Goal: Information Seeking & Learning: Learn about a topic

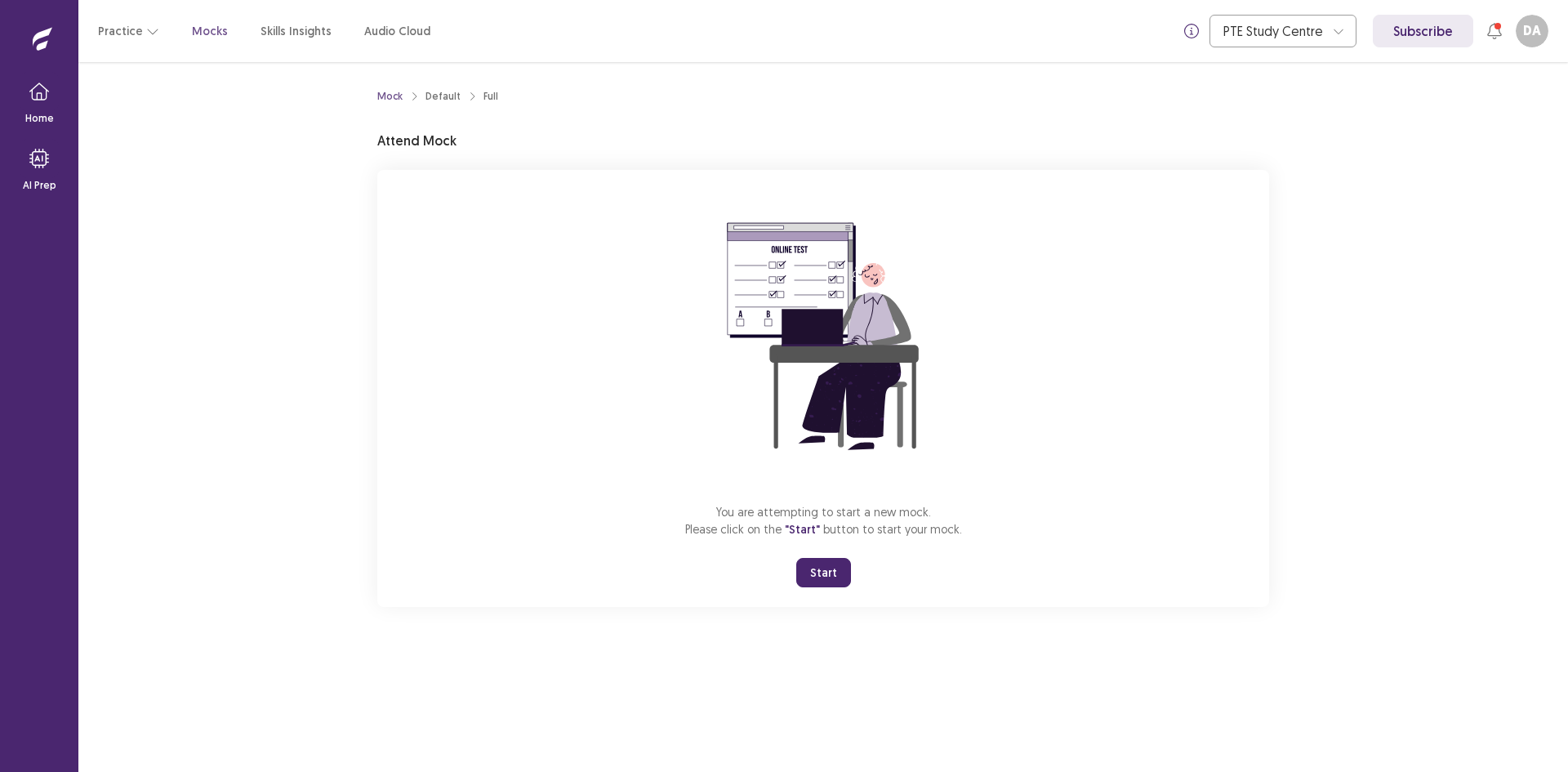
click at [840, 587] on button "Start" at bounding box center [823, 573] width 54 height 29
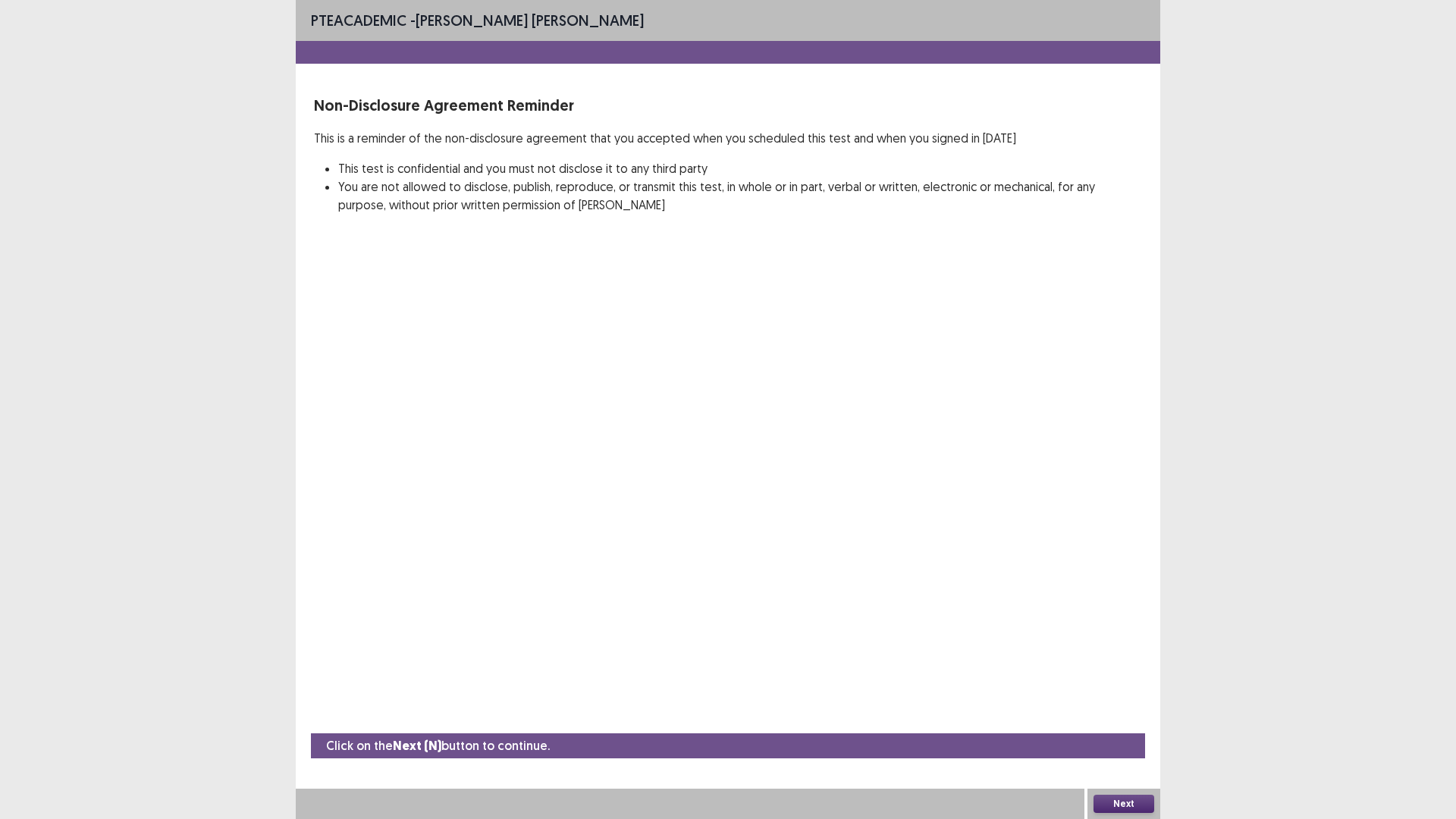
click at [1137, 716] on button "Next" at bounding box center [1124, 804] width 61 height 18
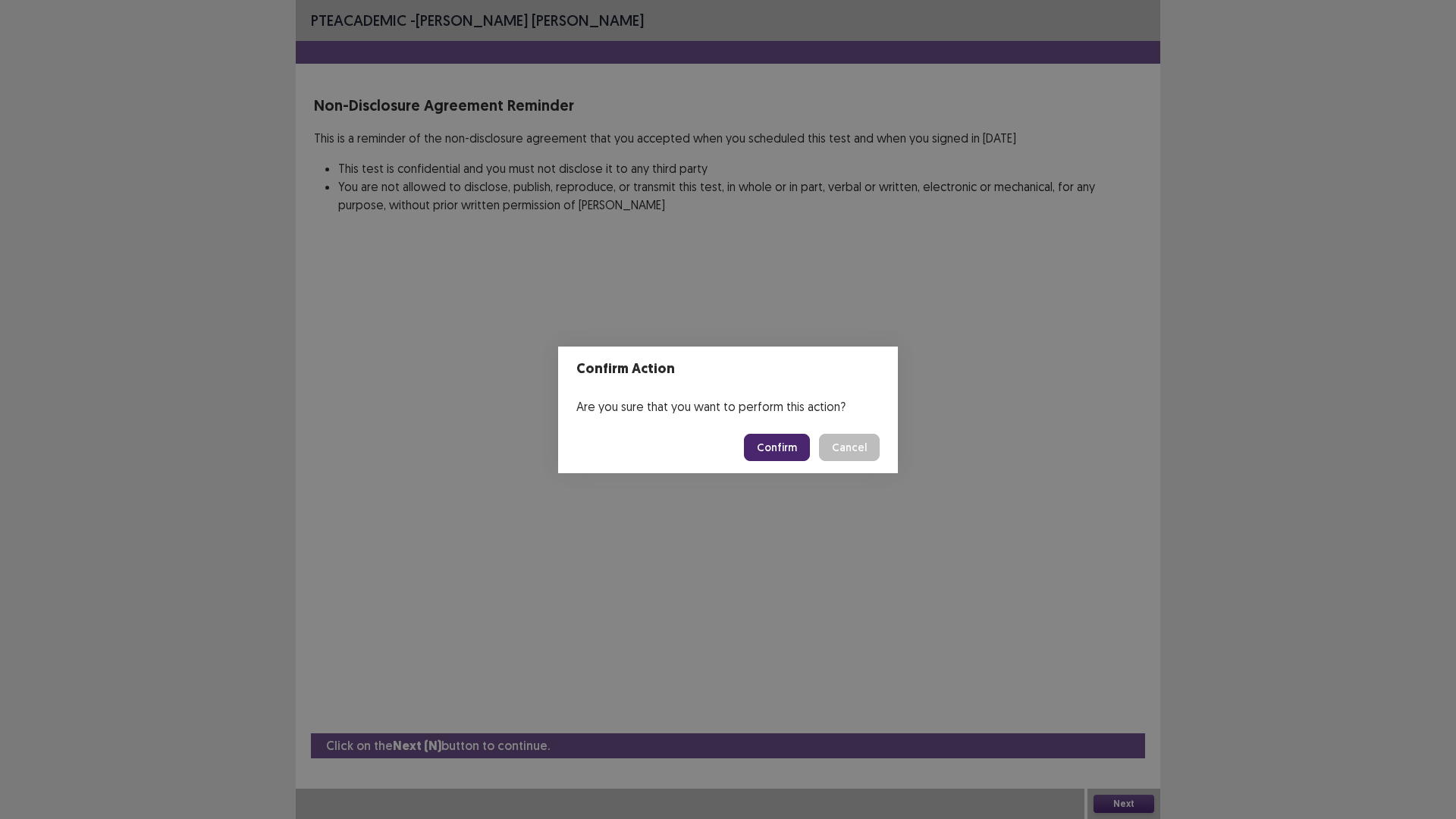
click at [807, 461] on button "Confirm" at bounding box center [776, 448] width 66 height 27
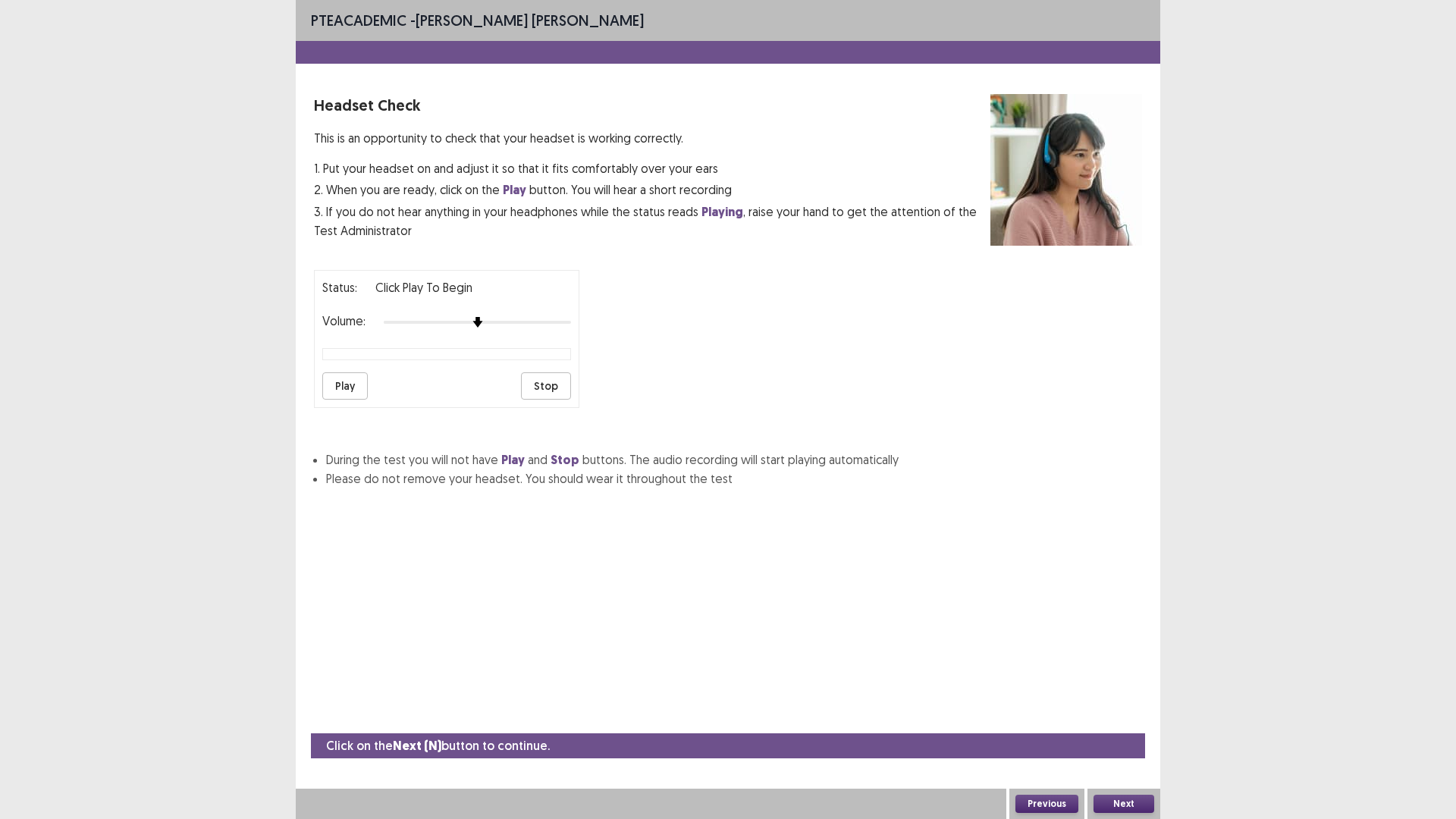
click at [367, 399] on button "Play" at bounding box center [345, 386] width 46 height 27
click at [365, 399] on button "Play" at bounding box center [345, 386] width 46 height 27
click at [502, 328] on img at bounding box center [495, 322] width 12 height 12
click at [367, 399] on button "Play" at bounding box center [345, 386] width 46 height 27
click at [519, 328] on img at bounding box center [515, 322] width 12 height 12
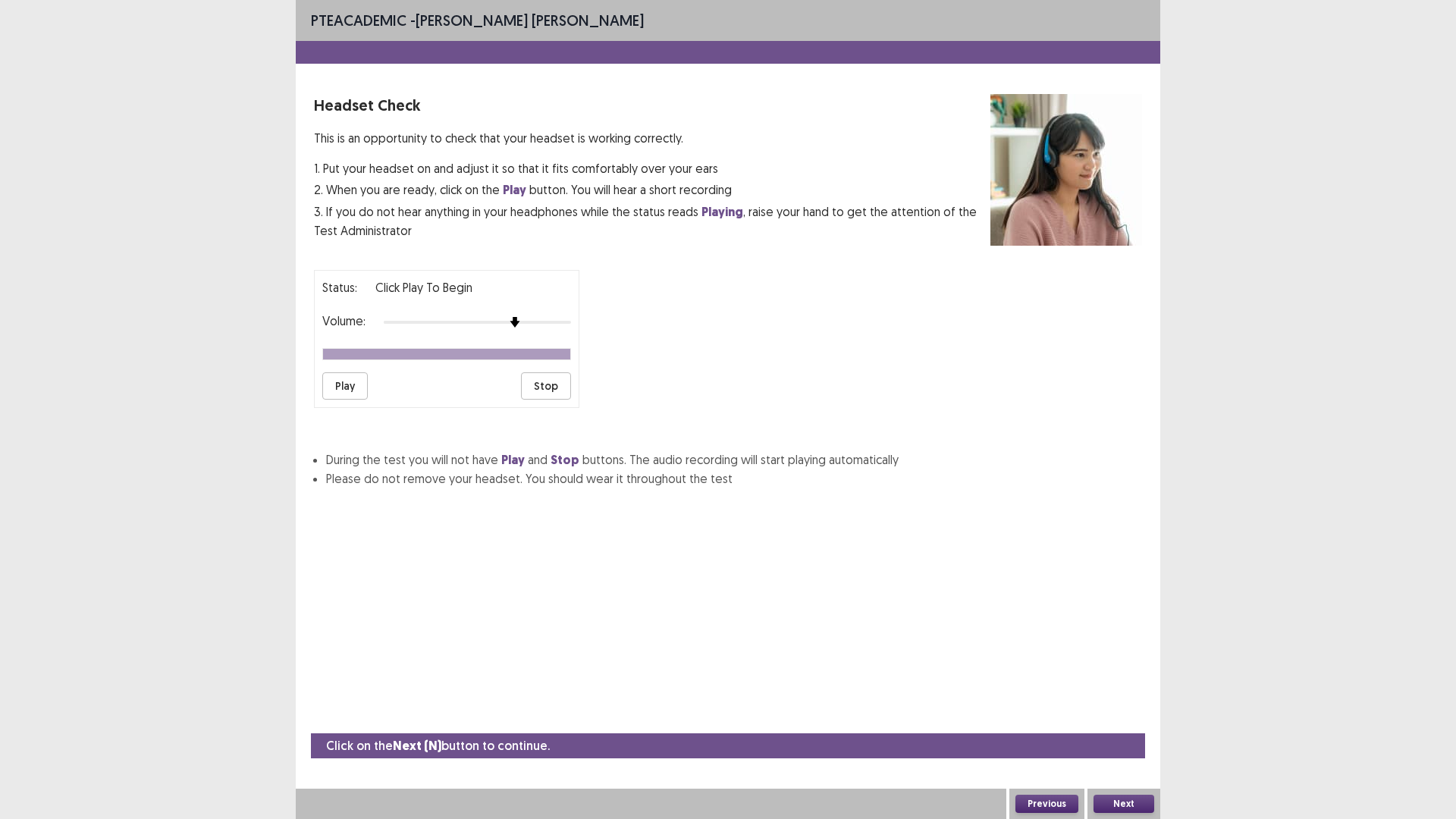
click at [1128, 716] on button "Next" at bounding box center [1124, 804] width 61 height 18
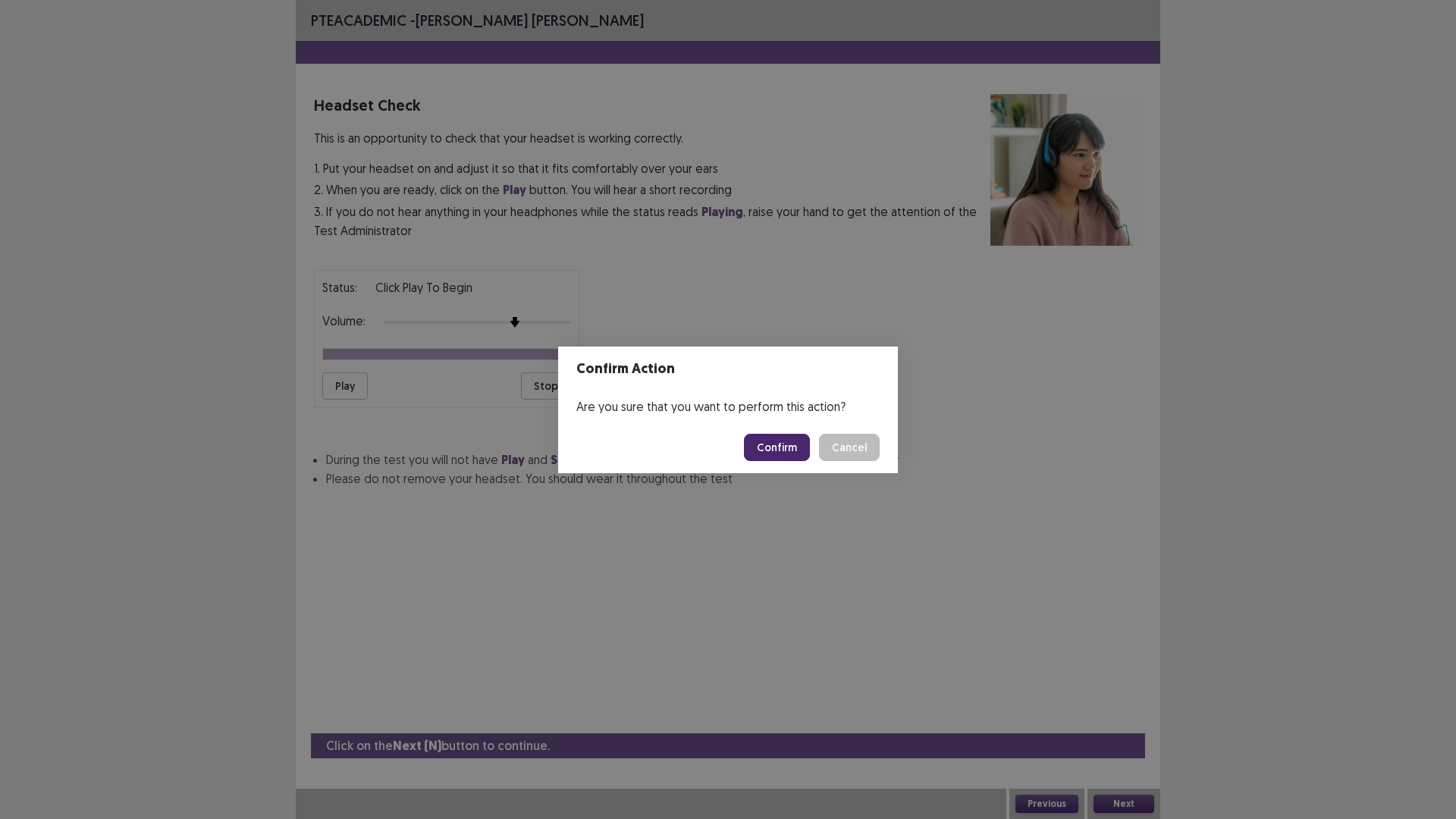
click at [801, 452] on button "Confirm" at bounding box center [776, 448] width 66 height 27
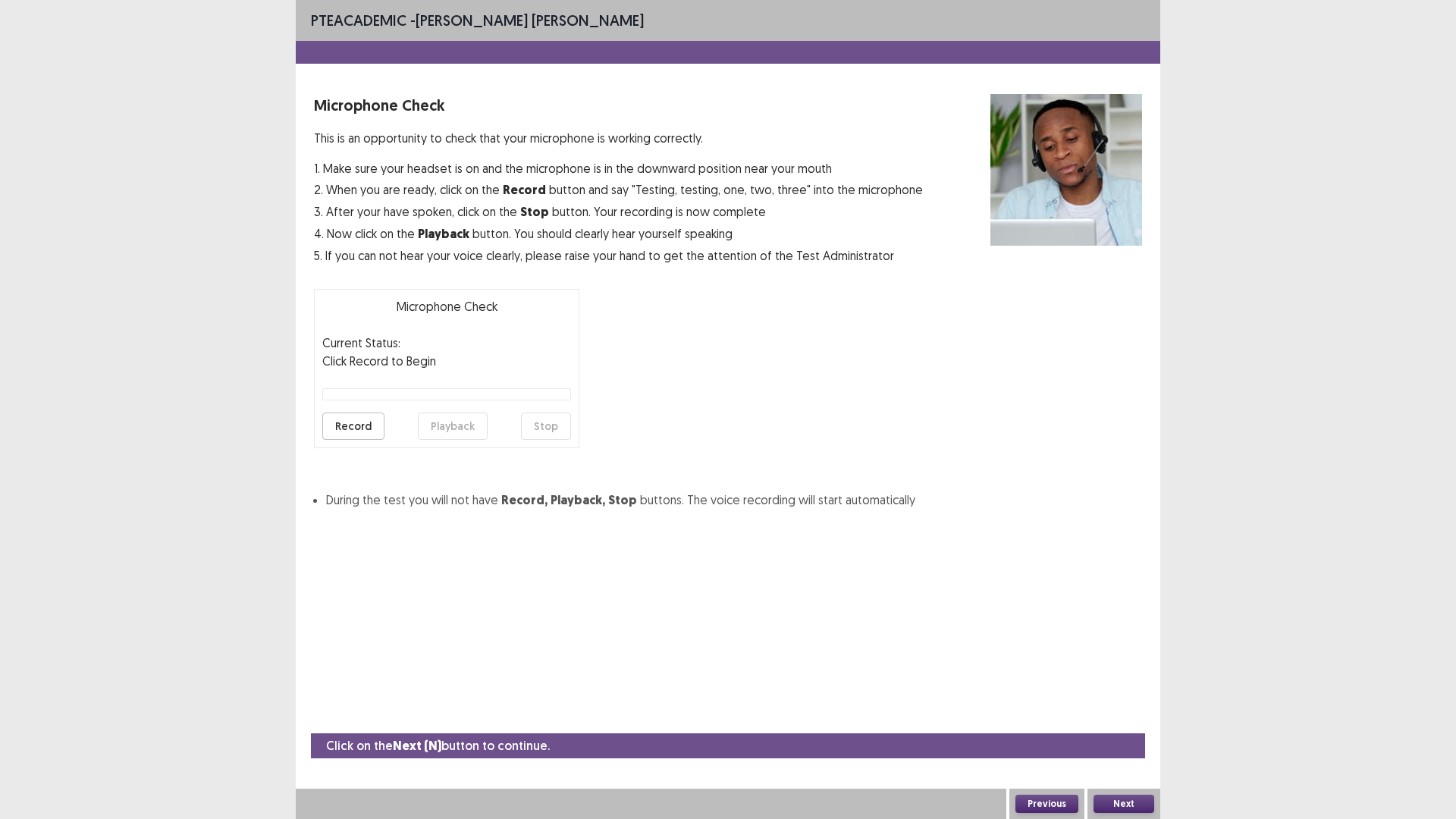
click at [378, 440] on button "Record" at bounding box center [354, 426] width 62 height 27
click at [467, 440] on button "Playback" at bounding box center [452, 426] width 70 height 27
click at [1142, 716] on button "Next" at bounding box center [1124, 804] width 61 height 18
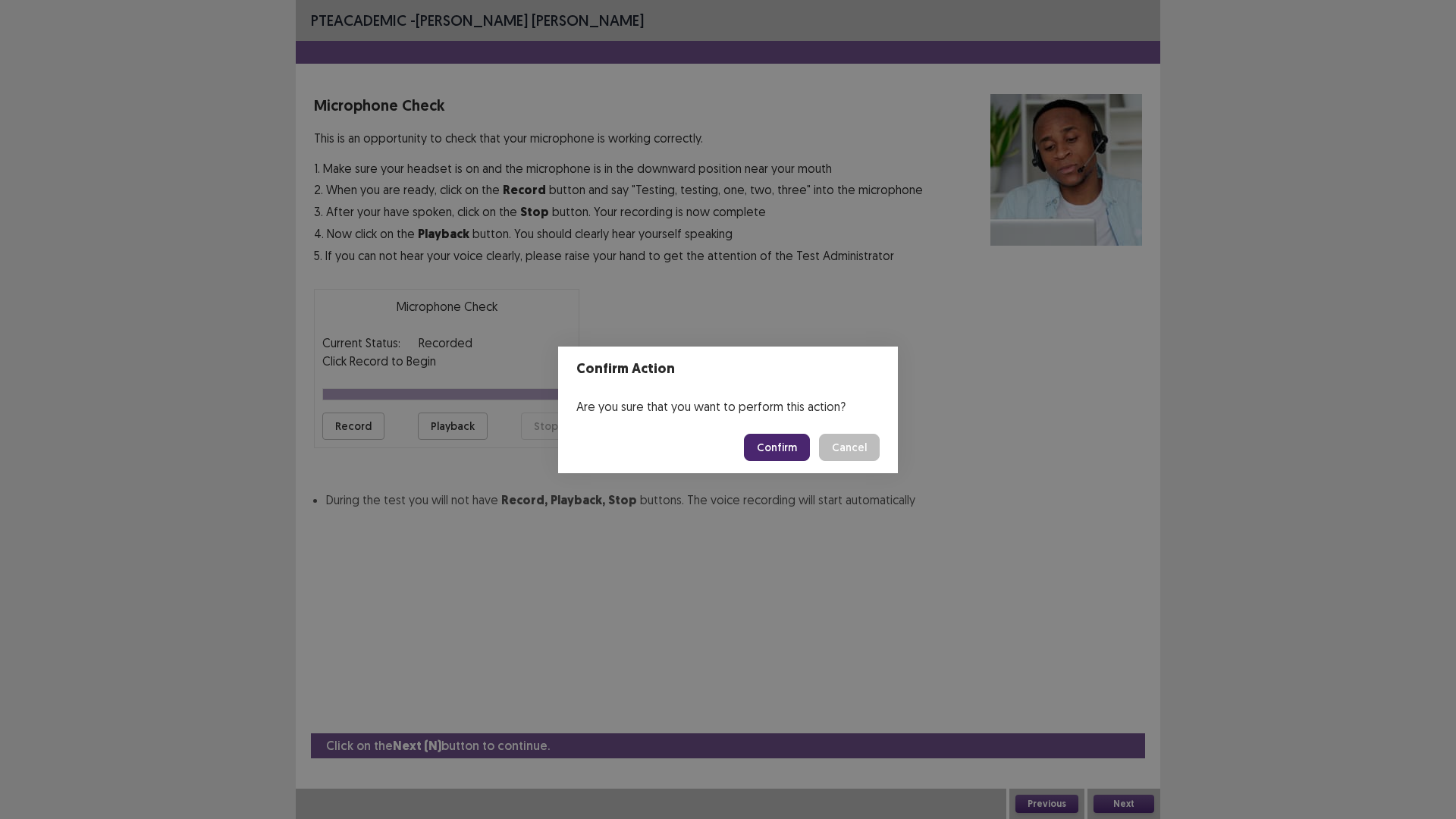
click at [810, 461] on button "Confirm" at bounding box center [776, 448] width 66 height 27
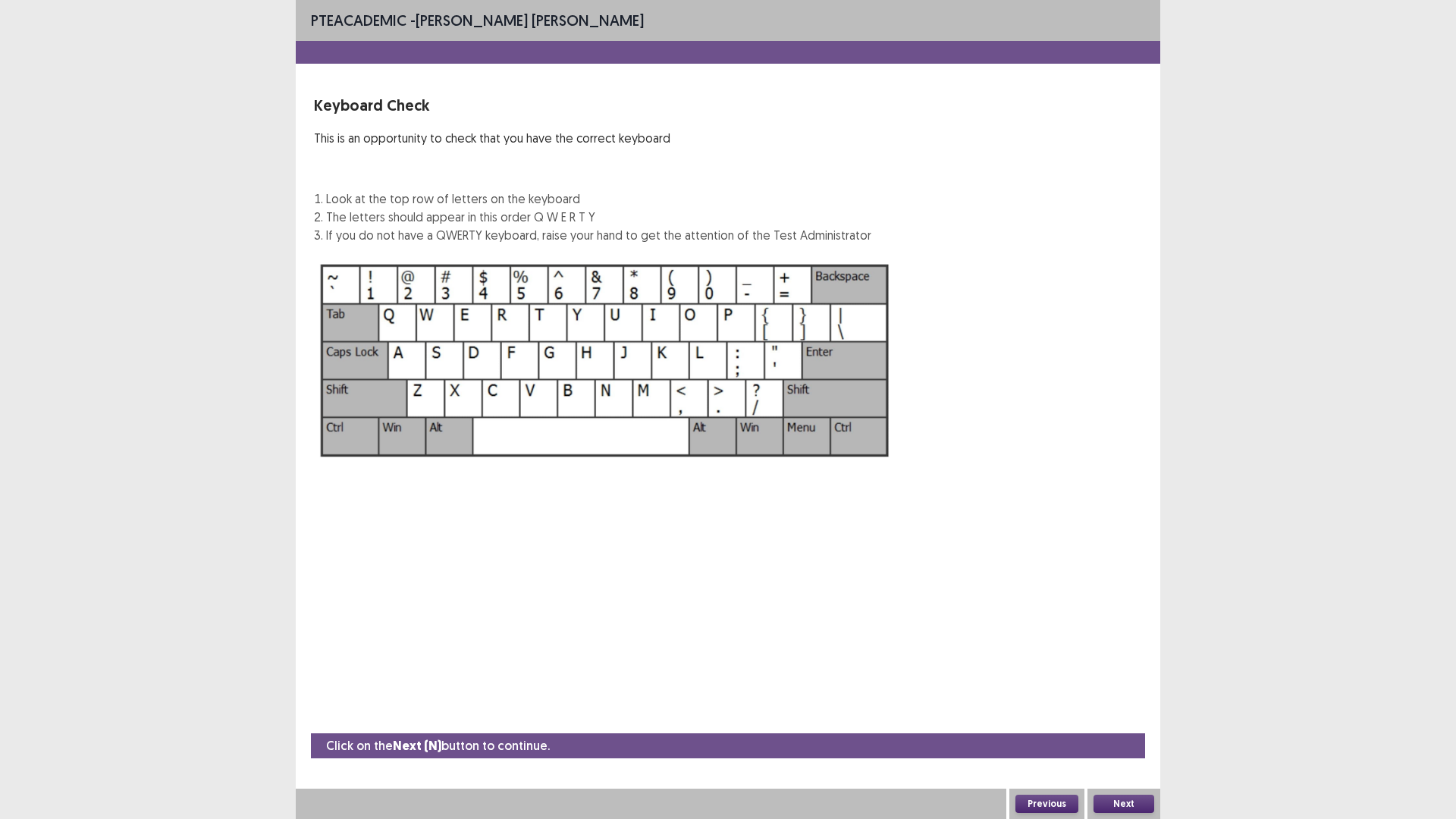
click at [1144, 716] on button "Next" at bounding box center [1124, 804] width 61 height 18
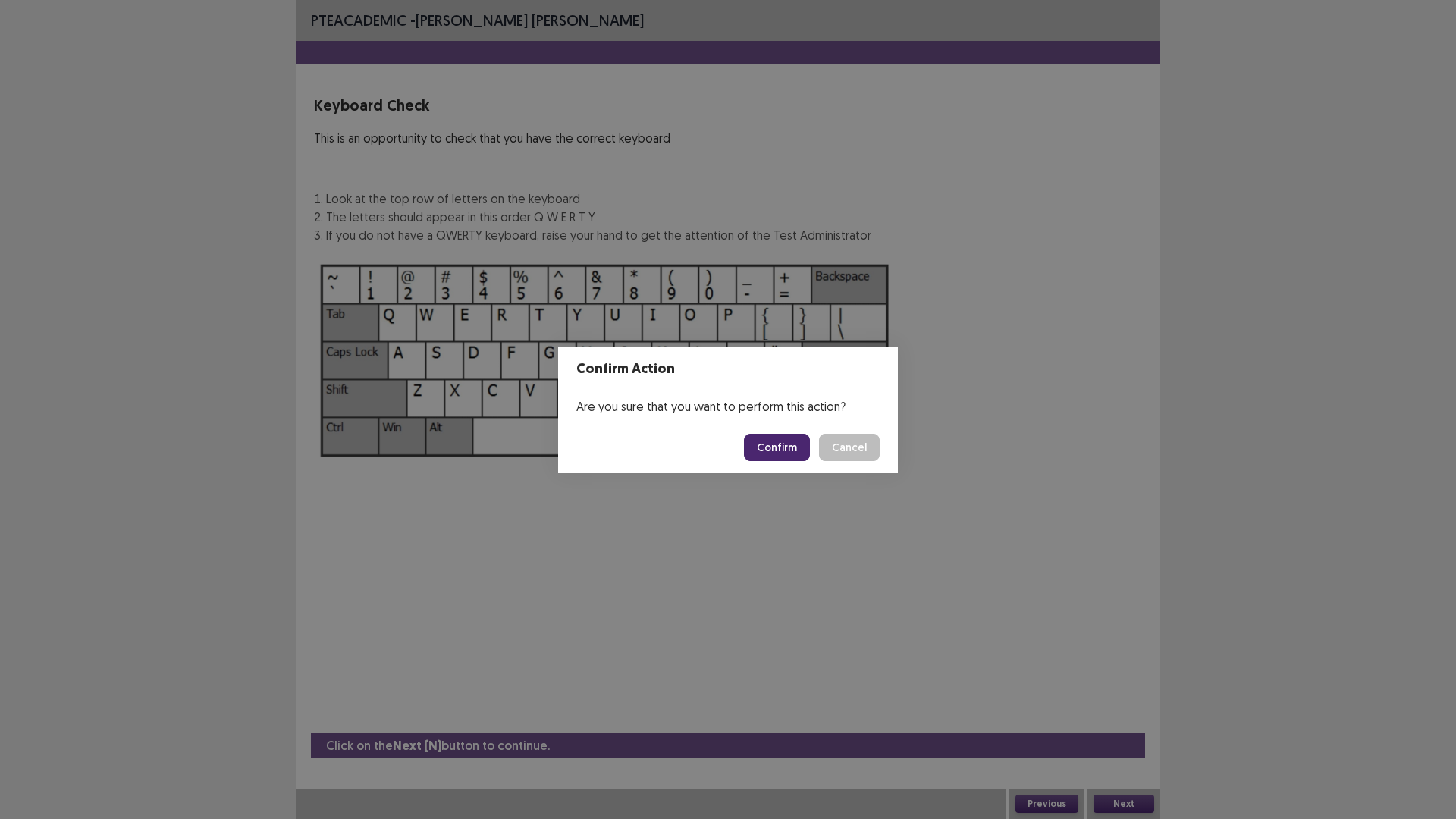
click at [806, 448] on button "Confirm" at bounding box center [776, 448] width 66 height 27
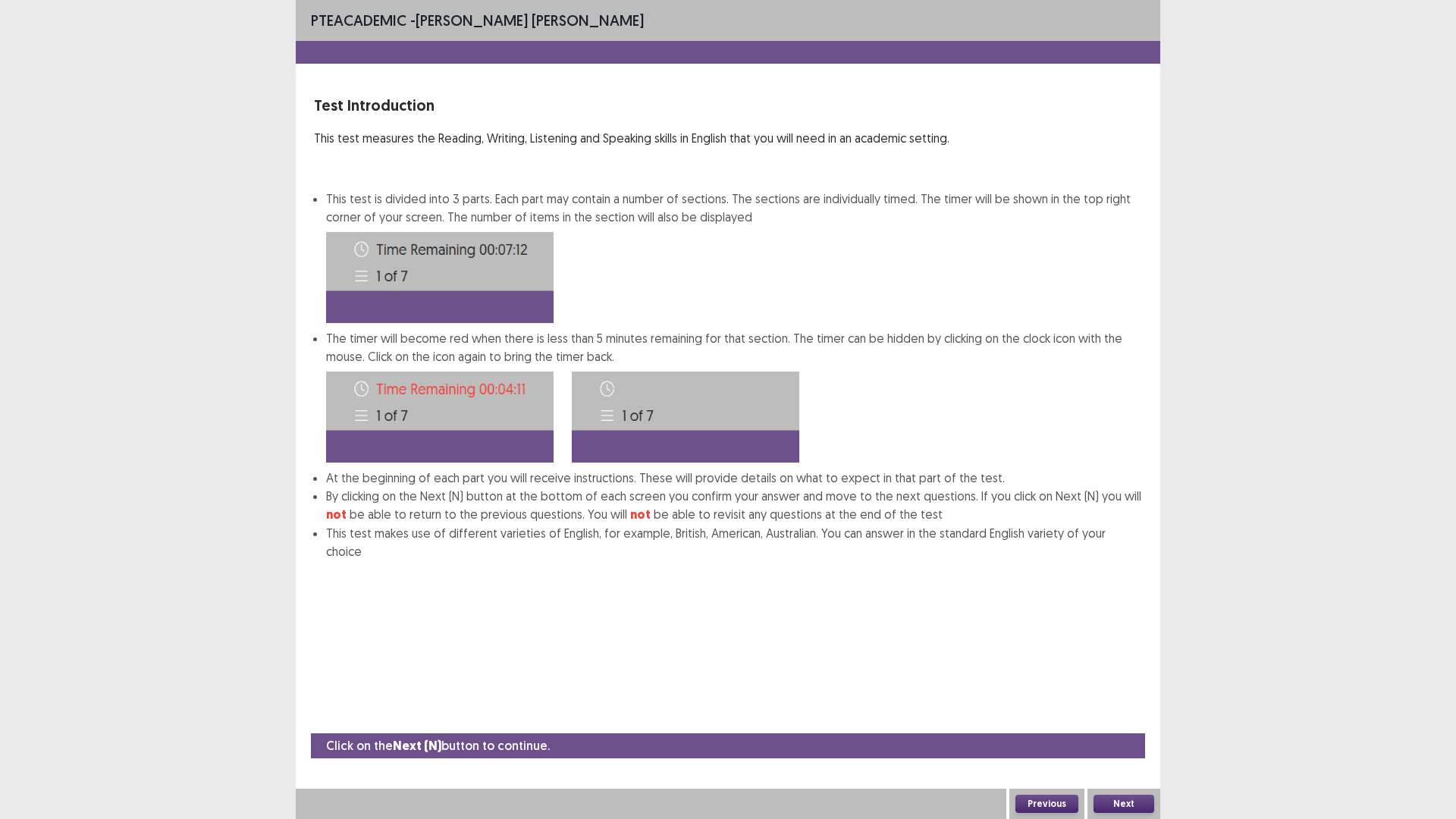
scroll to position [5, 0]
click at [1137, 716] on button "Next" at bounding box center [1124, 804] width 61 height 18
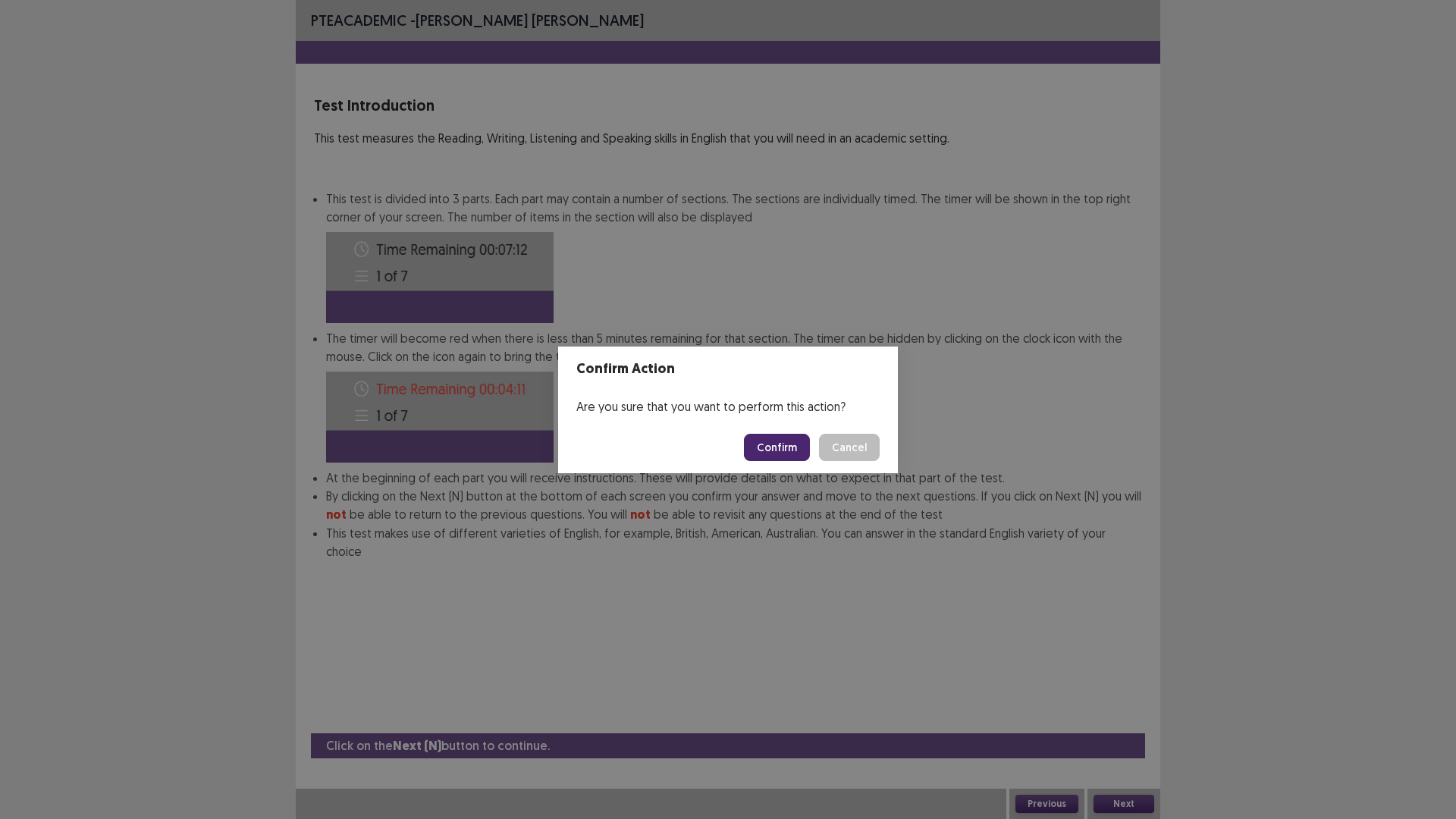
click at [802, 452] on button "Confirm" at bounding box center [776, 448] width 66 height 27
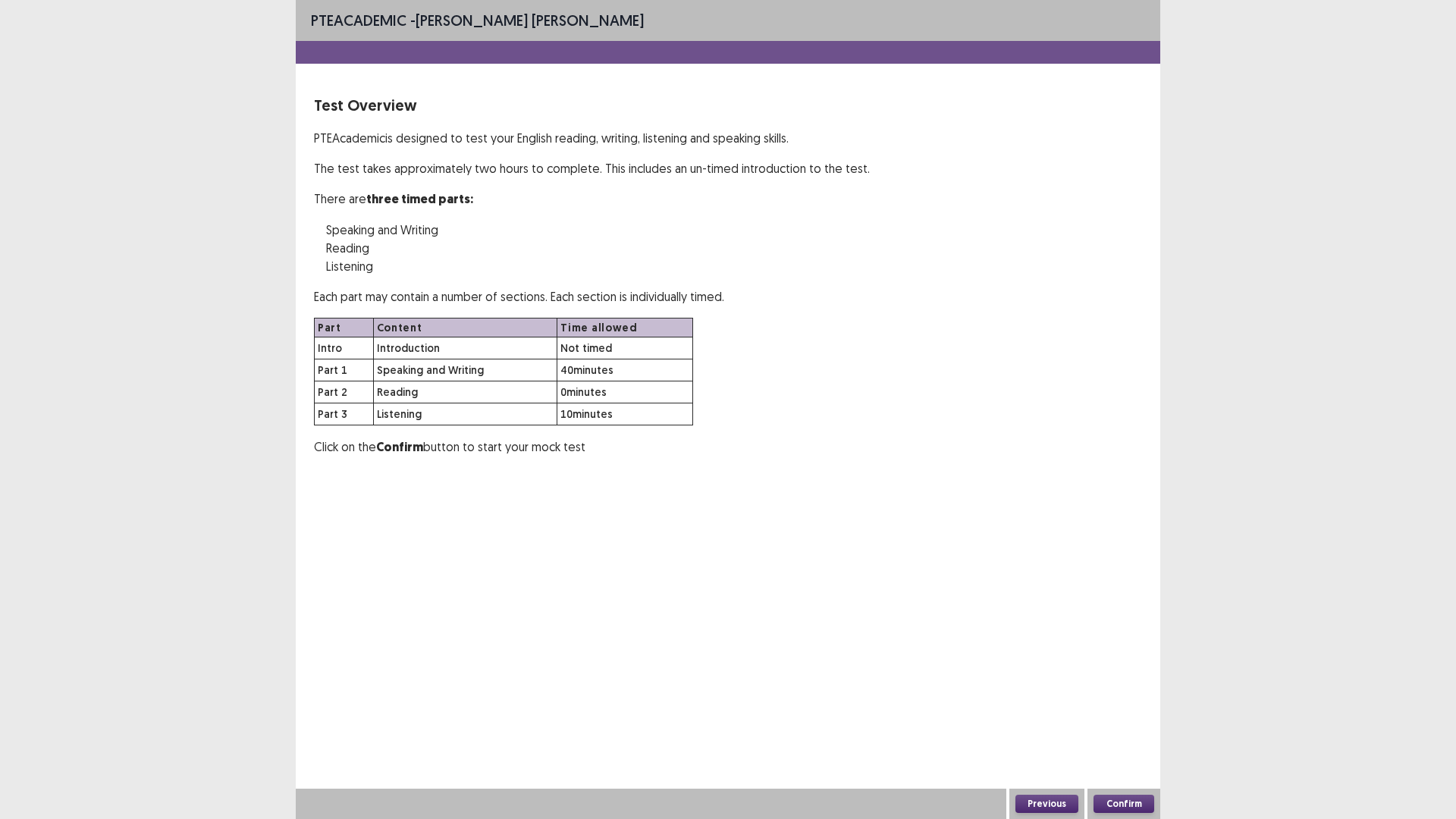
scroll to position [0, 0]
click at [1116, 716] on button "Confirm" at bounding box center [1124, 804] width 61 height 18
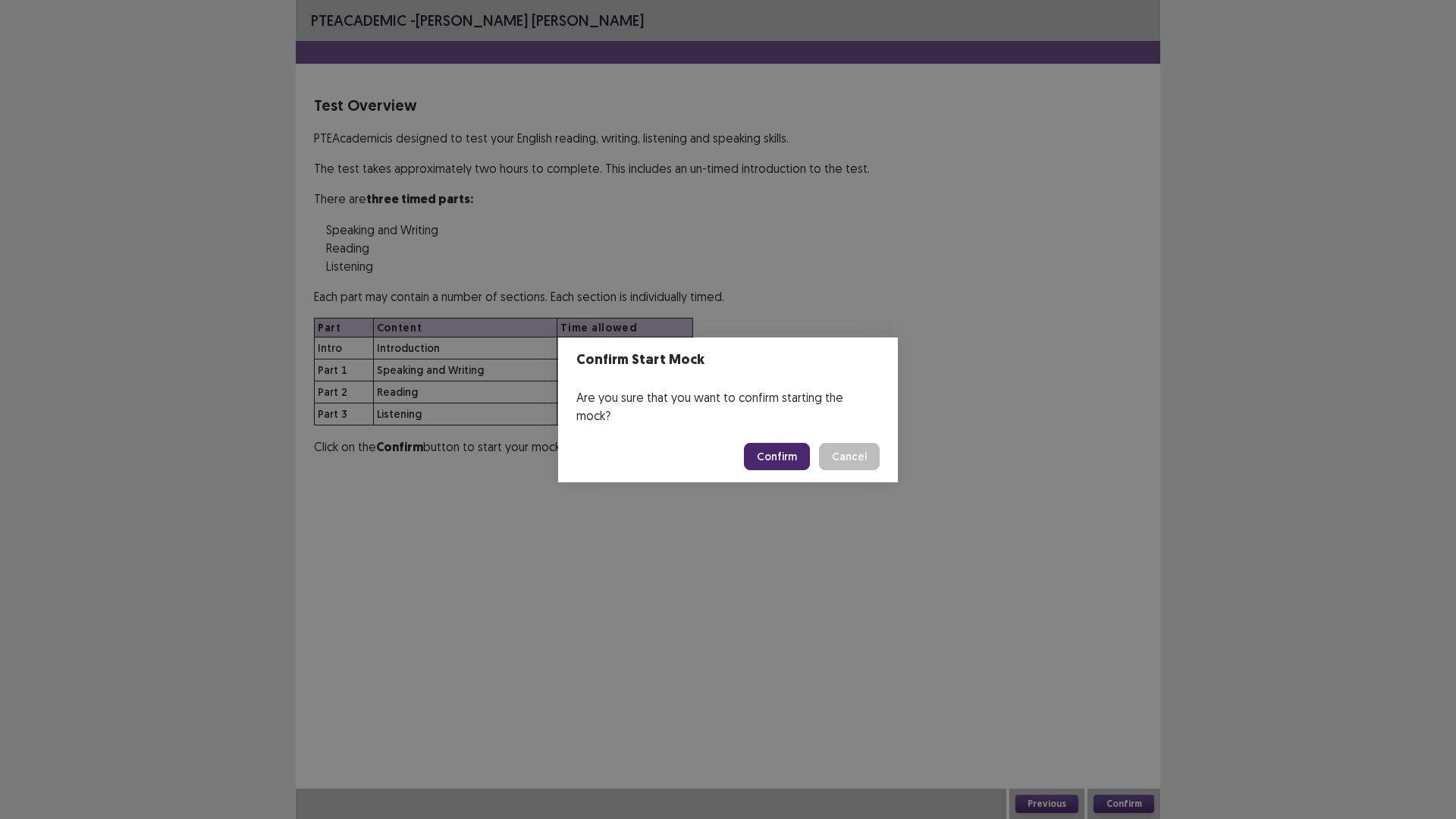
click at [794, 460] on button "Confirm" at bounding box center [776, 456] width 66 height 27
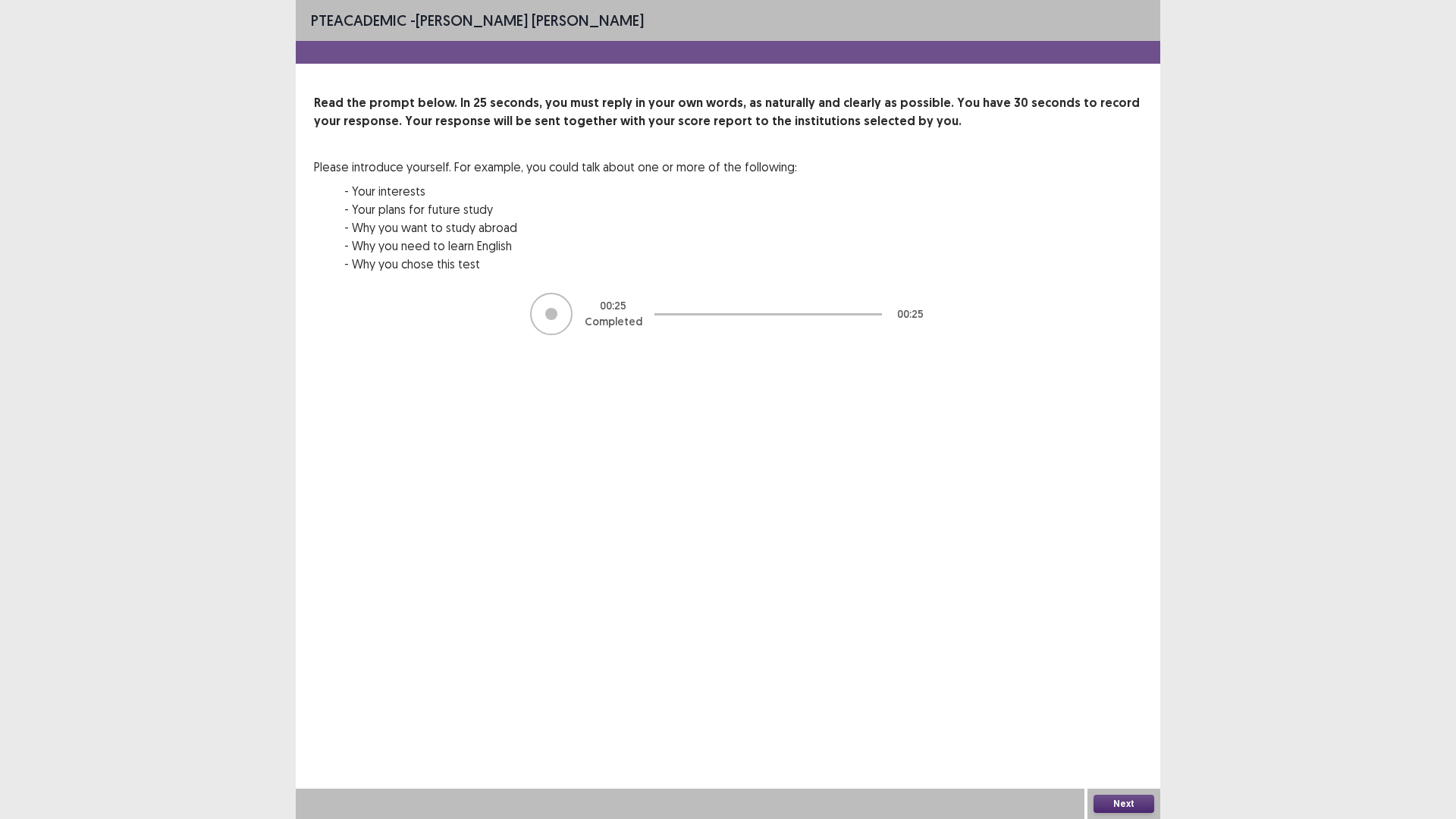
click at [1141, 716] on body "PTE academic - [PERSON_NAME] [PERSON_NAME] Read the prompt below. In 25 seconds…" at bounding box center [728, 409] width 1456 height 819
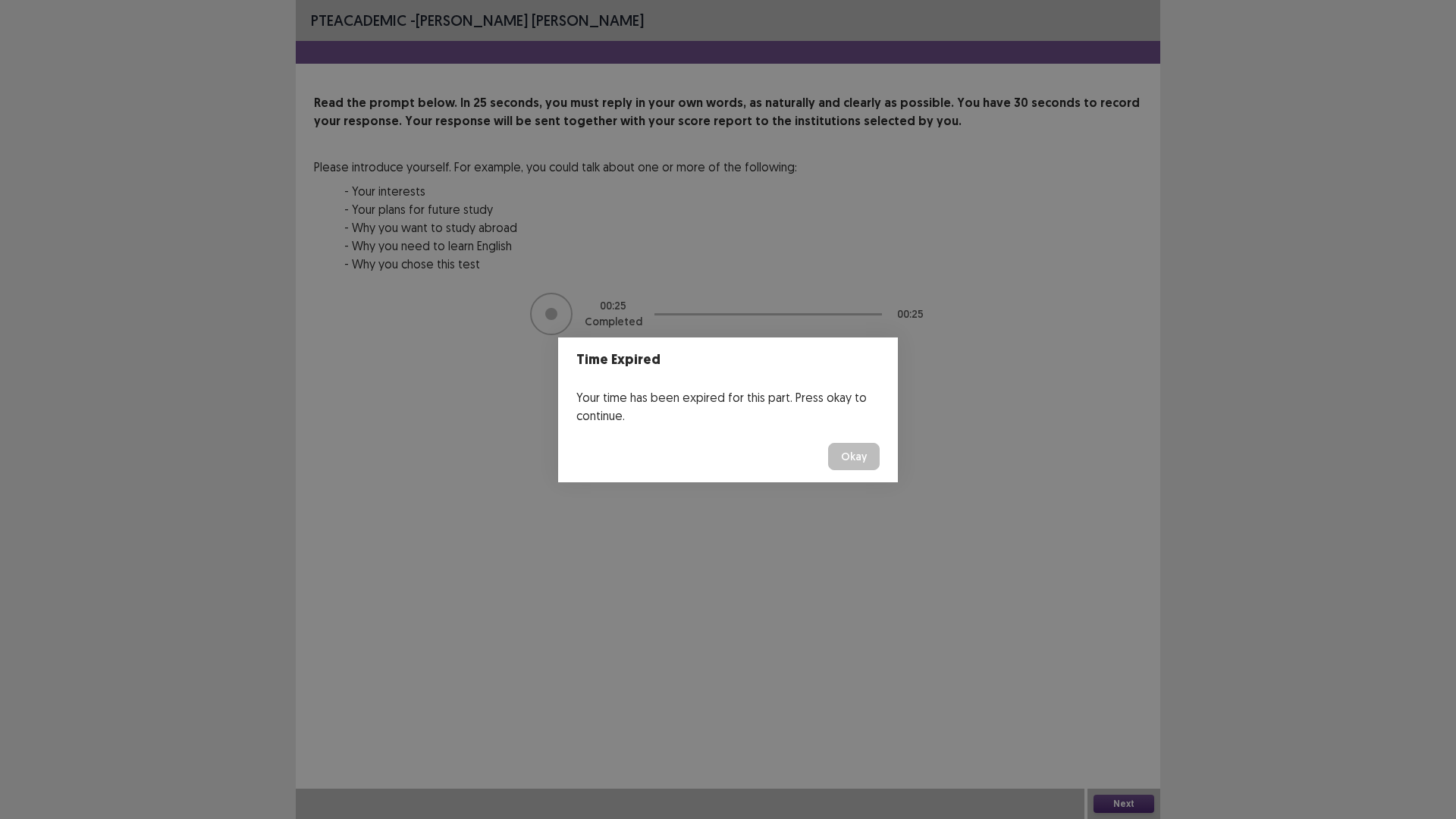
click at [870, 470] on button "Okay" at bounding box center [853, 456] width 51 height 27
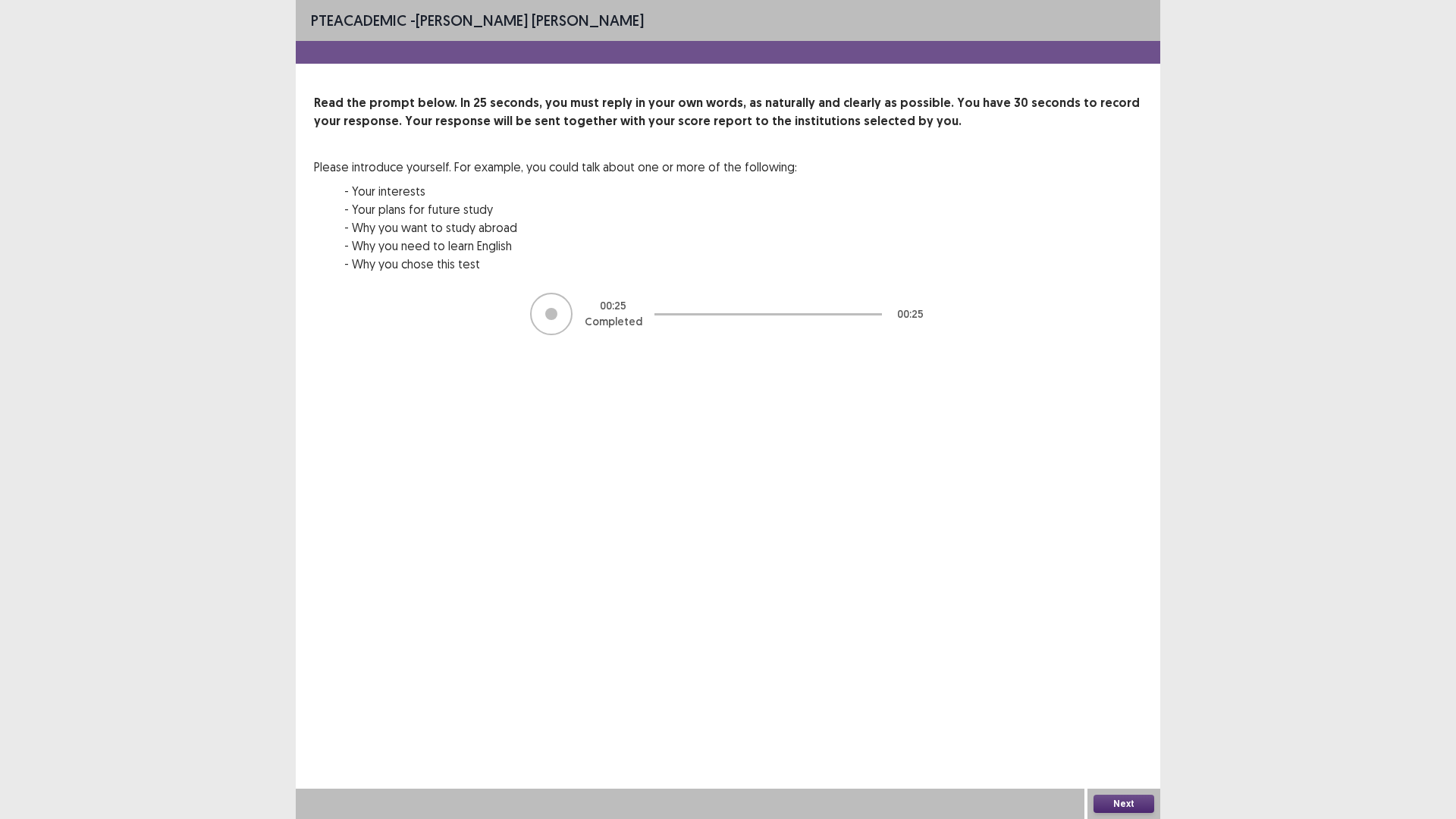
click at [1139, 716] on button "Next" at bounding box center [1124, 804] width 61 height 18
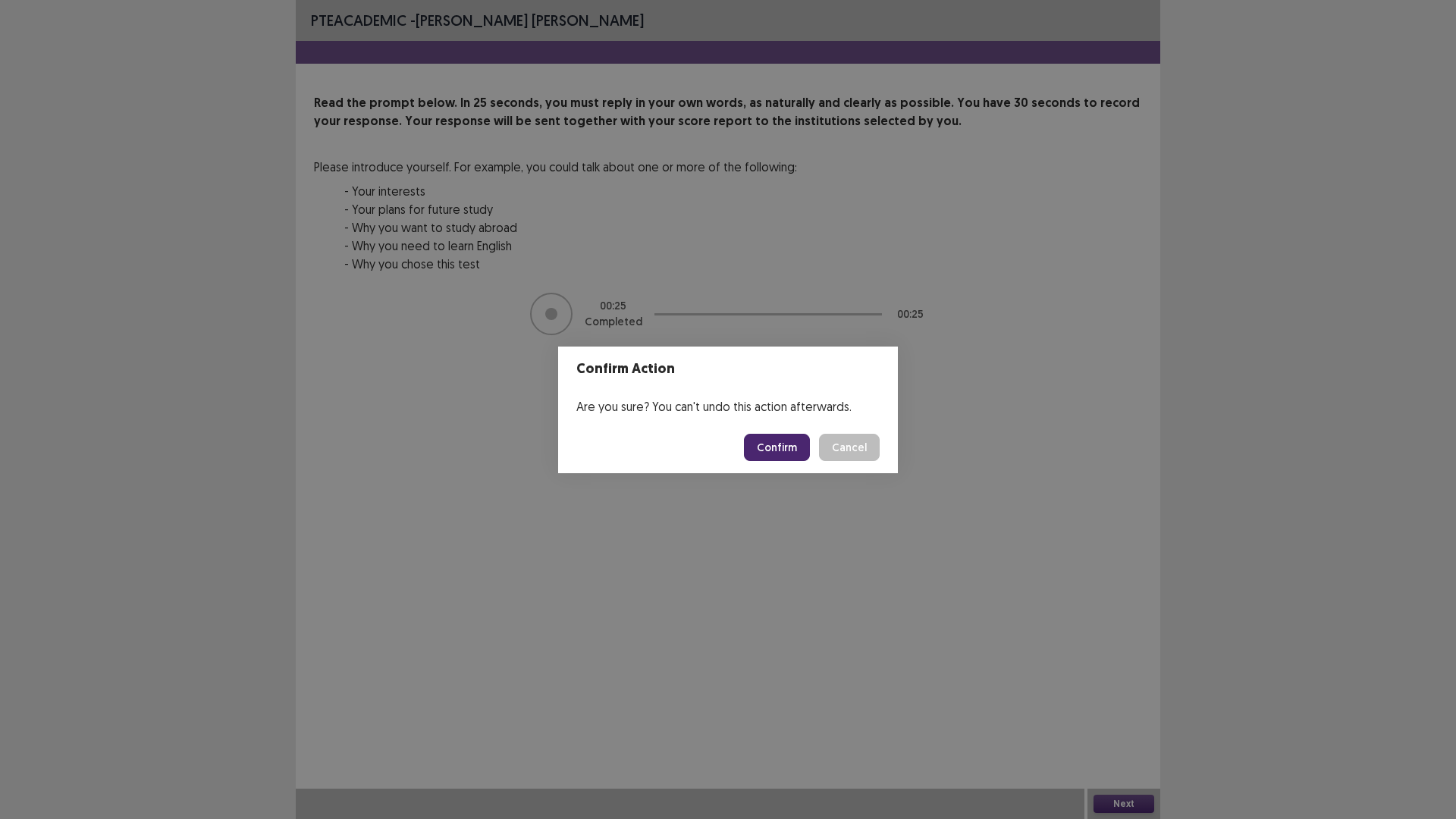
click at [794, 456] on button "Confirm" at bounding box center [776, 448] width 66 height 27
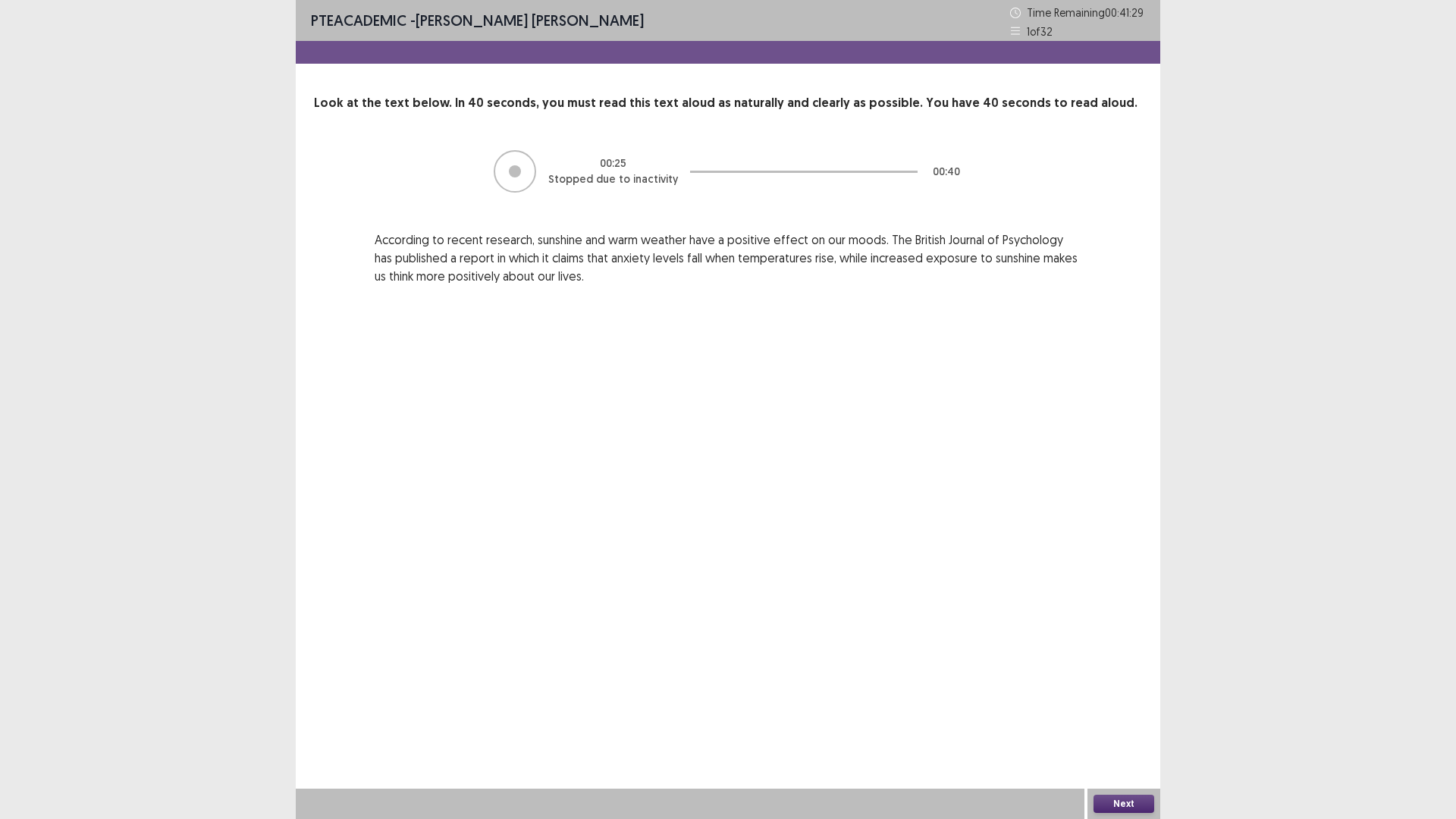
click at [1121, 716] on button "Next" at bounding box center [1124, 804] width 61 height 18
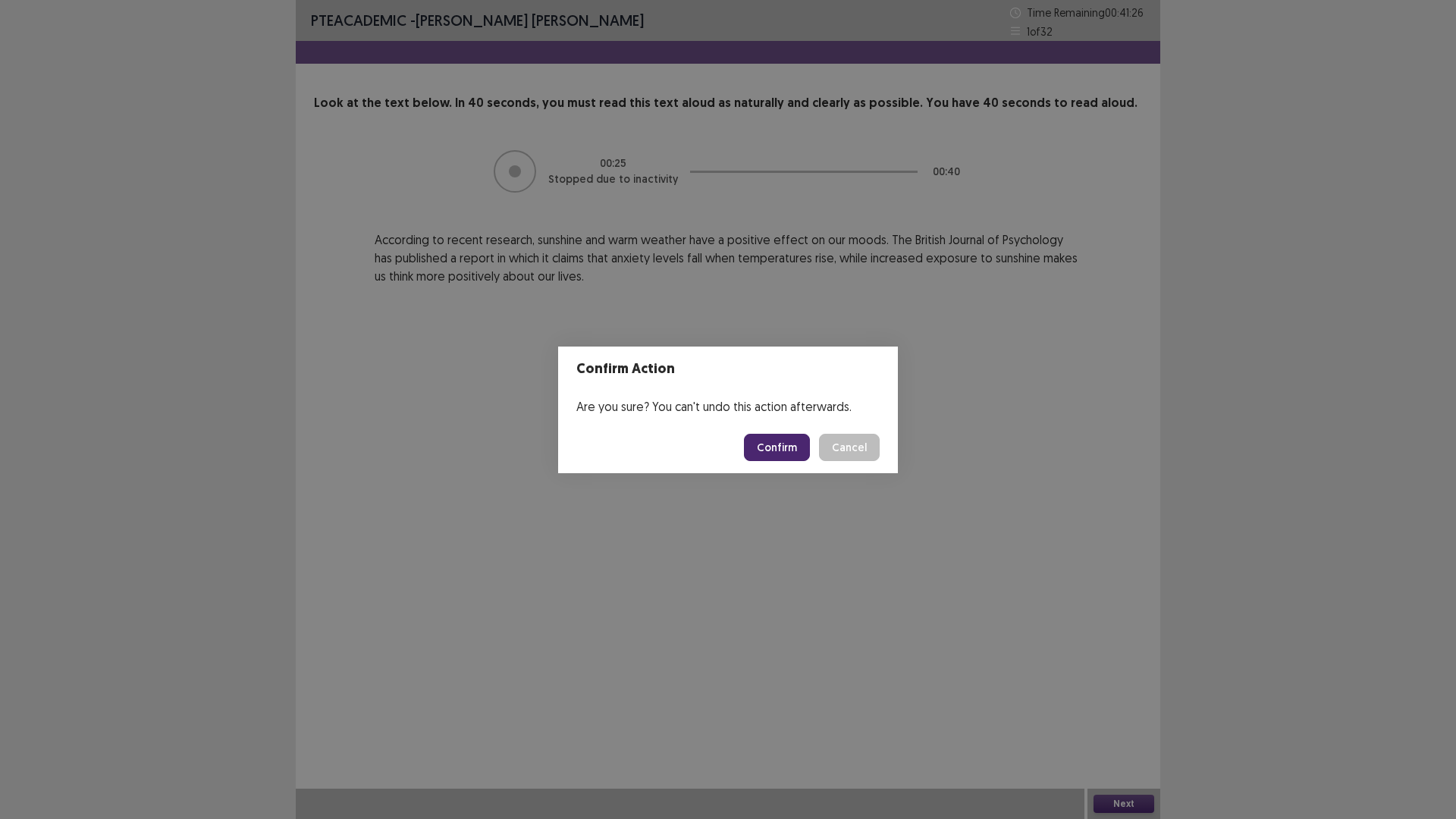
click at [790, 461] on button "Confirm" at bounding box center [776, 448] width 66 height 27
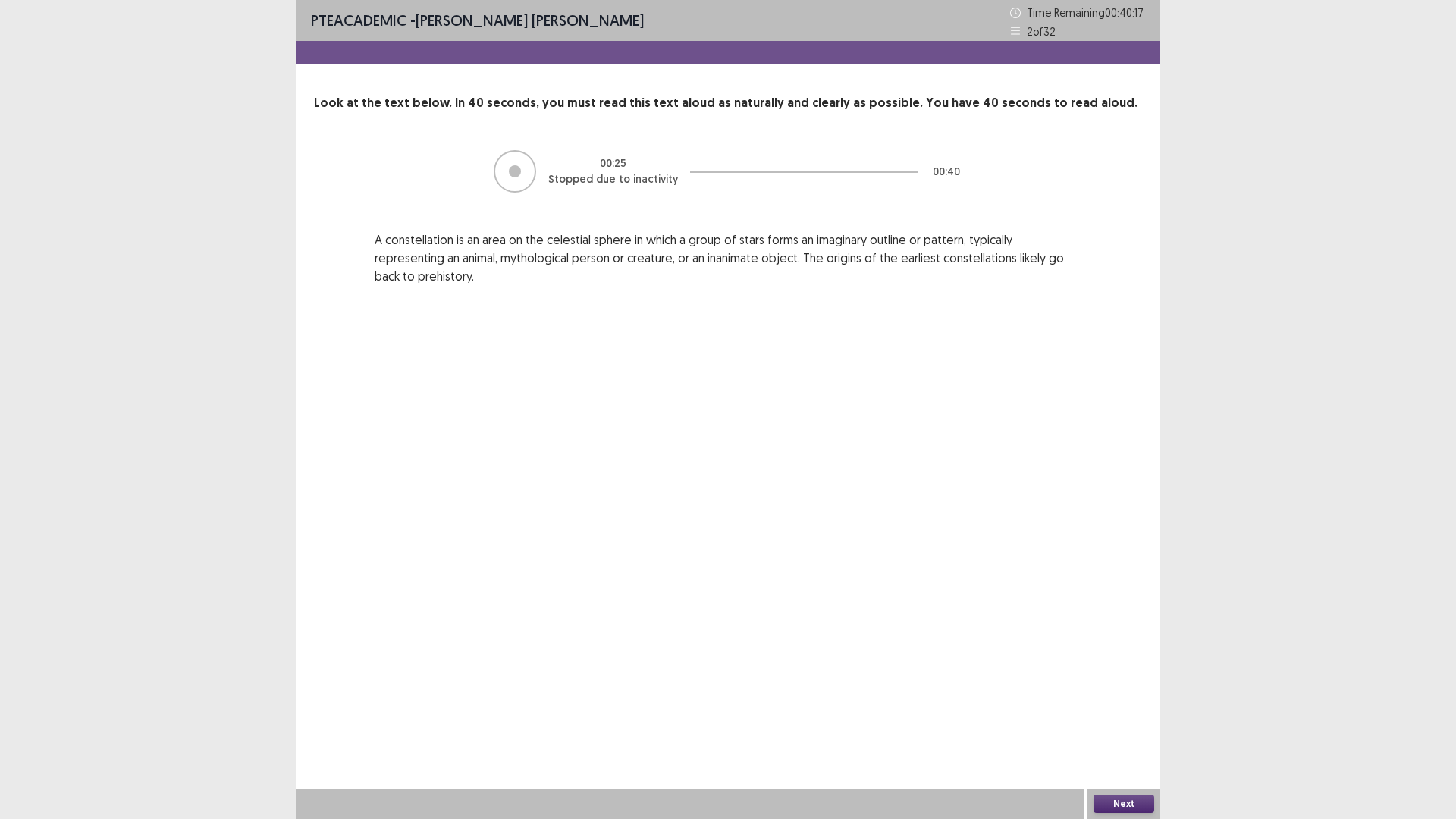
click at [1140, 716] on button "Next" at bounding box center [1124, 804] width 61 height 18
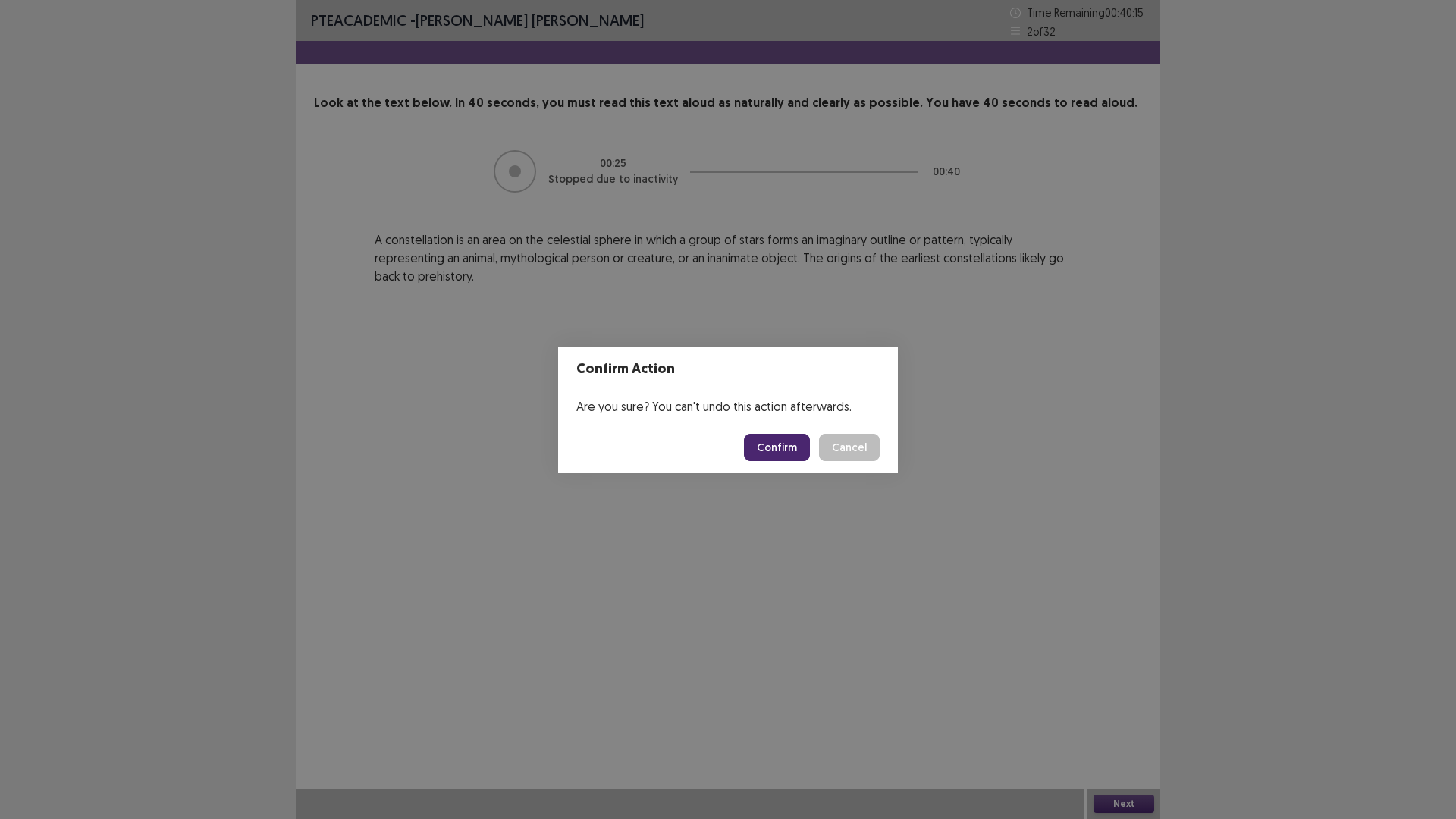
click at [801, 452] on button "Confirm" at bounding box center [776, 448] width 66 height 27
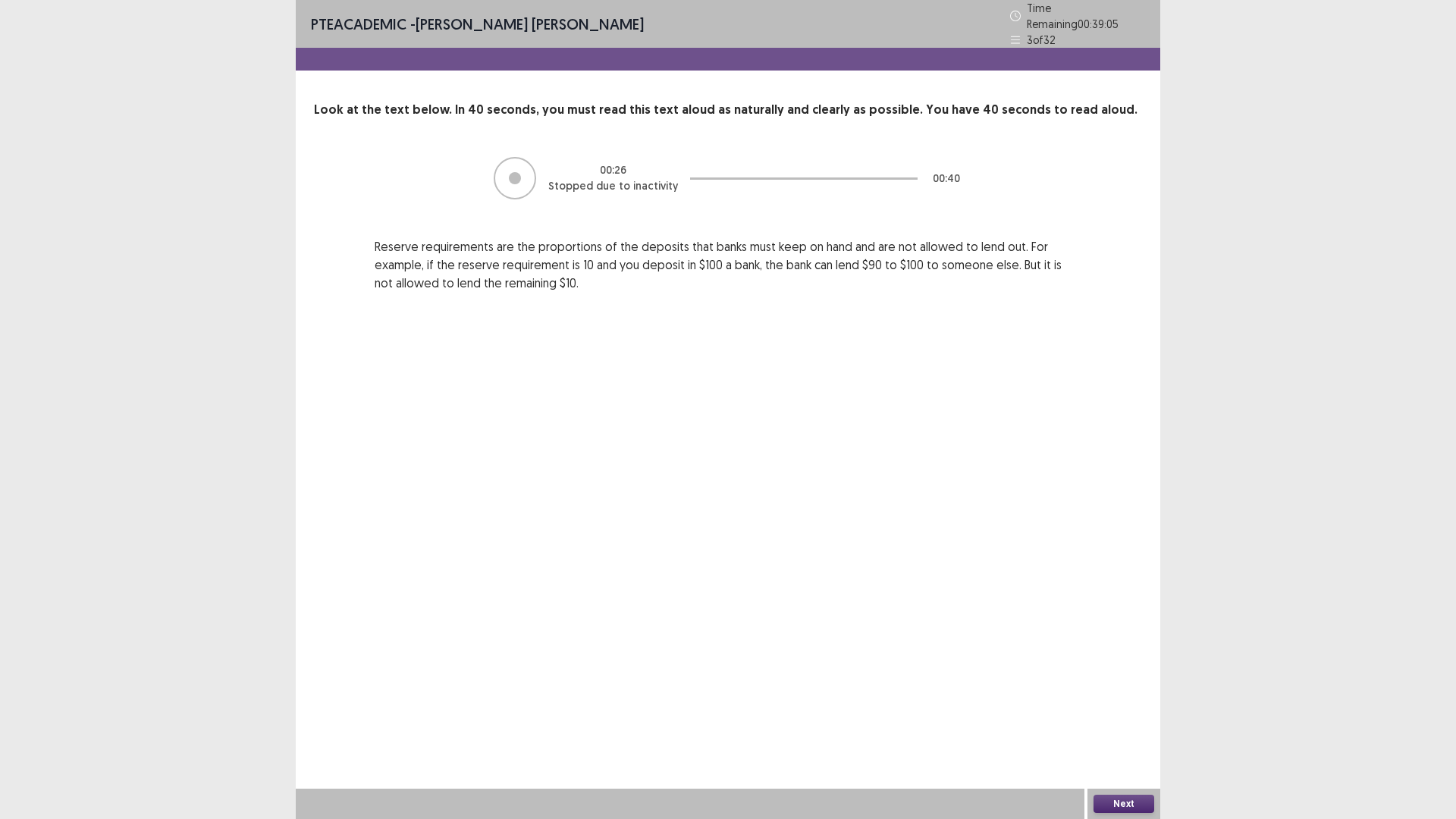
click at [1117, 716] on button "Next" at bounding box center [1124, 804] width 61 height 18
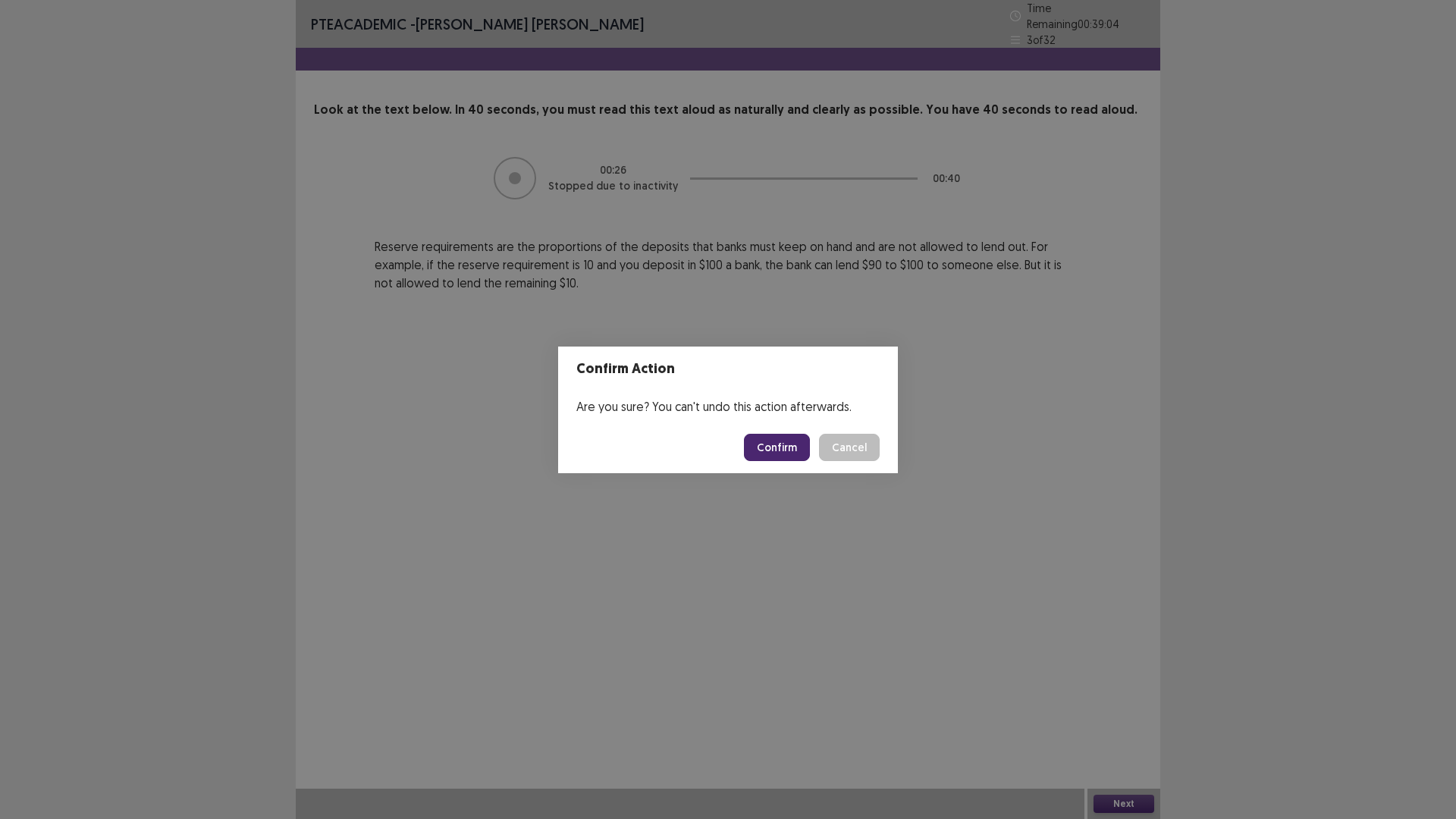
click at [800, 461] on button "Confirm" at bounding box center [776, 448] width 66 height 27
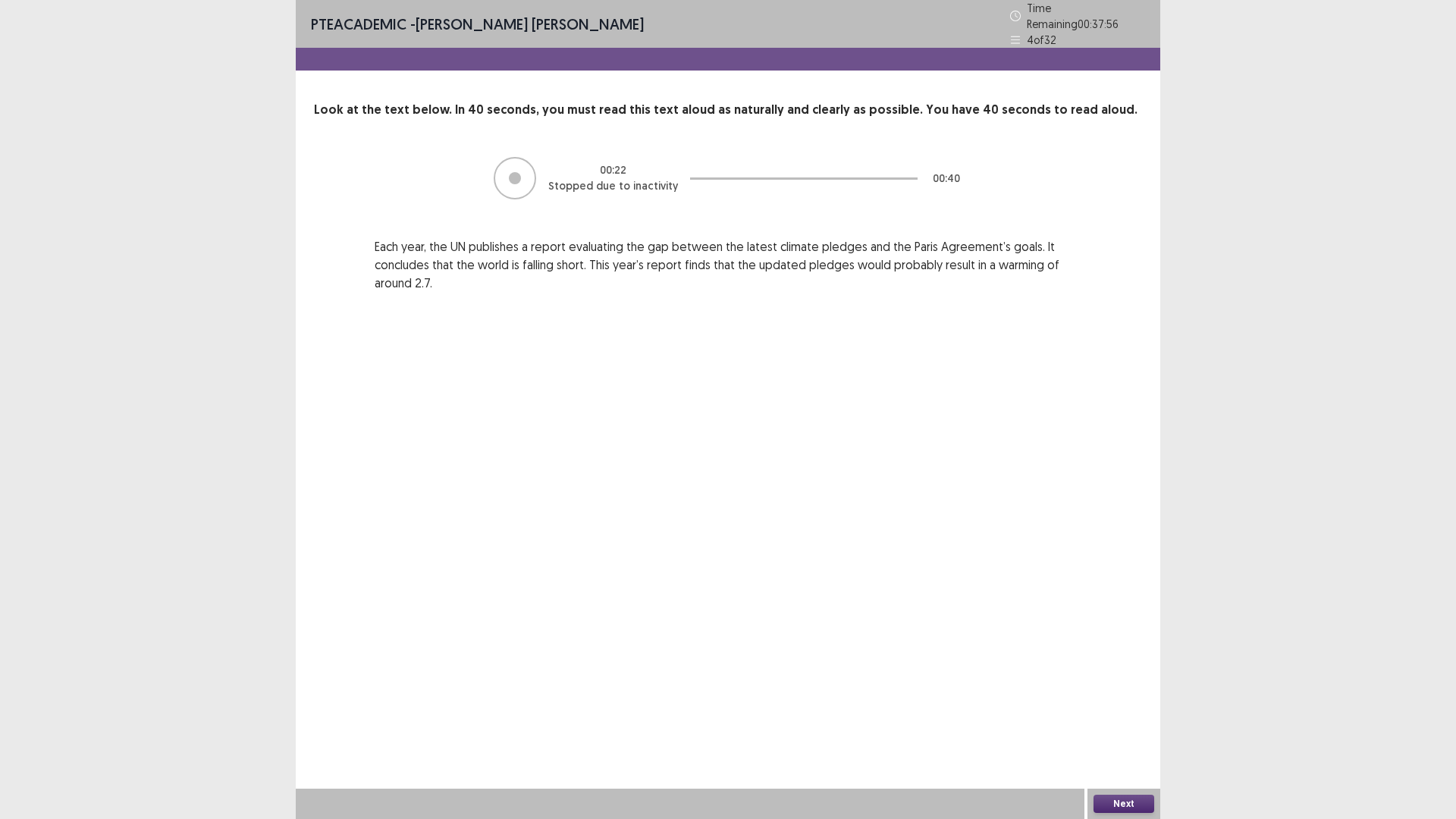
click at [1123, 716] on button "Next" at bounding box center [1124, 804] width 61 height 18
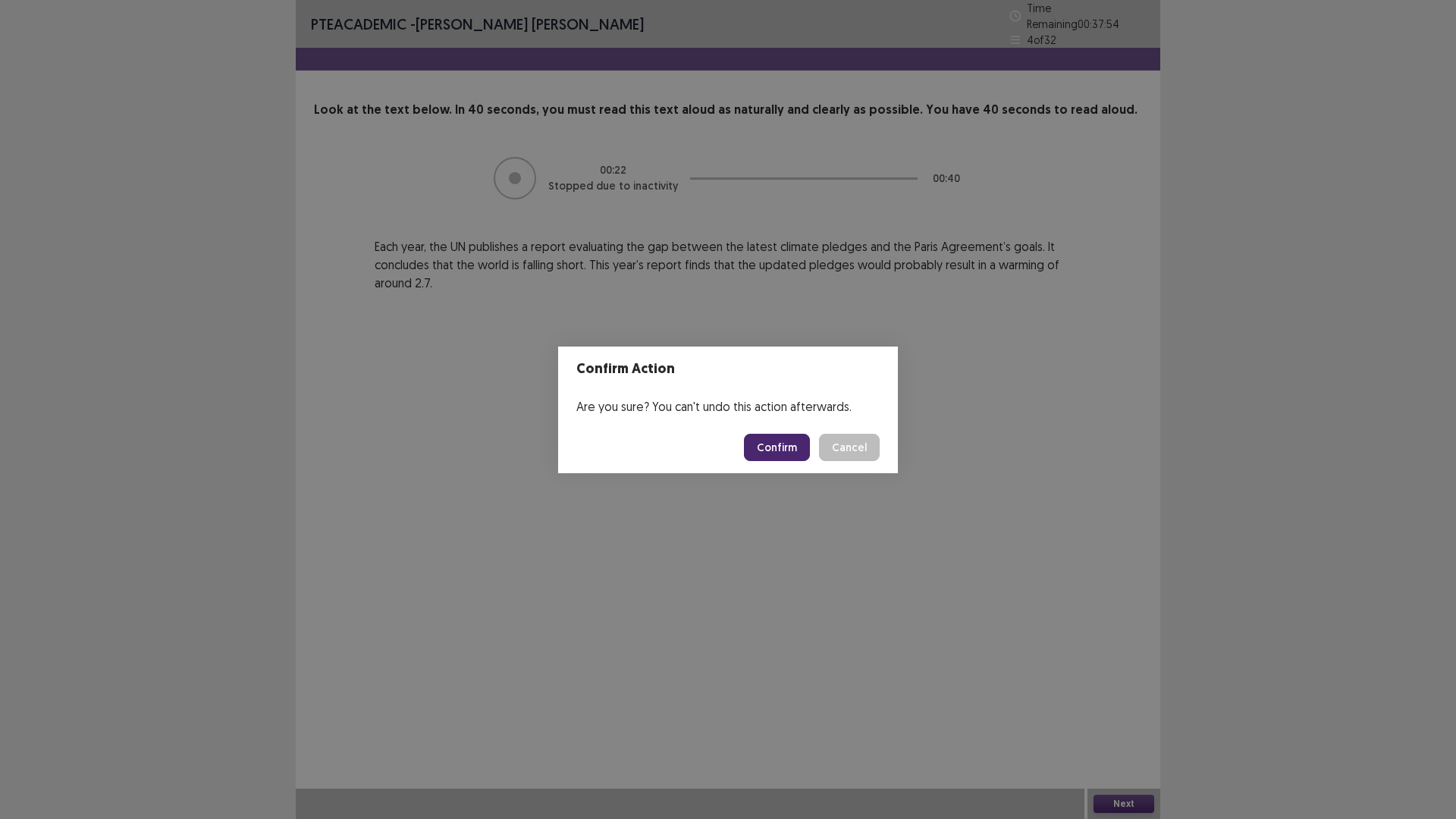
click at [792, 448] on button "Confirm" at bounding box center [776, 448] width 66 height 27
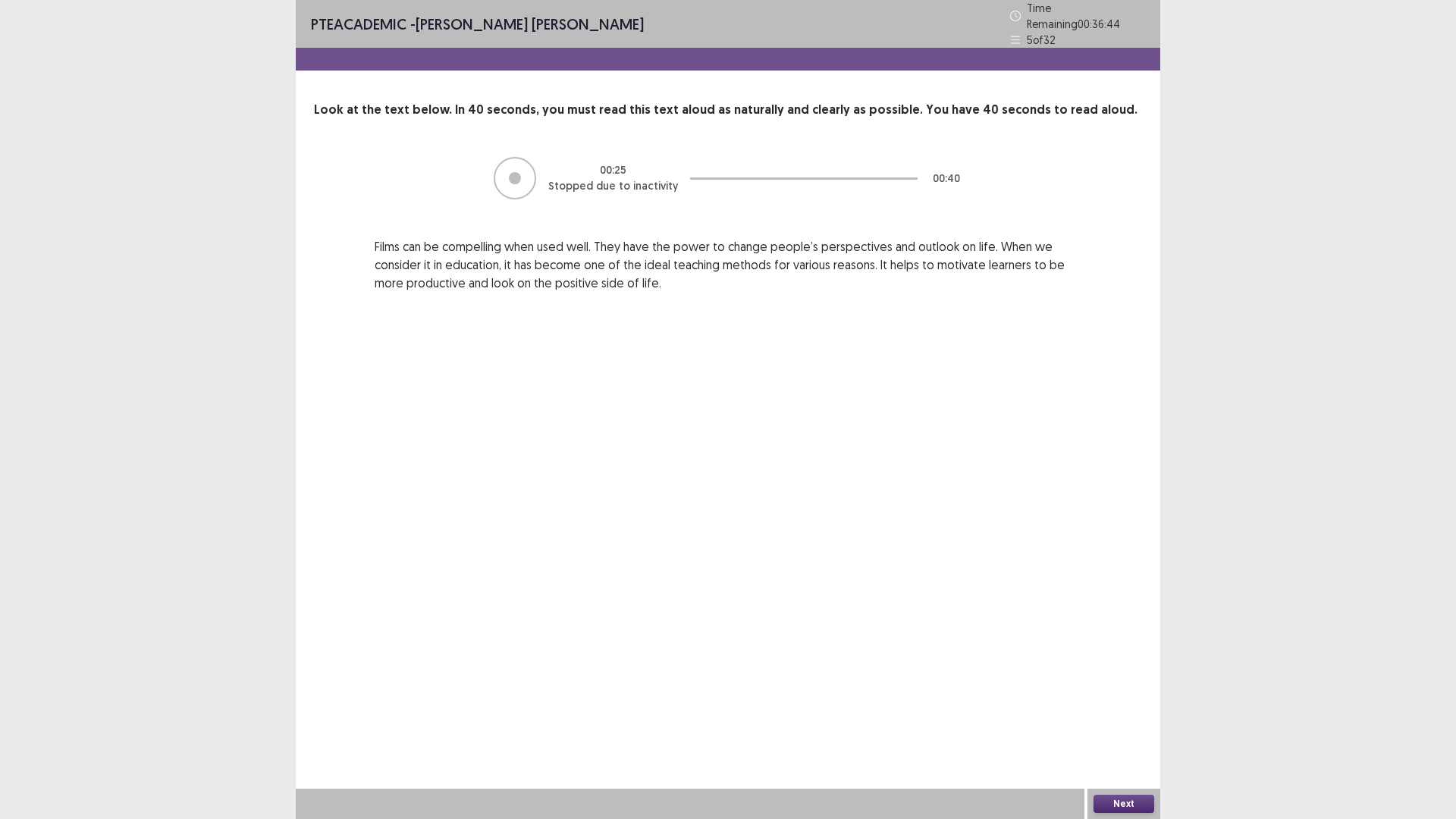
click at [1121, 716] on button "Next" at bounding box center [1124, 804] width 61 height 18
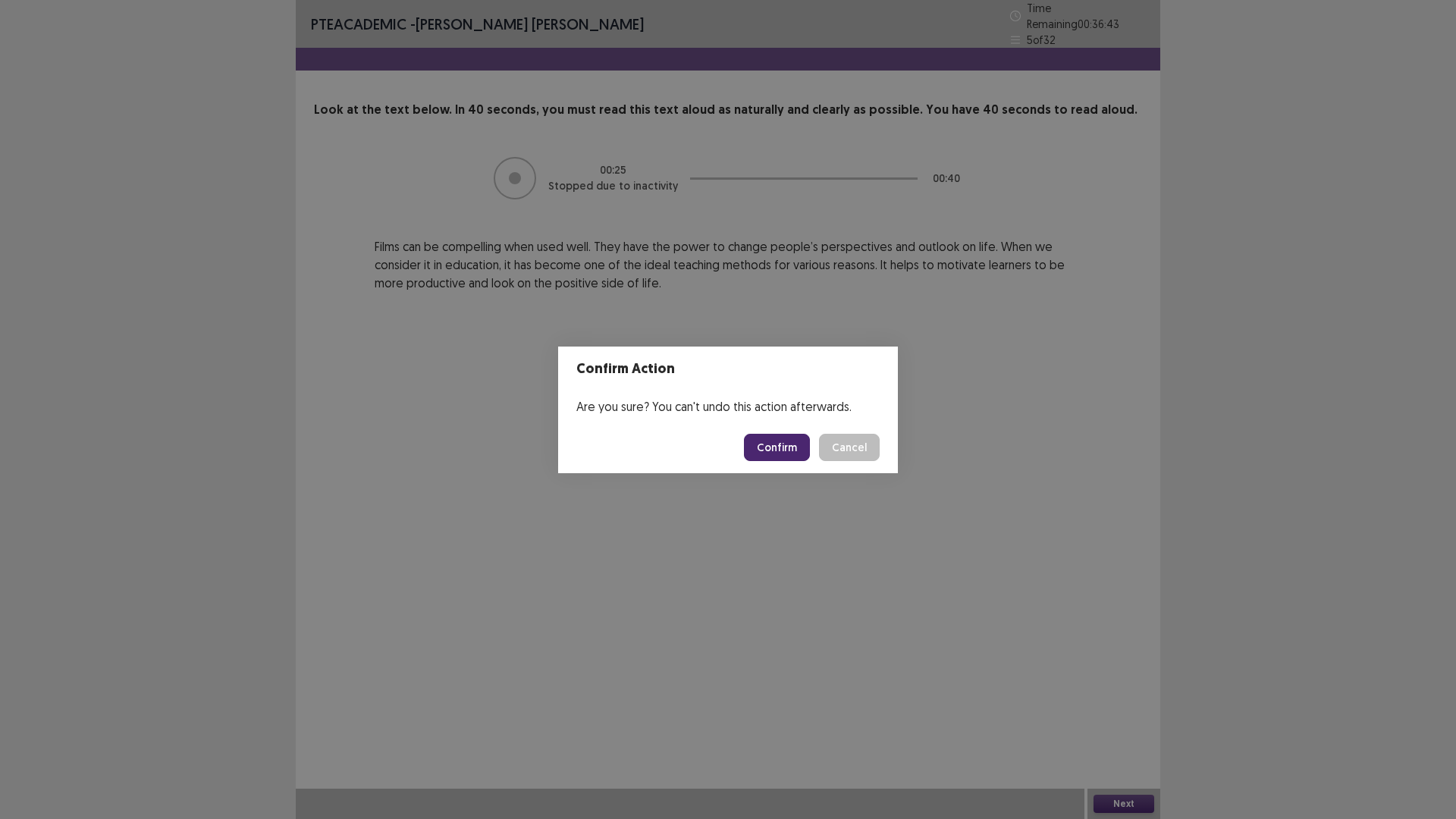
click at [780, 448] on button "Confirm" at bounding box center [776, 448] width 66 height 27
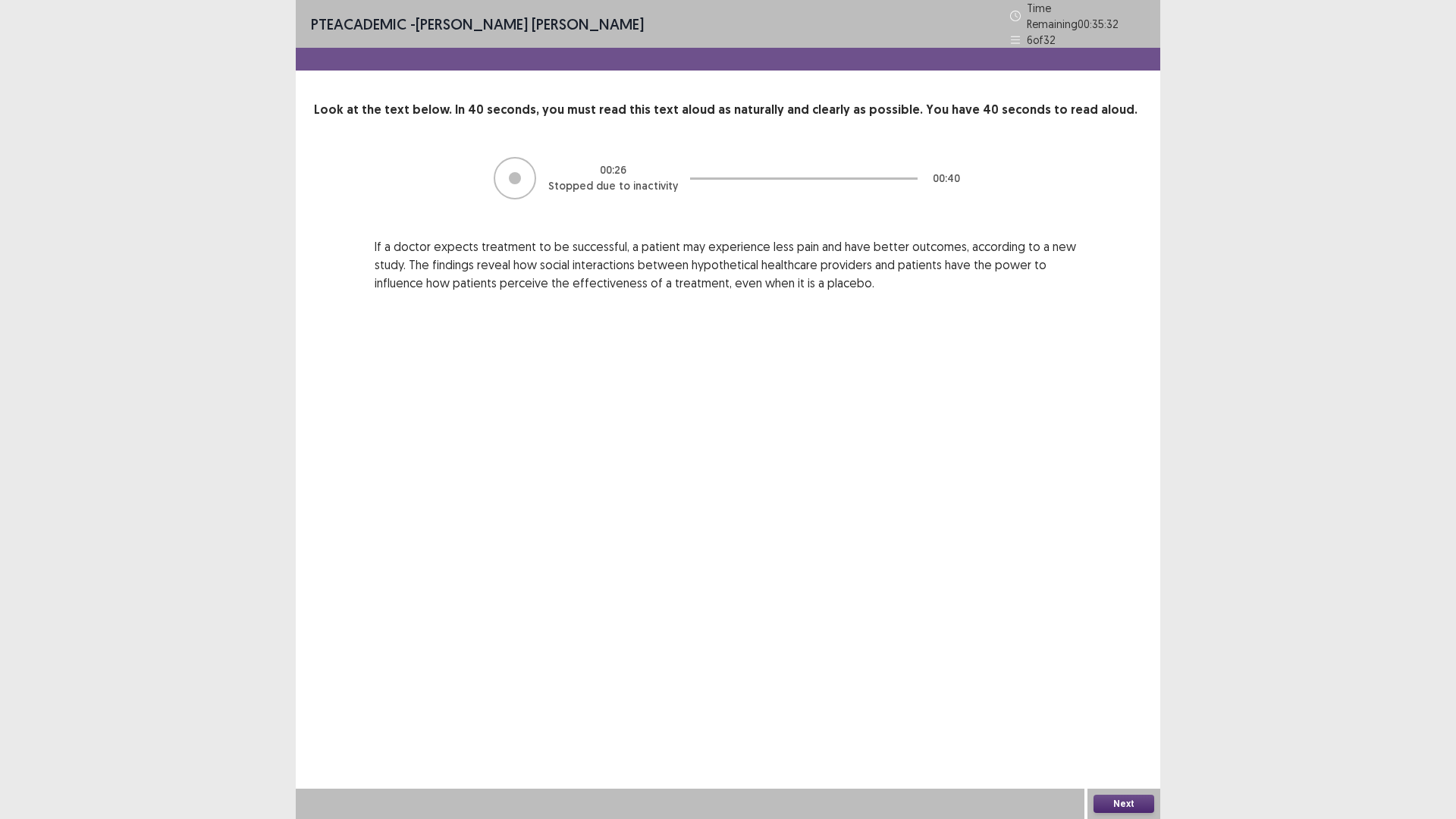
click at [1129, 716] on button "Next" at bounding box center [1124, 804] width 61 height 18
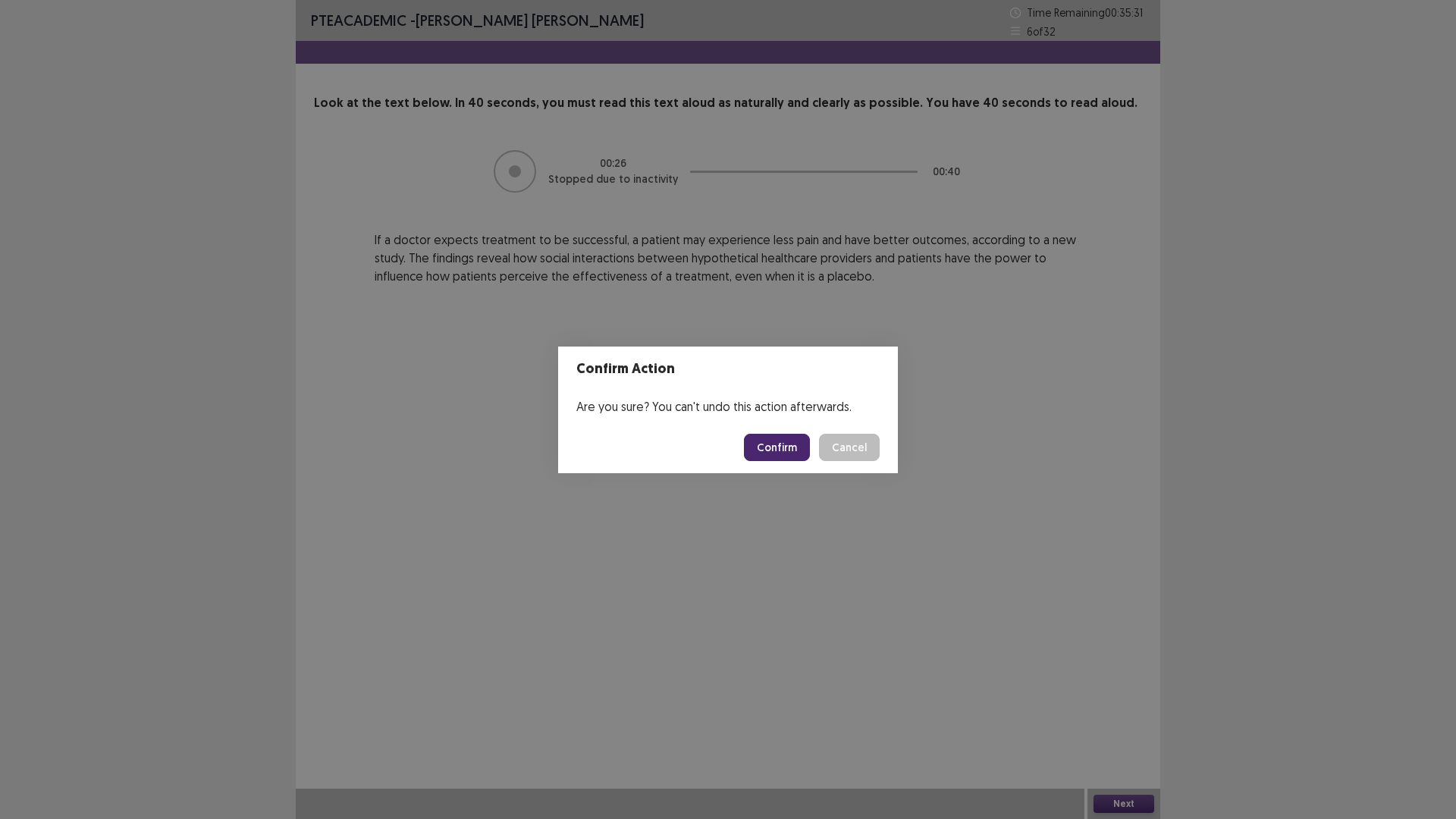
click at [801, 461] on button "Confirm" at bounding box center [776, 448] width 66 height 27
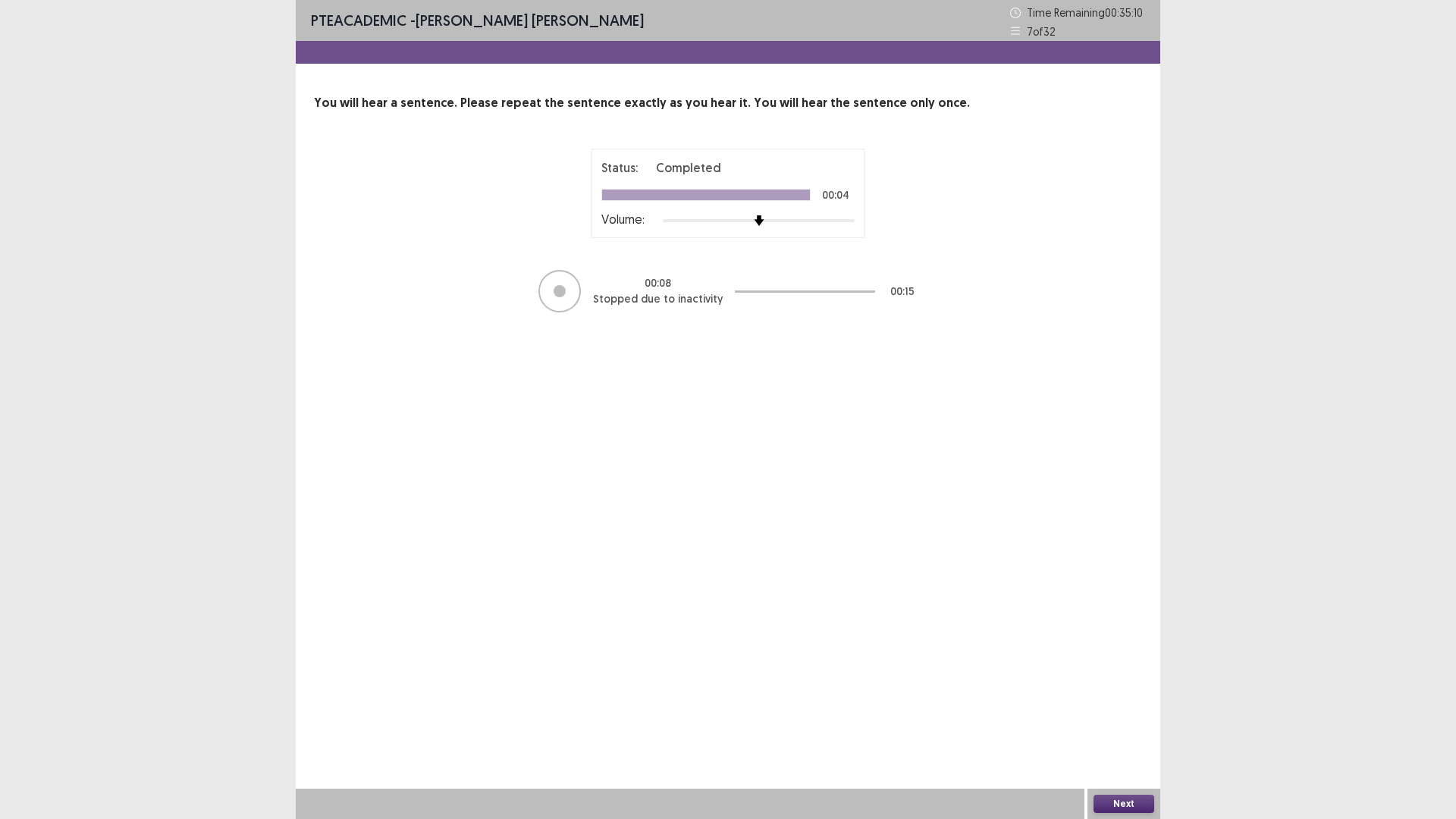
click at [1124, 716] on button "Next" at bounding box center [1124, 804] width 61 height 18
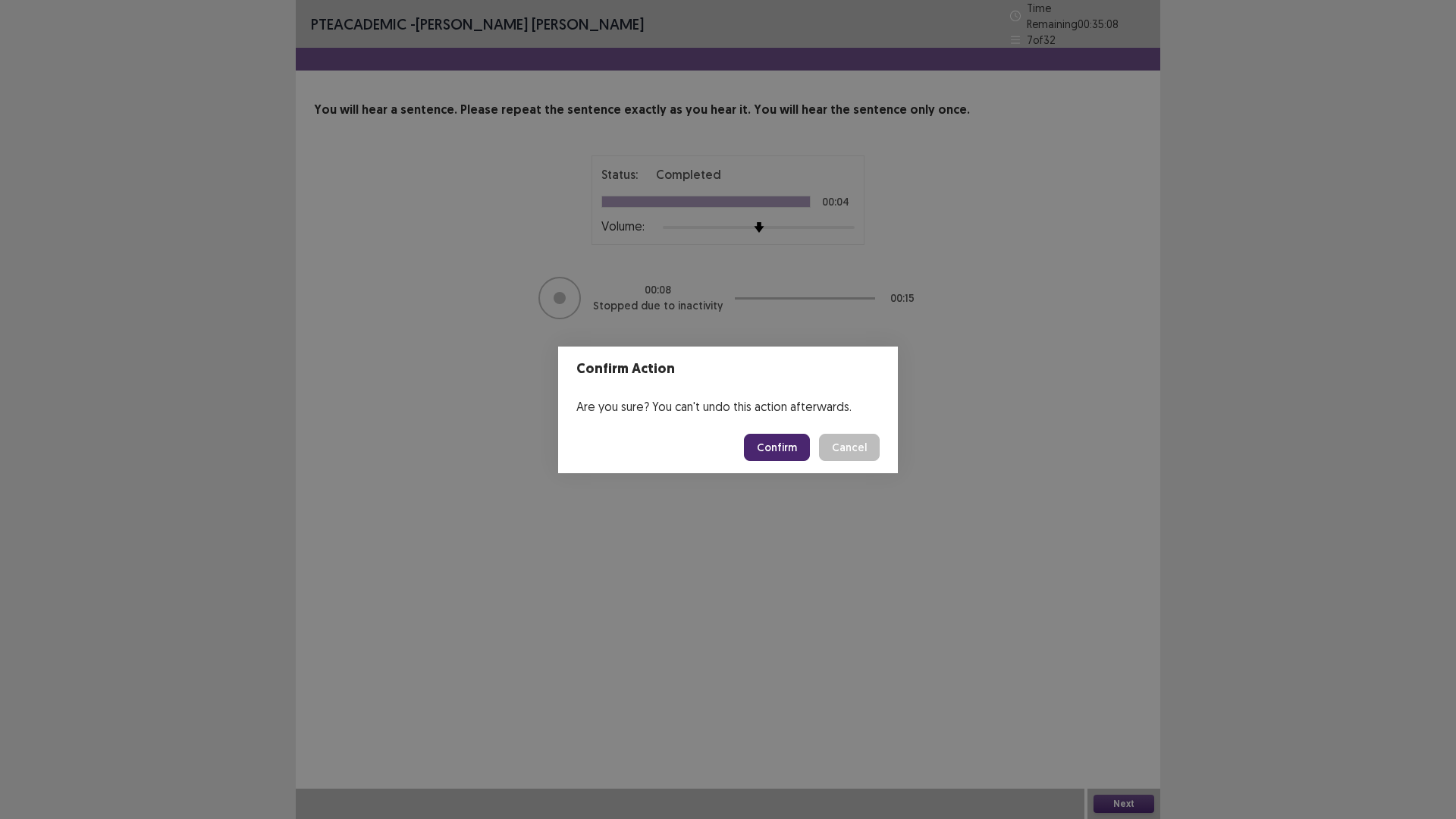
click at [802, 460] on button "Confirm" at bounding box center [776, 448] width 66 height 27
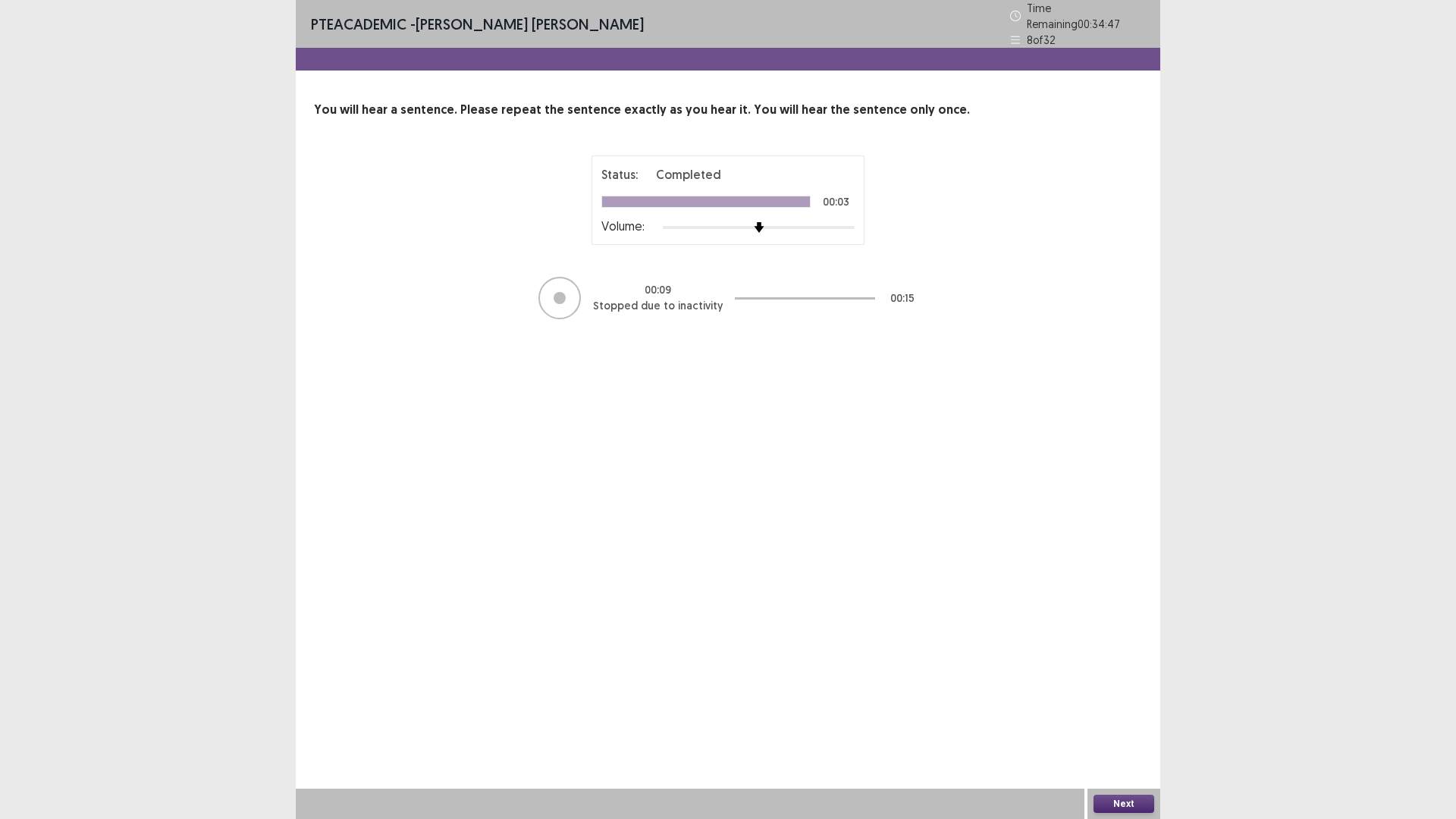
click at [1121, 716] on button "Next" at bounding box center [1124, 804] width 61 height 18
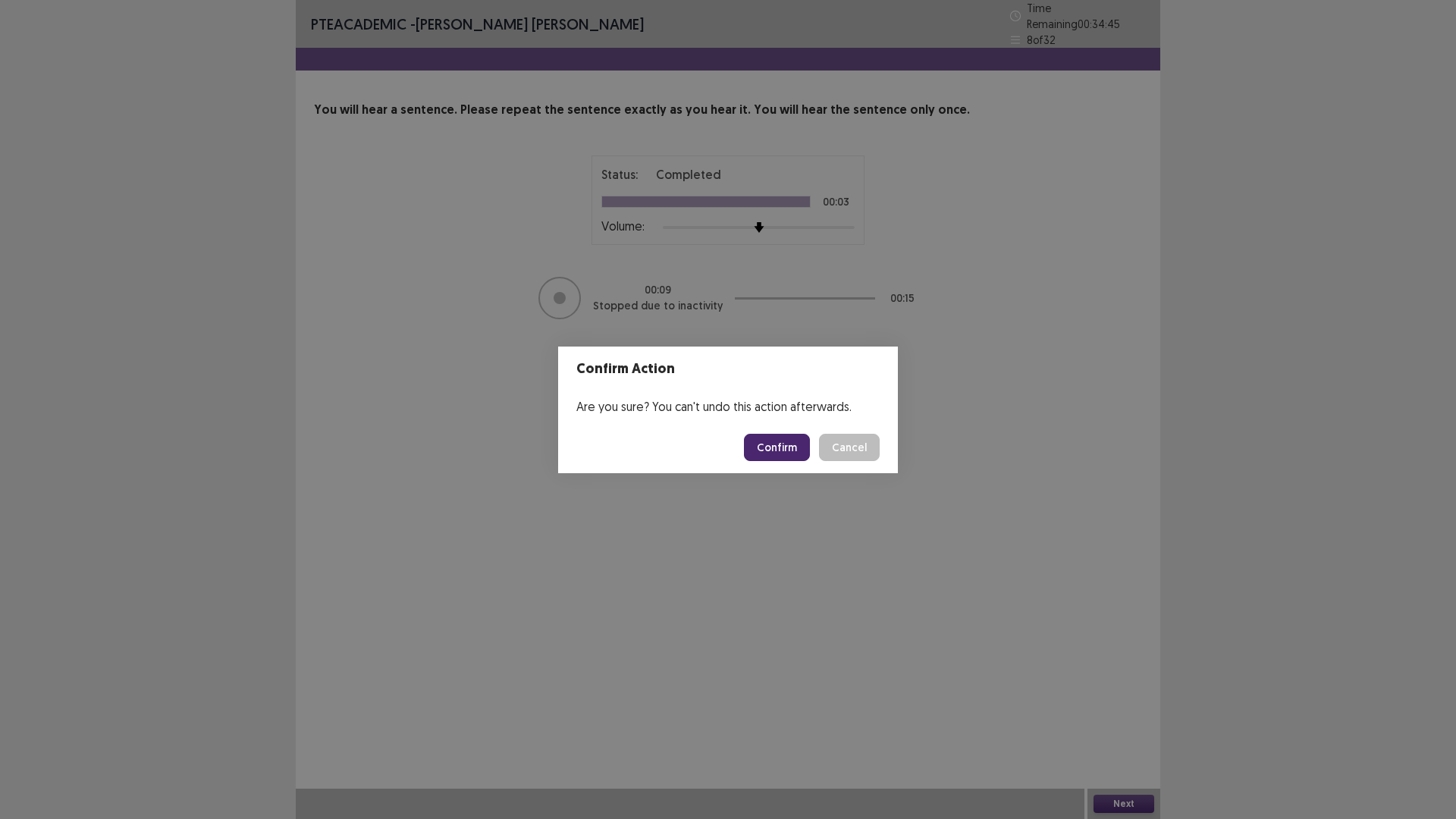
click at [796, 452] on button "Confirm" at bounding box center [776, 448] width 66 height 27
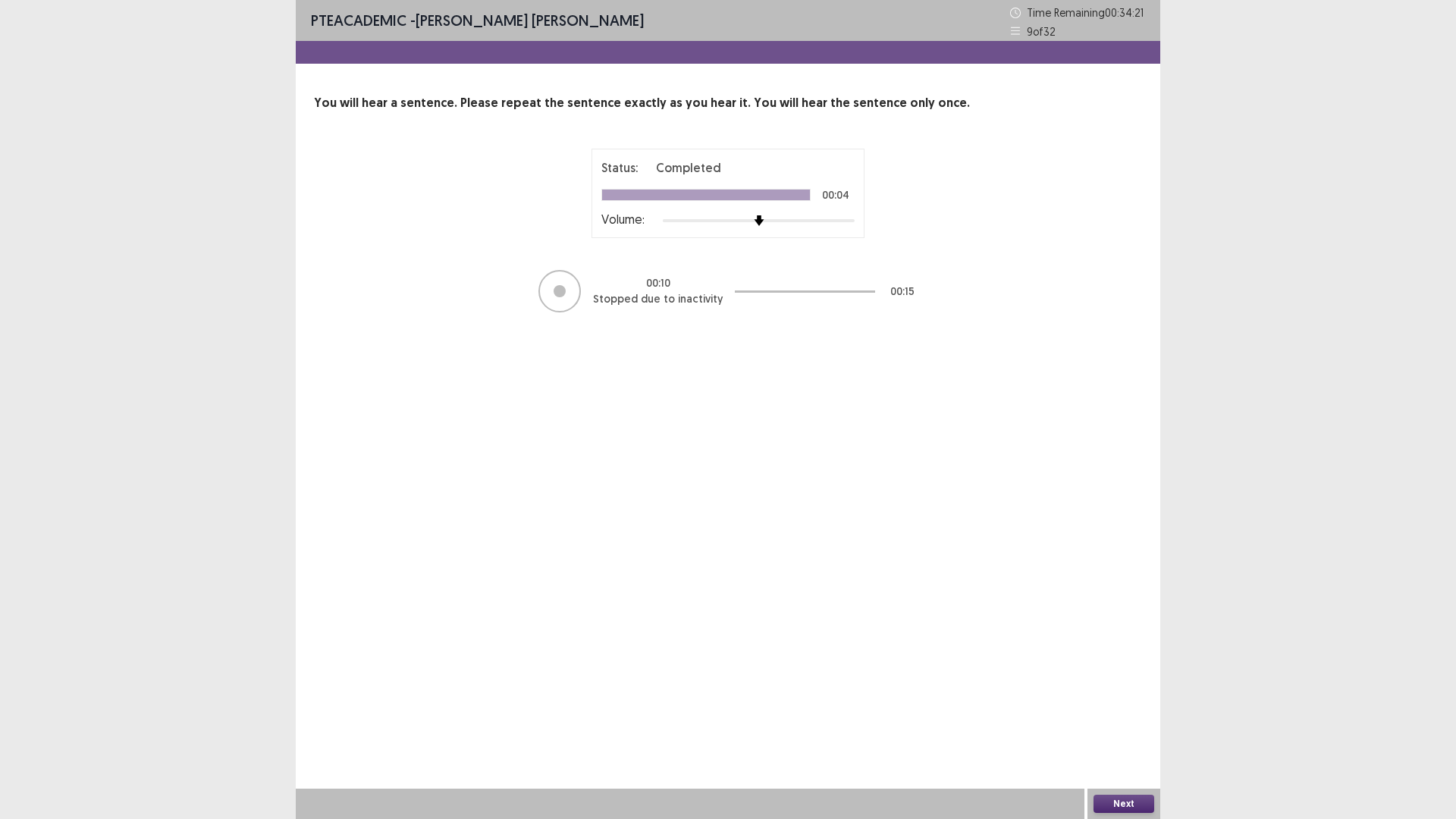
click at [1124, 716] on button "Next" at bounding box center [1124, 804] width 61 height 18
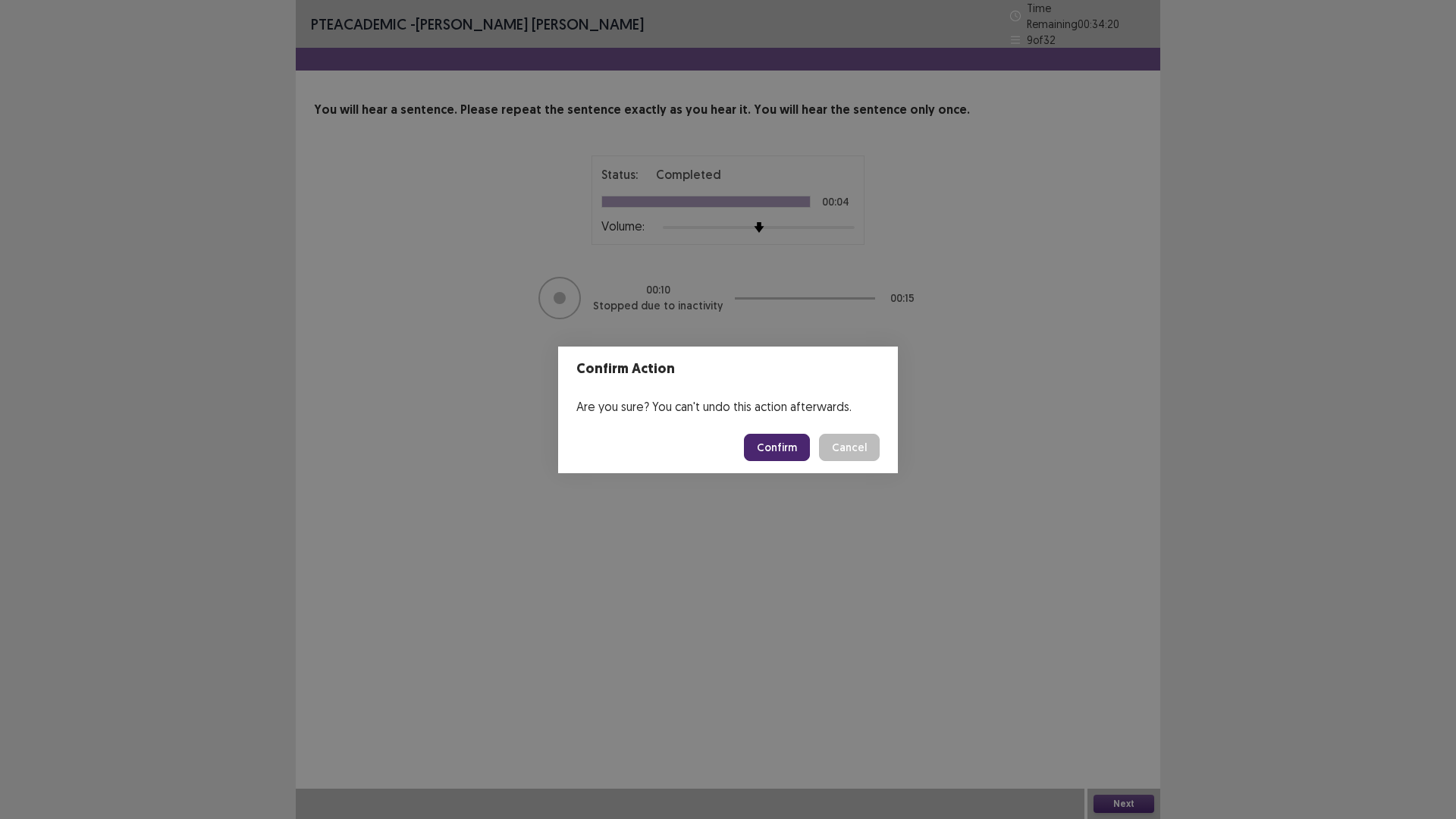
click at [805, 461] on button "Confirm" at bounding box center [776, 448] width 66 height 27
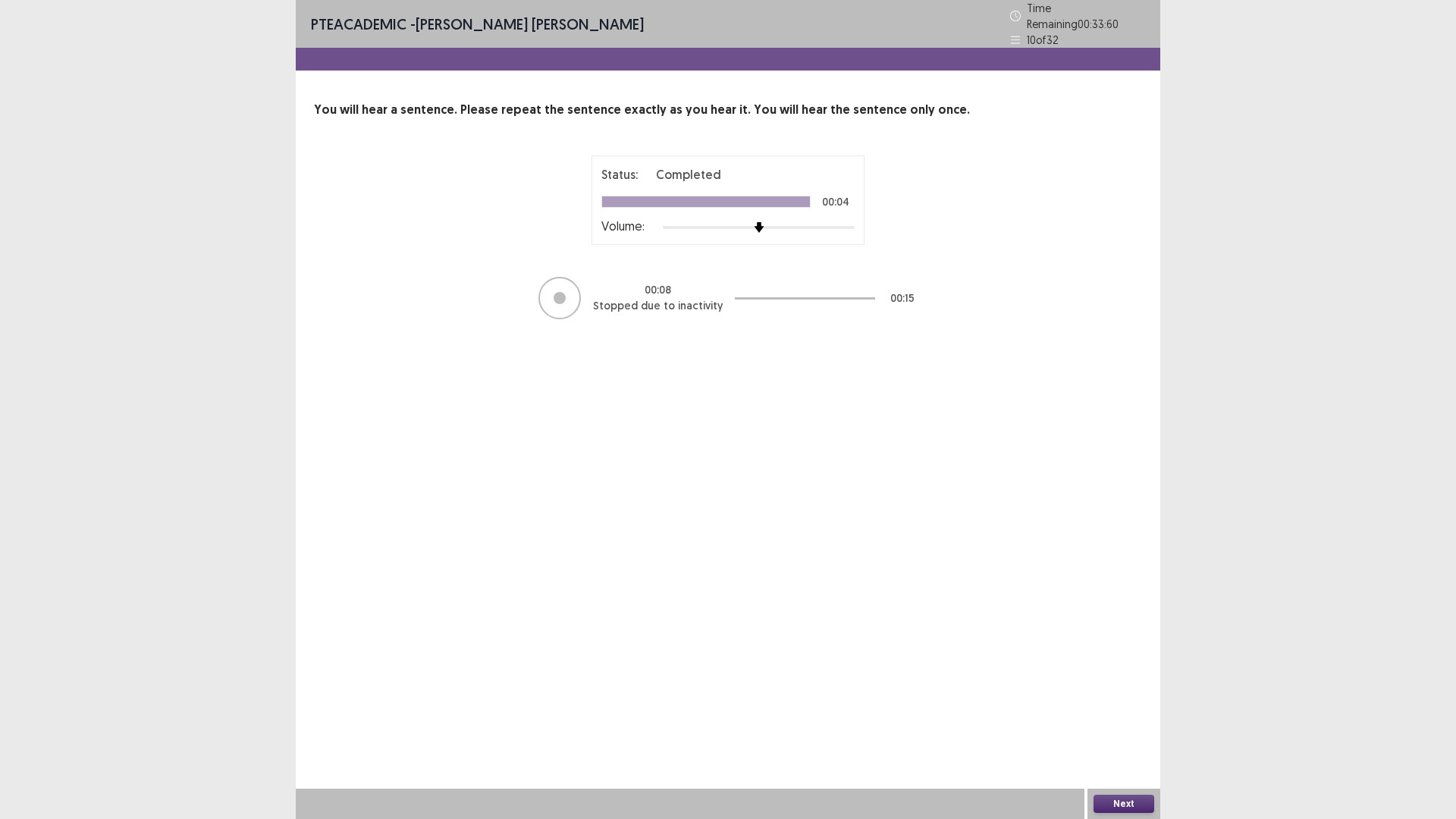
click at [1107, 716] on button "Next" at bounding box center [1124, 804] width 61 height 18
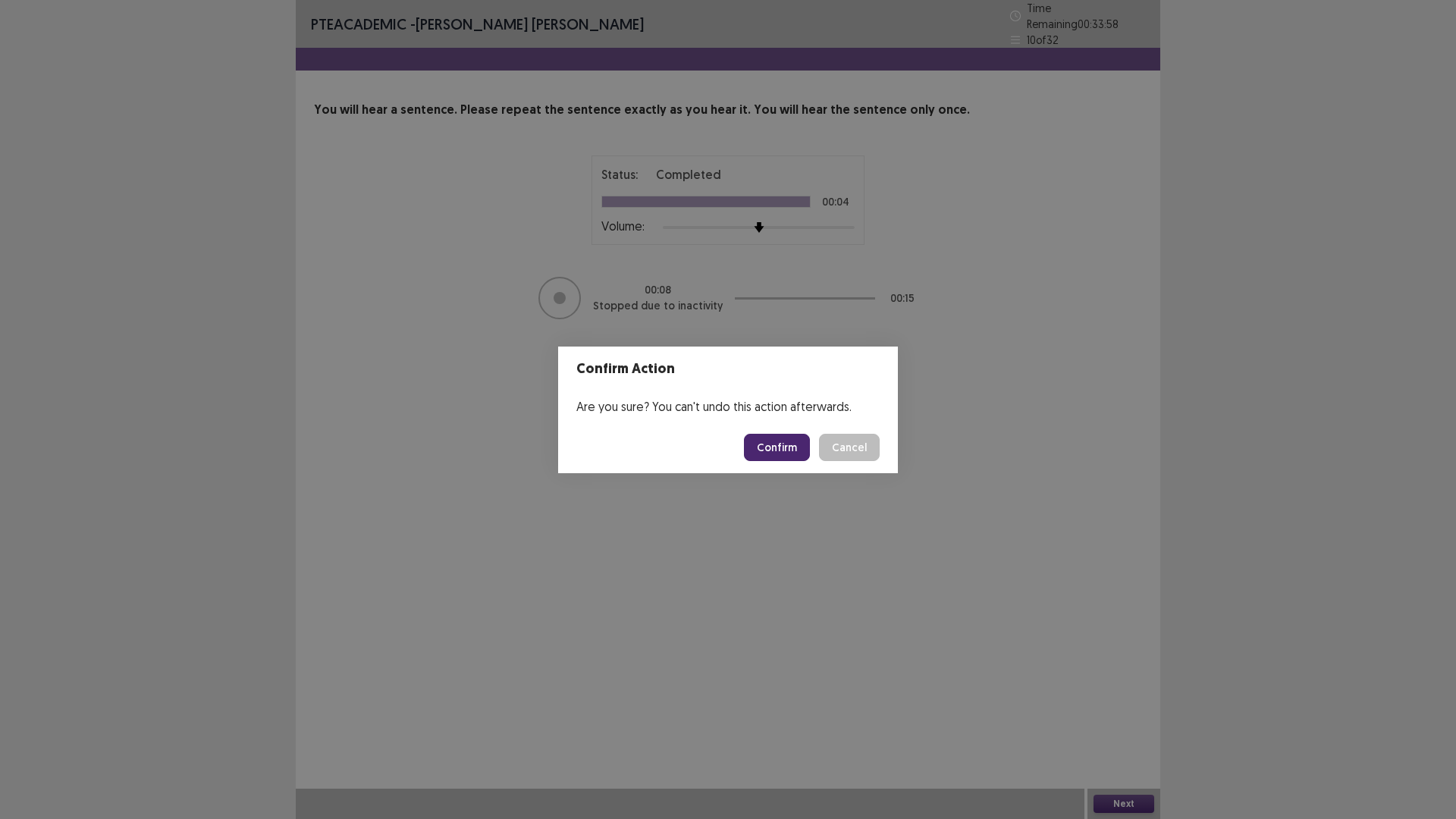
click at [806, 461] on button "Confirm" at bounding box center [776, 448] width 66 height 27
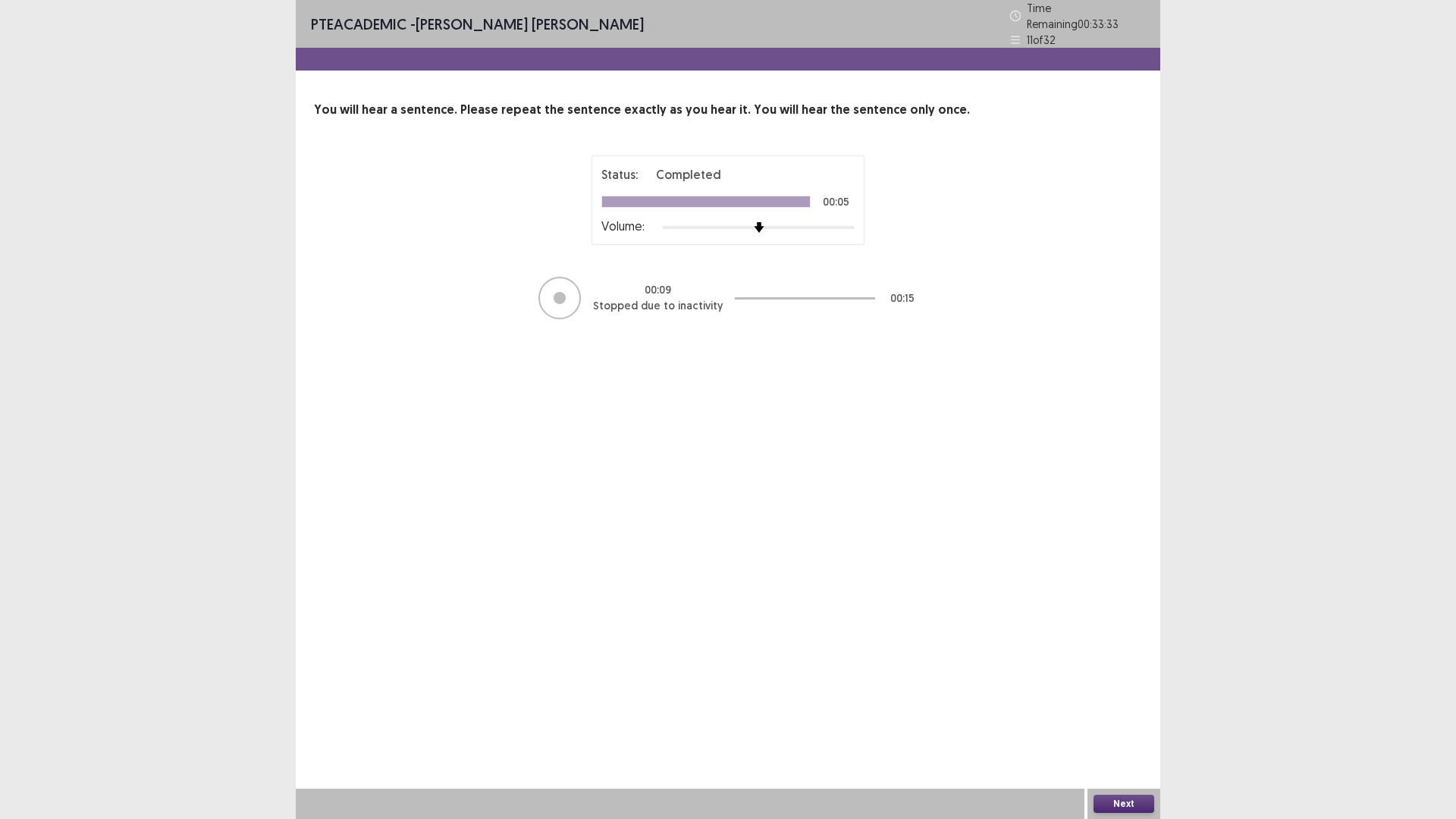
click at [1106, 716] on button "Next" at bounding box center [1124, 804] width 61 height 18
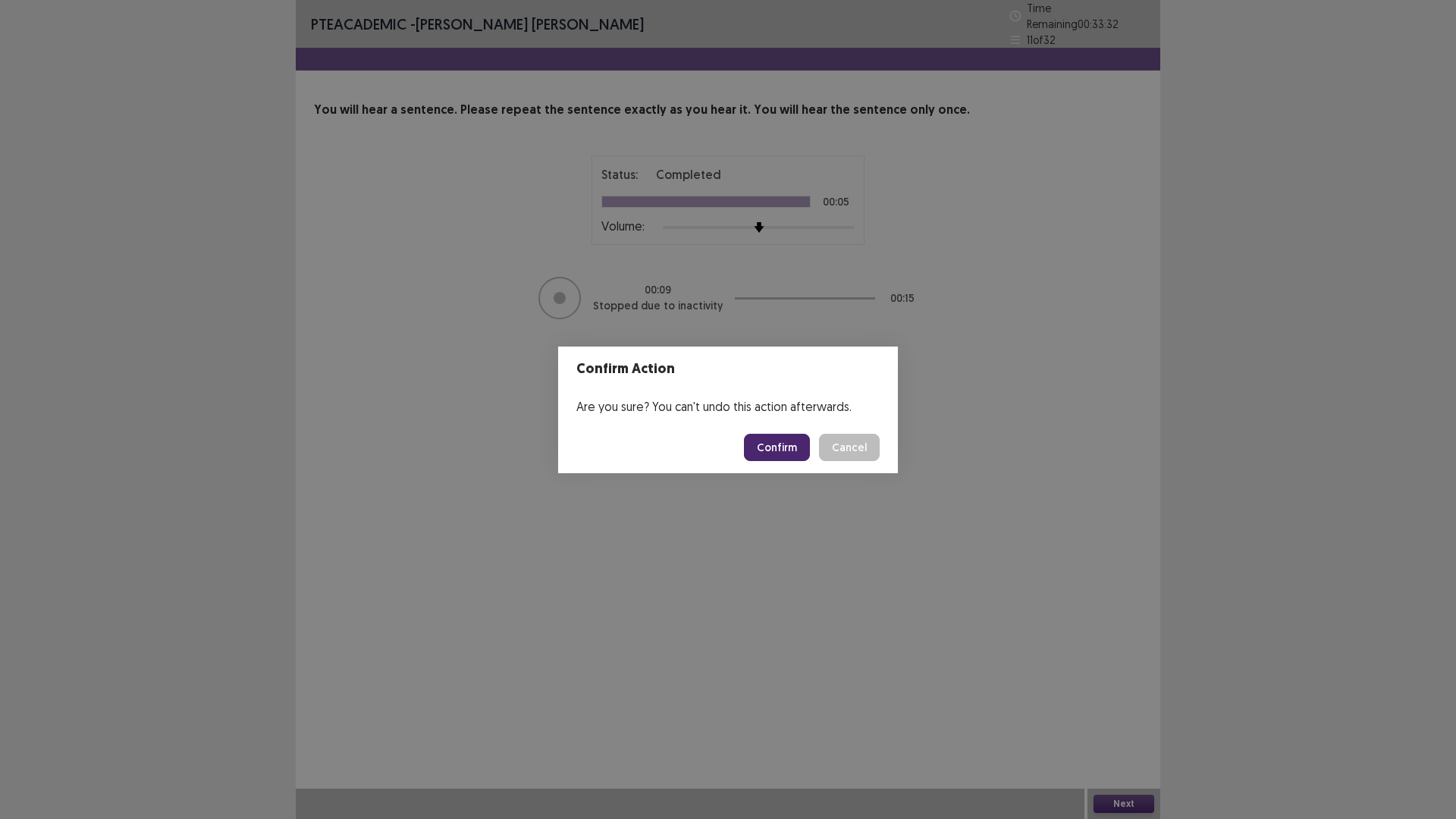
click at [796, 450] on button "Confirm" at bounding box center [776, 448] width 66 height 27
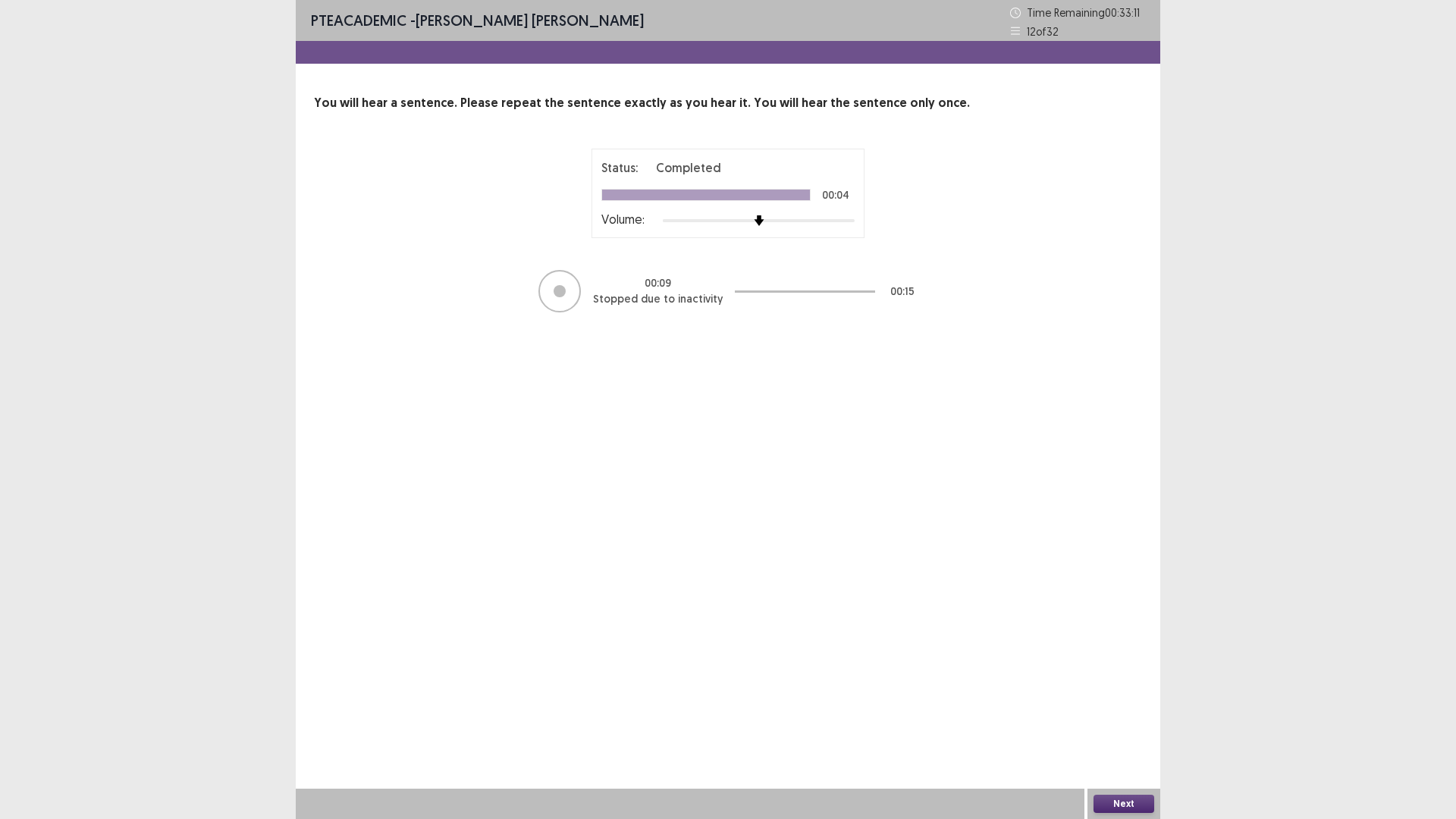
click at [1115, 716] on button "Next" at bounding box center [1124, 804] width 61 height 18
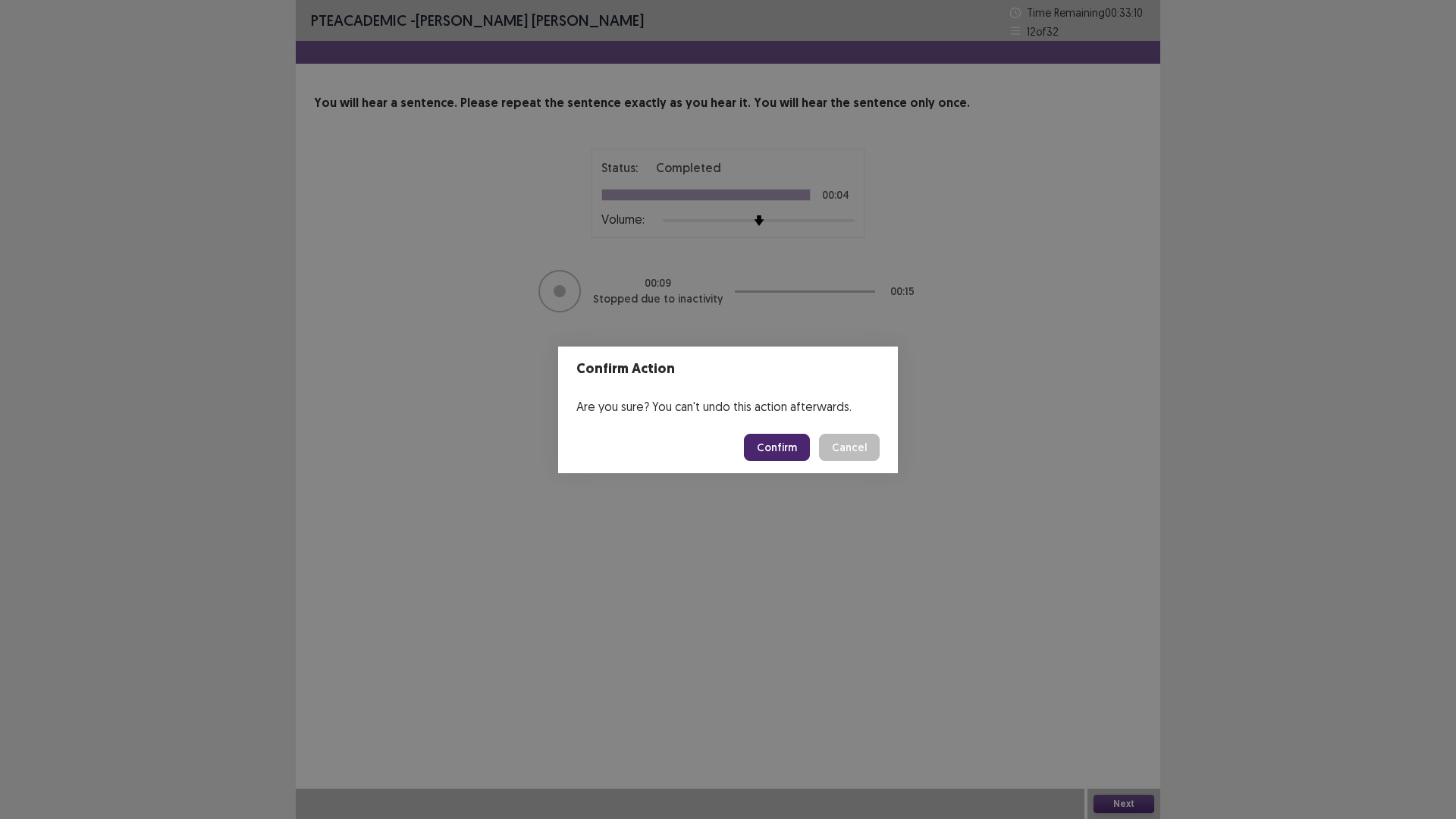
click at [810, 461] on button "Confirm" at bounding box center [776, 448] width 66 height 27
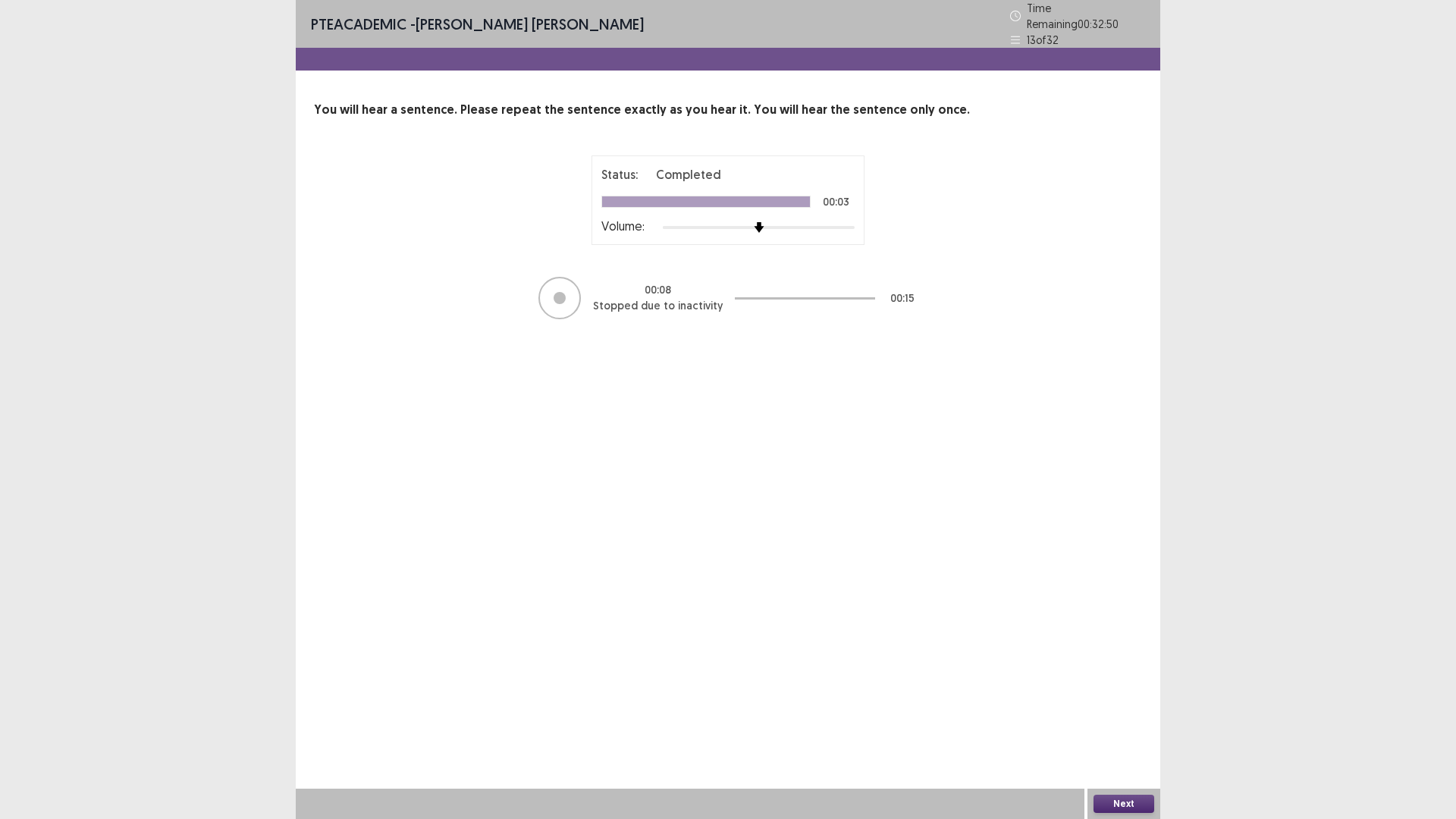
click at [1105, 716] on button "Next" at bounding box center [1124, 804] width 61 height 18
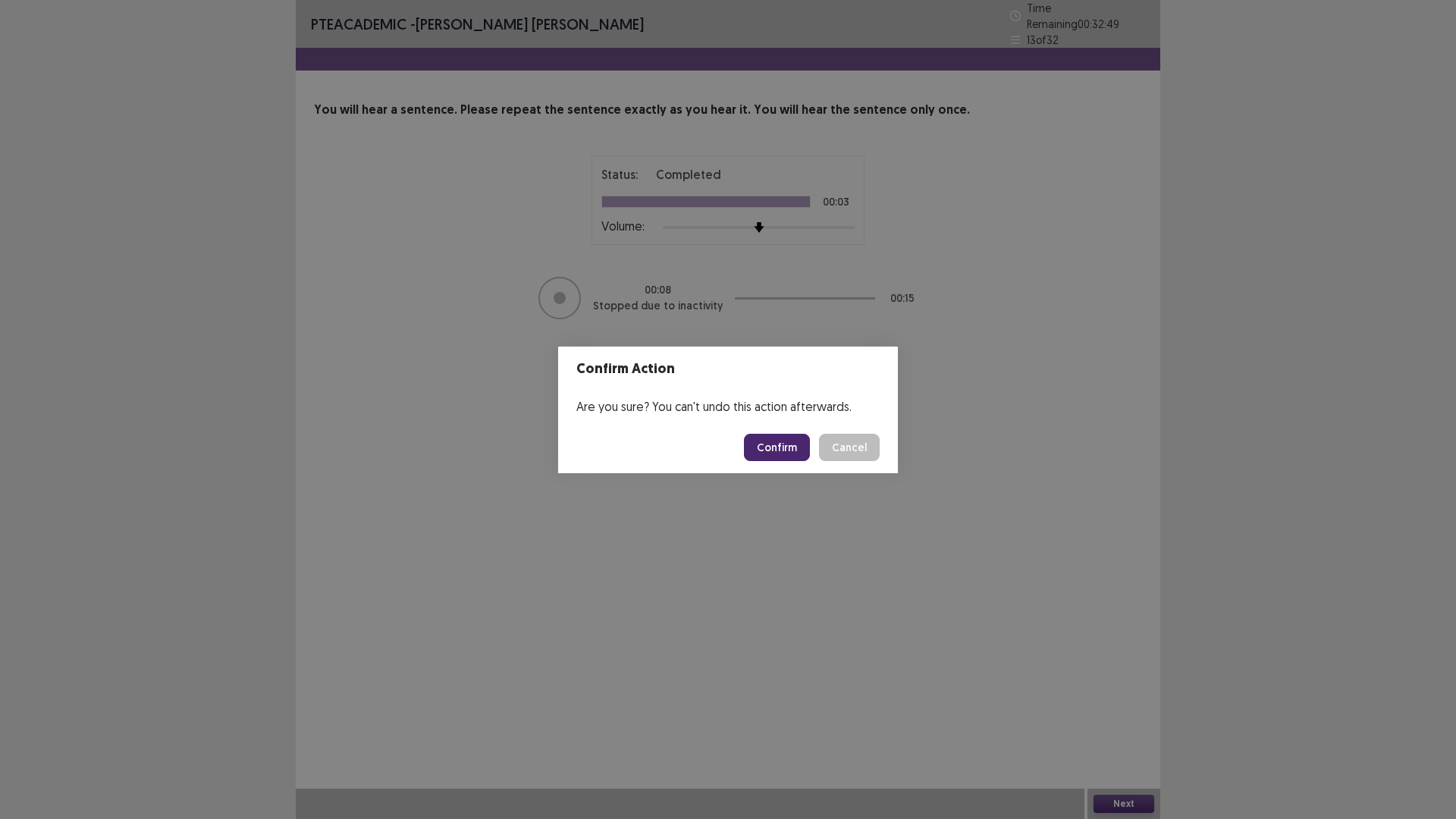
click at [810, 456] on button "Confirm" at bounding box center [776, 448] width 66 height 27
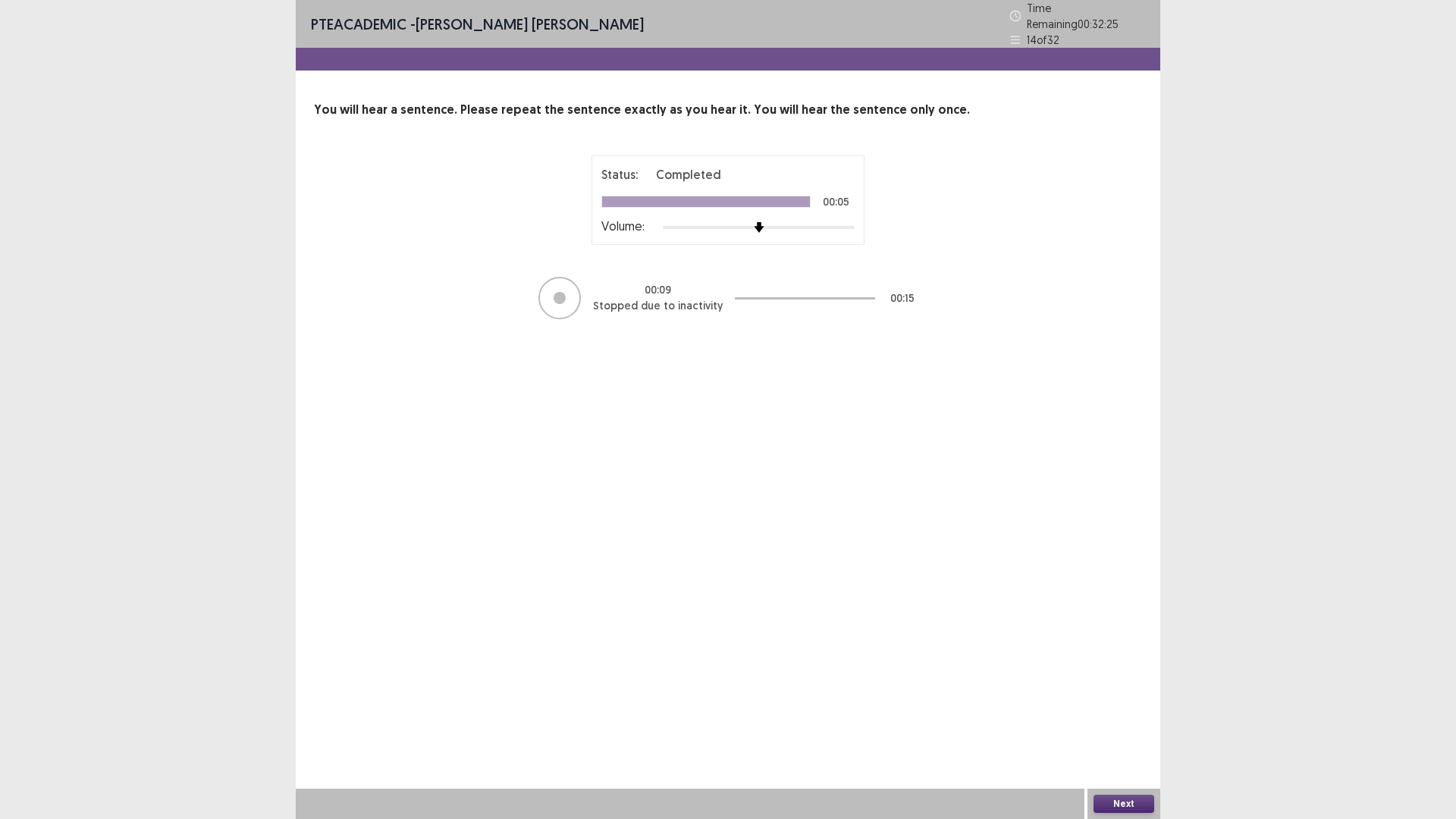
click at [1109, 716] on div "Next" at bounding box center [1123, 804] width 73 height 30
click at [1107, 716] on button "Next" at bounding box center [1124, 804] width 61 height 18
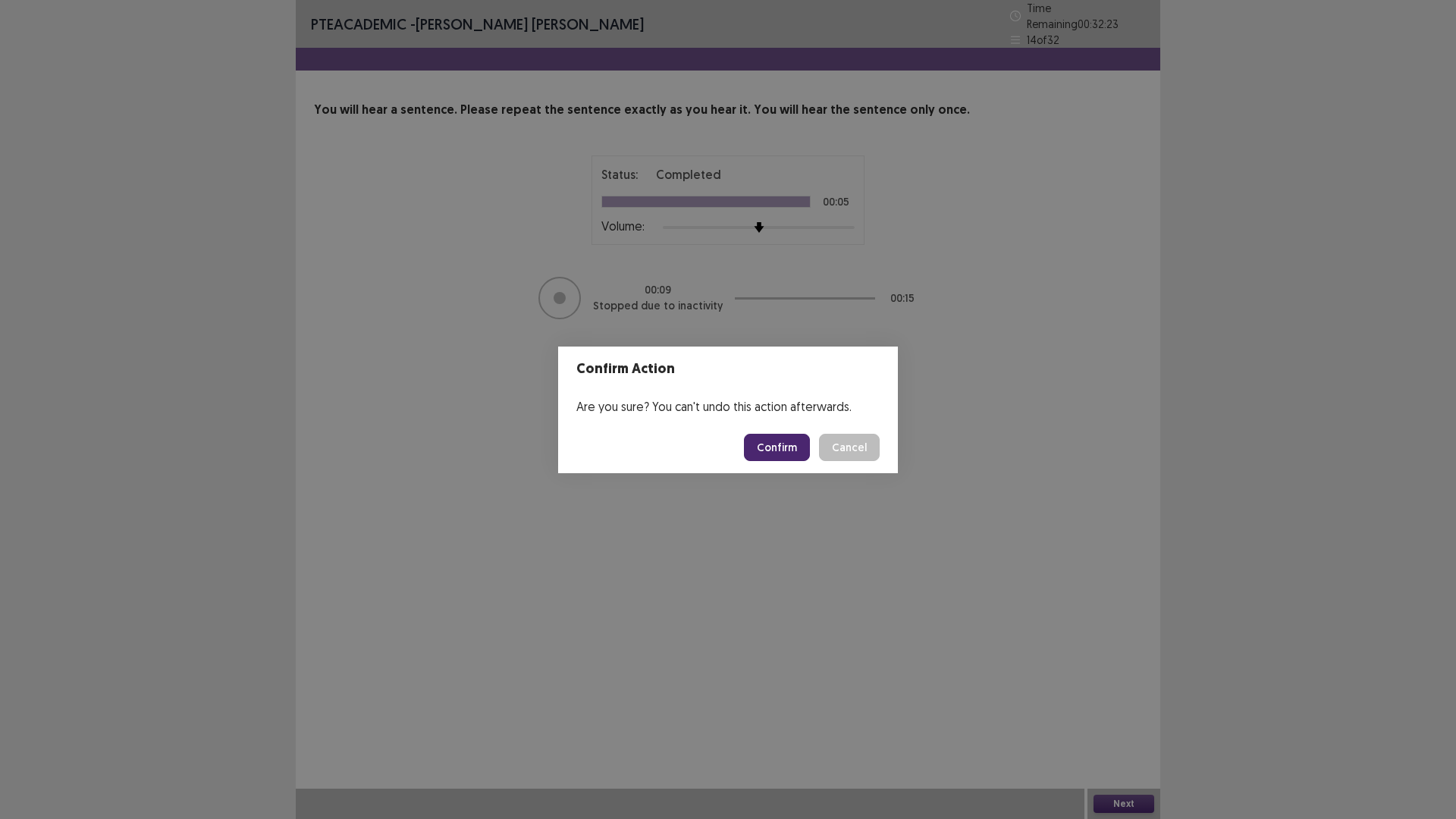
click at [810, 461] on button "Confirm" at bounding box center [776, 448] width 66 height 27
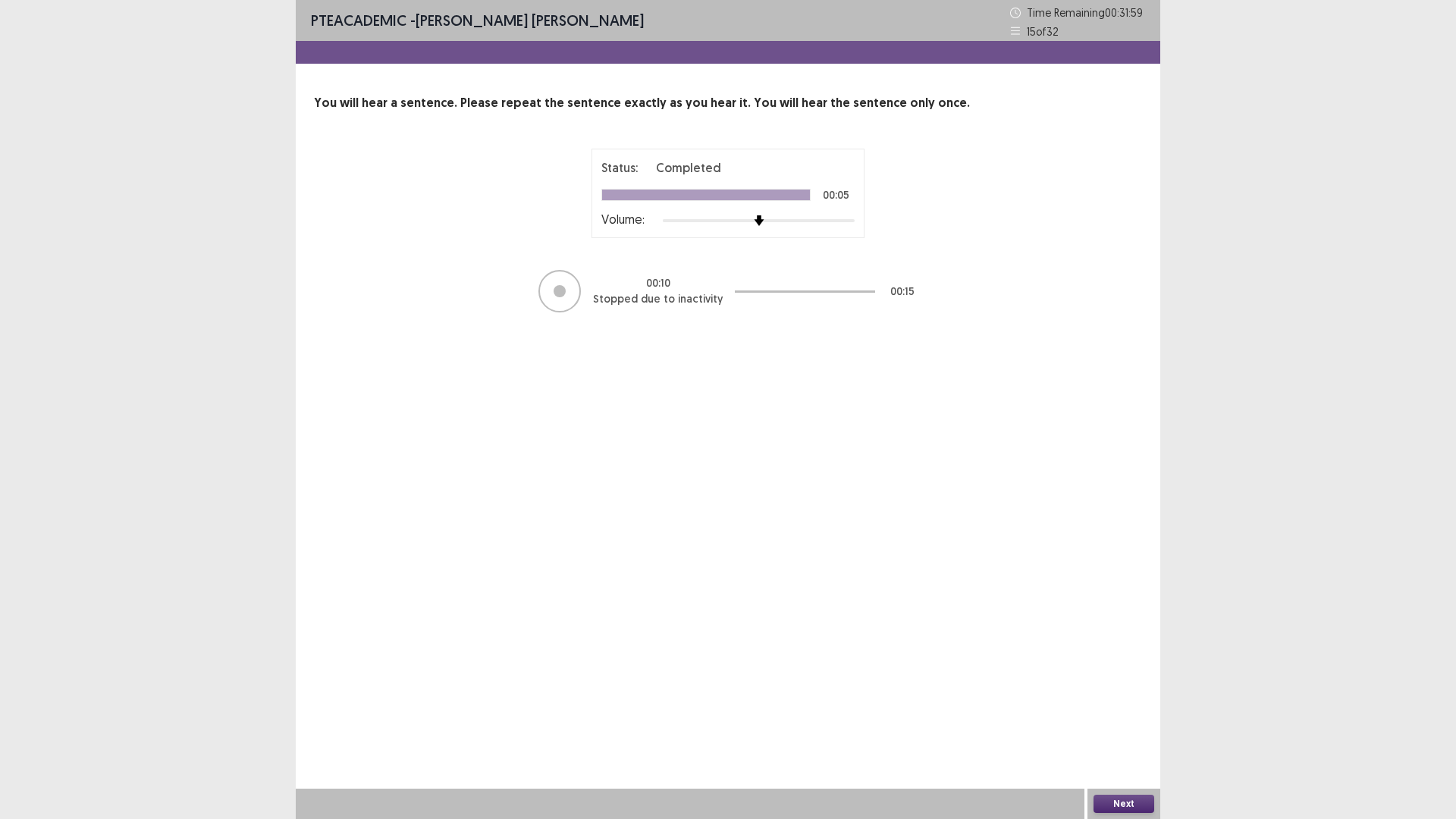
click at [1137, 716] on button "Next" at bounding box center [1124, 804] width 61 height 18
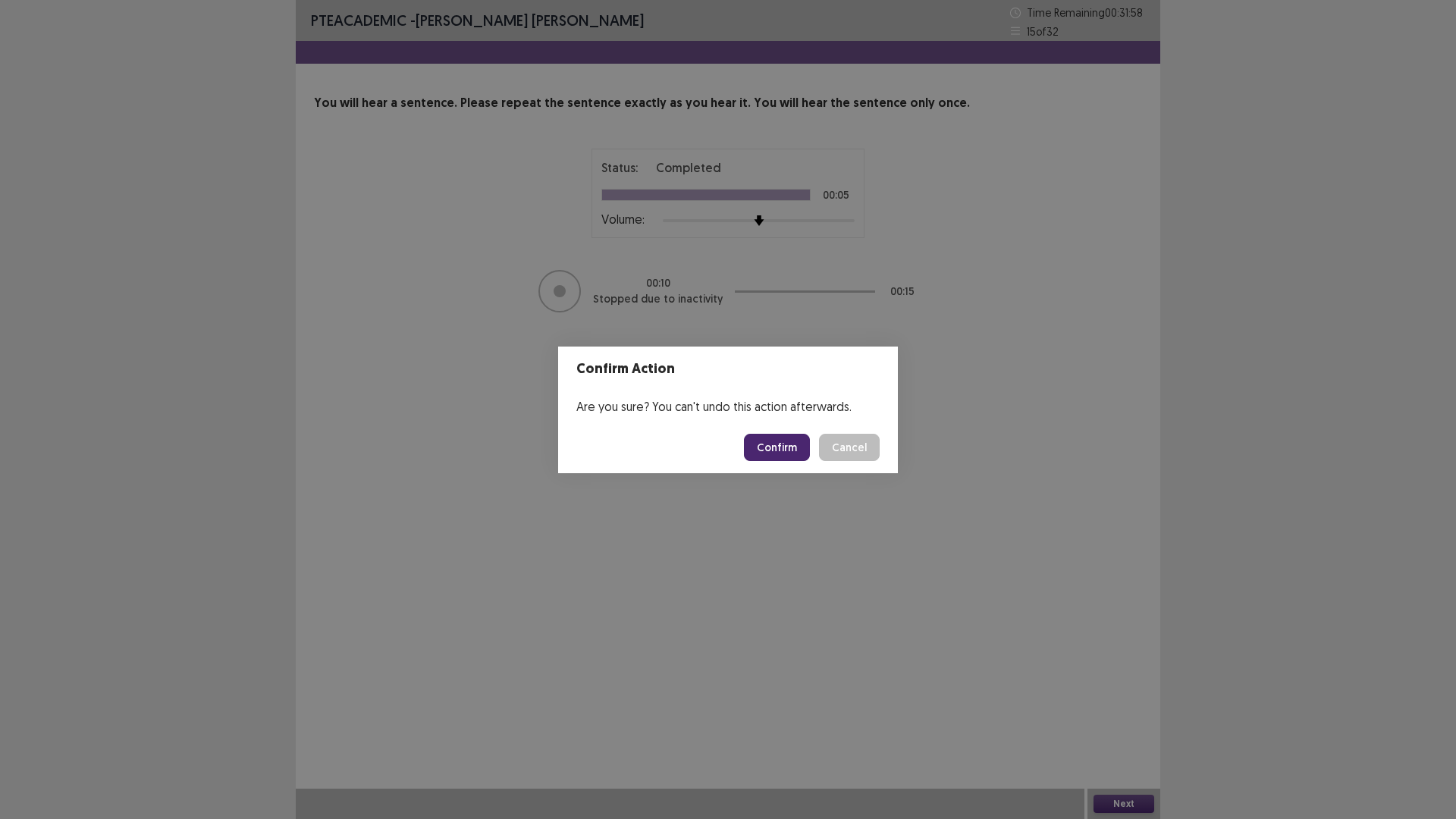
click at [810, 460] on button "Confirm" at bounding box center [776, 448] width 66 height 27
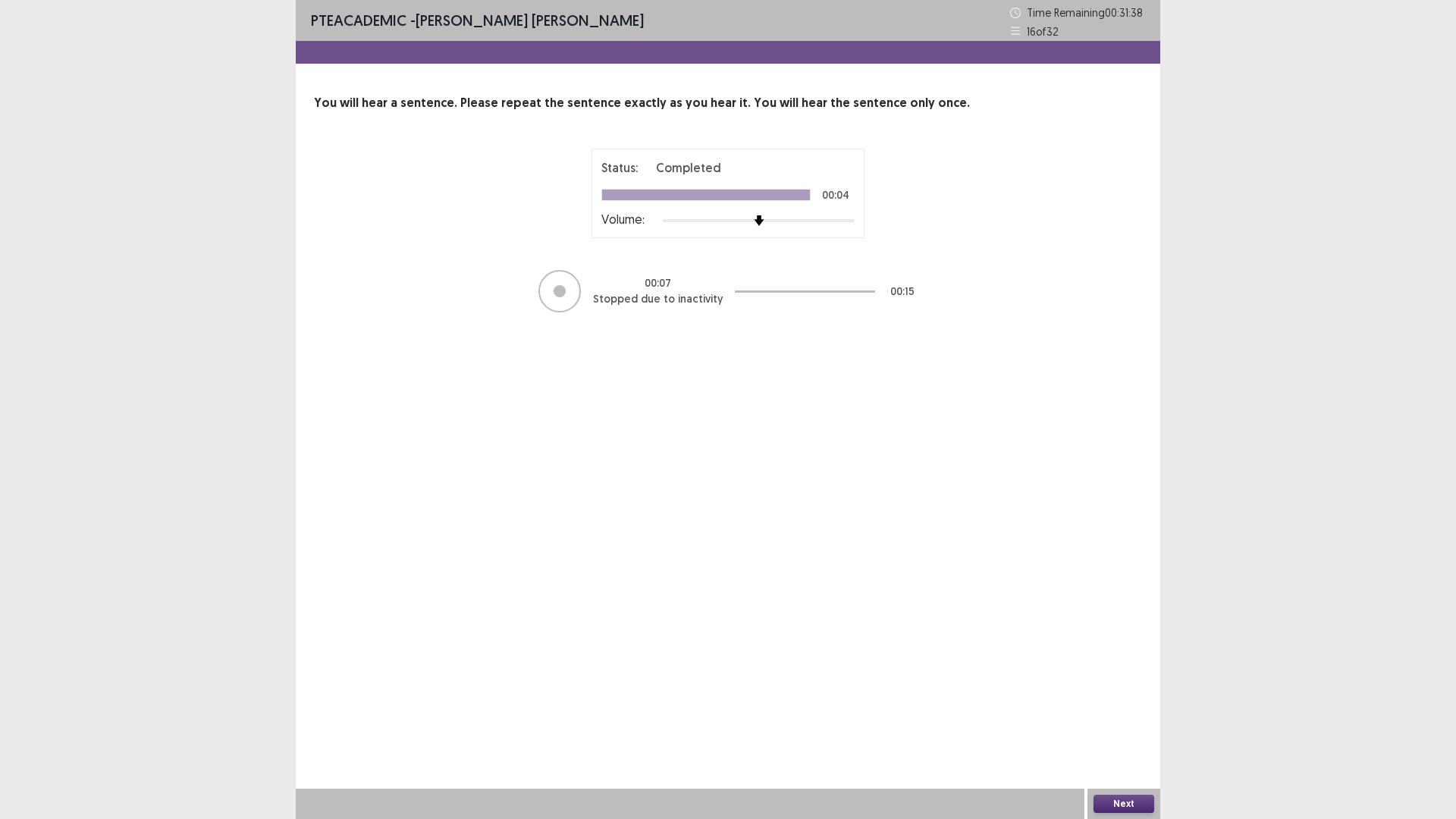
click at [1116, 716] on button "Next" at bounding box center [1124, 804] width 61 height 18
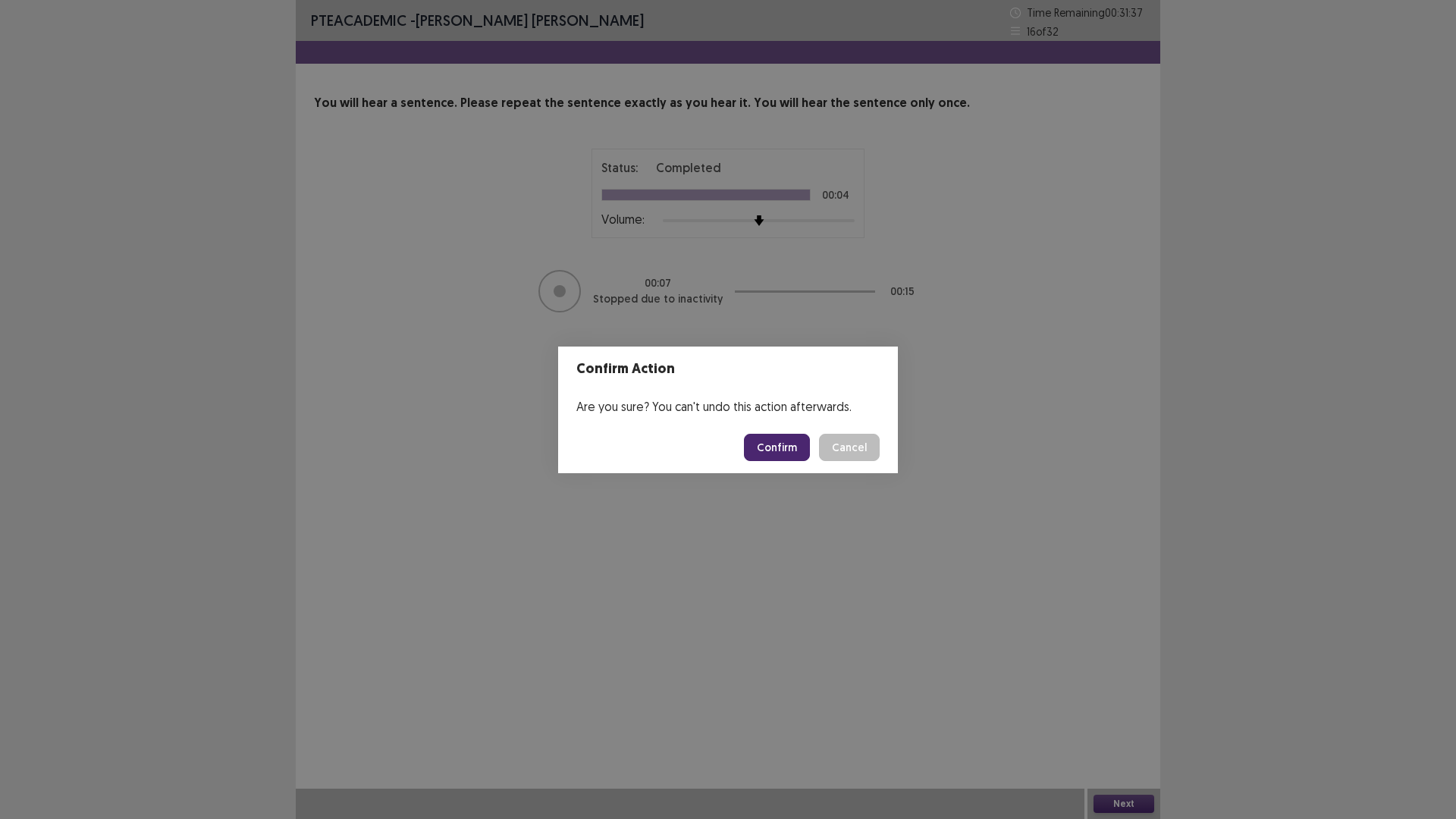
click at [768, 454] on button "Confirm" at bounding box center [776, 448] width 66 height 27
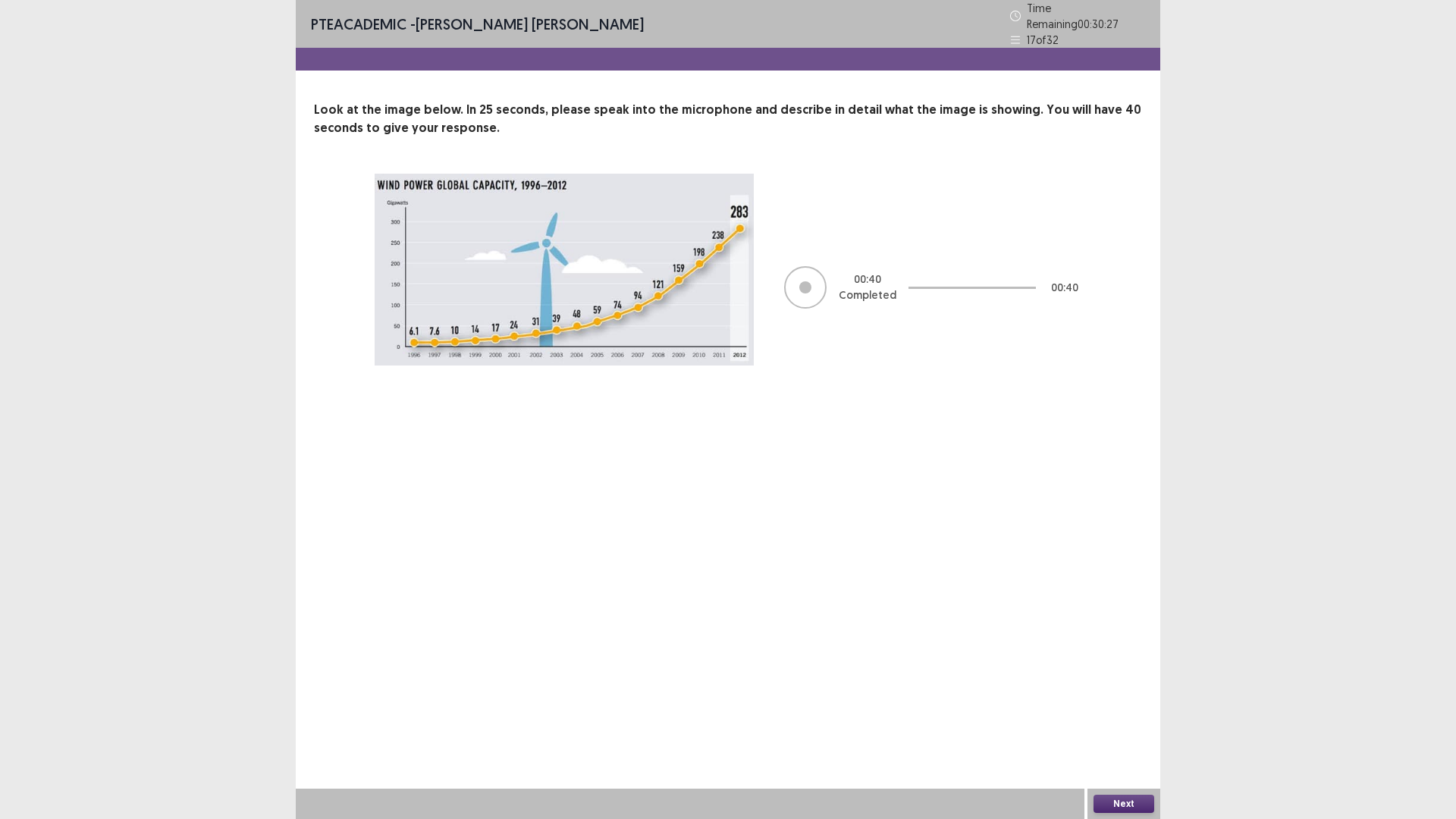
click at [1131, 716] on button "Next" at bounding box center [1124, 804] width 61 height 18
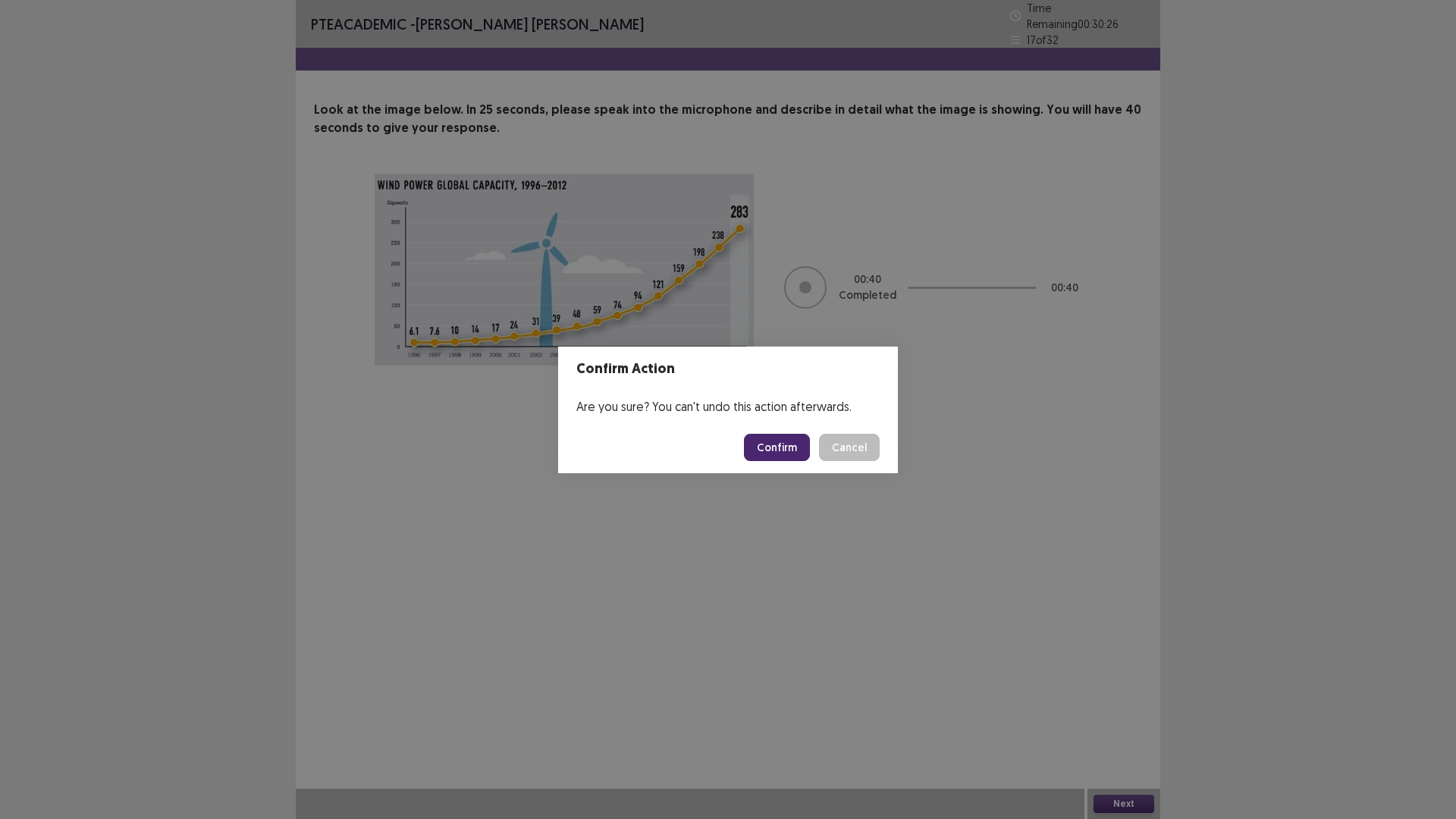
click at [810, 461] on button "Confirm" at bounding box center [776, 448] width 66 height 27
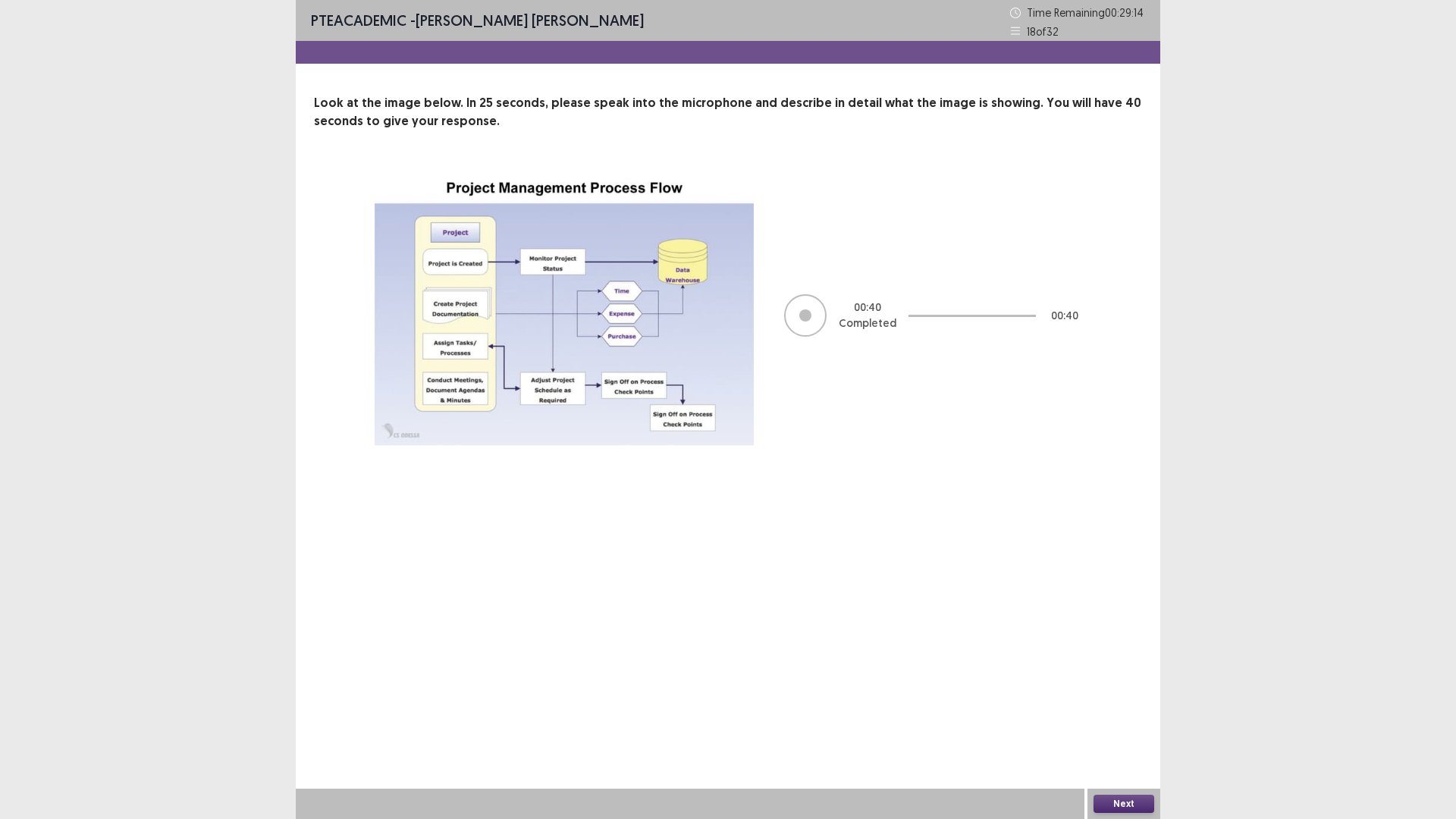
click at [1115, 716] on button "Next" at bounding box center [1124, 804] width 61 height 18
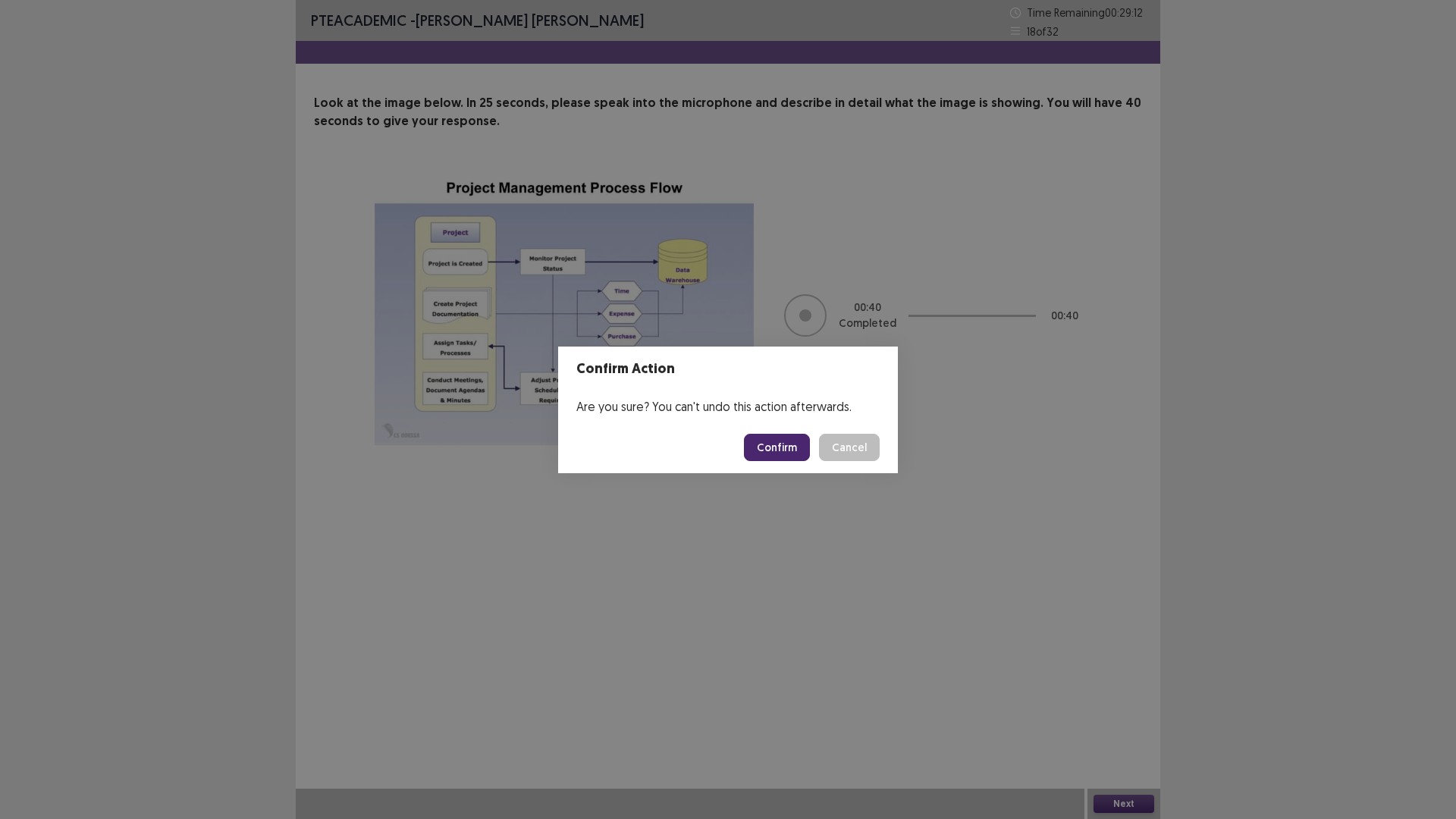
click at [780, 449] on button "Confirm" at bounding box center [776, 448] width 66 height 27
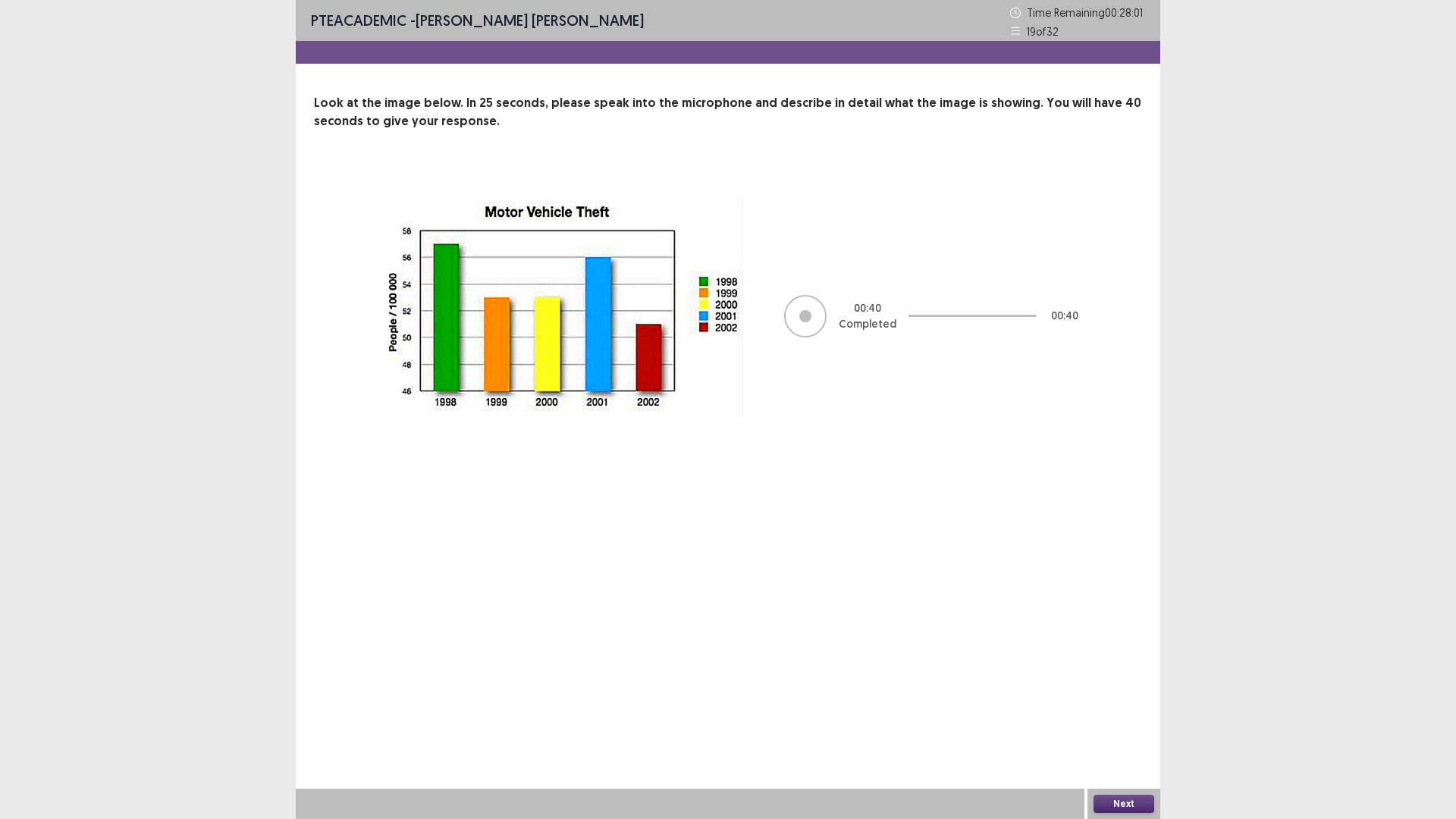
click at [1116, 716] on button "Next" at bounding box center [1124, 804] width 61 height 18
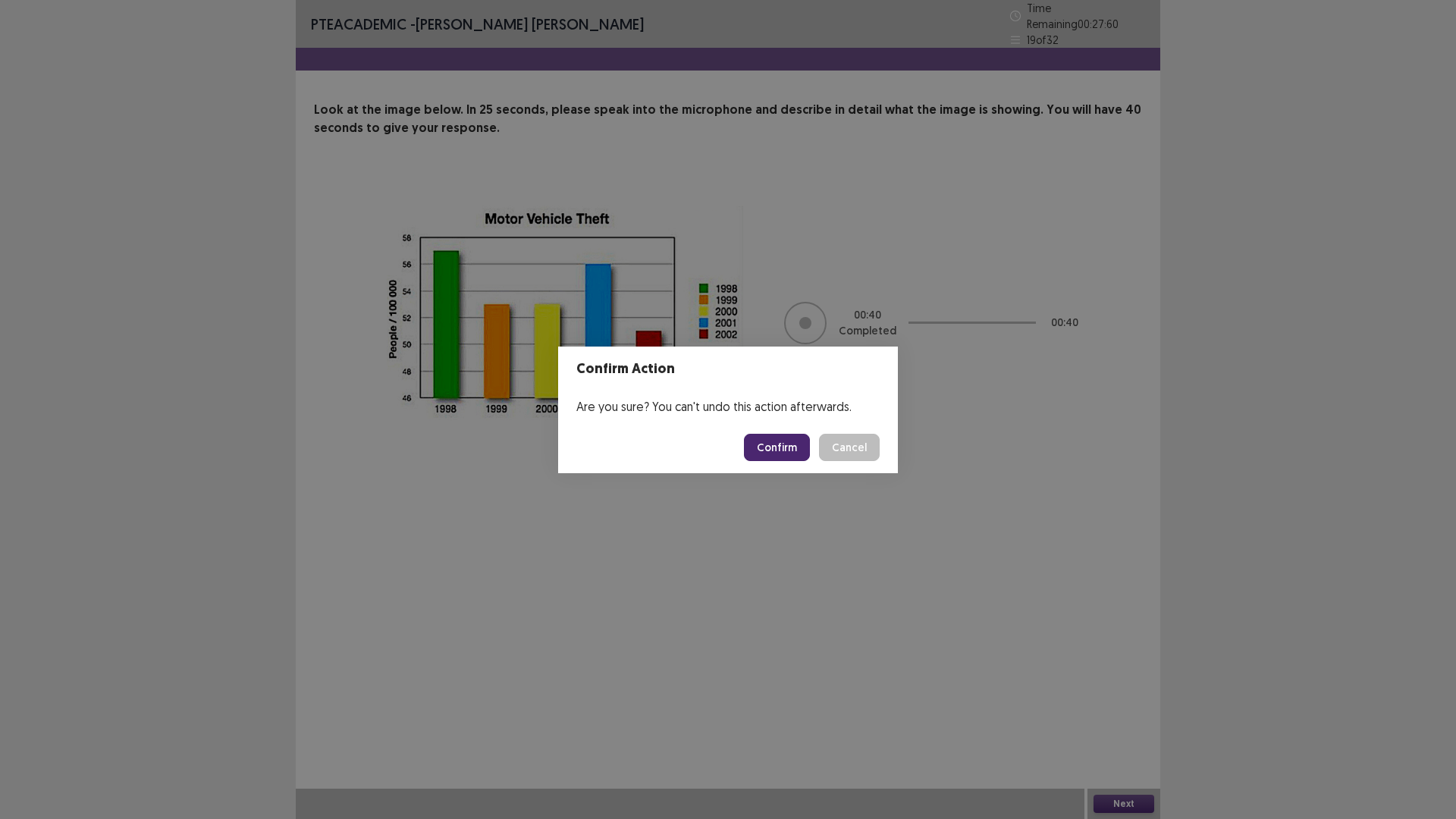
click at [810, 456] on button "Confirm" at bounding box center [776, 448] width 66 height 27
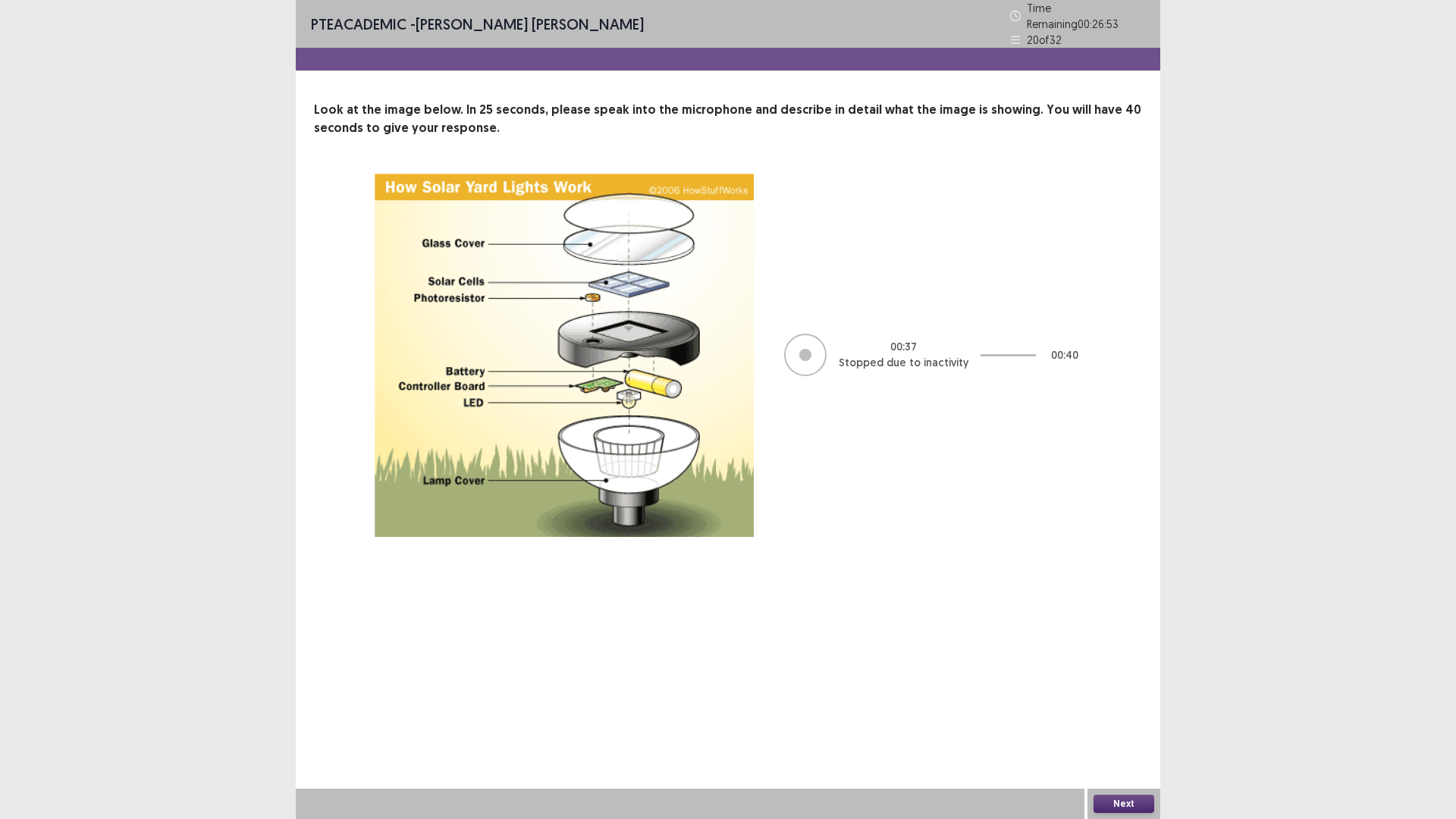
click at [1132, 716] on button "Next" at bounding box center [1124, 804] width 61 height 18
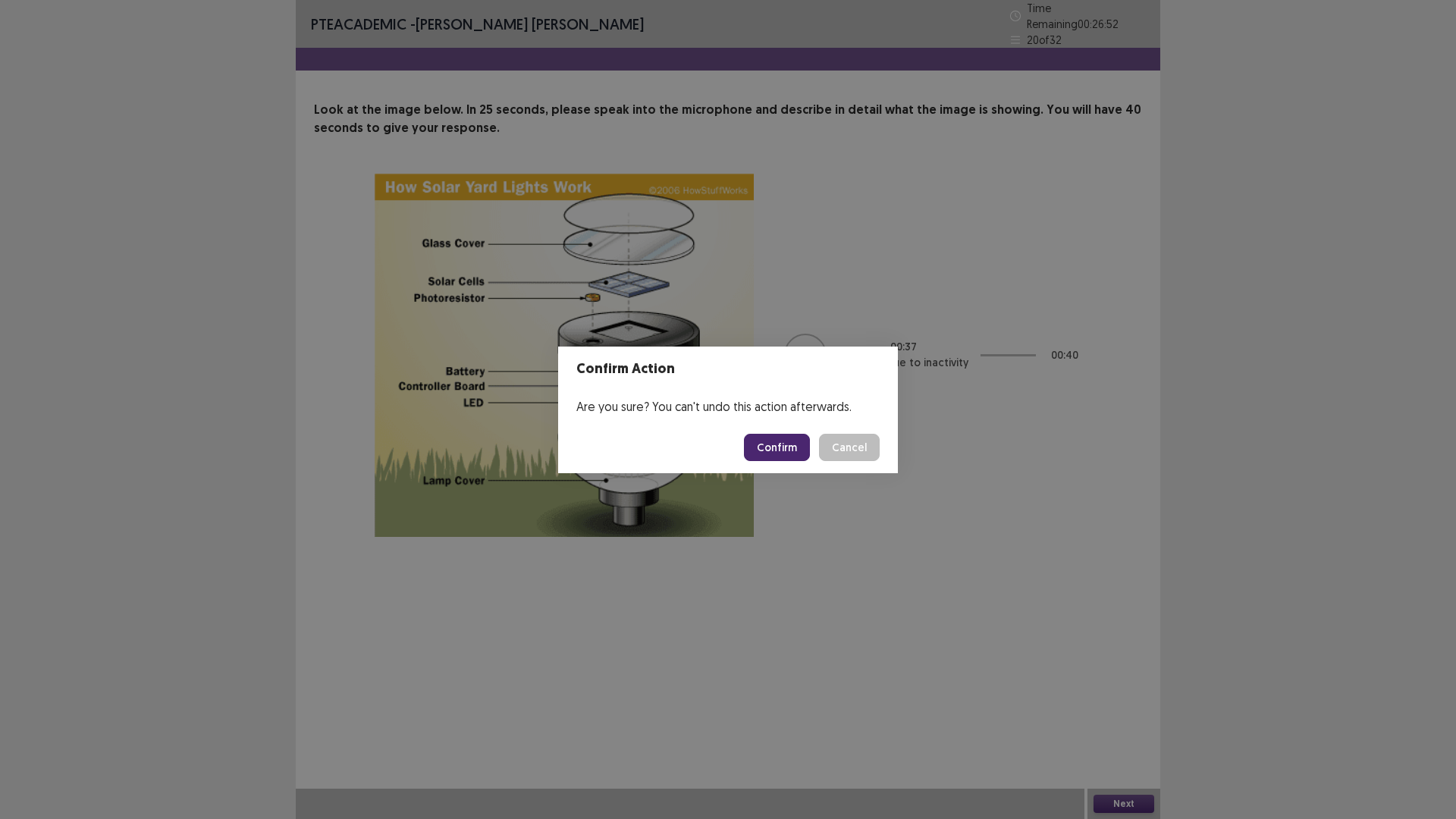
click at [810, 461] on button "Confirm" at bounding box center [776, 448] width 66 height 27
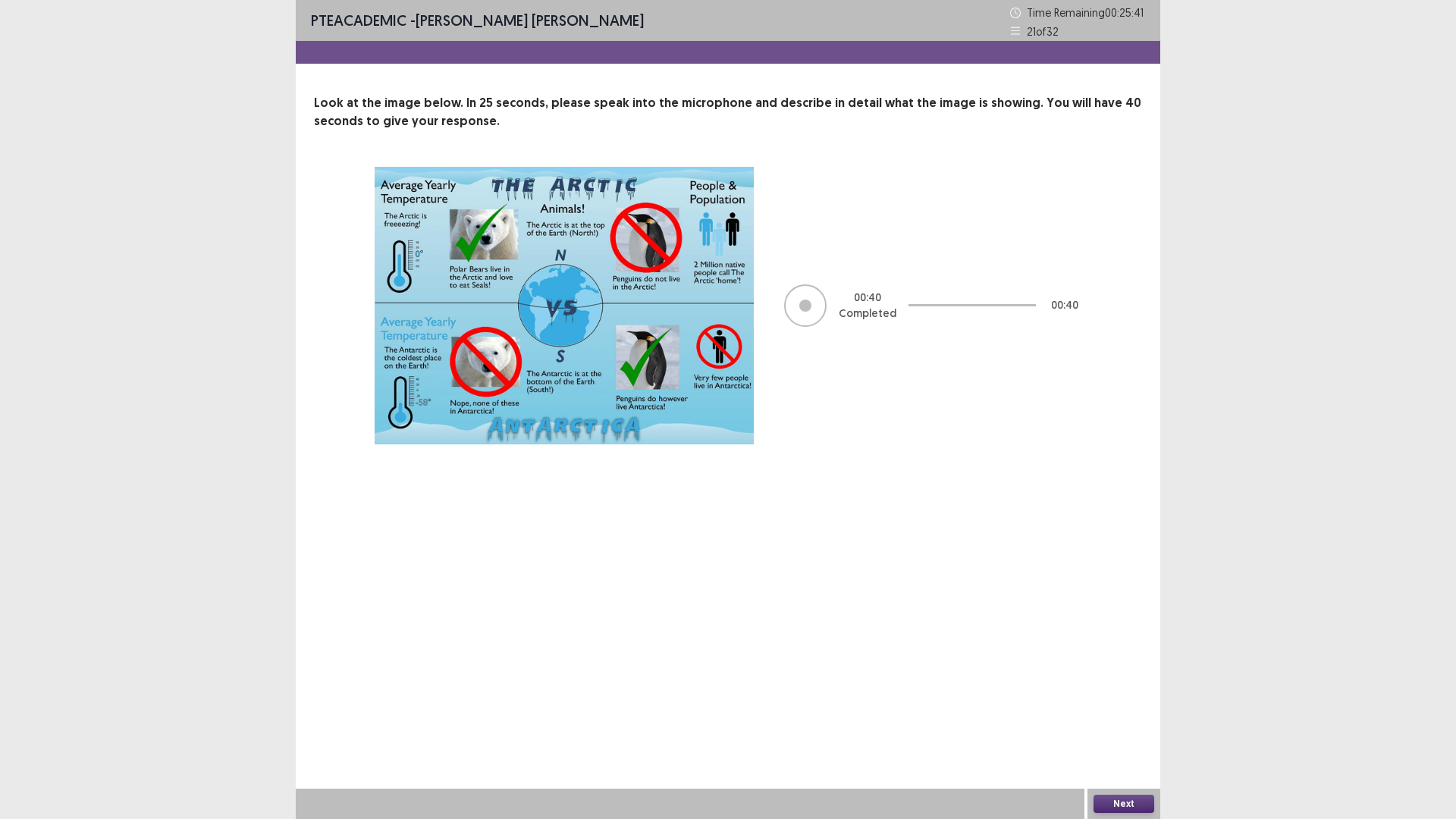
click at [1109, 716] on button "Next" at bounding box center [1124, 804] width 61 height 18
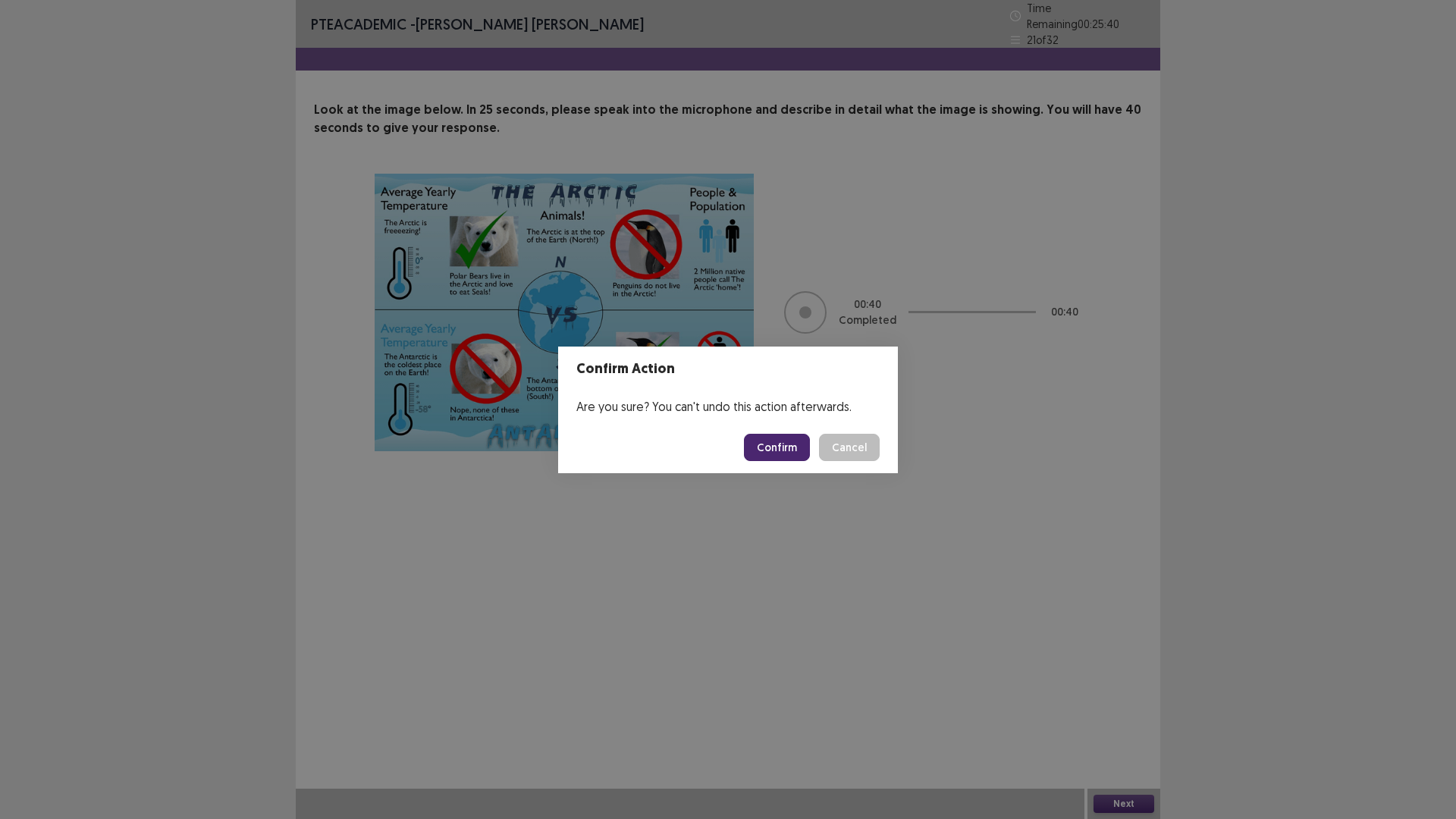
drag, startPoint x: 1109, startPoint y: 798, endPoint x: 895, endPoint y: 624, distance: 275.8
click at [895, 624] on div "Confirm Action Are you sure? You can't undo this action afterwards. Confirm Can…" at bounding box center [728, 409] width 1456 height 819
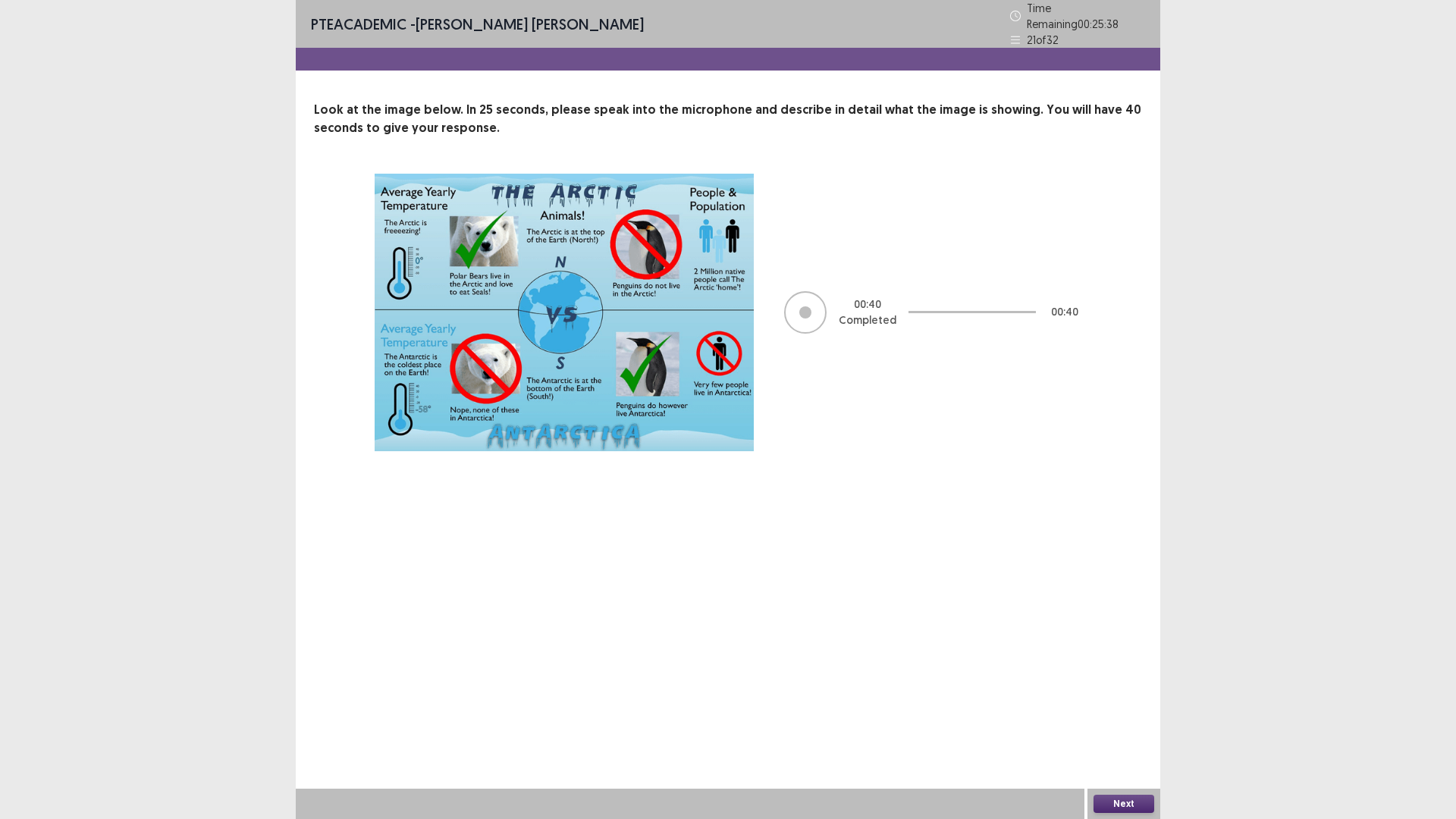
click at [1121, 716] on button "Next" at bounding box center [1124, 804] width 61 height 18
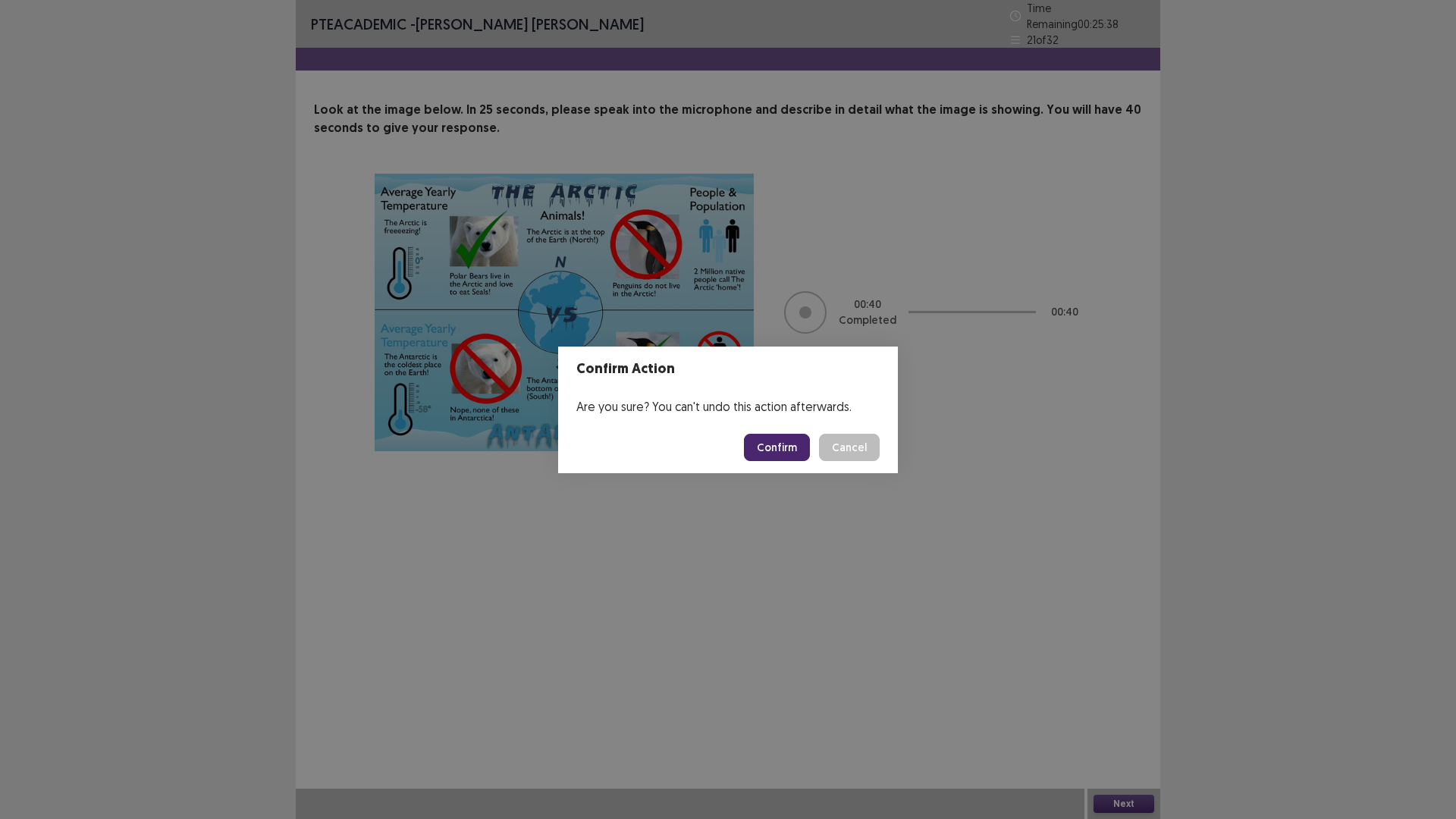
click at [805, 461] on button "Confirm" at bounding box center [776, 448] width 66 height 27
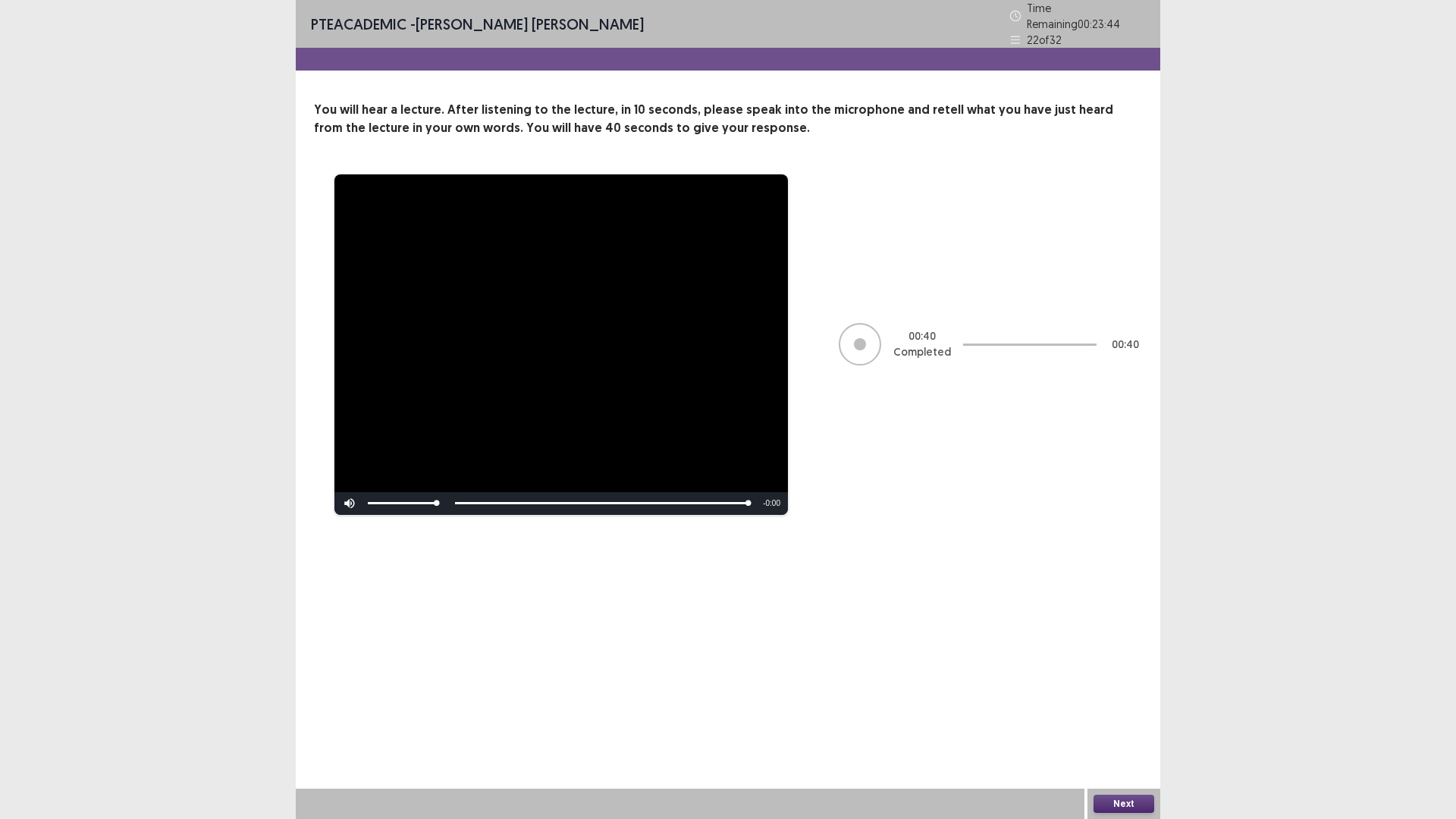
click at [1109, 716] on button "Next" at bounding box center [1124, 804] width 61 height 18
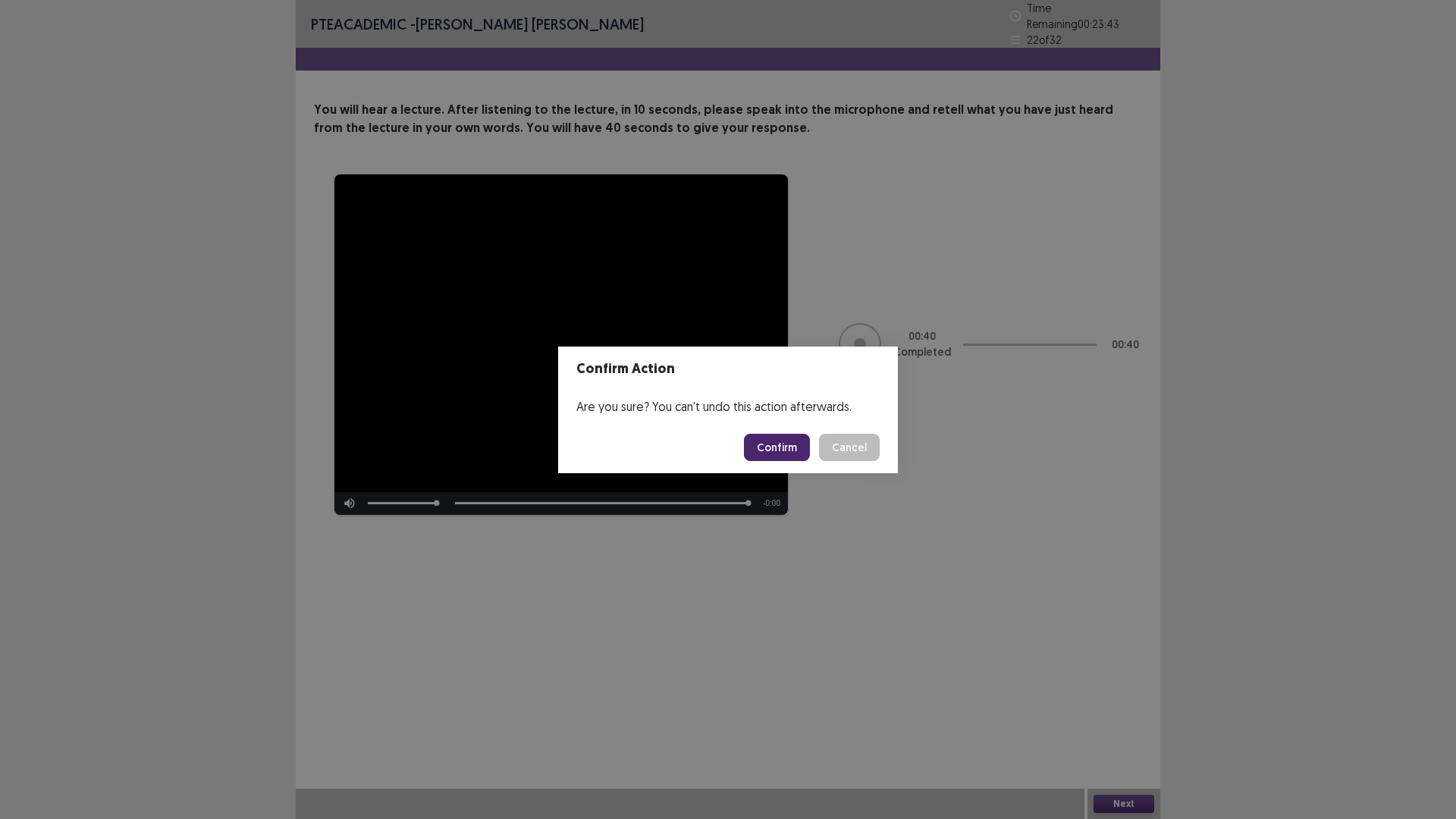
click at [773, 453] on button "Confirm" at bounding box center [776, 448] width 66 height 27
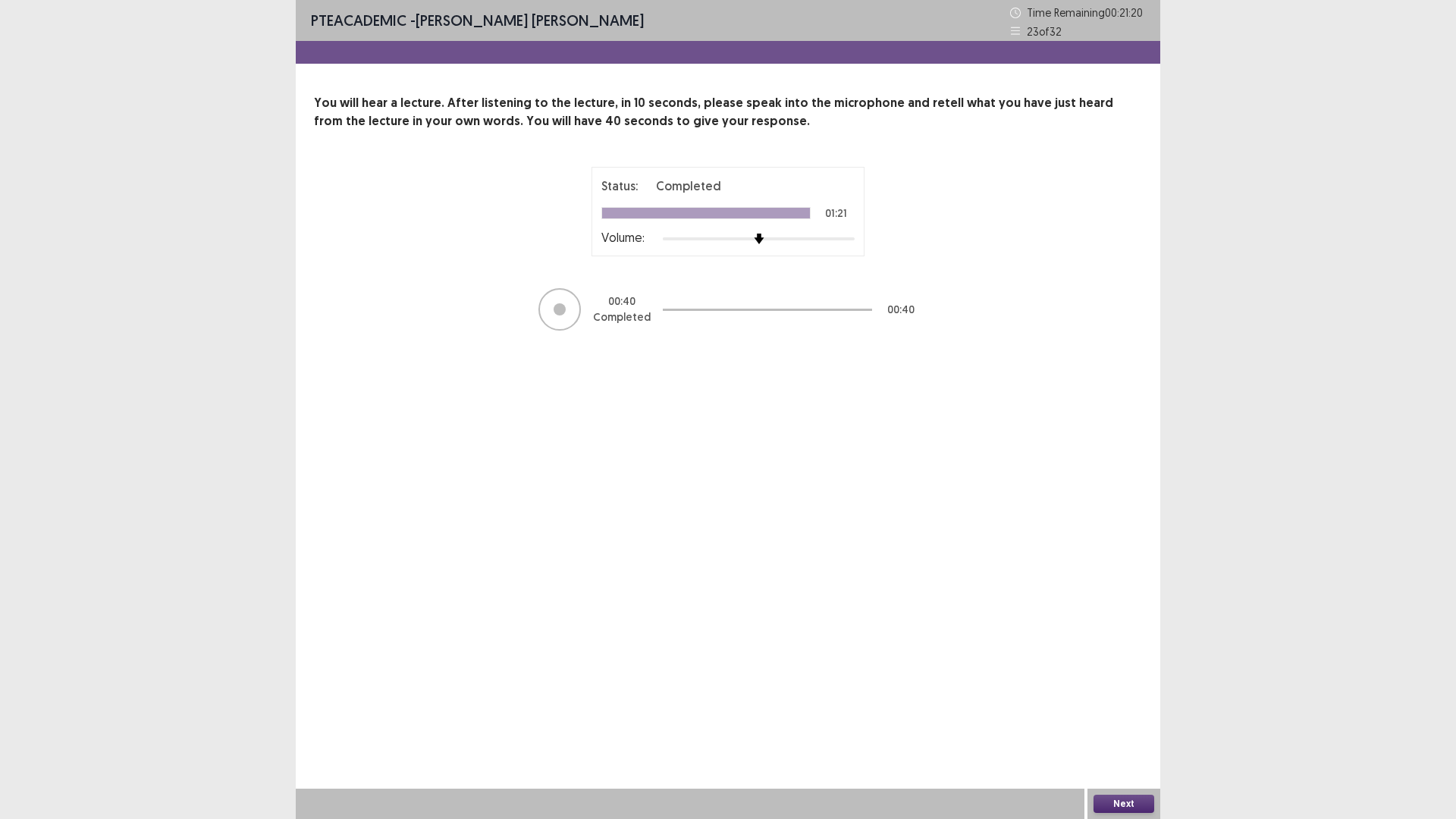
click at [1131, 716] on button "Next" at bounding box center [1124, 804] width 61 height 18
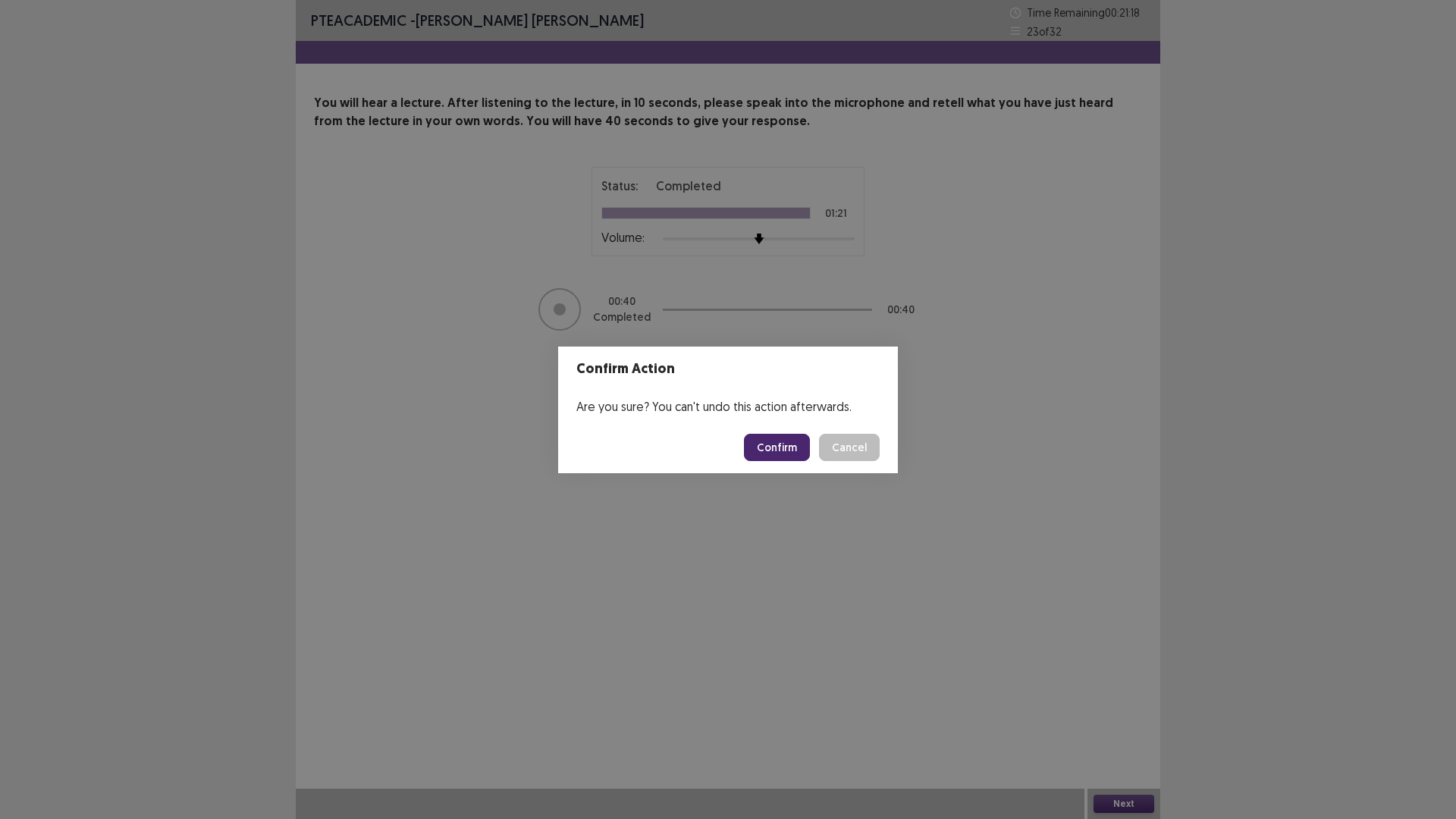
click at [809, 459] on button "Confirm" at bounding box center [776, 448] width 66 height 27
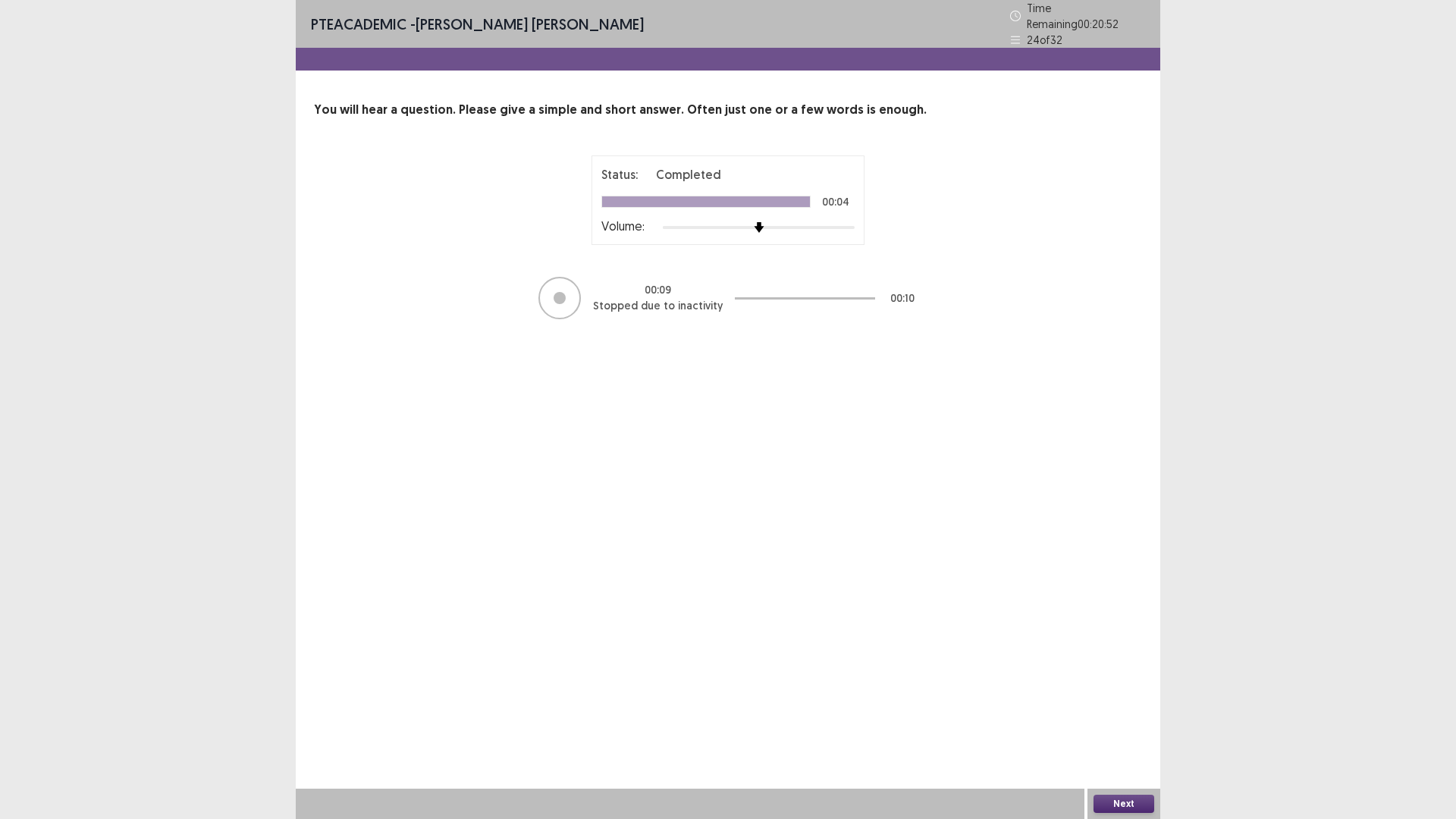
click at [1123, 716] on button "Next" at bounding box center [1124, 804] width 61 height 18
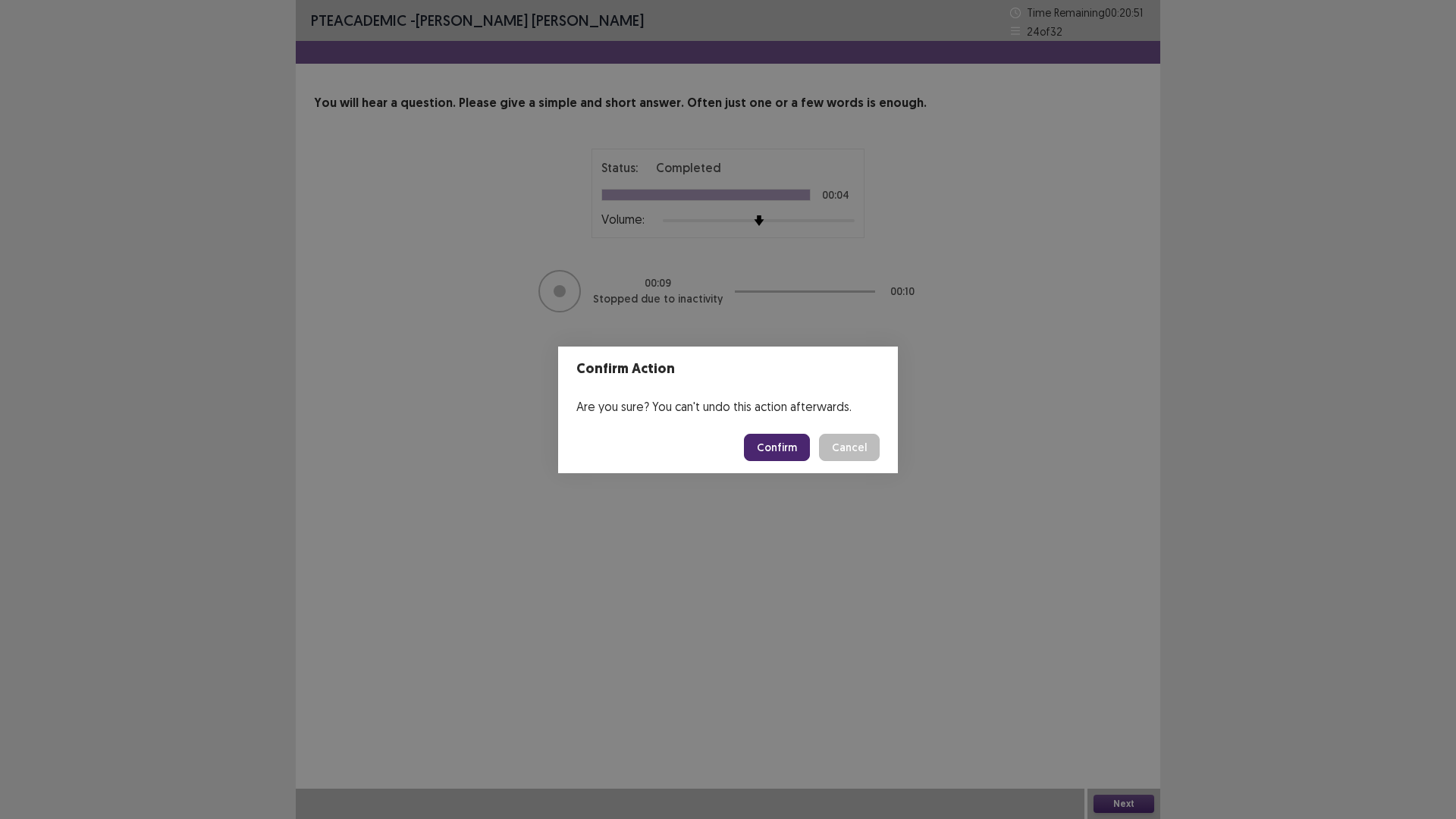
click at [806, 453] on button "Confirm" at bounding box center [776, 448] width 66 height 27
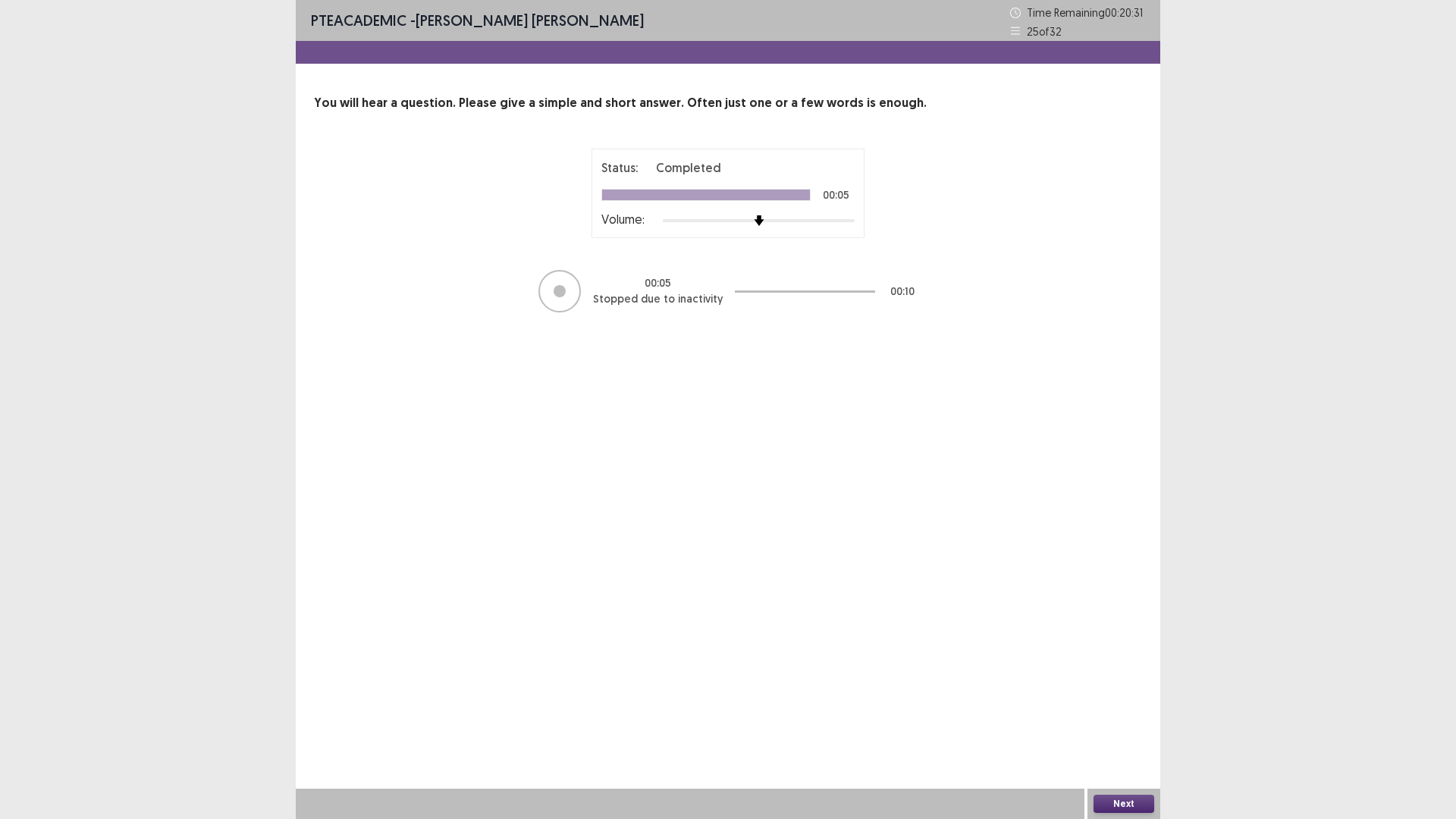
click at [1134, 716] on button "Next" at bounding box center [1124, 804] width 61 height 18
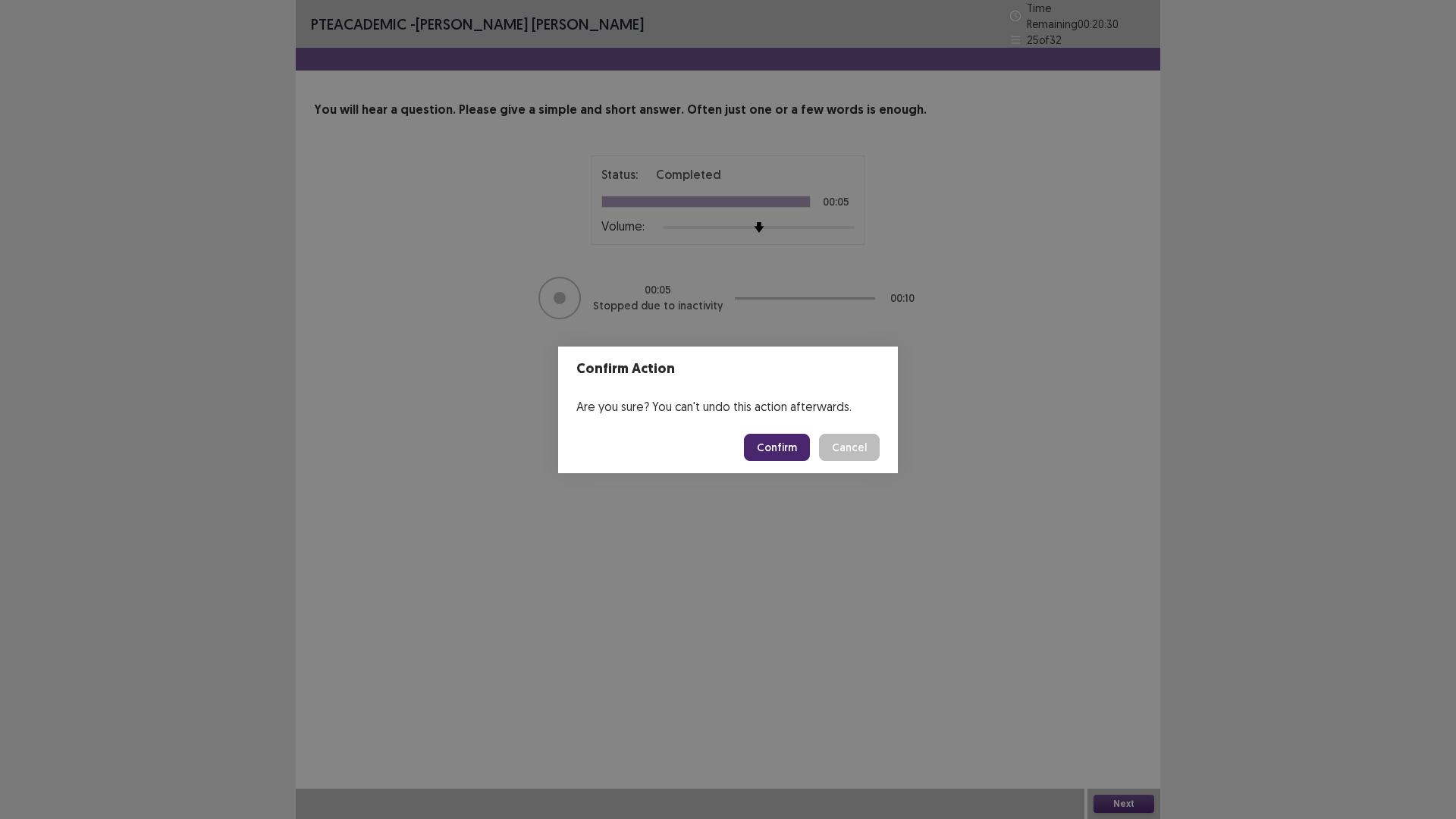
click at [805, 459] on button "Confirm" at bounding box center [776, 448] width 66 height 27
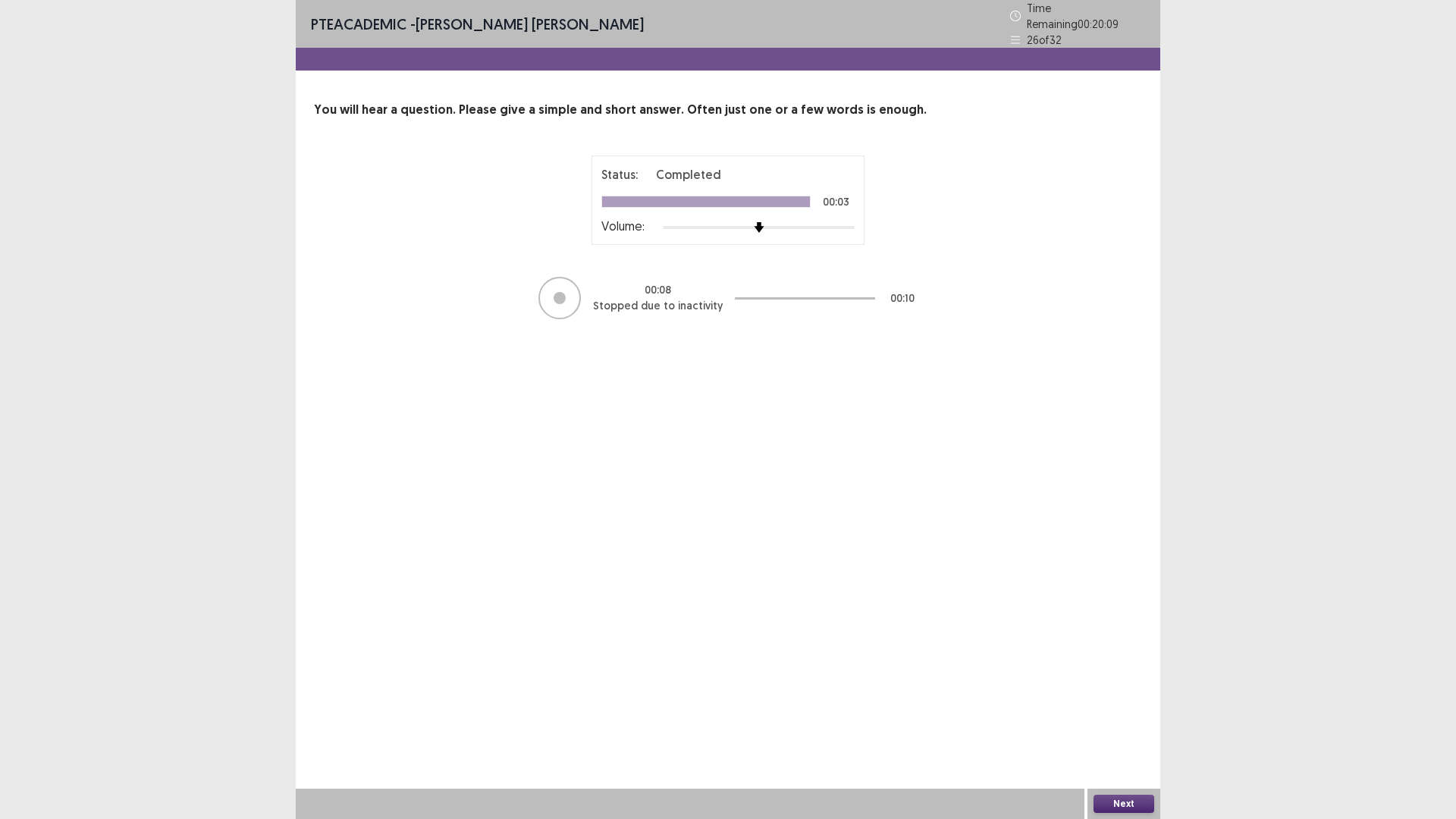
click at [1125, 716] on button "Next" at bounding box center [1124, 804] width 61 height 18
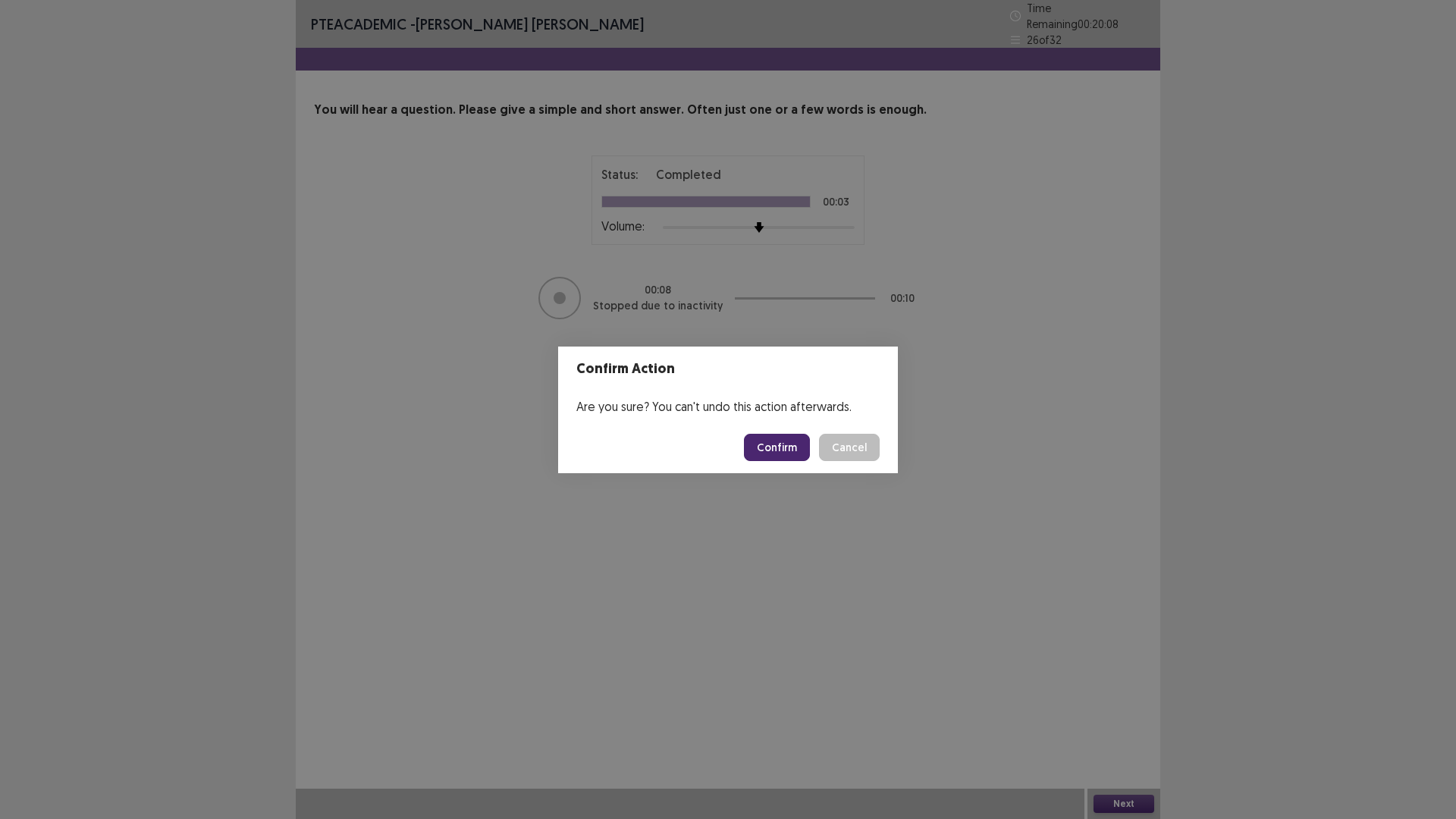
click at [807, 461] on button "Confirm" at bounding box center [776, 448] width 66 height 27
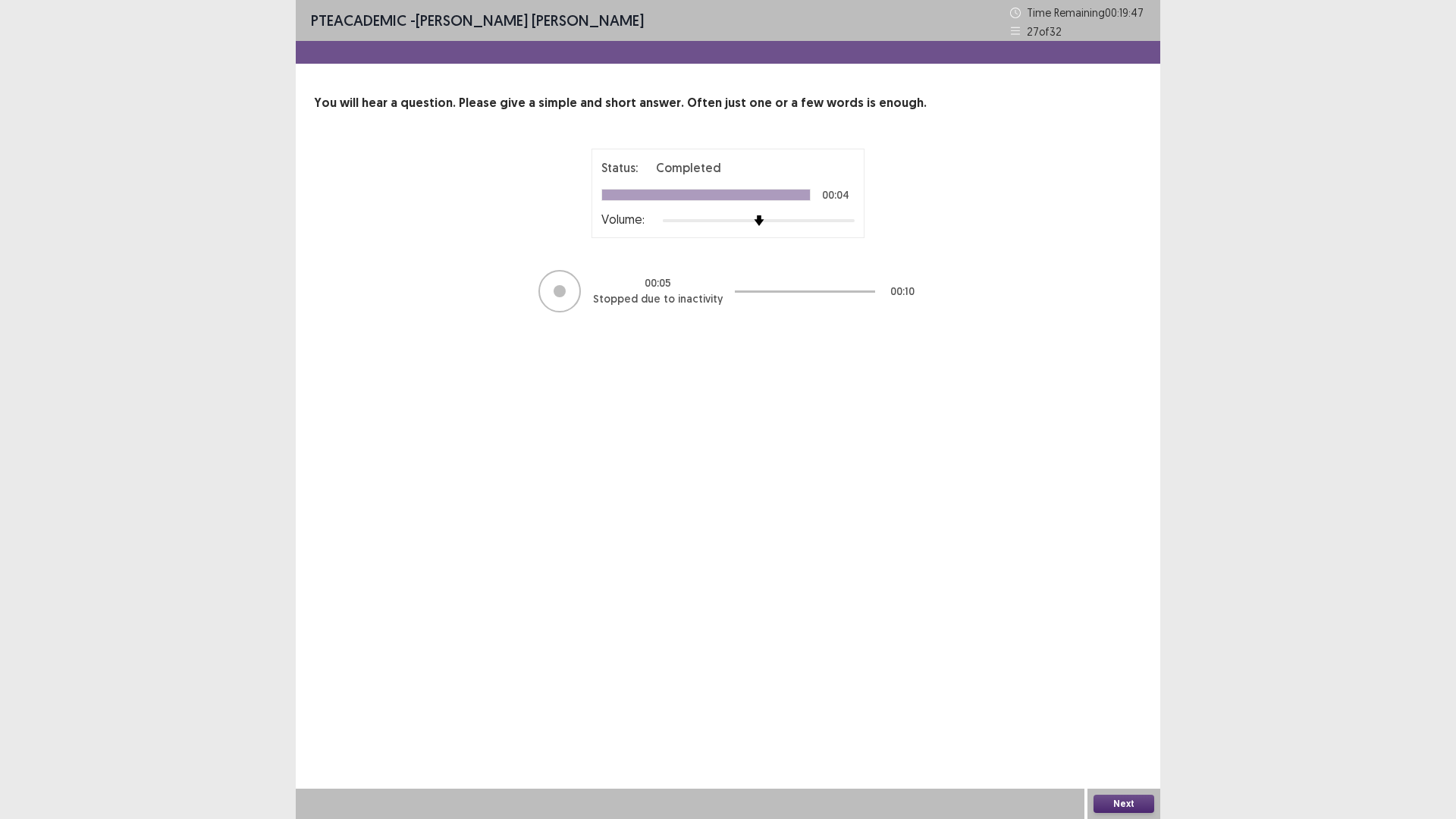
click at [1117, 716] on button "Next" at bounding box center [1124, 804] width 61 height 18
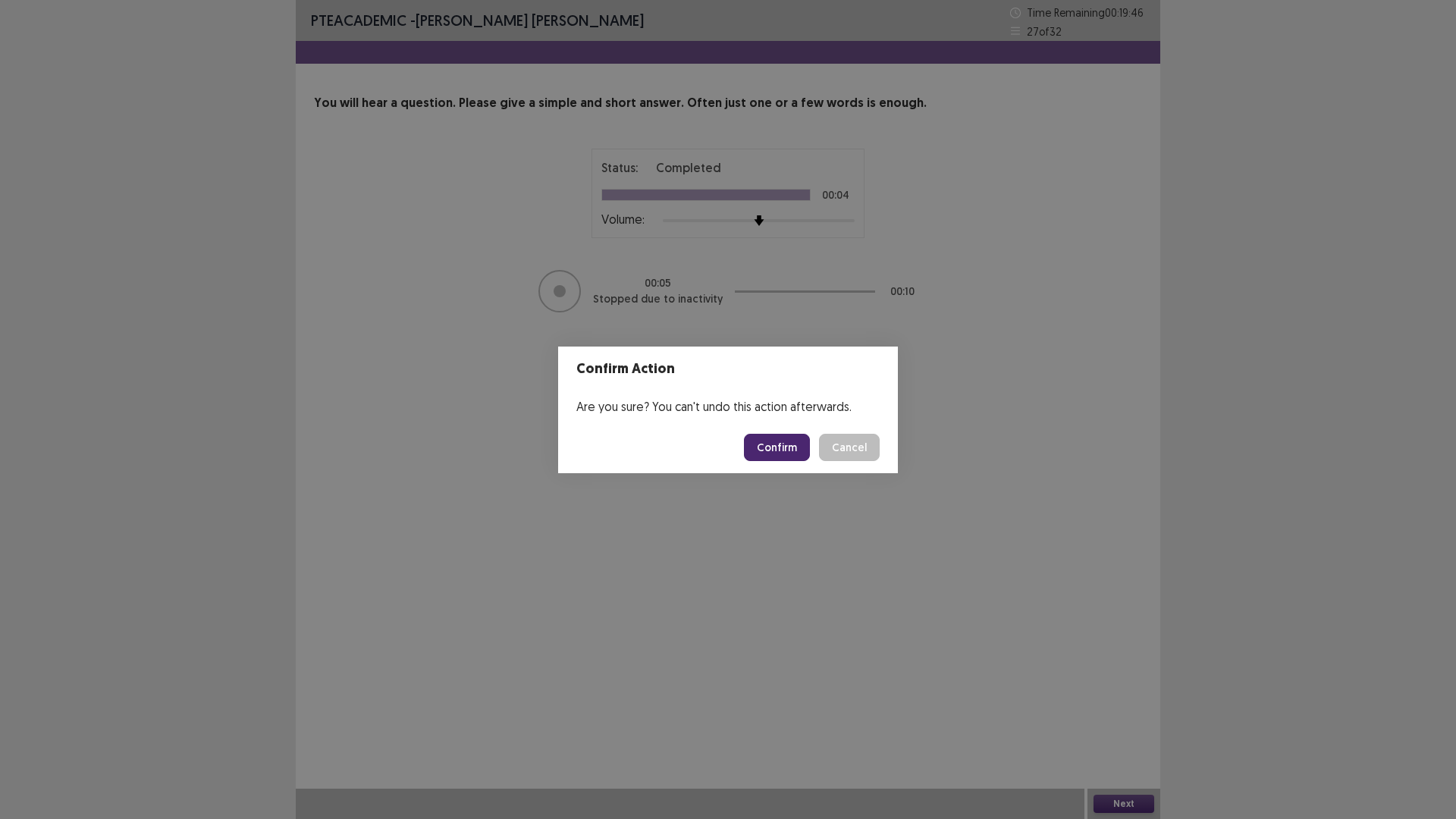
click at [810, 444] on button "Confirm" at bounding box center [776, 448] width 66 height 27
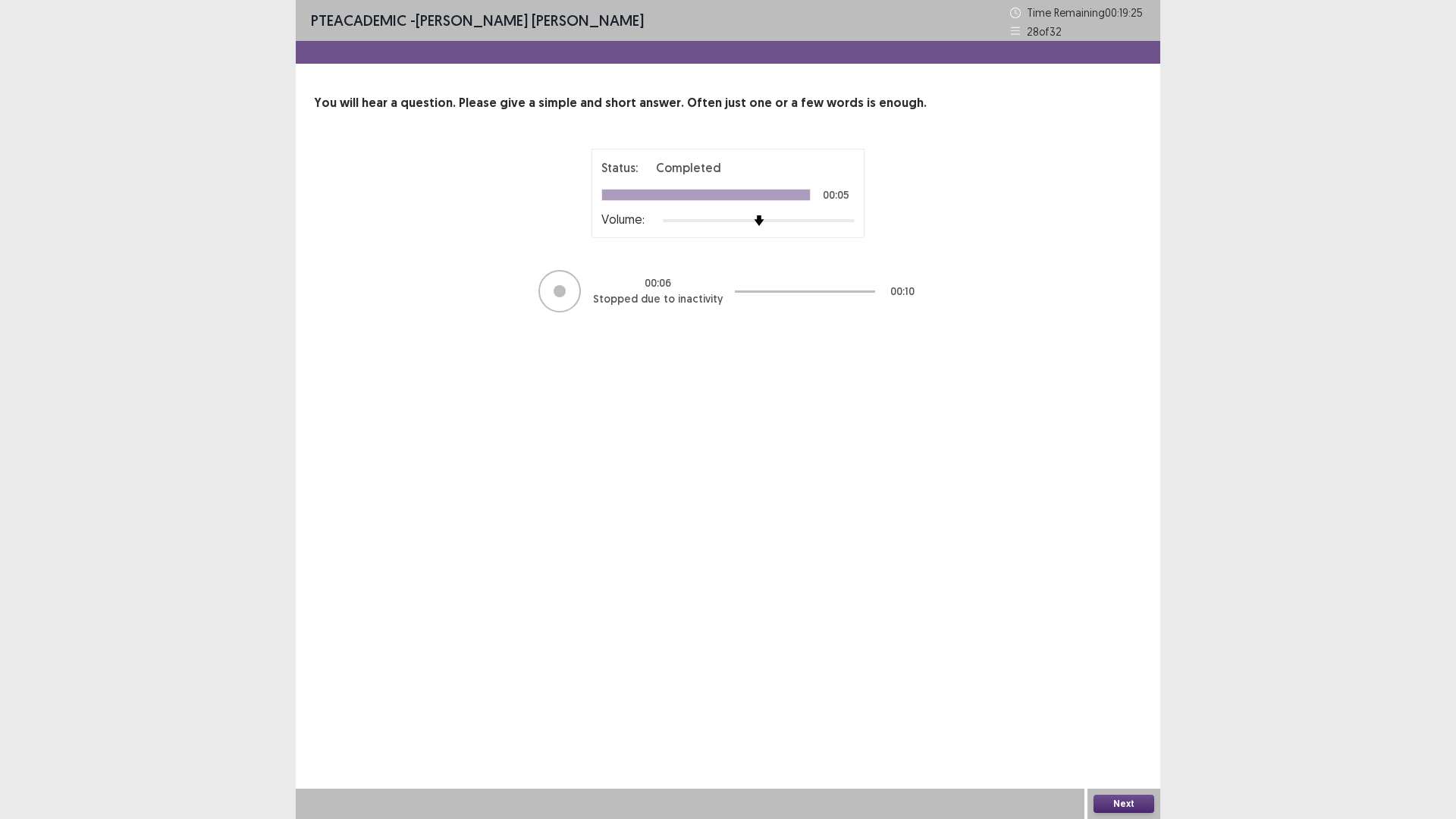
click at [1135, 716] on button "Next" at bounding box center [1124, 804] width 61 height 18
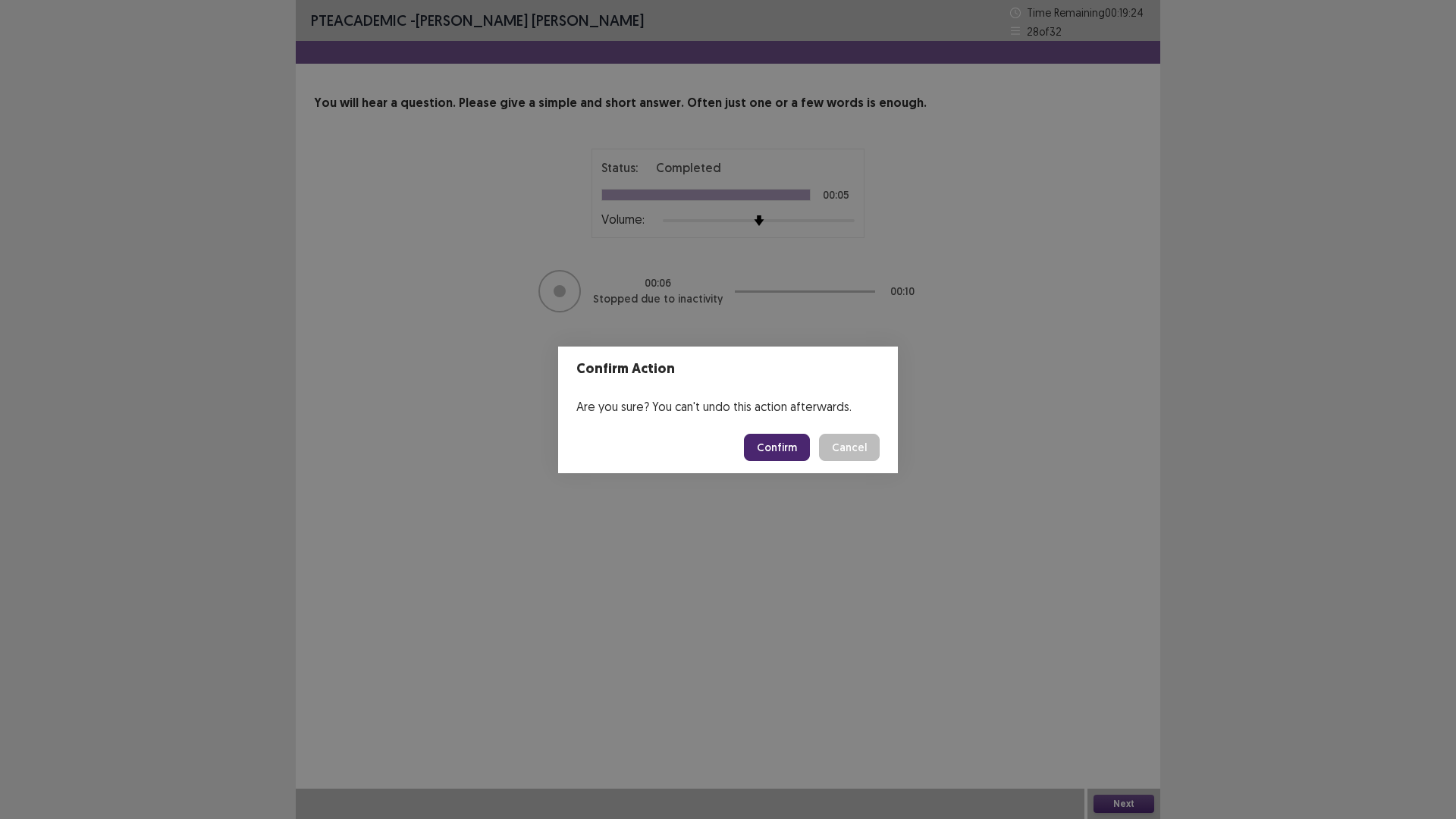
click at [800, 453] on button "Confirm" at bounding box center [776, 448] width 66 height 27
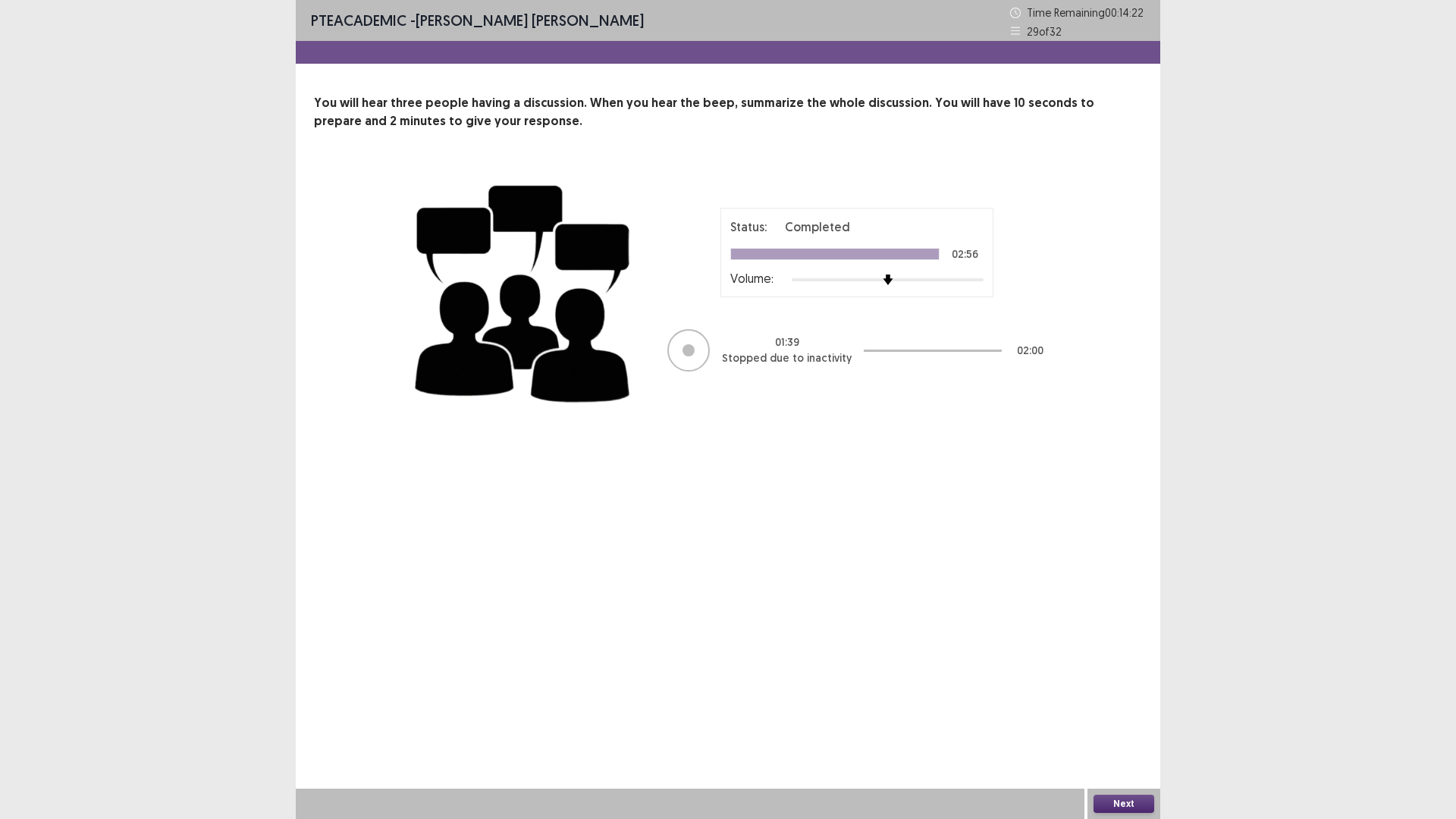
click at [1137, 716] on button "Next" at bounding box center [1124, 804] width 61 height 18
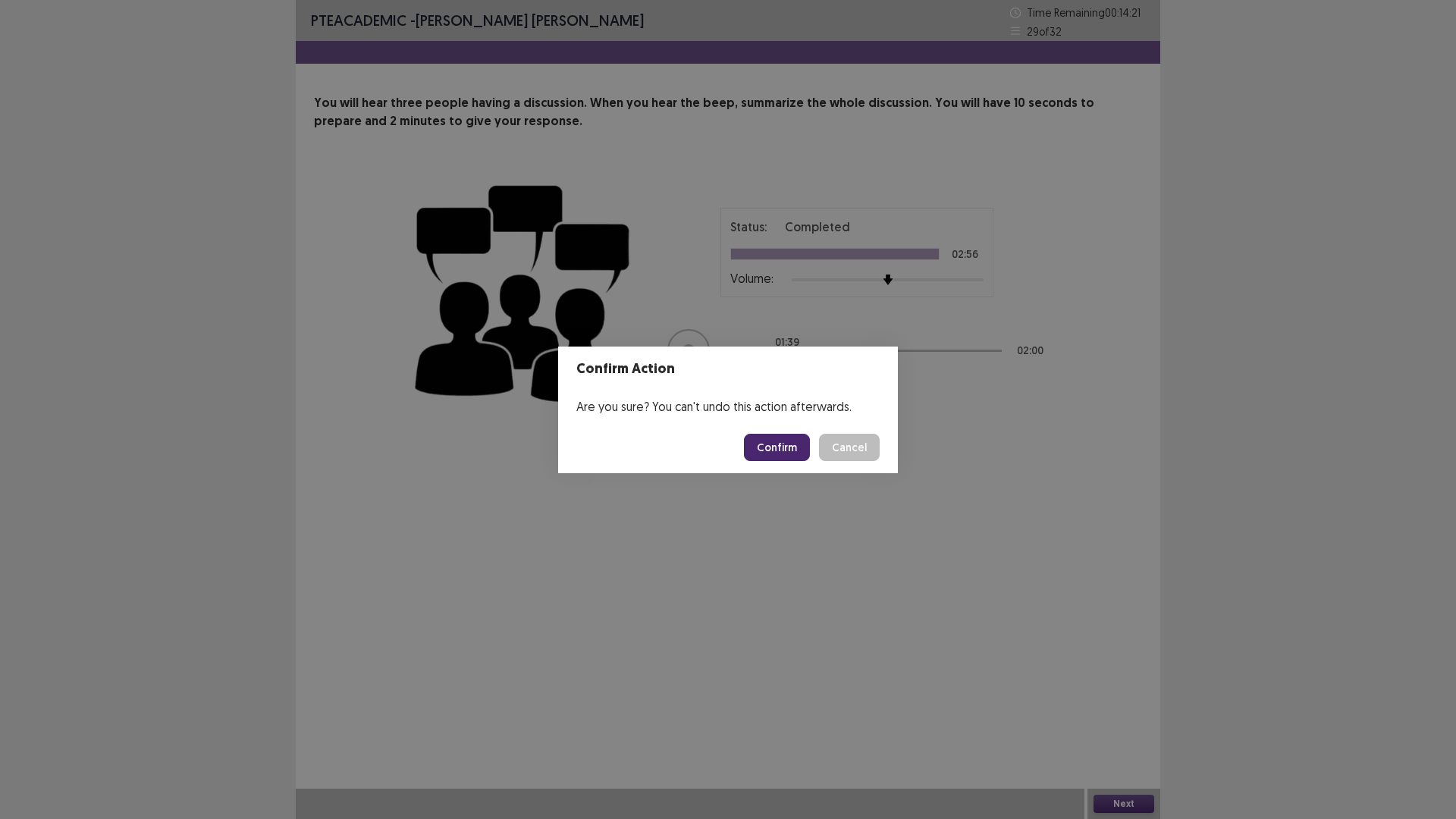
click at [781, 451] on button "Confirm" at bounding box center [776, 448] width 66 height 27
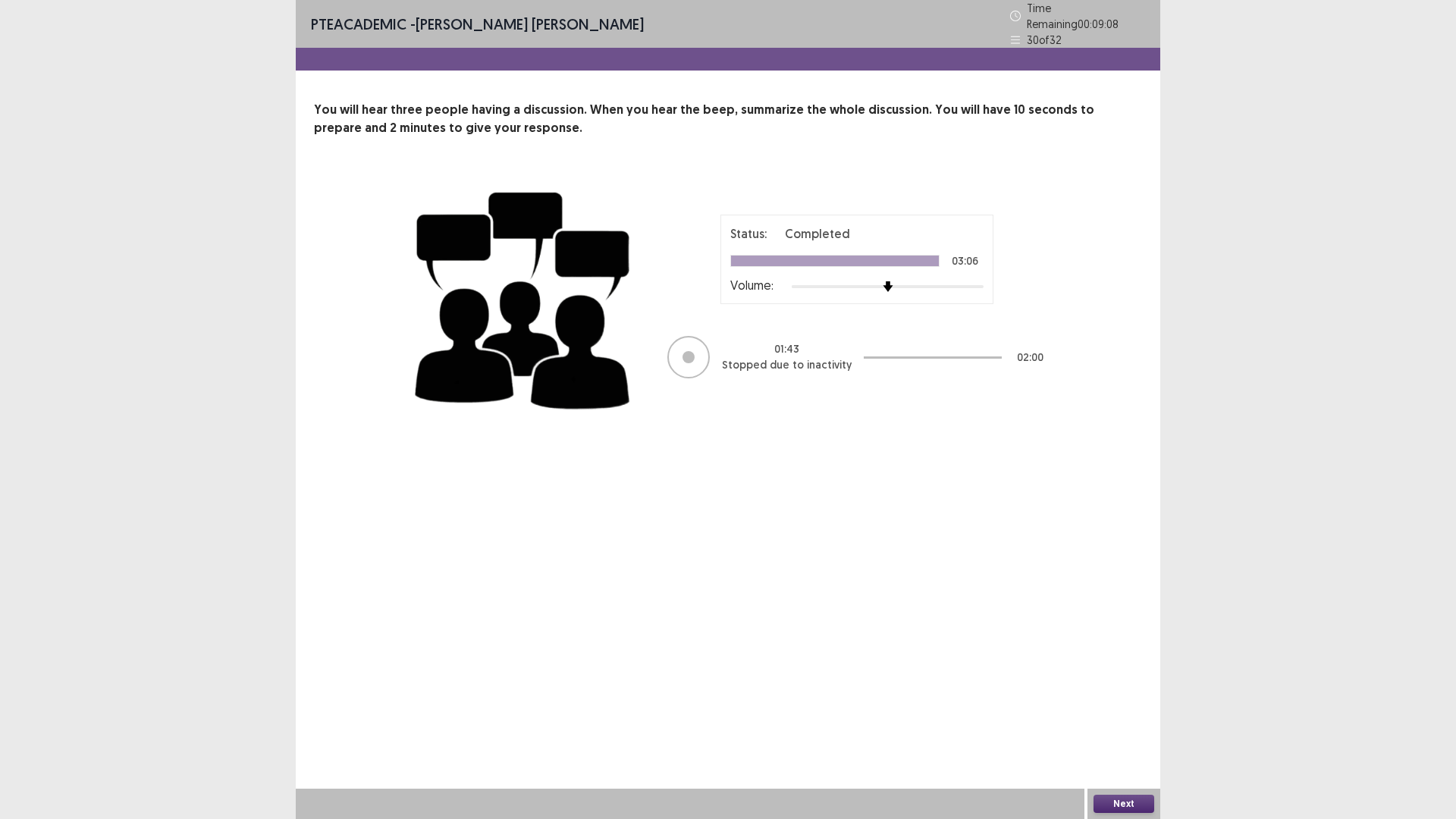
click at [1117, 716] on button "Next" at bounding box center [1124, 804] width 61 height 18
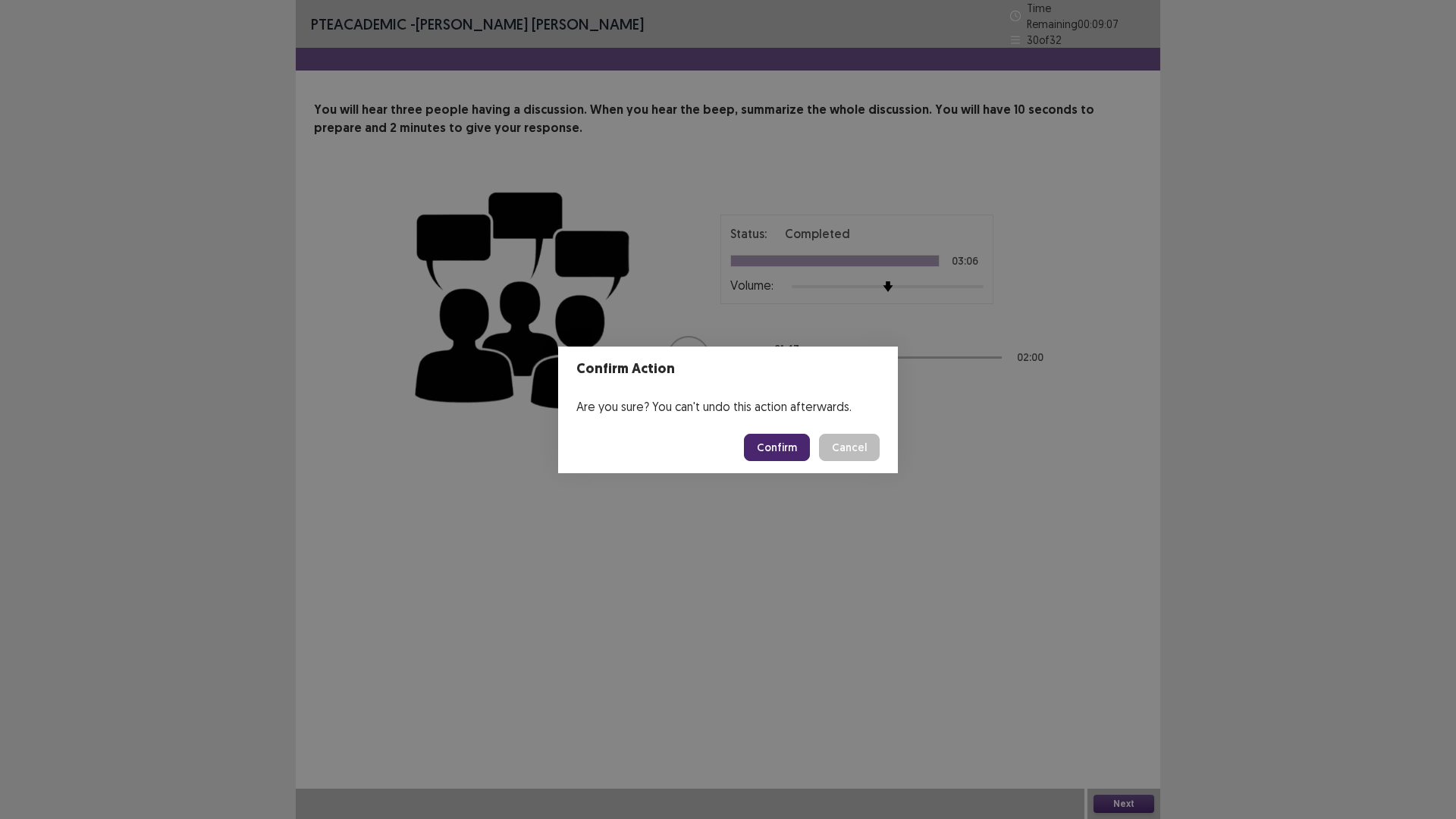
click at [799, 459] on button "Confirm" at bounding box center [776, 448] width 66 height 27
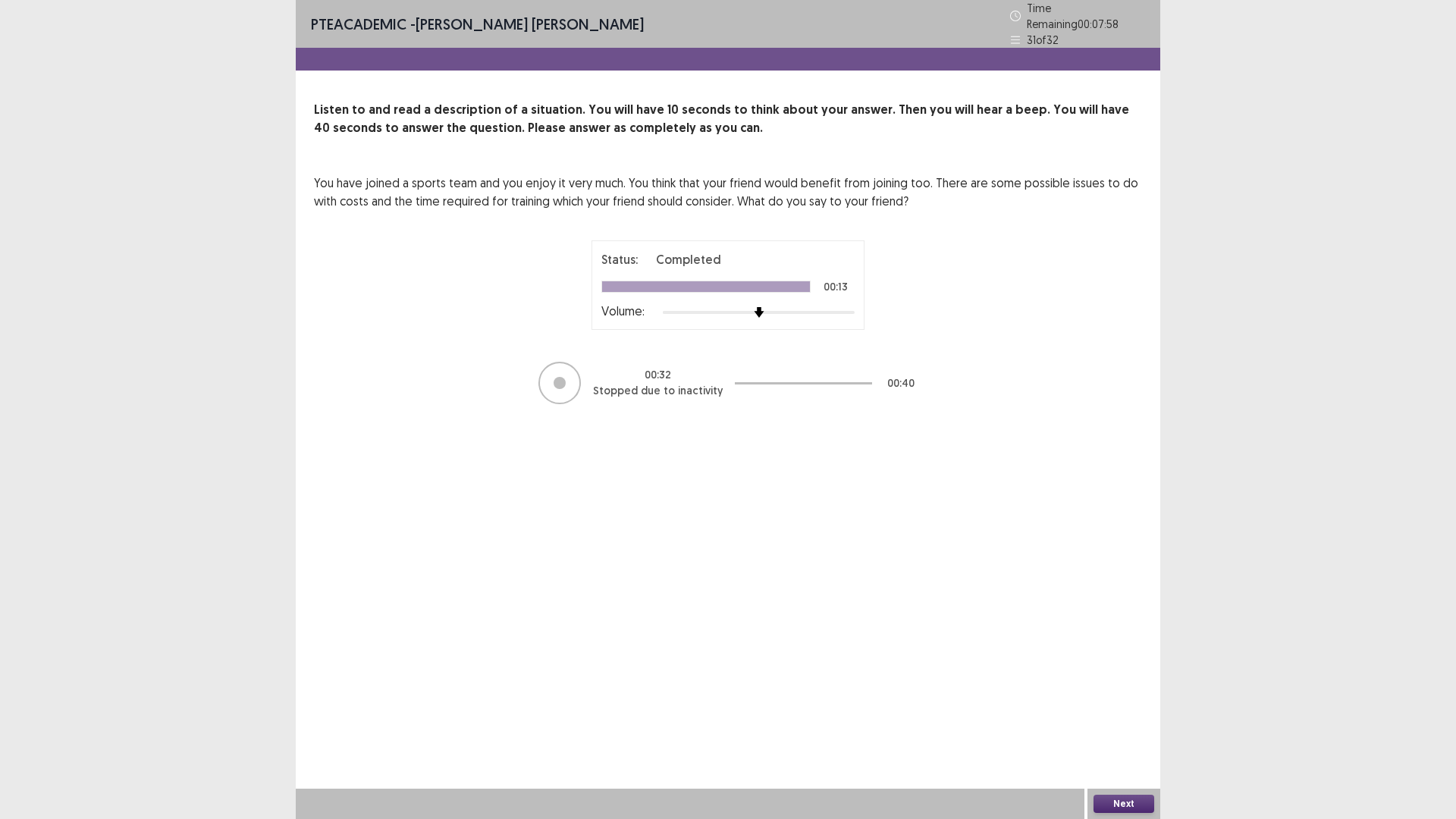
click at [1132, 716] on button "Next" at bounding box center [1124, 804] width 61 height 18
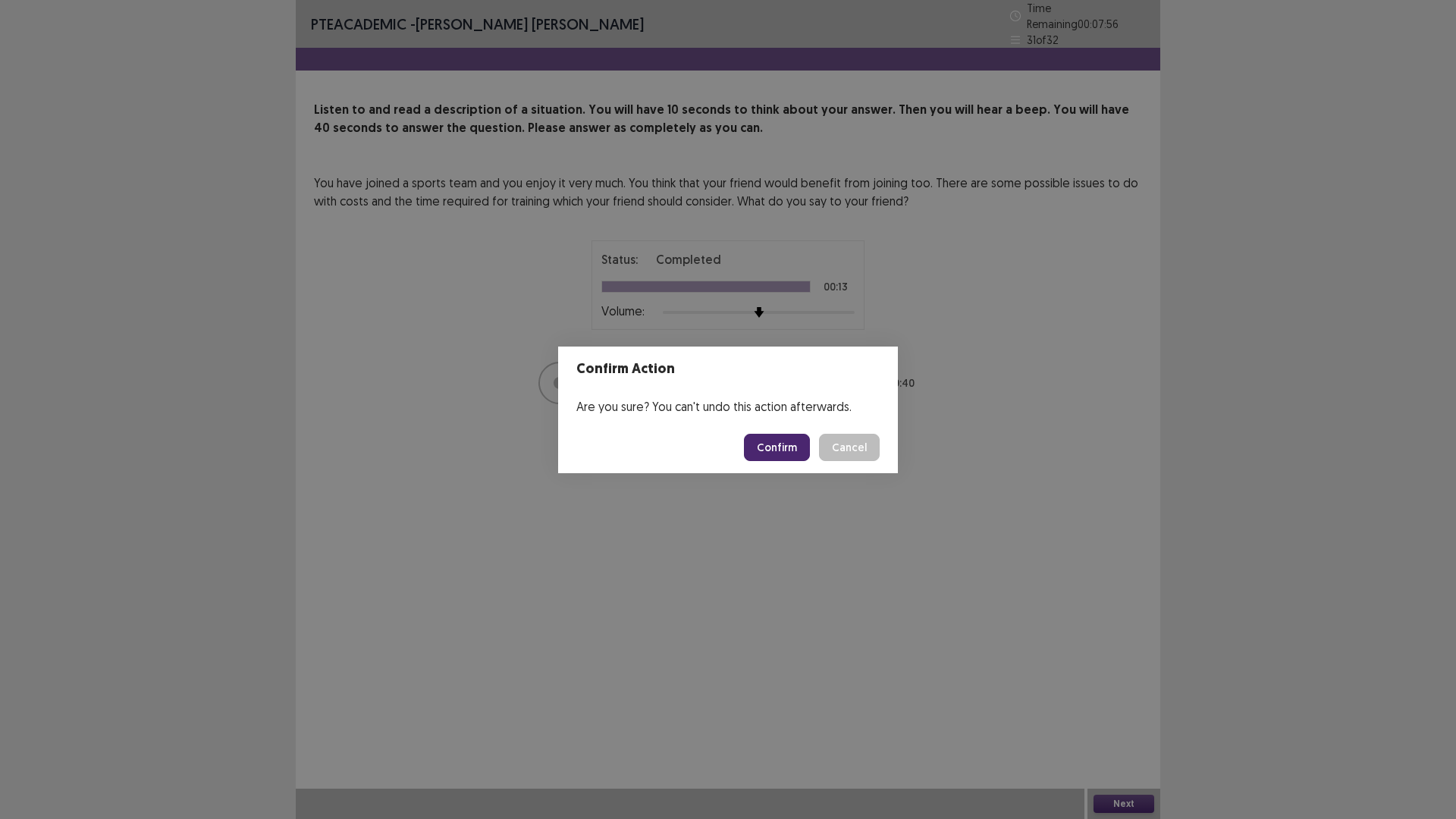
click at [810, 461] on button "Confirm" at bounding box center [776, 448] width 66 height 27
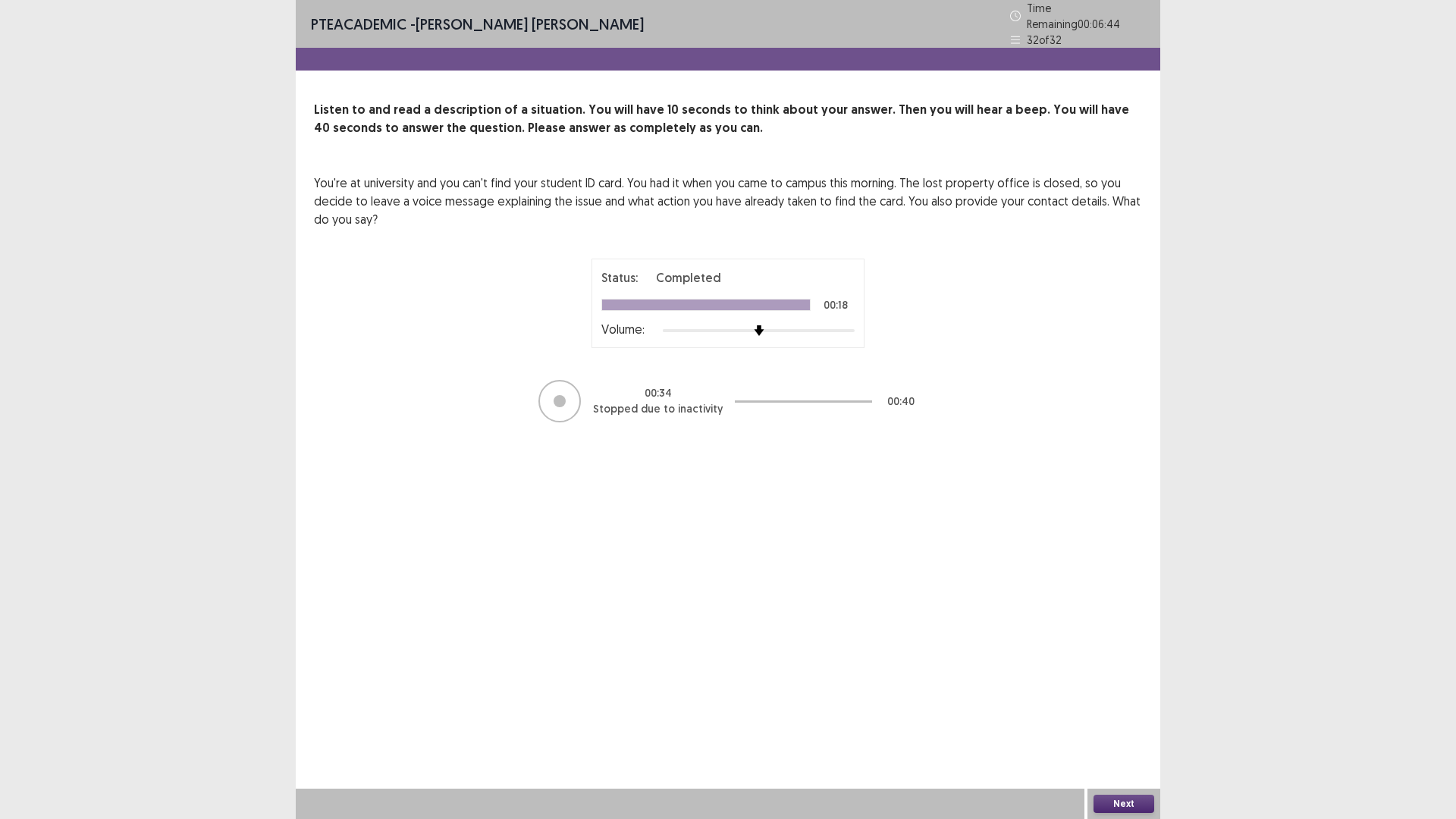
click at [1129, 716] on button "Next" at bounding box center [1124, 804] width 61 height 18
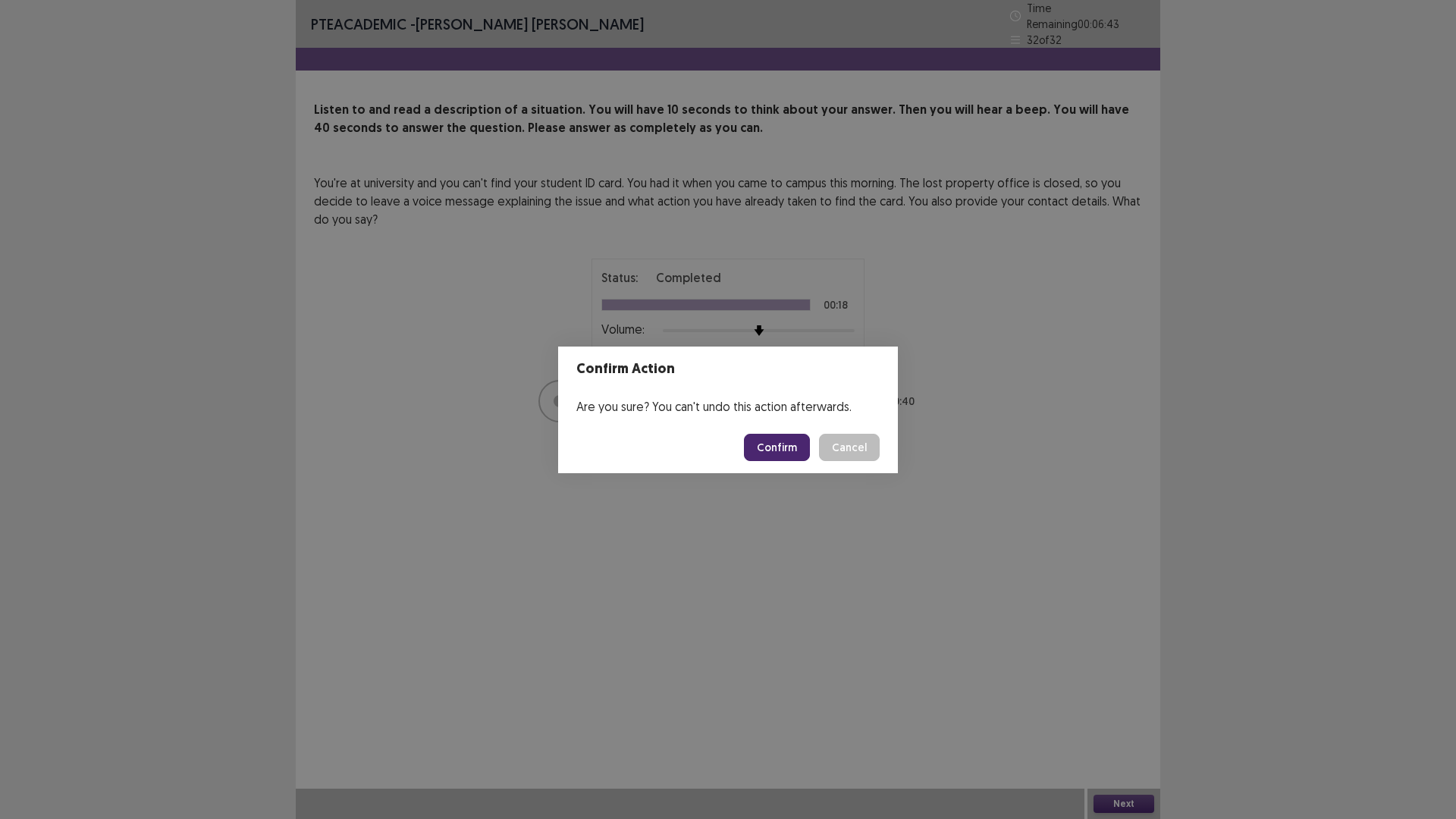
click at [810, 459] on button "Confirm" at bounding box center [776, 448] width 66 height 27
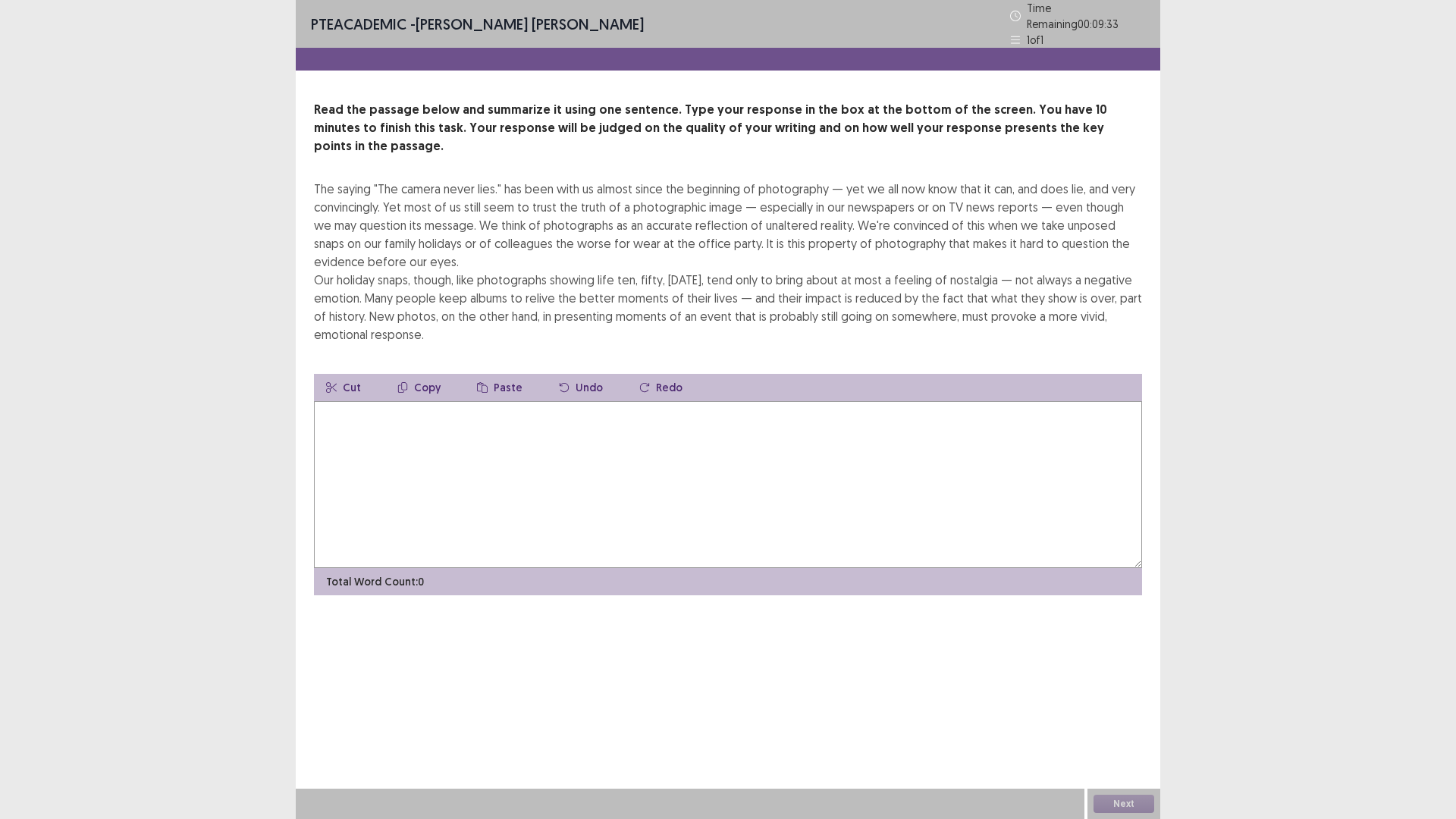
click at [756, 568] on textarea at bounding box center [728, 484] width 828 height 167
click at [560, 568] on textarea at bounding box center [728, 484] width 828 height 167
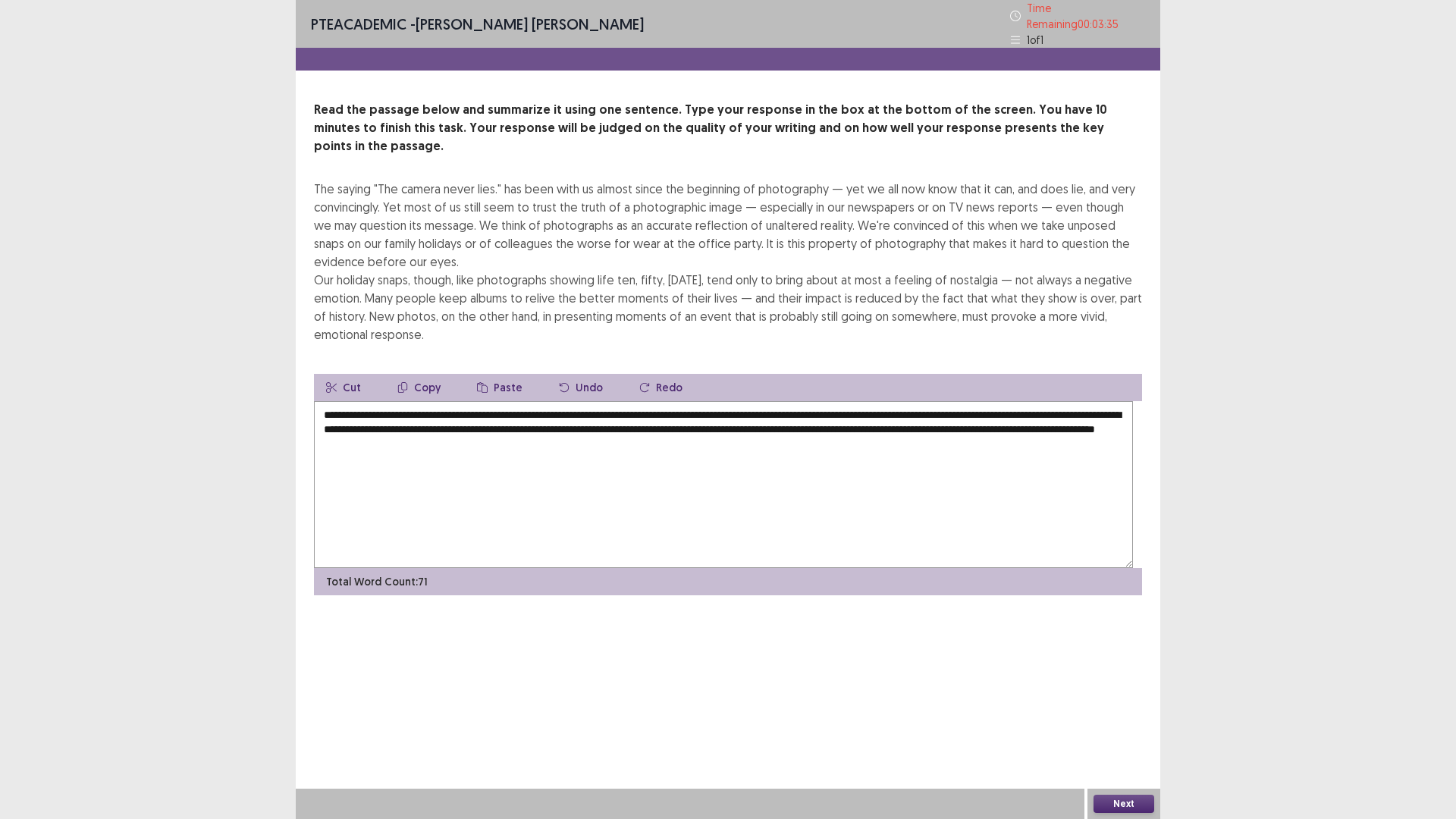
click at [487, 568] on textarea "**********" at bounding box center [723, 484] width 819 height 167
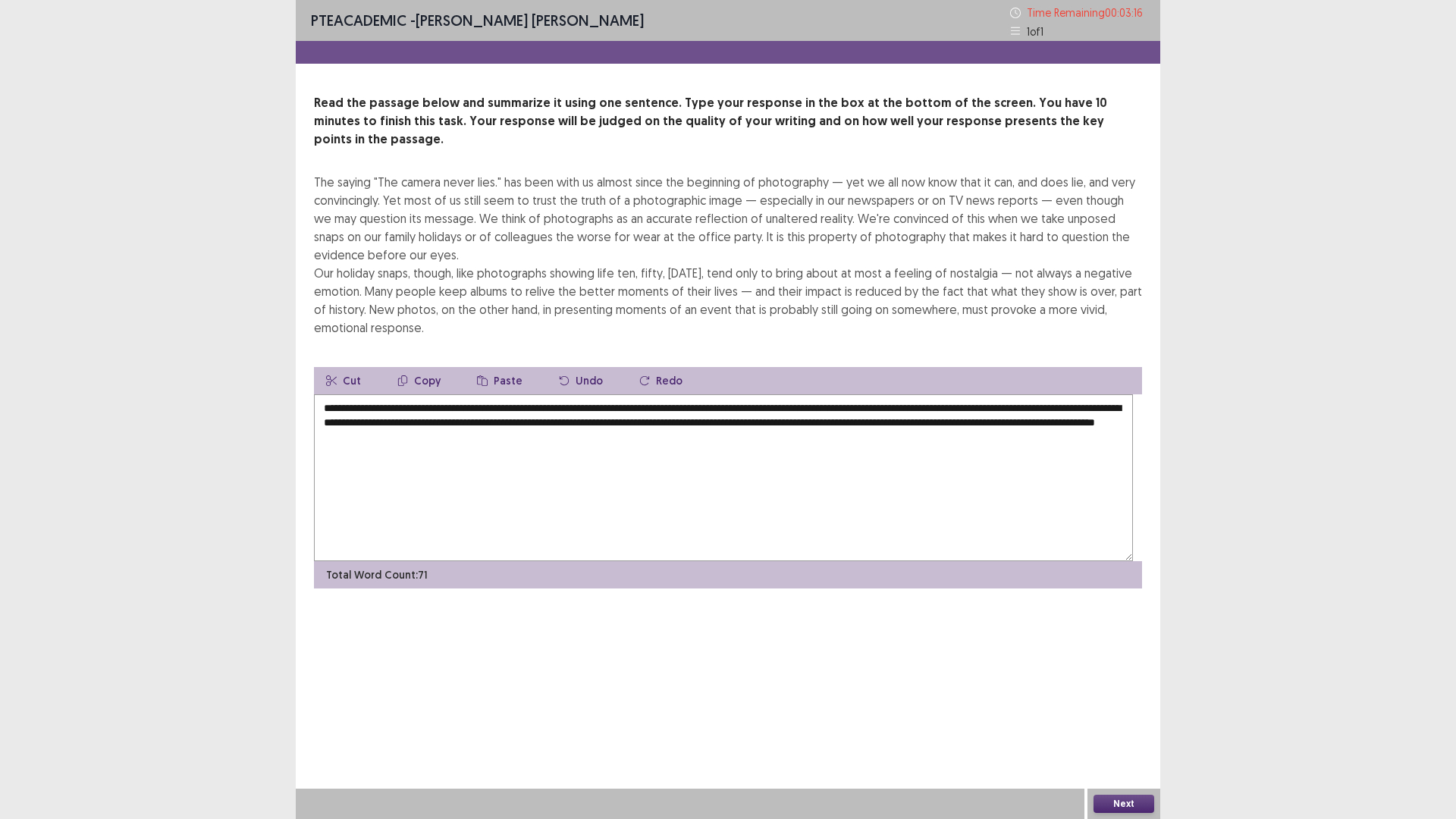
type textarea "**********"
click at [1101, 716] on button "Next" at bounding box center [1124, 804] width 61 height 18
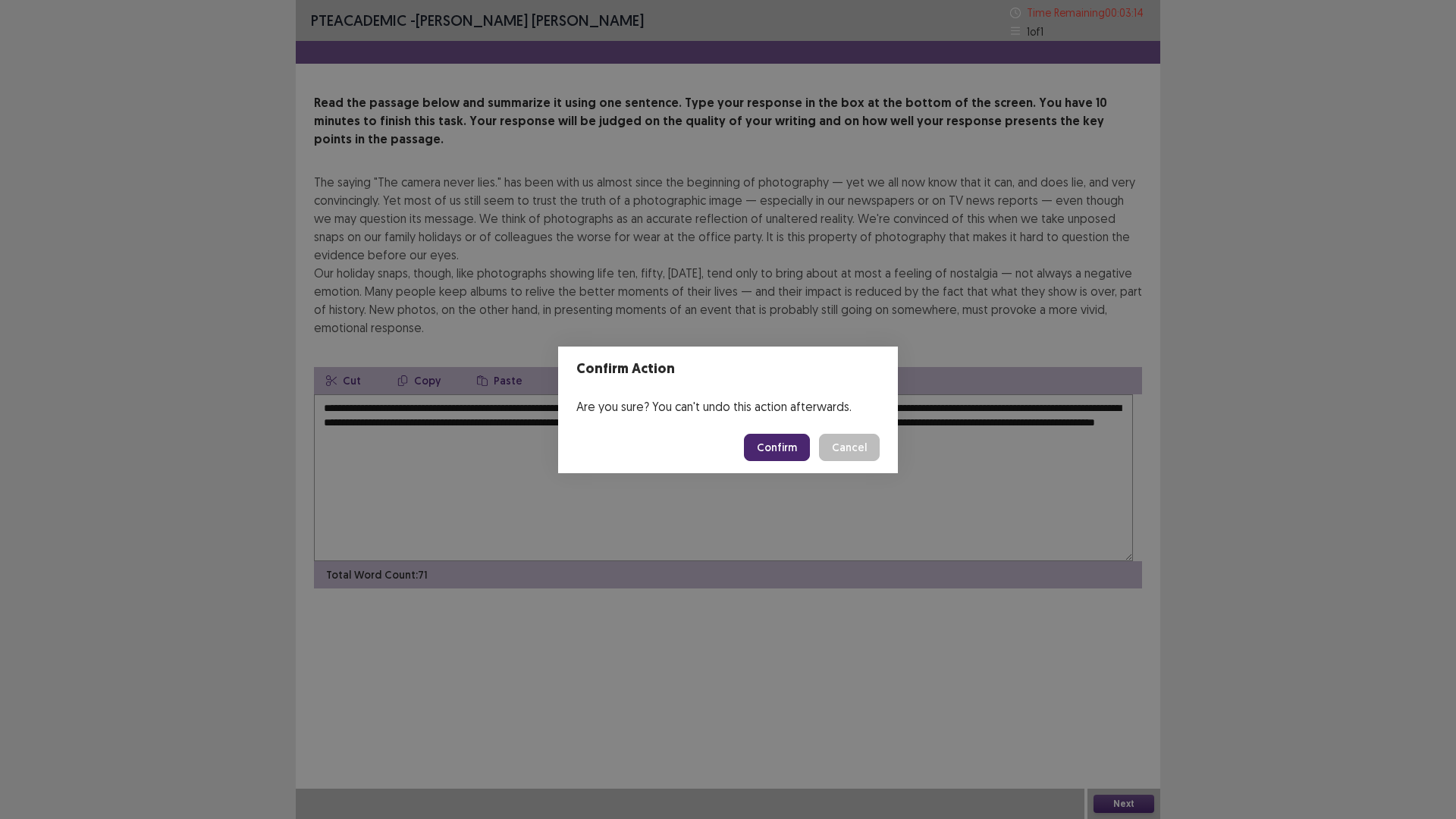
click at [778, 451] on button "Confirm" at bounding box center [776, 448] width 66 height 27
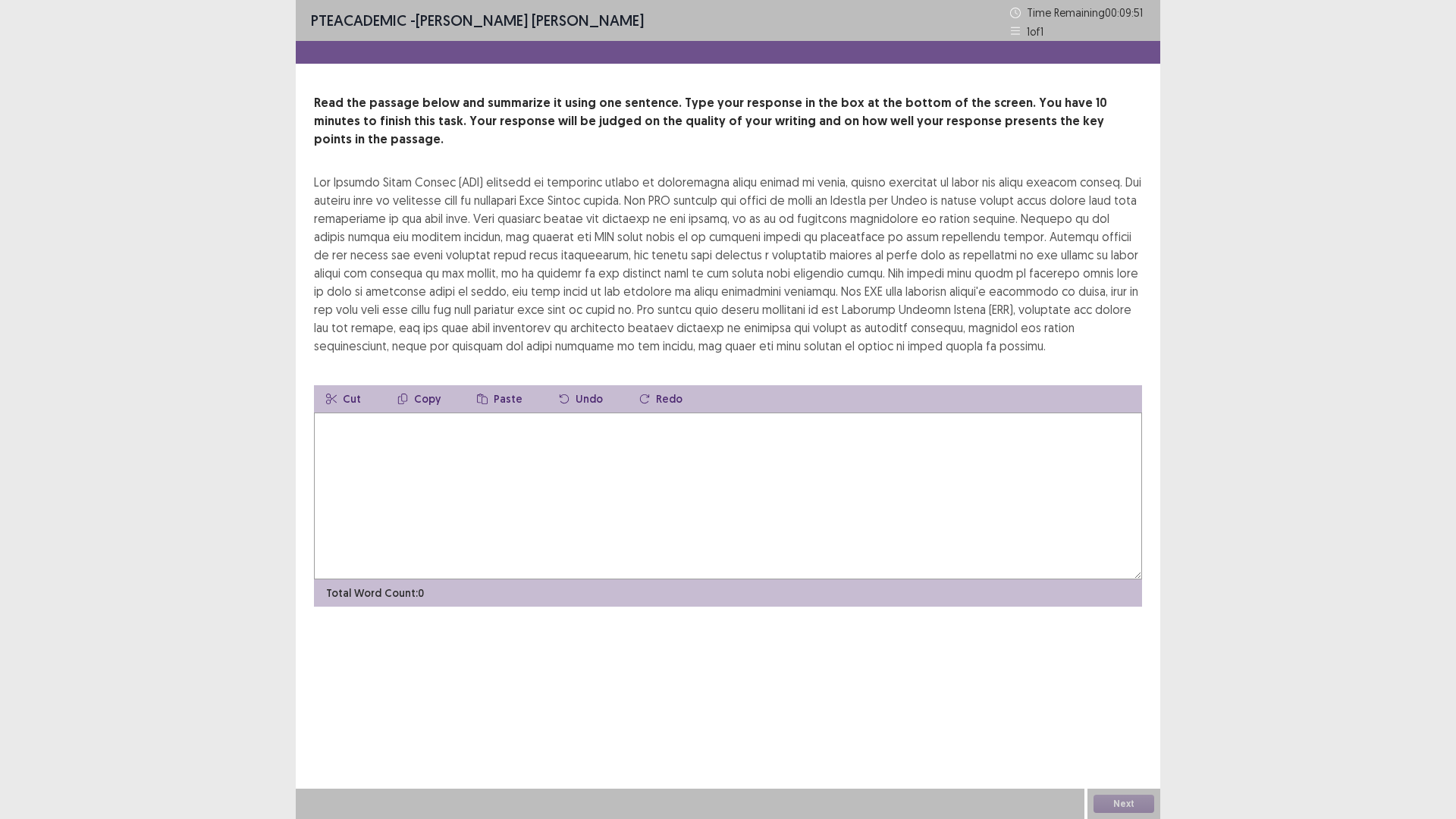
click at [748, 580] on textarea at bounding box center [728, 496] width 828 height 167
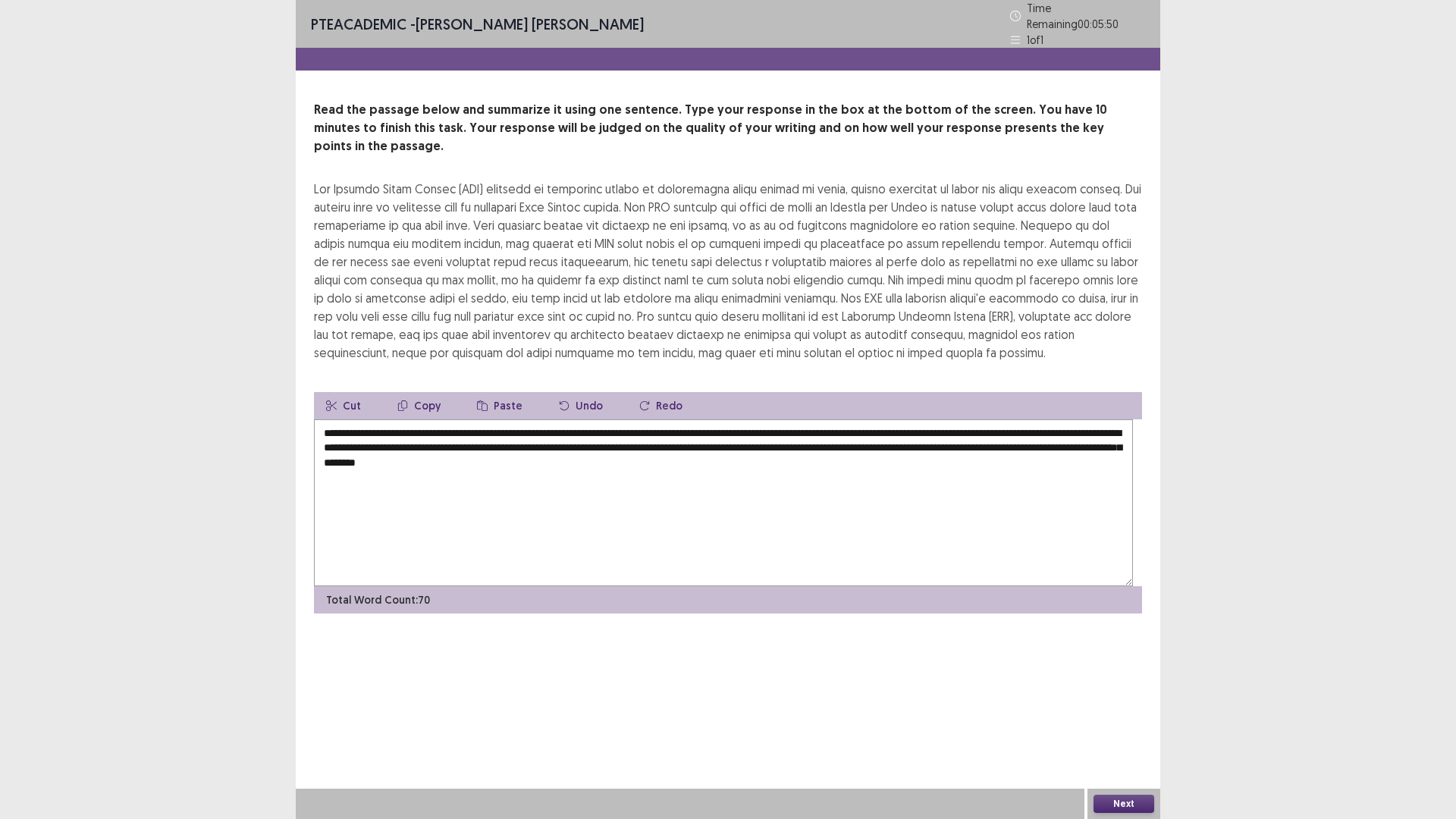
click at [1073, 586] on textarea "**********" at bounding box center [723, 503] width 819 height 167
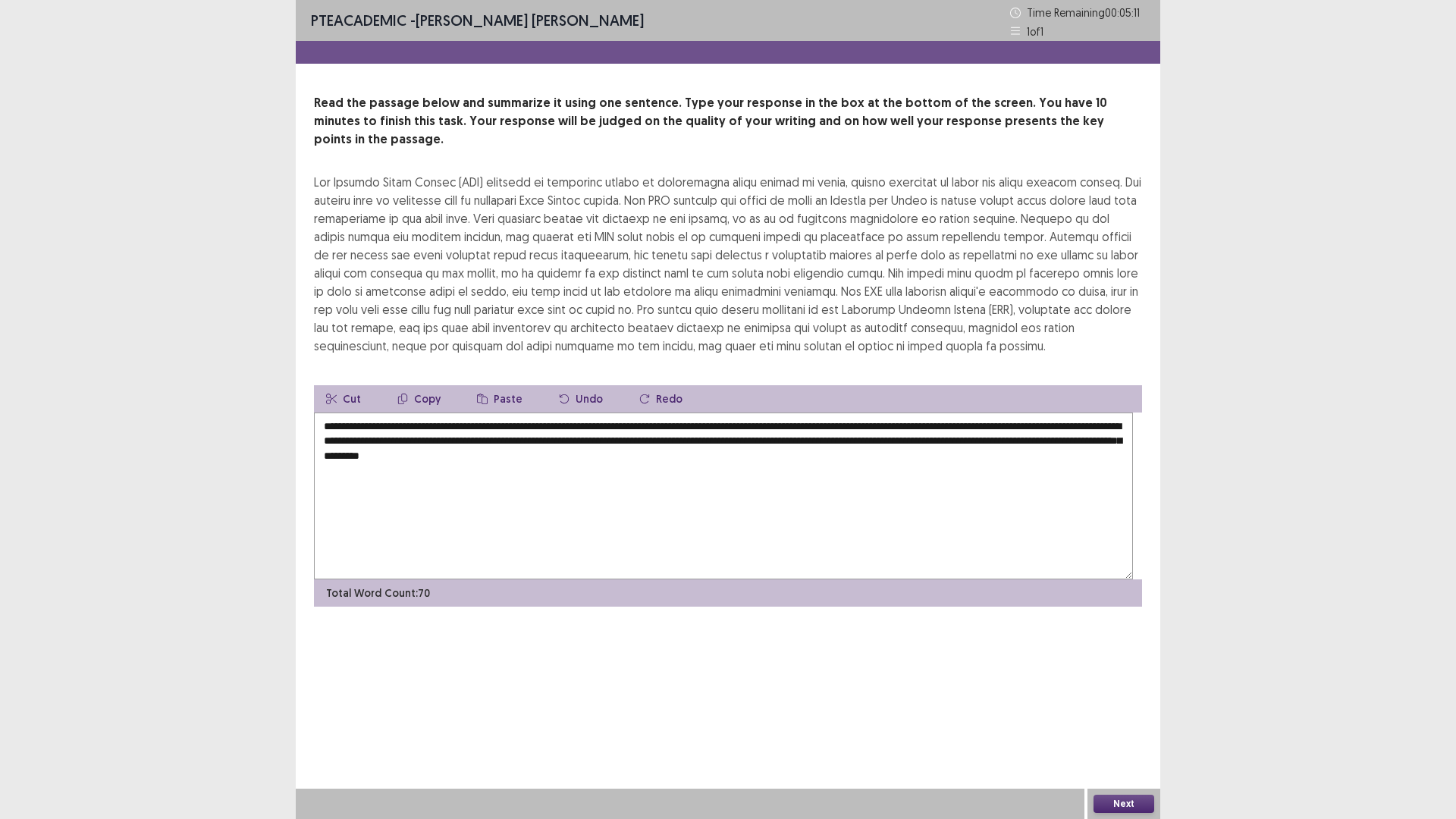
drag, startPoint x: 601, startPoint y: 565, endPoint x: 546, endPoint y: 562, distance: 55.1
click at [546, 562] on textarea "**********" at bounding box center [723, 496] width 819 height 167
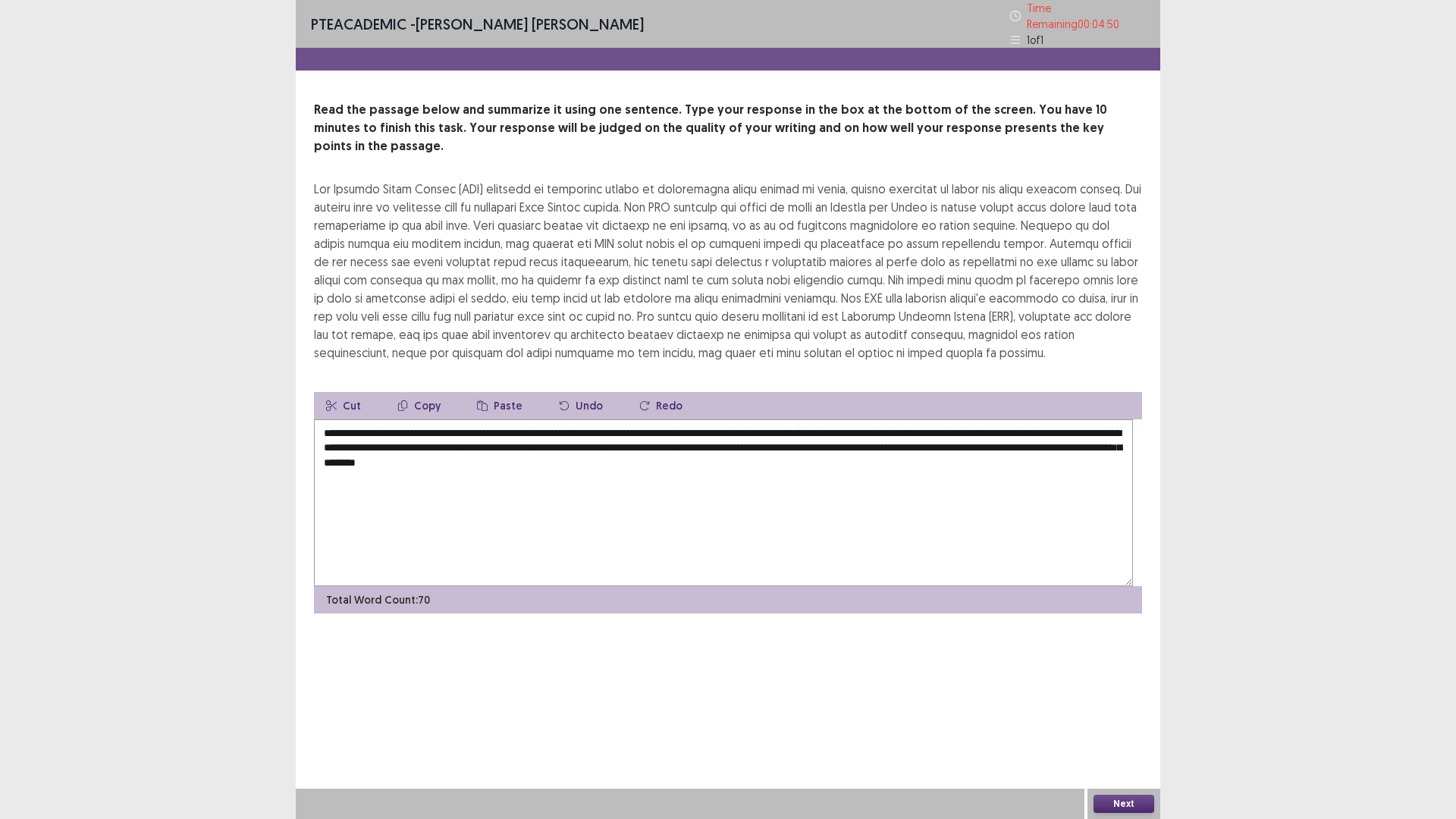
type textarea "**********"
click at [1133, 716] on button "Next" at bounding box center [1124, 804] width 61 height 18
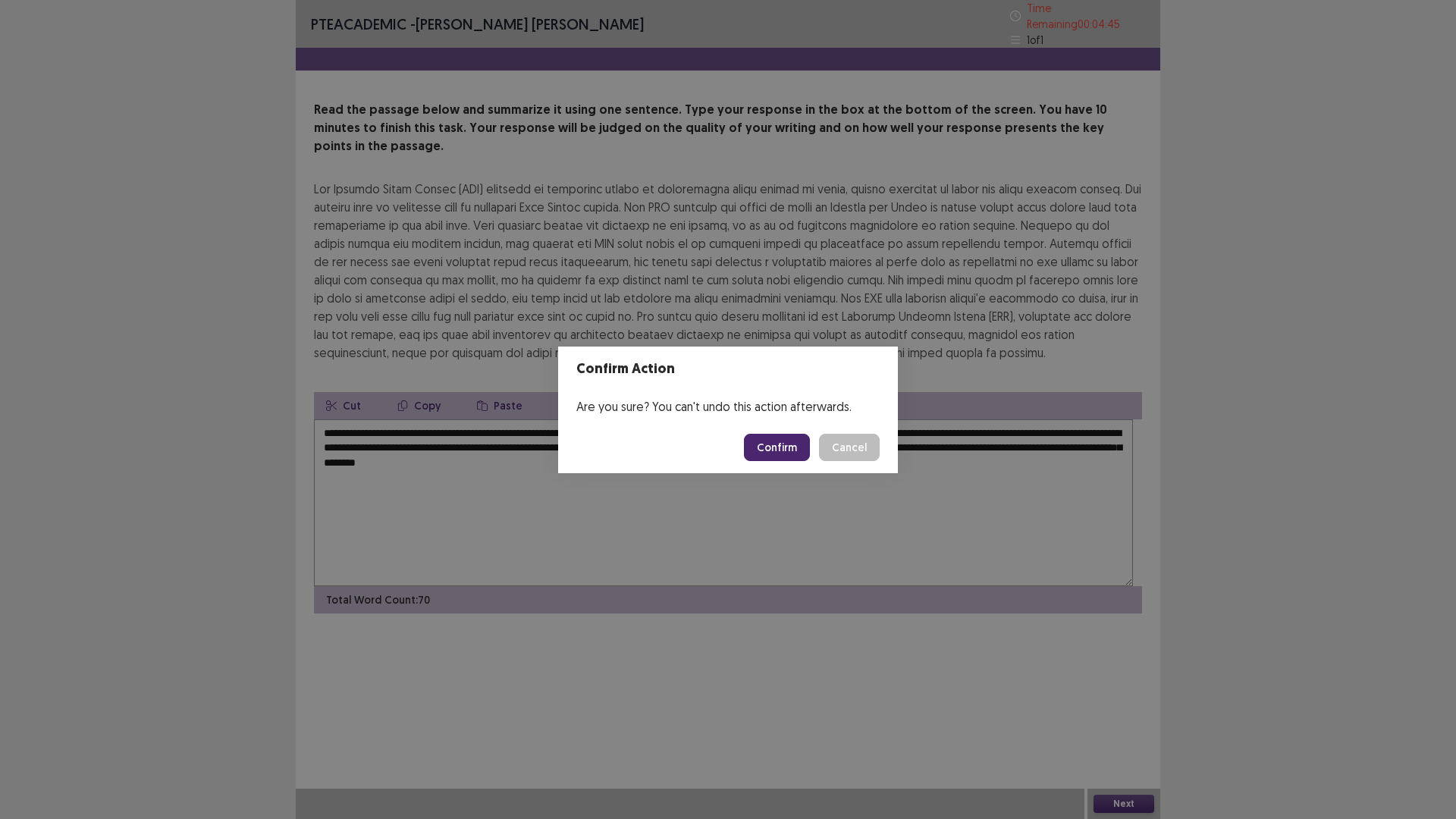
click at [780, 455] on button "Confirm" at bounding box center [776, 448] width 66 height 27
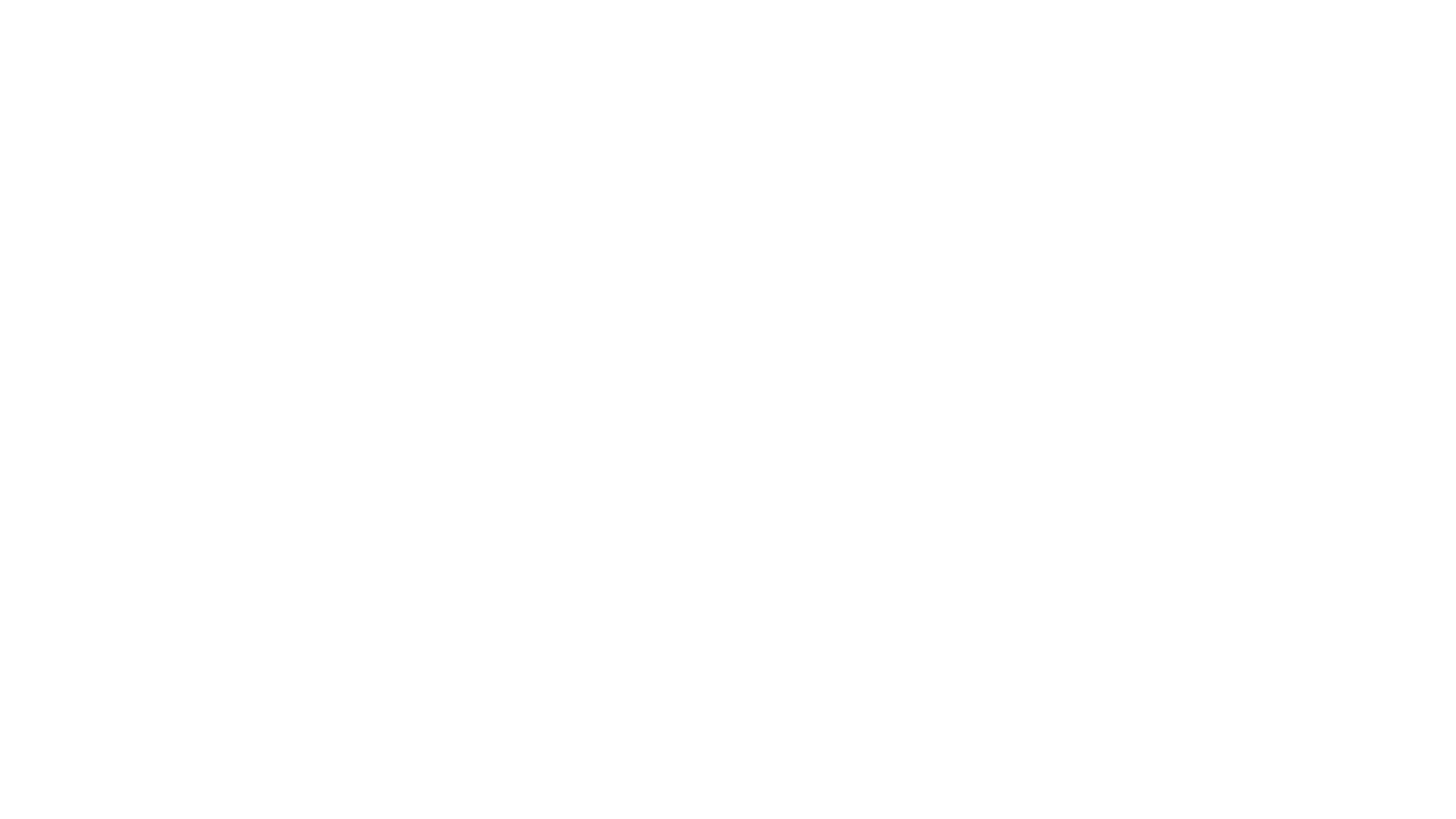
scroll to position [0, 0]
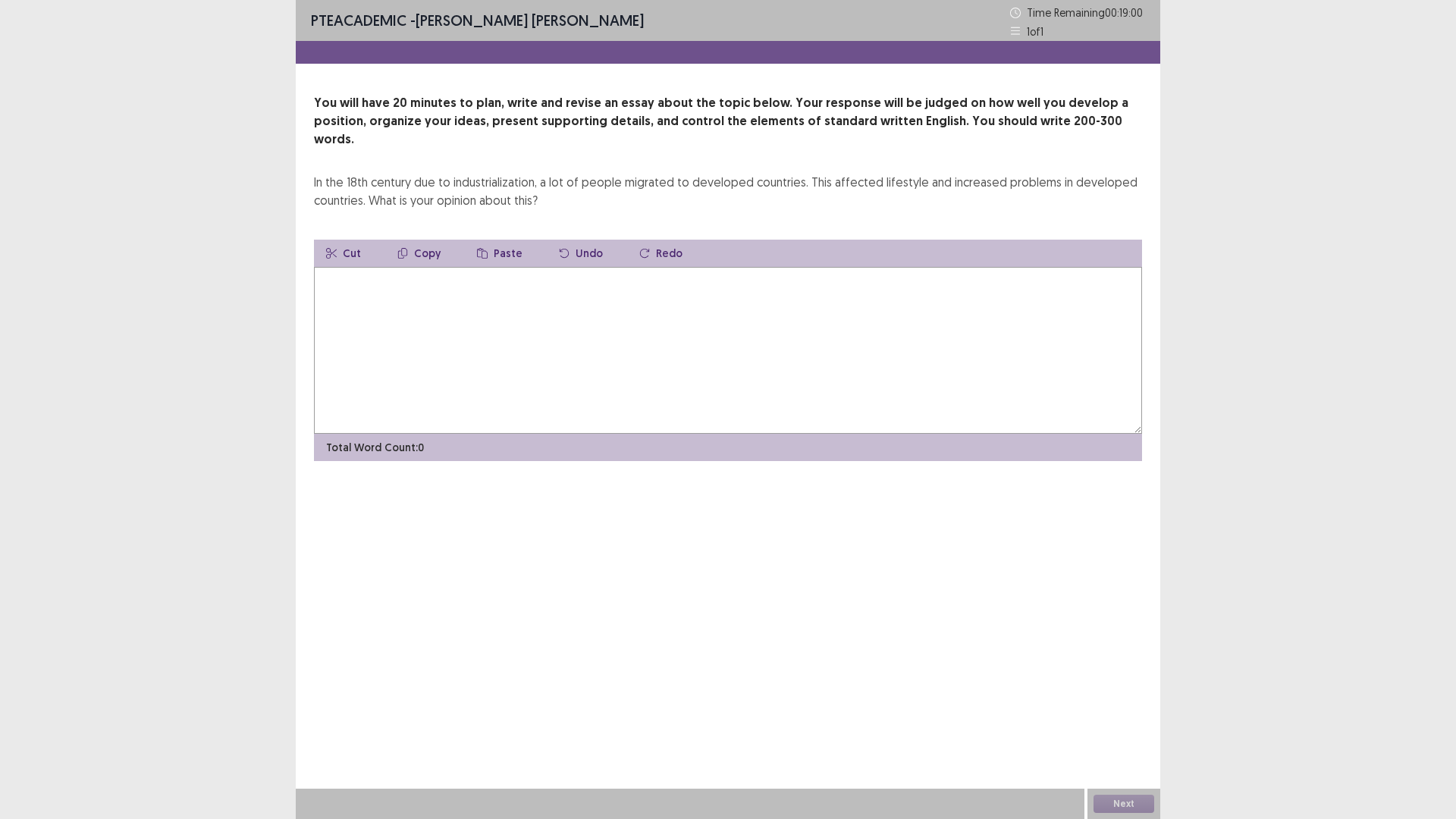
click at [635, 392] on textarea at bounding box center [728, 350] width 828 height 167
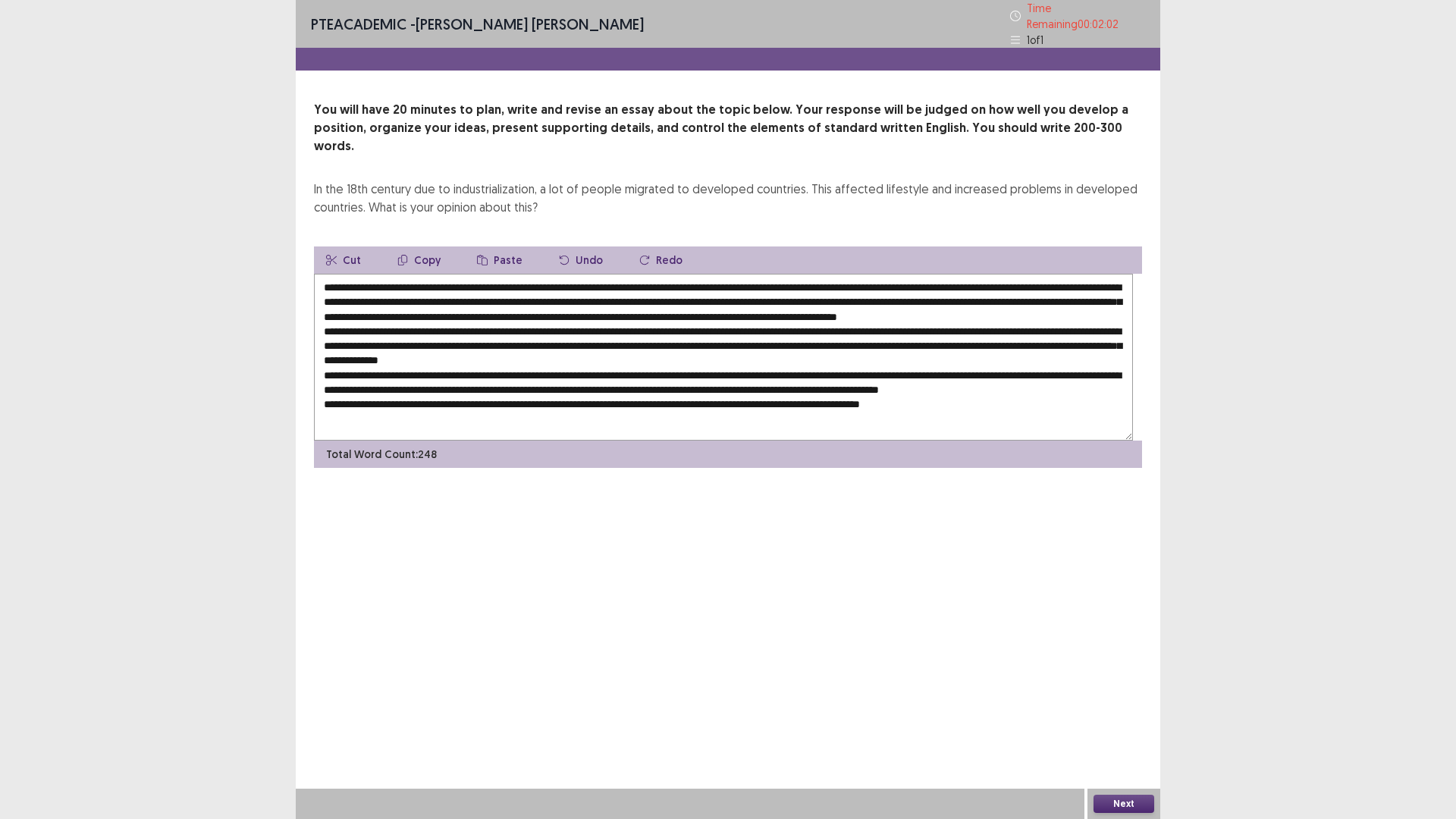
scroll to position [96, 0]
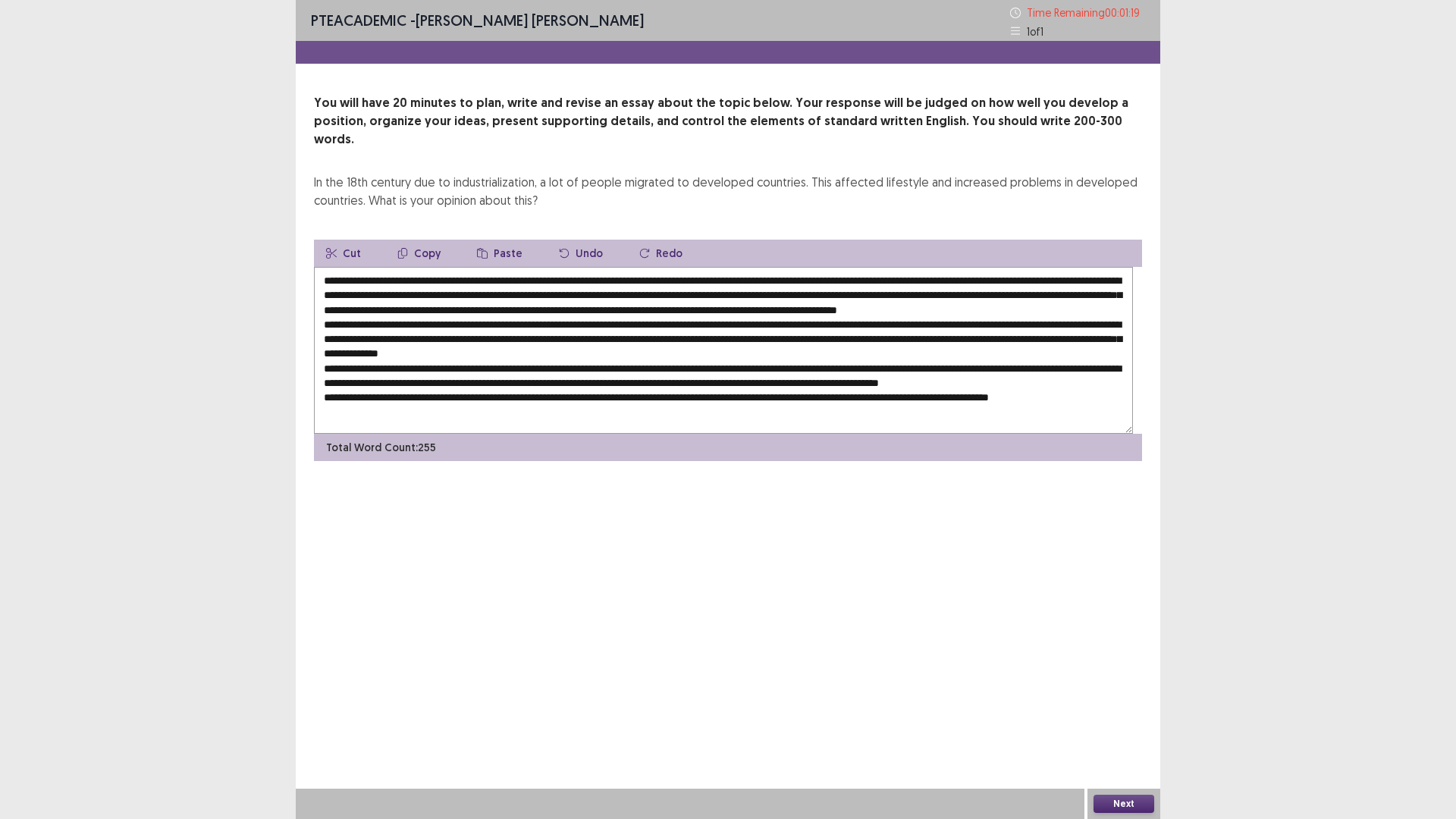
type textarea "**********"
click at [1132, 716] on button "Next" at bounding box center [1124, 804] width 61 height 18
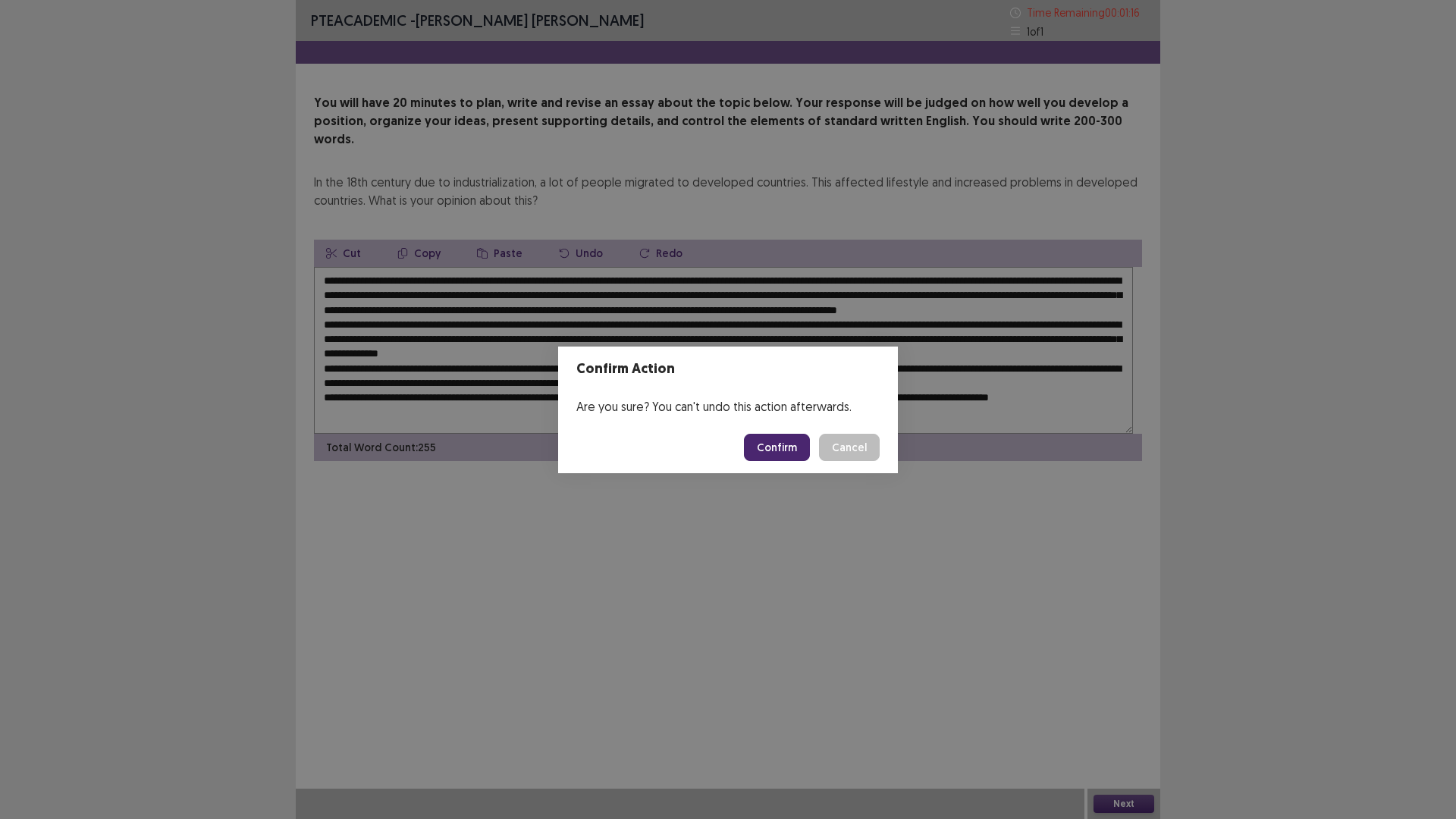
click at [810, 448] on button "Confirm" at bounding box center [776, 448] width 66 height 27
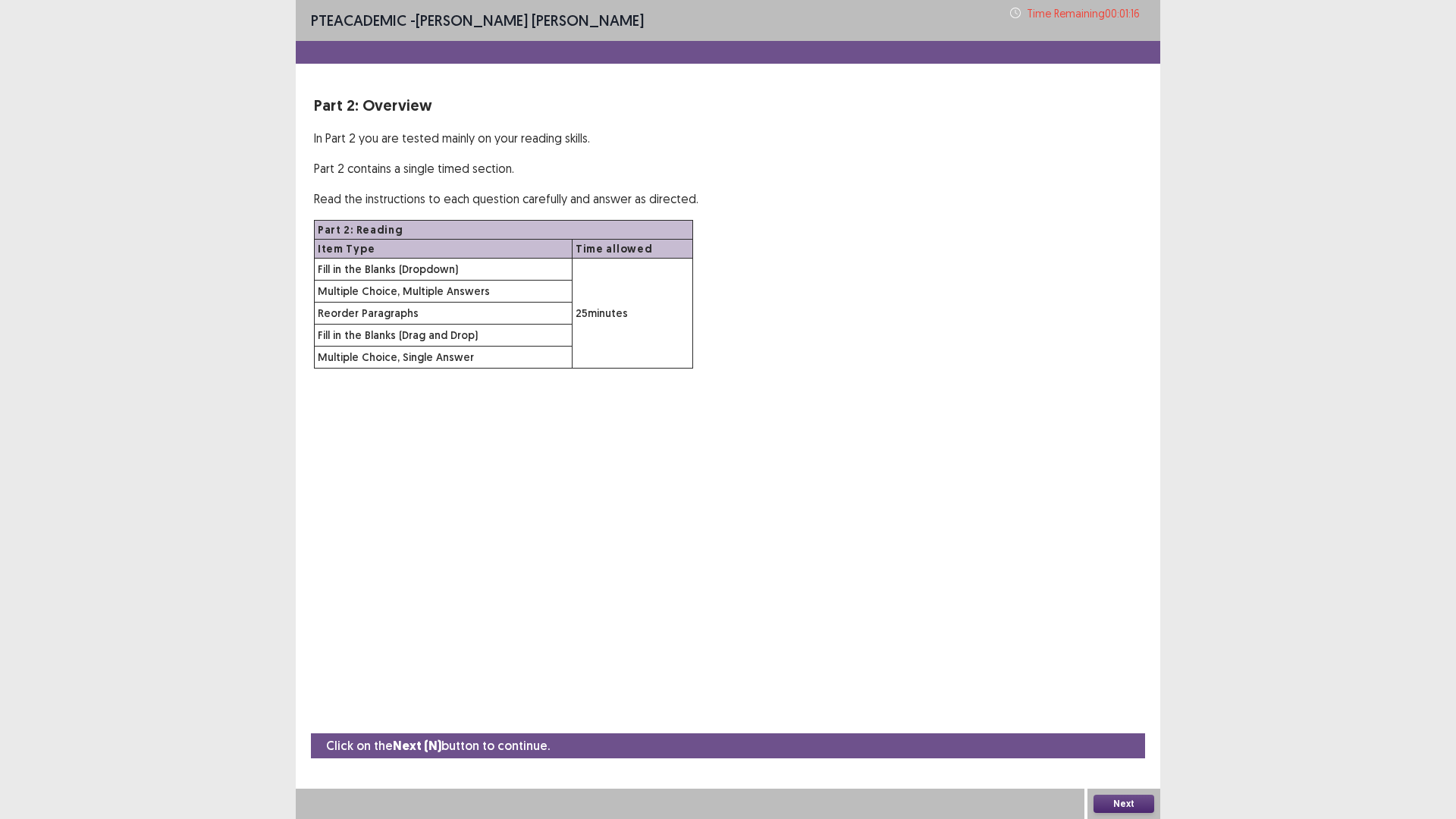
click at [1129, 716] on button "Next" at bounding box center [1124, 804] width 61 height 18
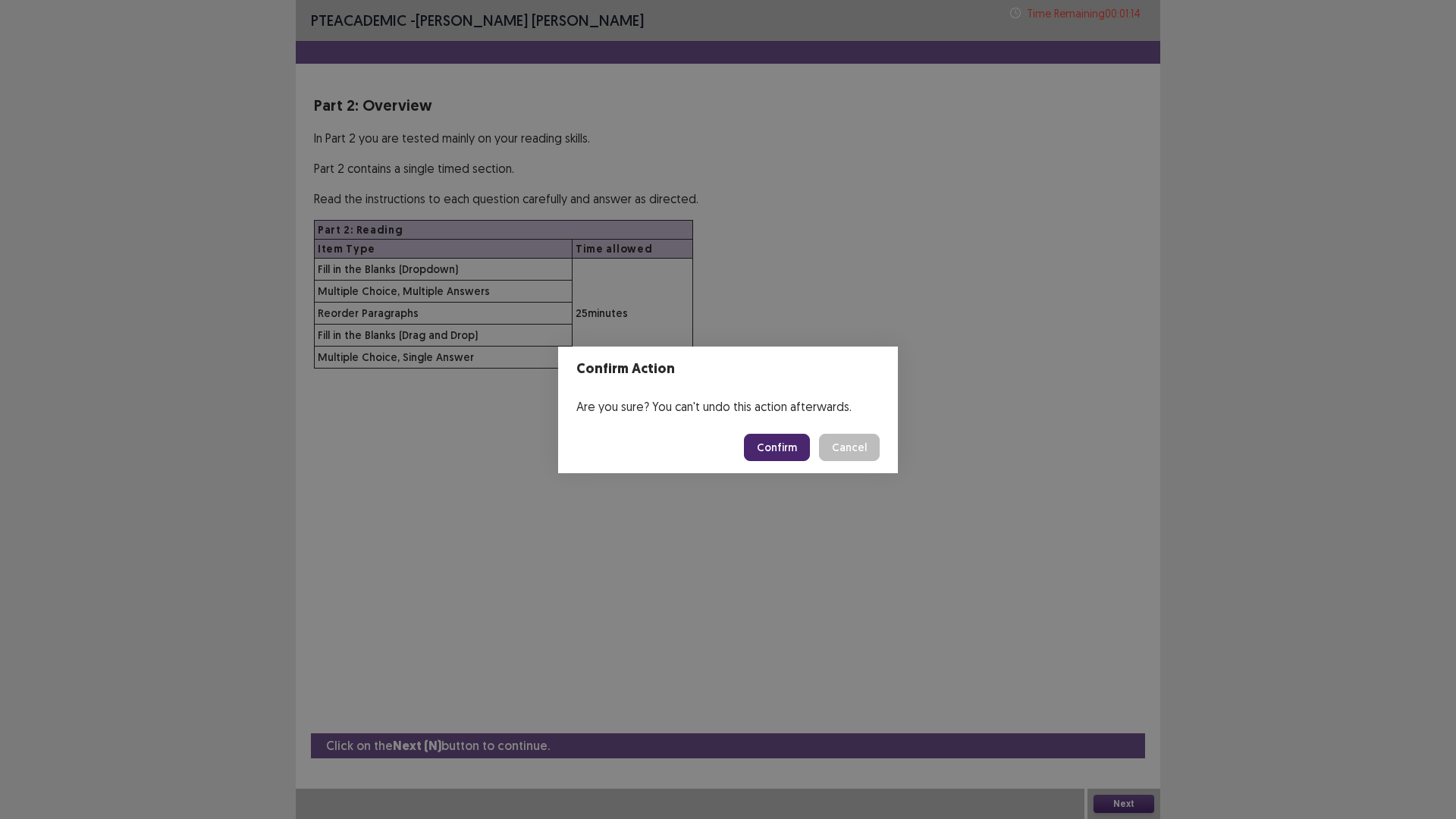
click at [810, 461] on button "Confirm" at bounding box center [776, 448] width 66 height 27
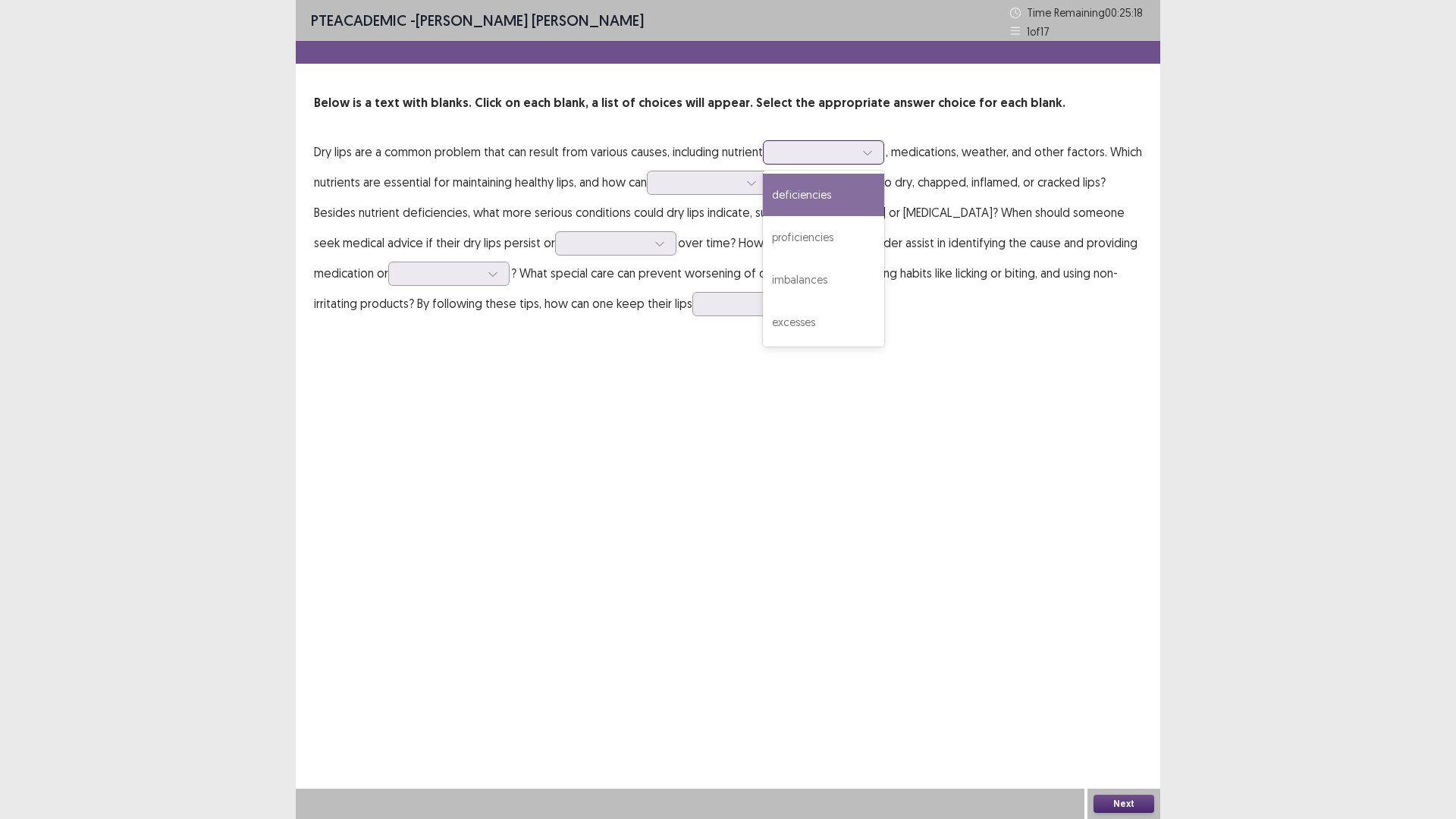
click at [879, 164] on div at bounding box center [868, 152] width 22 height 22
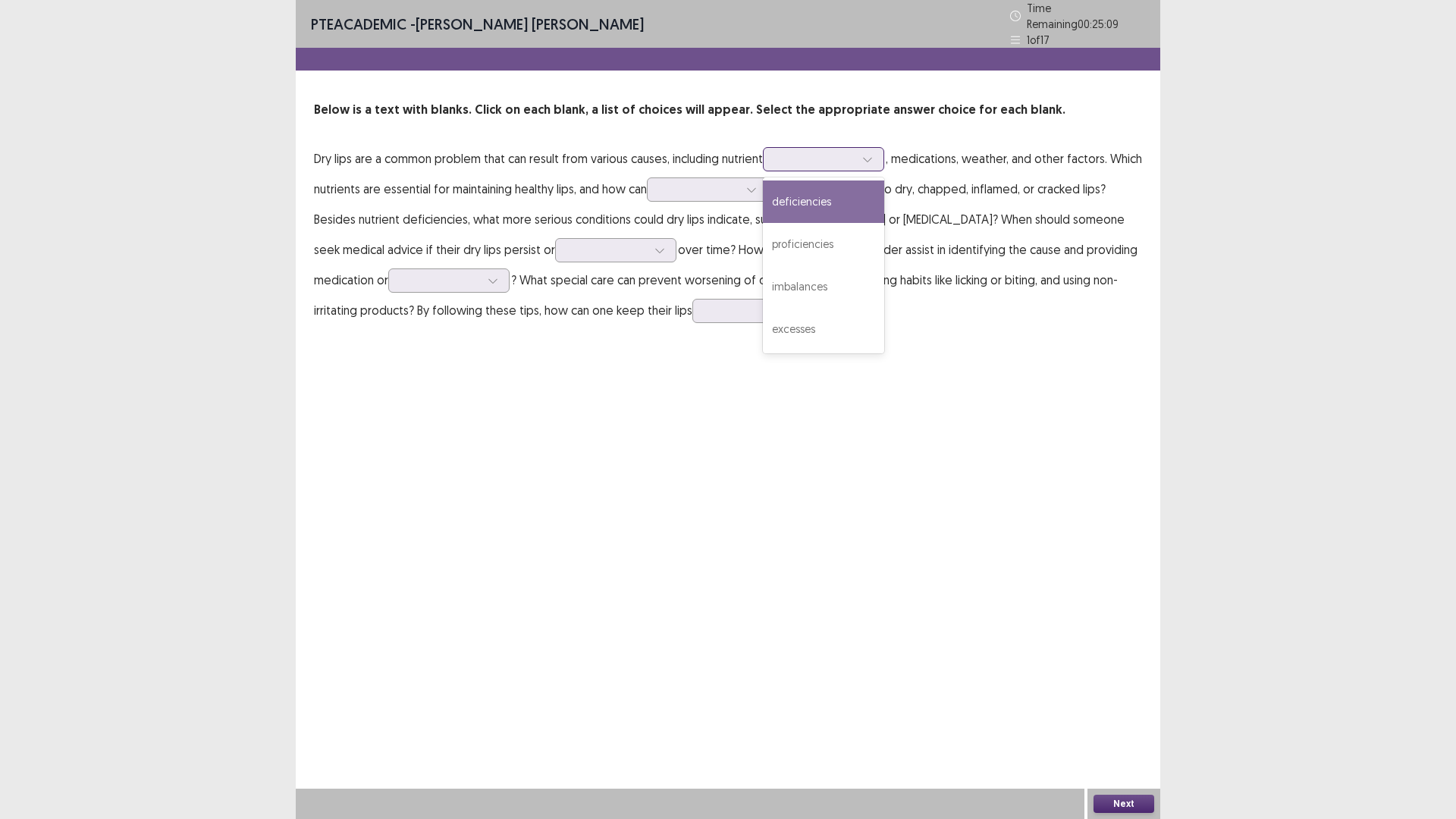
click at [884, 223] on div "deficiencies" at bounding box center [824, 201] width 122 height 42
click at [872, 165] on icon at bounding box center [867, 159] width 10 height 10
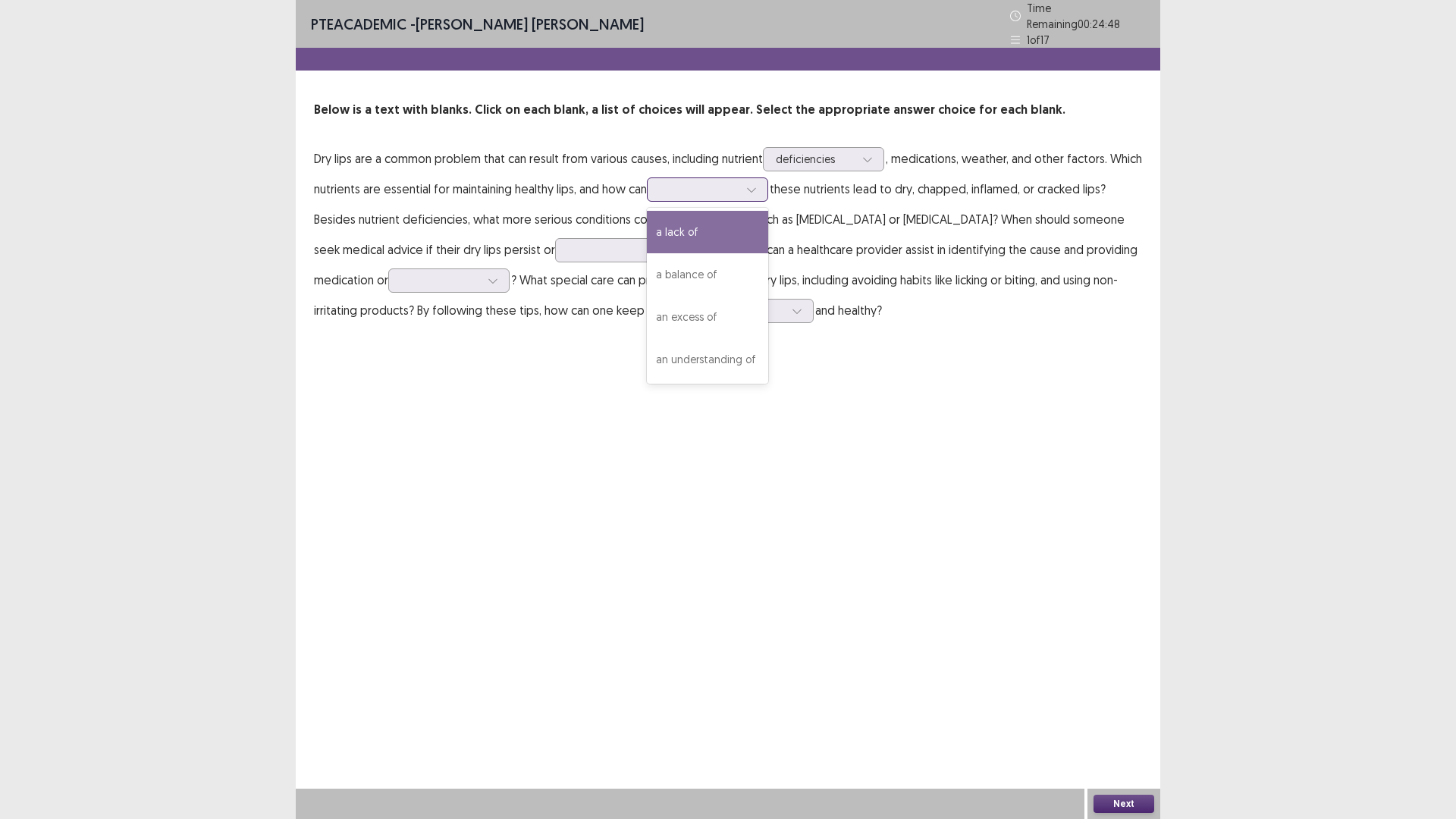
click at [756, 195] on icon at bounding box center [751, 189] width 10 height 10
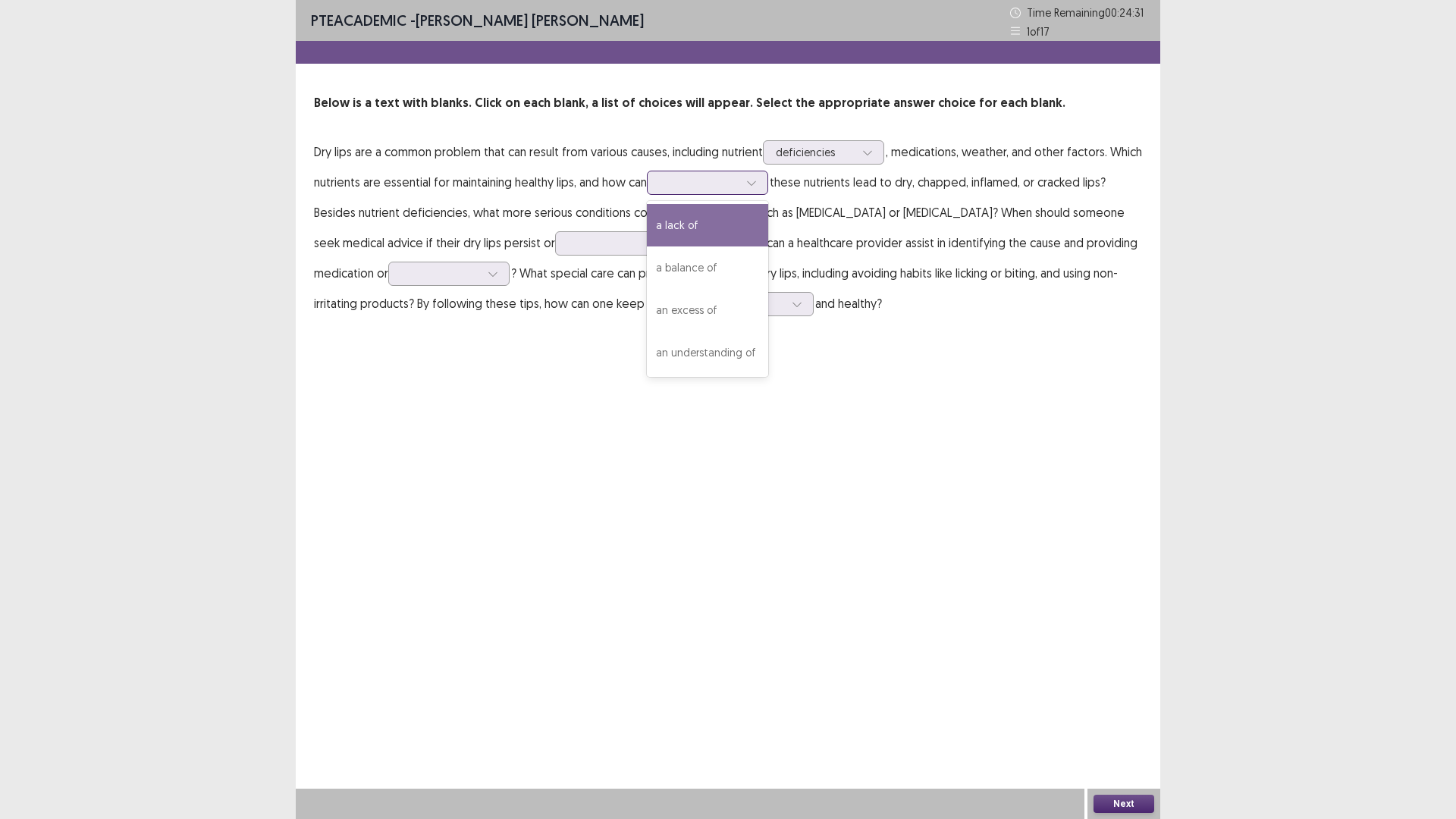
click at [768, 247] on div "a lack of" at bounding box center [708, 225] width 122 height 42
click at [763, 195] on div at bounding box center [752, 183] width 22 height 22
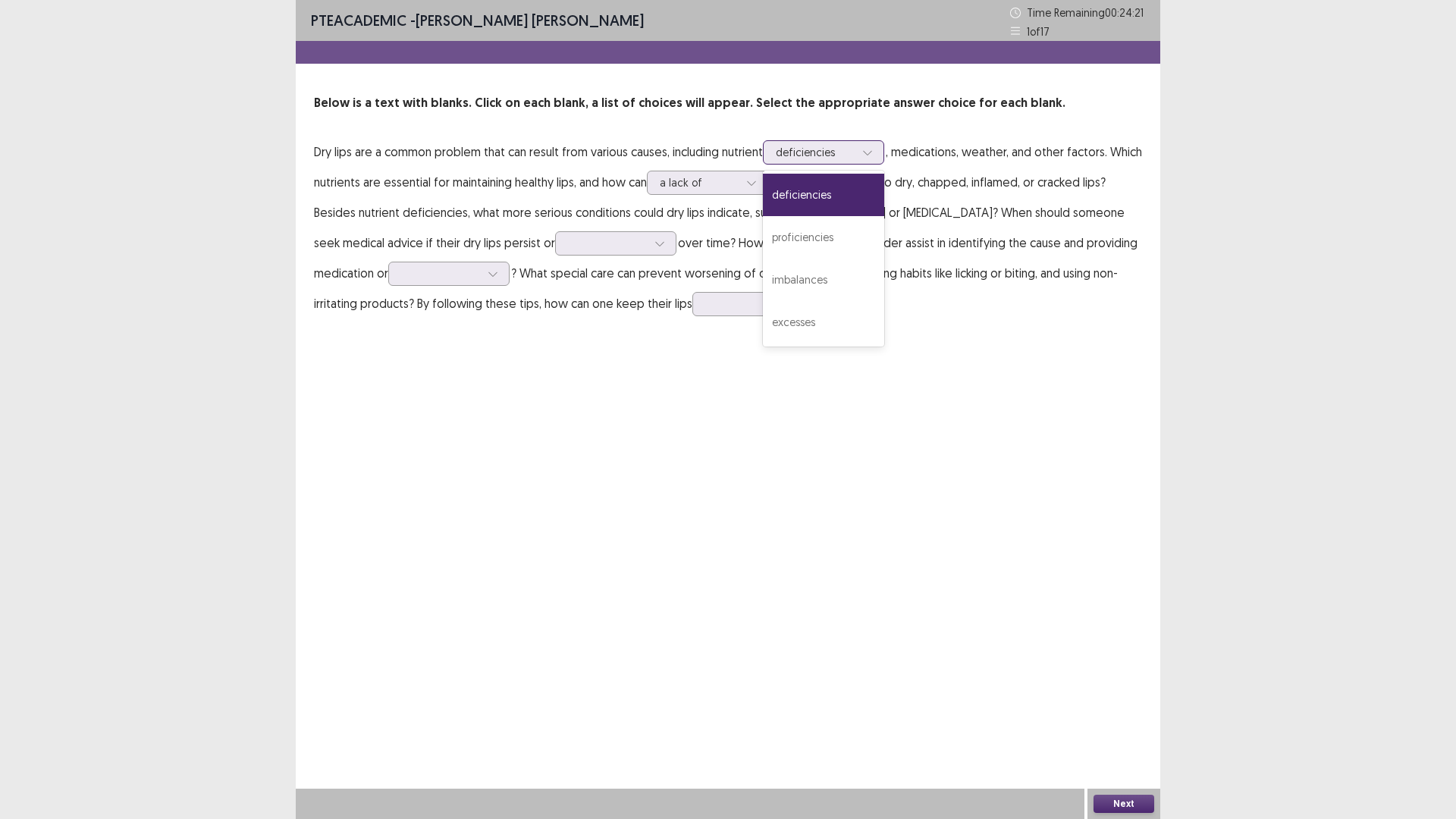
click at [856, 164] on div "deficiencies" at bounding box center [815, 152] width 82 height 22
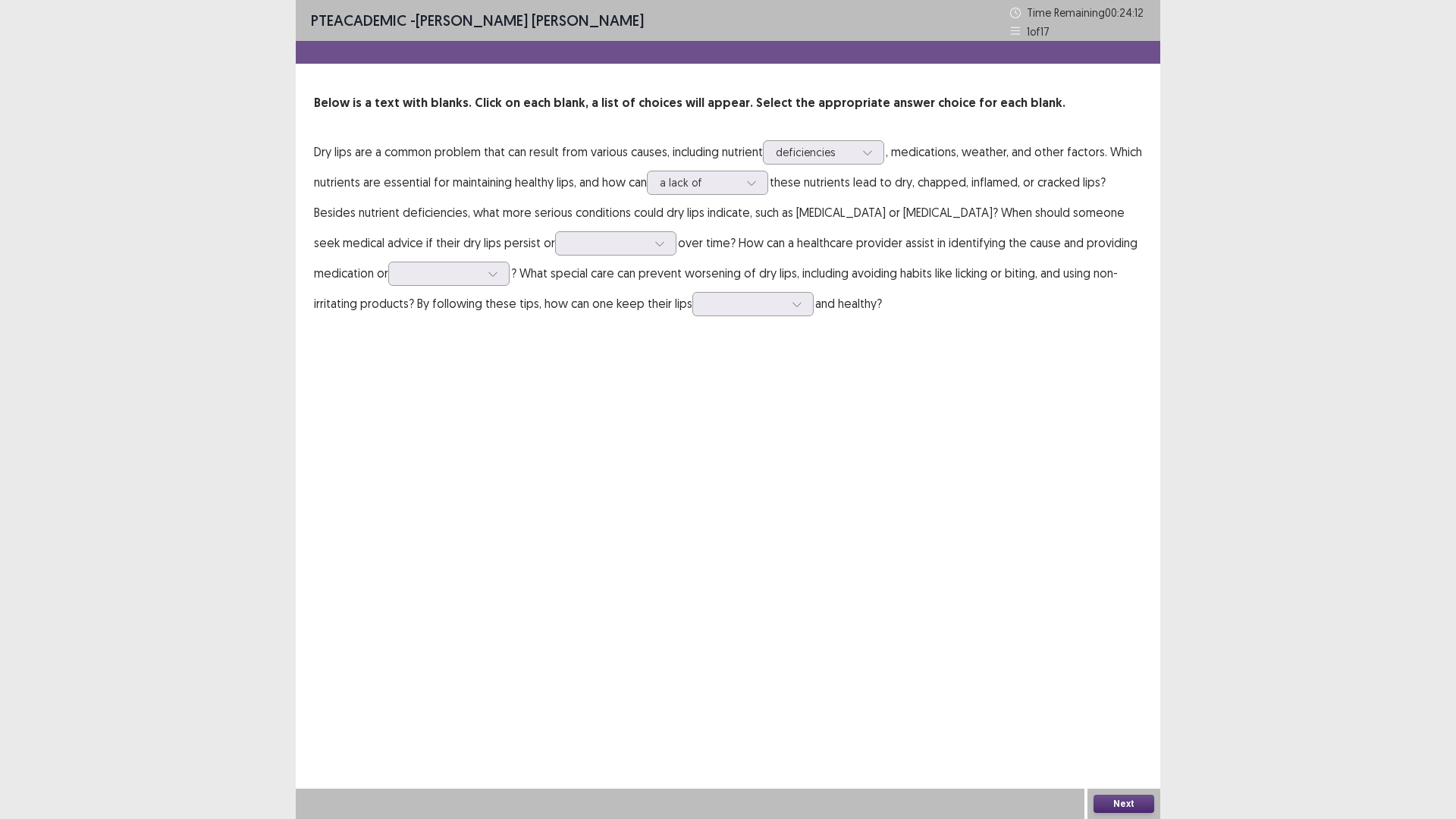
click at [1005, 112] on p "Below is a text with blanks. Click on each blank, a list of choices will appear…" at bounding box center [728, 102] width 828 height 18
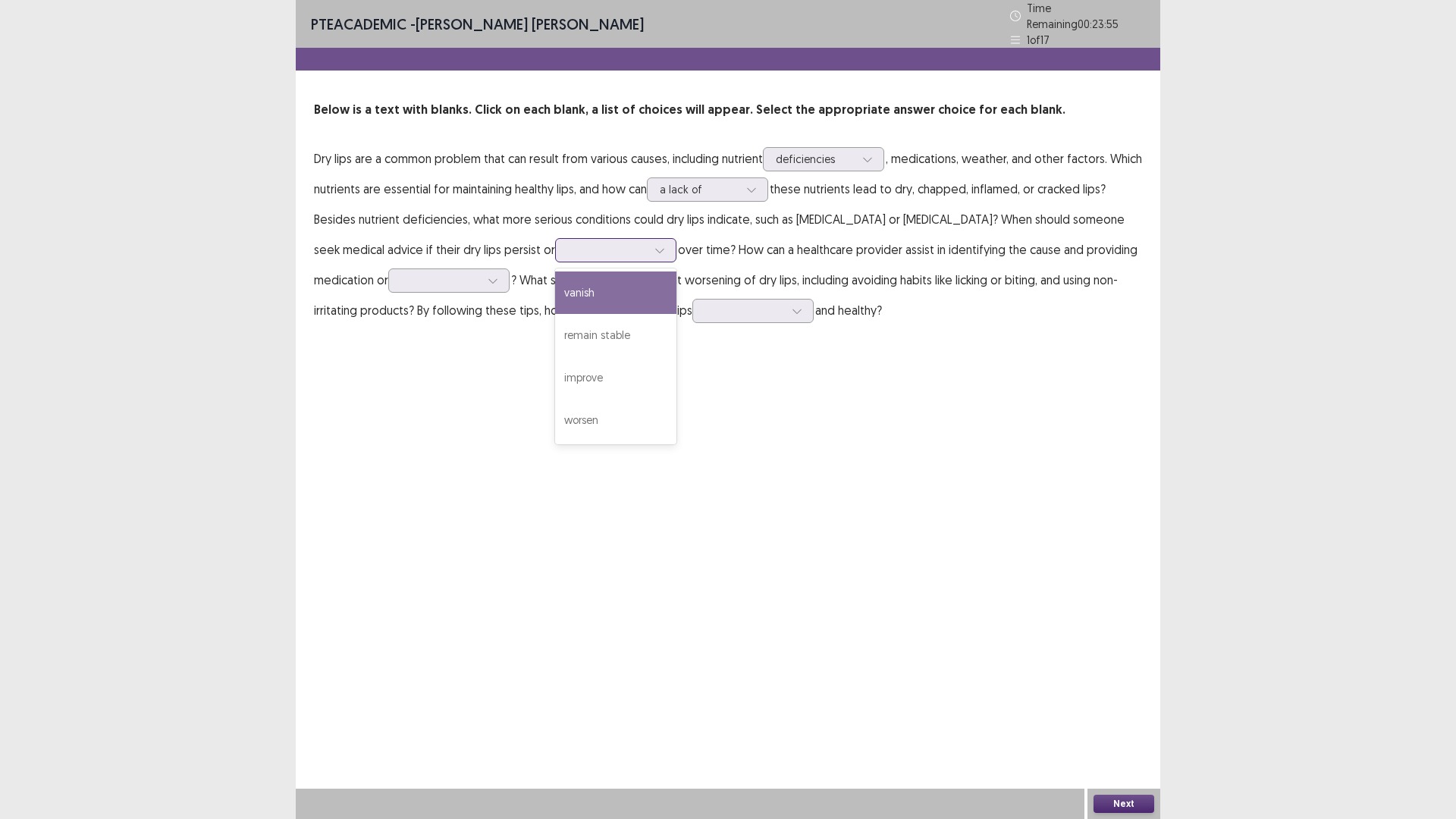
click at [648, 262] on div at bounding box center [660, 250] width 22 height 22
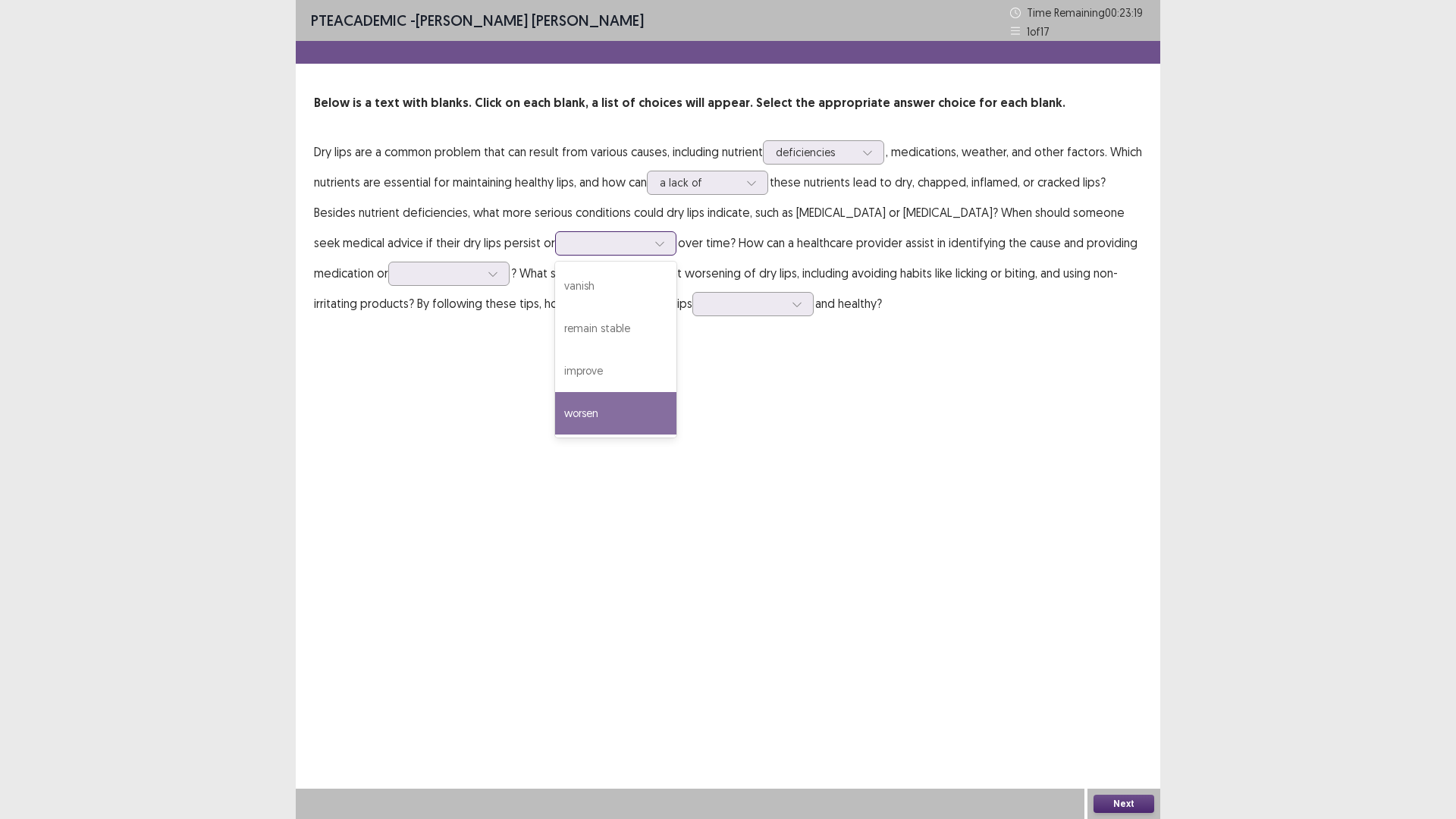
click at [555, 435] on div "worsen" at bounding box center [616, 413] width 122 height 42
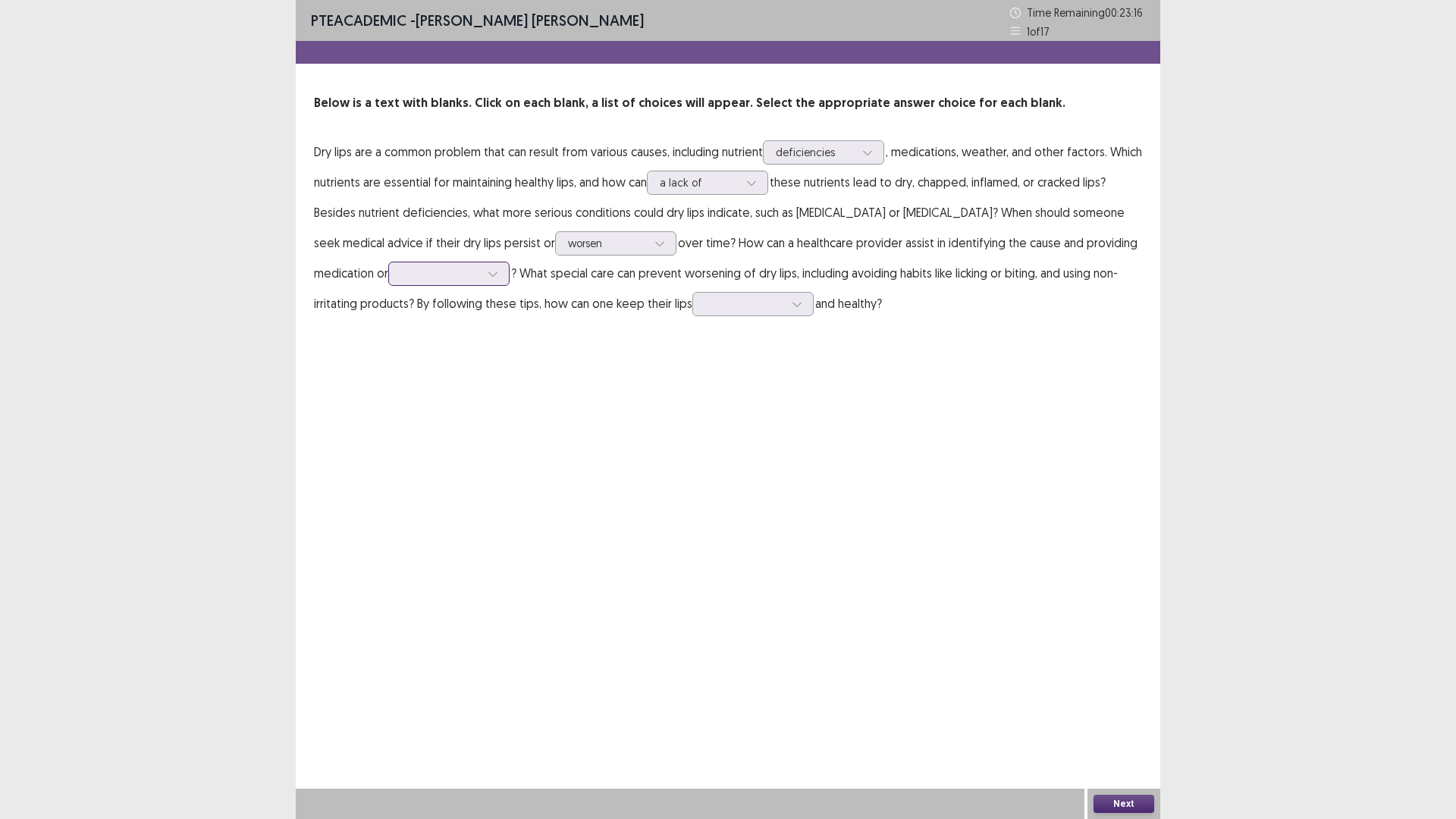
click at [487, 279] on icon at bounding box center [492, 273] width 10 height 10
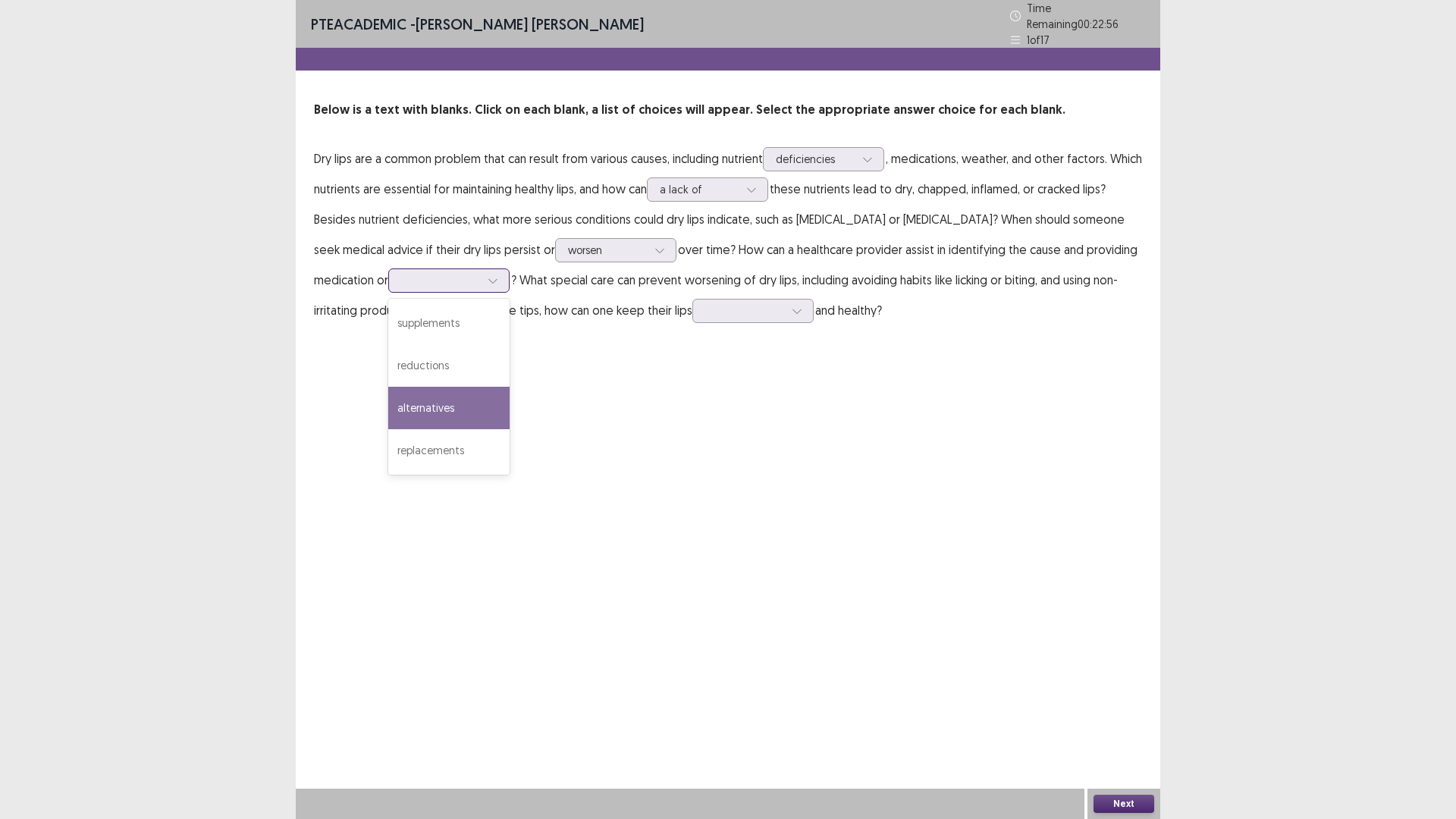
click at [414, 429] on div "alternatives" at bounding box center [449, 407] width 122 height 42
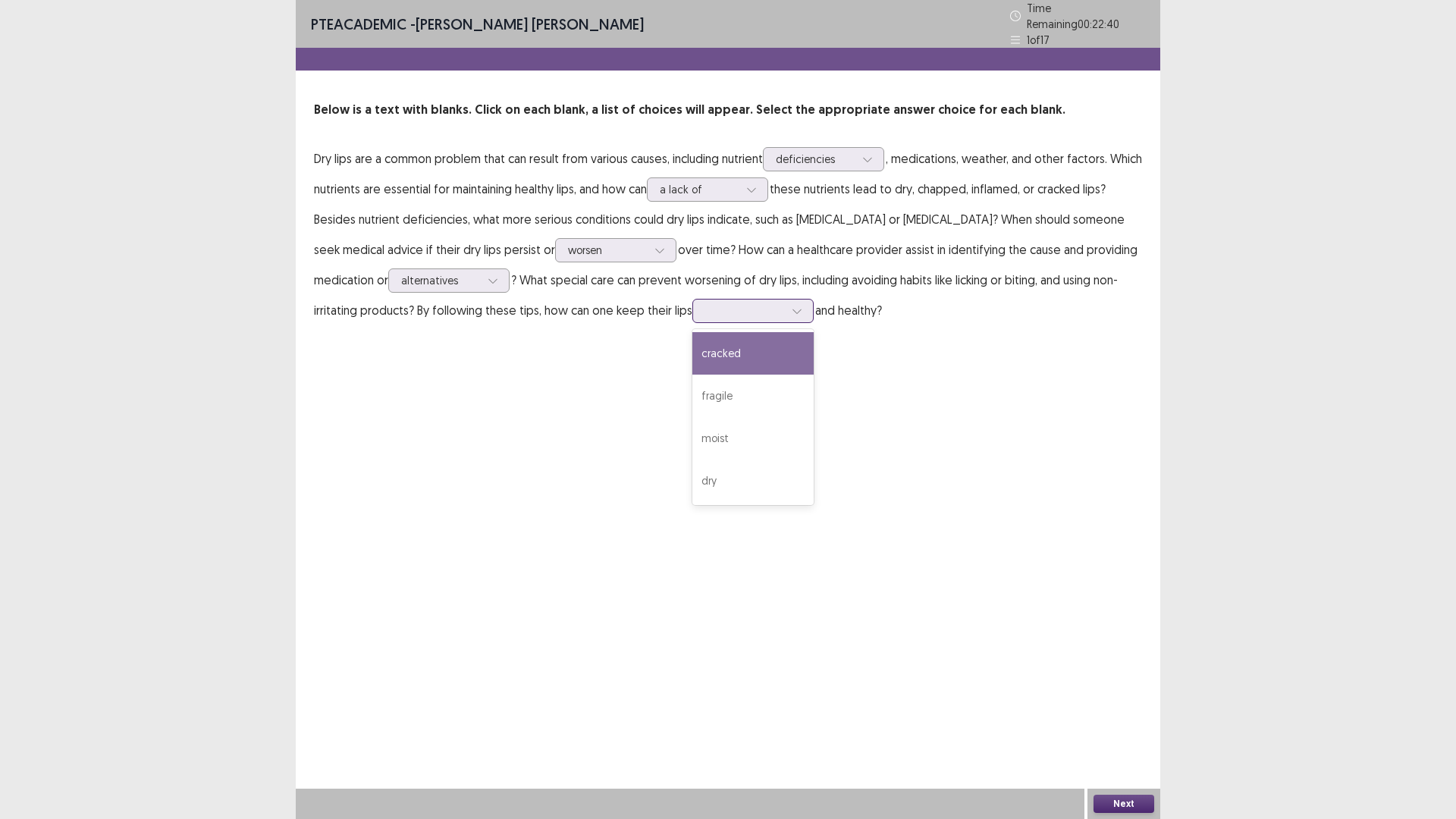
click at [802, 316] on icon at bounding box center [796, 311] width 10 height 10
click at [813, 460] on div "moist" at bounding box center [753, 438] width 122 height 42
click at [1144, 716] on button "Next" at bounding box center [1124, 804] width 61 height 18
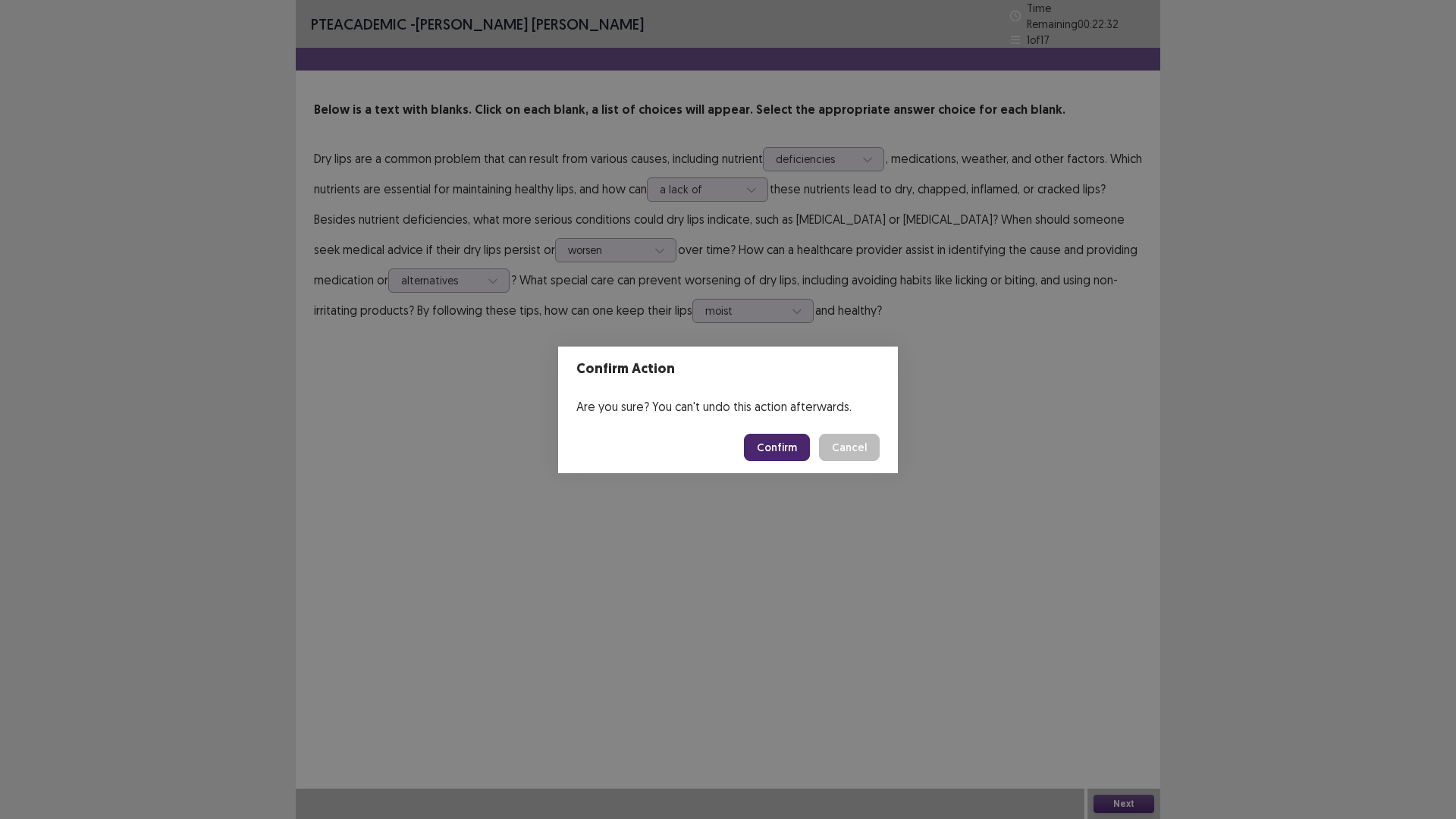
click at [780, 461] on button "Confirm" at bounding box center [776, 448] width 66 height 27
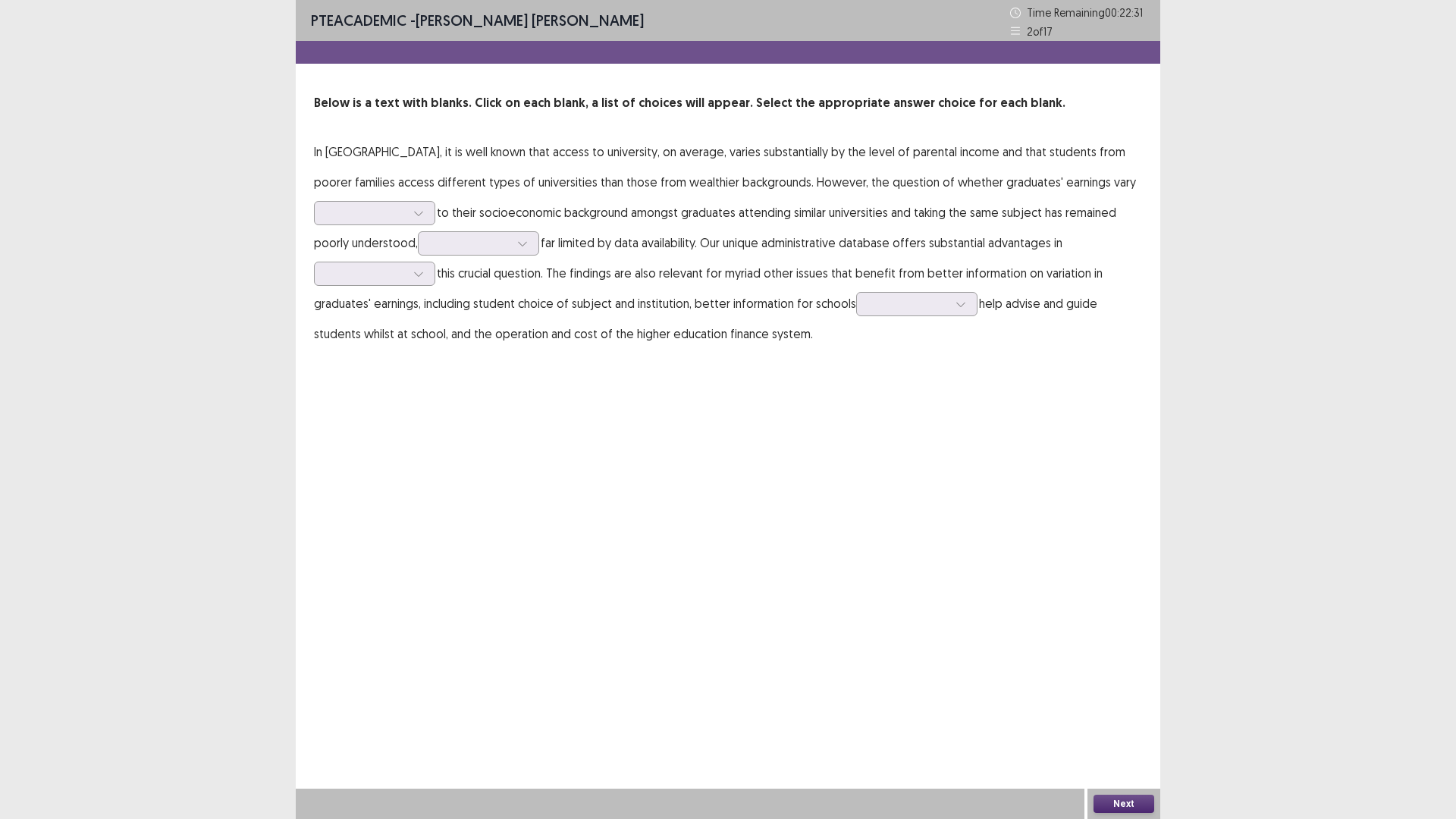
click at [780, 349] on p "In [GEOGRAPHIC_DATA], it is well known that access to university, on average, v…" at bounding box center [728, 243] width 828 height 212
click at [430, 224] on div at bounding box center [419, 213] width 22 height 22
click at [435, 362] on div "according" at bounding box center [375, 340] width 122 height 42
click at [534, 255] on div at bounding box center [522, 243] width 22 height 22
click at [539, 350] on div "consequently" at bounding box center [479, 328] width 122 height 42
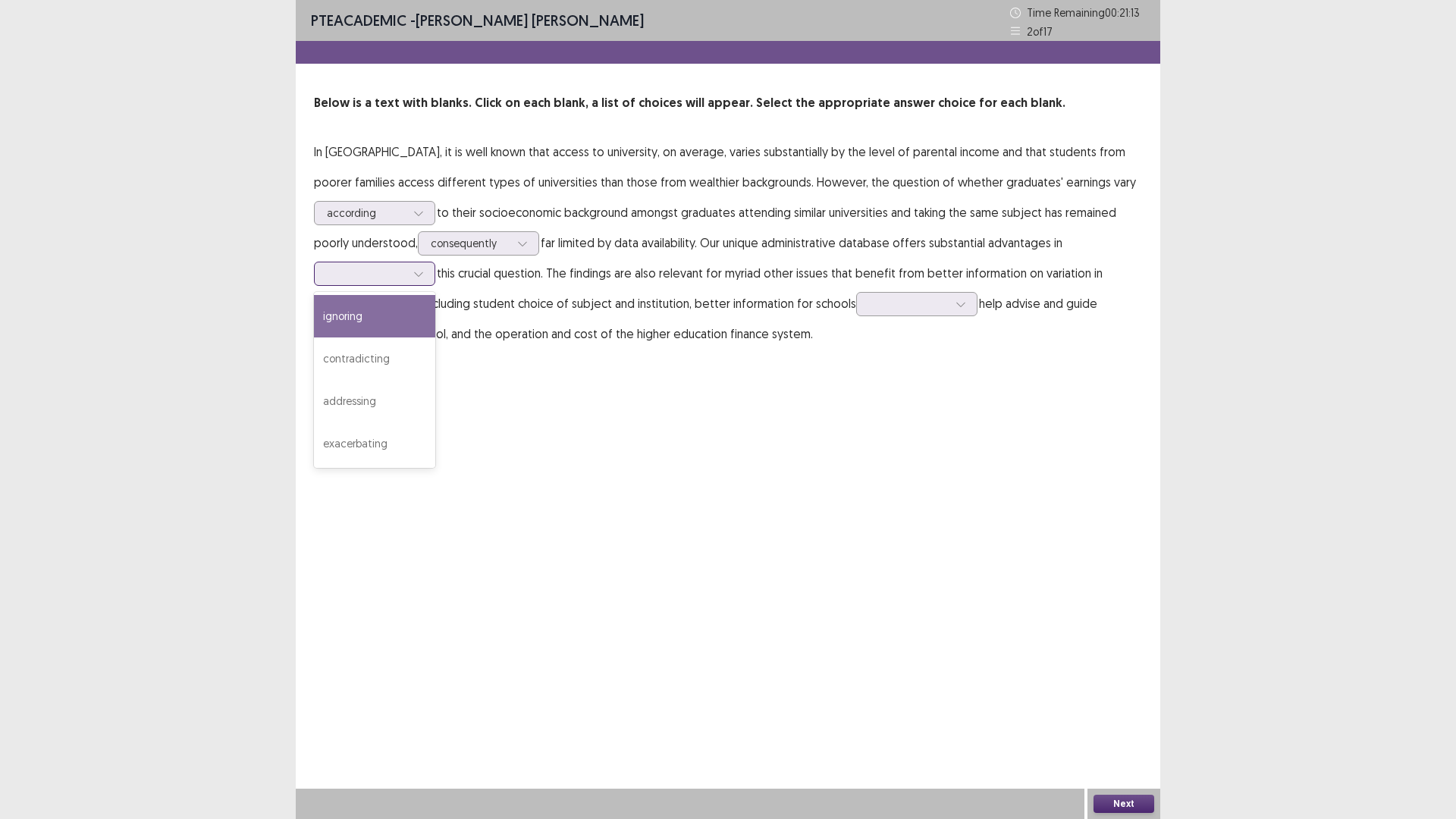
click at [424, 279] on icon at bounding box center [418, 273] width 10 height 10
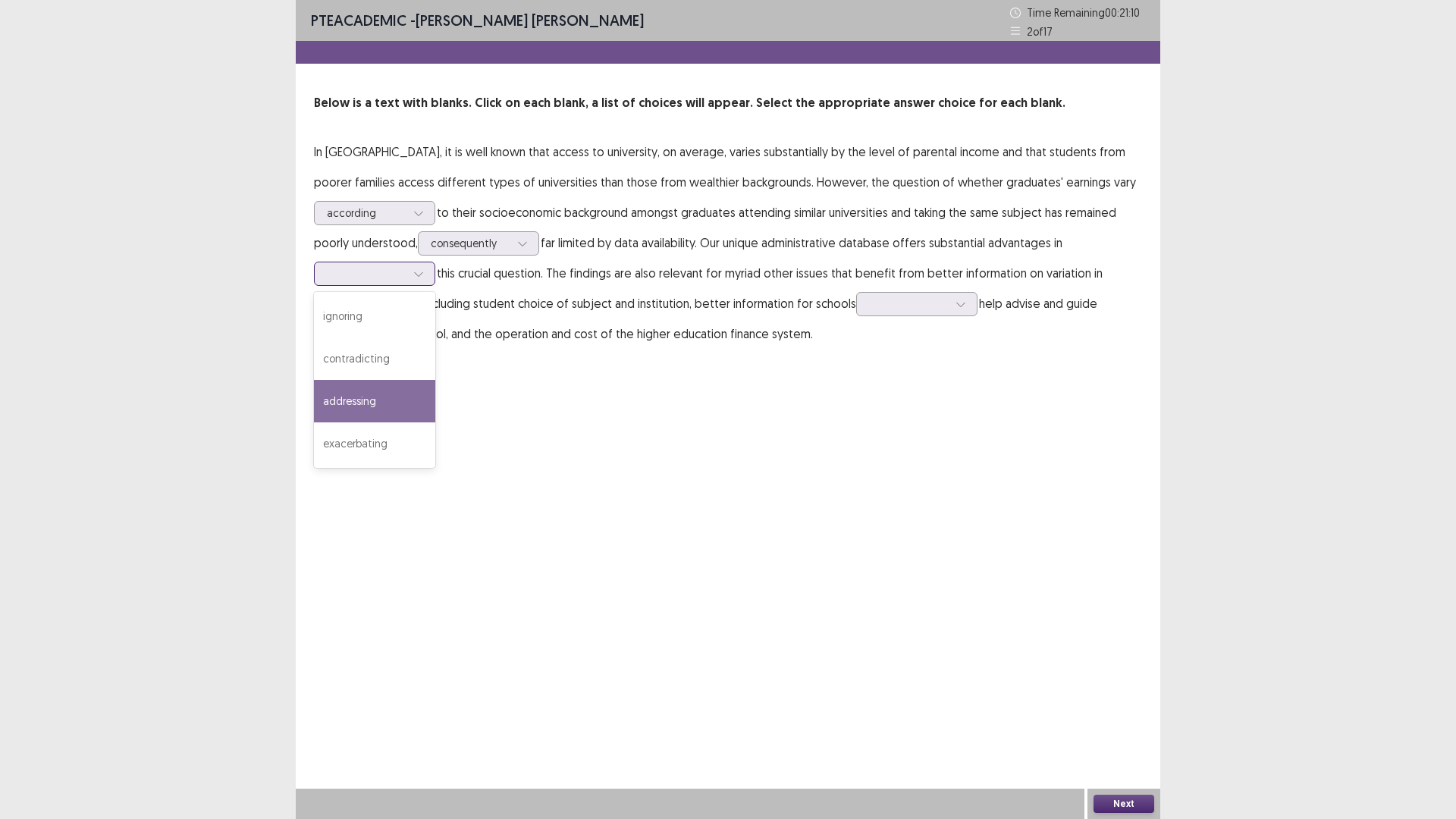
click at [435, 423] on div "addressing" at bounding box center [375, 401] width 122 height 42
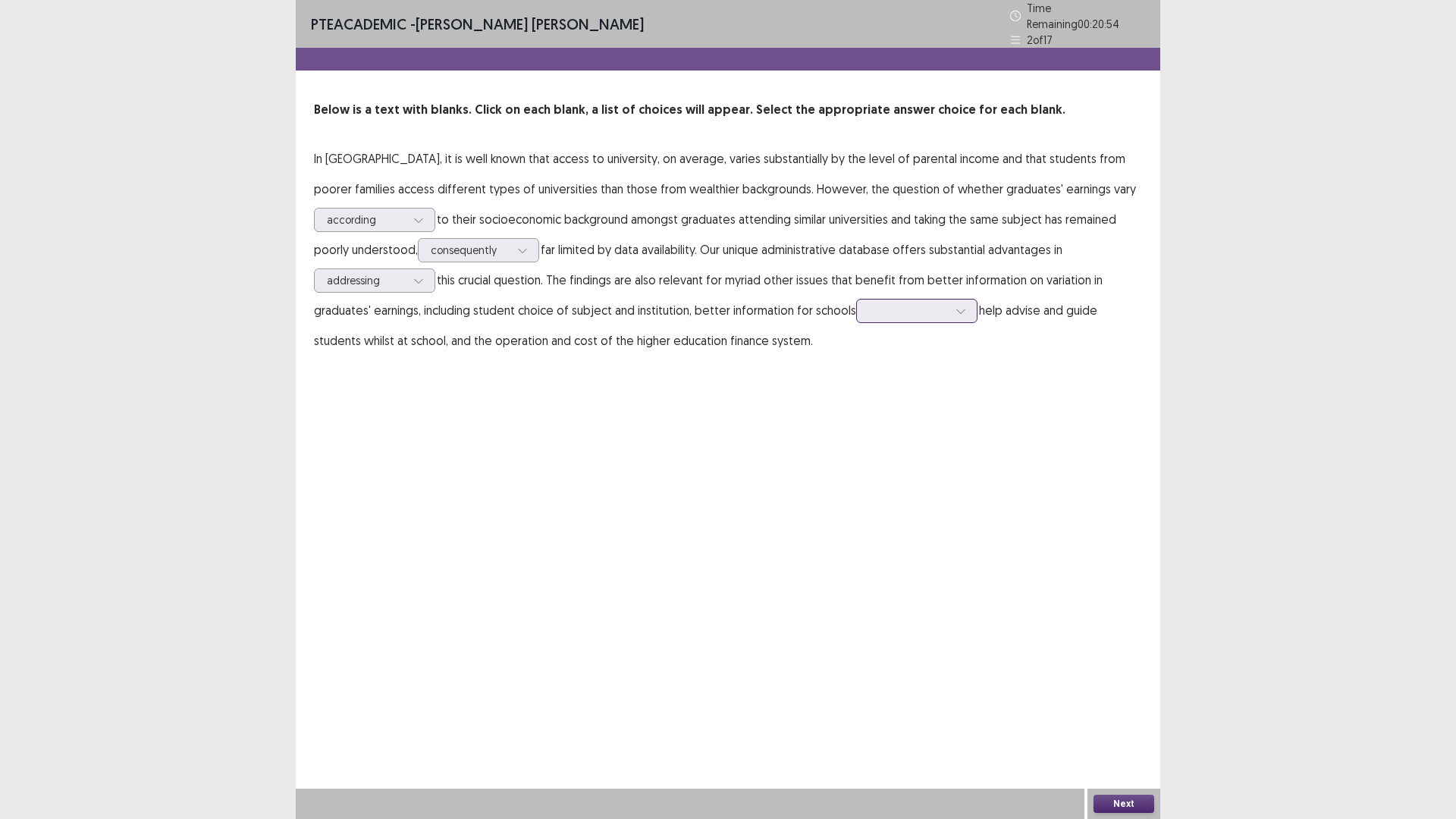
click at [966, 316] on icon at bounding box center [961, 311] width 10 height 10
click at [977, 502] on div "with" at bounding box center [917, 480] width 122 height 42
click at [1129, 716] on button "Next" at bounding box center [1124, 804] width 61 height 18
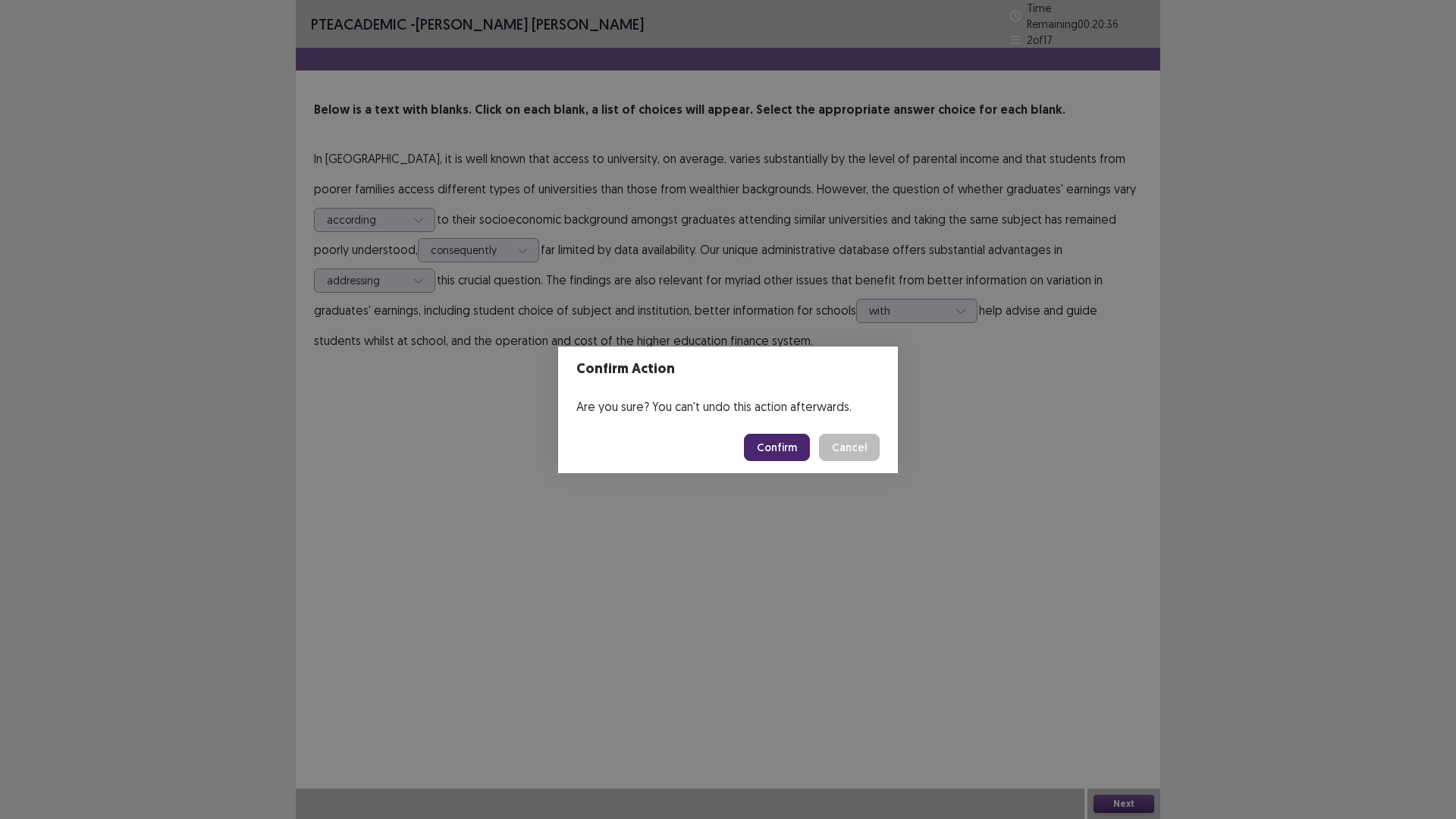
click at [802, 456] on button "Confirm" at bounding box center [776, 448] width 66 height 27
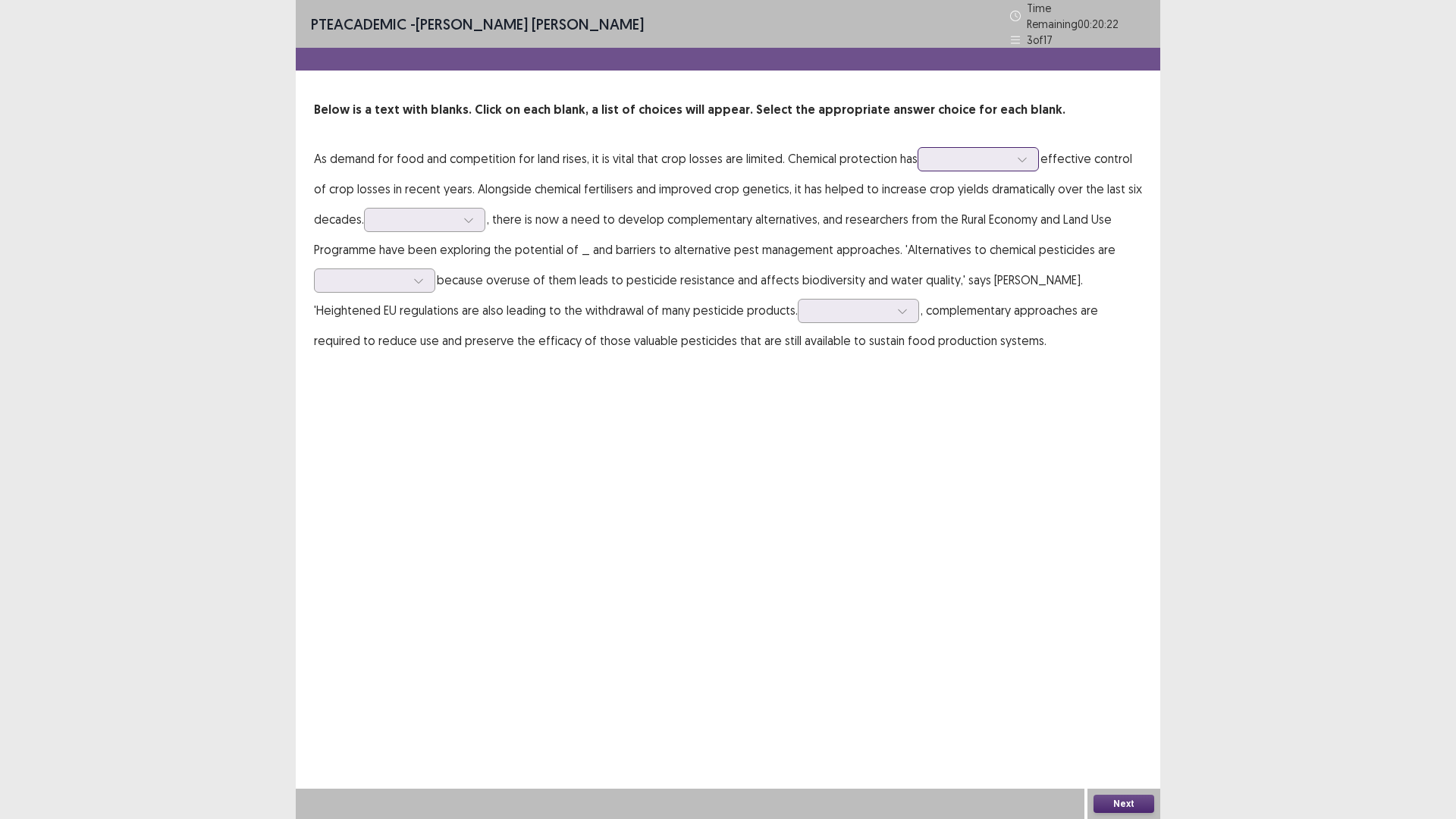
click at [1017, 163] on icon at bounding box center [1021, 160] width 8 height 5
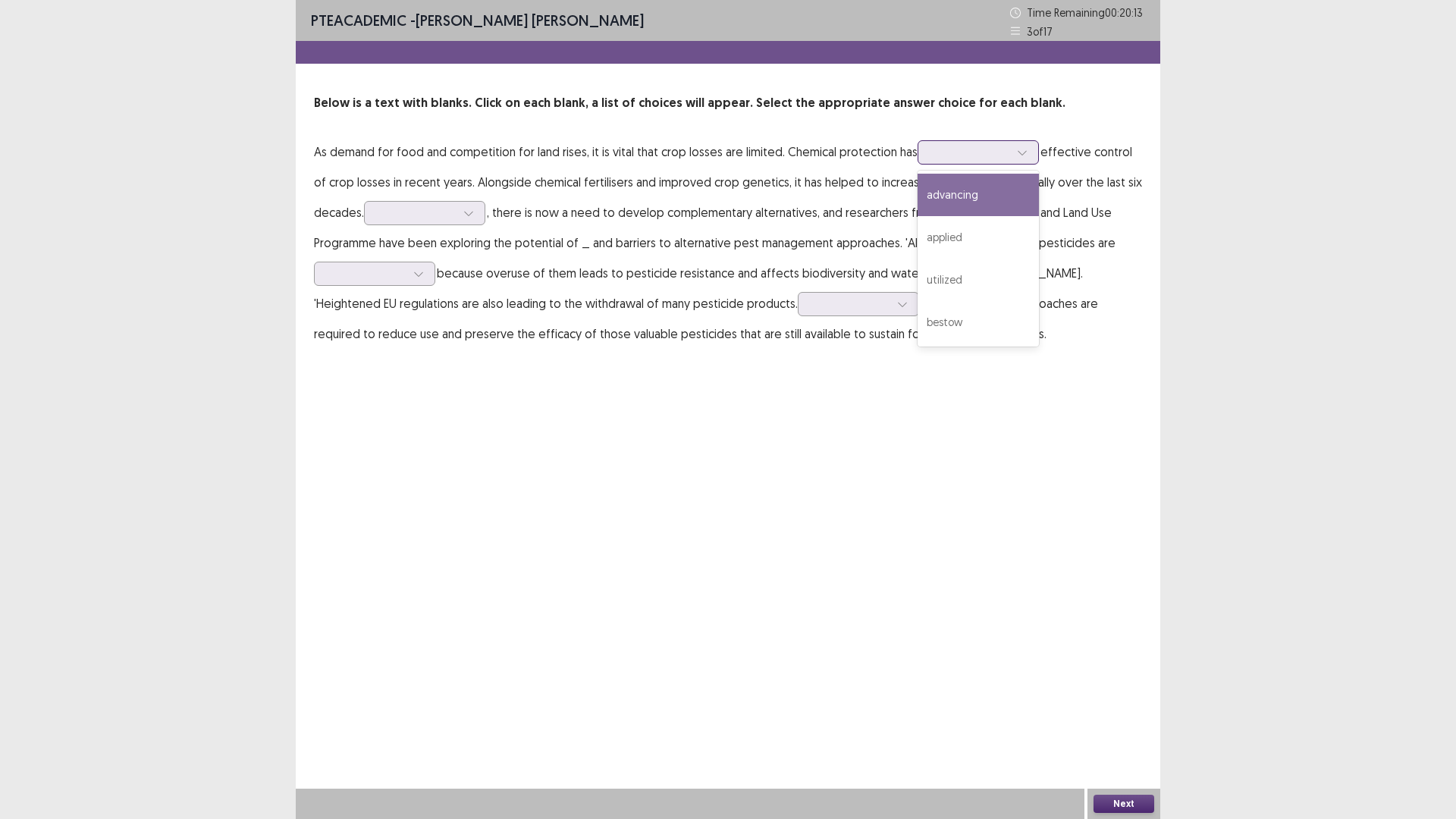
click at [917, 216] on div "advancing" at bounding box center [978, 195] width 122 height 42
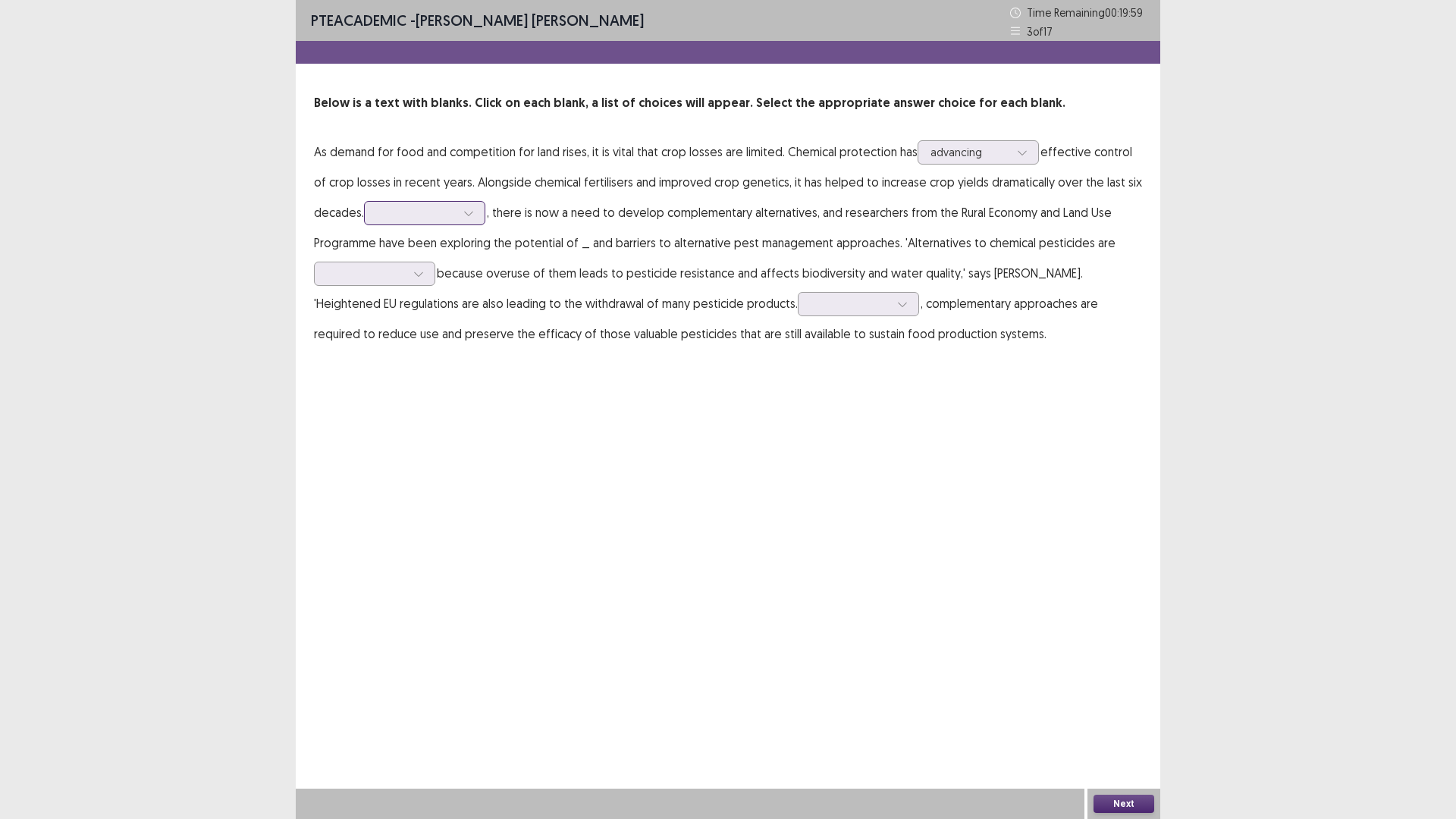
click at [474, 219] on icon at bounding box center [468, 213] width 10 height 10
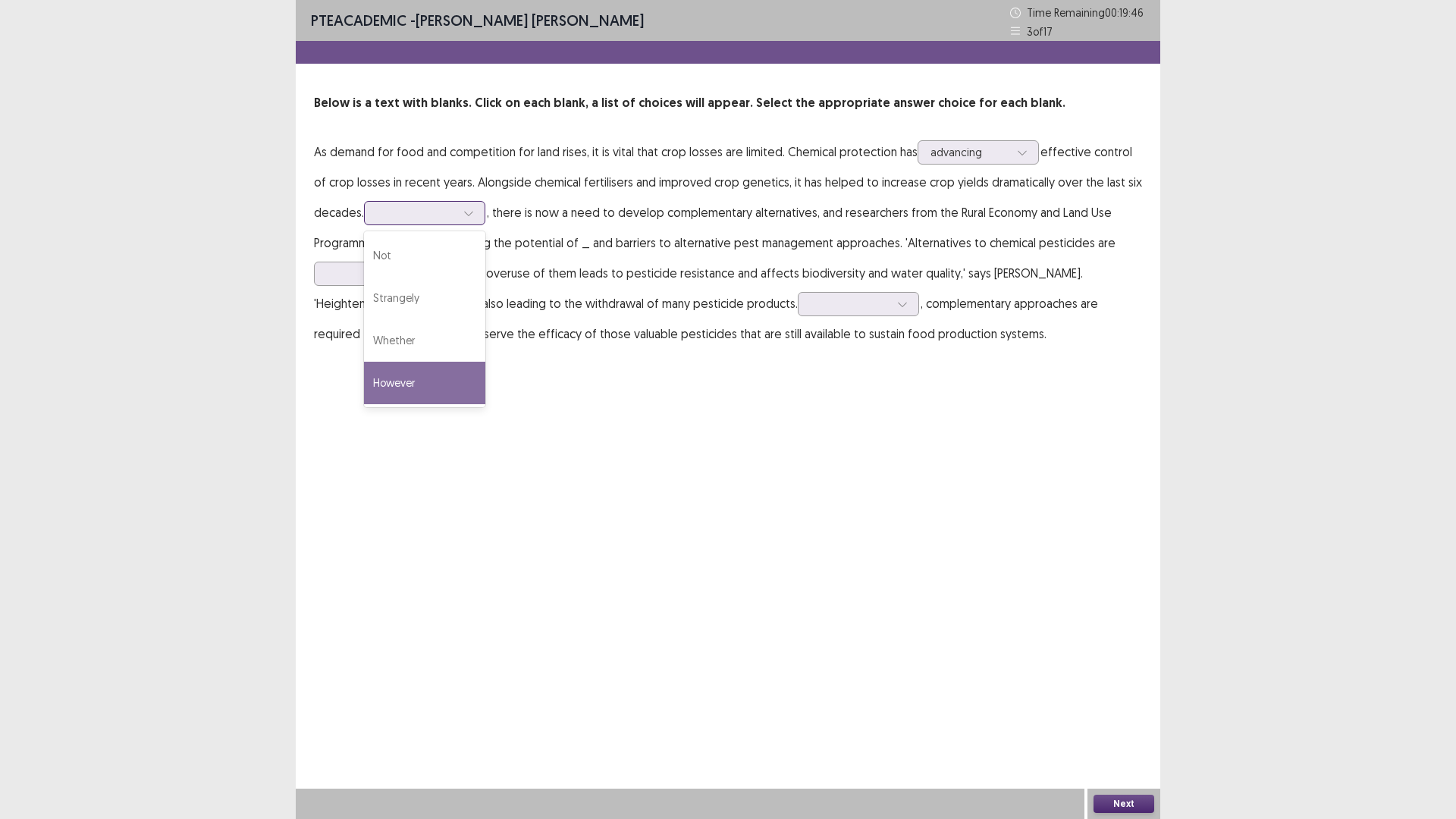
click at [485, 404] on div "However" at bounding box center [425, 383] width 122 height 42
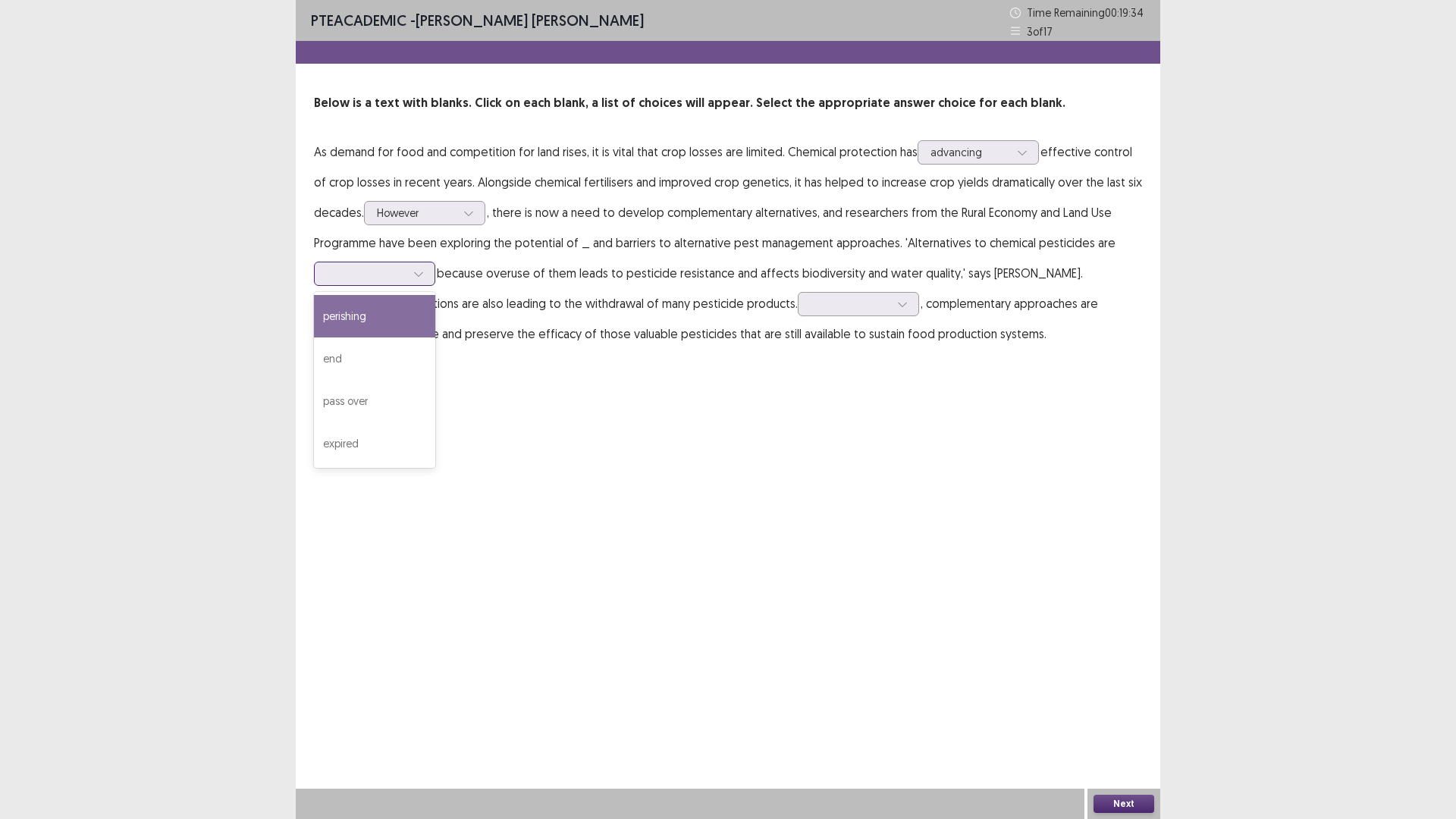
click at [406, 281] on div at bounding box center [366, 274] width 79 height 14
click at [435, 338] on div "perishing" at bounding box center [375, 316] width 122 height 42
click at [424, 279] on icon at bounding box center [418, 273] width 10 height 10
click at [435, 380] on div "end" at bounding box center [375, 359] width 122 height 42
click at [435, 286] on div "end" at bounding box center [375, 274] width 122 height 24
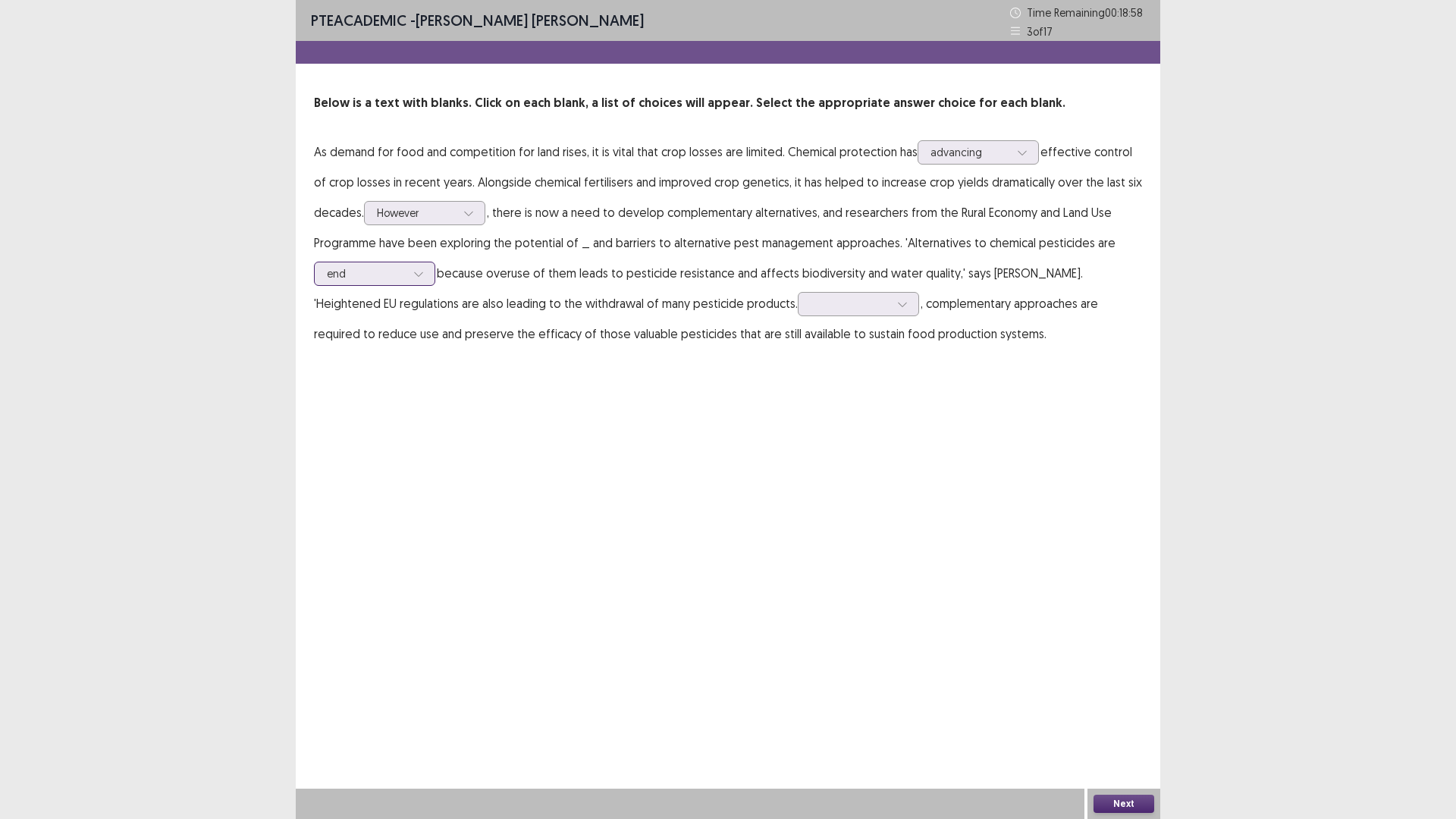
click at [435, 286] on div "end" at bounding box center [375, 274] width 122 height 24
click at [891, 315] on div at bounding box center [902, 304] width 22 height 22
click at [749, 616] on div "PTE academic - [PERSON_NAME] [PERSON_NAME] Time Remaining 00 : 18 : 35 3 of 17 …" at bounding box center [728, 409] width 864 height 819
click at [811, 311] on div at bounding box center [850, 303] width 79 height 14
click at [798, 367] on div "However" at bounding box center [859, 346] width 122 height 42
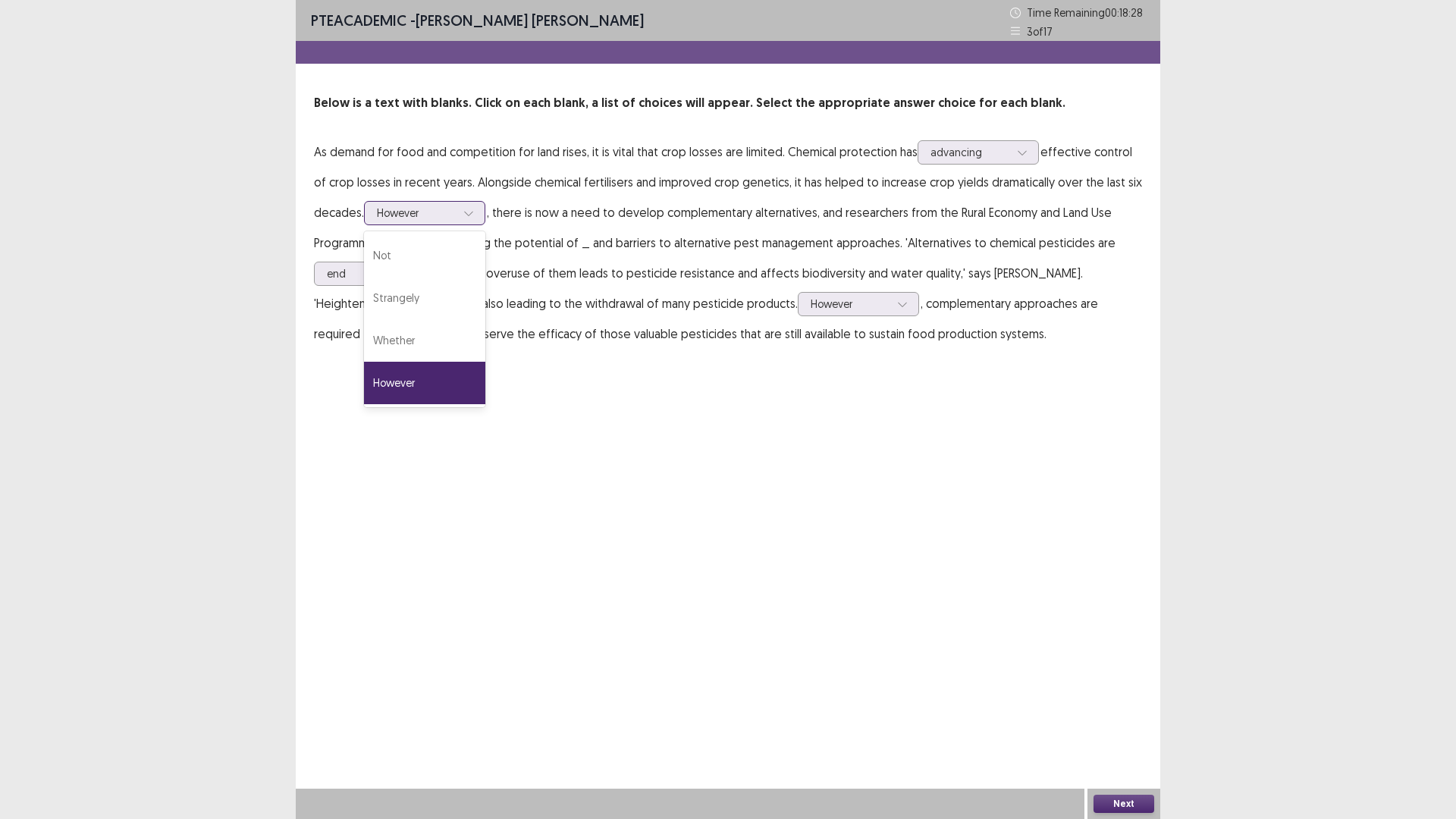
click at [455, 220] on div at bounding box center [416, 213] width 79 height 14
click at [485, 362] on div "Whether" at bounding box center [425, 340] width 122 height 42
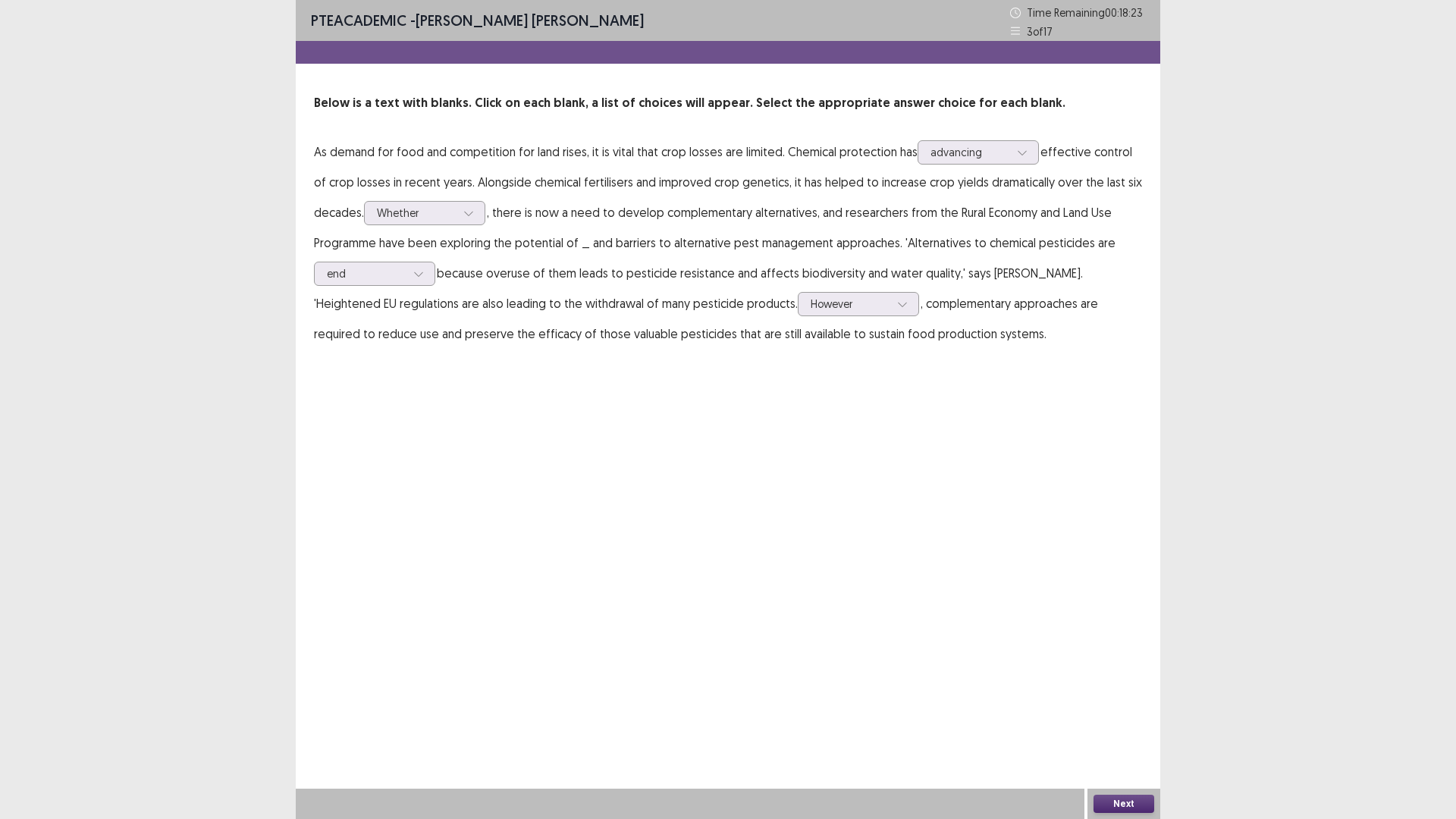
click at [1129, 716] on button "Next" at bounding box center [1124, 804] width 61 height 18
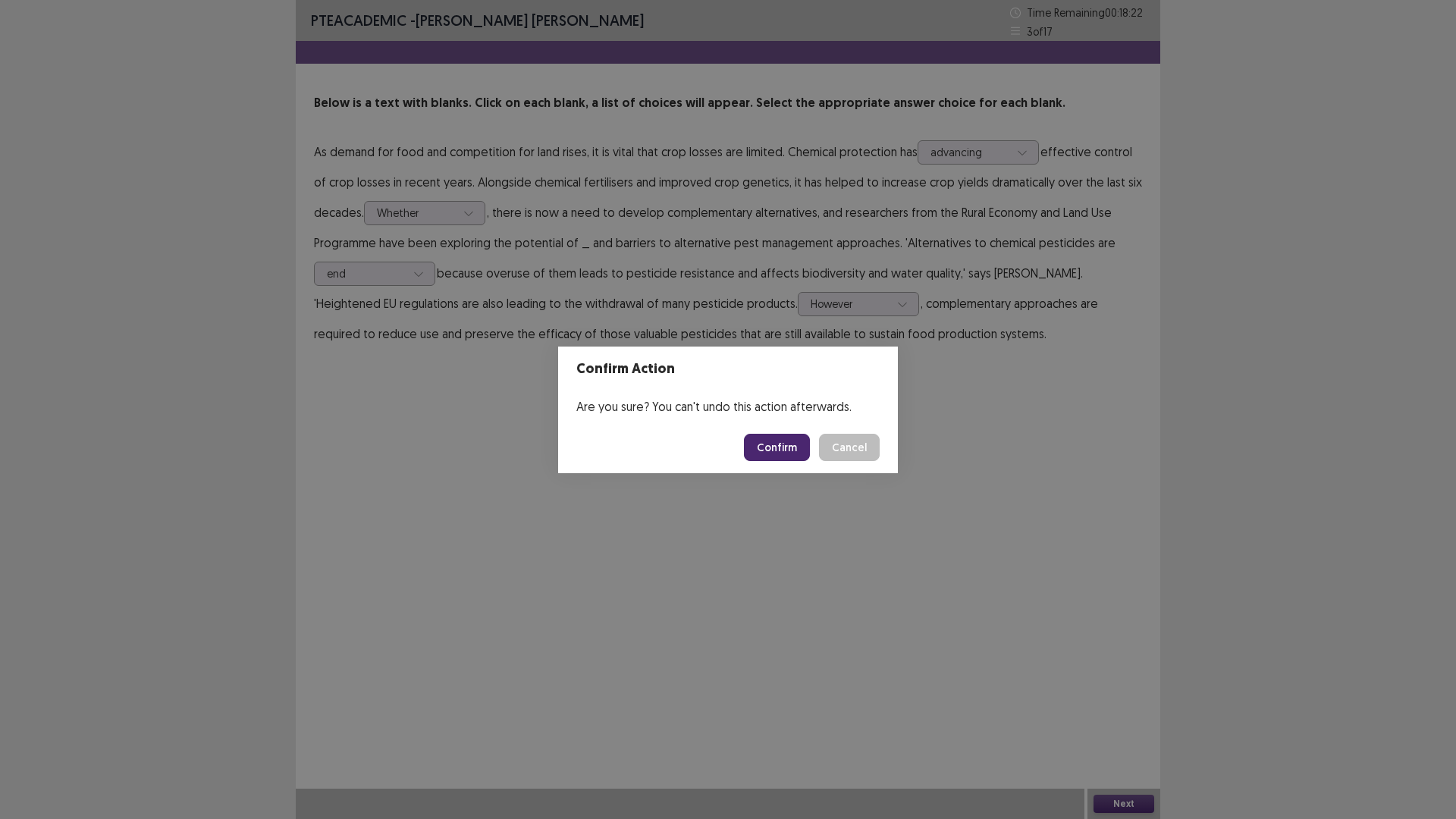
click at [803, 470] on footer "Confirm Cancel" at bounding box center [728, 448] width 339 height 51
click at [804, 459] on button "Confirm" at bounding box center [776, 448] width 66 height 27
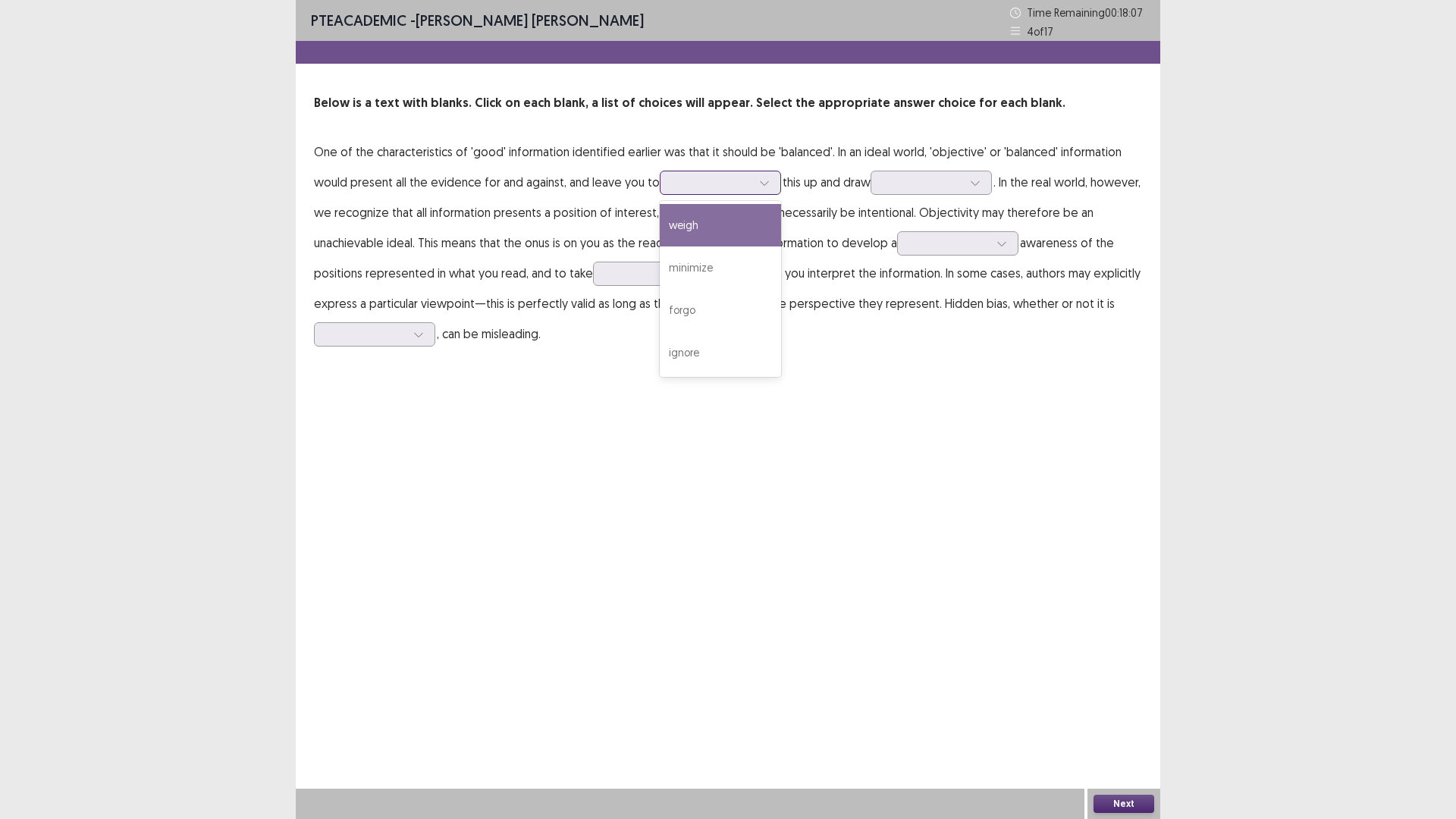
click at [770, 188] on icon at bounding box center [764, 183] width 10 height 10
click at [781, 247] on div "weigh" at bounding box center [720, 225] width 122 height 42
click at [884, 190] on div at bounding box center [923, 183] width 79 height 14
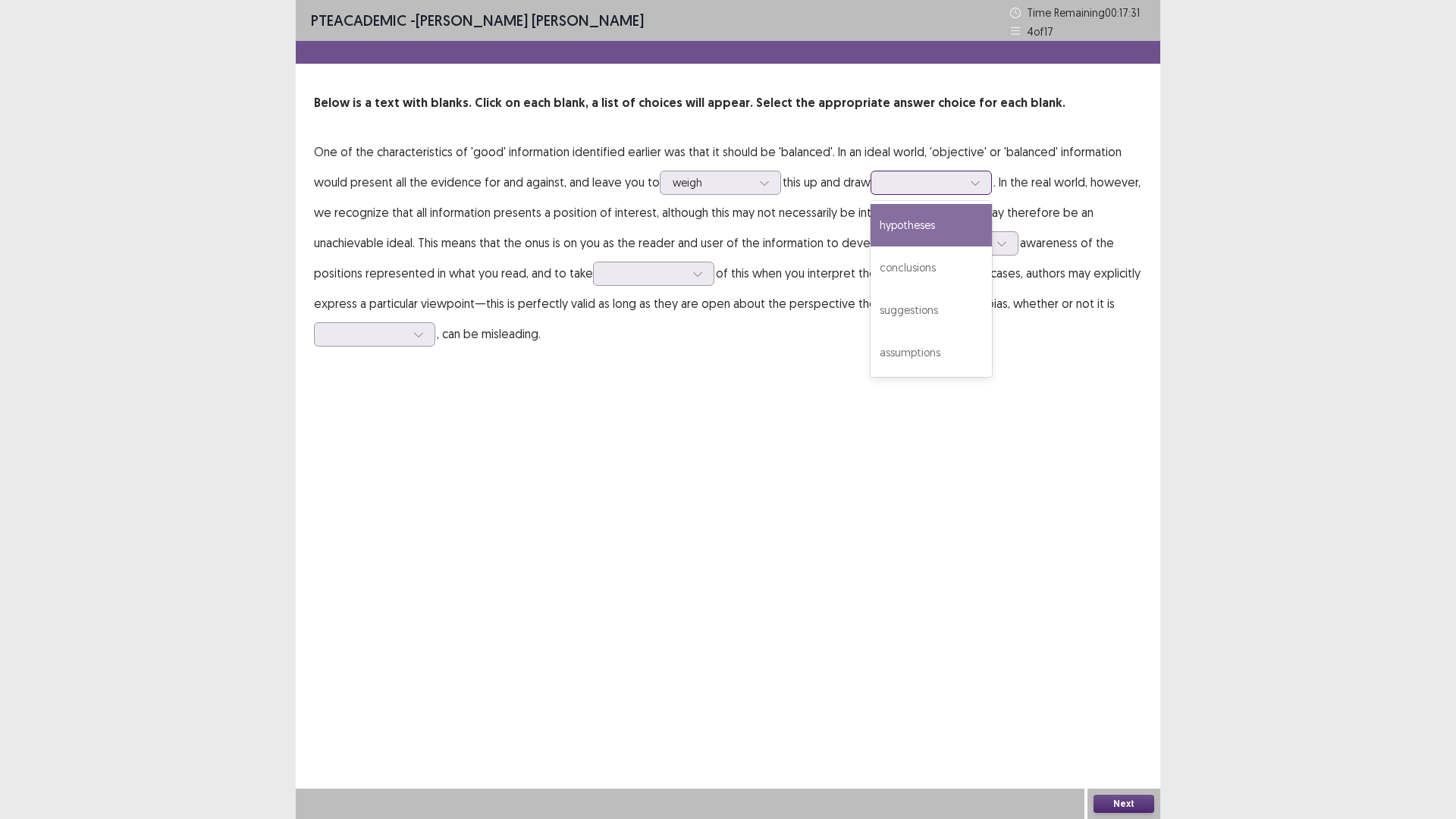
click at [871, 247] on div "hypotheses" at bounding box center [932, 225] width 122 height 42
click at [997, 249] on icon at bounding box center [1001, 243] width 10 height 10
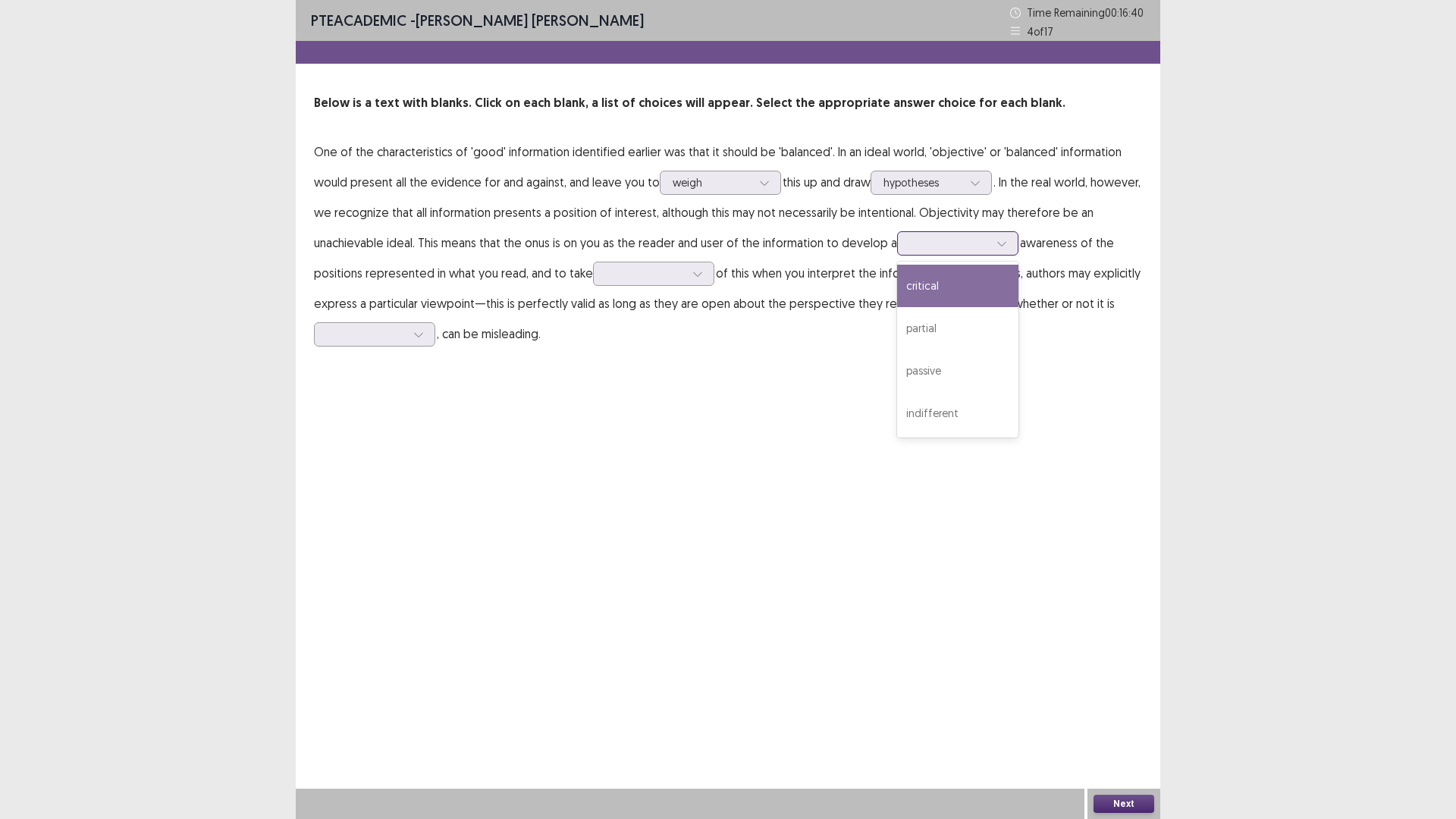
click at [916, 307] on div "critical" at bounding box center [958, 286] width 122 height 42
click at [684, 281] on div at bounding box center [645, 274] width 79 height 14
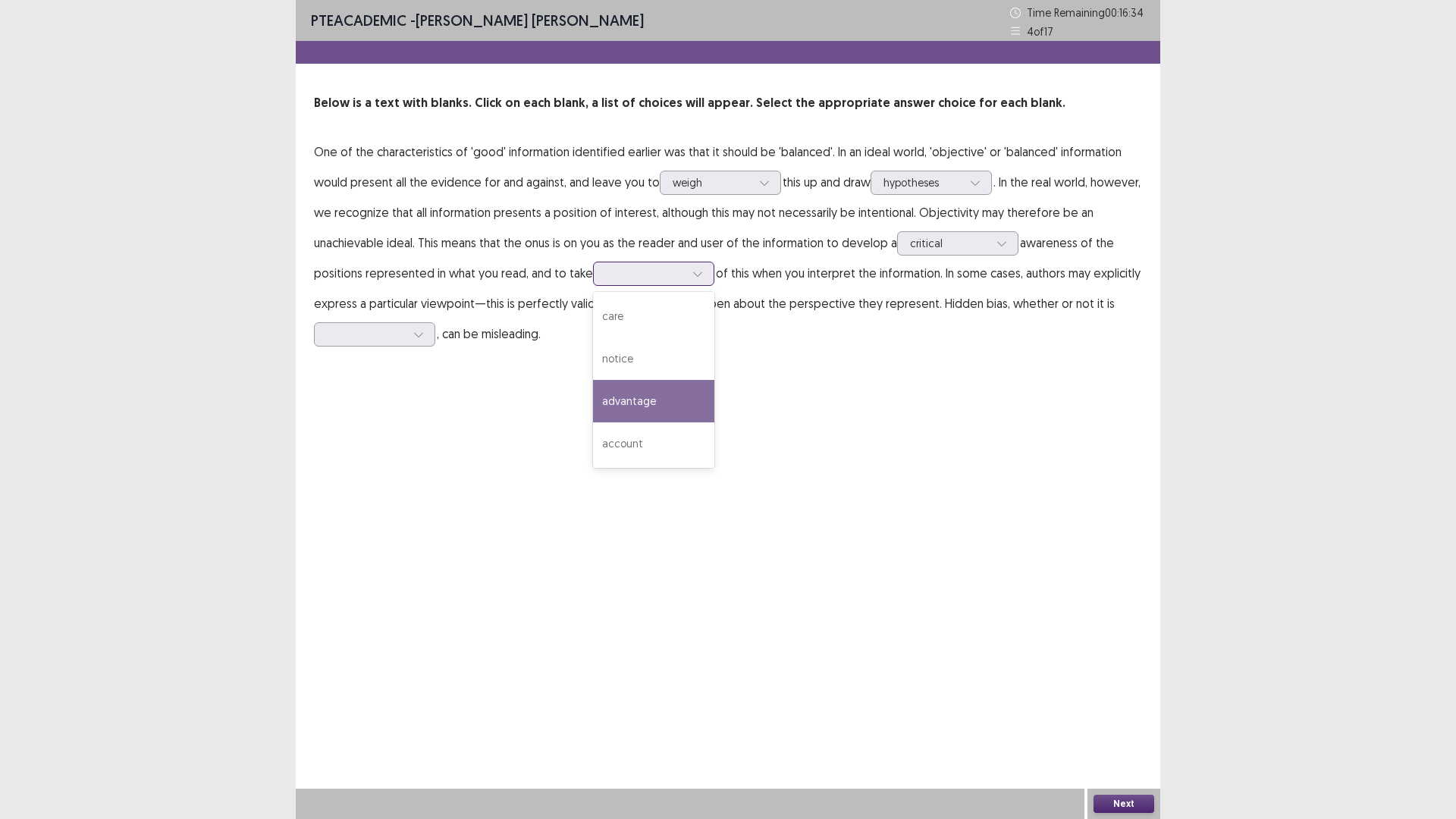
click at [714, 423] on div "advantage" at bounding box center [654, 401] width 122 height 42
click at [406, 341] on div at bounding box center [366, 334] width 79 height 14
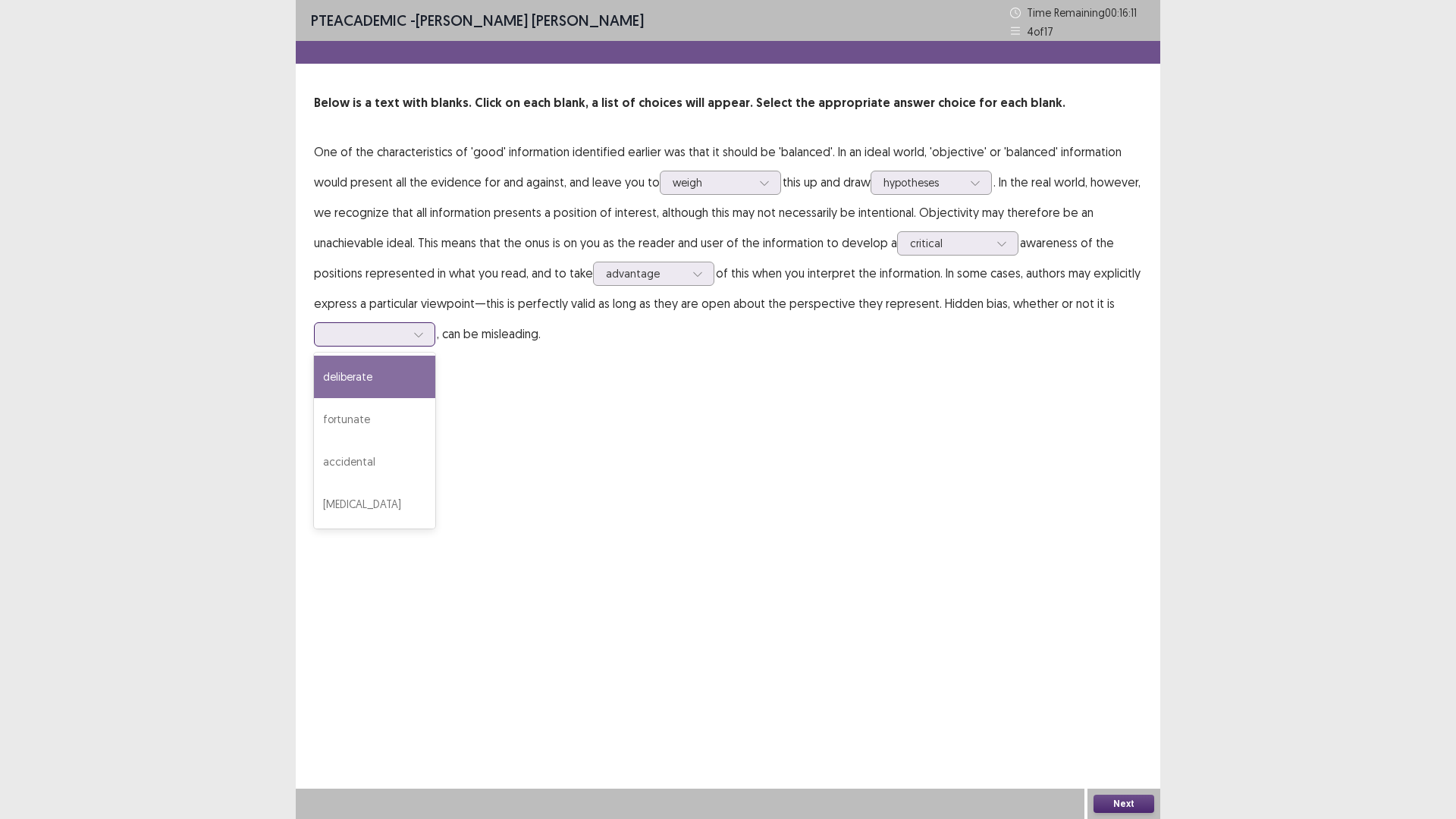
click at [435, 398] on div "deliberate" at bounding box center [375, 376] width 122 height 42
click at [1133, 716] on button "Next" at bounding box center [1124, 804] width 61 height 18
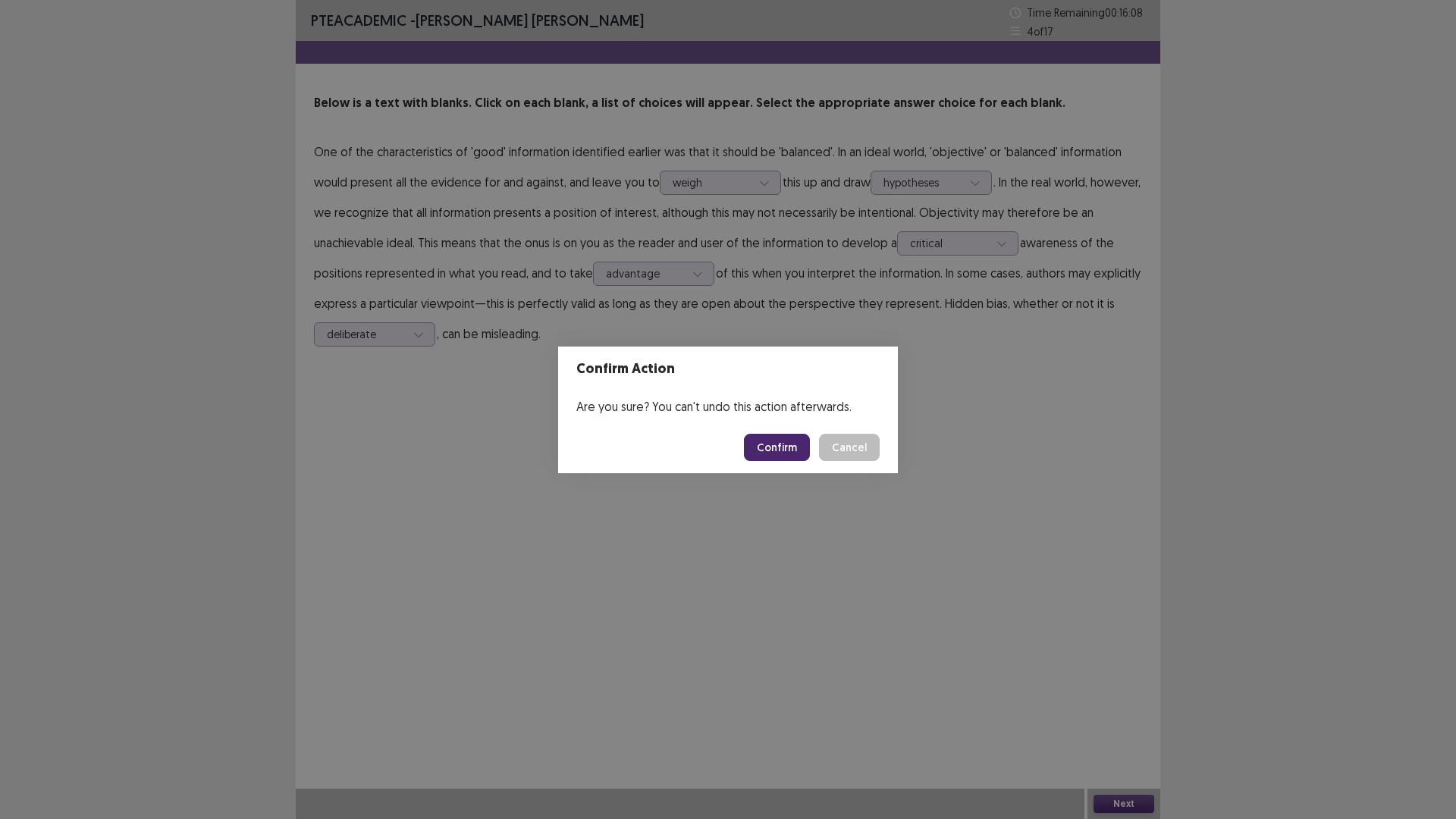
click at [810, 458] on button "Confirm" at bounding box center [776, 448] width 66 height 27
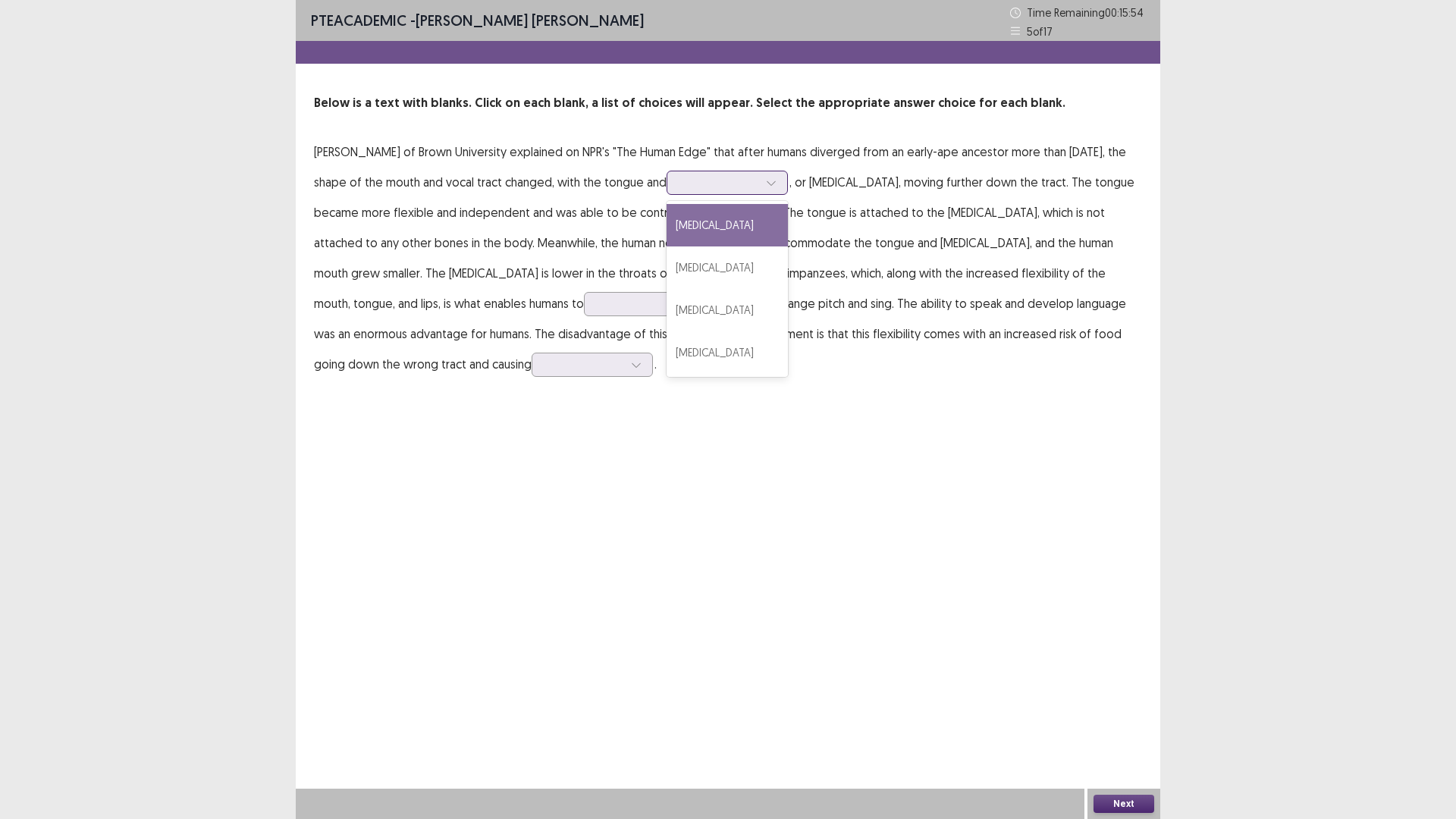
click at [760, 195] on div at bounding box center [771, 183] width 22 height 22
click at [667, 289] on div "[MEDICAL_DATA]" at bounding box center [728, 267] width 122 height 42
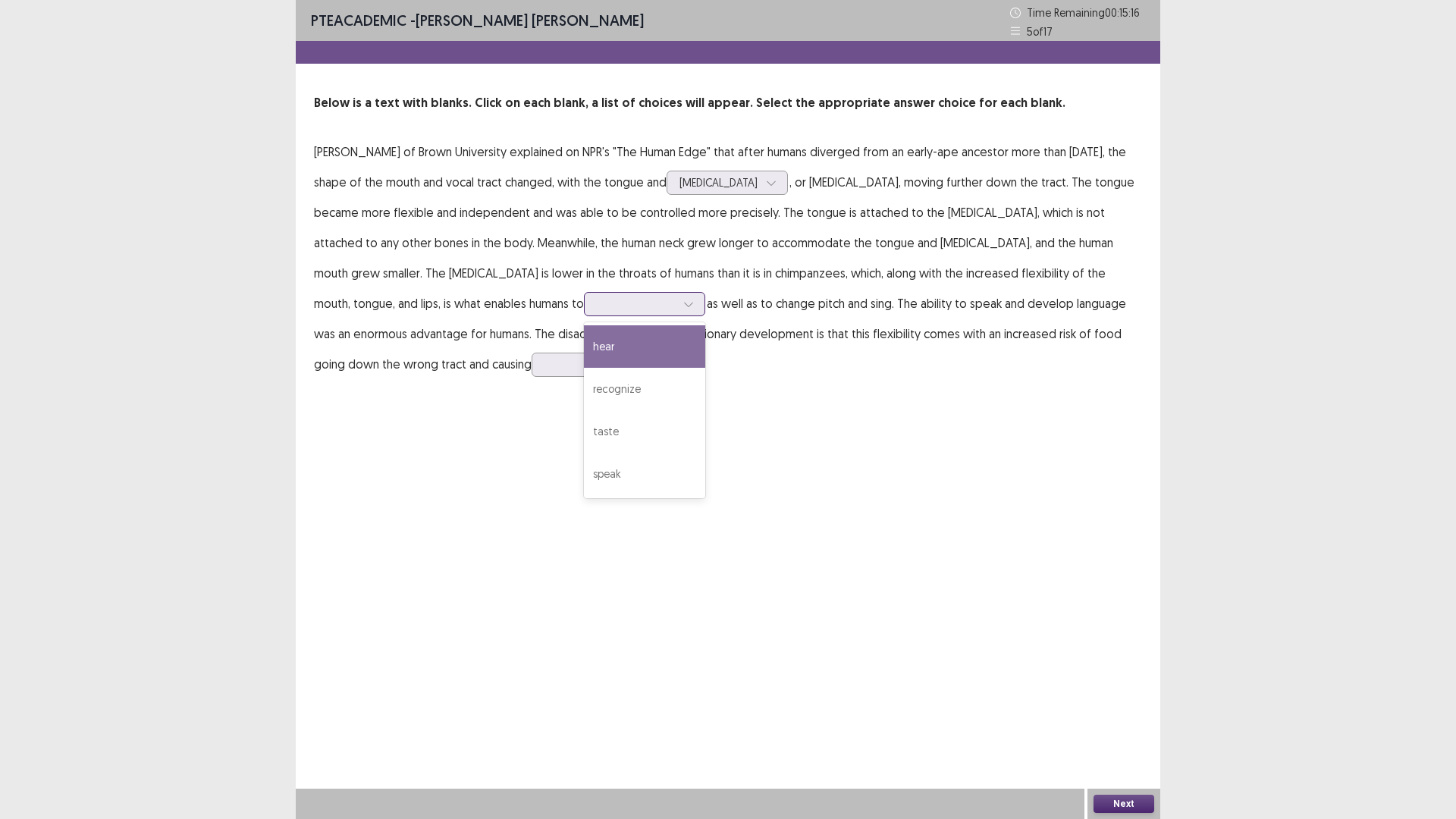
click at [677, 312] on div at bounding box center [636, 304] width 82 height 18
click at [705, 496] on div "speak" at bounding box center [644, 474] width 122 height 42
click at [631, 370] on icon at bounding box center [636, 364] width 10 height 10
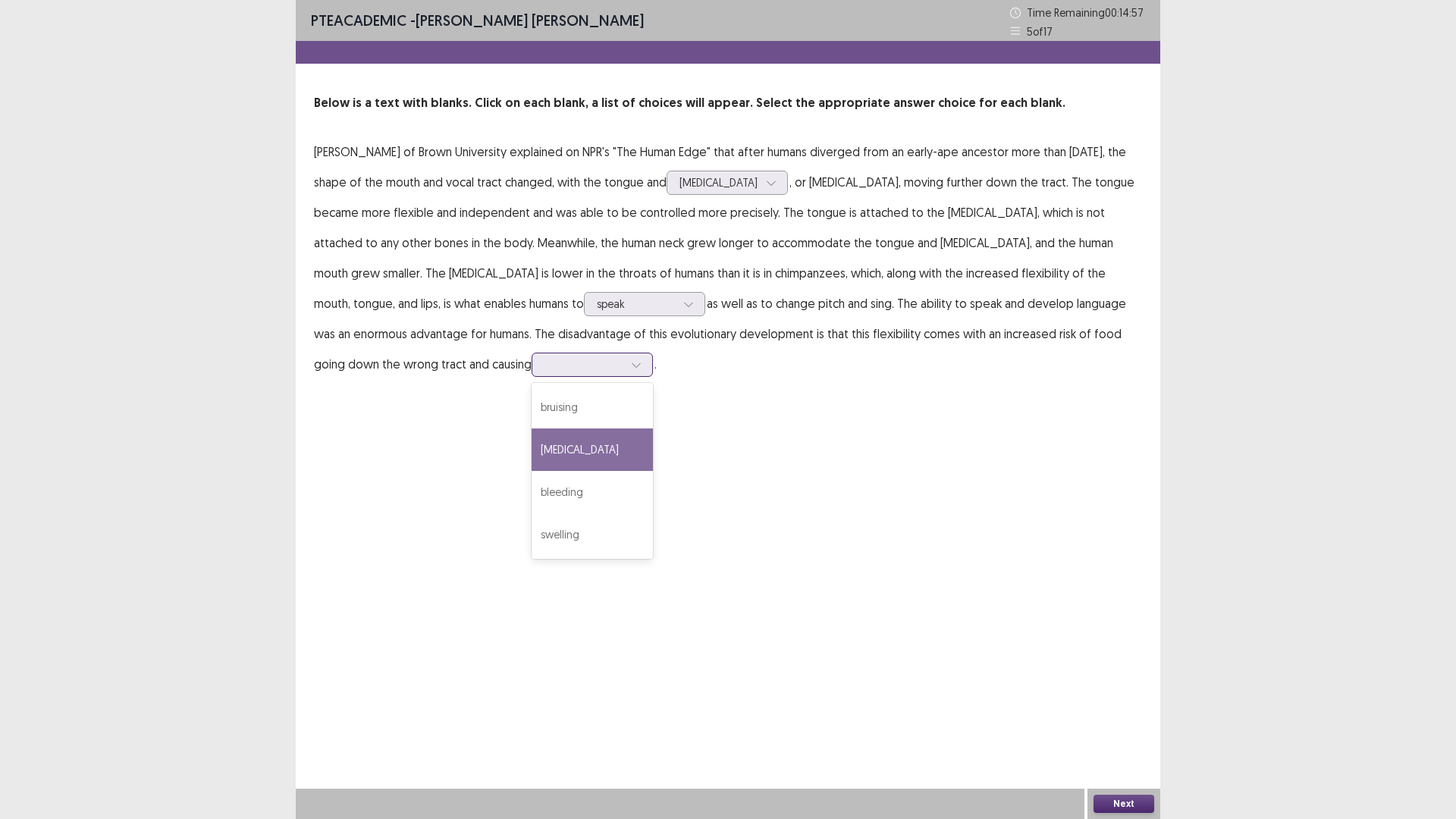
click at [531, 471] on div "[MEDICAL_DATA]" at bounding box center [592, 449] width 122 height 42
click at [1122, 716] on button "Next" at bounding box center [1124, 804] width 61 height 18
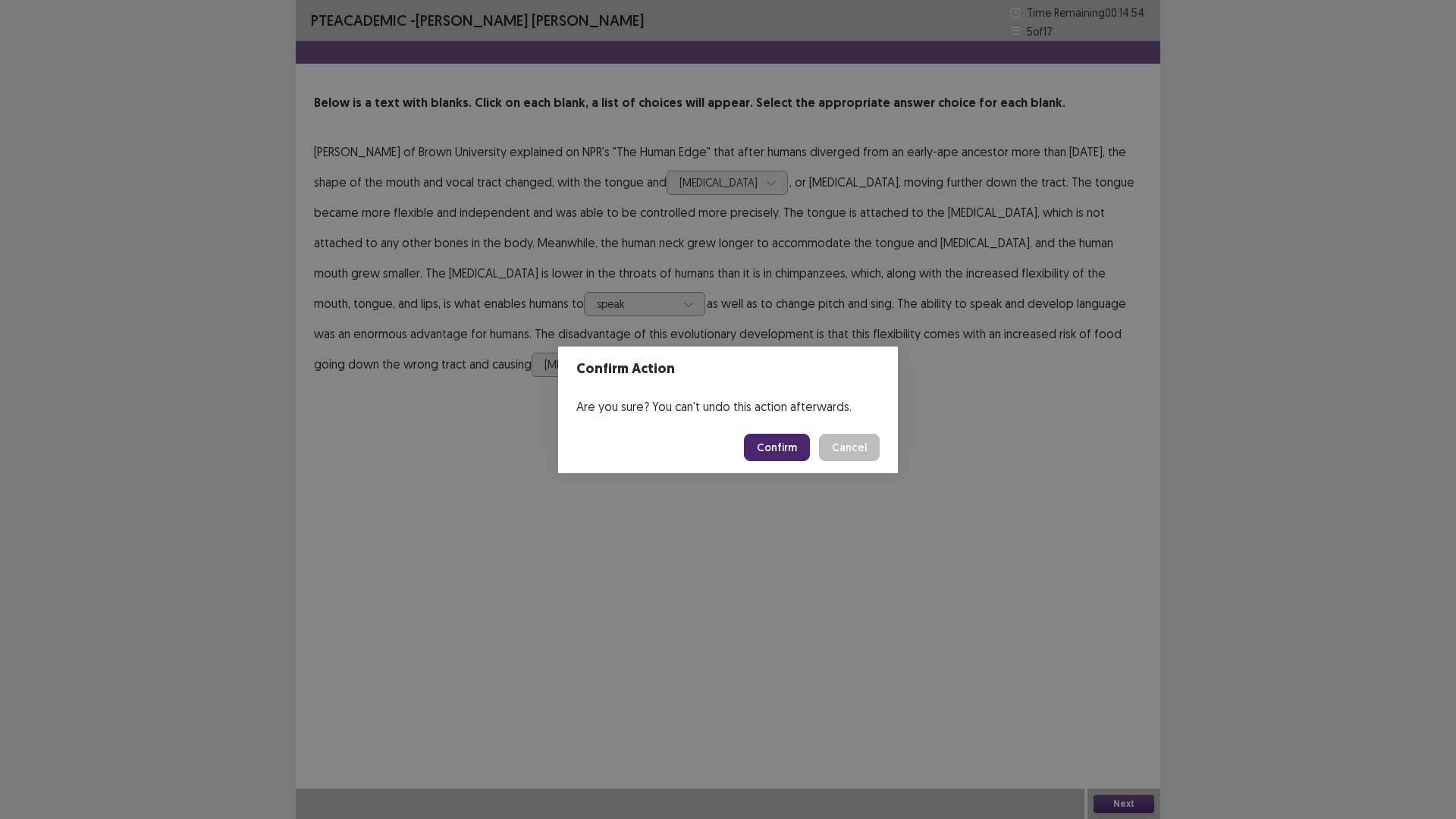
click at [810, 461] on button "Confirm" at bounding box center [776, 448] width 66 height 27
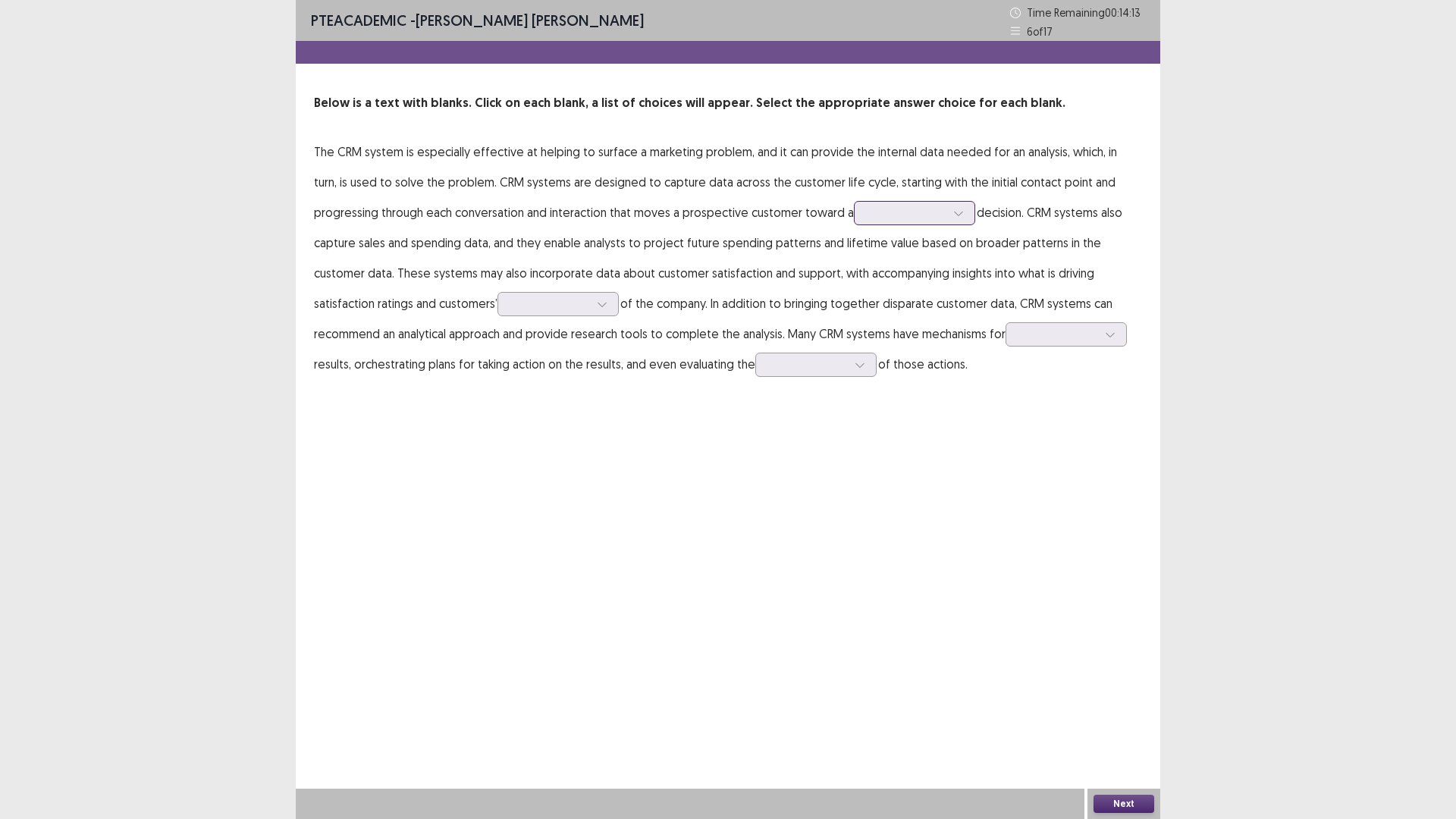
click at [953, 219] on icon at bounding box center [958, 213] width 10 height 10
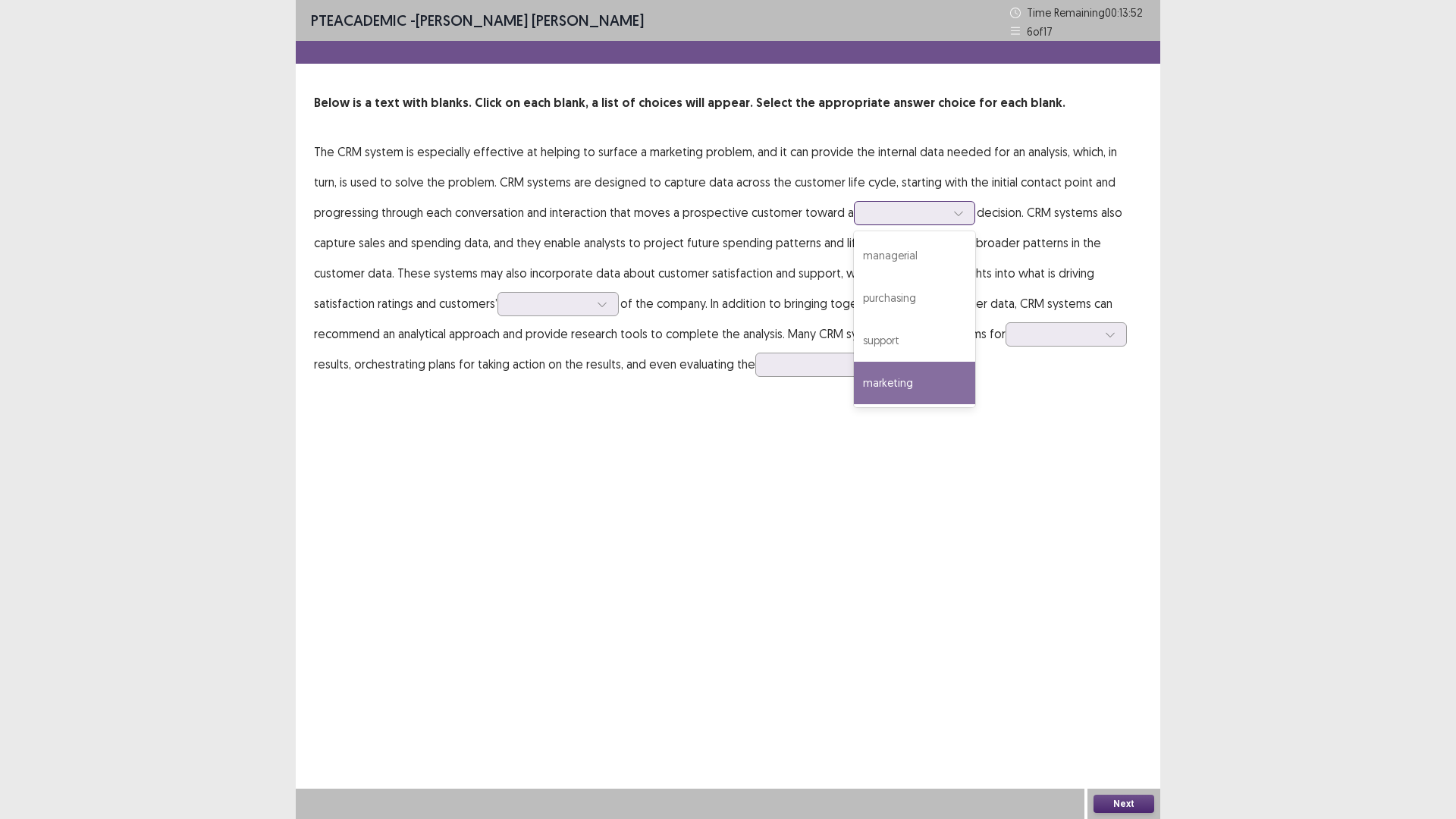
click at [854, 404] on div "marketing" at bounding box center [915, 383] width 122 height 42
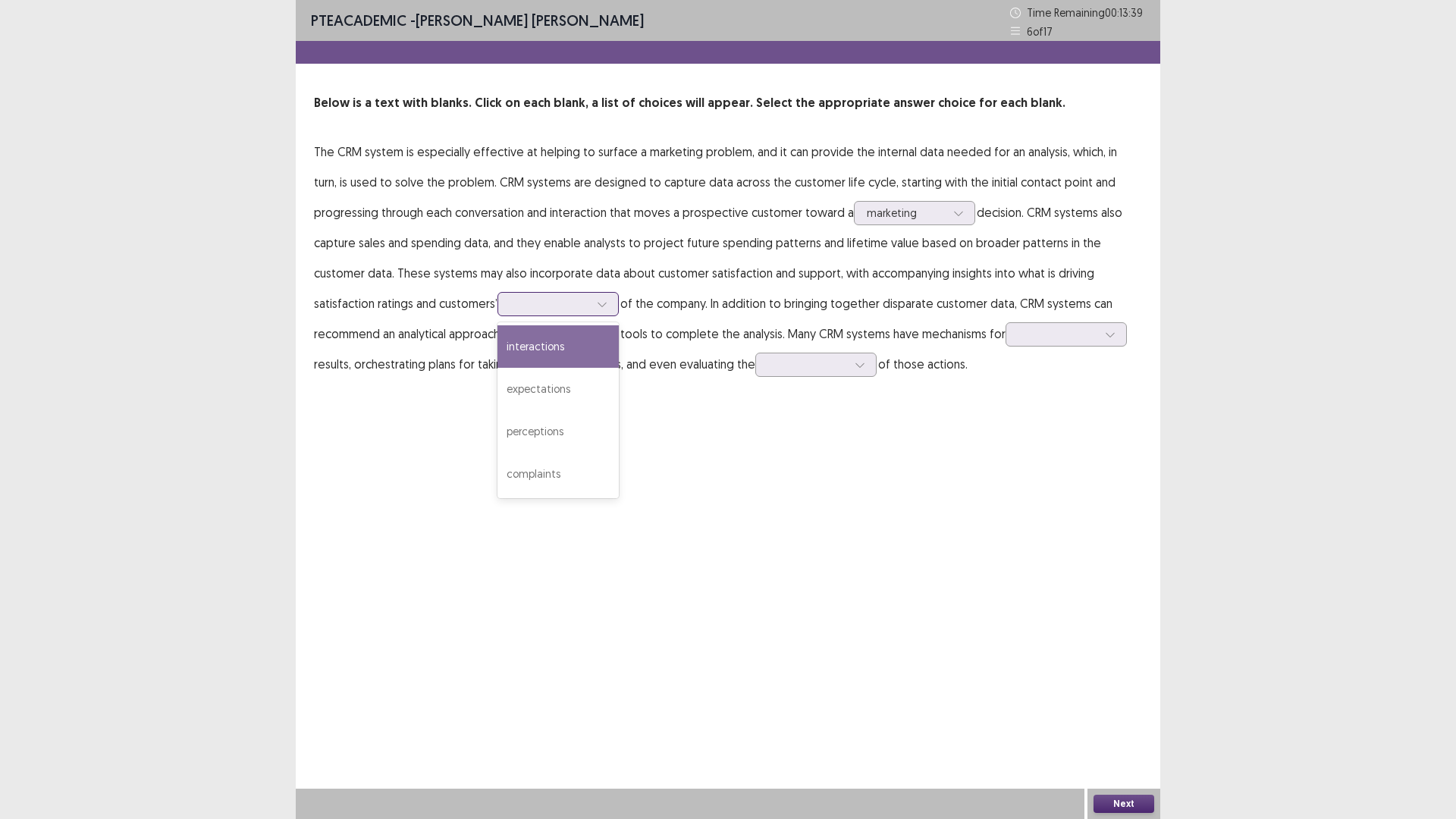
click at [613, 315] on div at bounding box center [602, 304] width 22 height 22
click at [619, 410] on div "expectations" at bounding box center [558, 388] width 122 height 42
click at [613, 315] on div at bounding box center [602, 304] width 22 height 22
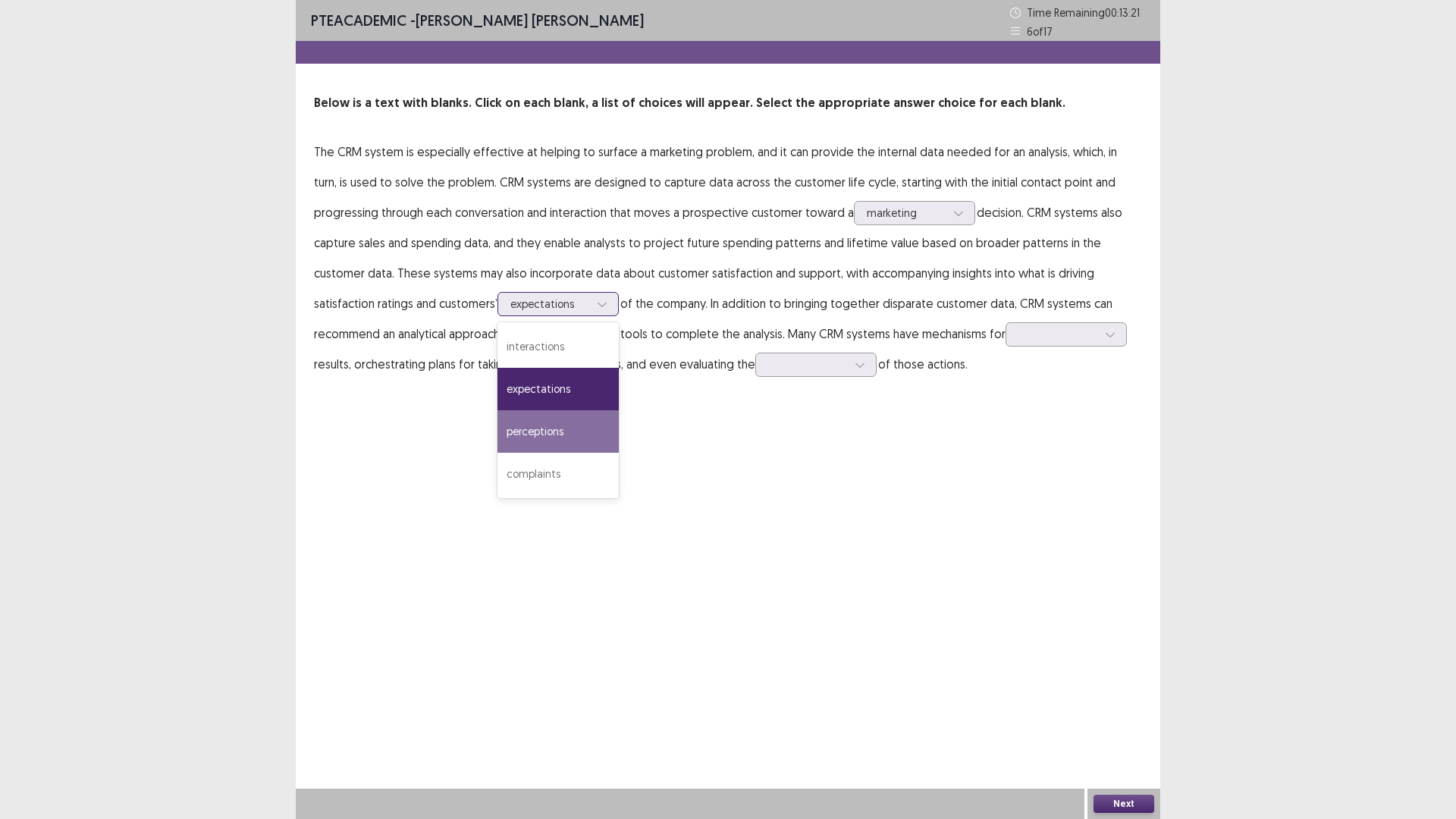
click at [619, 453] on div "perceptions" at bounding box center [558, 431] width 122 height 42
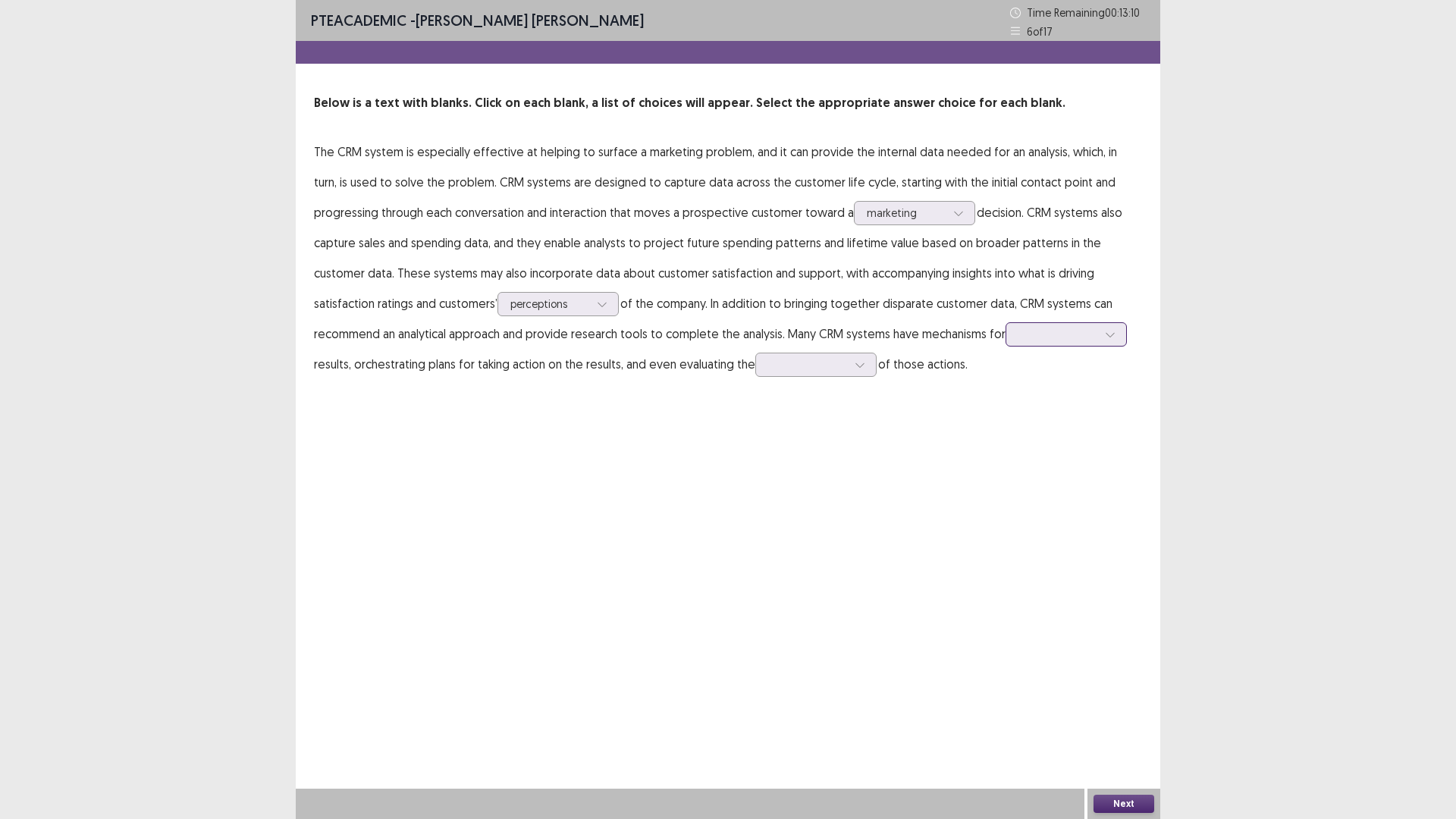
click at [1099, 346] on div at bounding box center [1110, 335] width 22 height 22
click at [1005, 440] on div "analysing" at bounding box center [1066, 419] width 122 height 42
click at [768, 371] on div at bounding box center [808, 364] width 79 height 14
click at [756, 513] on div "effectiveness" at bounding box center [816, 492] width 122 height 42
click at [1129, 716] on button "Next" at bounding box center [1124, 804] width 61 height 18
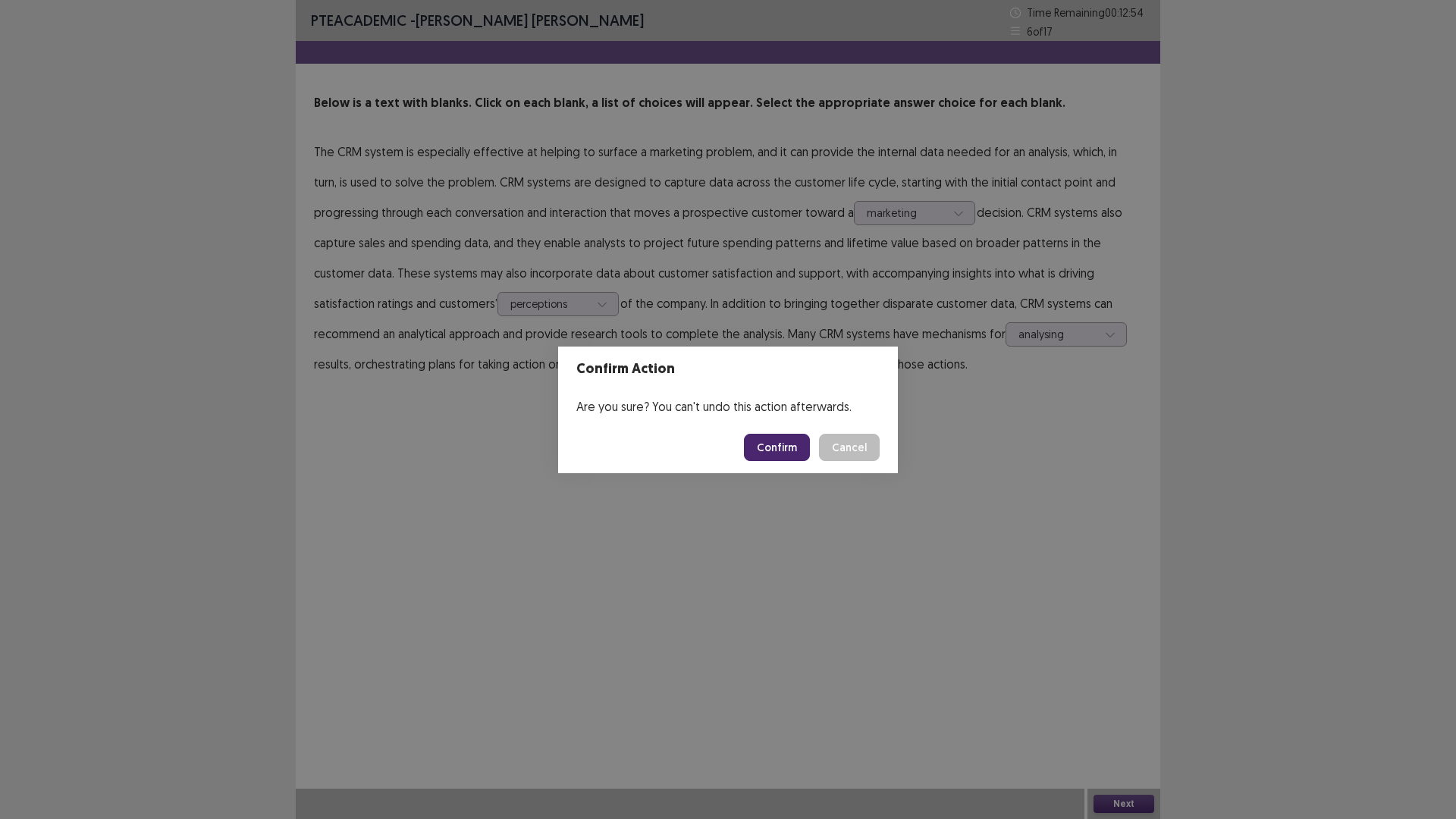
click at [799, 445] on button "Confirm" at bounding box center [776, 448] width 66 height 27
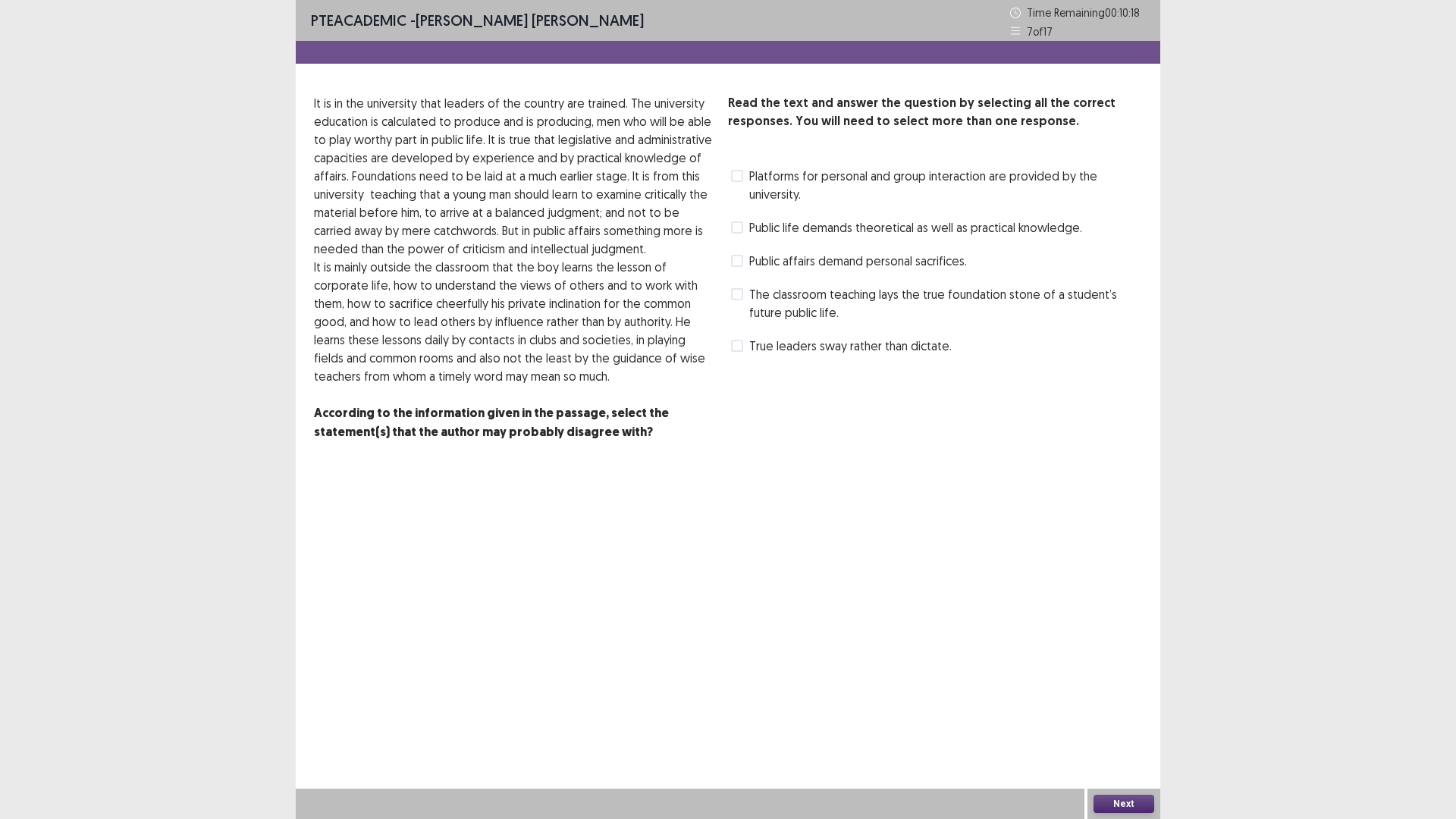
click at [741, 182] on span at bounding box center [736, 175] width 12 height 12
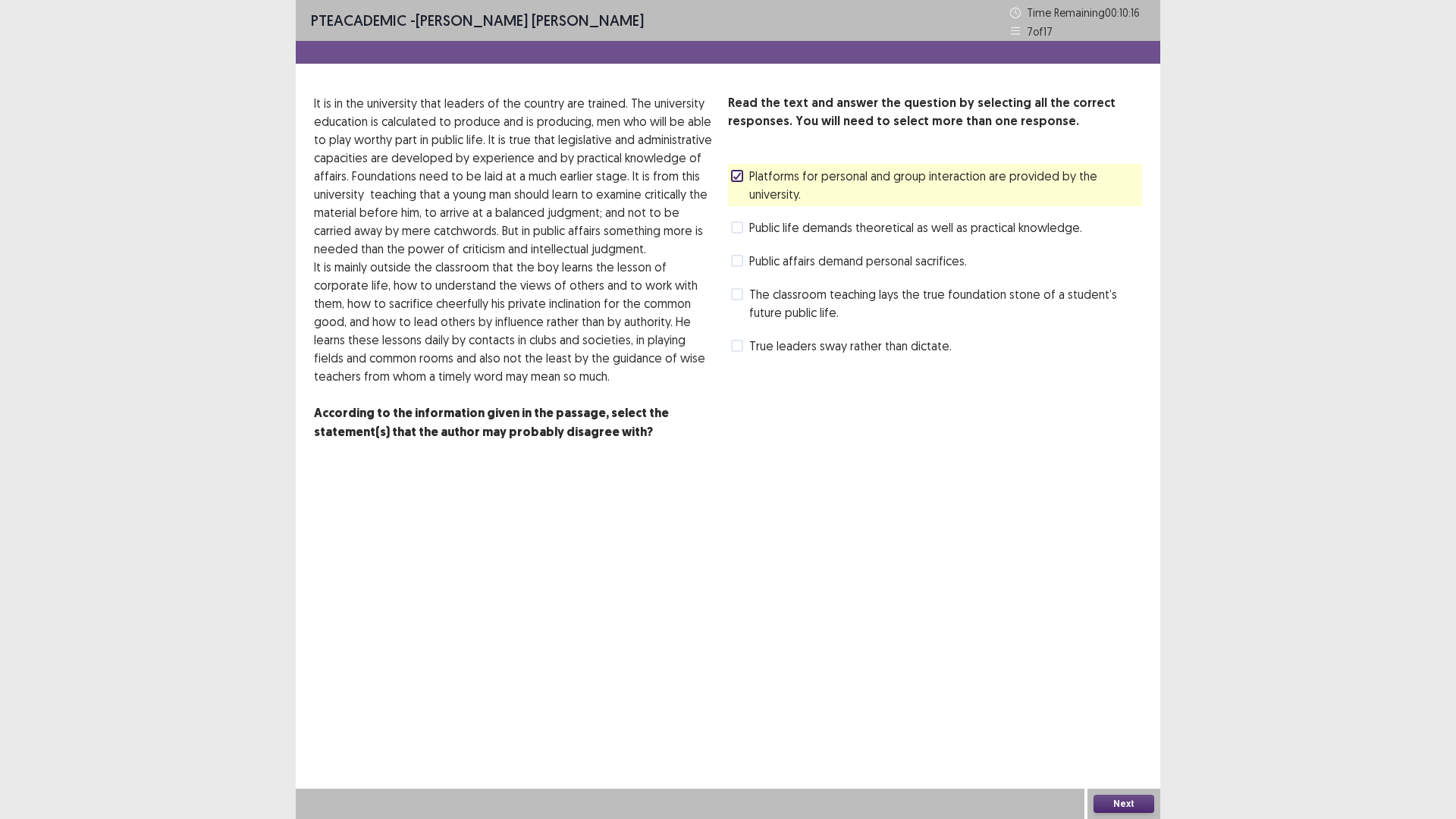
click at [1125, 716] on button "Next" at bounding box center [1124, 804] width 61 height 18
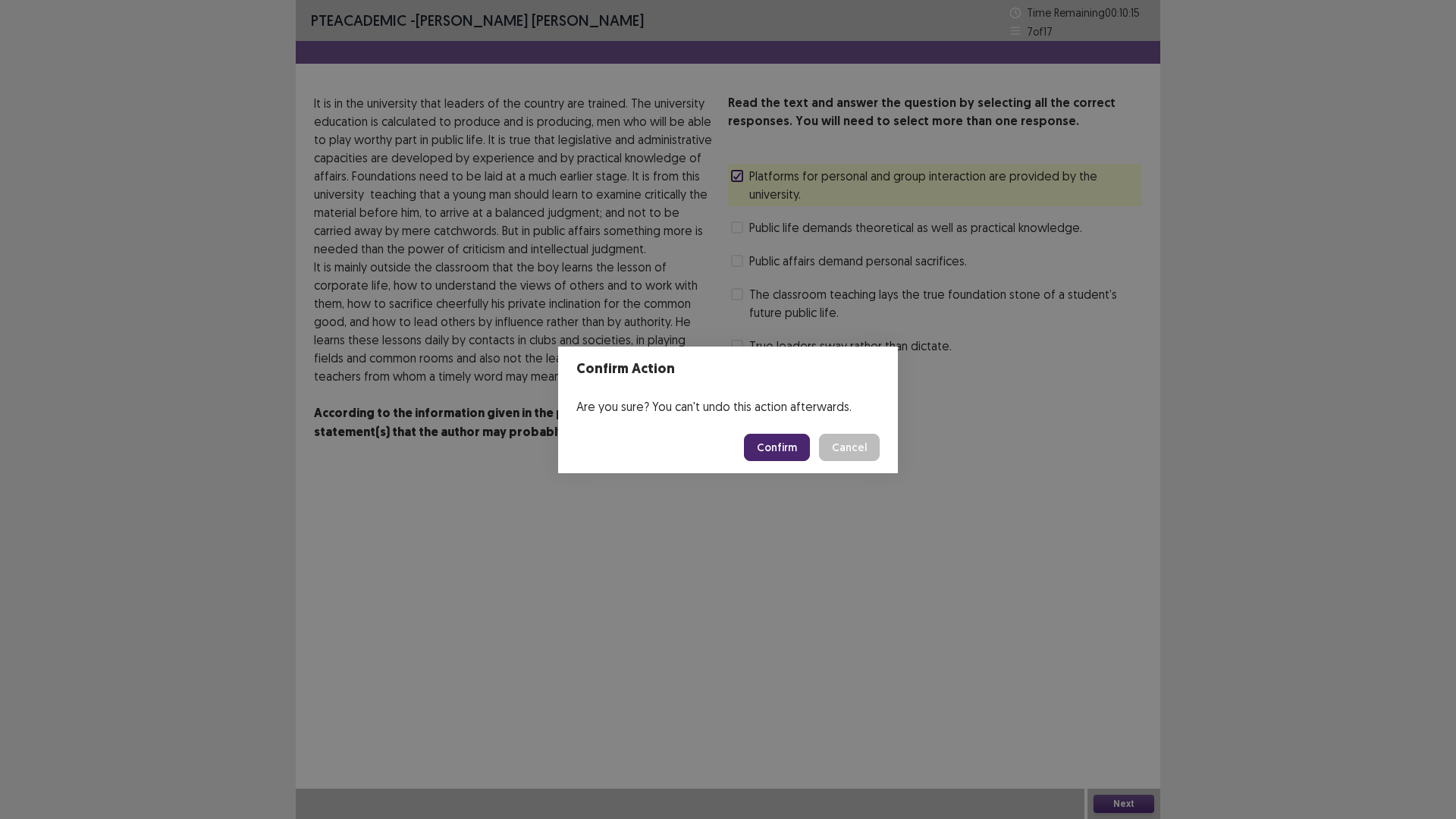
click at [780, 448] on button "Confirm" at bounding box center [776, 448] width 66 height 27
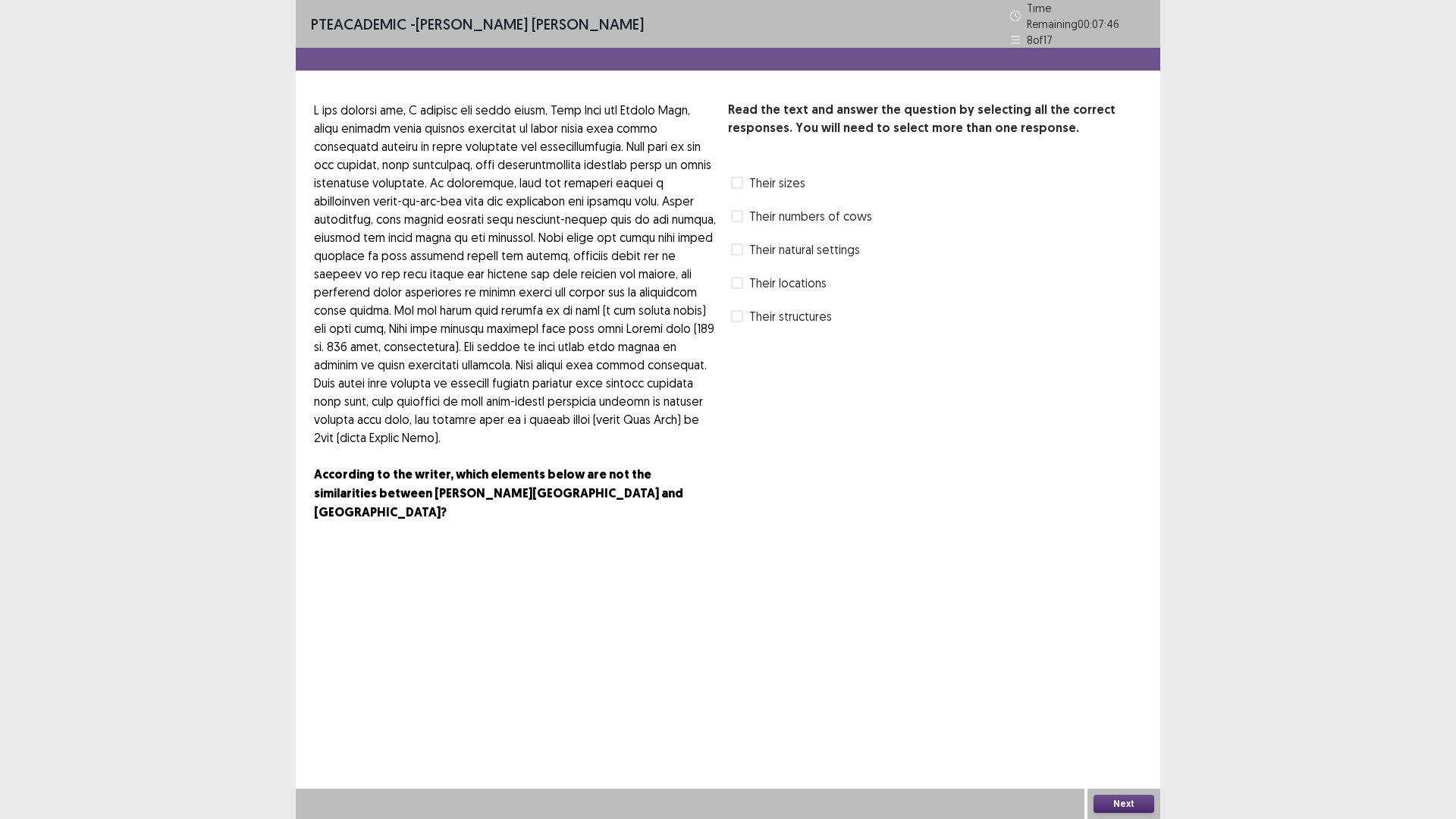
click at [743, 323] on span at bounding box center [736, 315] width 12 height 12
click at [1144, 716] on button "Next" at bounding box center [1124, 804] width 61 height 18
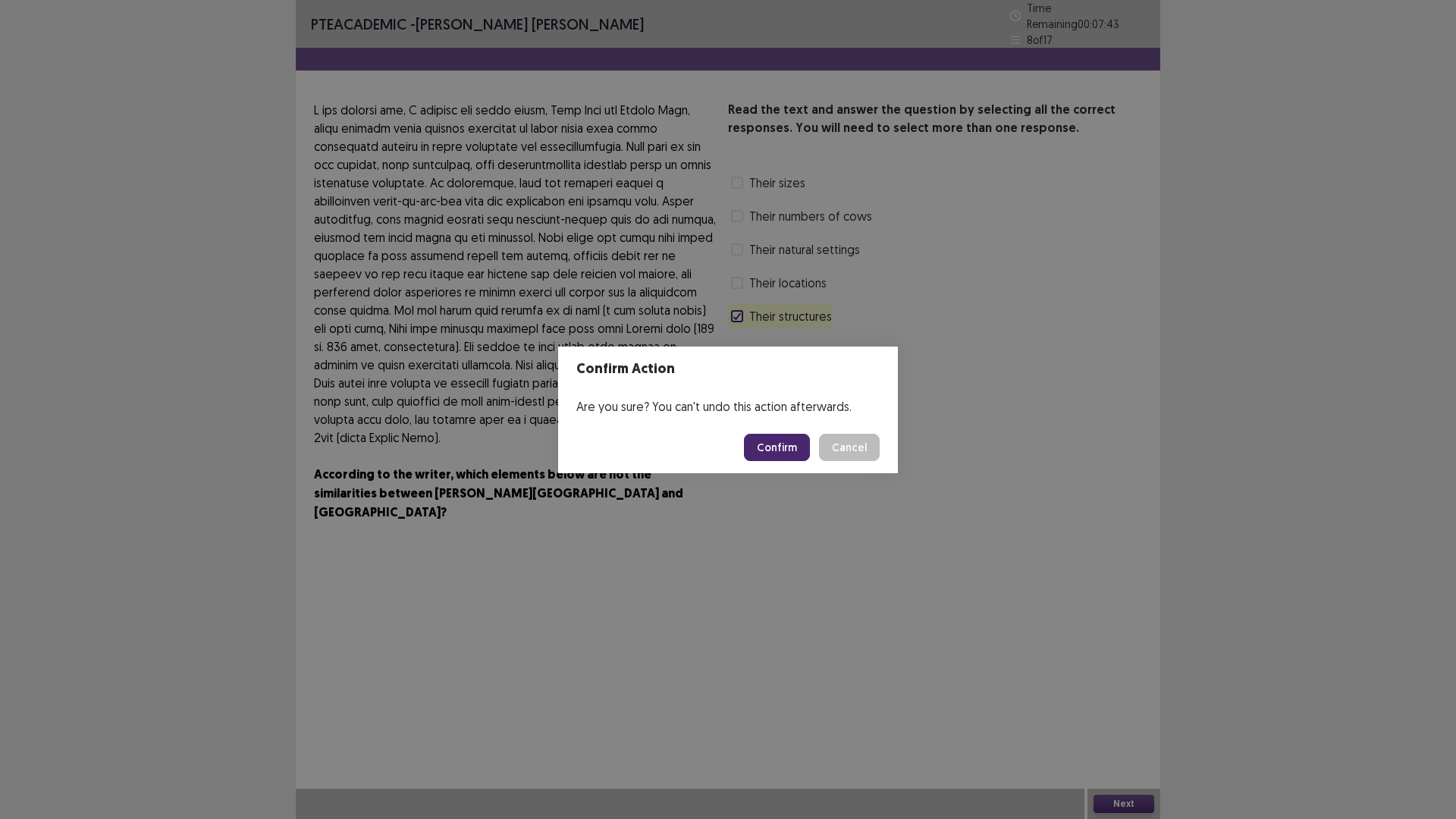
click at [810, 461] on button "Confirm" at bounding box center [776, 448] width 66 height 27
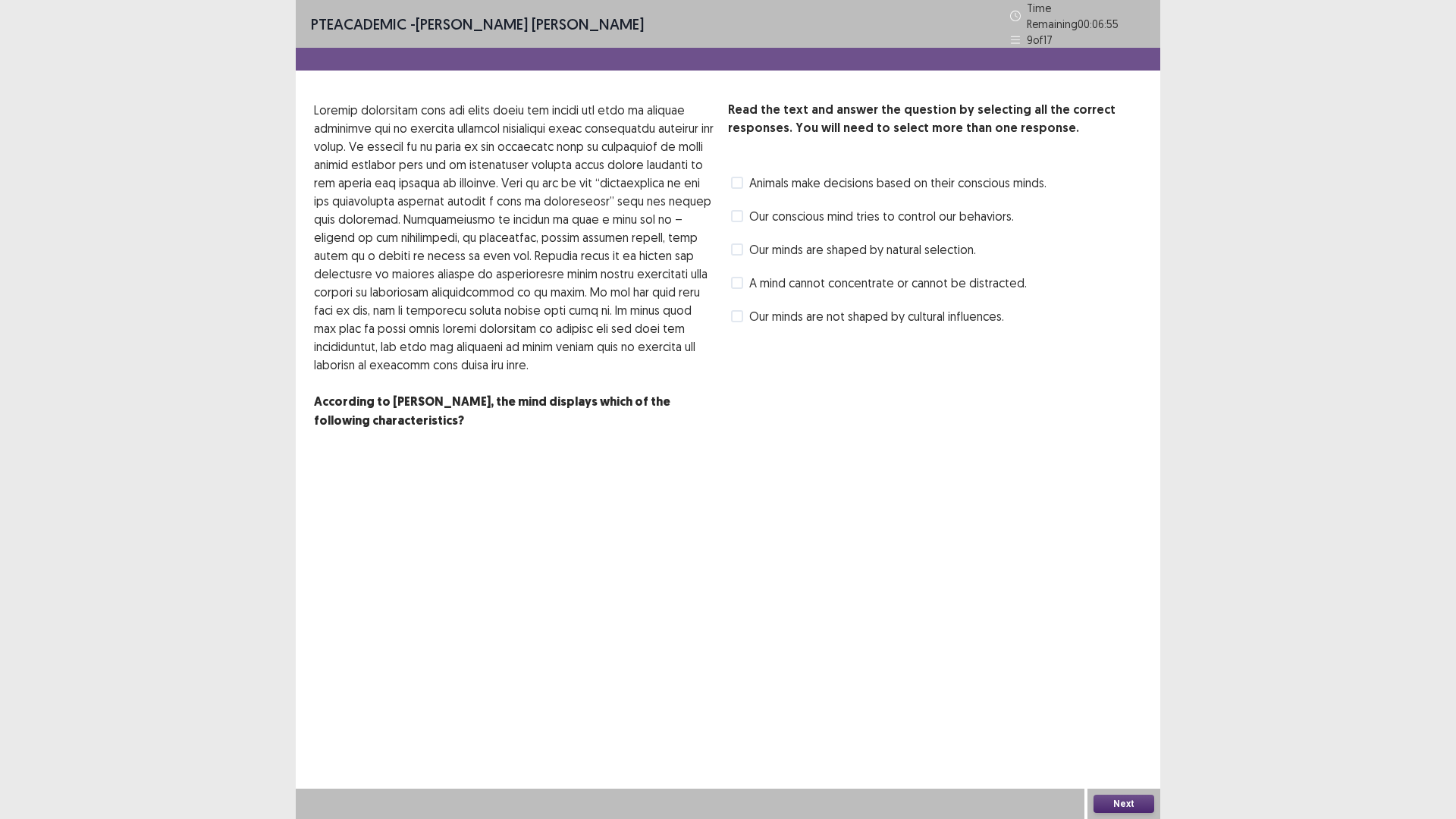
drag, startPoint x: 518, startPoint y: 203, endPoint x: 548, endPoint y: 234, distance: 43.1
click at [545, 234] on p at bounding box center [515, 237] width 402 height 273
click at [743, 223] on span at bounding box center [736, 215] width 12 height 12
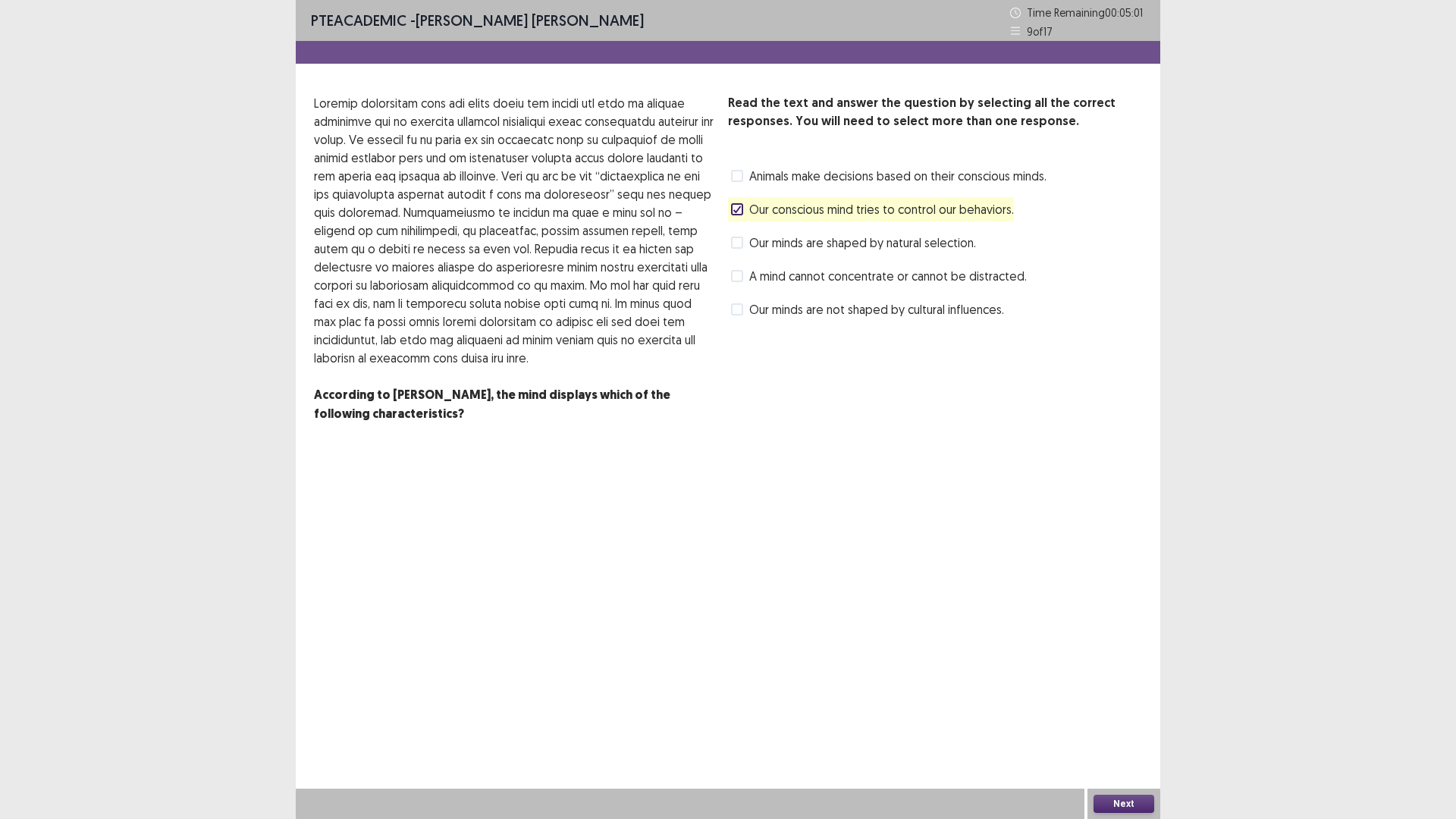
click at [1126, 716] on button "Next" at bounding box center [1124, 804] width 61 height 18
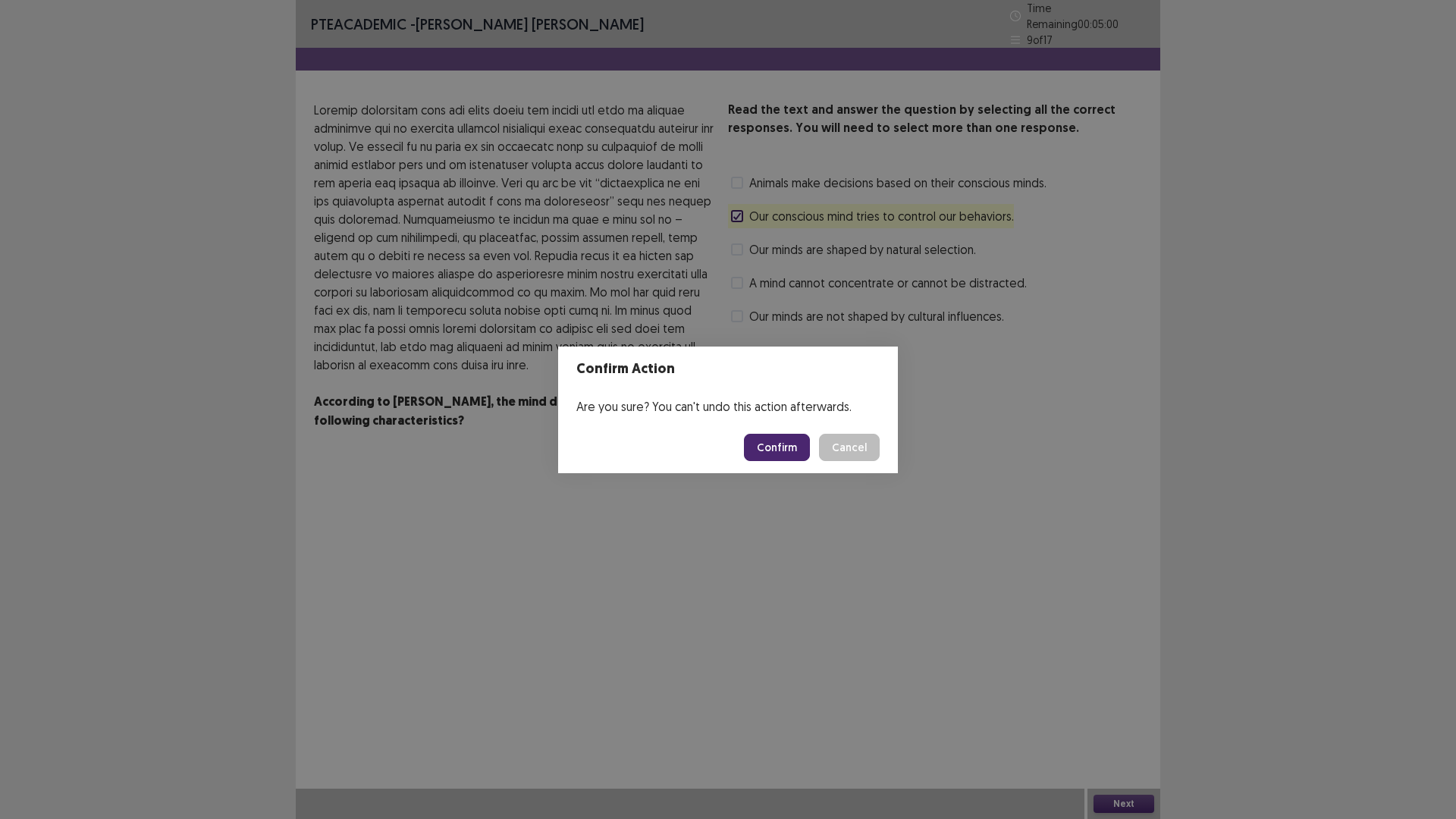
click at [784, 460] on button "Confirm" at bounding box center [776, 448] width 66 height 27
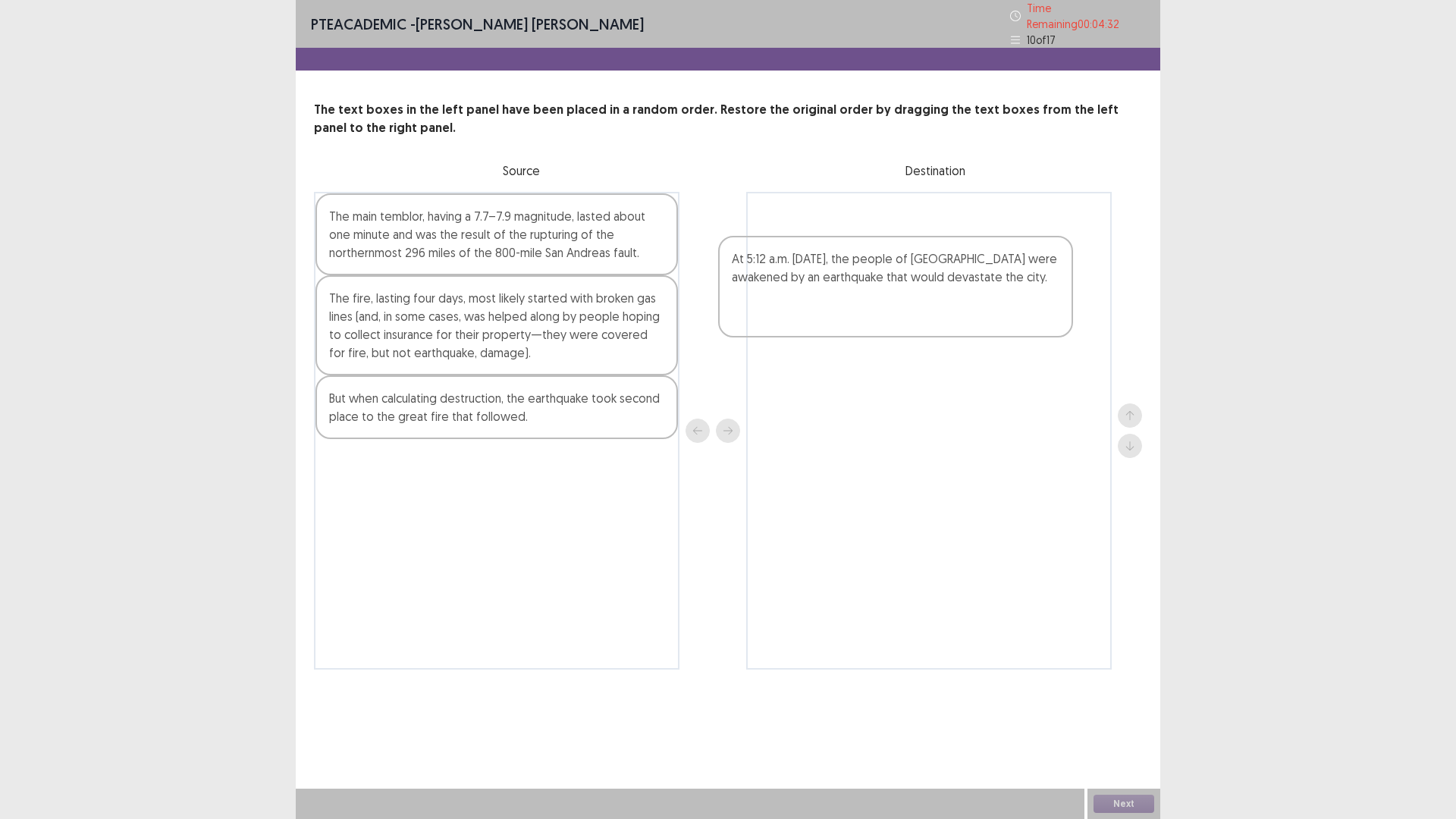
drag, startPoint x: 415, startPoint y: 655, endPoint x: 823, endPoint y: 282, distance: 552.8
click at [823, 282] on div "The main temblor, having a 7.7–7.9 magnitude, lasted about one minute and was t…" at bounding box center [728, 431] width 828 height 478
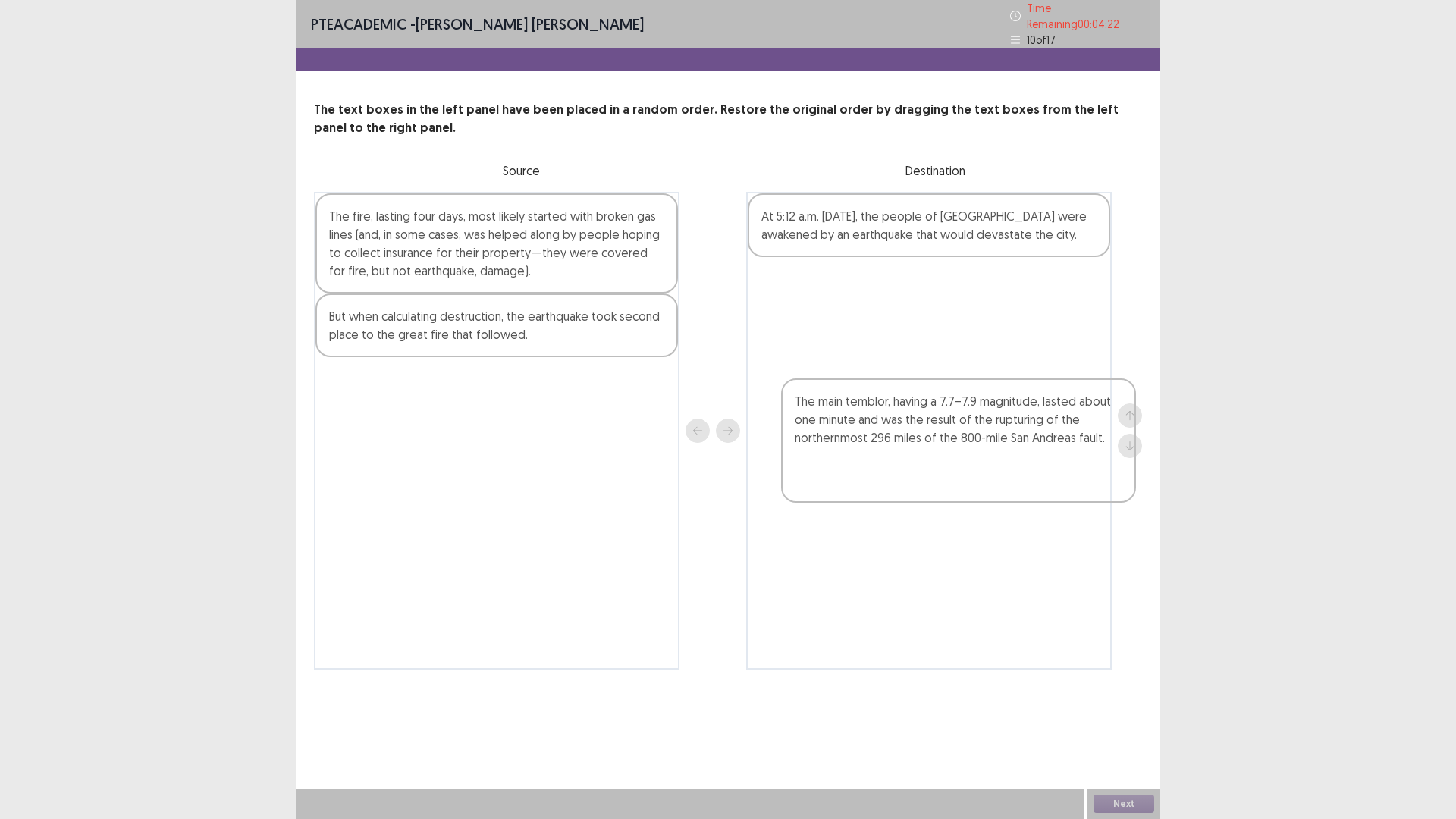
drag, startPoint x: 487, startPoint y: 303, endPoint x: 953, endPoint y: 446, distance: 487.4
click at [953, 446] on div "The main temblor, having a 7.7–7.9 magnitude, lasted about one minute and was t…" at bounding box center [728, 431] width 828 height 478
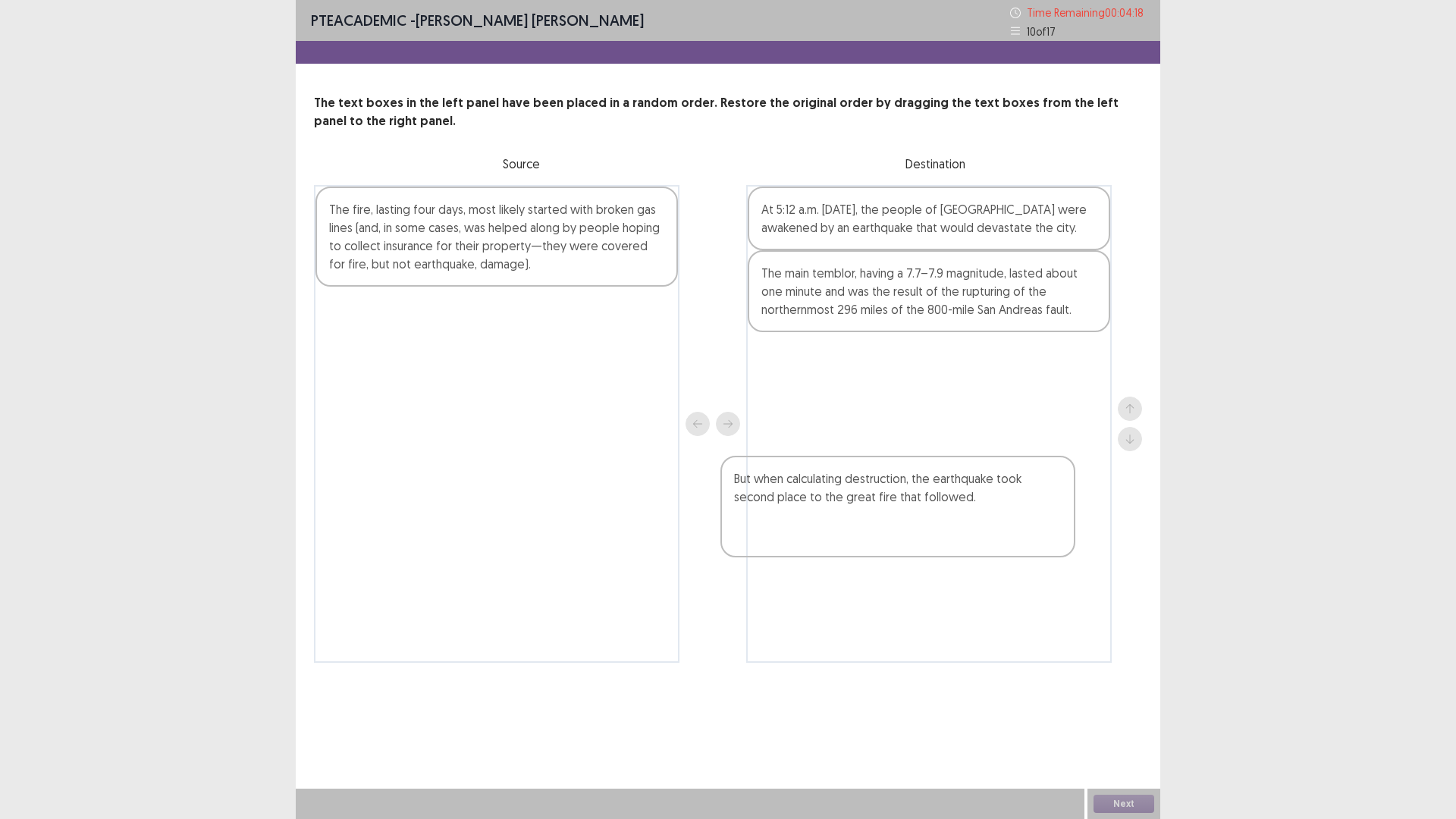
drag, startPoint x: 453, startPoint y: 445, endPoint x: 862, endPoint y: 507, distance: 413.7
click at [864, 518] on div "The fire, lasting four days, most likely started with broken gas lines (and, in…" at bounding box center [728, 424] width 828 height 478
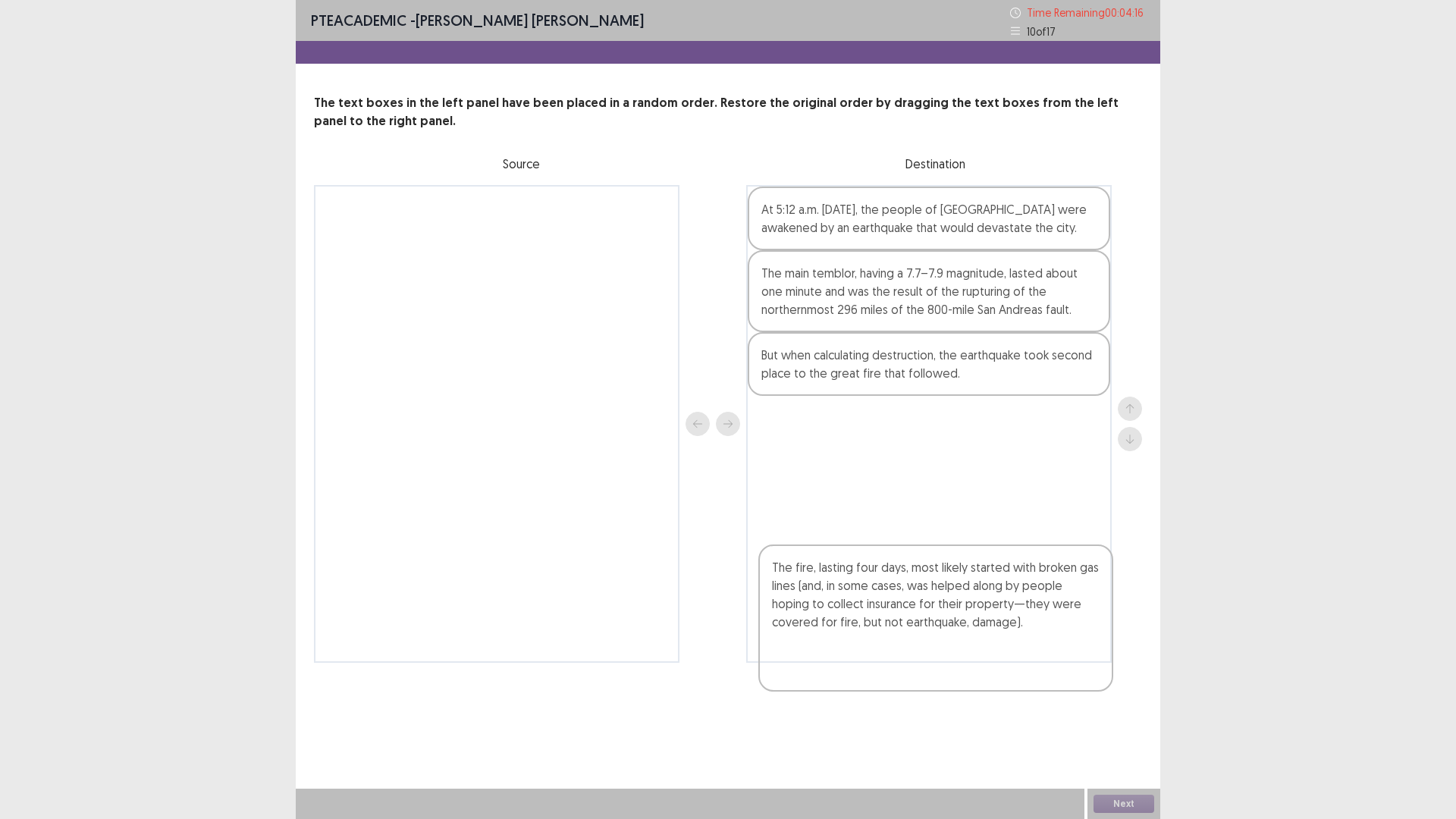
drag, startPoint x: 579, startPoint y: 315, endPoint x: 1011, endPoint y: 612, distance: 524.2
click at [1011, 612] on div "The fire, lasting four days, most likely started with broken gas lines (and, in…" at bounding box center [728, 424] width 828 height 478
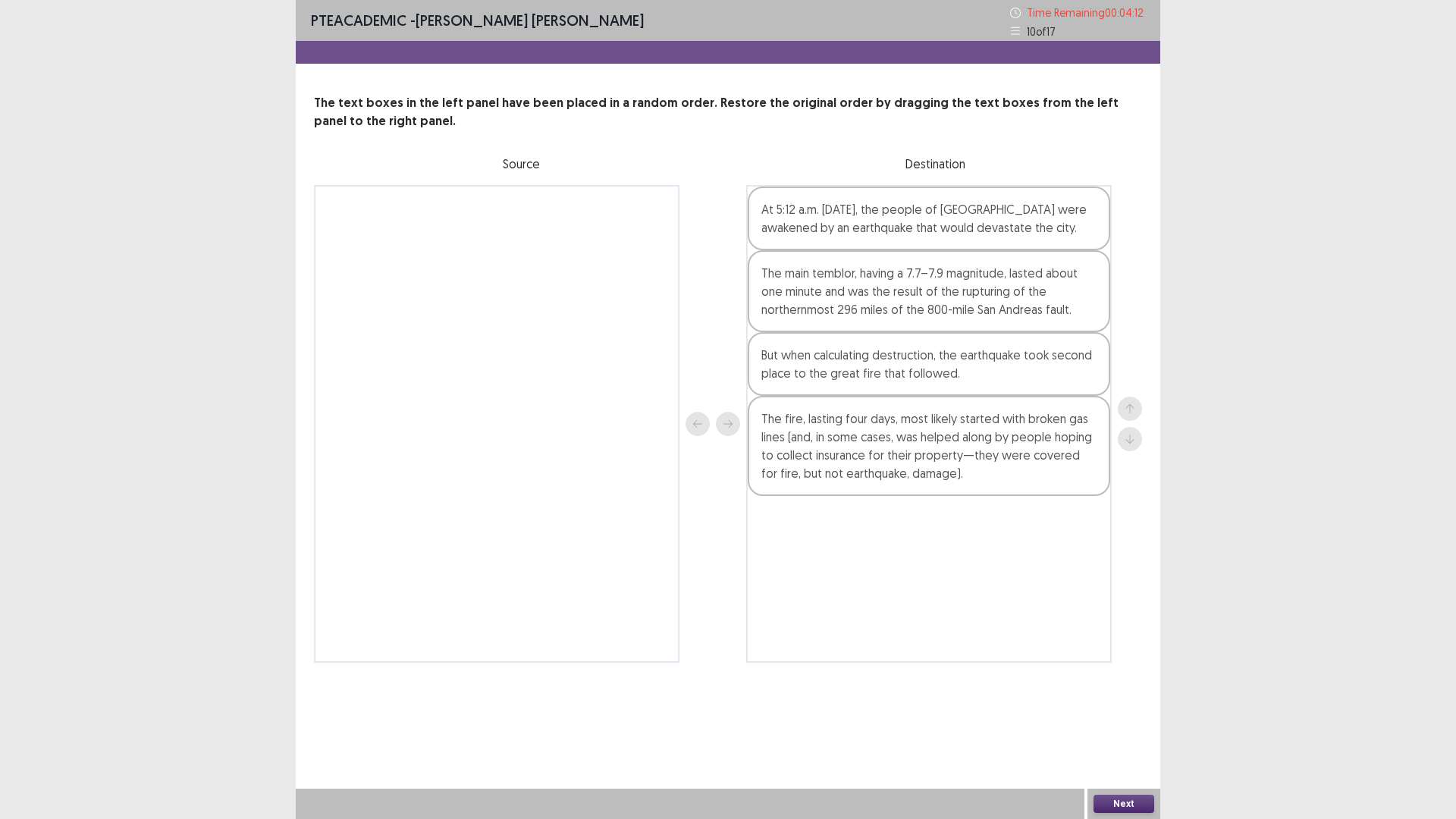
click at [1143, 716] on button "Next" at bounding box center [1124, 804] width 61 height 18
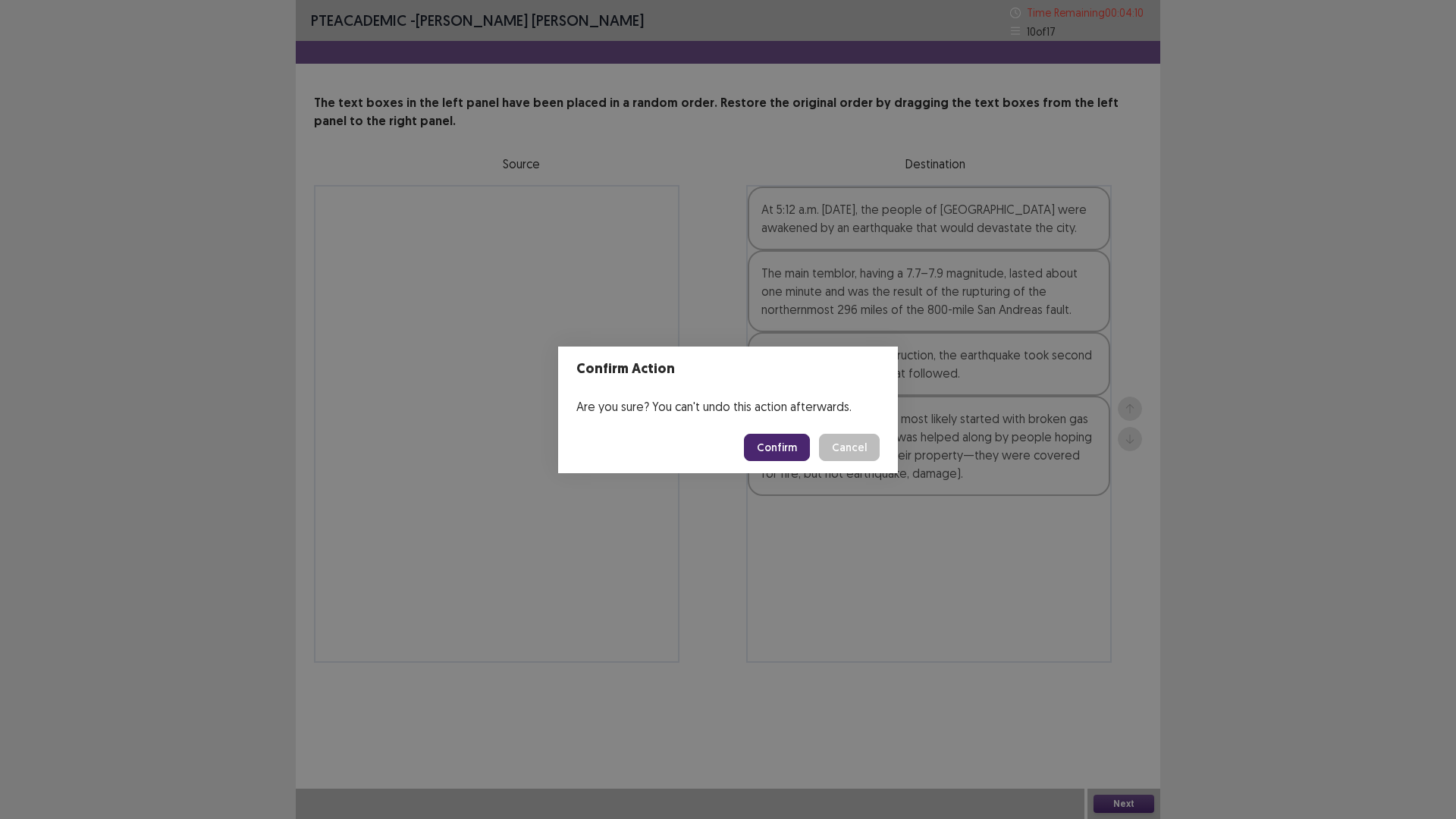
click at [801, 461] on button "Confirm" at bounding box center [776, 448] width 66 height 27
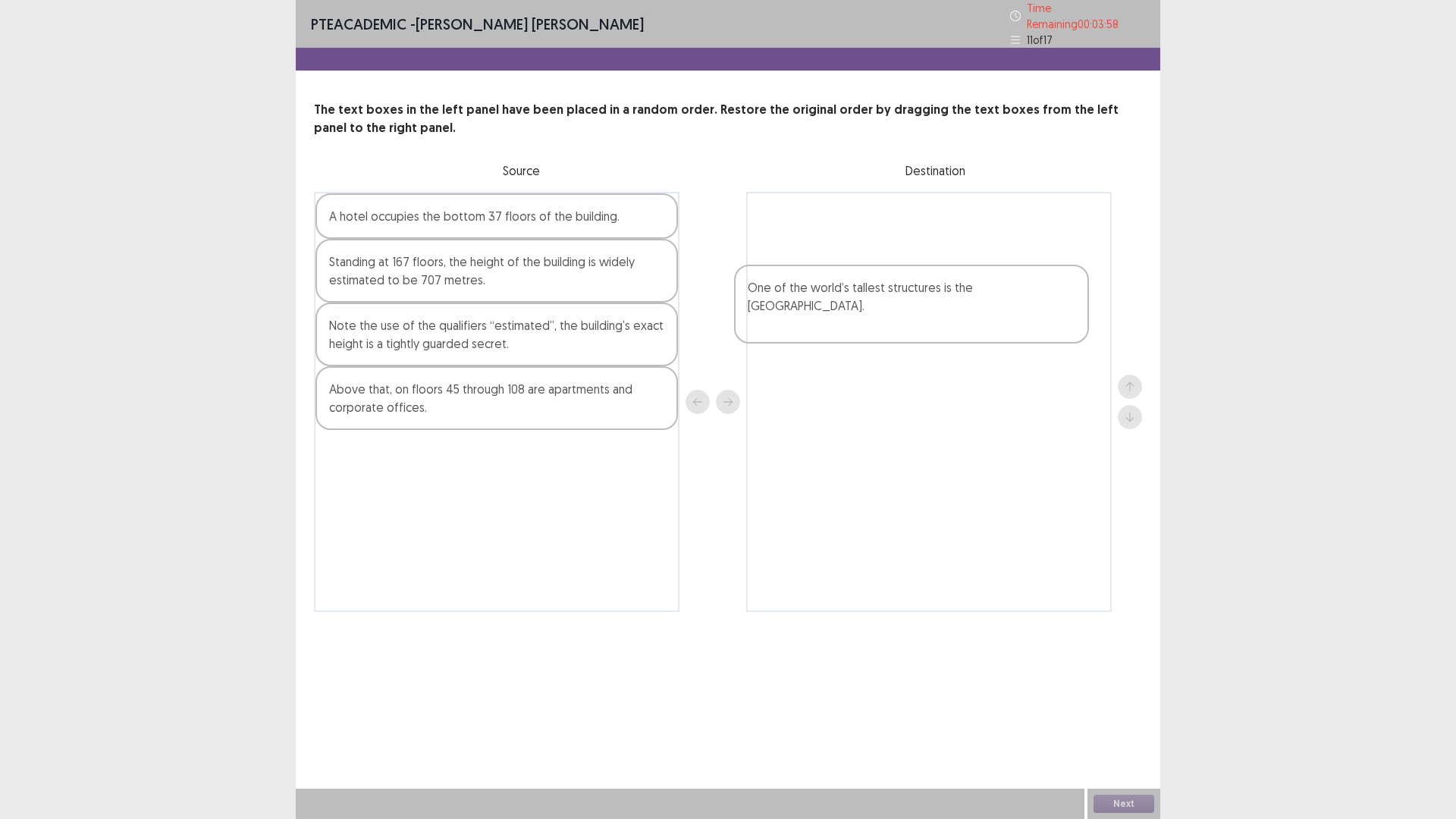
drag, startPoint x: 585, startPoint y: 367, endPoint x: 1017, endPoint y: 315, distance: 435.1
click at [1017, 315] on div "A hotel occupies the bottom 37 floors of the building. One of the world’s talle…" at bounding box center [728, 402] width 828 height 420
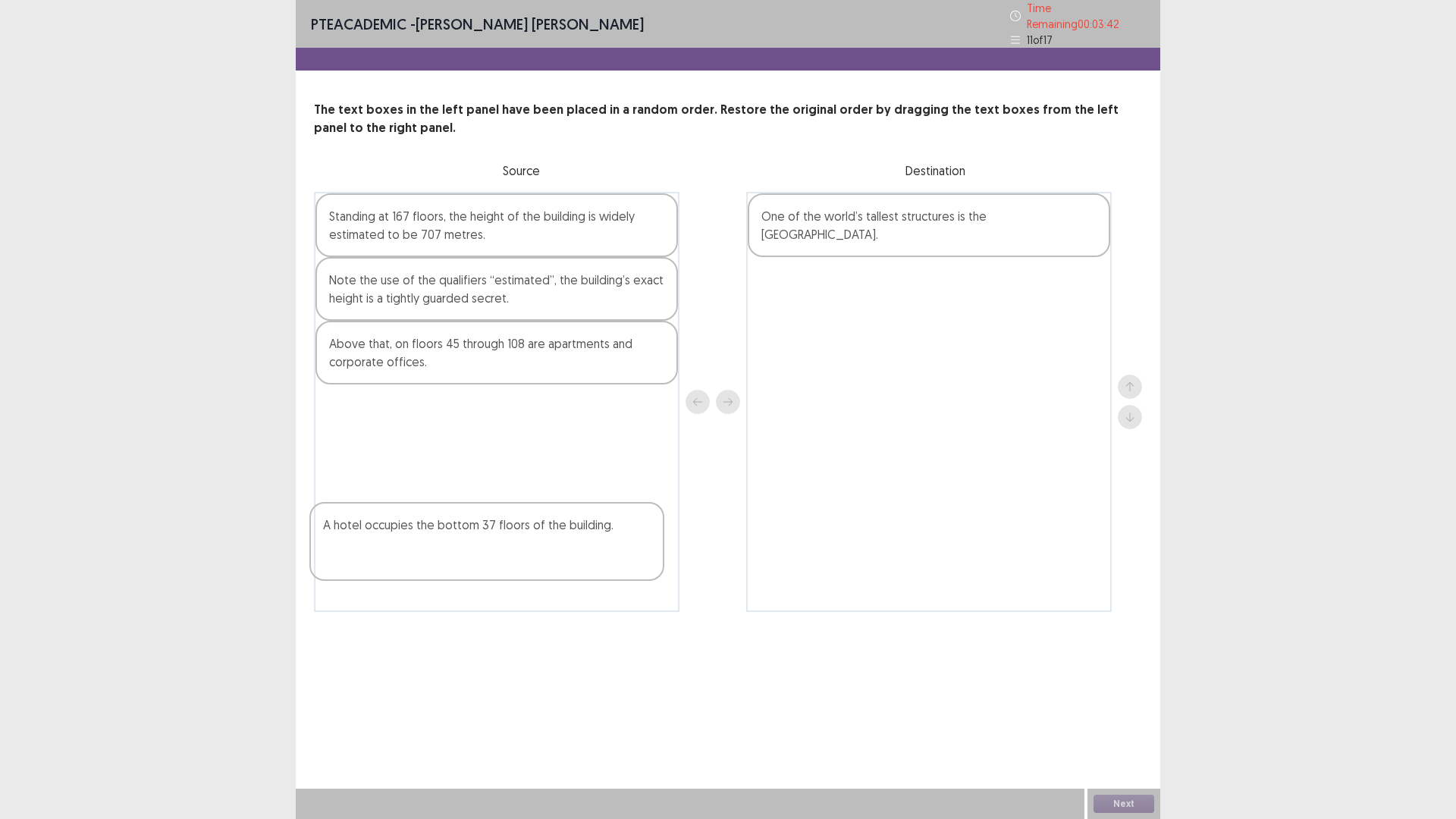
drag, startPoint x: 452, startPoint y: 290, endPoint x: 451, endPoint y: 557, distance: 267.0
click at [451, 557] on div "A hotel occupies the bottom 37 floors of the building. Standing at 167 floors, …" at bounding box center [496, 402] width 366 height 420
drag, startPoint x: 450, startPoint y: 292, endPoint x: 922, endPoint y: 407, distance: 485.8
click at [934, 407] on div "Standing at 167 floors, the height of the building is widely estimated to be 70…" at bounding box center [728, 402] width 828 height 420
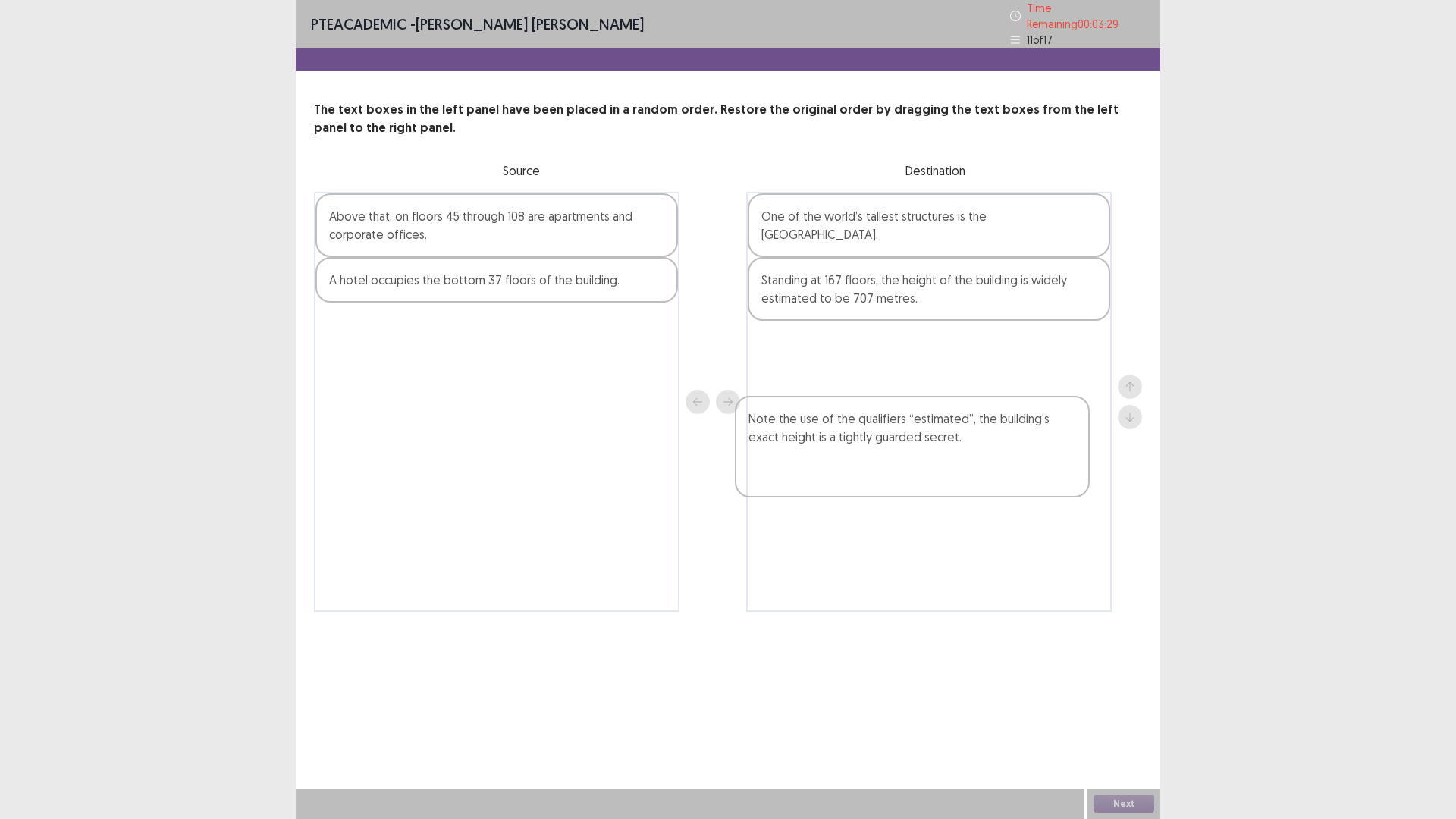
drag, startPoint x: 490, startPoint y: 314, endPoint x: 908, endPoint y: 475, distance: 447.9
click at [908, 475] on div "Note the use of the qualifiers “estimated”, the building’s exact height is a ti…" at bounding box center [728, 402] width 828 height 420
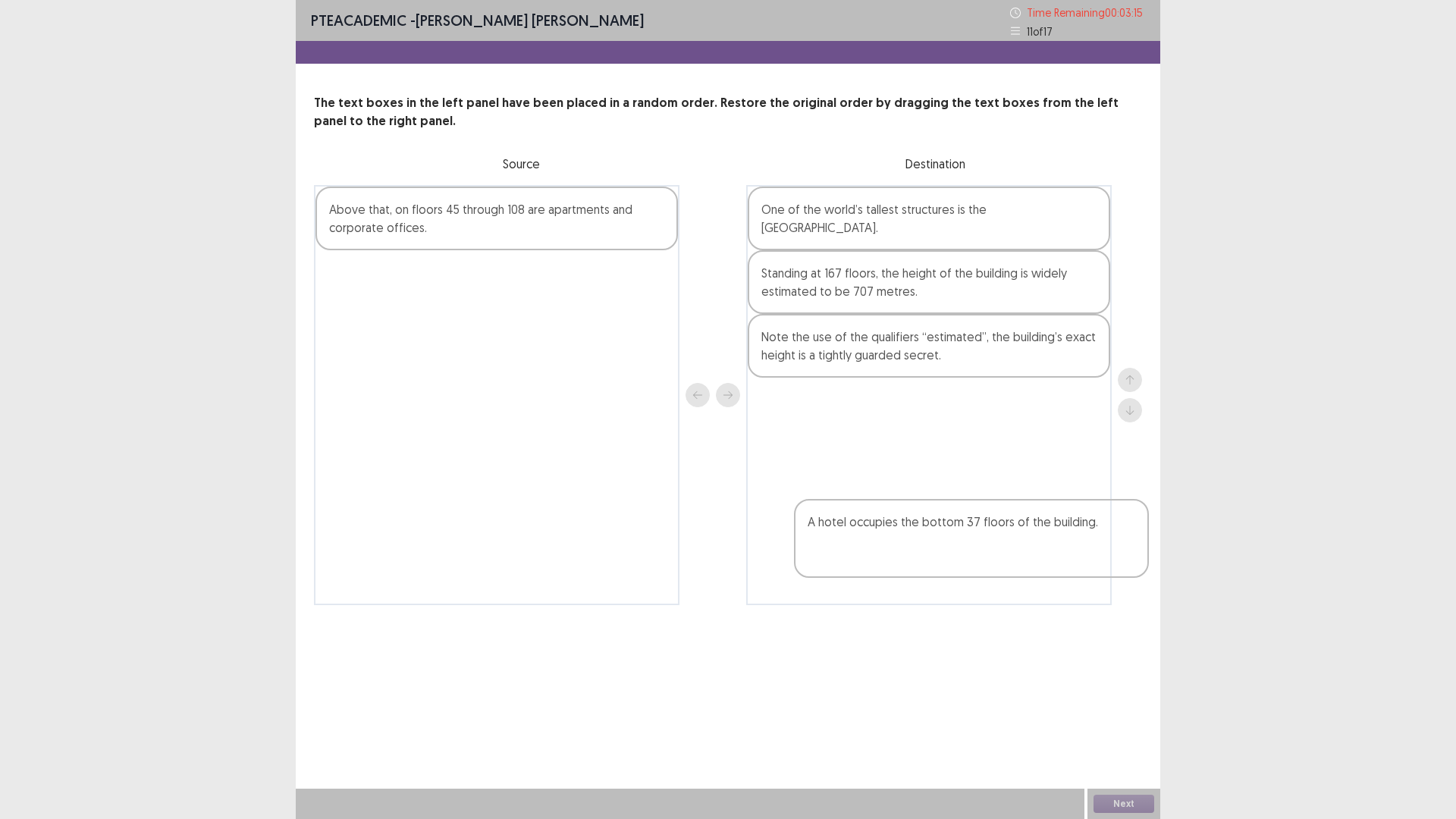
drag, startPoint x: 514, startPoint y: 363, endPoint x: 828, endPoint y: 454, distance: 326.9
click at [999, 552] on div "Above that, on floors 45 through 108 are apartments and corporate offices. A ho…" at bounding box center [728, 395] width 828 height 420
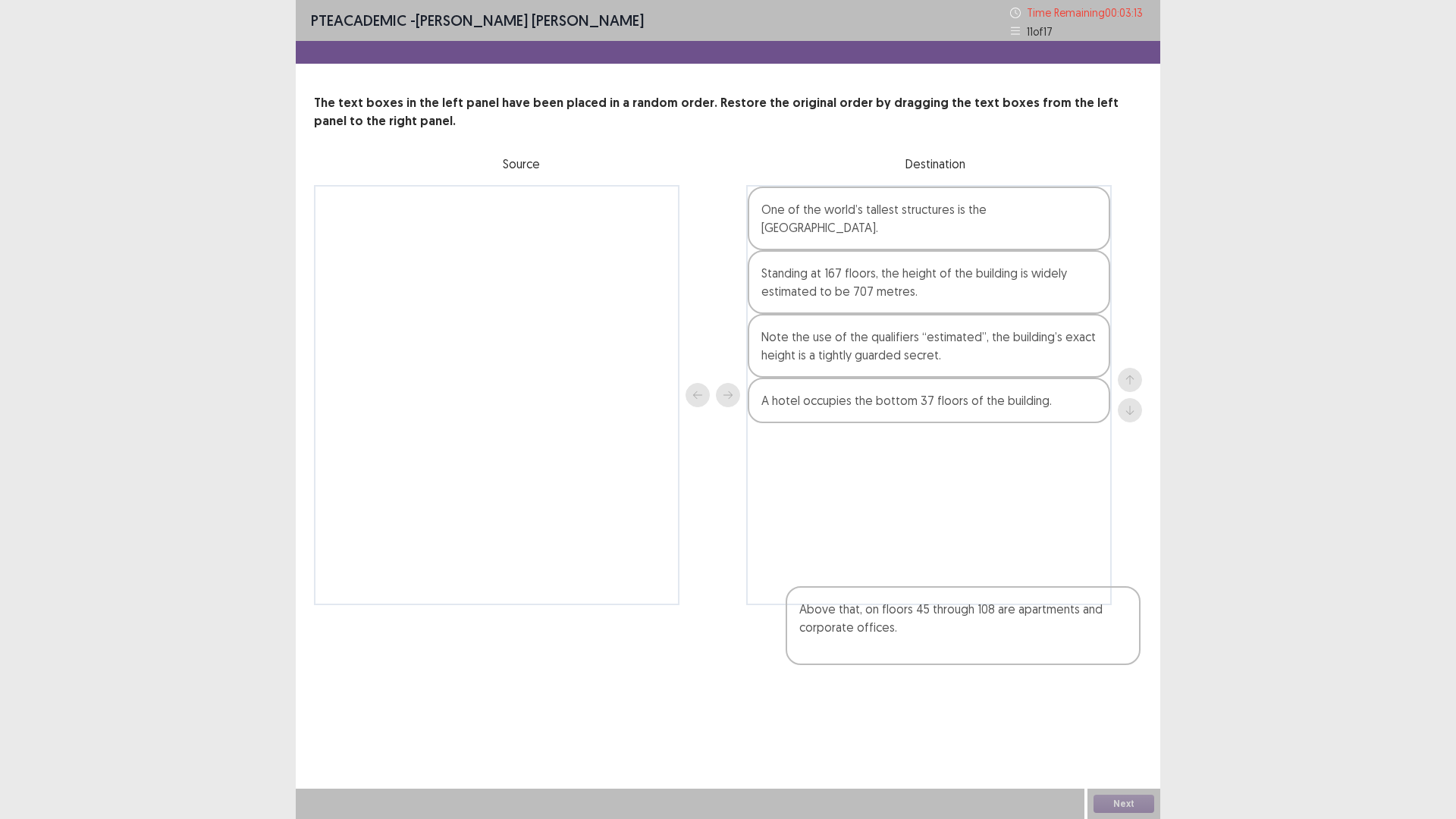
drag, startPoint x: 619, startPoint y: 336, endPoint x: 1043, endPoint y: 632, distance: 517.1
click at [1043, 605] on div "Above that, on floors 45 through 108 are apartments and corporate offices. One …" at bounding box center [728, 395] width 828 height 420
click at [1114, 716] on button "Next" at bounding box center [1124, 804] width 61 height 18
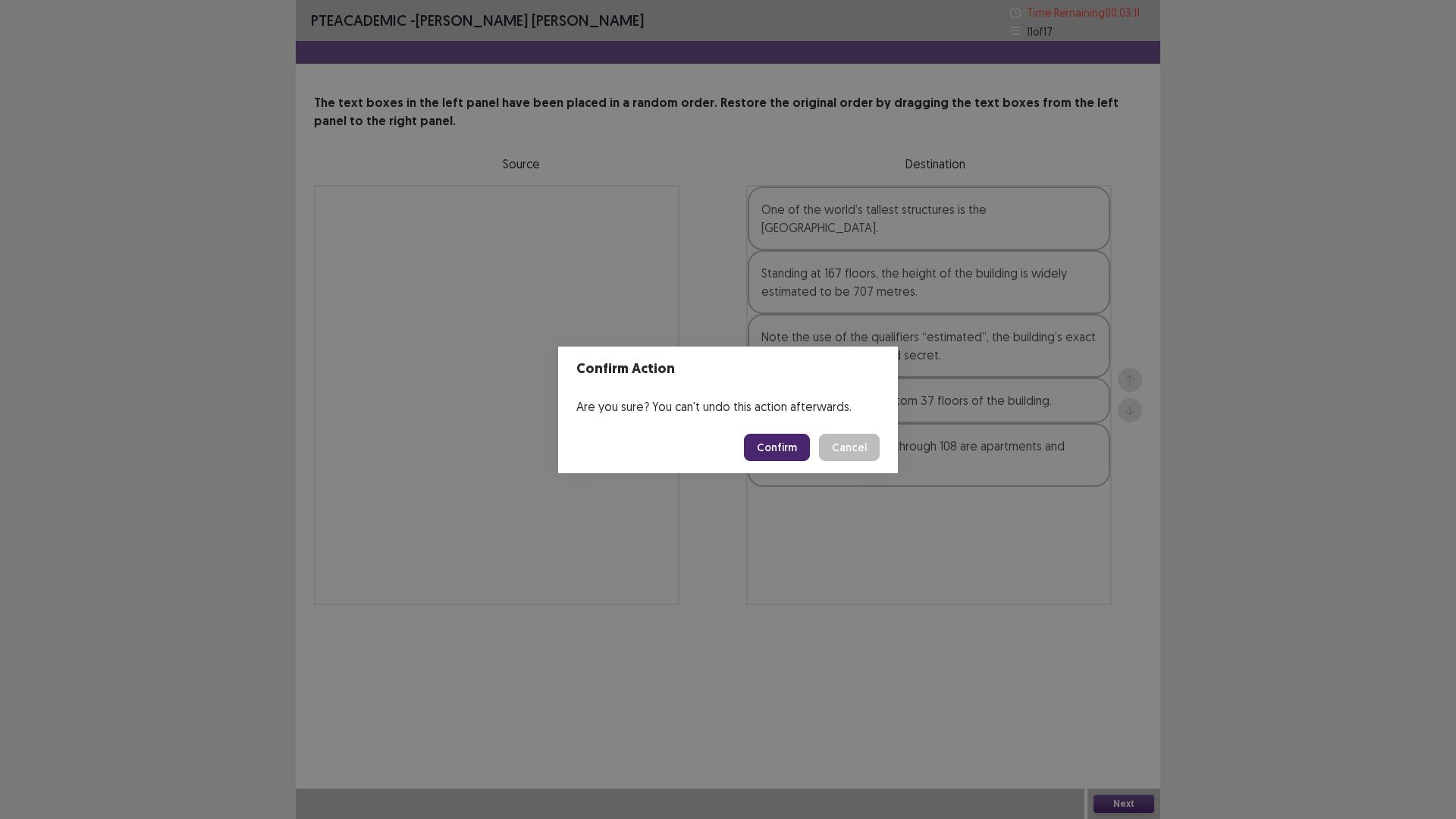
click at [802, 461] on button "Confirm" at bounding box center [776, 448] width 66 height 27
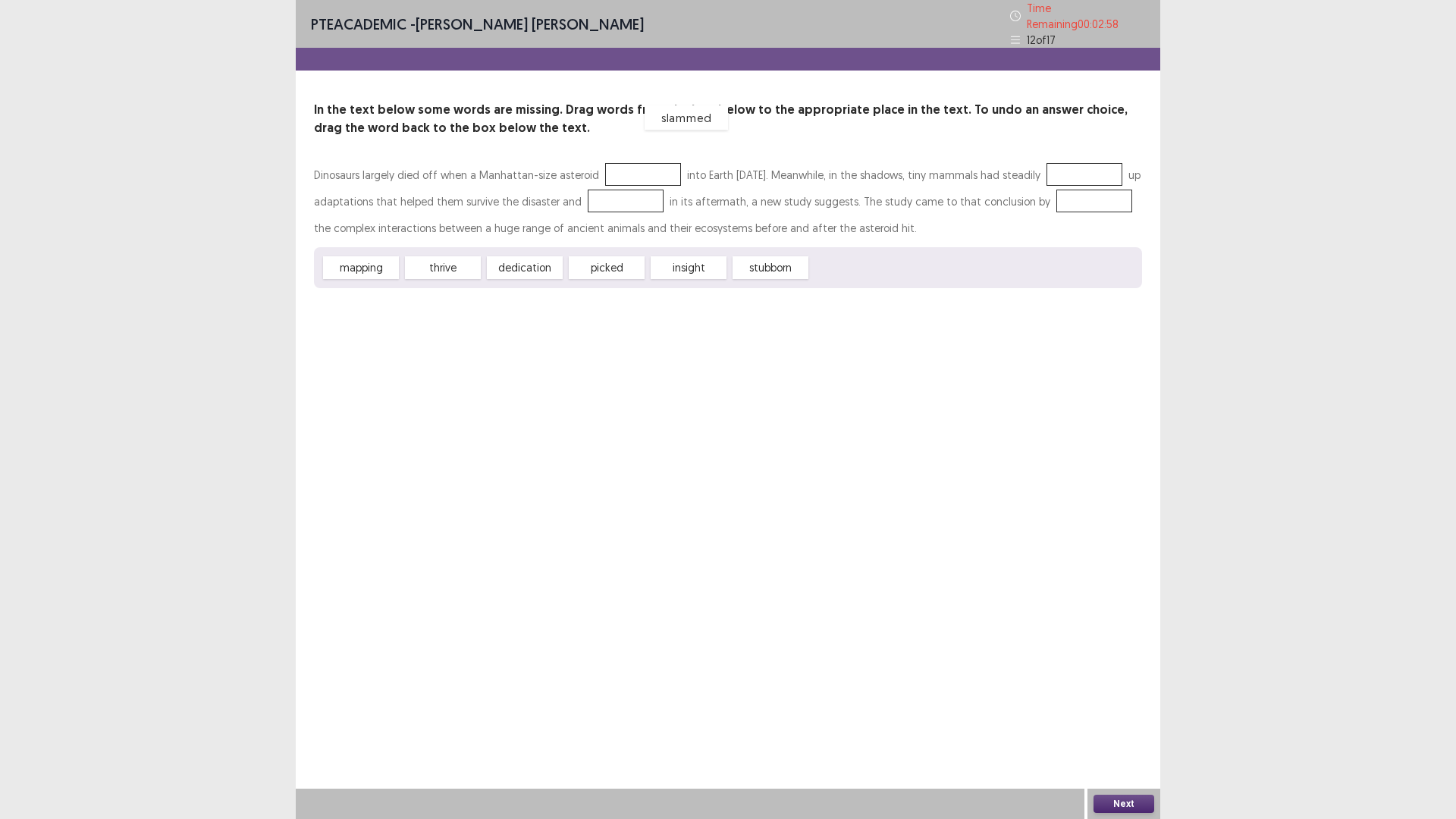
drag, startPoint x: 860, startPoint y: 365, endPoint x: 695, endPoint y: 215, distance: 223.0
drag, startPoint x: 459, startPoint y: 367, endPoint x: 467, endPoint y: 360, distance: 10.6
click at [467, 273] on div "thrive" at bounding box center [451, 260] width 83 height 25
drag, startPoint x: 612, startPoint y: 363, endPoint x: 498, endPoint y: 252, distance: 159.1
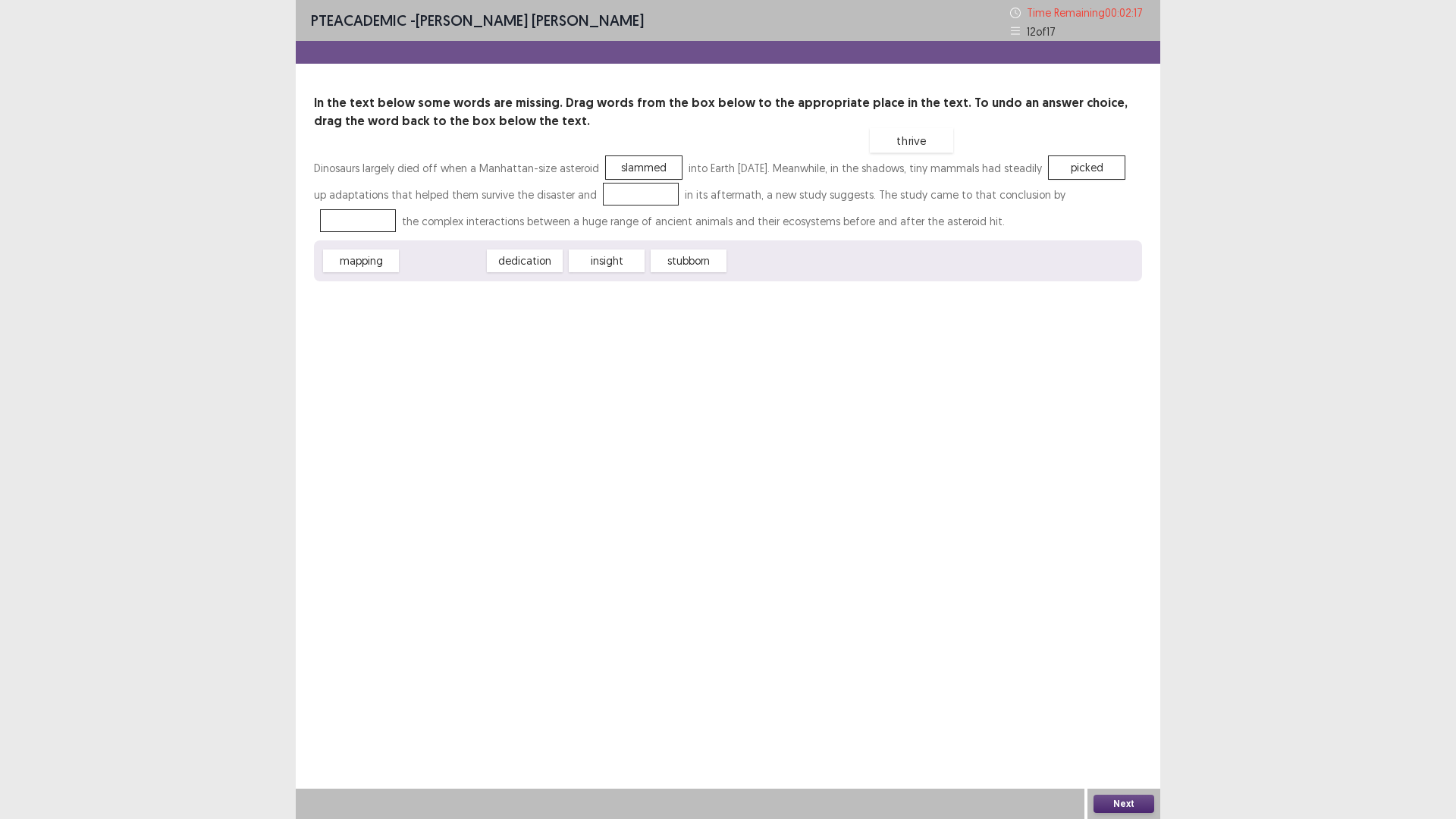
drag, startPoint x: 465, startPoint y: 367, endPoint x: 933, endPoint y: 246, distance: 483.4
drag, startPoint x: 561, startPoint y: 365, endPoint x: 685, endPoint y: 267, distance: 158.1
click at [1125, 716] on button "Next" at bounding box center [1124, 804] width 61 height 18
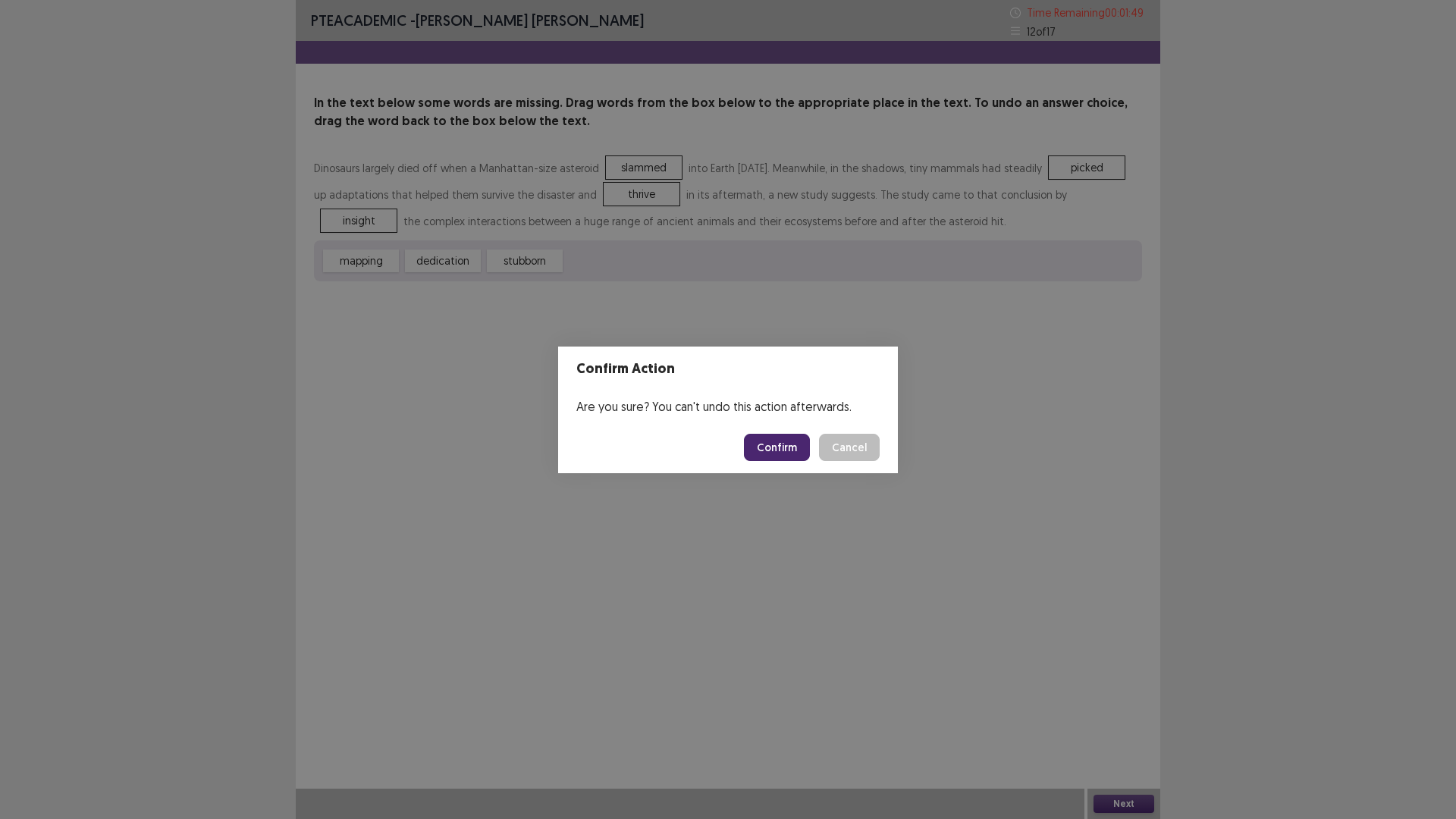
click at [793, 453] on button "Confirm" at bounding box center [776, 448] width 66 height 27
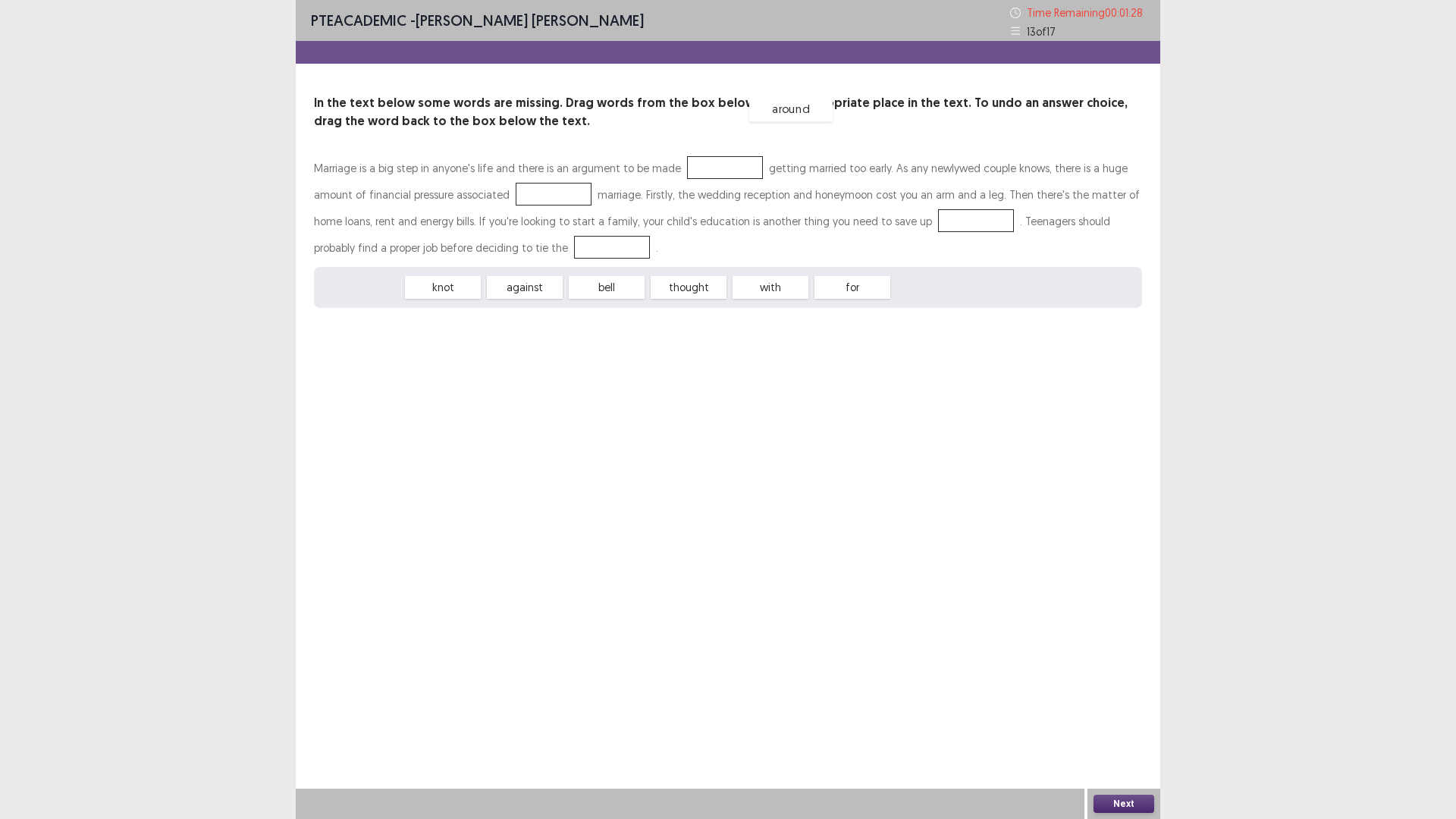
drag, startPoint x: 387, startPoint y: 398, endPoint x: 816, endPoint y: 220, distance: 464.5
drag, startPoint x: 722, startPoint y: 397, endPoint x: 790, endPoint y: 247, distance: 164.7
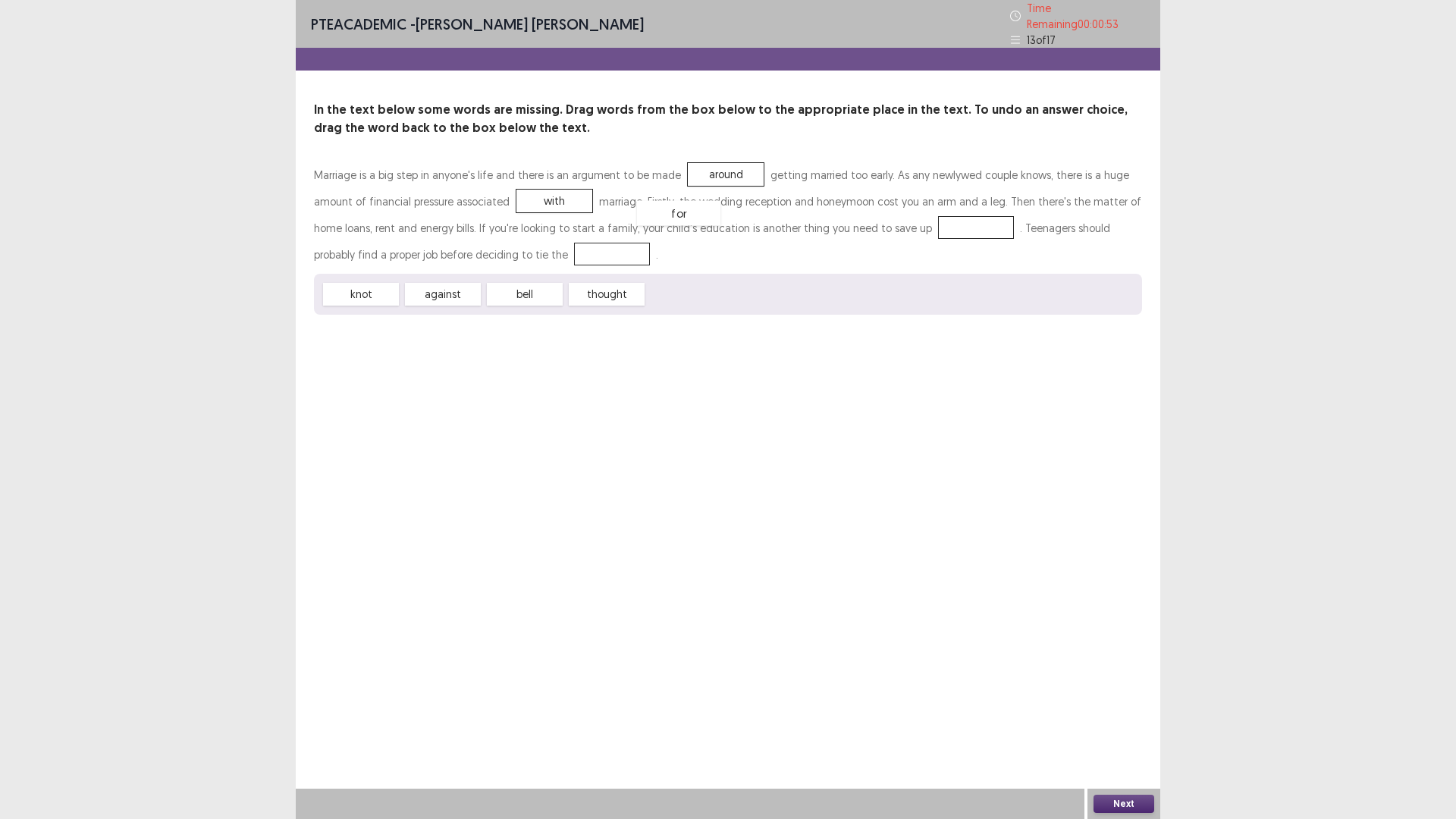
drag, startPoint x: 692, startPoint y: 395, endPoint x: 683, endPoint y: 312, distance: 83.5
drag, startPoint x: 390, startPoint y: 399, endPoint x: 396, endPoint y: 357, distance: 42.4
click at [1108, 716] on button "Next" at bounding box center [1124, 804] width 61 height 18
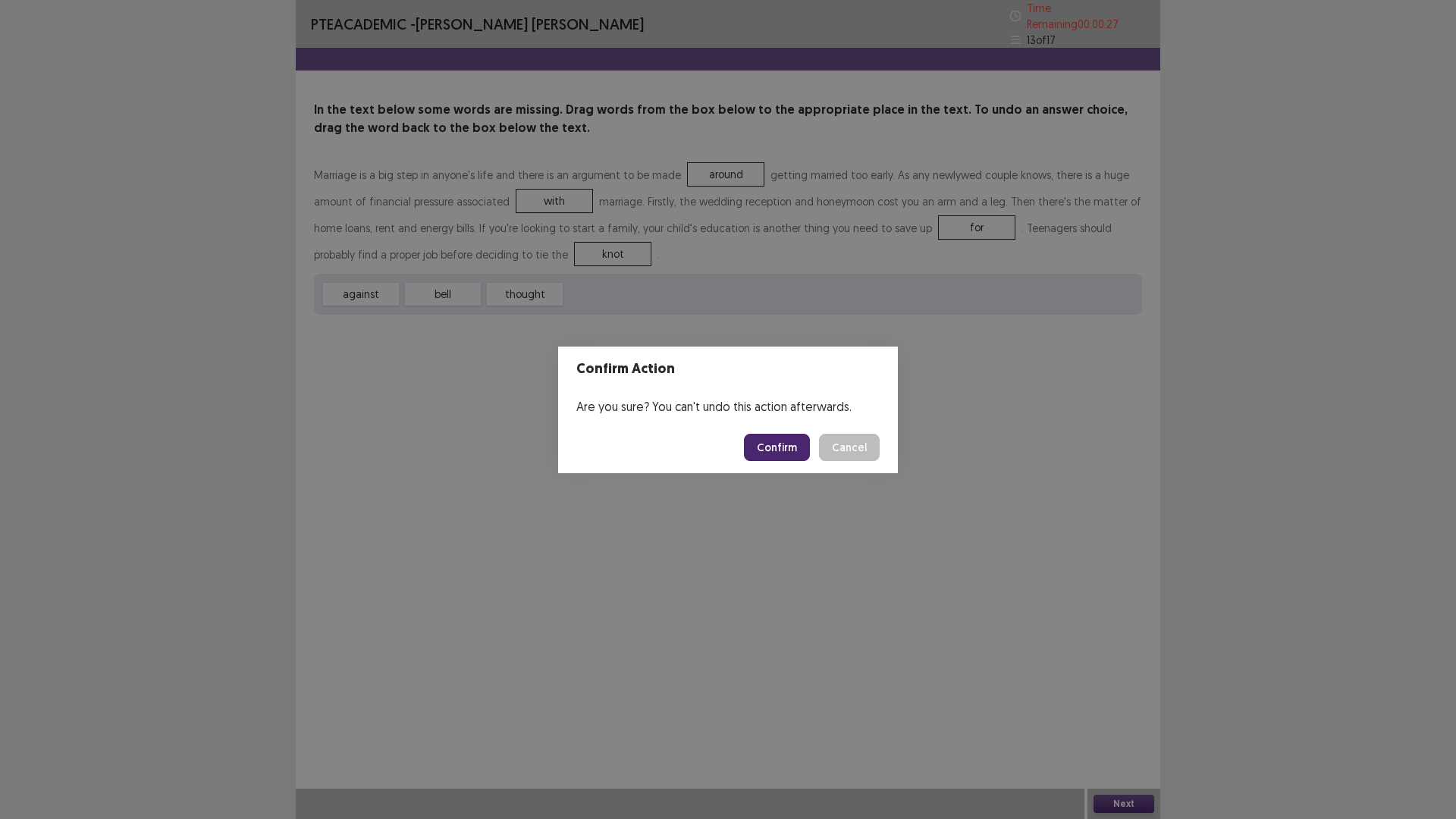
click at [793, 461] on button "Confirm" at bounding box center [776, 448] width 66 height 27
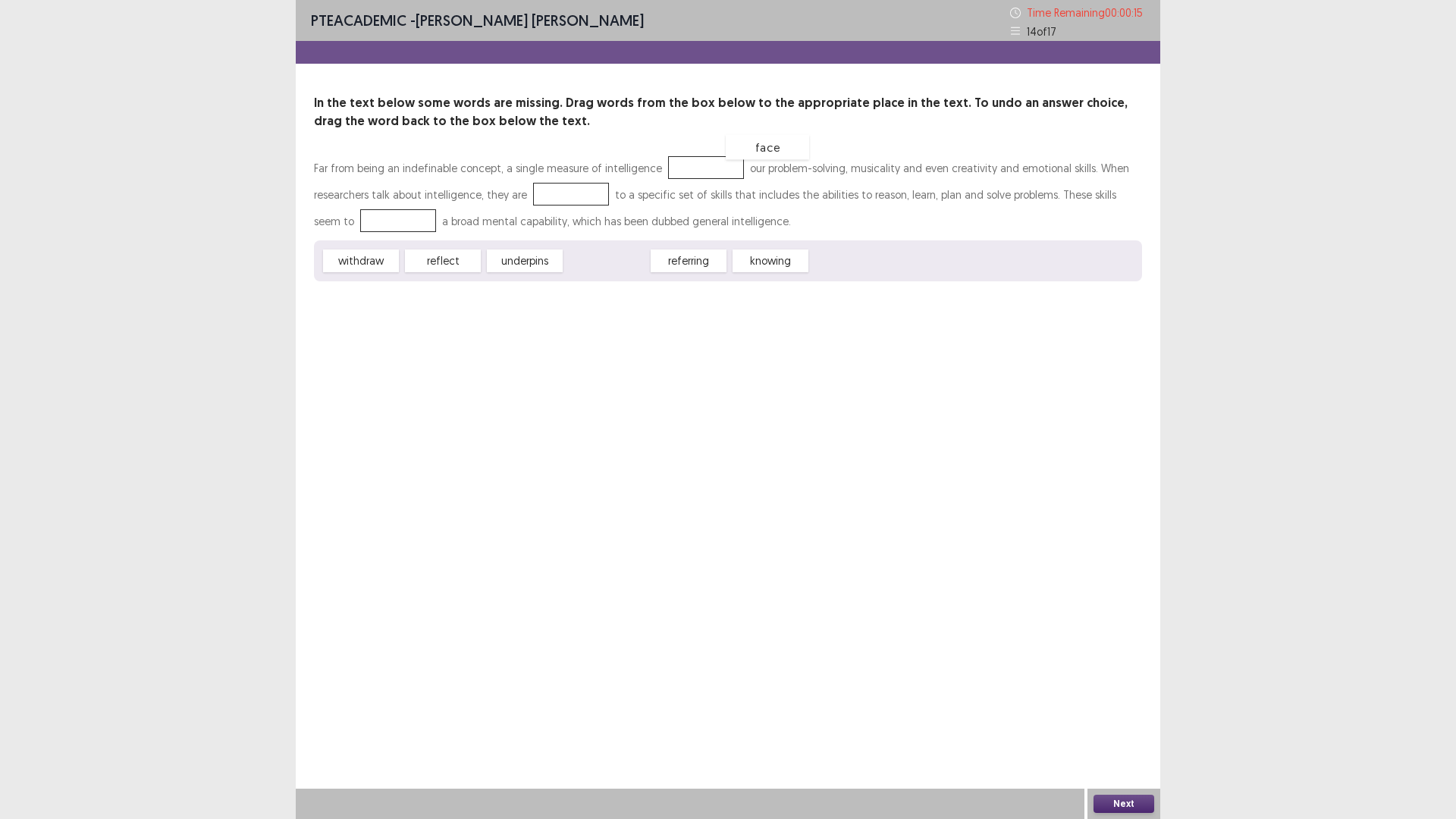
drag, startPoint x: 625, startPoint y: 360, endPoint x: 785, endPoint y: 247, distance: 195.9
drag, startPoint x: 425, startPoint y: 365, endPoint x: 684, endPoint y: 279, distance: 272.9
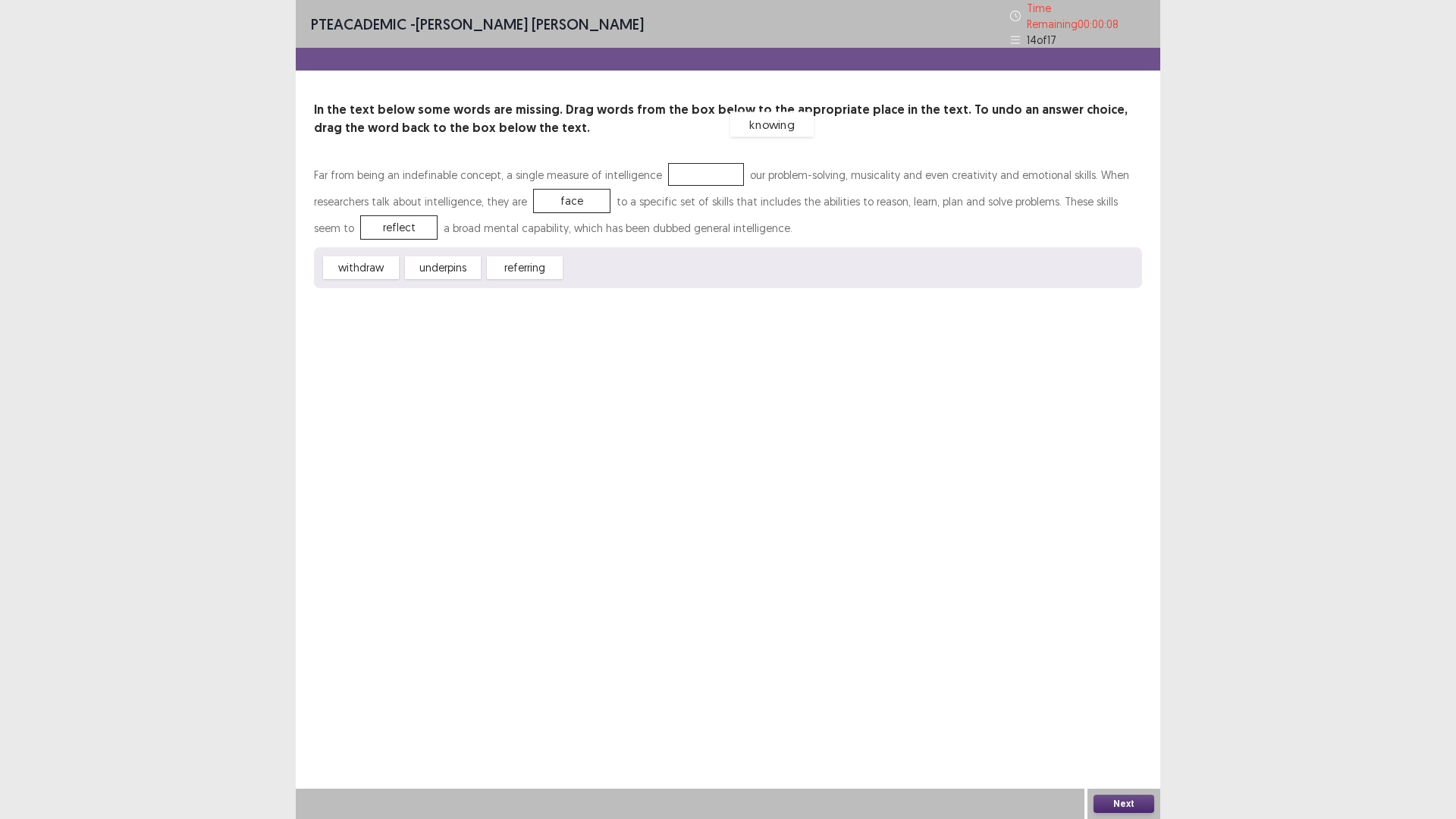
drag, startPoint x: 609, startPoint y: 359, endPoint x: 774, endPoint y: 216, distance: 218.3
click at [1111, 716] on button "Next" at bounding box center [1124, 804] width 61 height 18
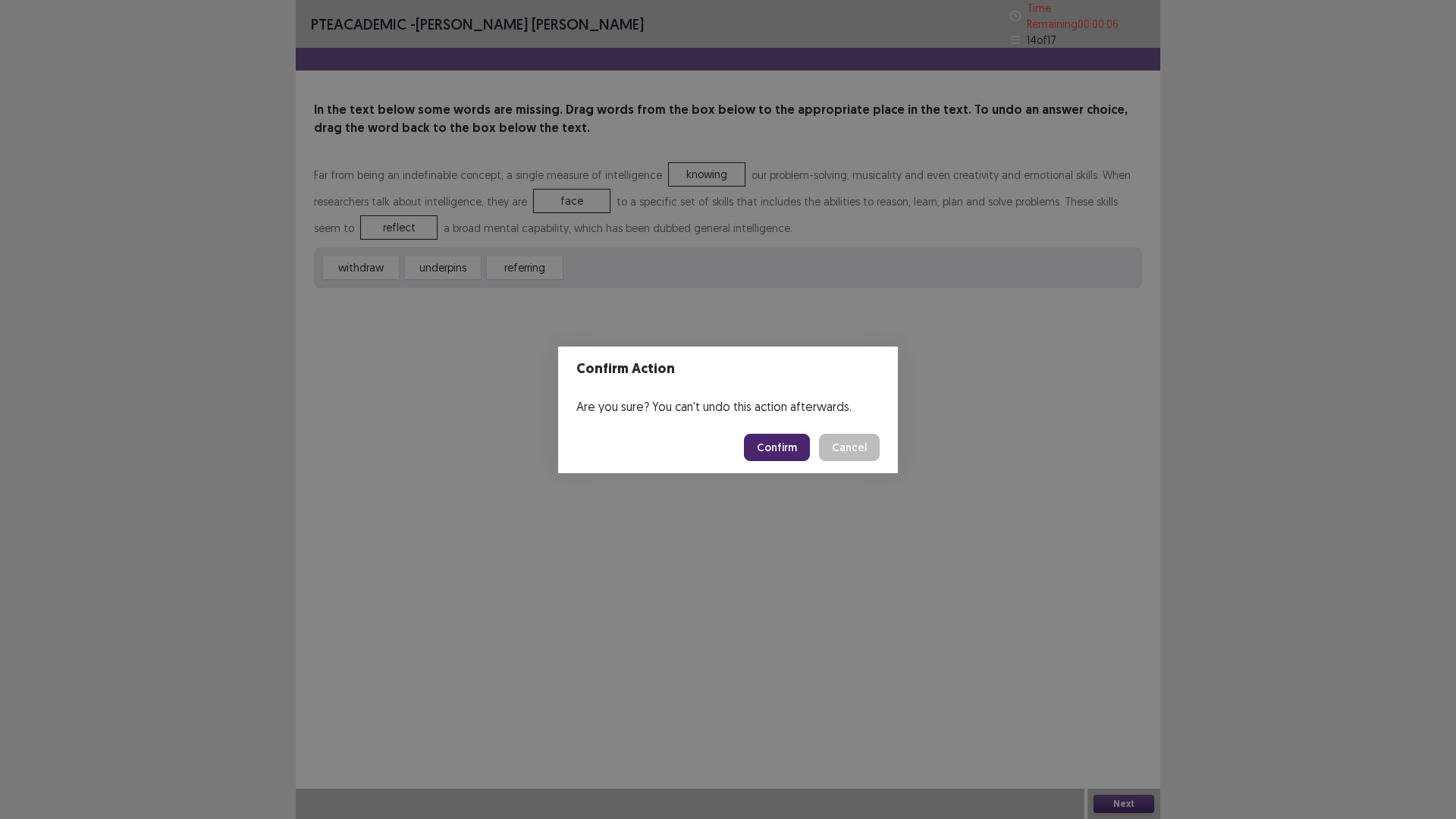
click at [796, 461] on button "Confirm" at bounding box center [776, 448] width 66 height 27
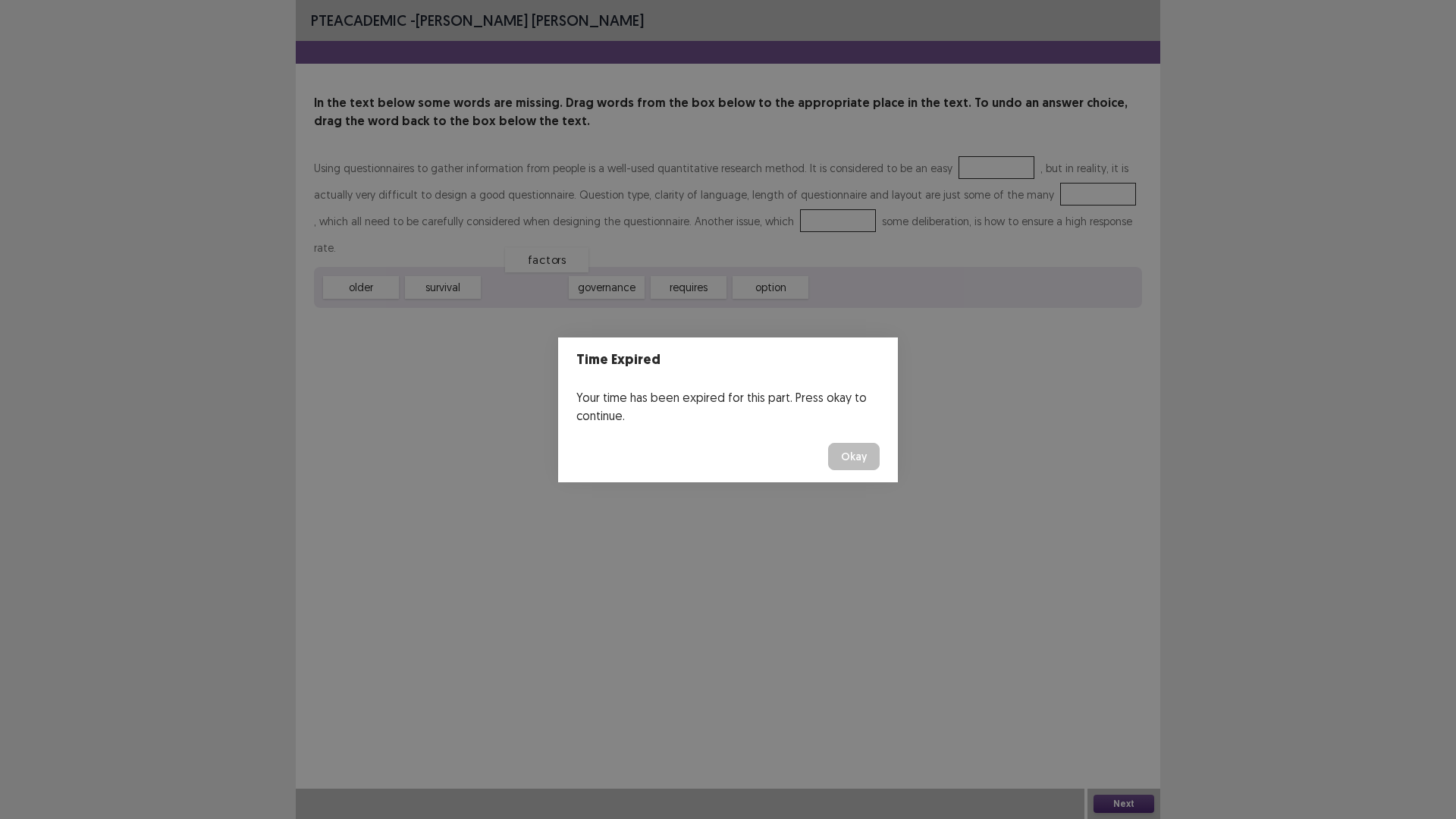
drag, startPoint x: 538, startPoint y: 365, endPoint x: 560, endPoint y: 319, distance: 51.0
click at [880, 470] on button "Okay" at bounding box center [853, 456] width 51 height 27
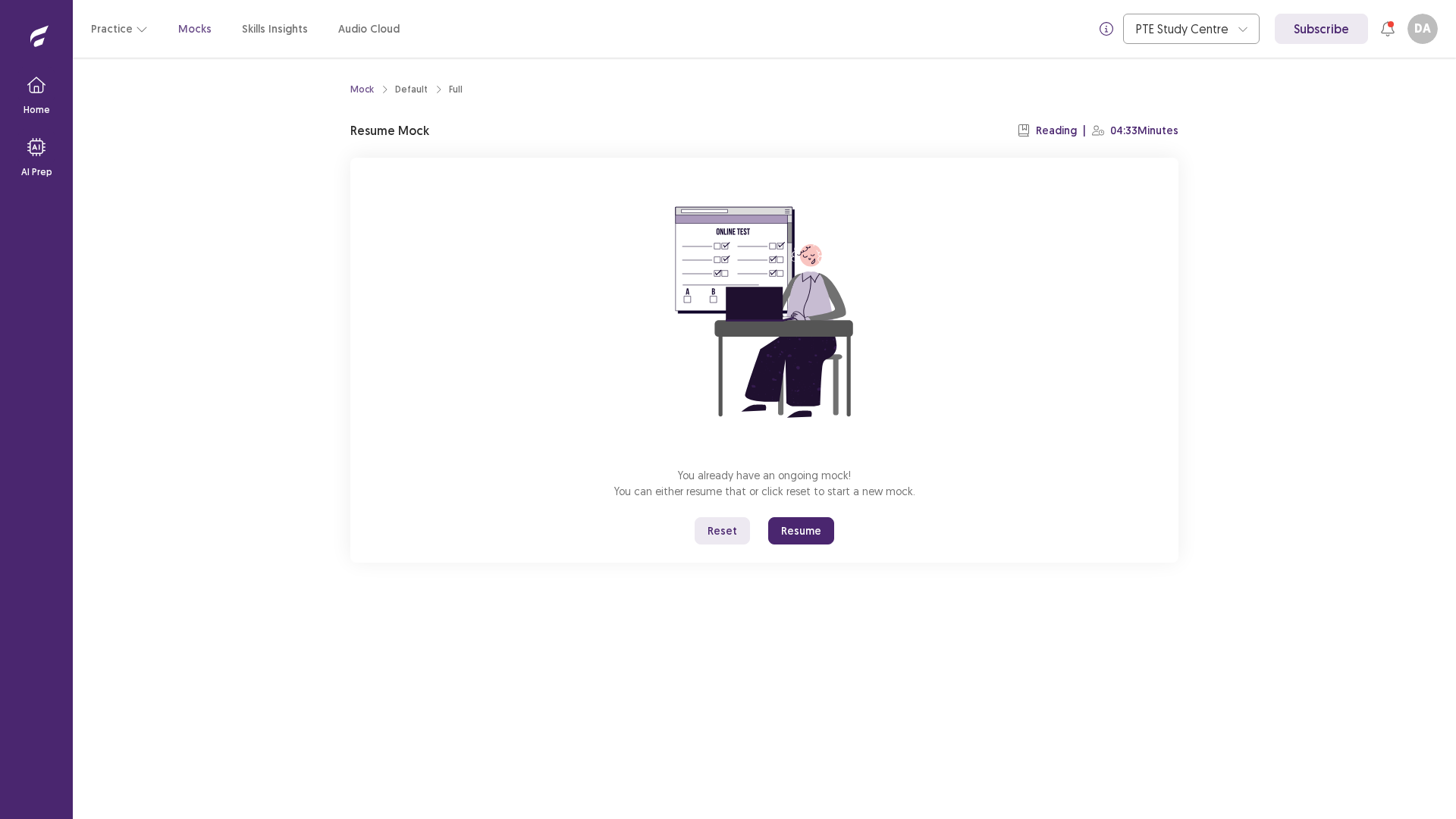
click at [819, 544] on button "Resume" at bounding box center [801, 531] width 66 height 27
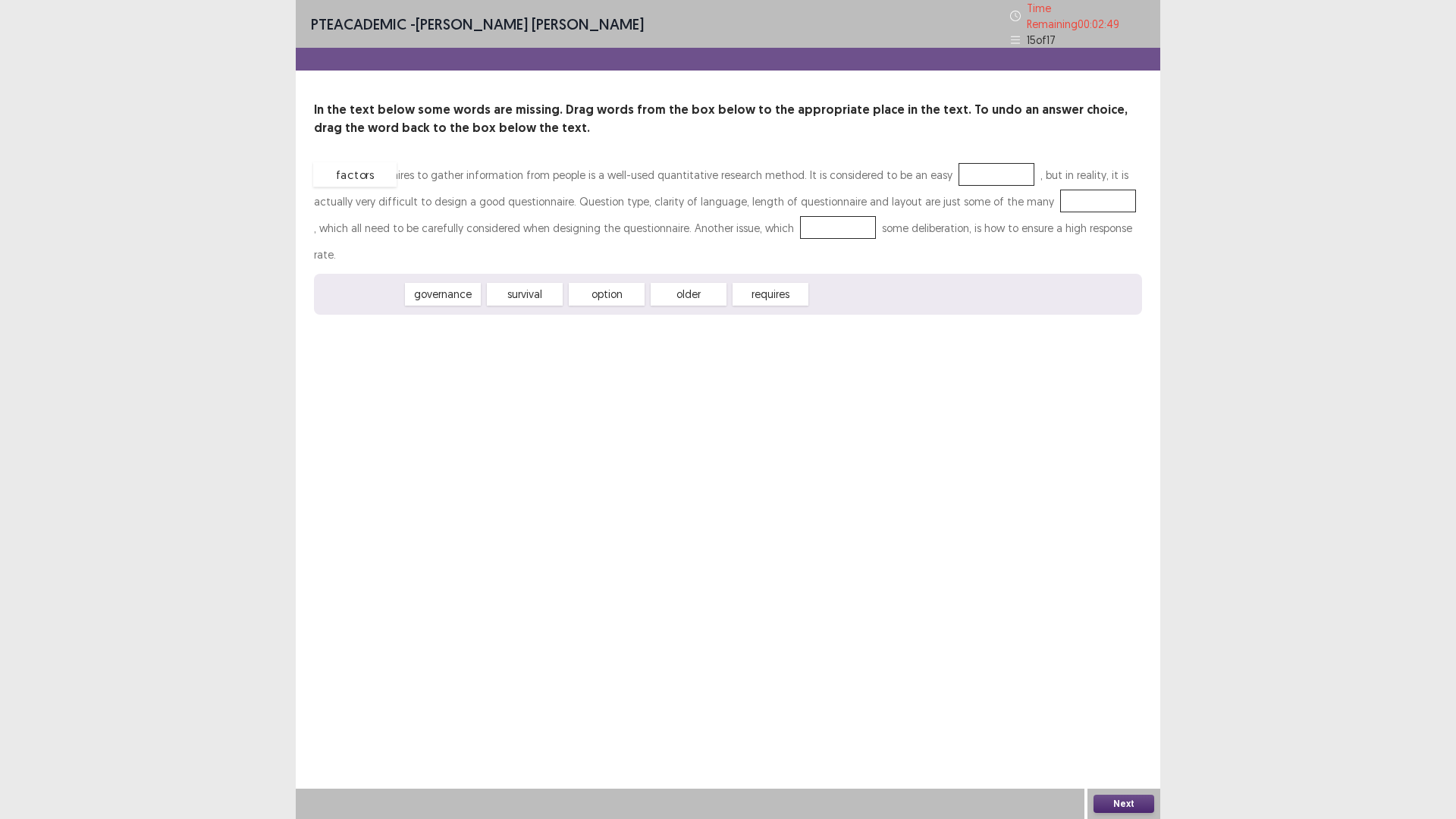
drag, startPoint x: 391, startPoint y: 359, endPoint x: 384, endPoint y: 239, distance: 120.2
drag, startPoint x: 523, startPoint y: 358, endPoint x: 626, endPoint y: 272, distance: 134.2
drag, startPoint x: 626, startPoint y: 363, endPoint x: 546, endPoint y: 309, distance: 96.5
click at [1121, 716] on button "Next" at bounding box center [1124, 804] width 61 height 18
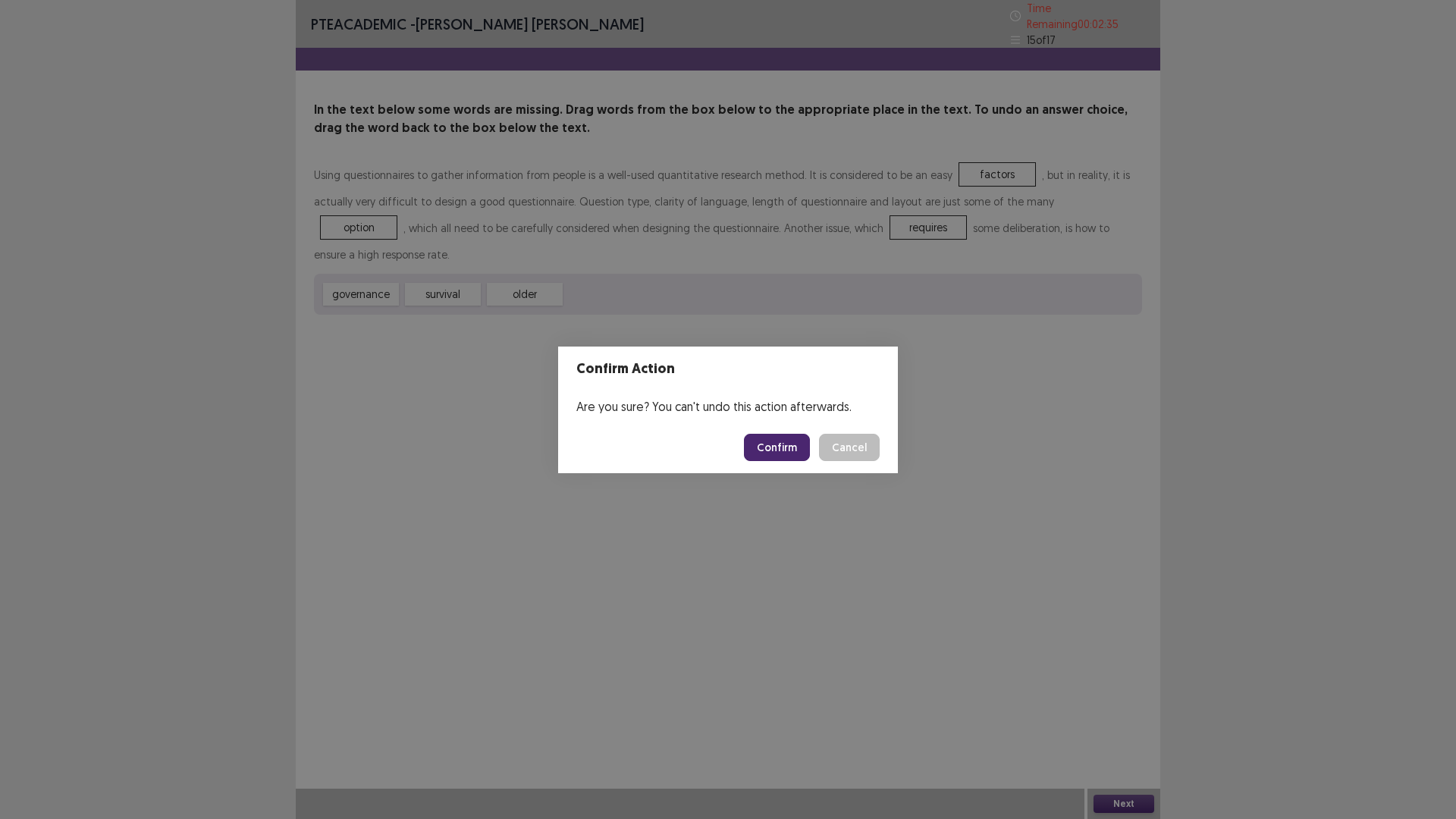
click at [808, 448] on button "Confirm" at bounding box center [776, 448] width 66 height 27
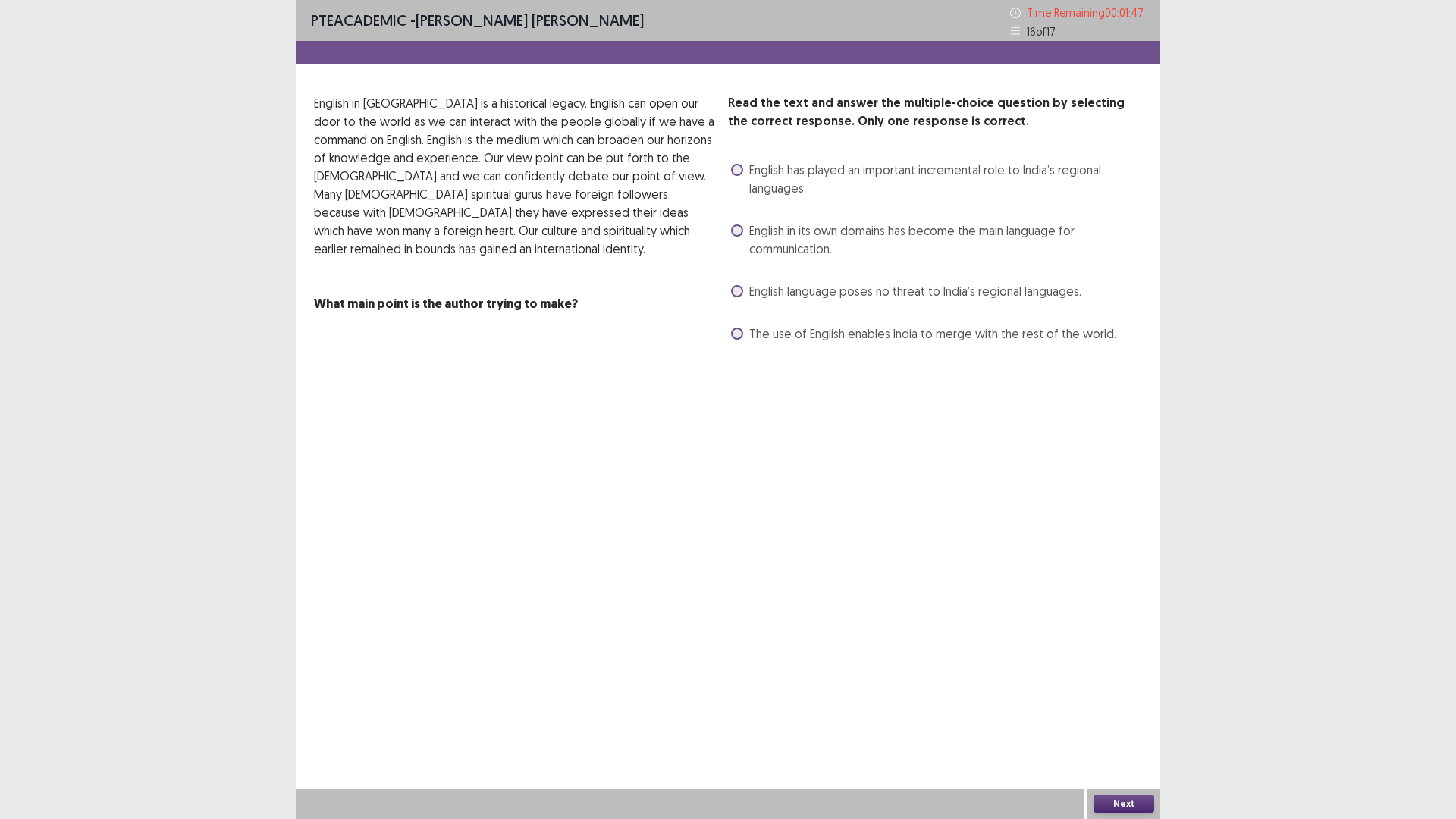
click at [741, 176] on span at bounding box center [736, 170] width 12 height 12
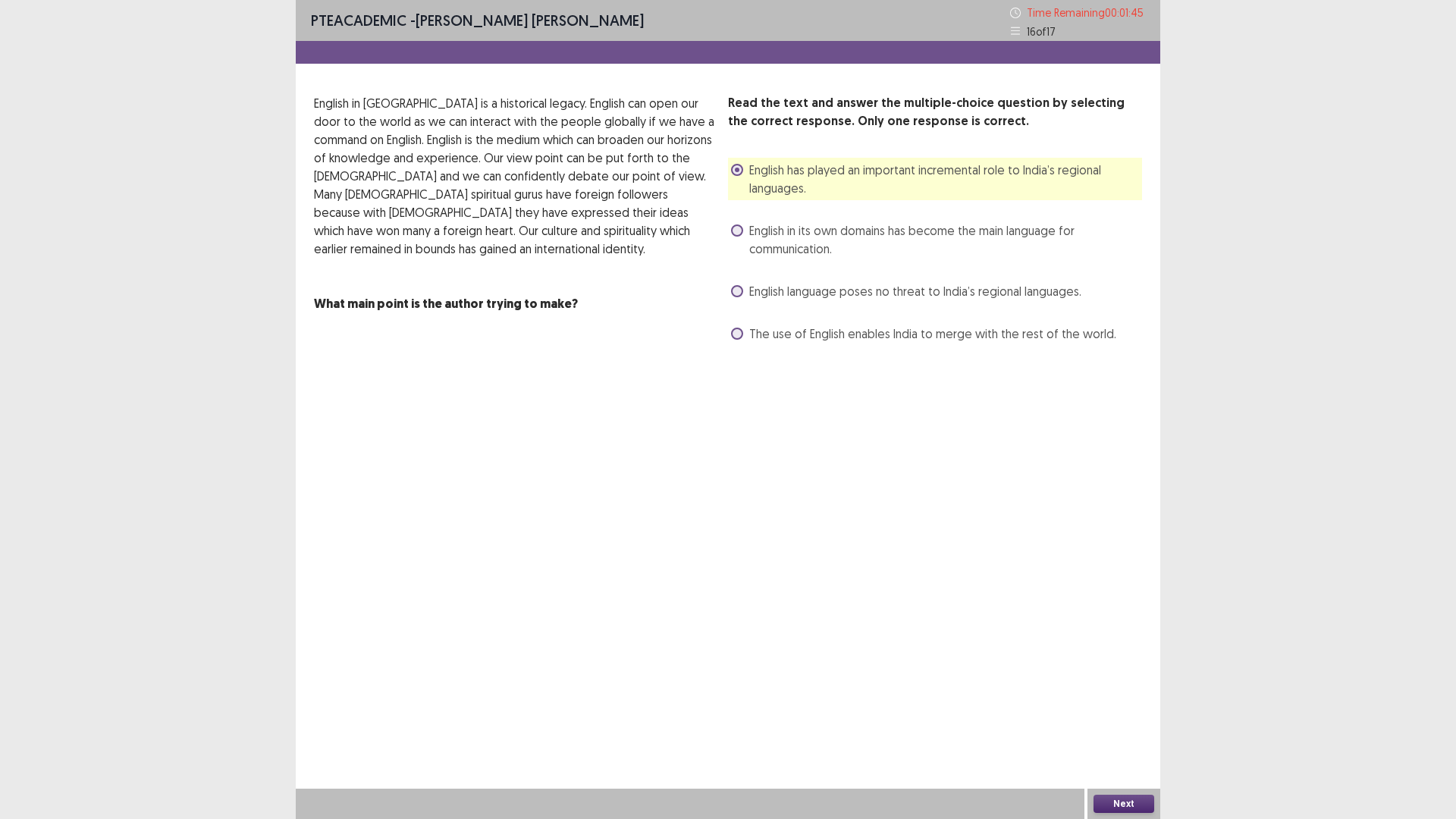
click at [1115, 716] on button "Next" at bounding box center [1124, 804] width 61 height 18
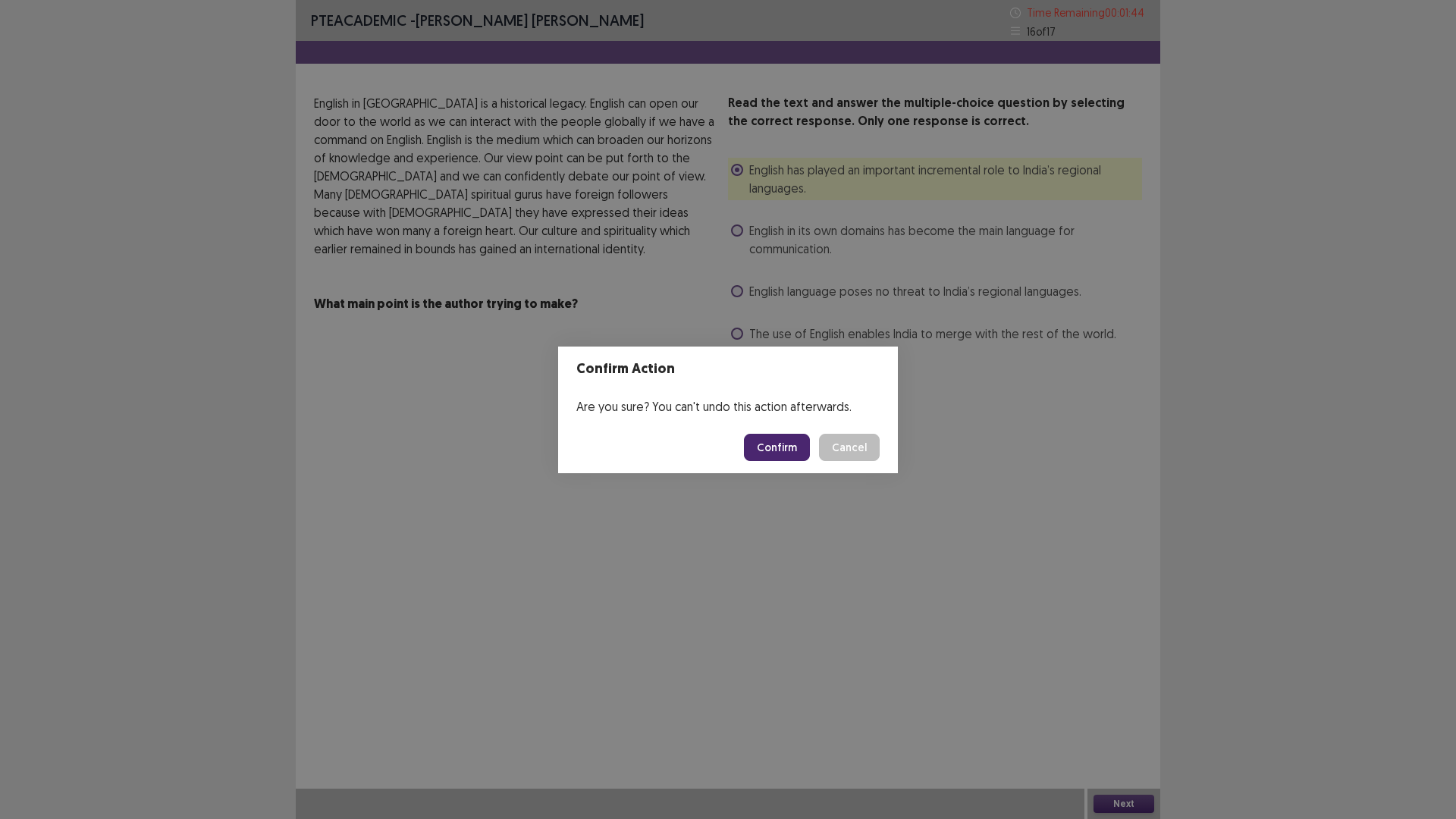
click at [802, 458] on button "Confirm" at bounding box center [776, 448] width 66 height 27
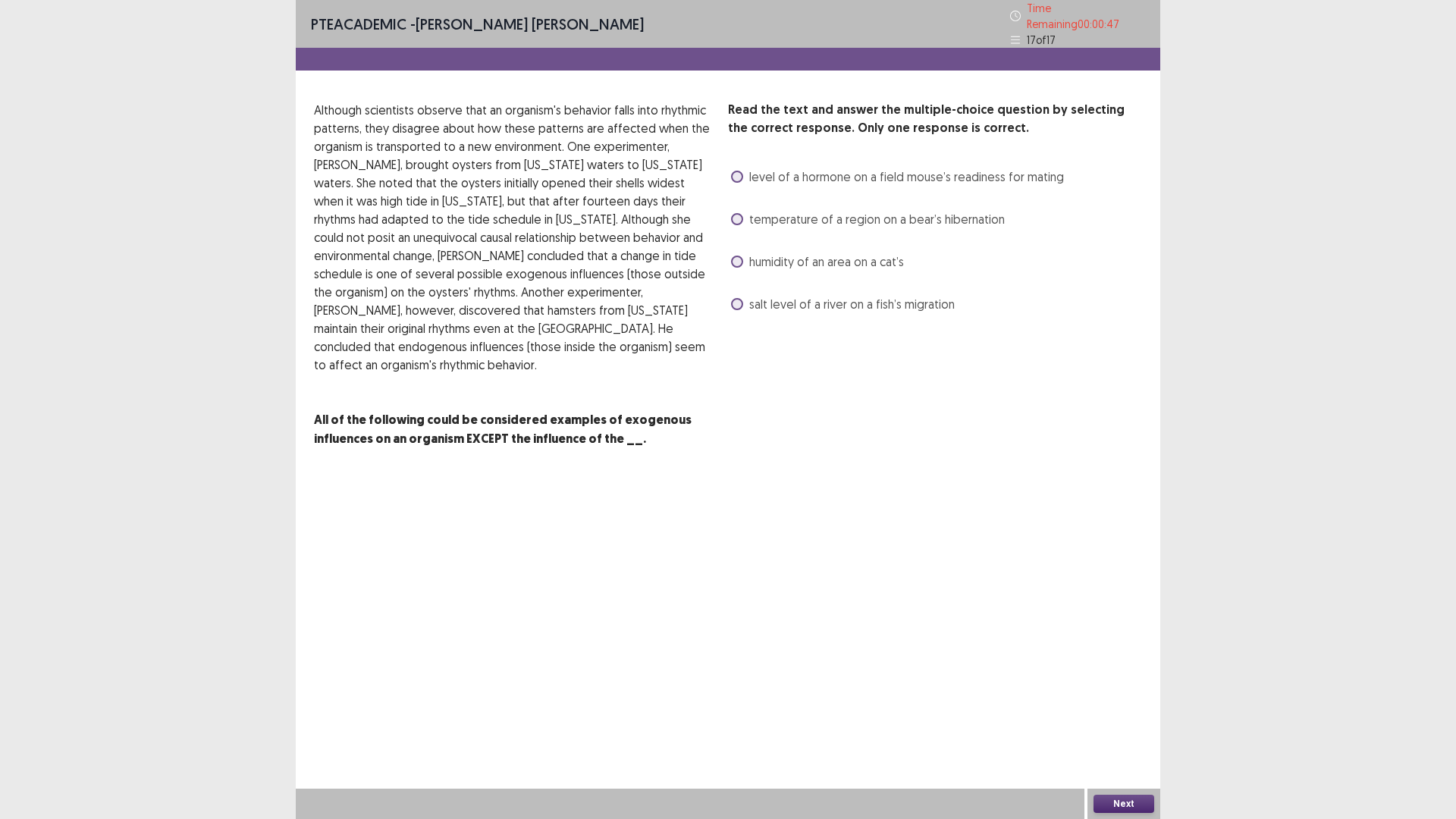
click at [738, 183] on span at bounding box center [736, 176] width 12 height 12
click at [1121, 716] on button "Next" at bounding box center [1124, 804] width 61 height 18
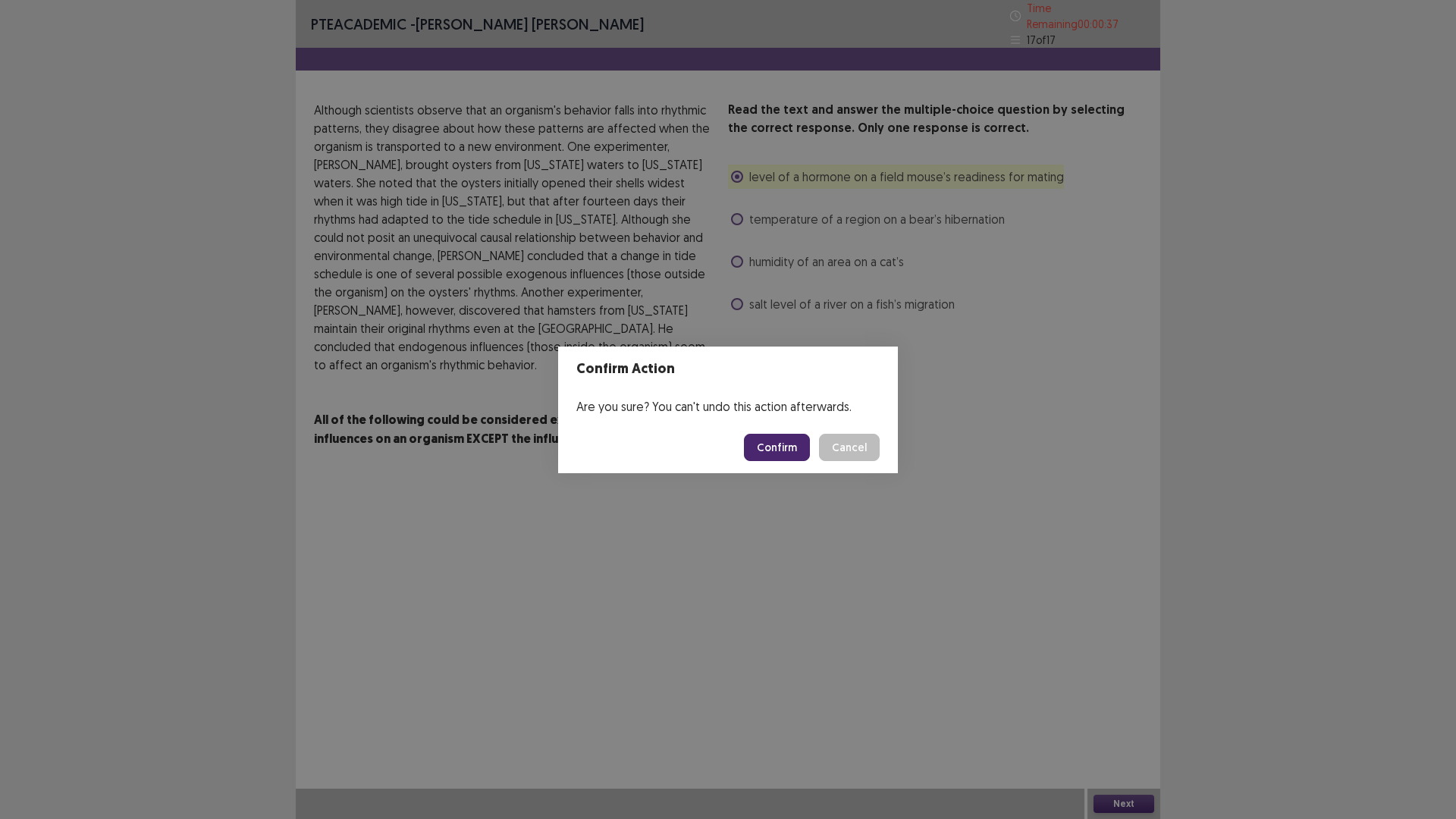
click at [810, 461] on button "Confirm" at bounding box center [776, 448] width 66 height 27
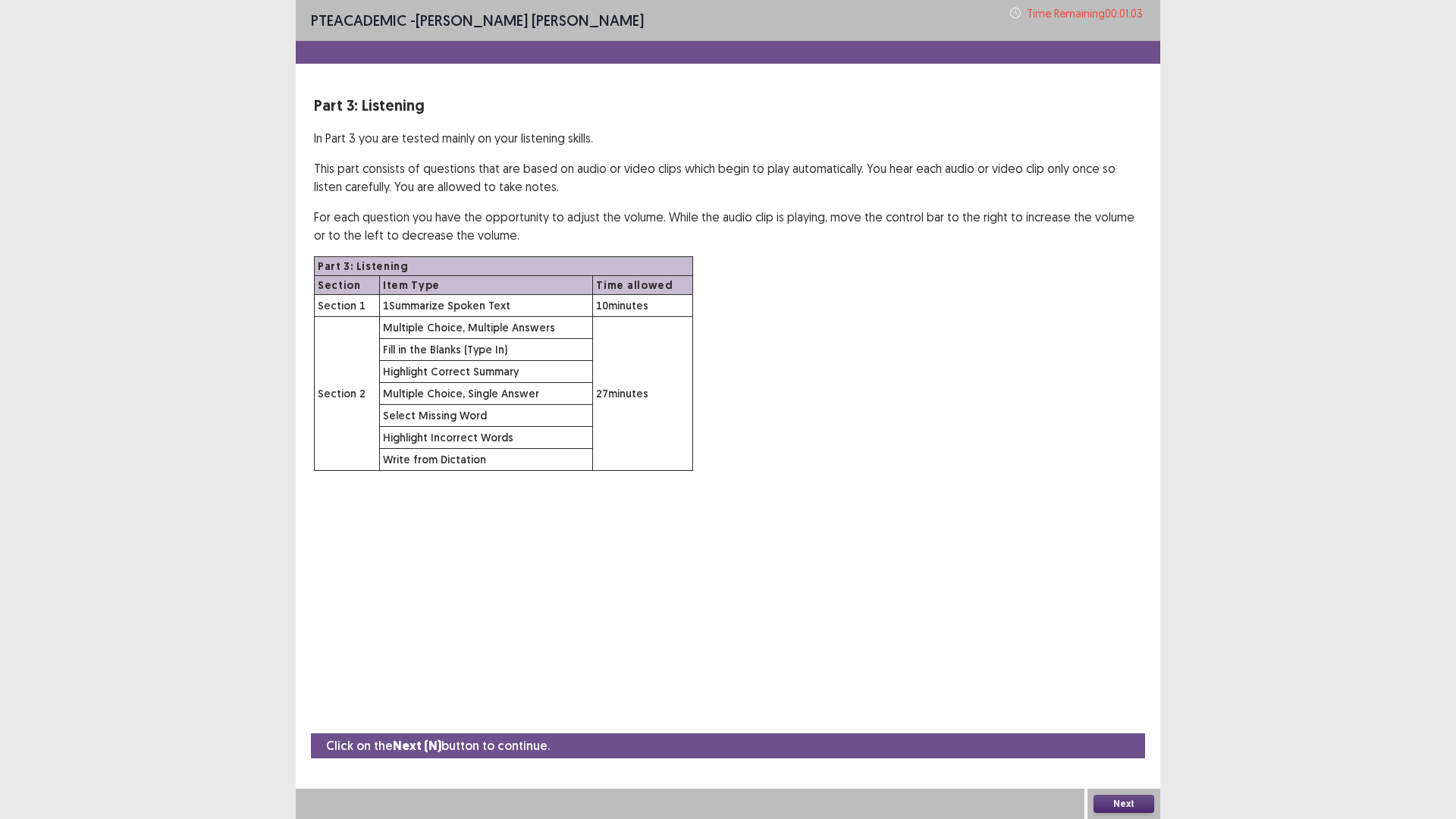
click at [1136, 716] on button "Next" at bounding box center [1124, 804] width 61 height 18
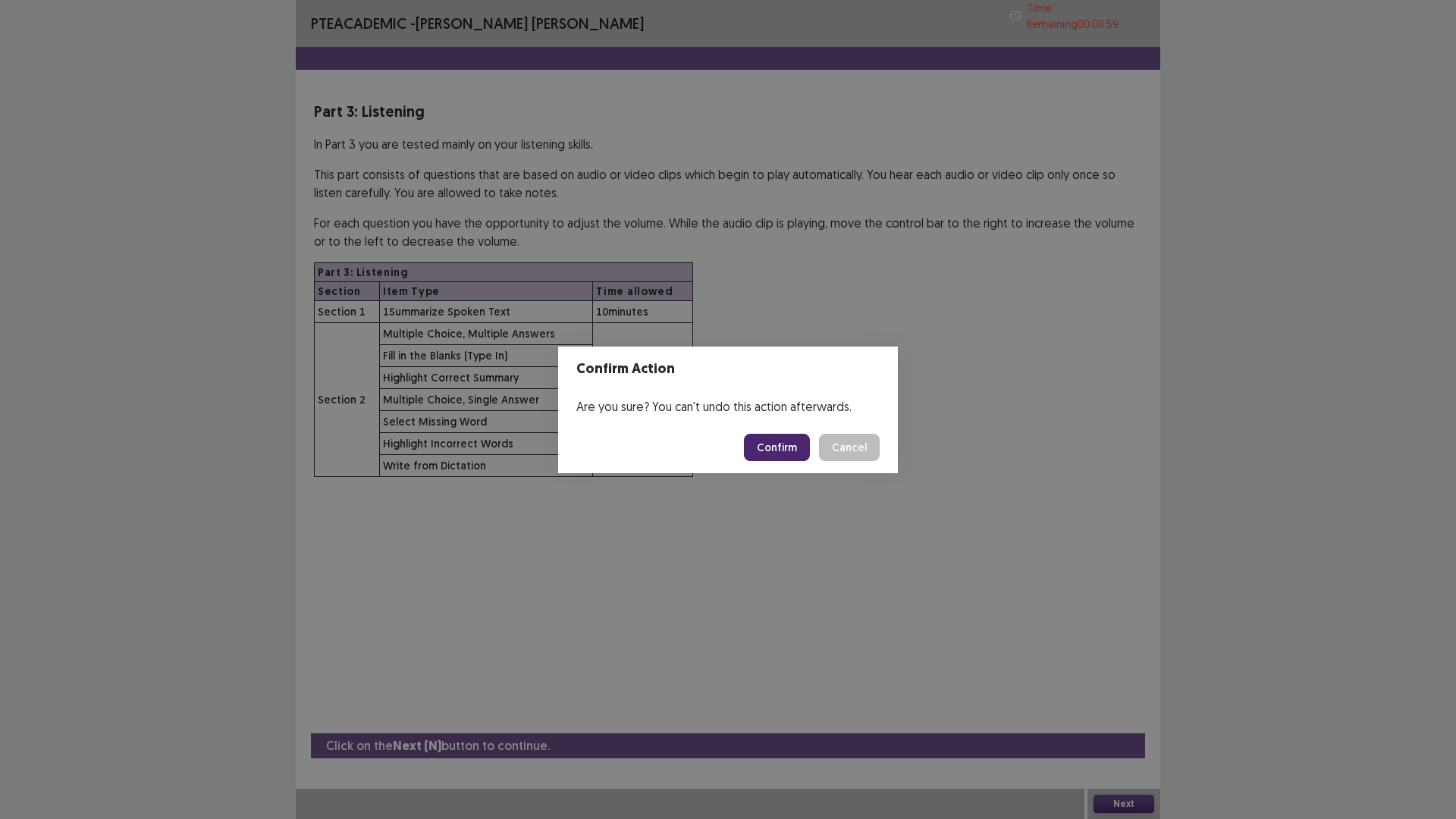
click at [804, 452] on button "Confirm" at bounding box center [776, 448] width 66 height 27
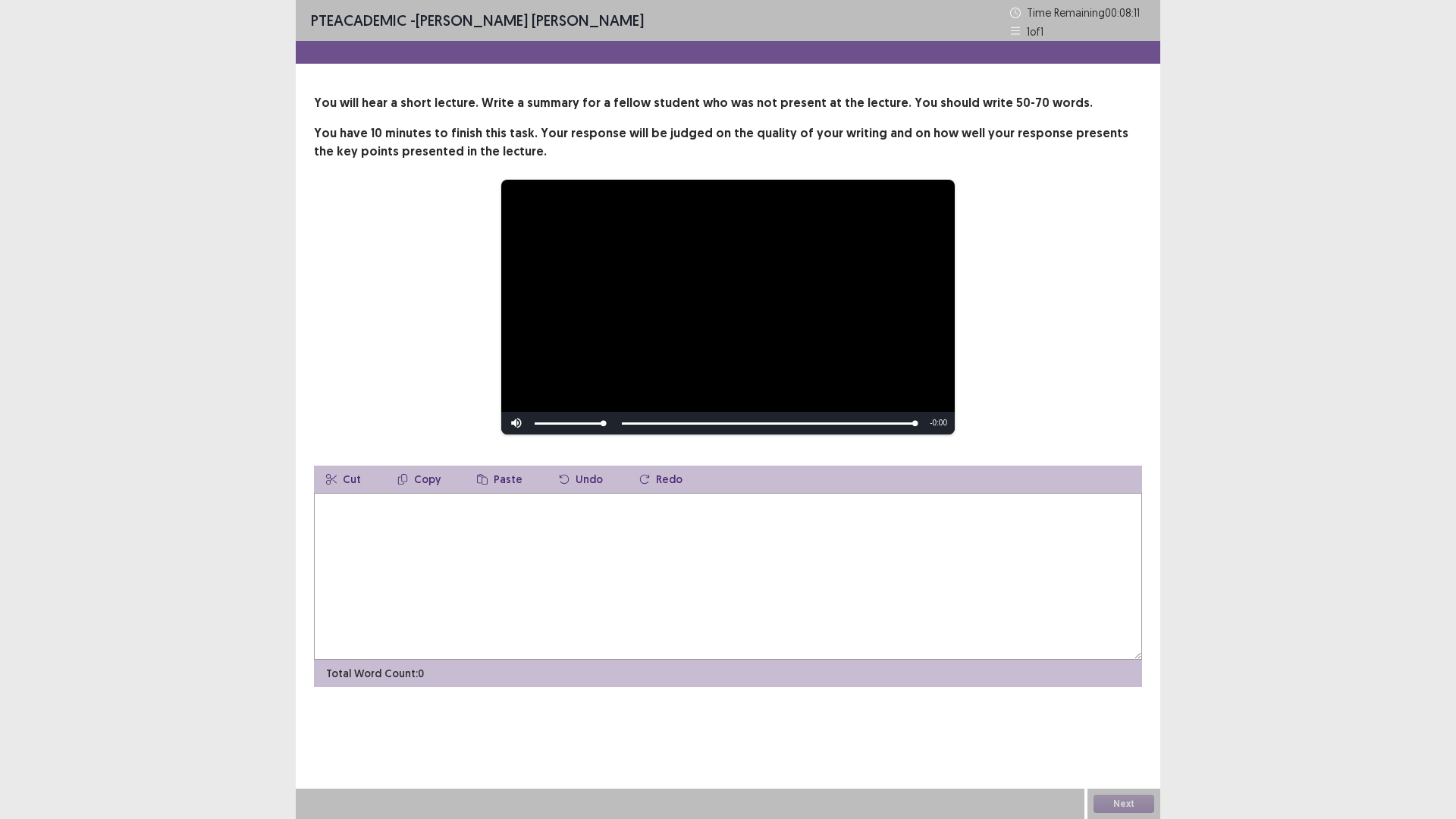
click at [443, 636] on textarea at bounding box center [728, 576] width 828 height 167
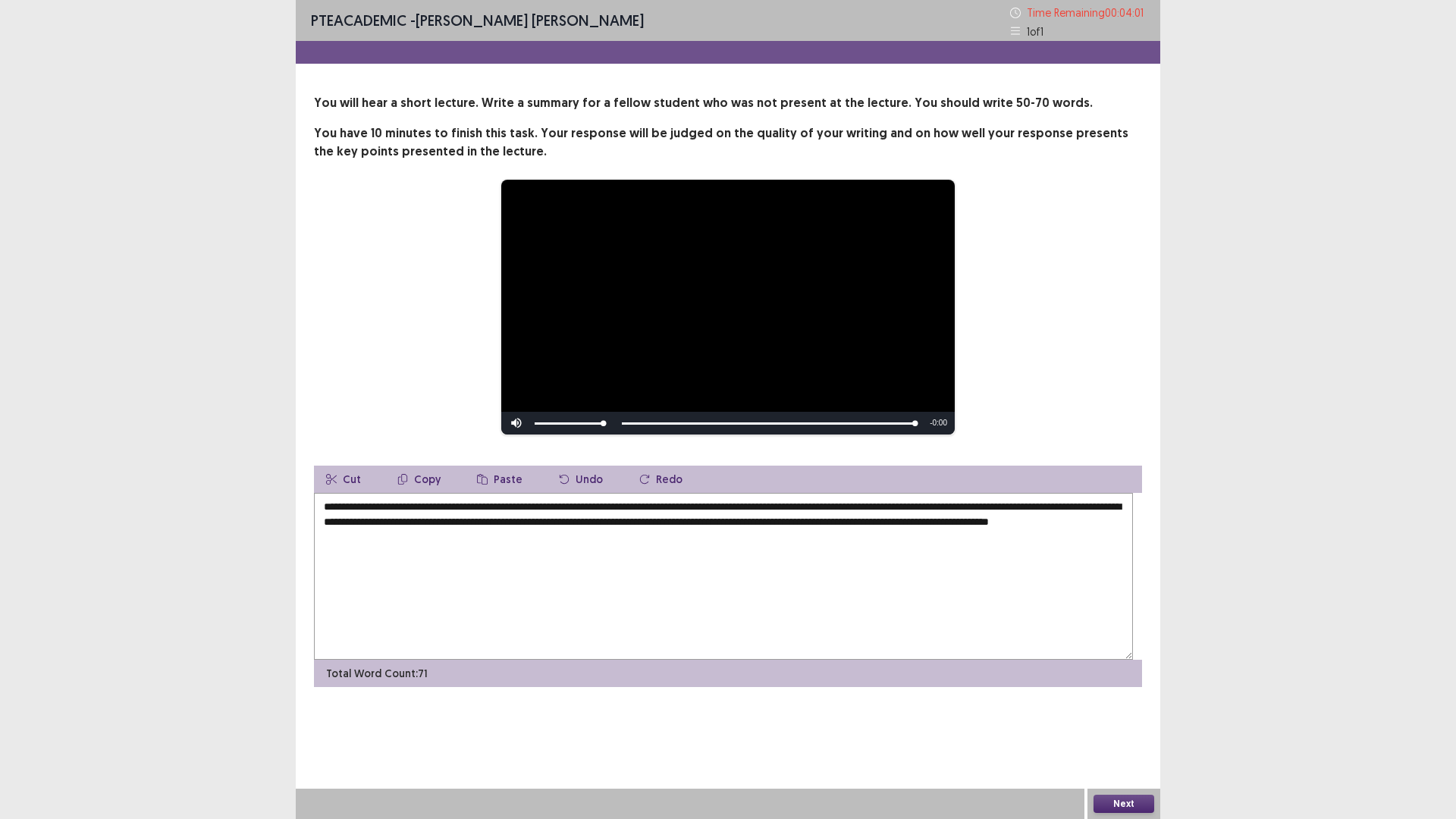
scroll to position [25, 0]
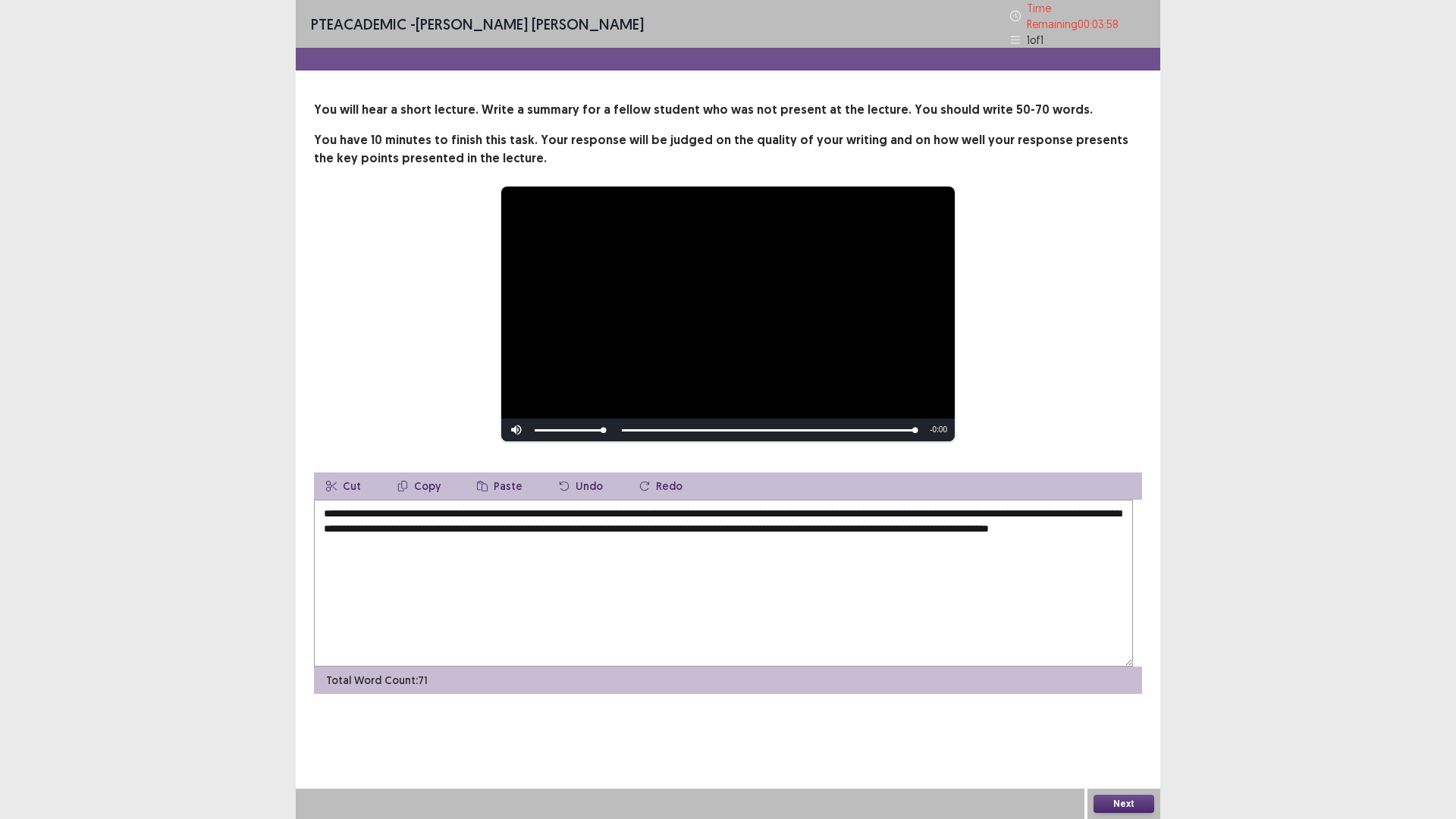
type textarea "**********"
click at [1114, 716] on button "Next" at bounding box center [1124, 804] width 61 height 18
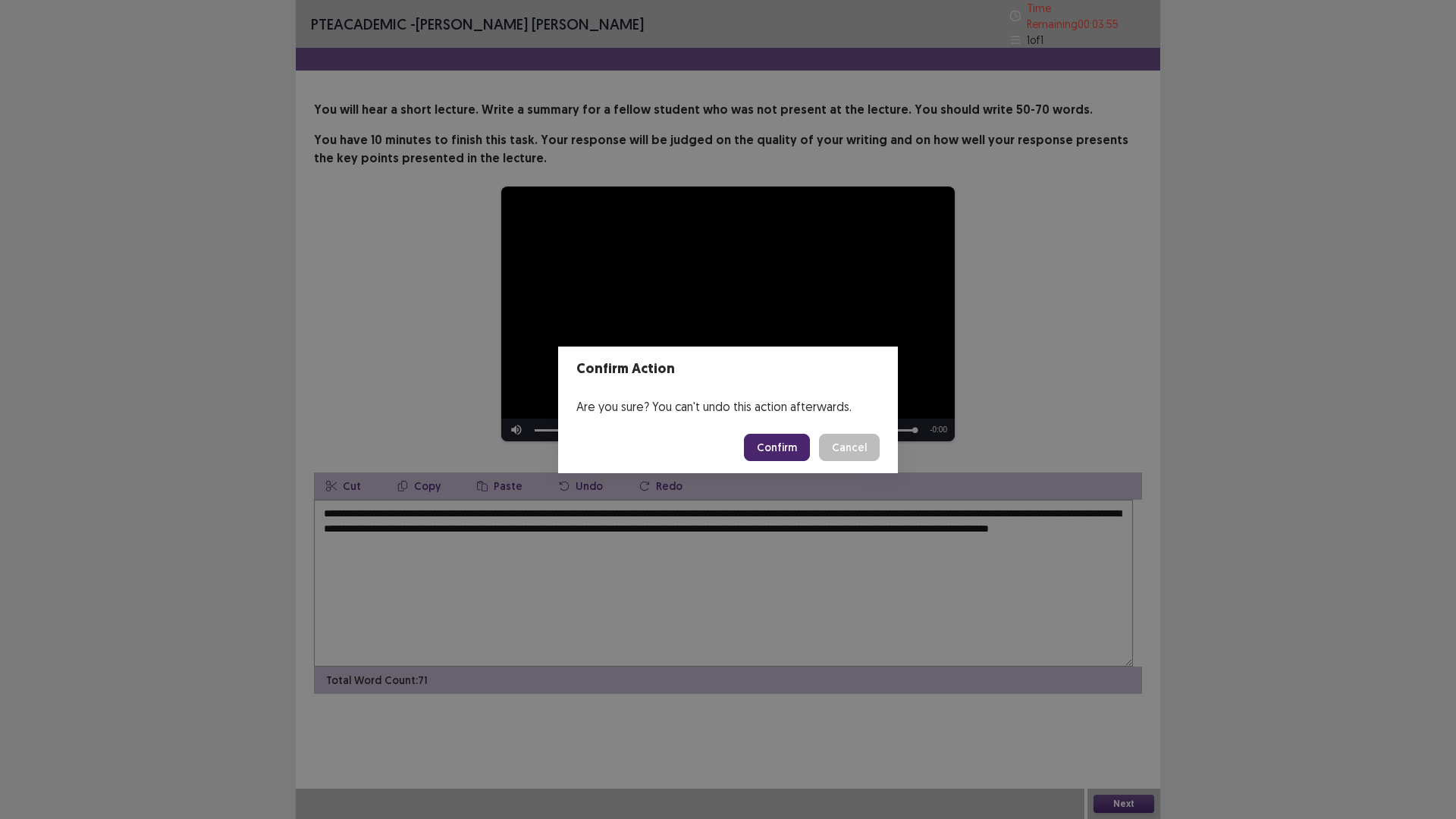
click at [792, 452] on button "Confirm" at bounding box center [776, 448] width 66 height 27
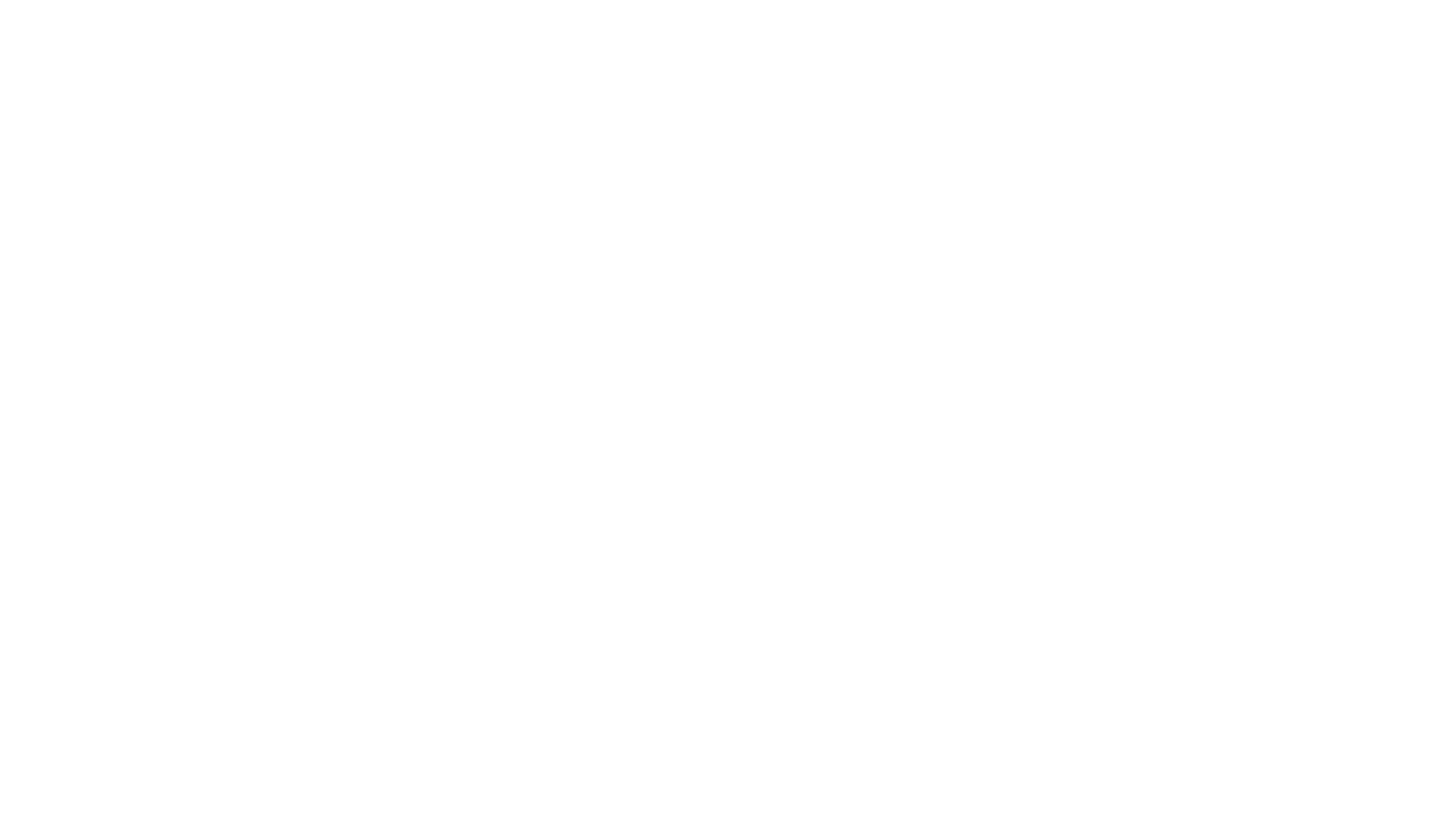
scroll to position [0, 0]
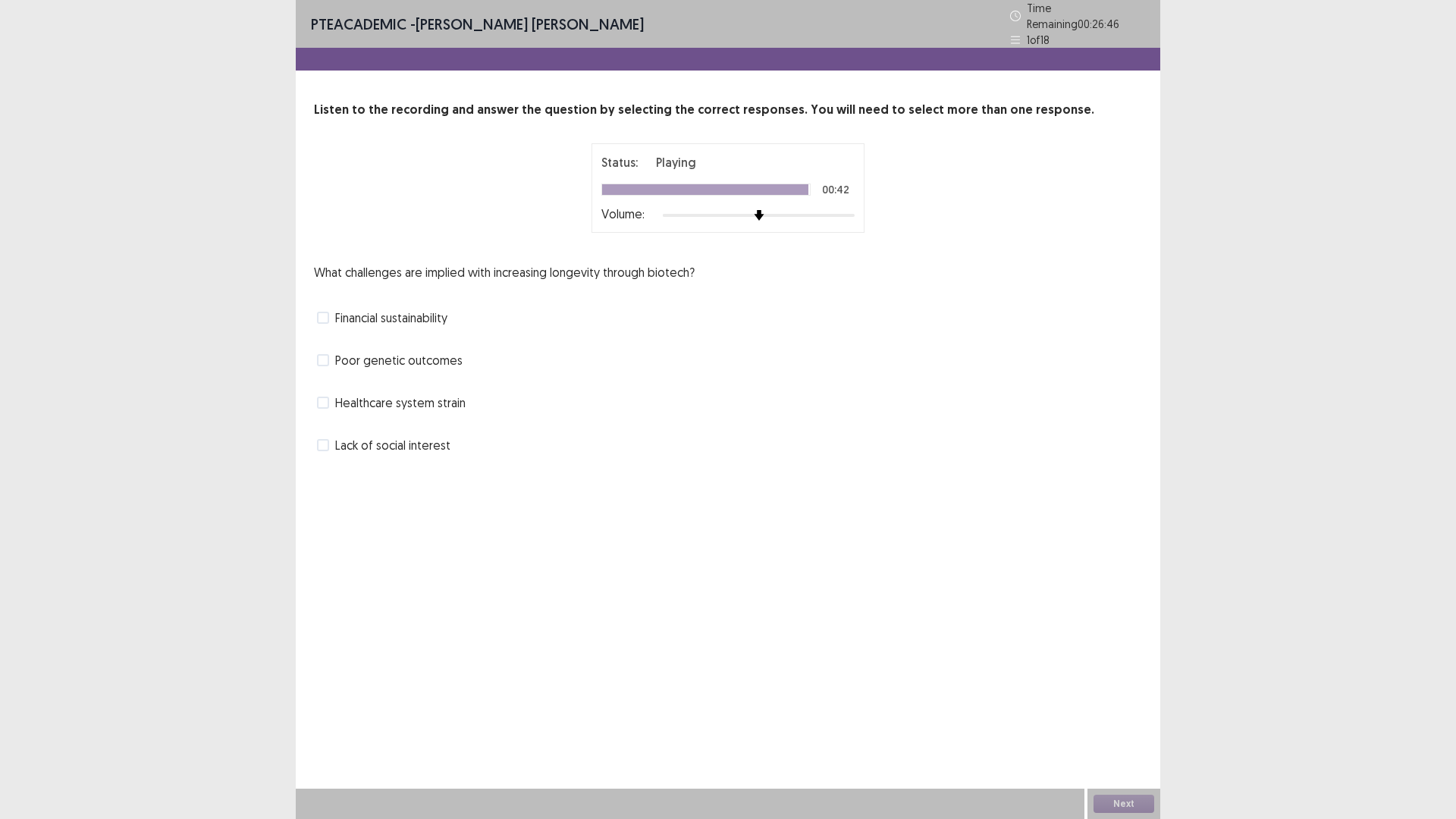
click at [329, 323] on span at bounding box center [323, 317] width 12 height 12
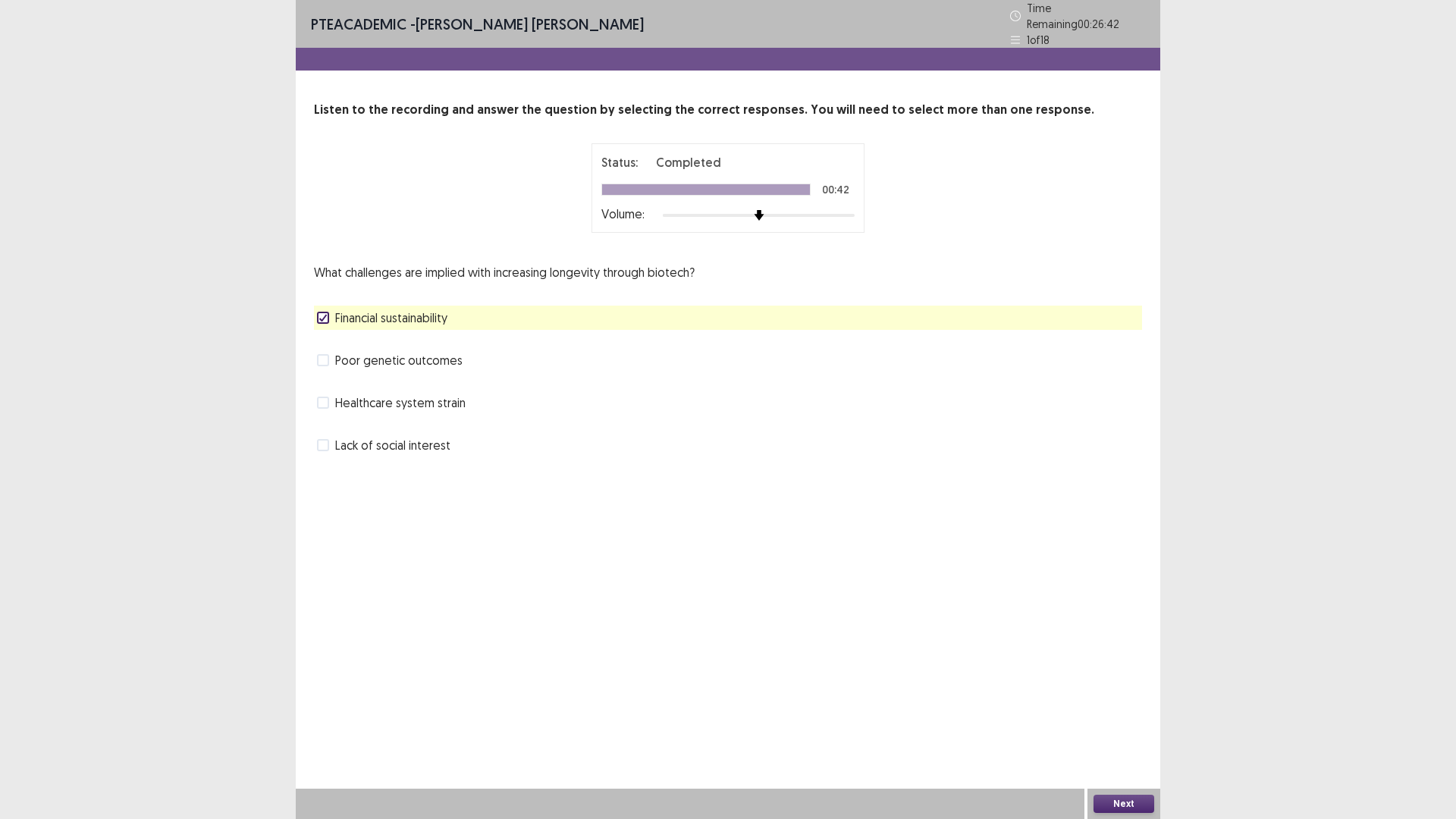
click at [1136, 716] on button "Next" at bounding box center [1124, 804] width 61 height 18
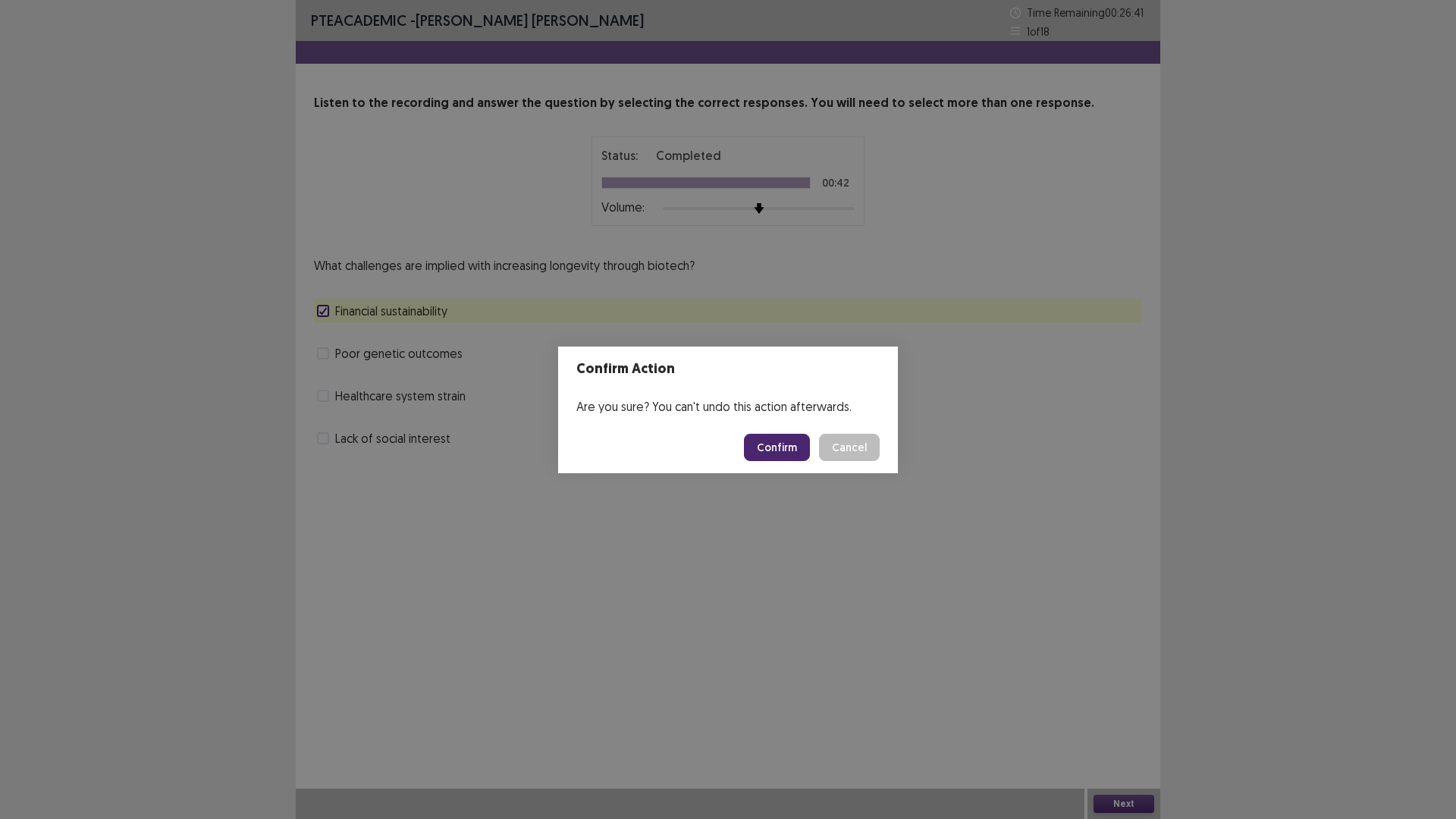
click at [790, 456] on button "Confirm" at bounding box center [776, 448] width 66 height 27
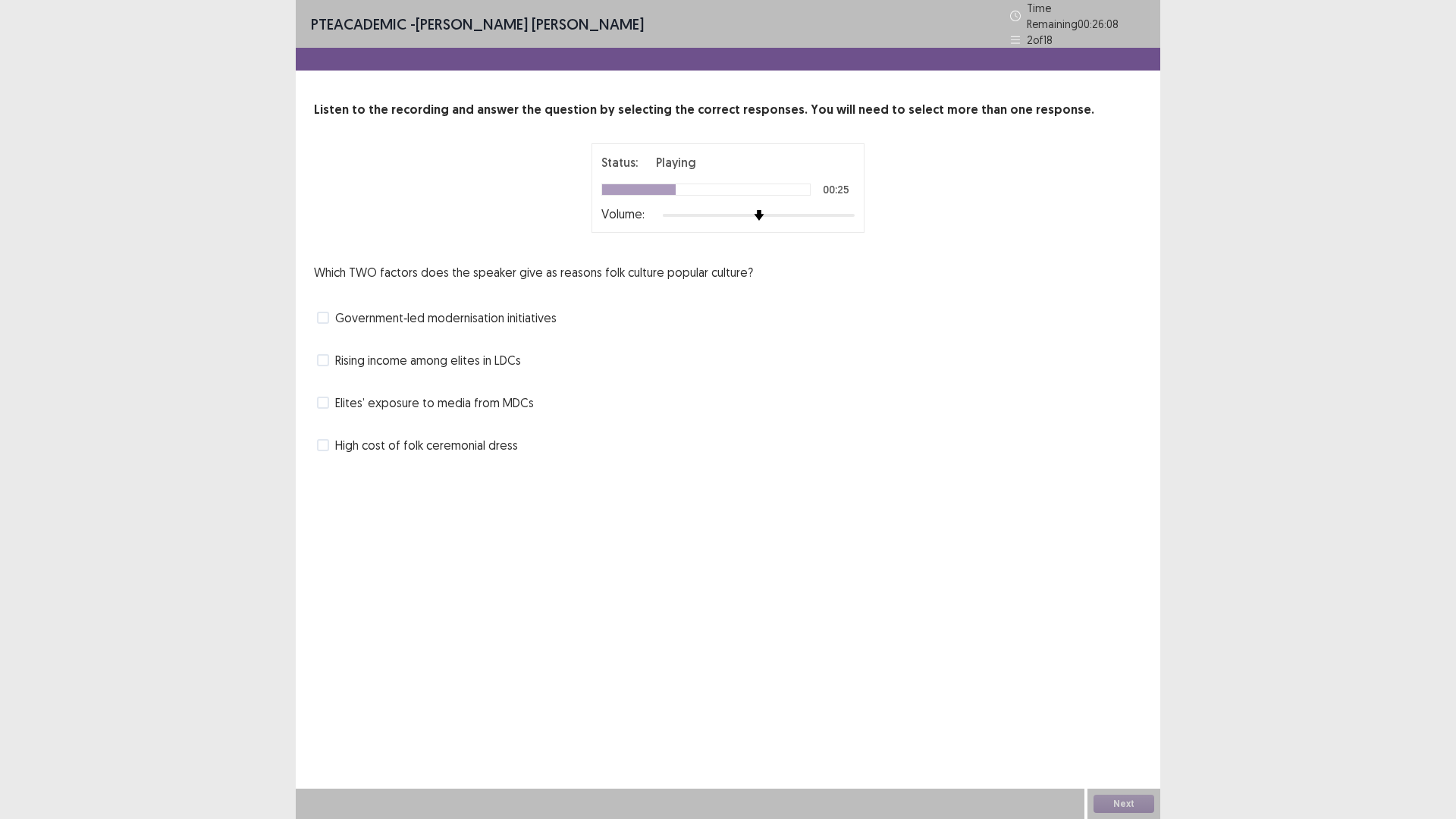
click at [328, 367] on span at bounding box center [323, 359] width 12 height 12
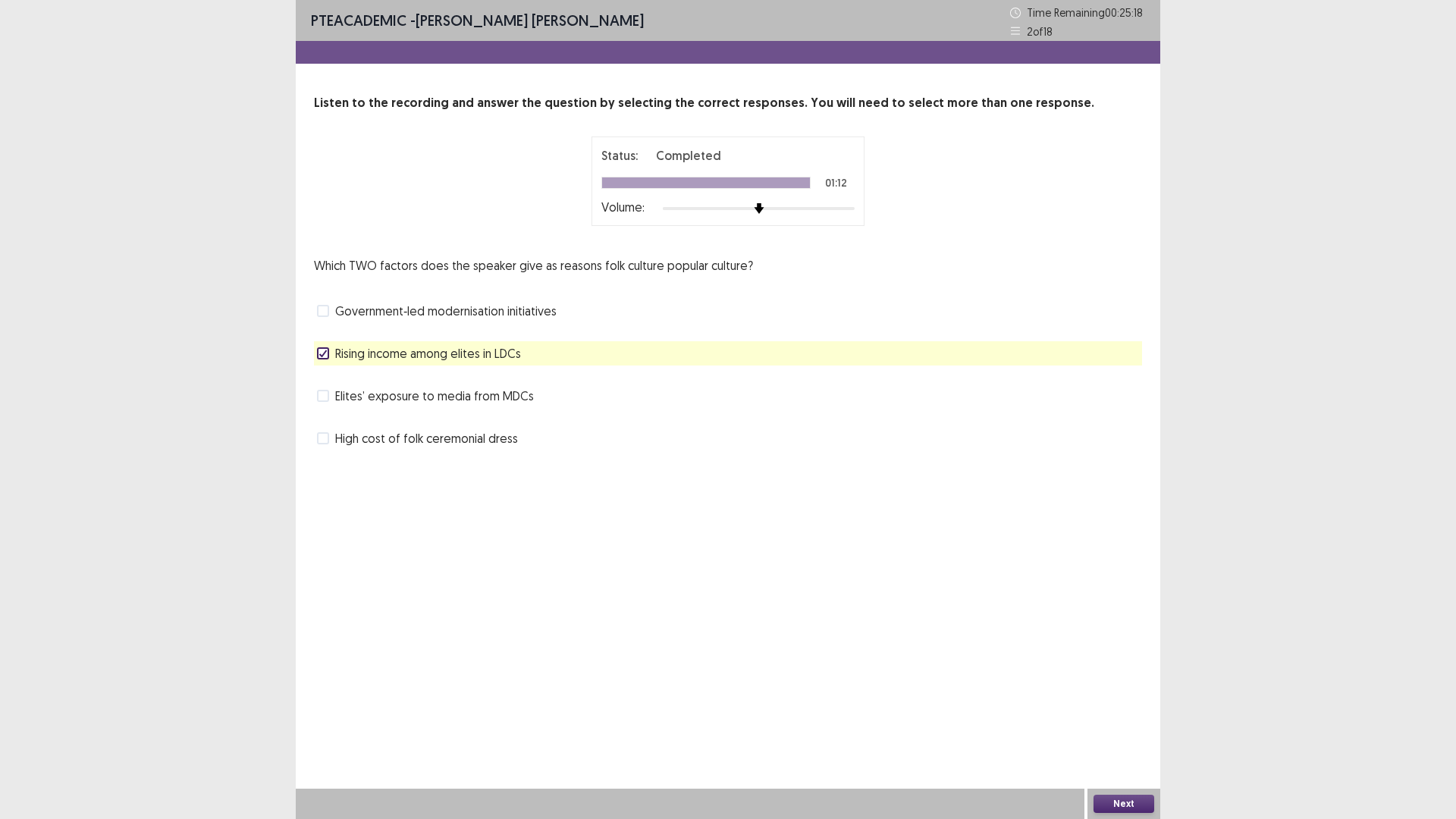
click at [1135, 716] on button "Next" at bounding box center [1124, 804] width 61 height 18
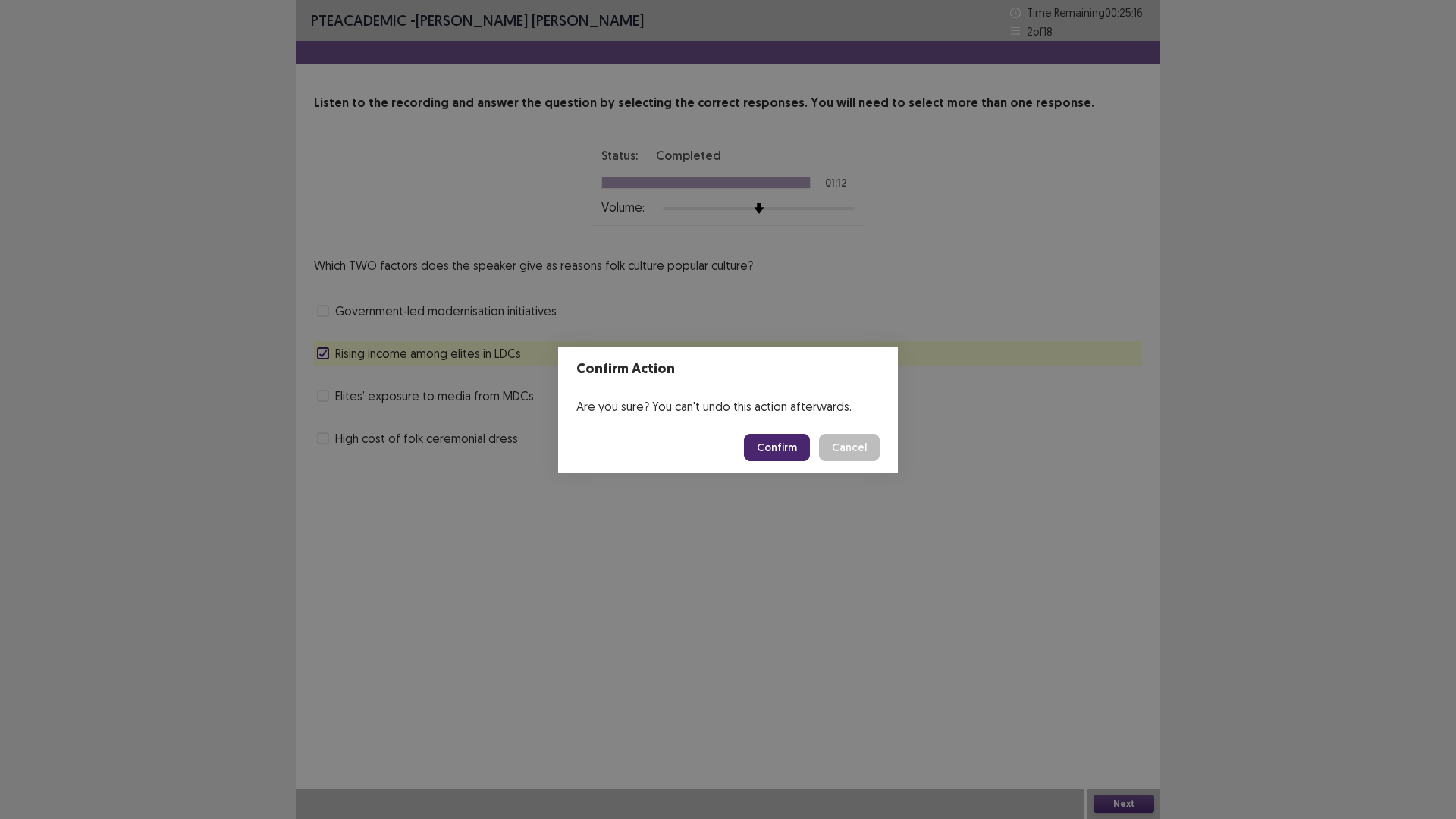
click at [774, 456] on button "Confirm" at bounding box center [776, 448] width 66 height 27
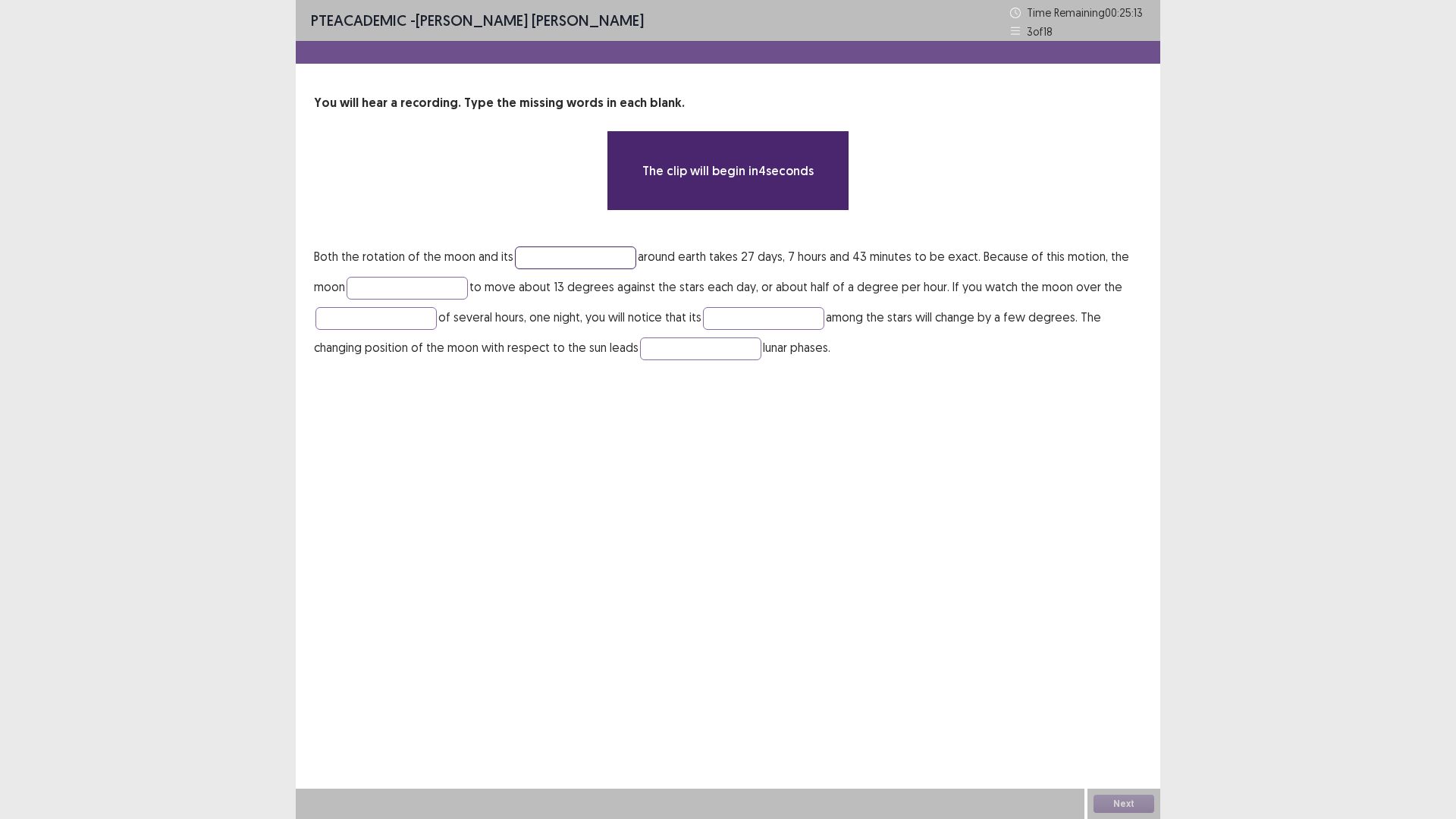
click at [636, 269] on input "text" at bounding box center [576, 258] width 122 height 22
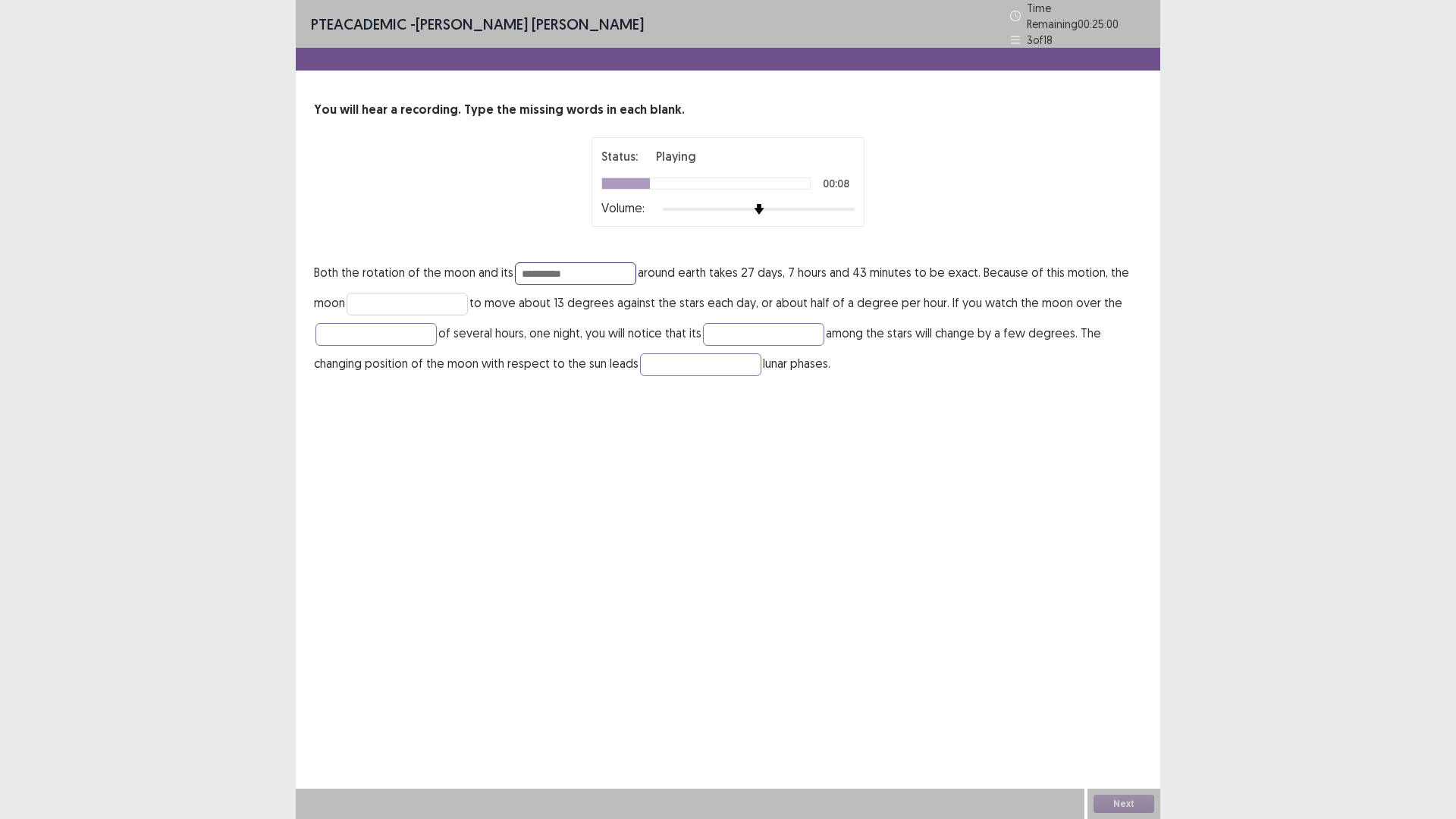
type input "**********"
click at [467, 315] on input "text" at bounding box center [407, 304] width 122 height 22
type input "******"
click at [437, 346] on input "text" at bounding box center [376, 335] width 122 height 22
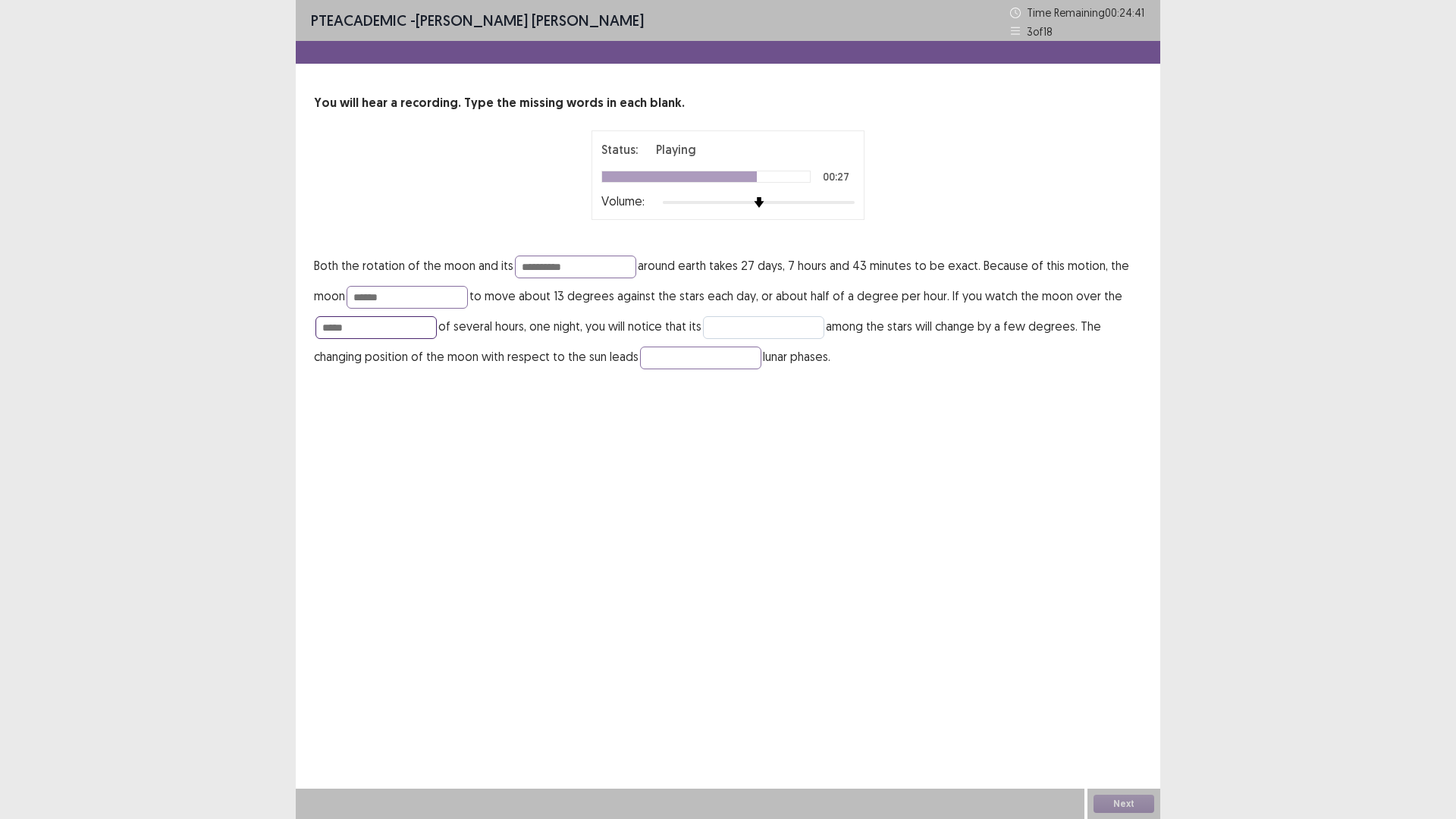
type input "*****"
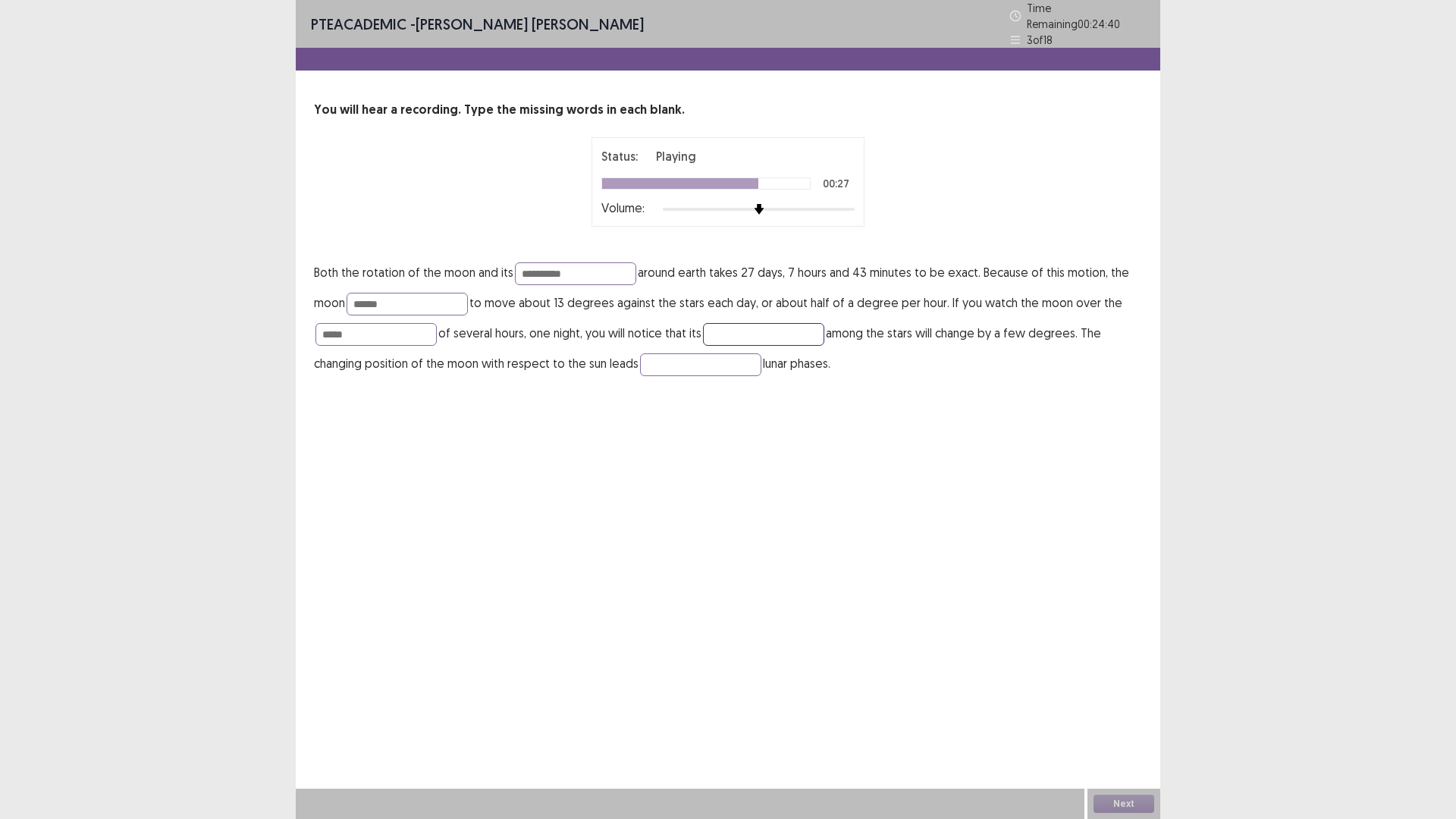
click at [703, 346] on input "text" at bounding box center [764, 335] width 122 height 22
type input "******"
click at [640, 376] on input "text" at bounding box center [701, 364] width 122 height 22
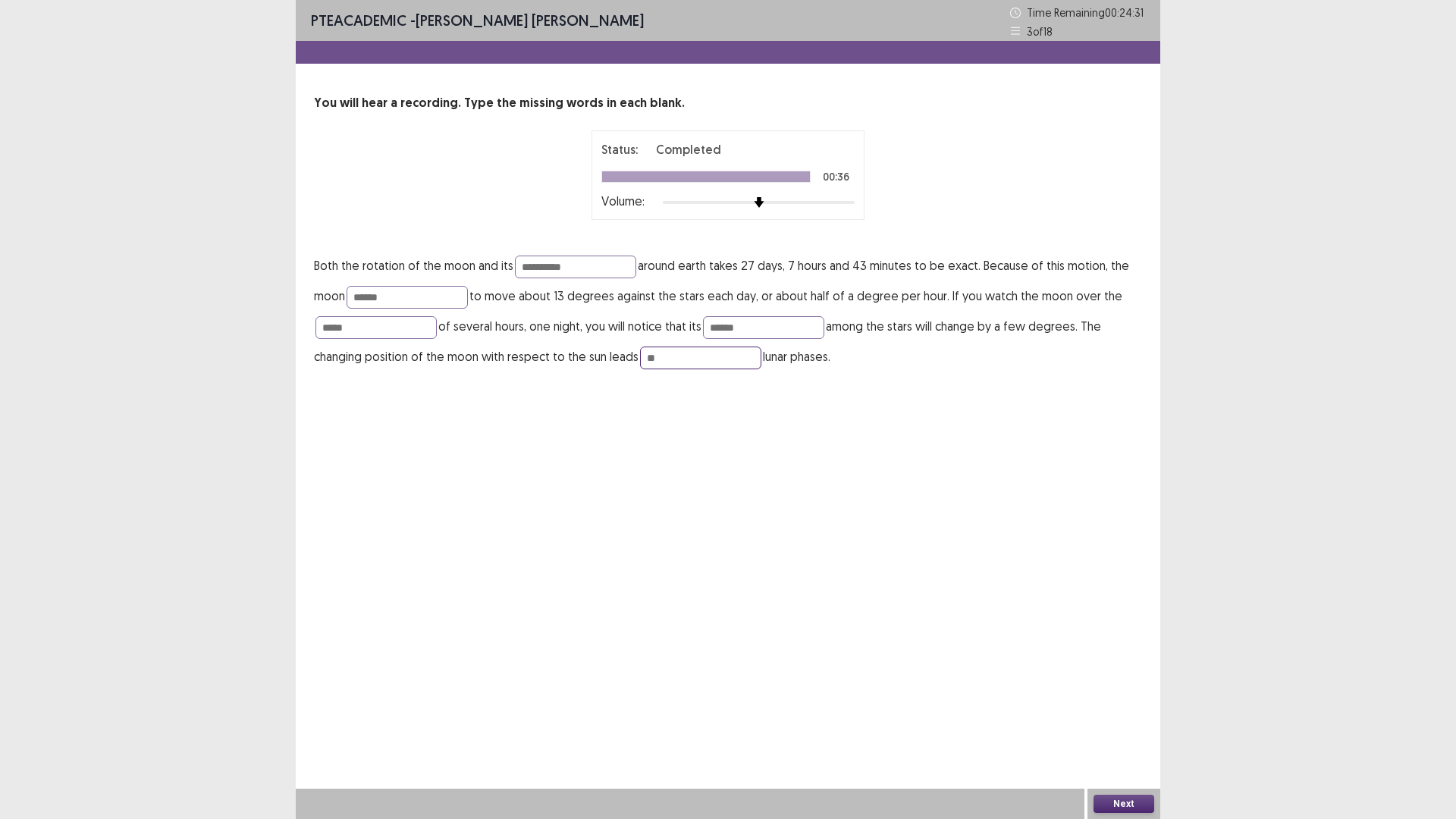
type input "*"
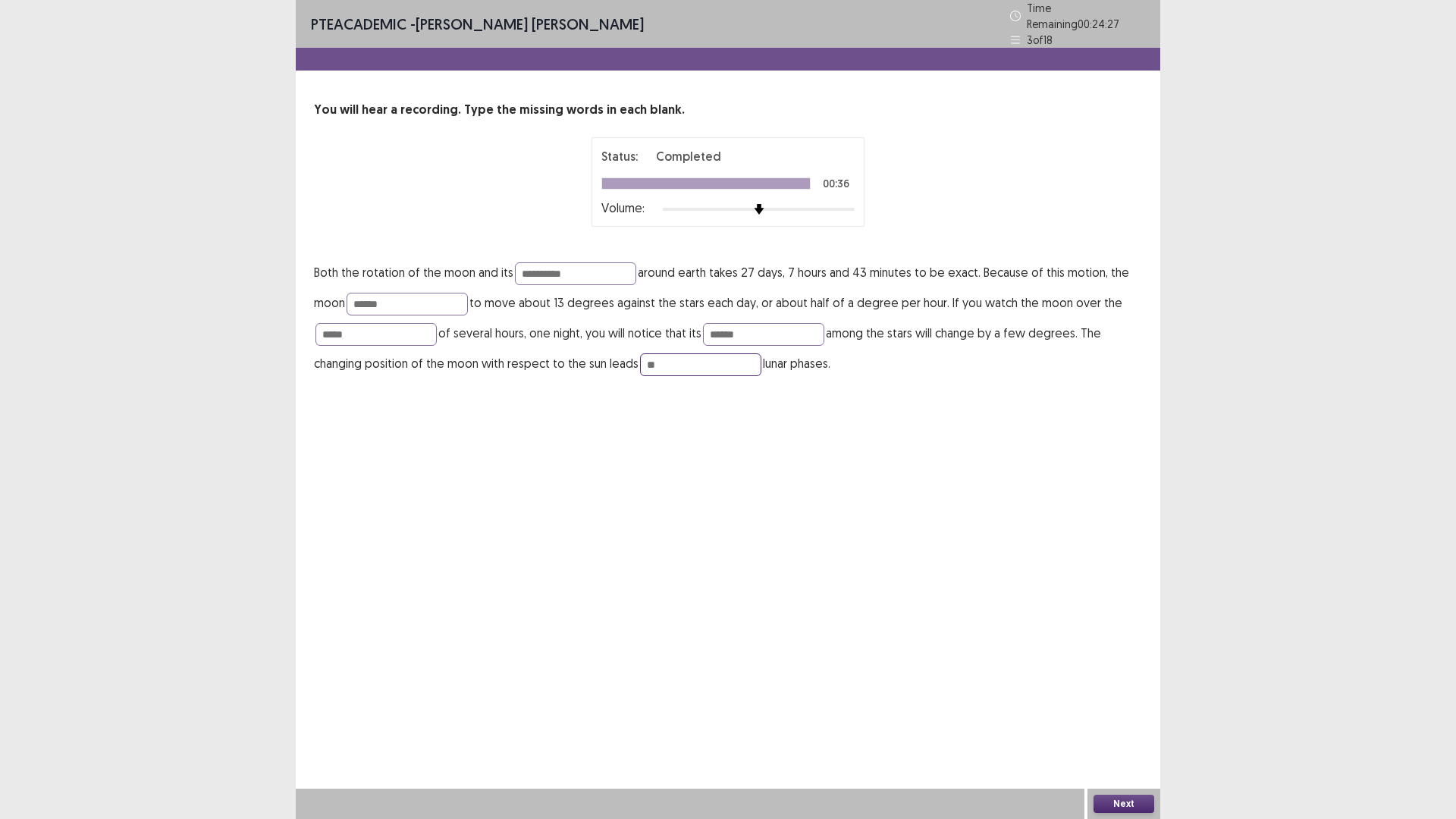
type input "**"
click at [1132, 716] on button "Next" at bounding box center [1124, 804] width 61 height 18
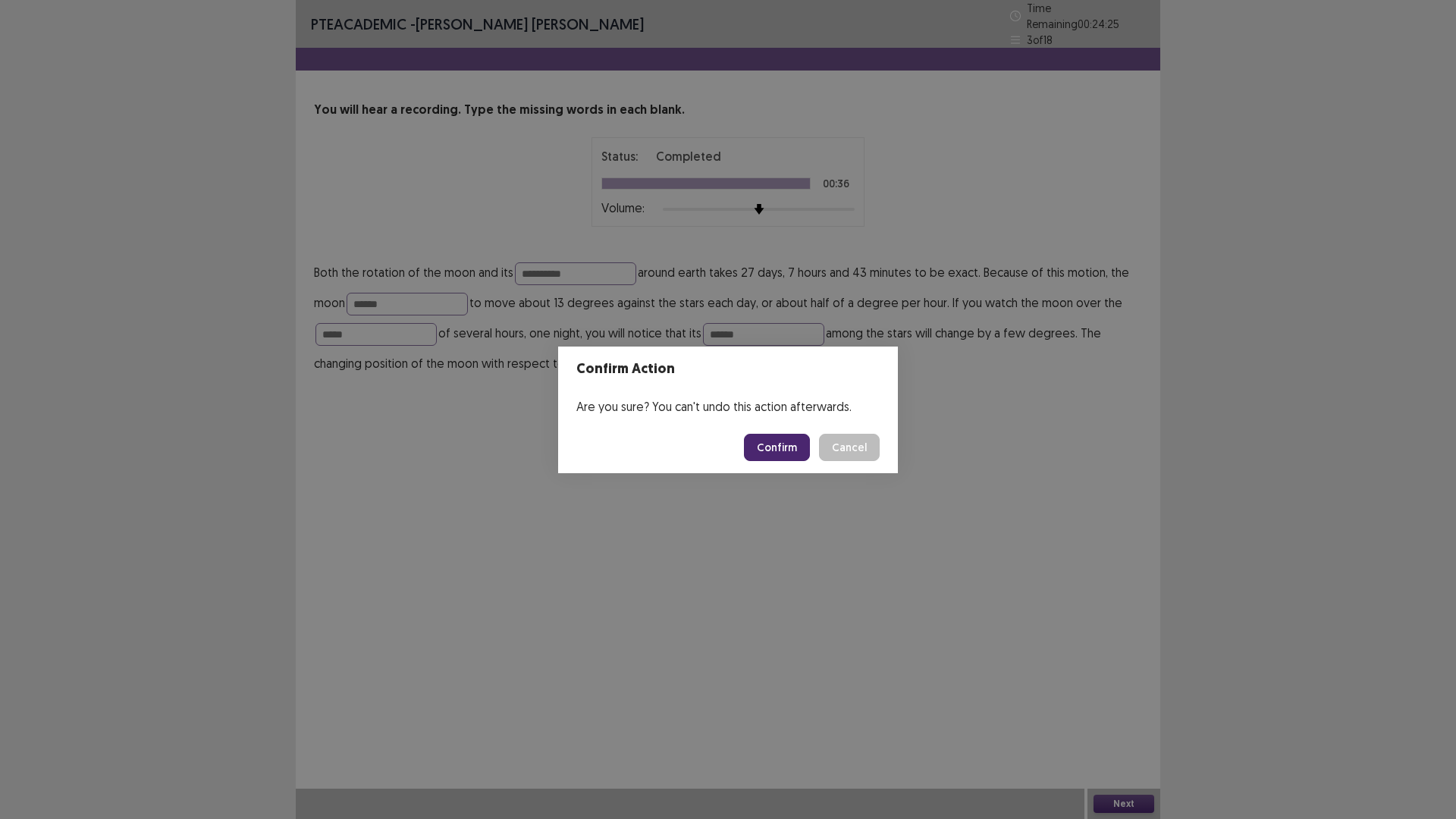
click at [776, 456] on button "Confirm" at bounding box center [776, 448] width 66 height 27
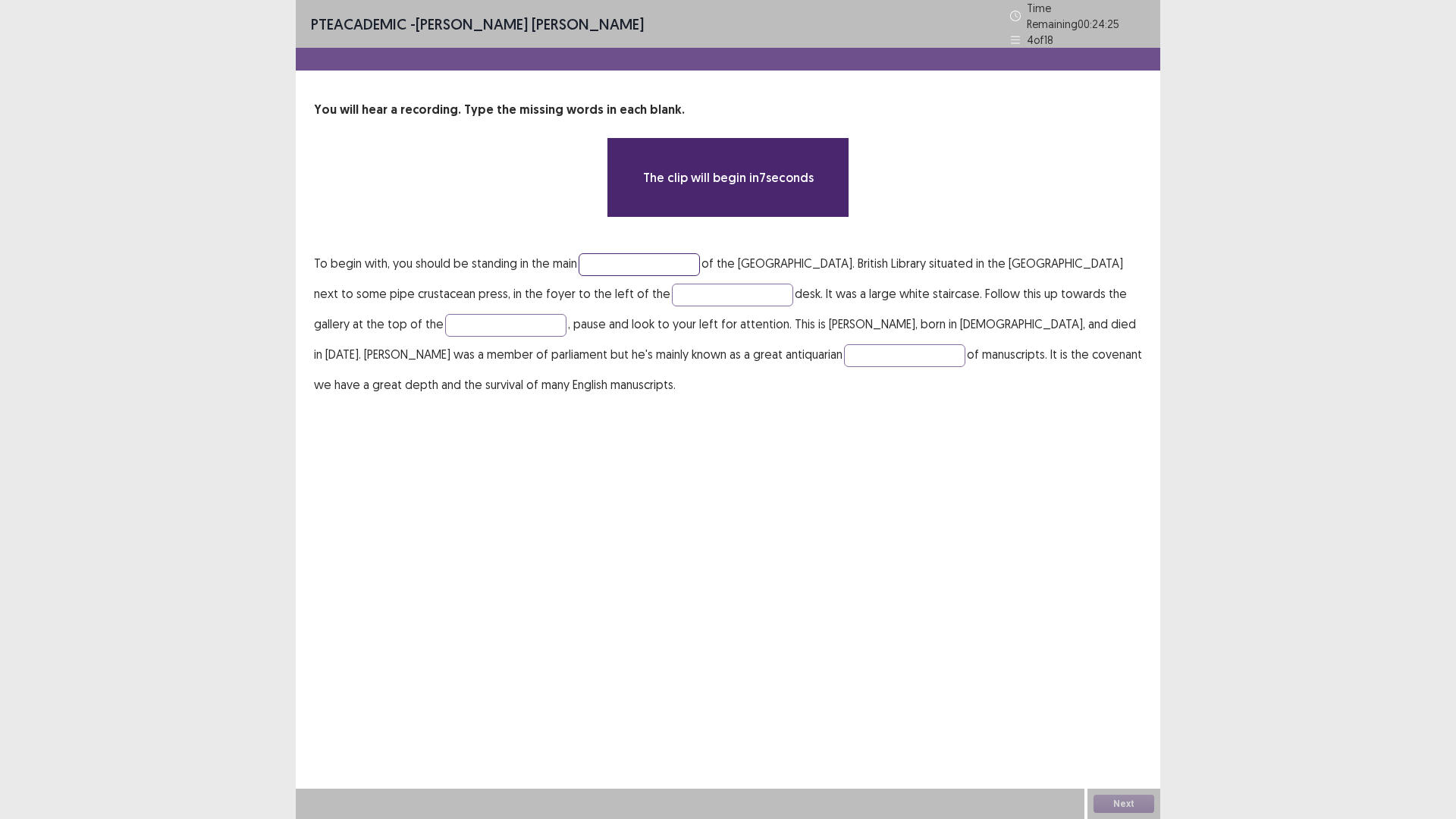
click at [683, 276] on input "text" at bounding box center [640, 264] width 122 height 22
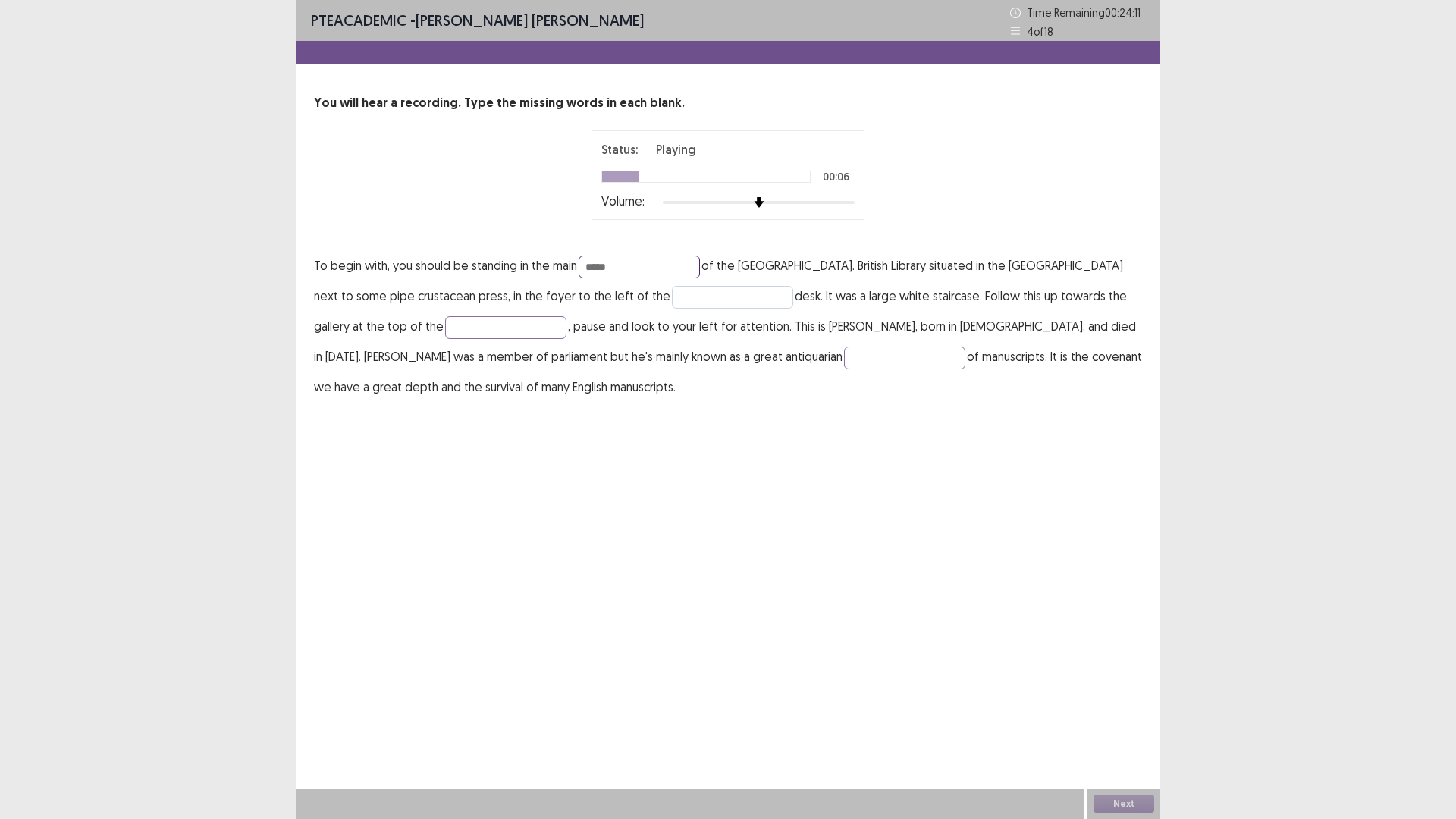
type input "*****"
click at [793, 309] on input "text" at bounding box center [732, 297] width 122 height 22
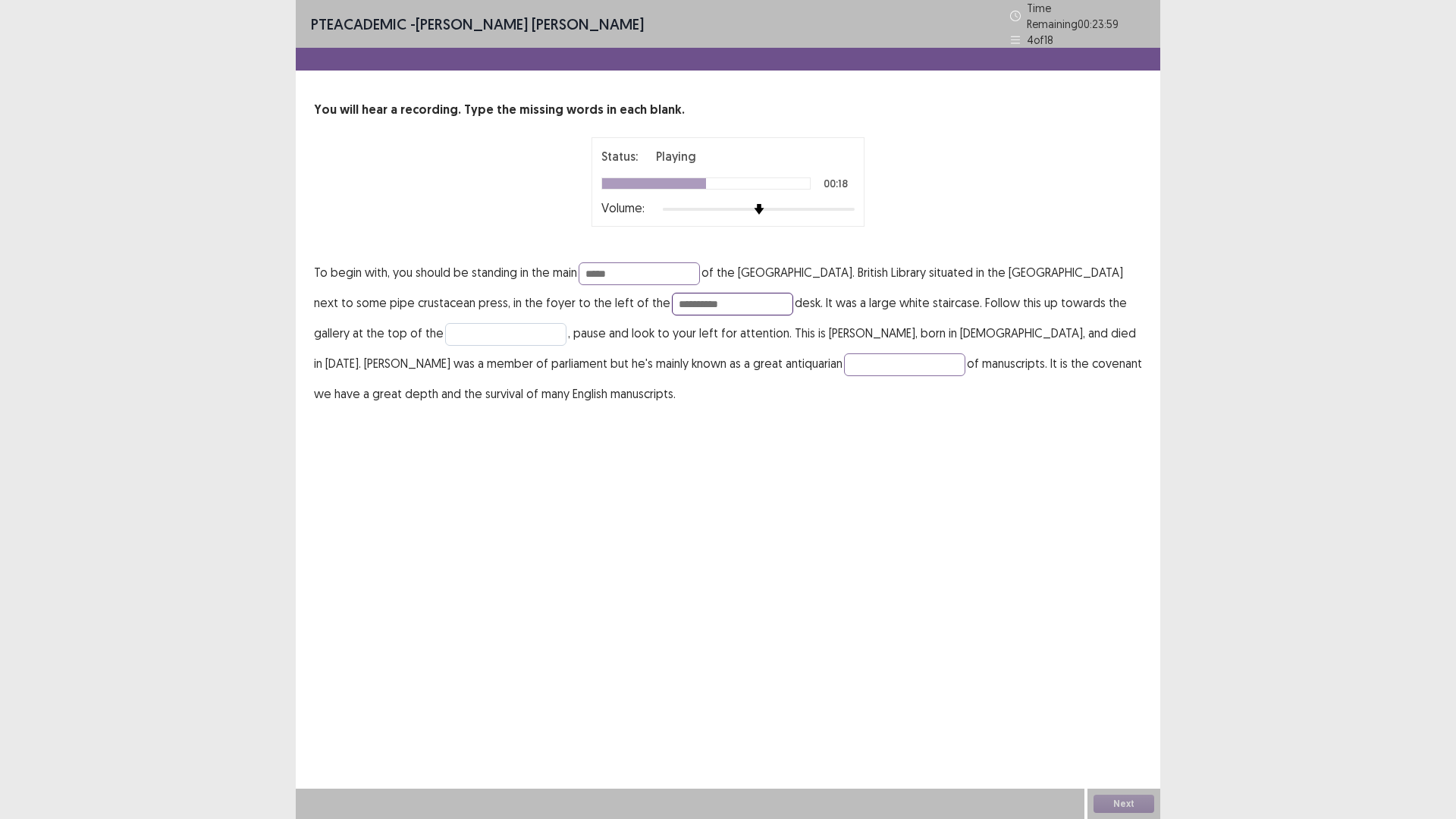
type input "**********"
click at [567, 346] on input "text" at bounding box center [506, 335] width 122 height 22
type input "******"
click at [844, 376] on input "text" at bounding box center [904, 364] width 122 height 22
type input "*********"
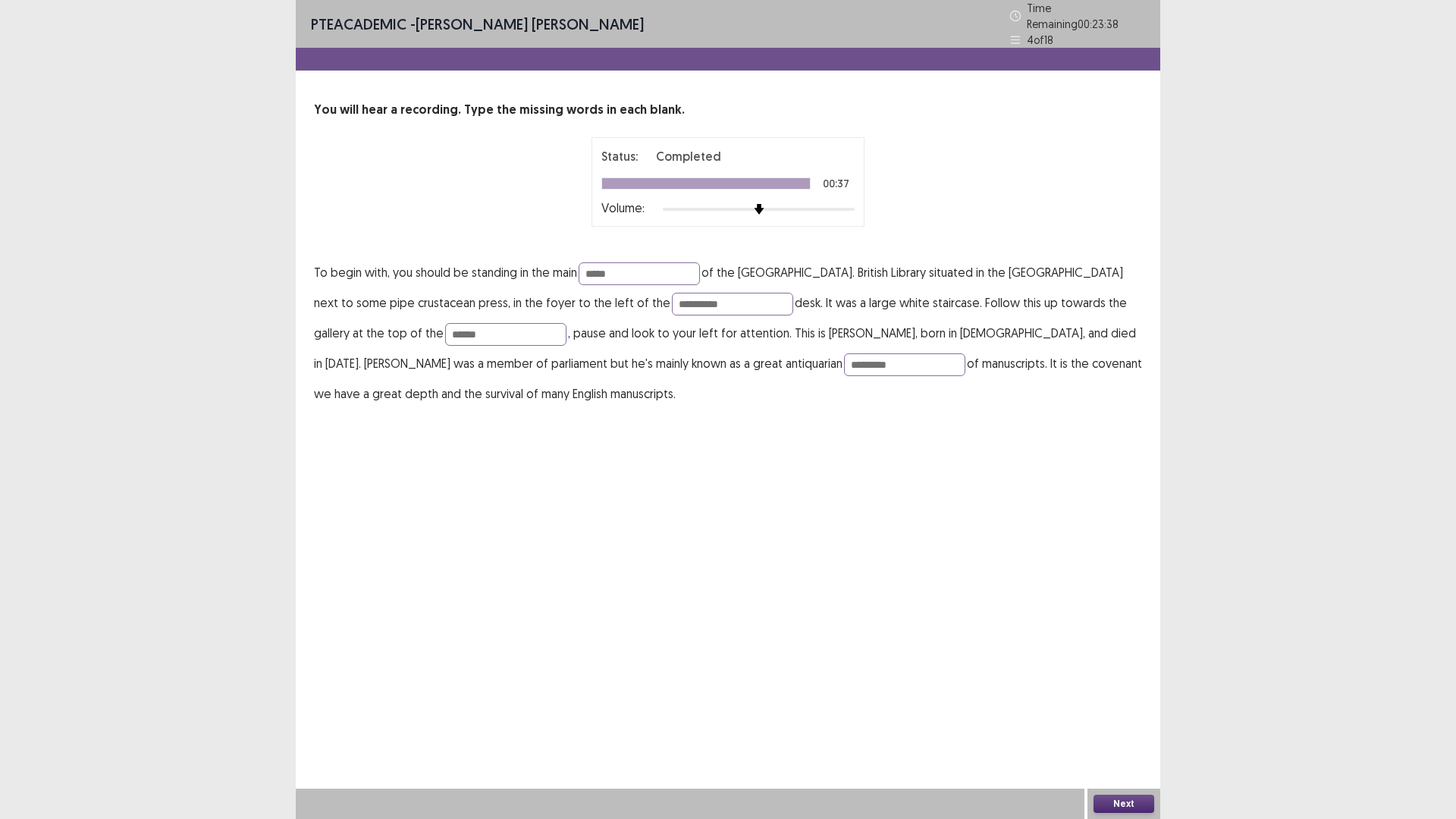
click at [1129, 716] on button "Next" at bounding box center [1124, 804] width 61 height 18
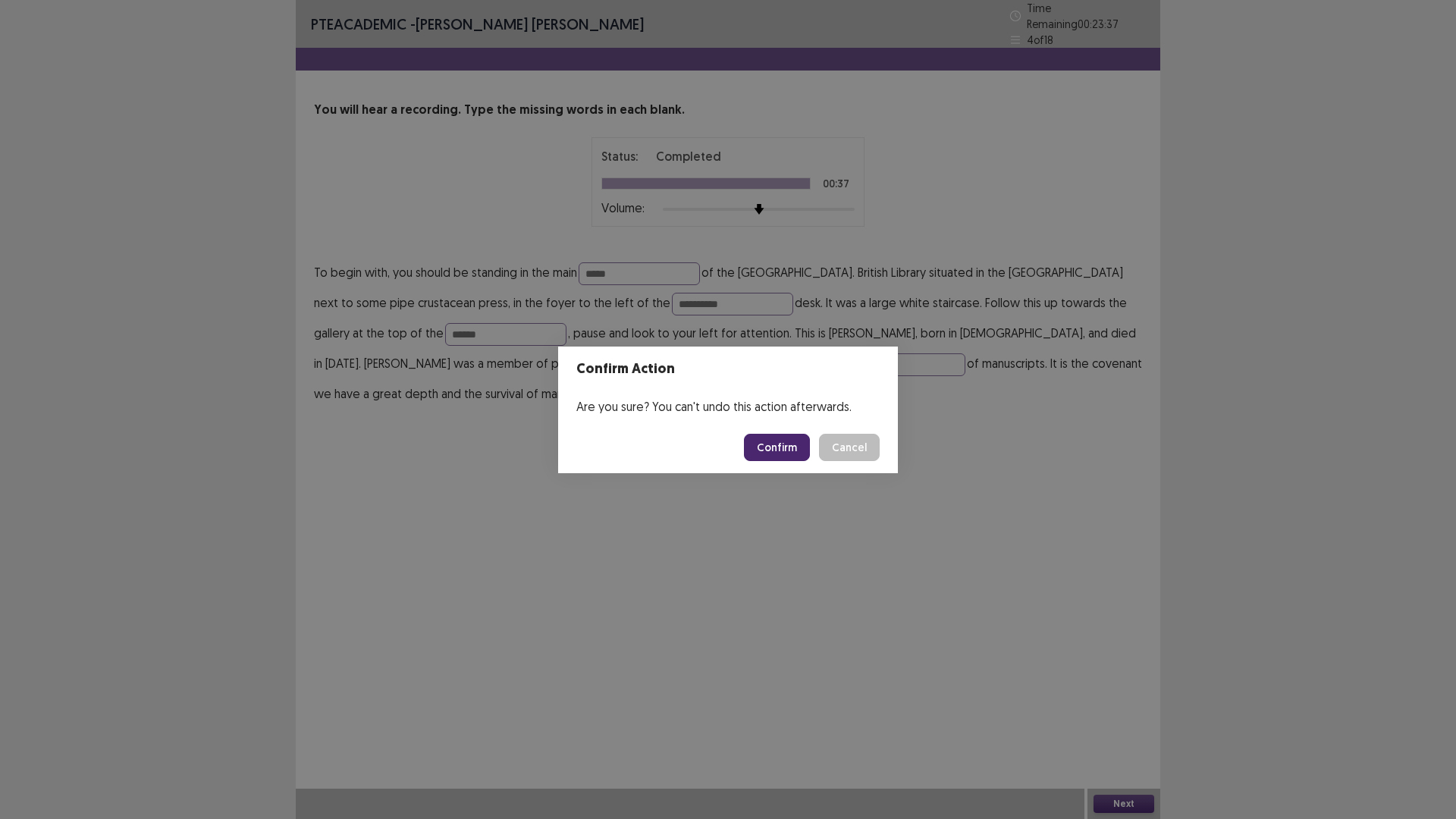
click at [808, 448] on button "Confirm" at bounding box center [776, 448] width 66 height 27
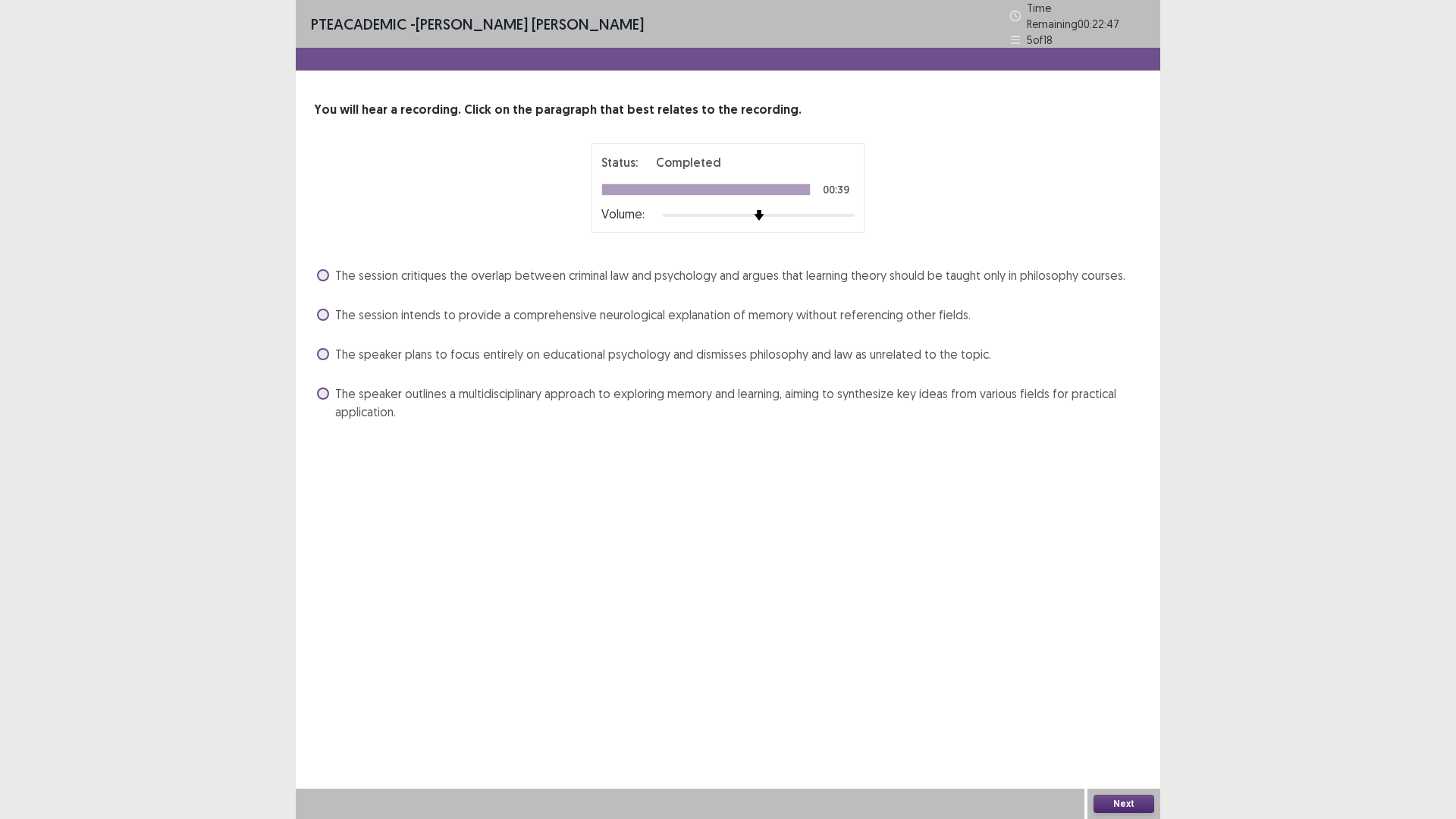
click at [327, 399] on span at bounding box center [323, 393] width 12 height 12
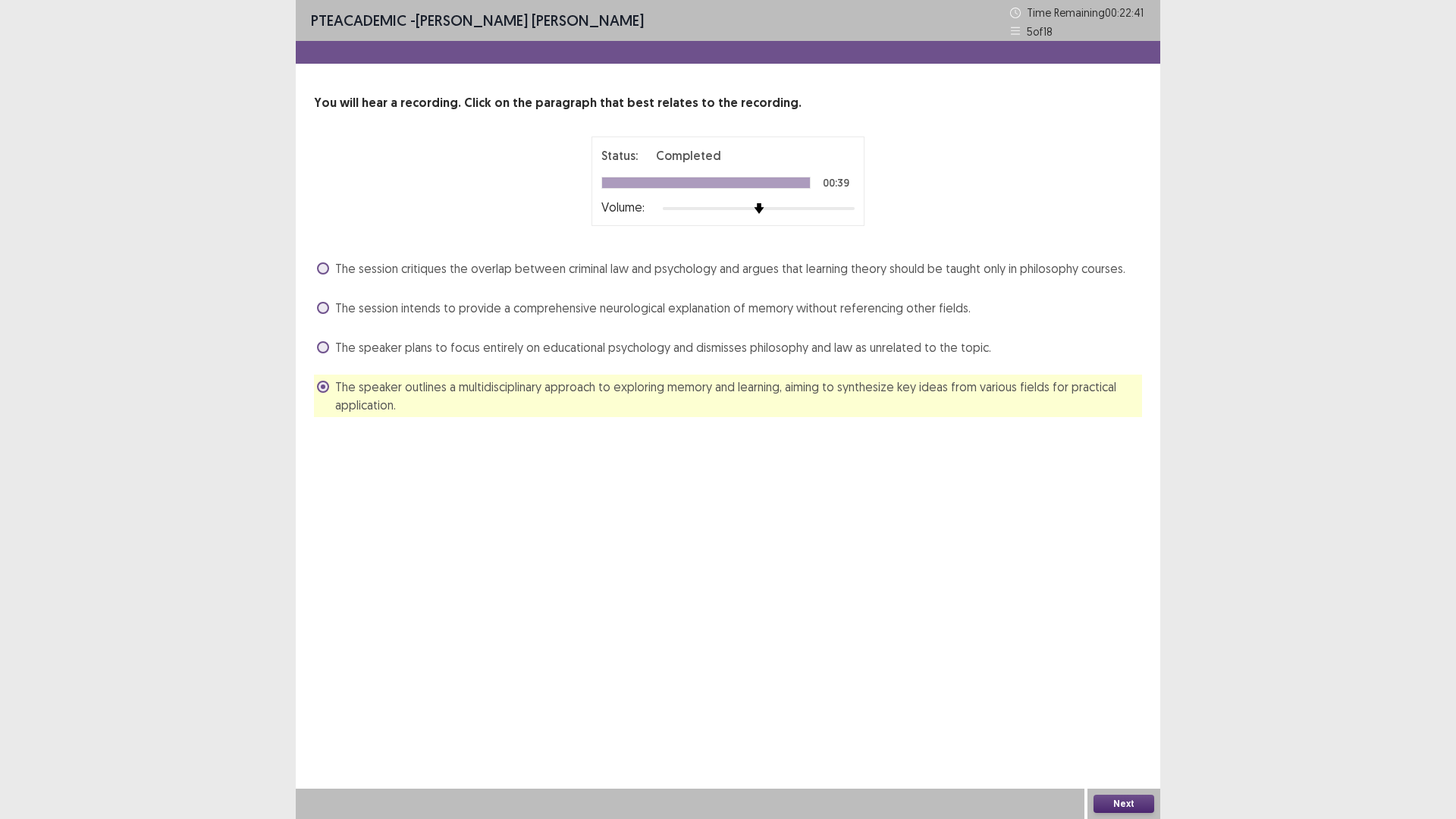
click at [1138, 716] on button "Next" at bounding box center [1124, 804] width 61 height 18
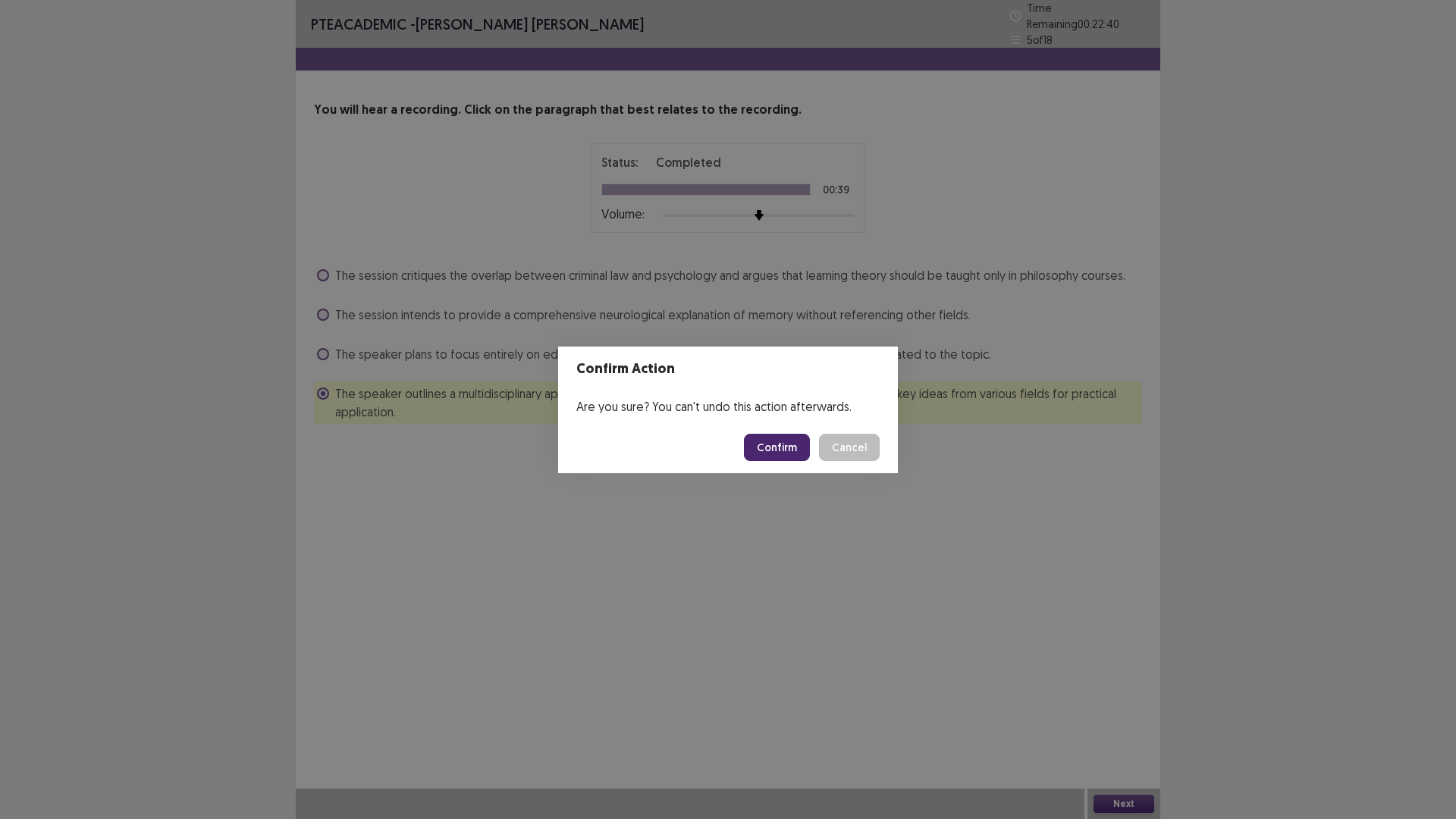
click at [804, 457] on button "Confirm" at bounding box center [776, 448] width 66 height 27
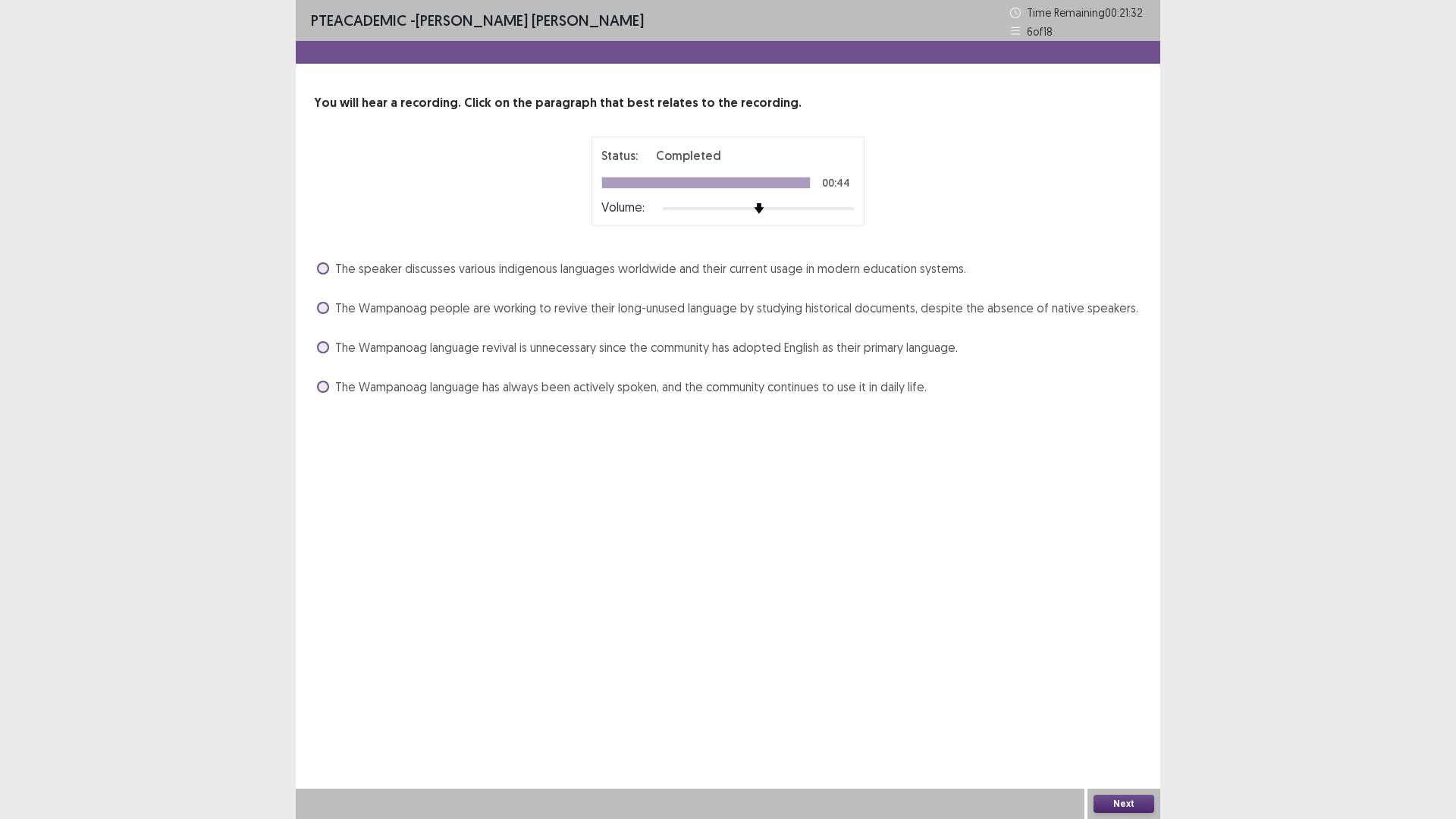
click at [327, 314] on span at bounding box center [323, 307] width 12 height 12
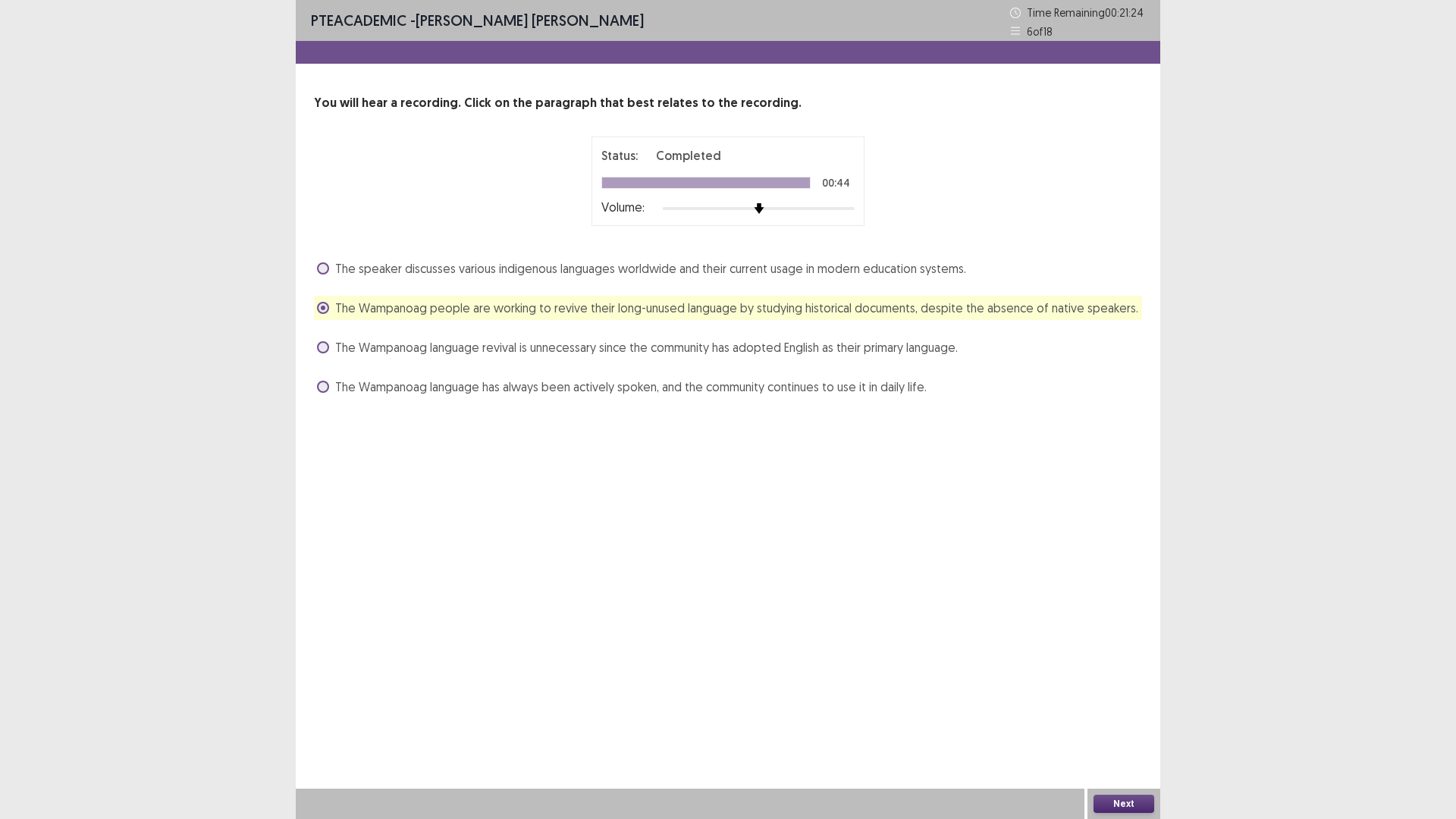
click at [1144, 716] on button "Next" at bounding box center [1124, 804] width 61 height 18
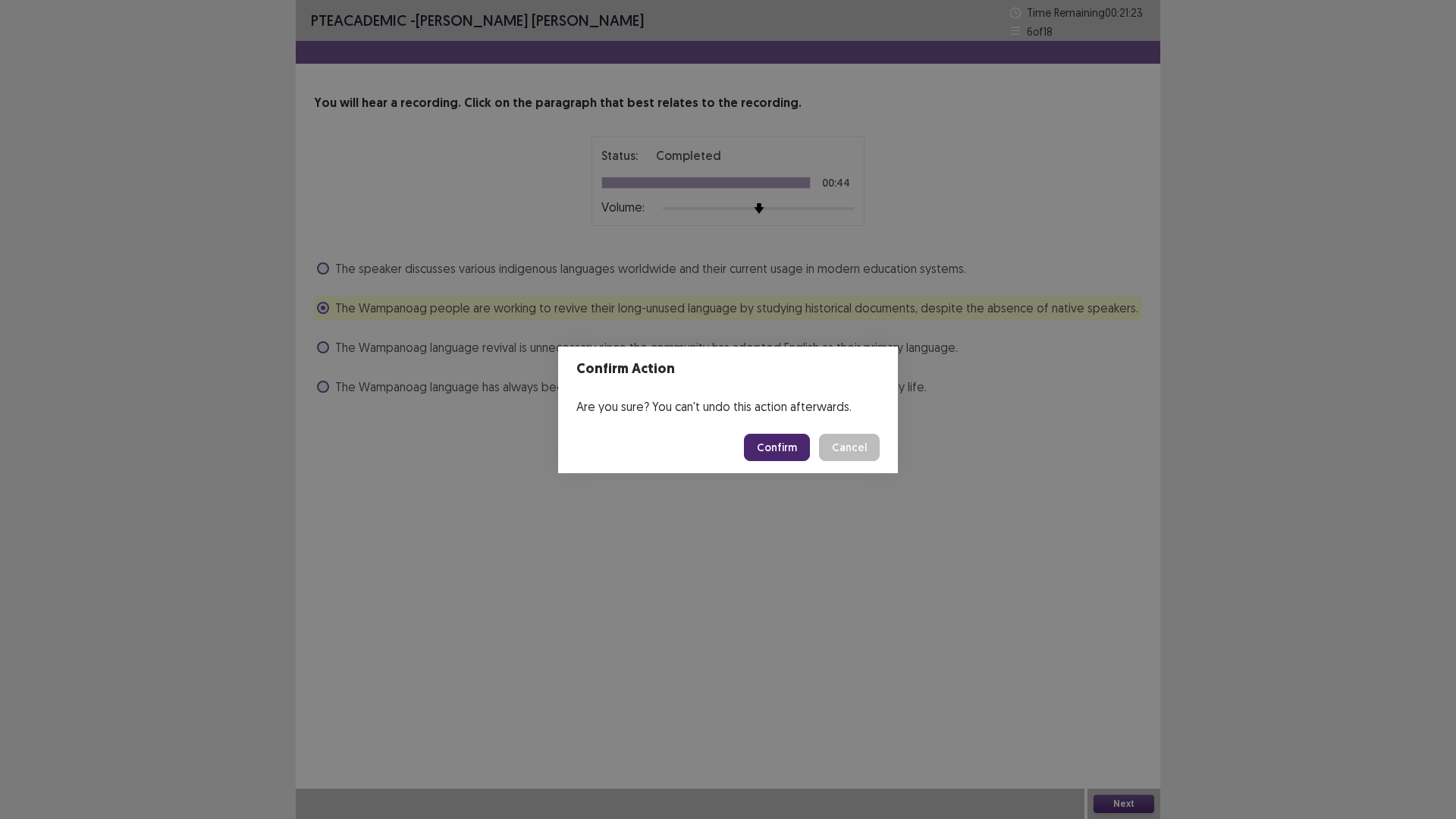
click at [810, 461] on button "Confirm" at bounding box center [776, 448] width 66 height 27
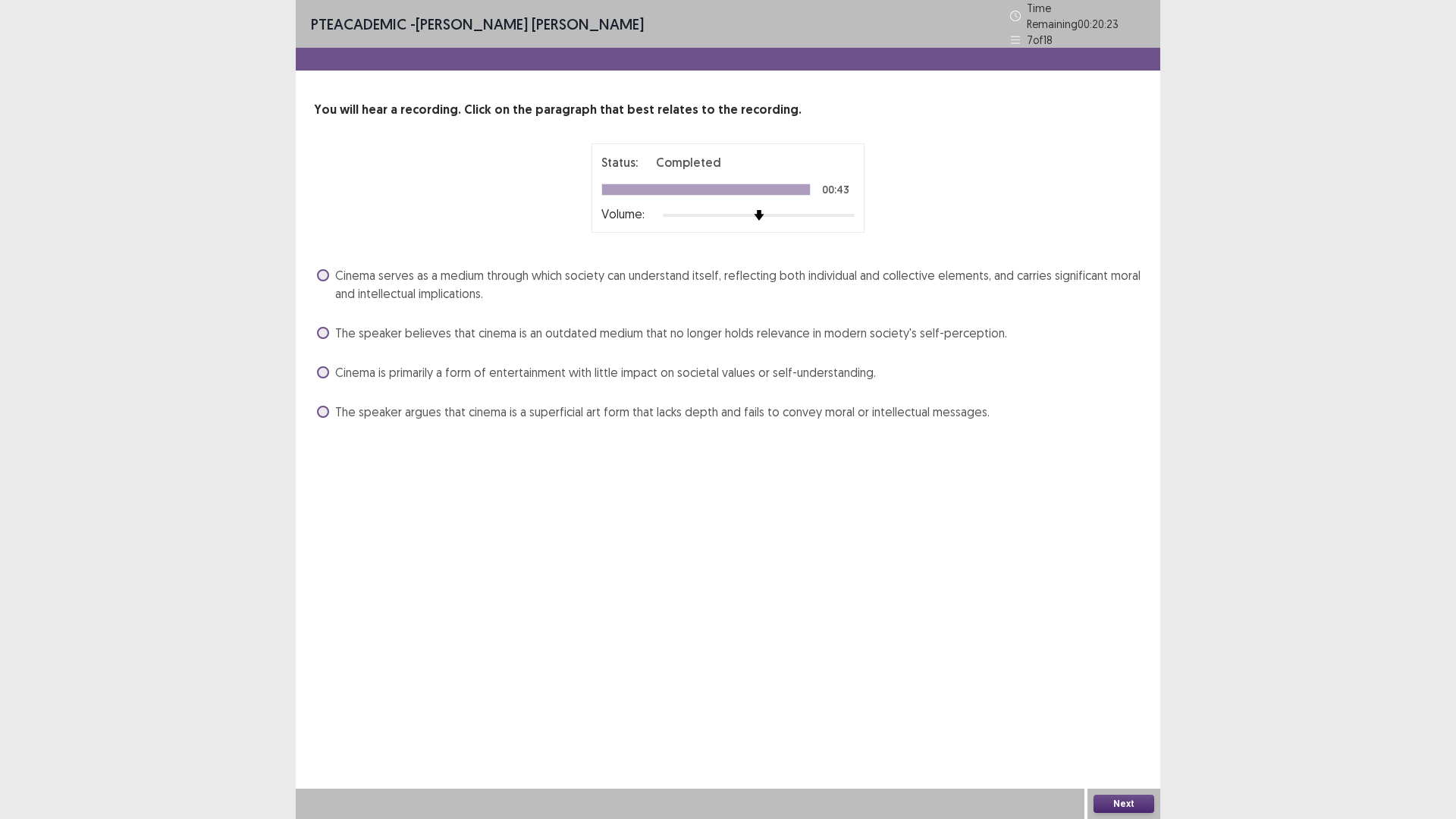
click at [329, 281] on span at bounding box center [323, 275] width 12 height 12
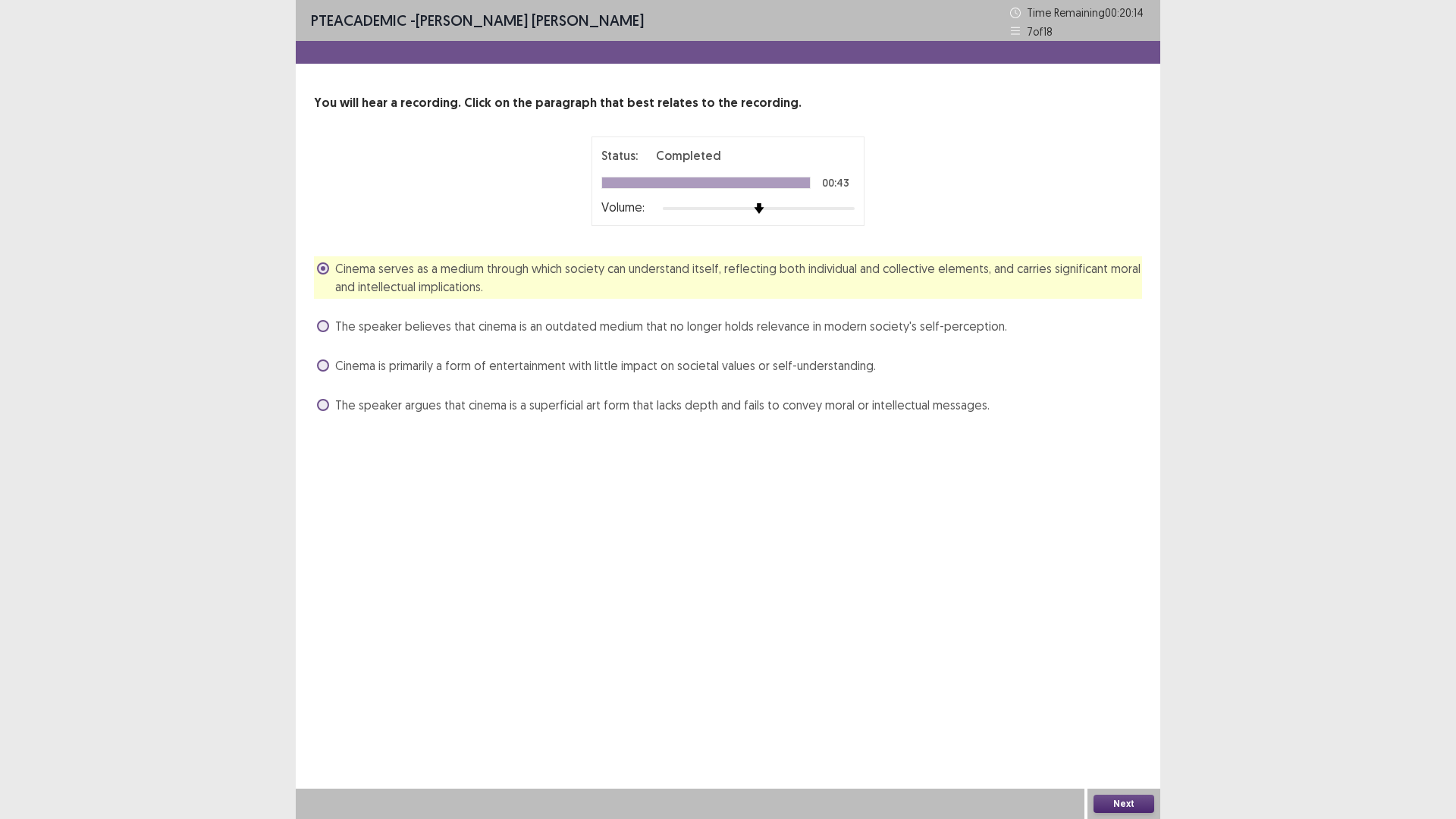
click at [1122, 716] on button "Next" at bounding box center [1124, 804] width 61 height 18
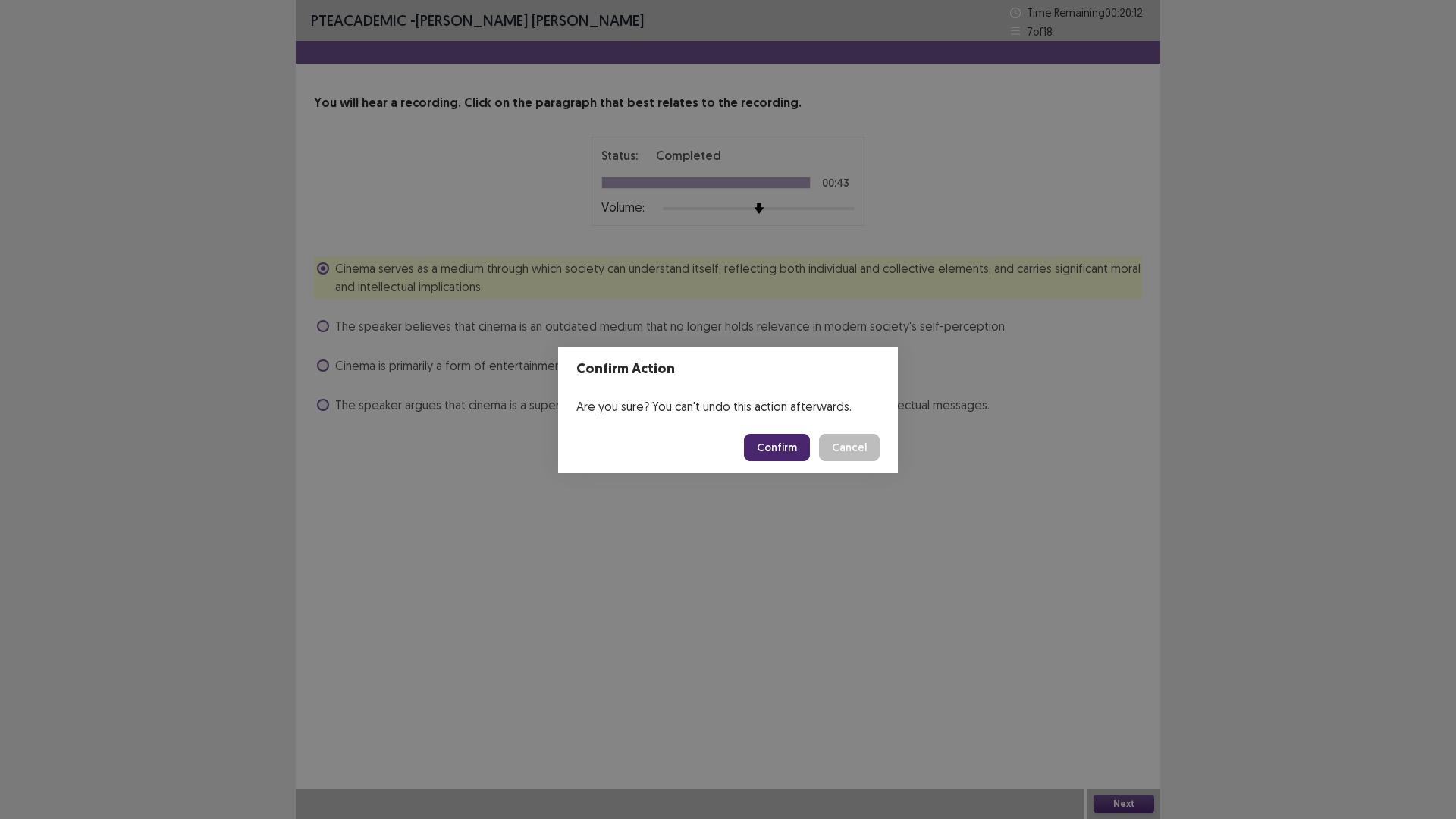
click at [800, 450] on button "Confirm" at bounding box center [776, 448] width 66 height 27
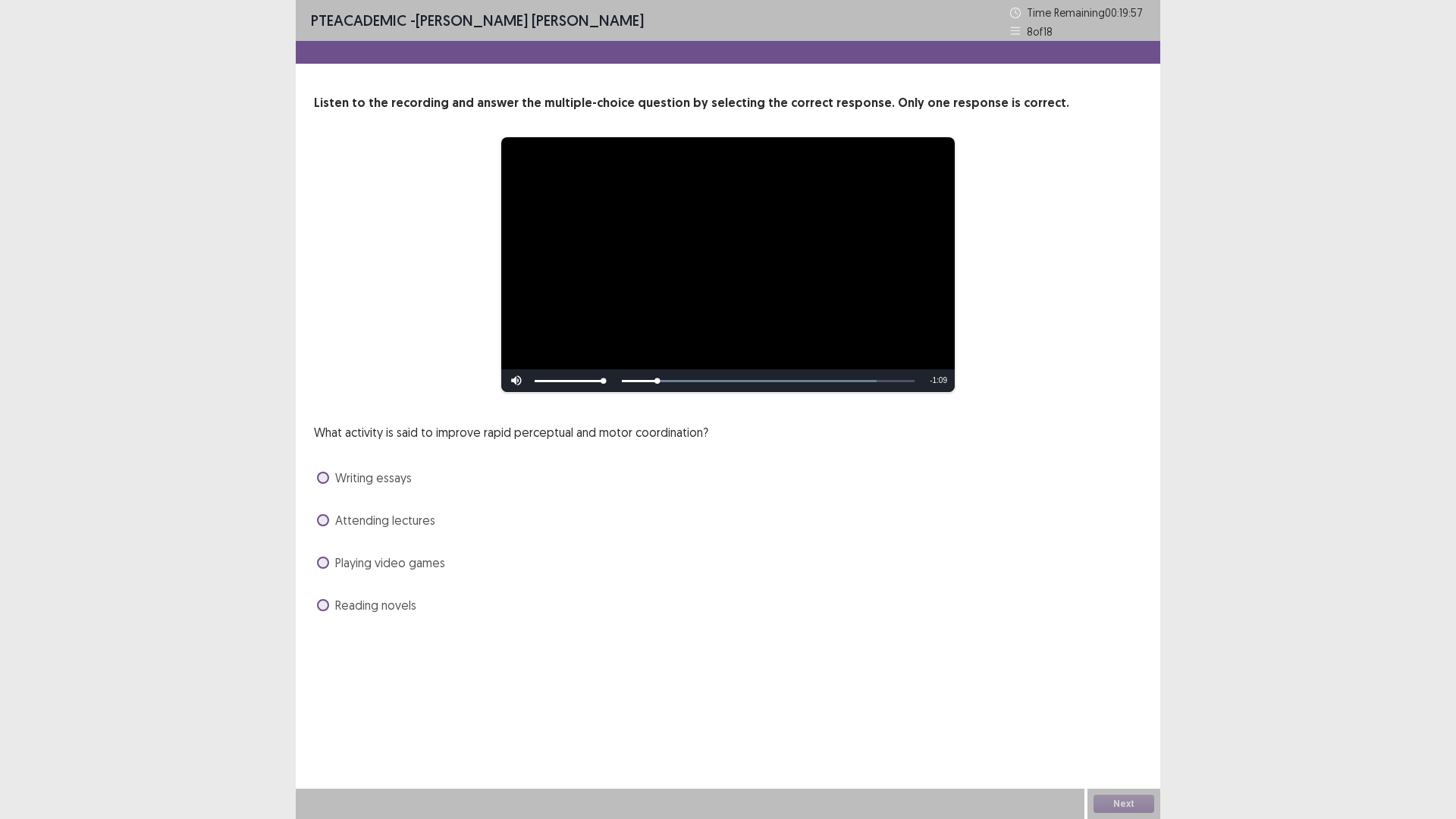
click at [329, 568] on span at bounding box center [323, 562] width 12 height 12
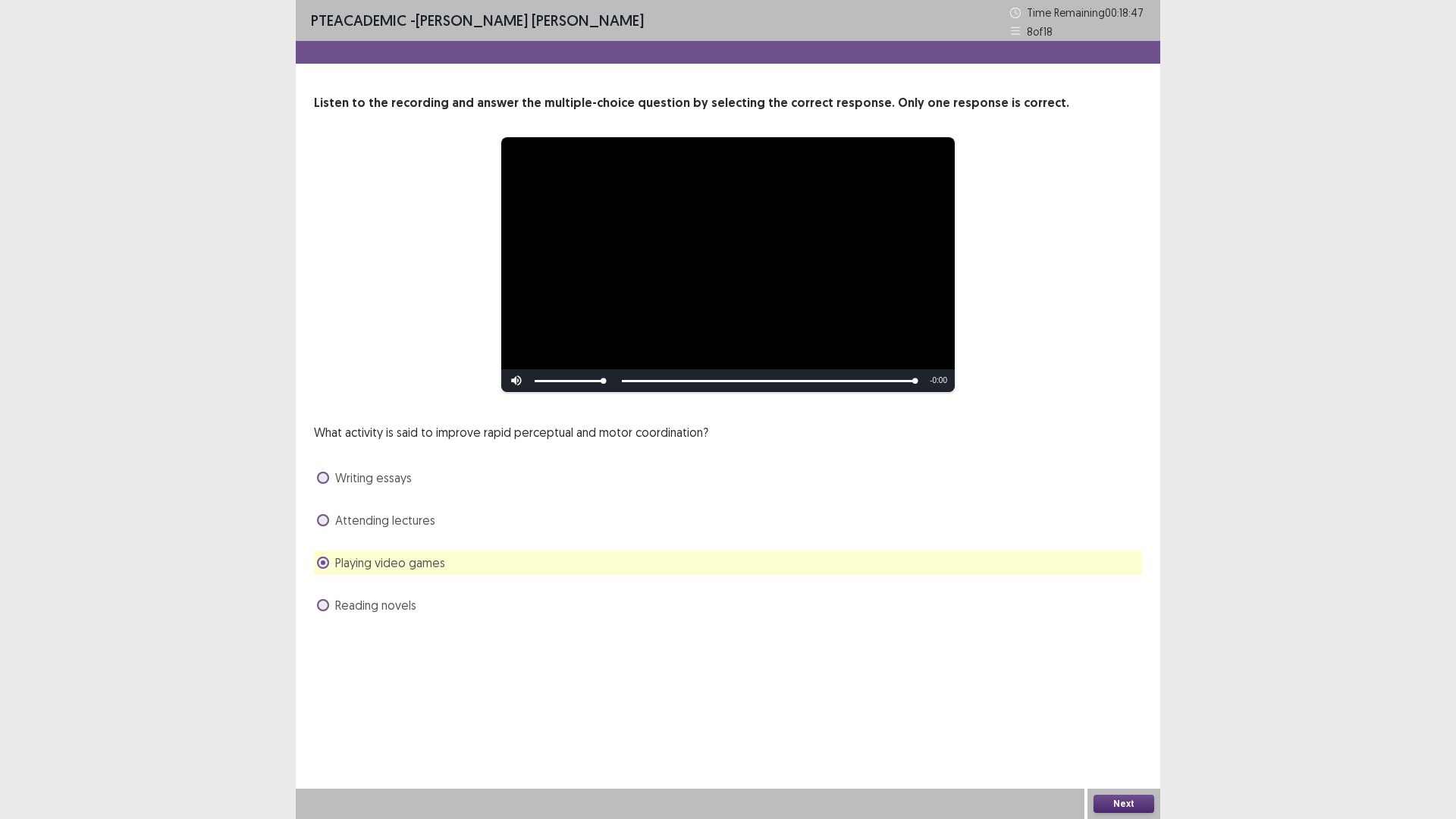
click at [1116, 716] on button "Next" at bounding box center [1124, 804] width 61 height 18
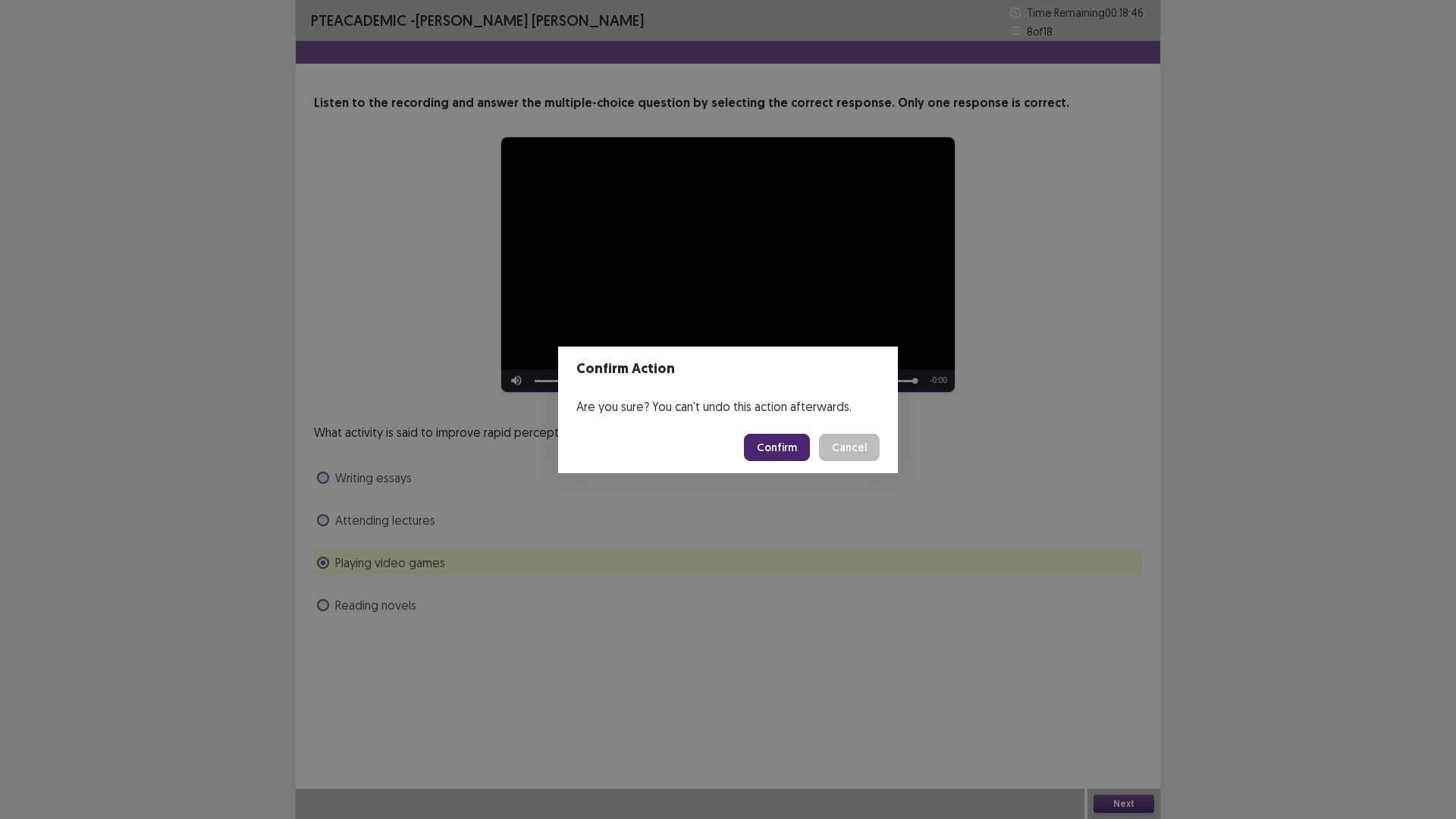
click at [783, 448] on button "Confirm" at bounding box center [776, 448] width 66 height 27
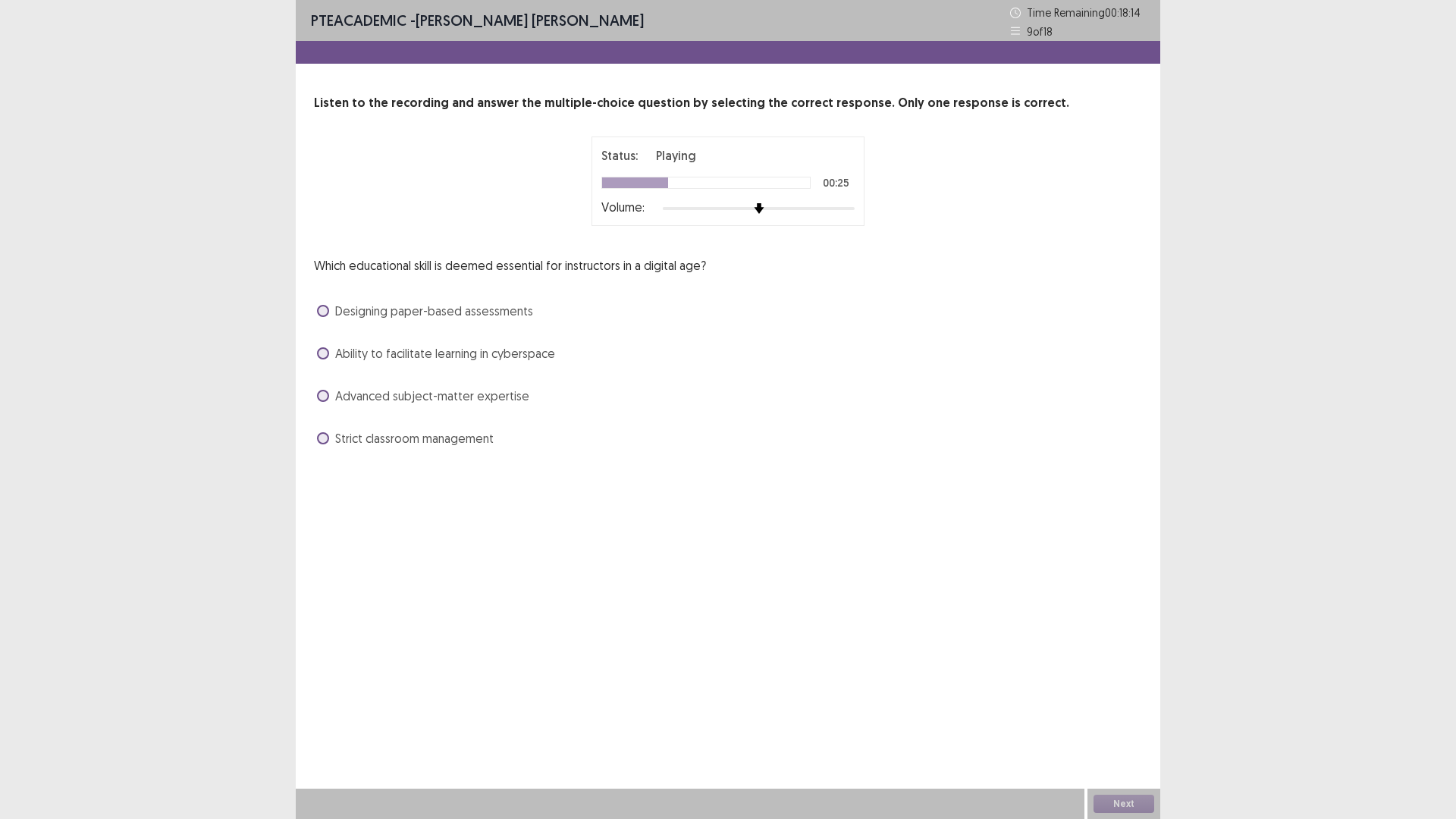
click at [329, 359] on span at bounding box center [323, 353] width 12 height 12
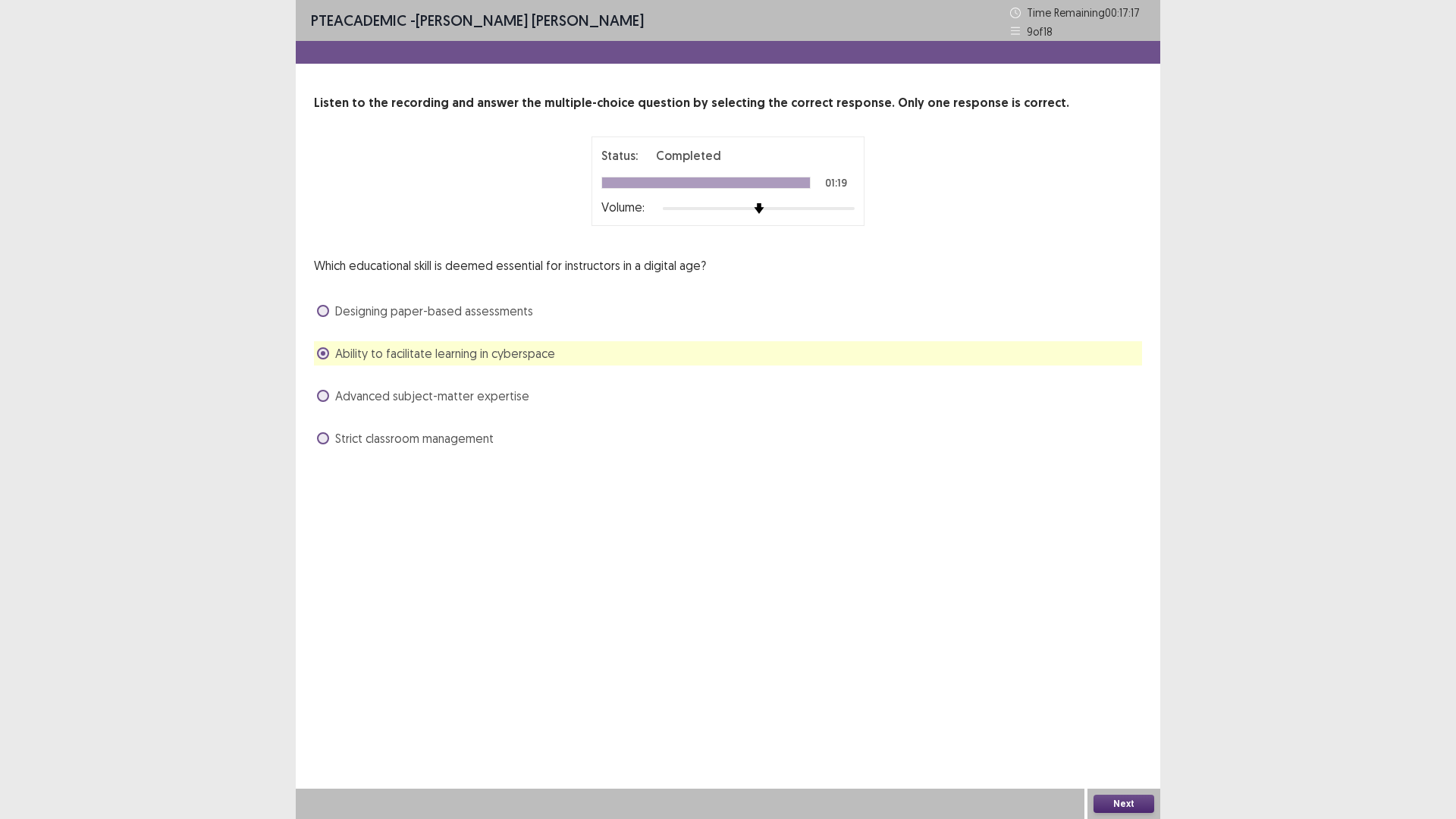
click at [1102, 716] on button "Next" at bounding box center [1124, 804] width 61 height 18
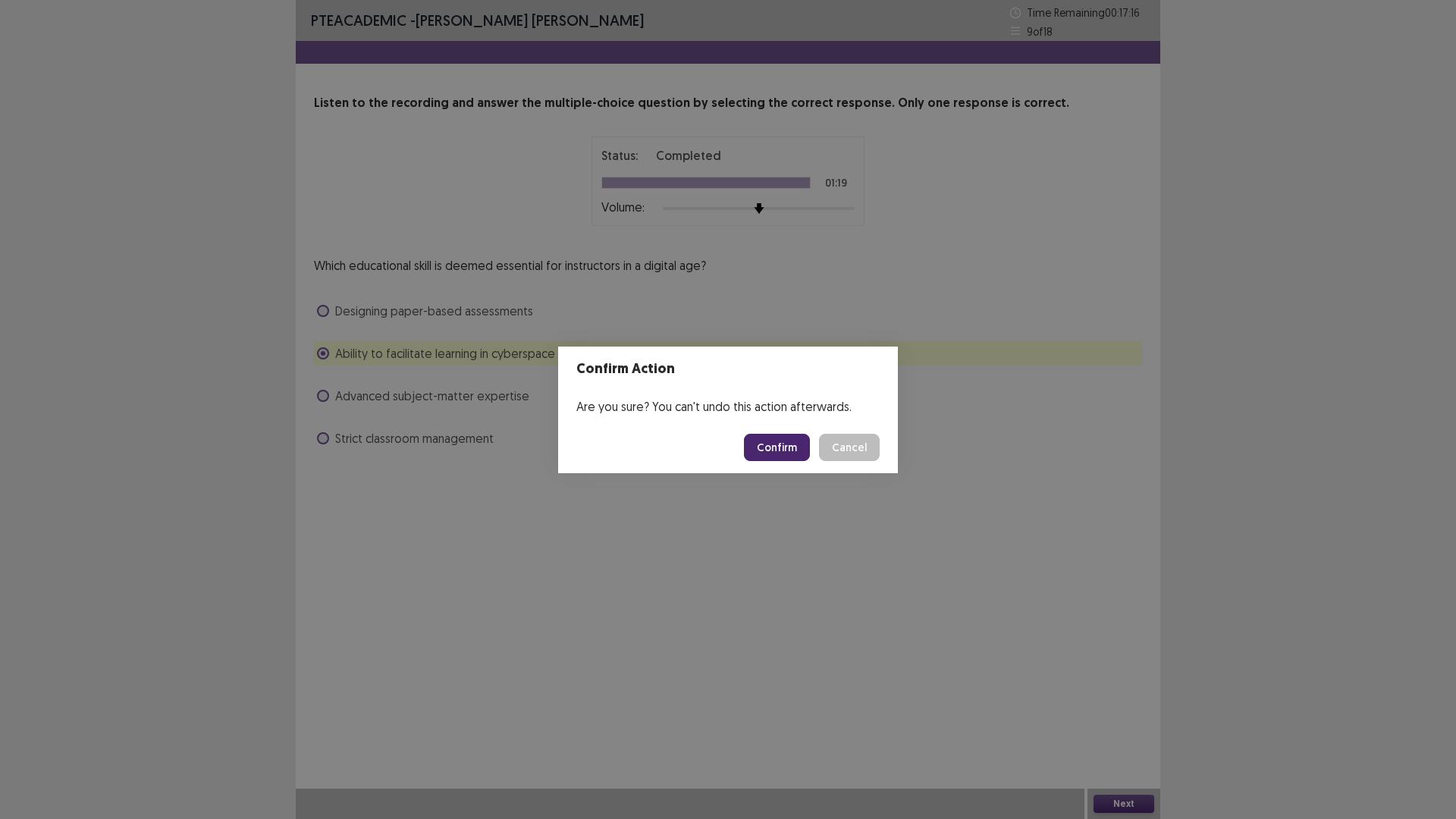
click at [784, 447] on button "Confirm" at bounding box center [776, 448] width 66 height 27
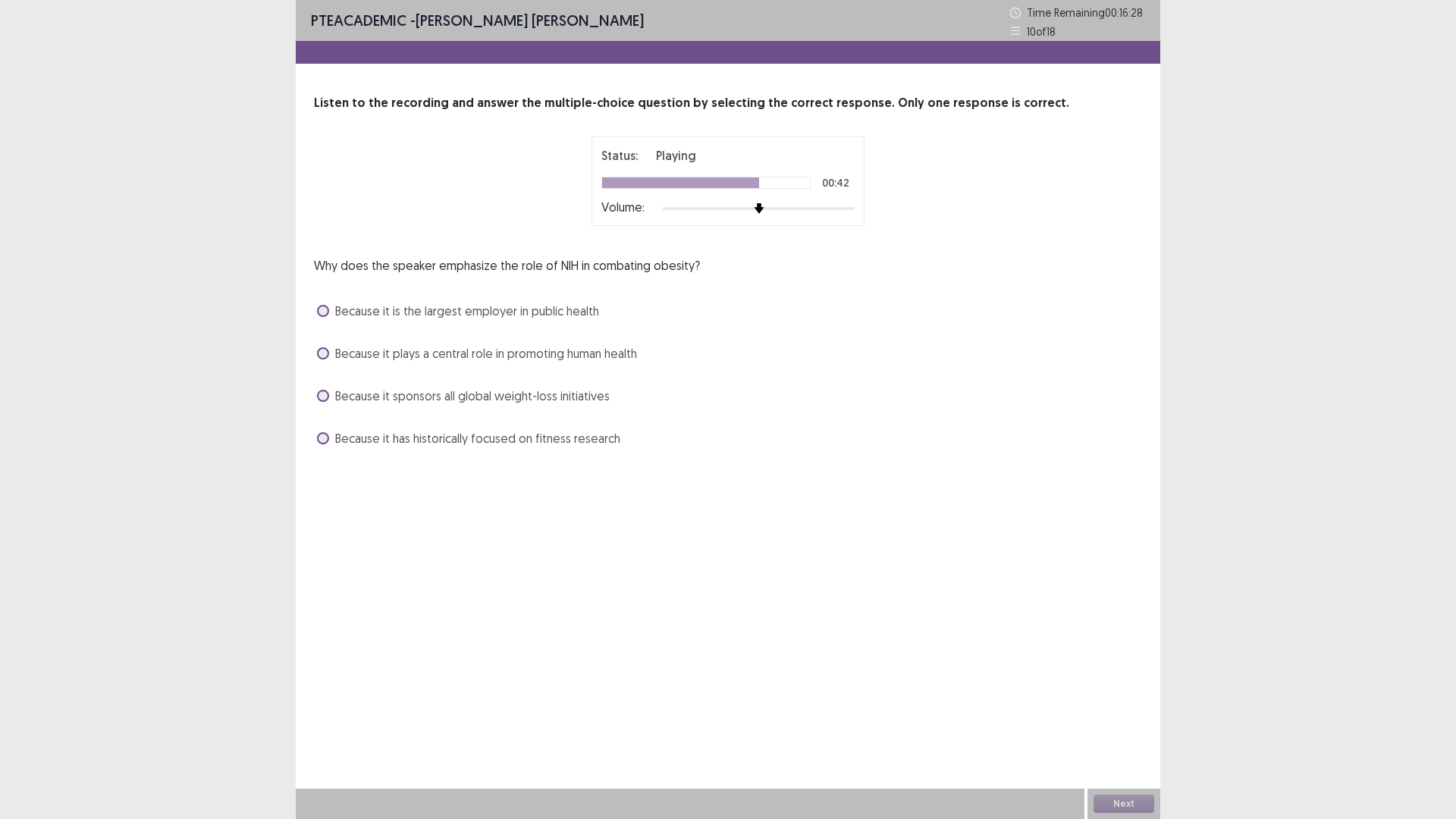
click at [329, 359] on span at bounding box center [323, 353] width 12 height 12
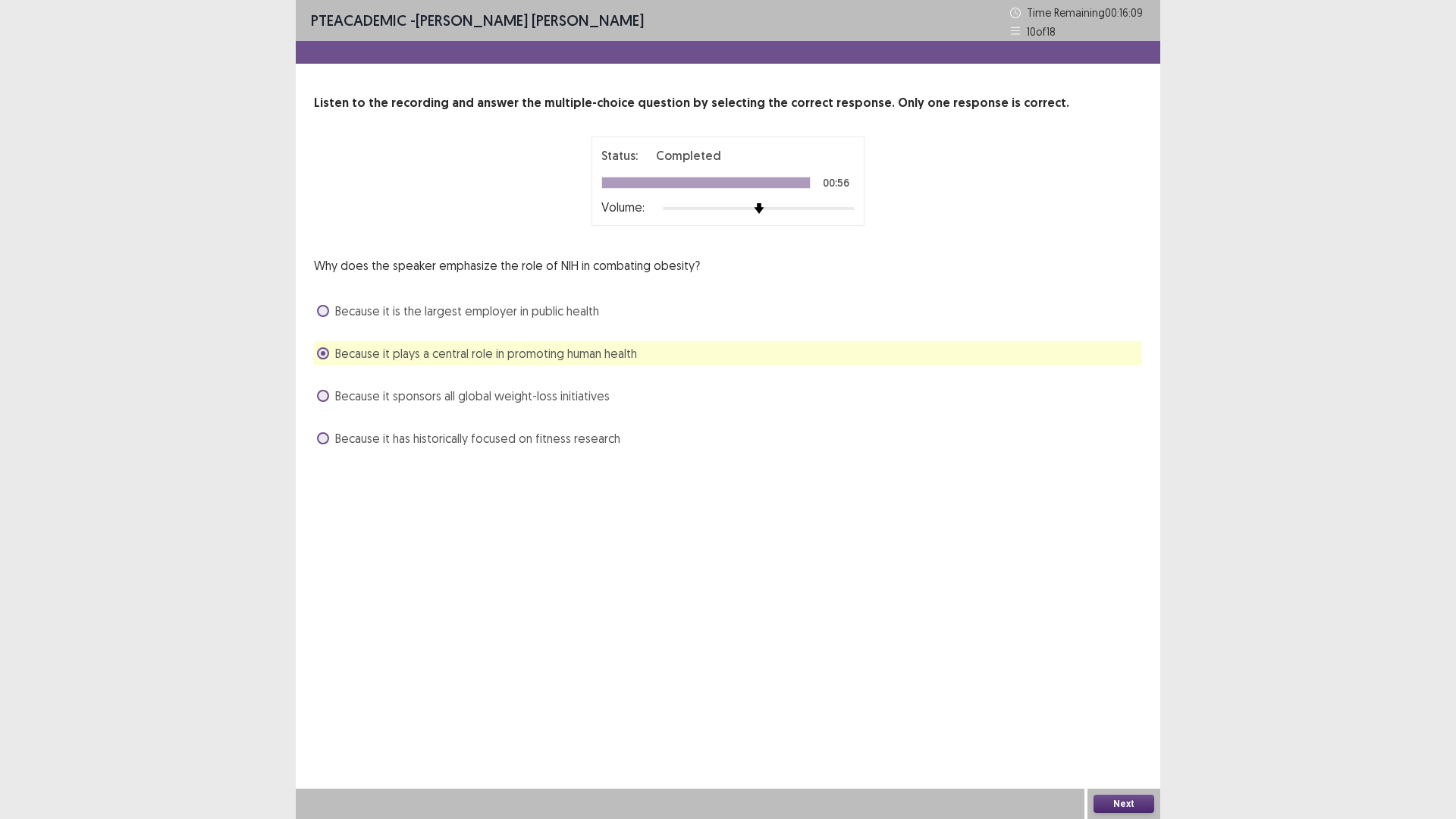
click at [1119, 716] on button "Next" at bounding box center [1124, 804] width 61 height 18
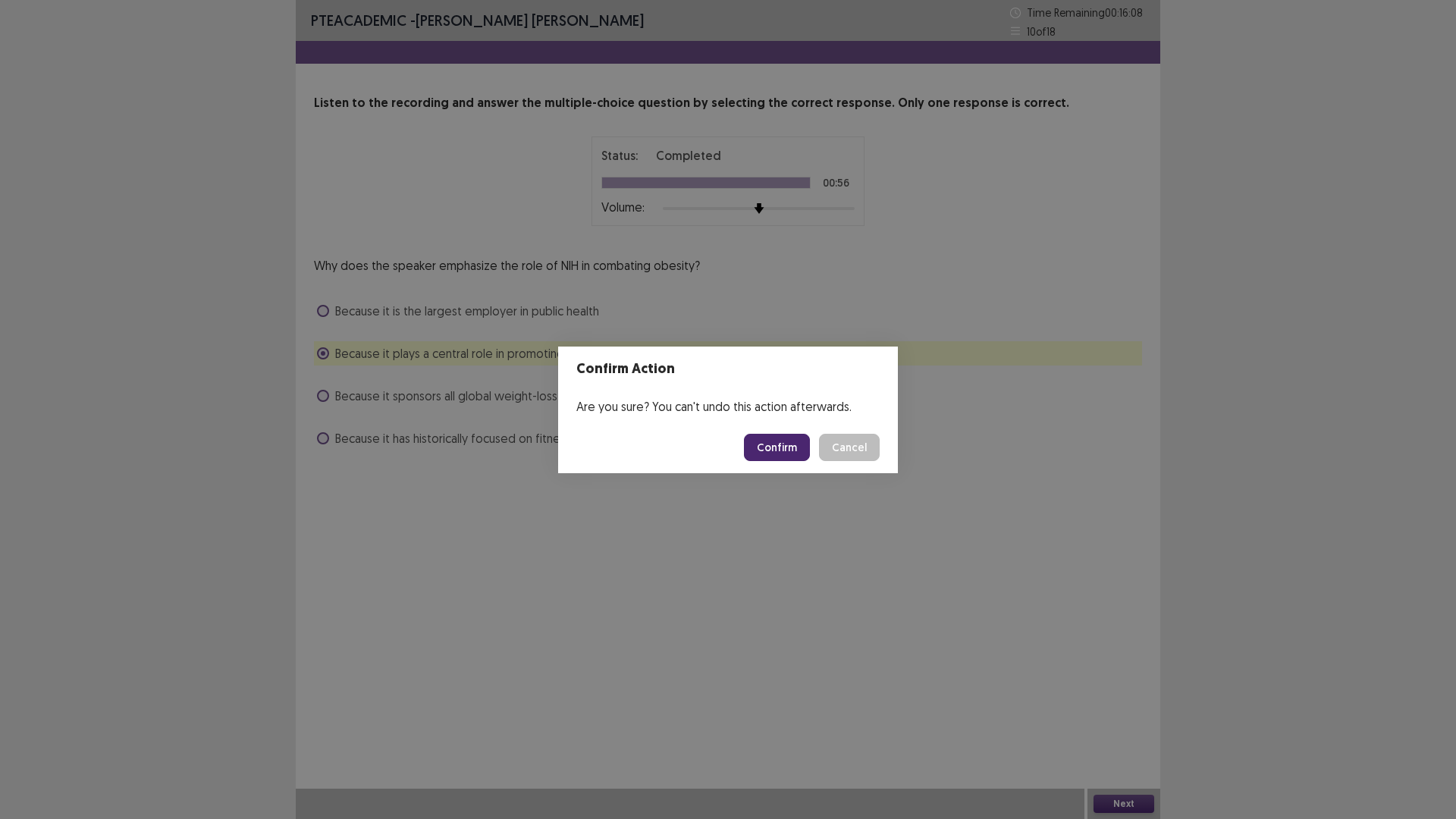
click at [773, 452] on button "Confirm" at bounding box center [776, 448] width 66 height 27
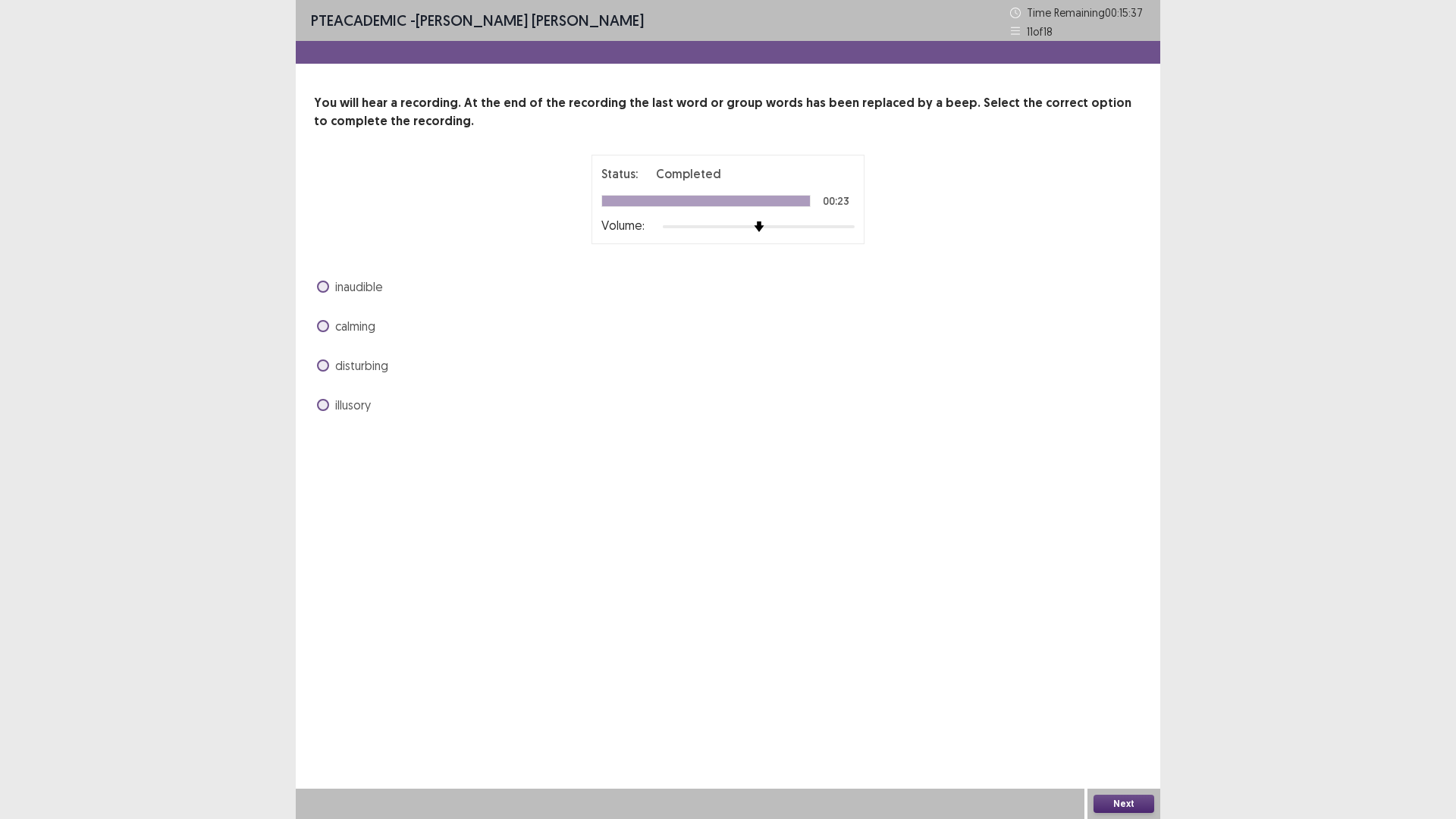
click at [329, 293] on span at bounding box center [323, 287] width 12 height 12
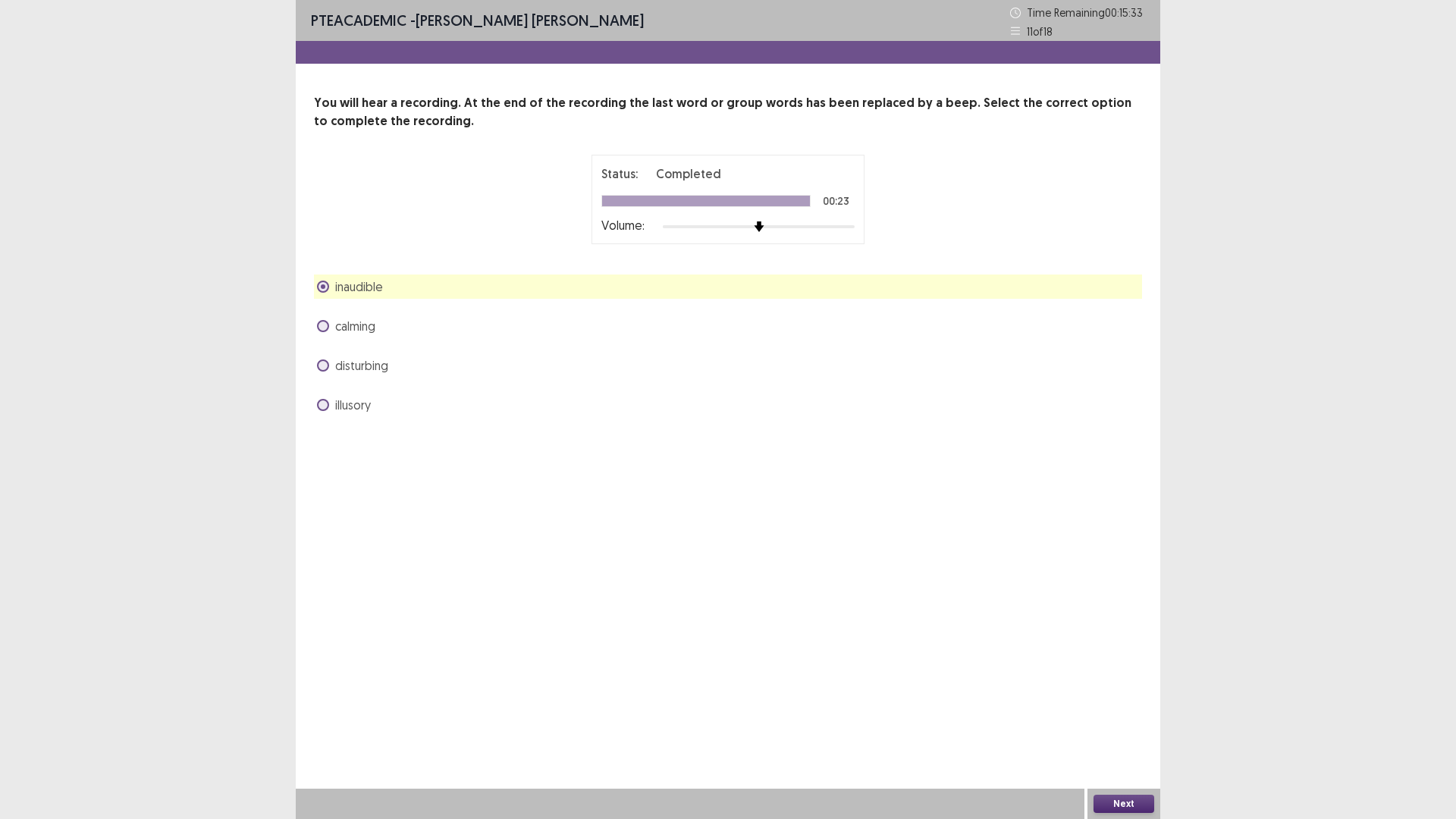
click at [339, 335] on label "calming" at bounding box center [346, 326] width 58 height 18
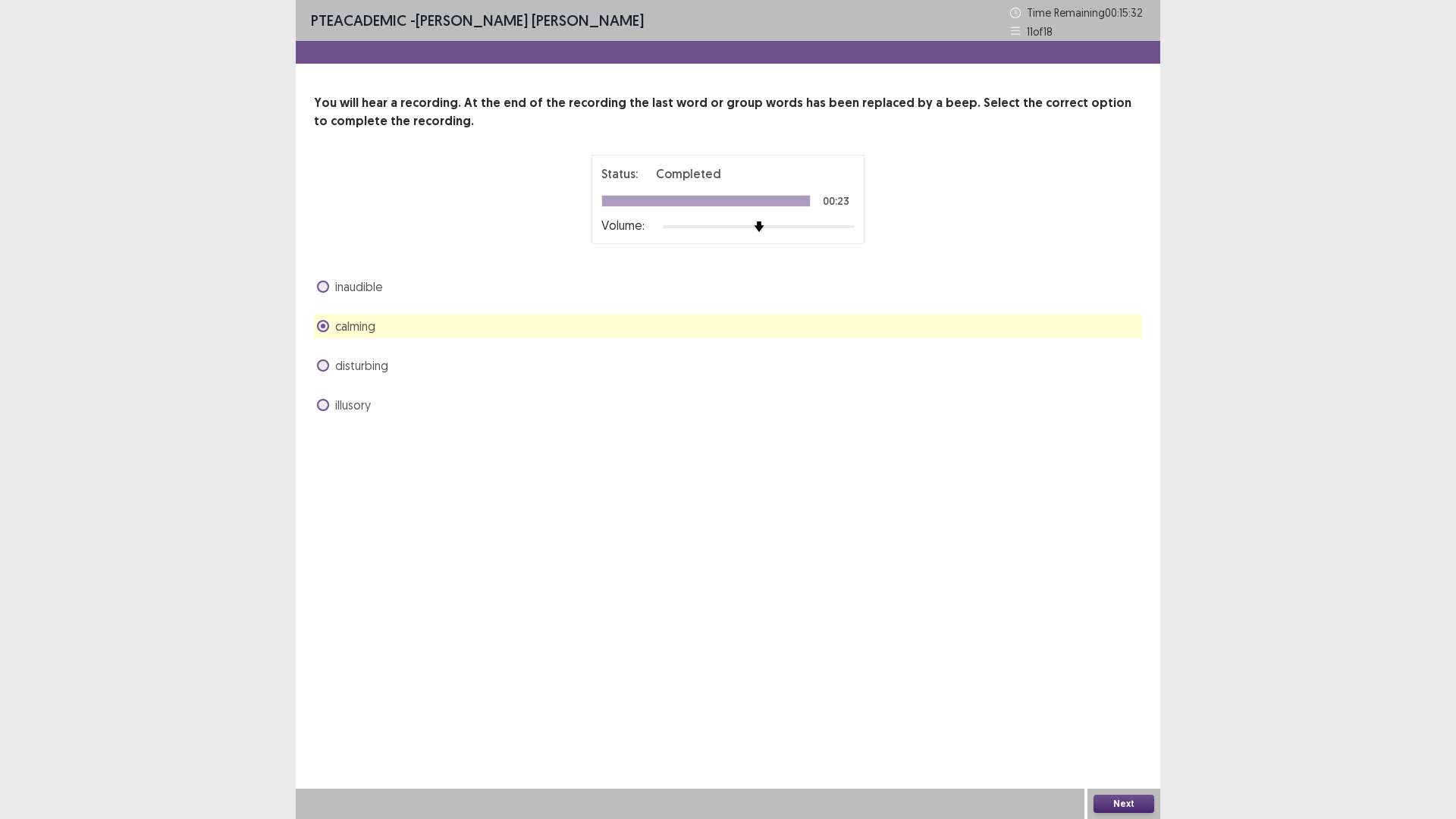
click at [329, 293] on span at bounding box center [323, 287] width 12 height 12
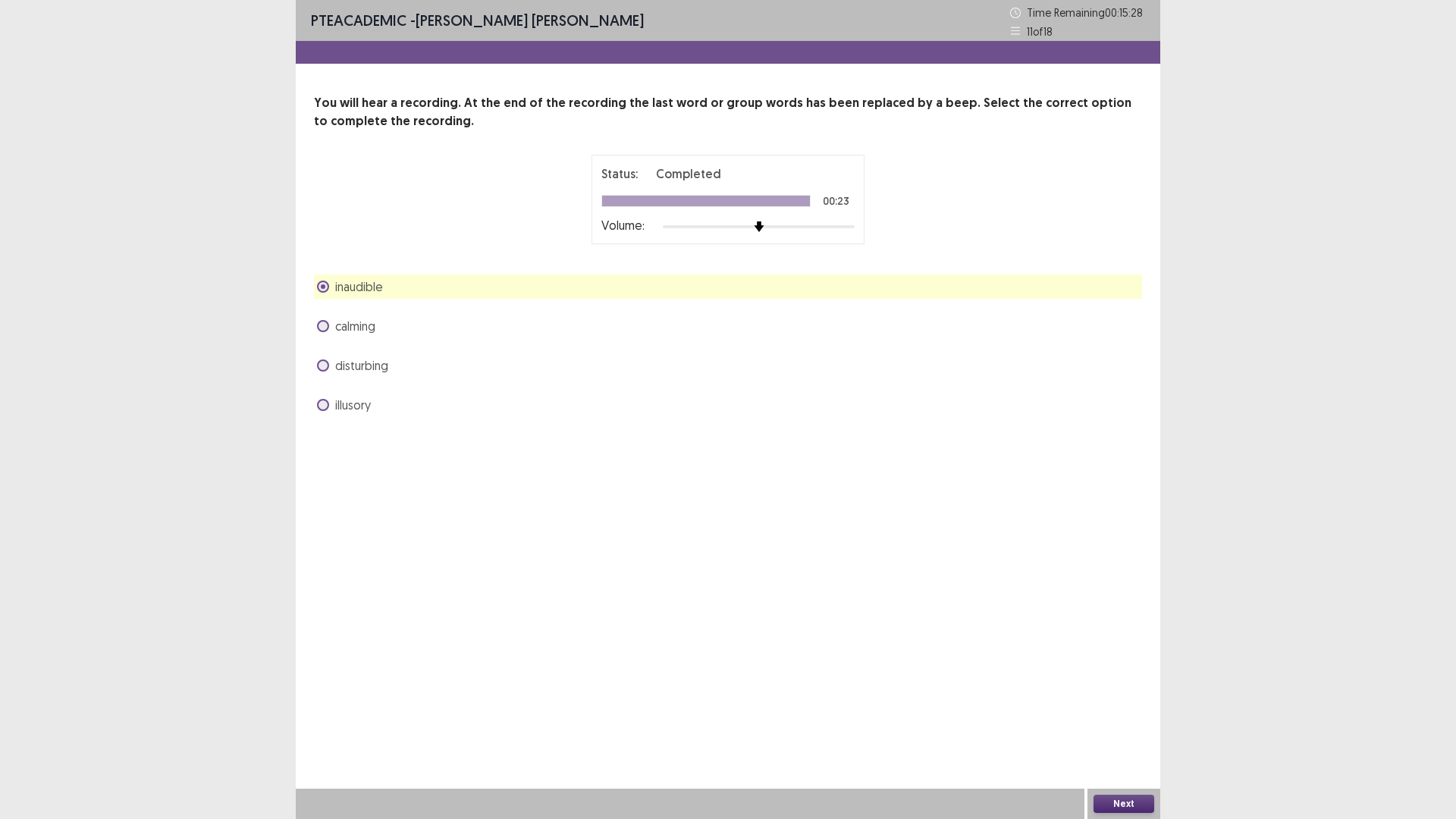
click at [1120, 716] on button "Next" at bounding box center [1124, 804] width 61 height 18
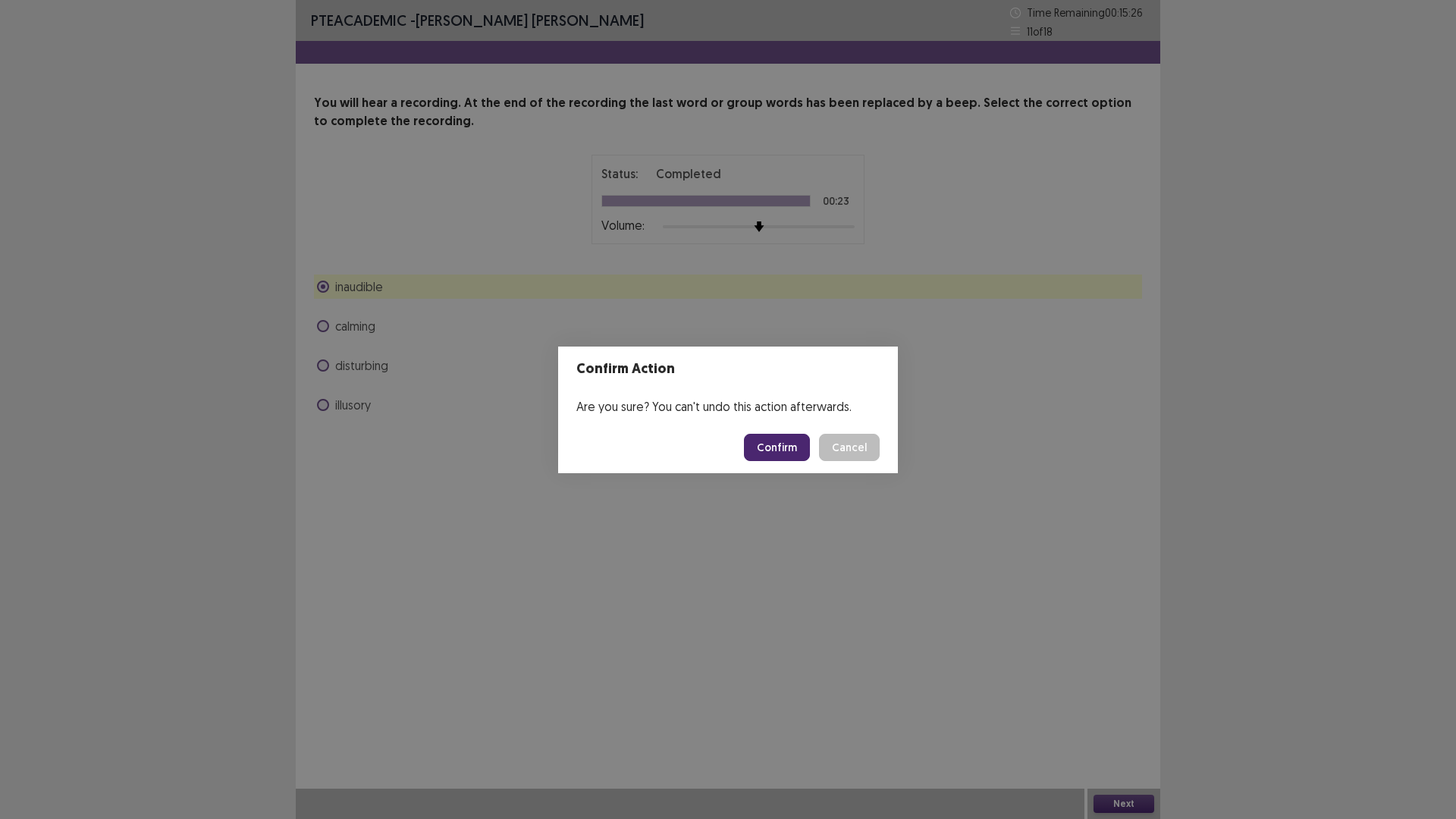
click at [805, 461] on button "Confirm" at bounding box center [776, 448] width 66 height 27
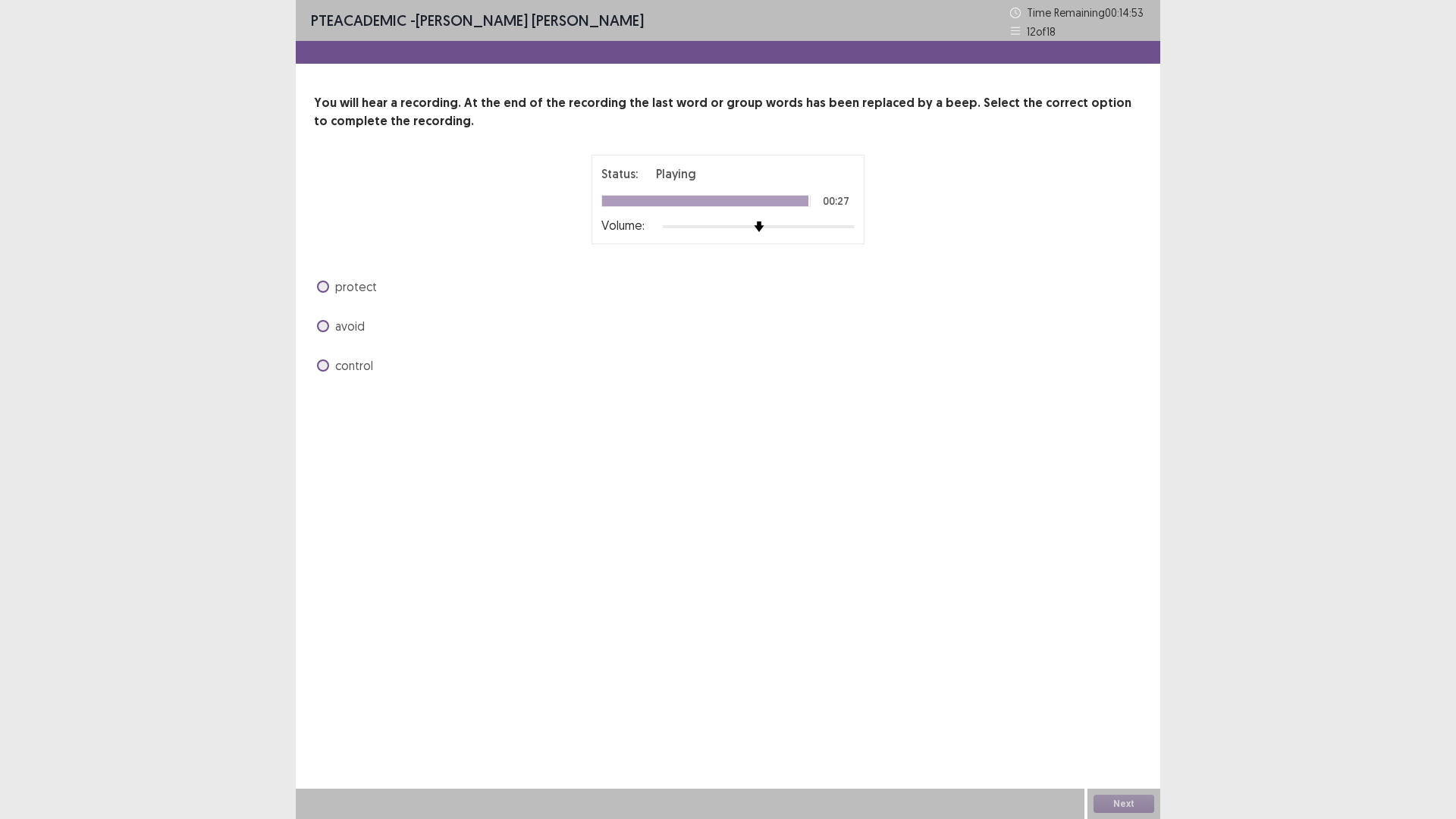
click at [323, 371] on span at bounding box center [323, 365] width 12 height 12
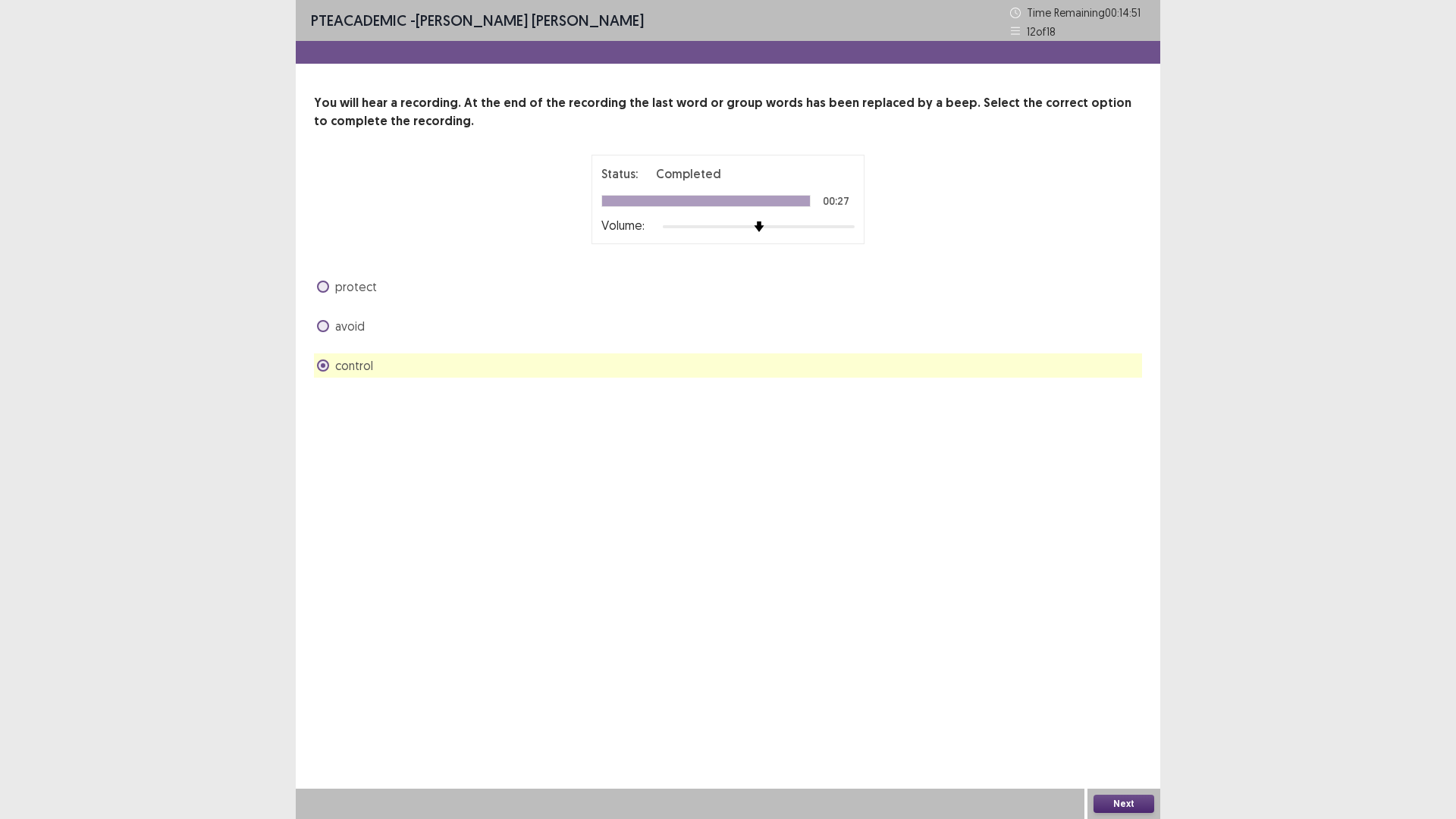
click at [1128, 716] on button "Next" at bounding box center [1124, 804] width 61 height 18
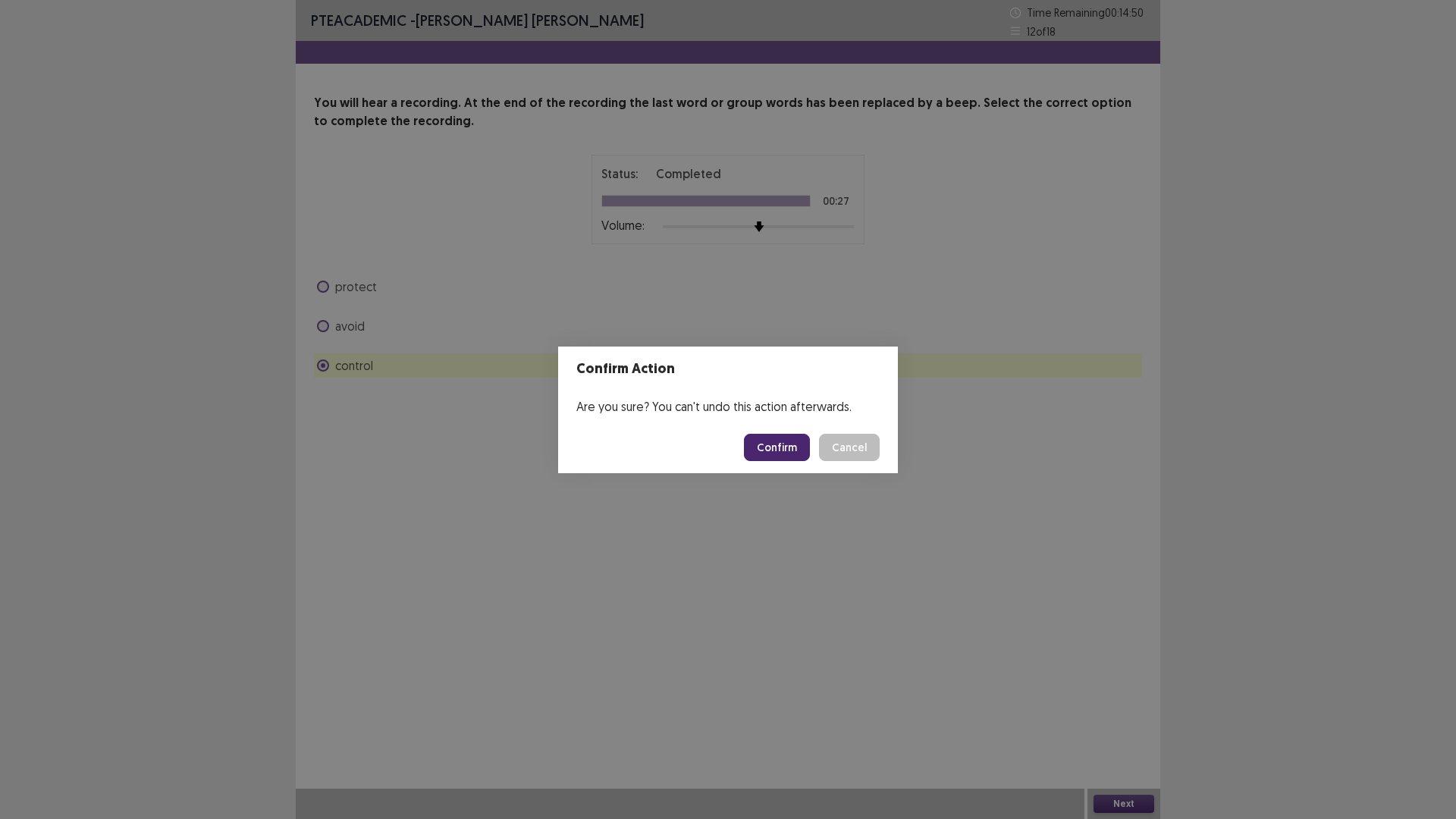
click at [810, 452] on button "Confirm" at bounding box center [776, 448] width 66 height 27
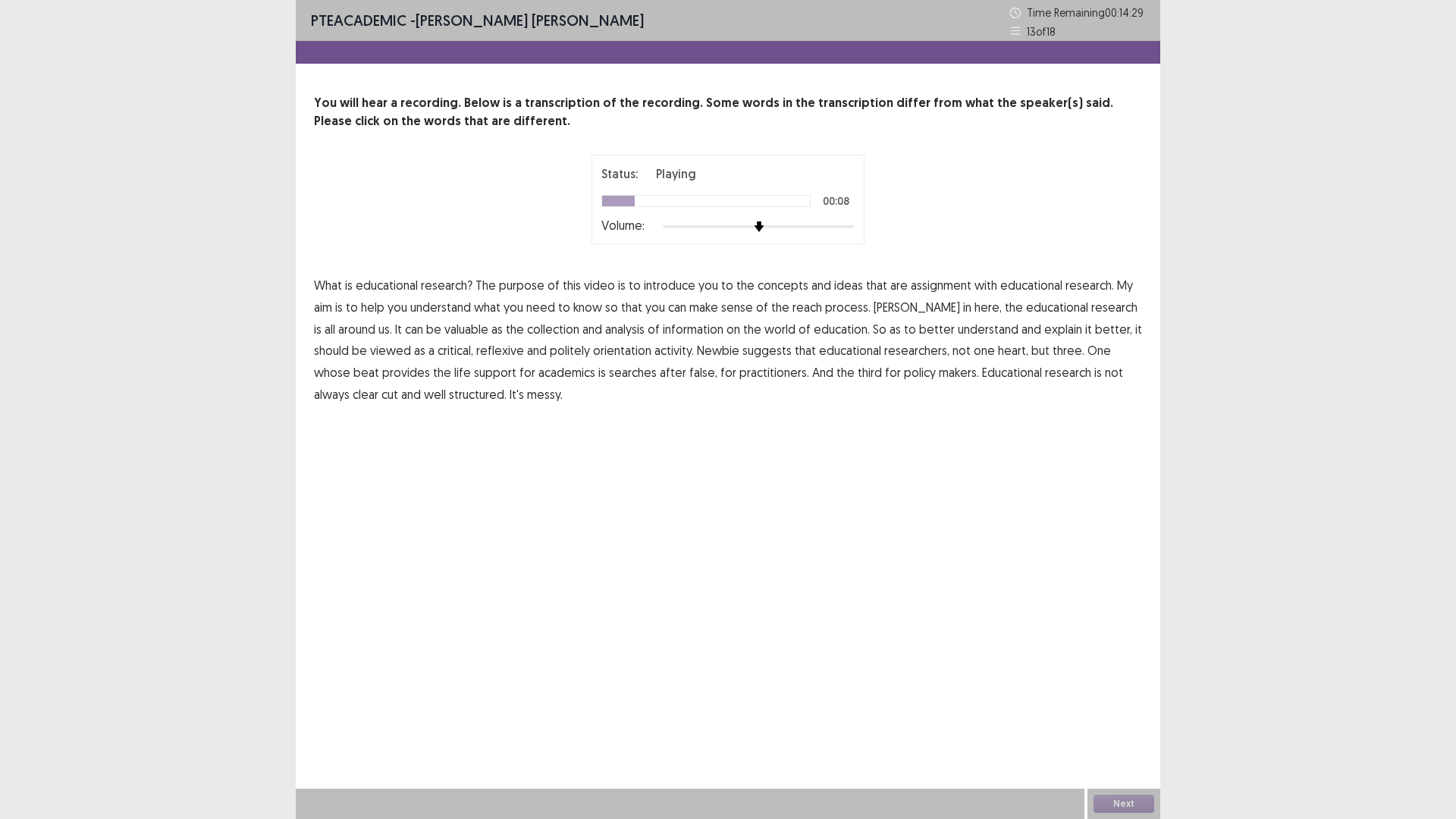
click at [971, 295] on span "assignment" at bounding box center [941, 285] width 61 height 18
click at [1091, 316] on span "research" at bounding box center [1114, 307] width 46 height 18
click at [550, 359] on span "politely" at bounding box center [570, 350] width 40 height 18
click at [717, 381] on span "false," at bounding box center [703, 372] width 28 height 18
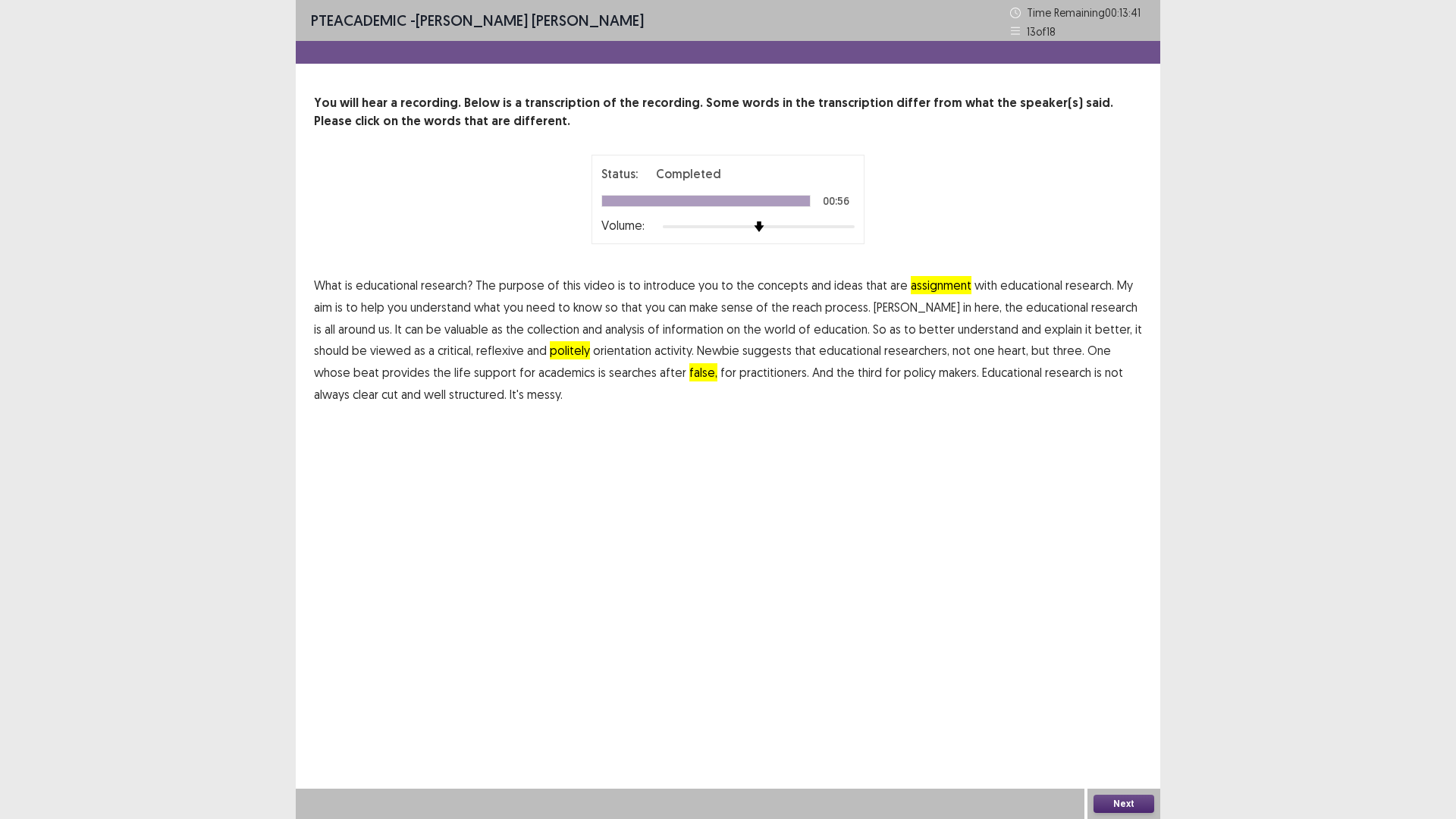
click at [1129, 716] on button "Next" at bounding box center [1124, 804] width 61 height 18
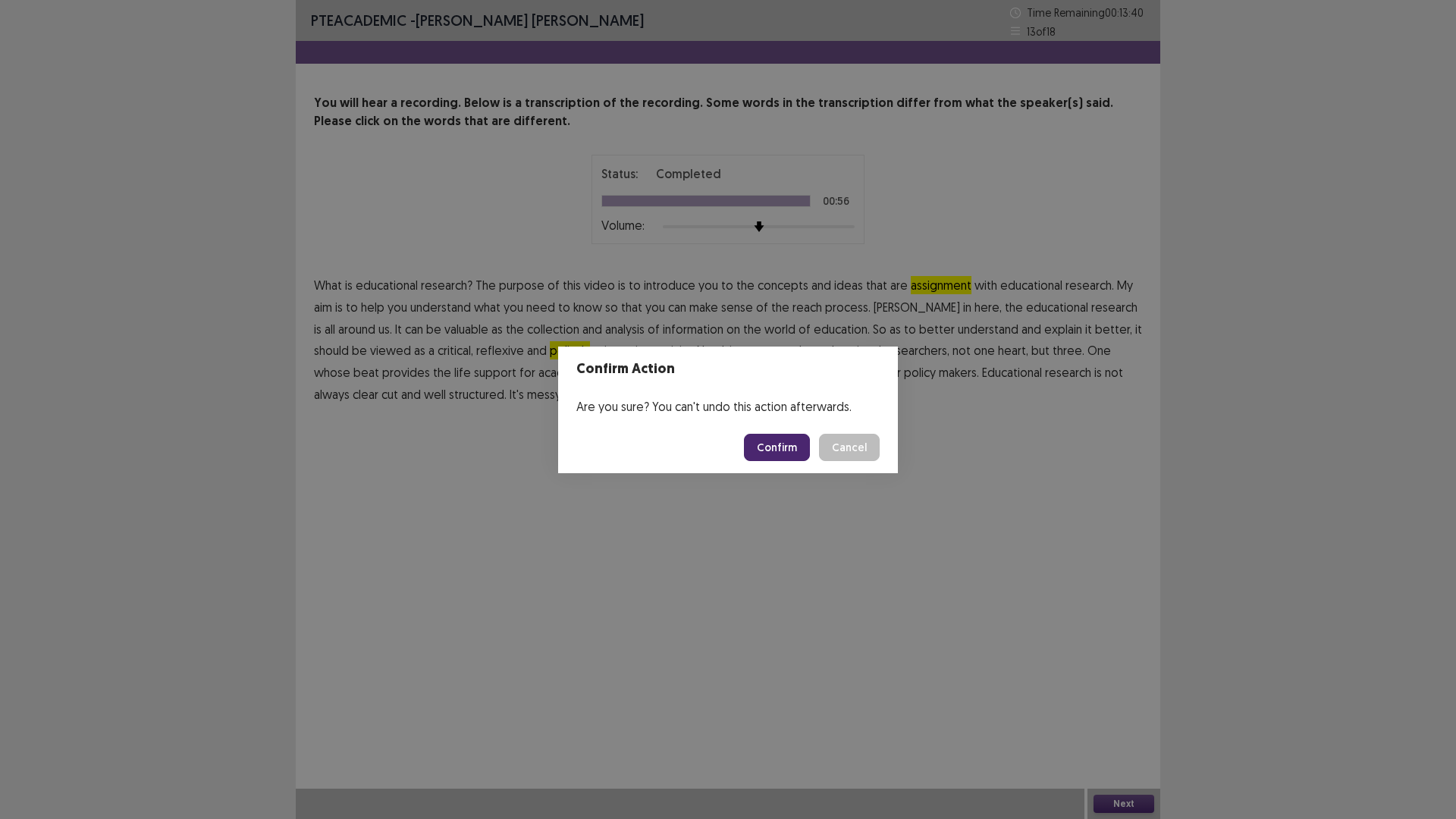
click at [799, 451] on button "Confirm" at bounding box center [776, 448] width 66 height 27
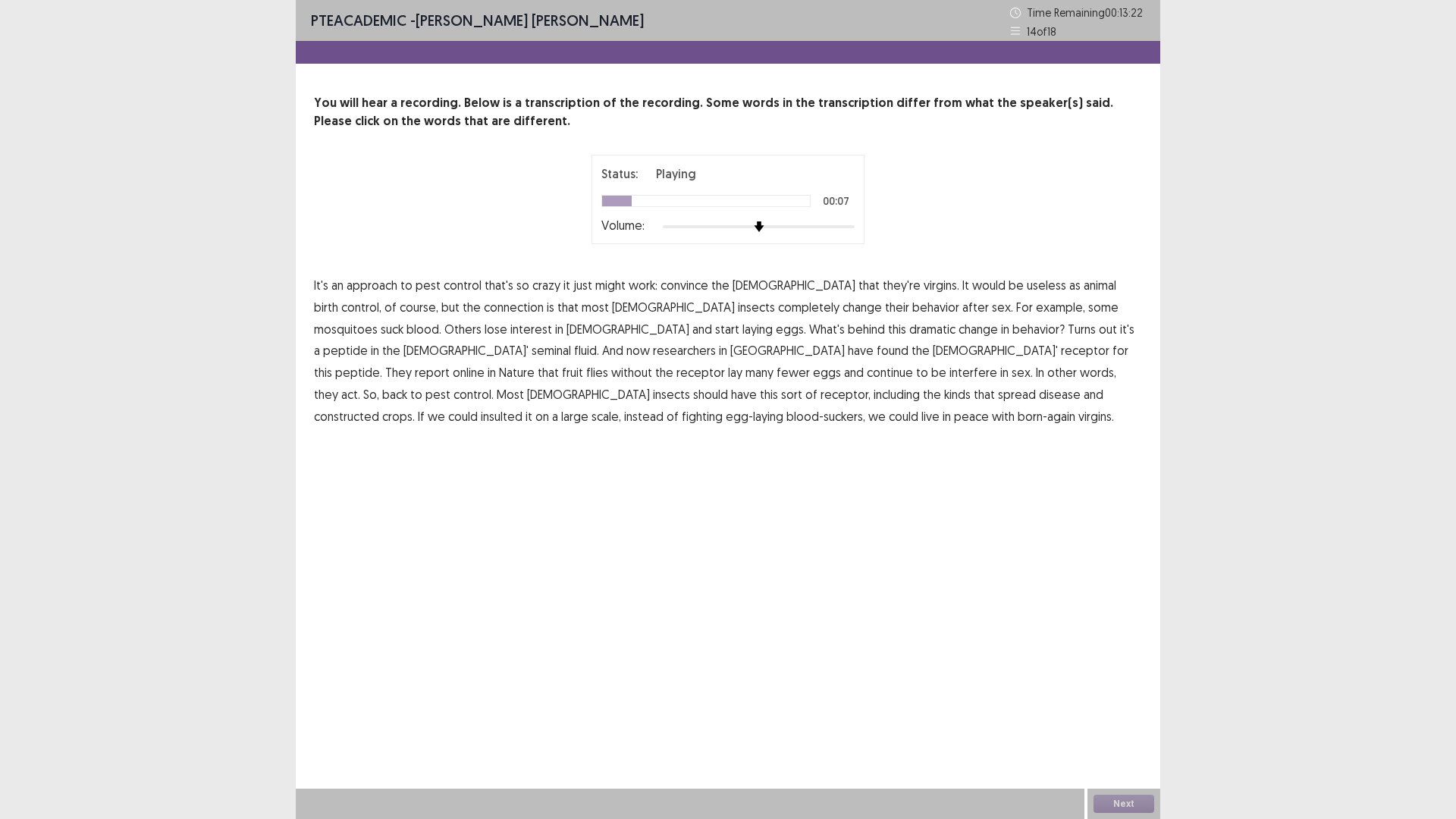
click at [1084, 295] on span "animal" at bounding box center [1100, 285] width 33 height 18
click at [543, 316] on span "connection" at bounding box center [513, 307] width 60 height 18
click at [949, 381] on span "interfere" at bounding box center [973, 372] width 48 height 18
click at [379, 425] on span "constructed" at bounding box center [346, 416] width 65 height 18
click at [523, 425] on span "insulted" at bounding box center [502, 416] width 42 height 18
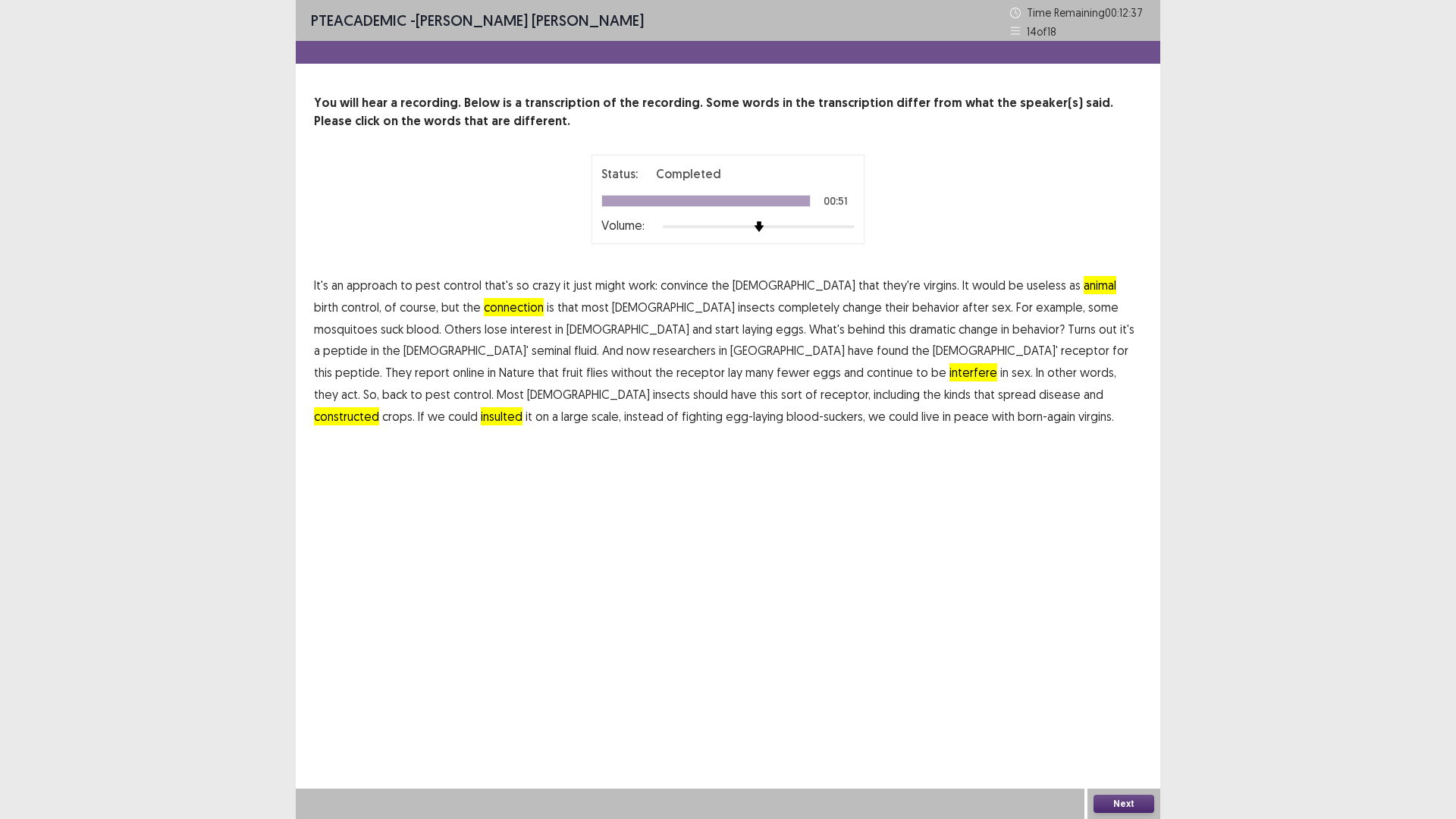
click at [1129, 716] on button "Next" at bounding box center [1124, 804] width 61 height 18
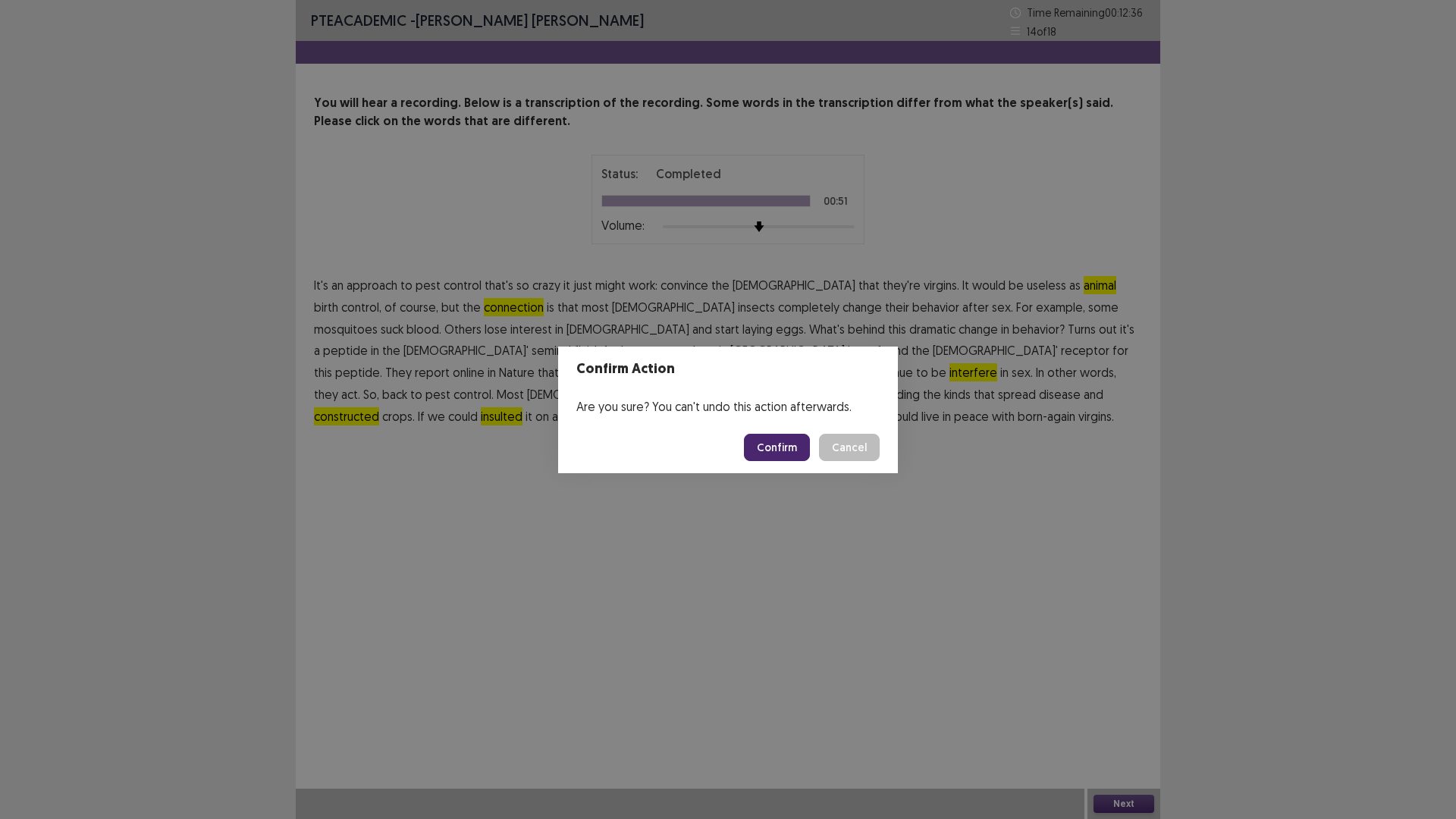
click at [805, 461] on button "Confirm" at bounding box center [776, 448] width 66 height 27
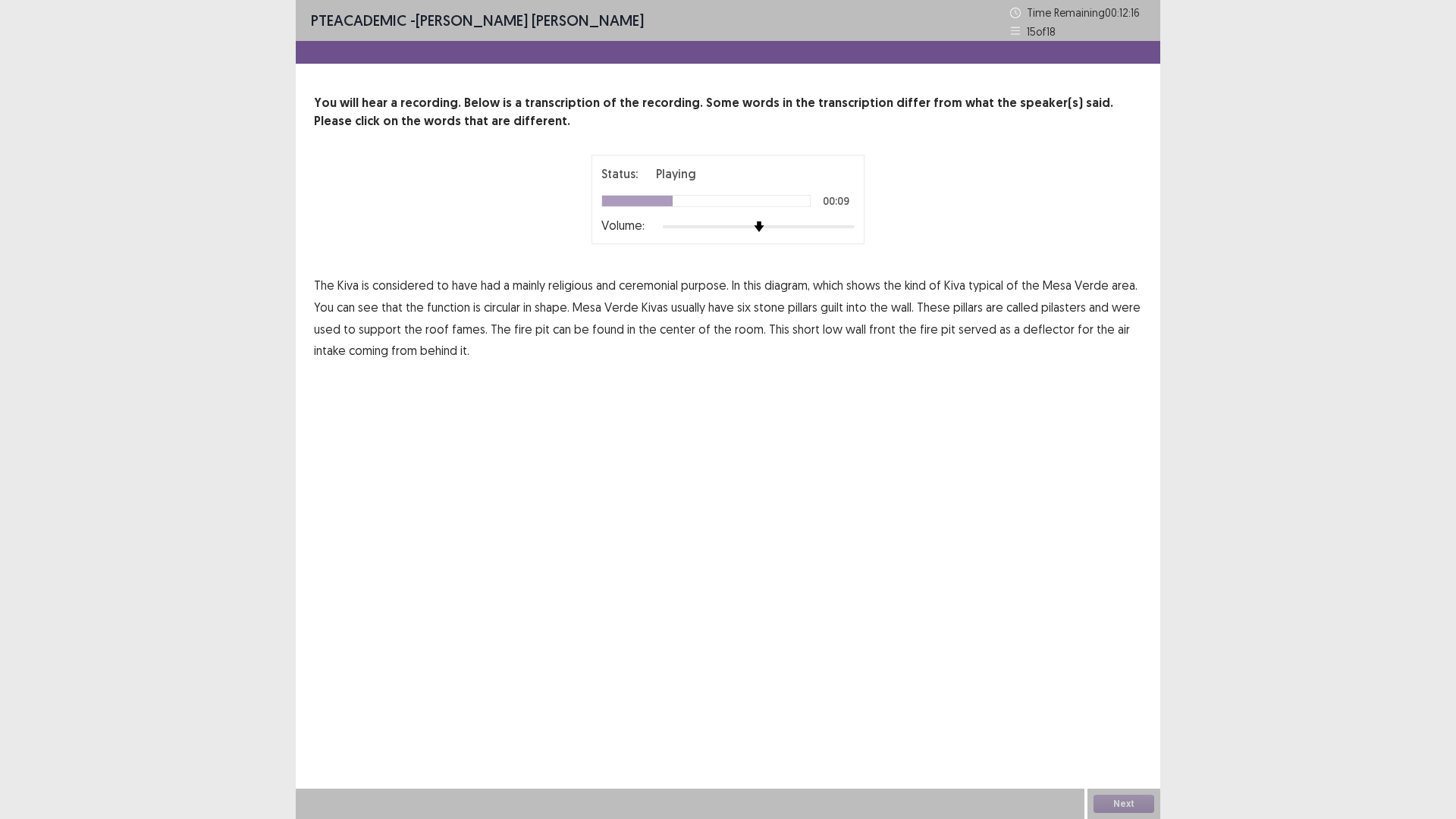
click at [470, 316] on span "function" at bounding box center [448, 307] width 43 height 18
click at [820, 316] on span "guilt" at bounding box center [832, 307] width 22 height 18
click at [1137, 716] on button "Next" at bounding box center [1124, 804] width 61 height 18
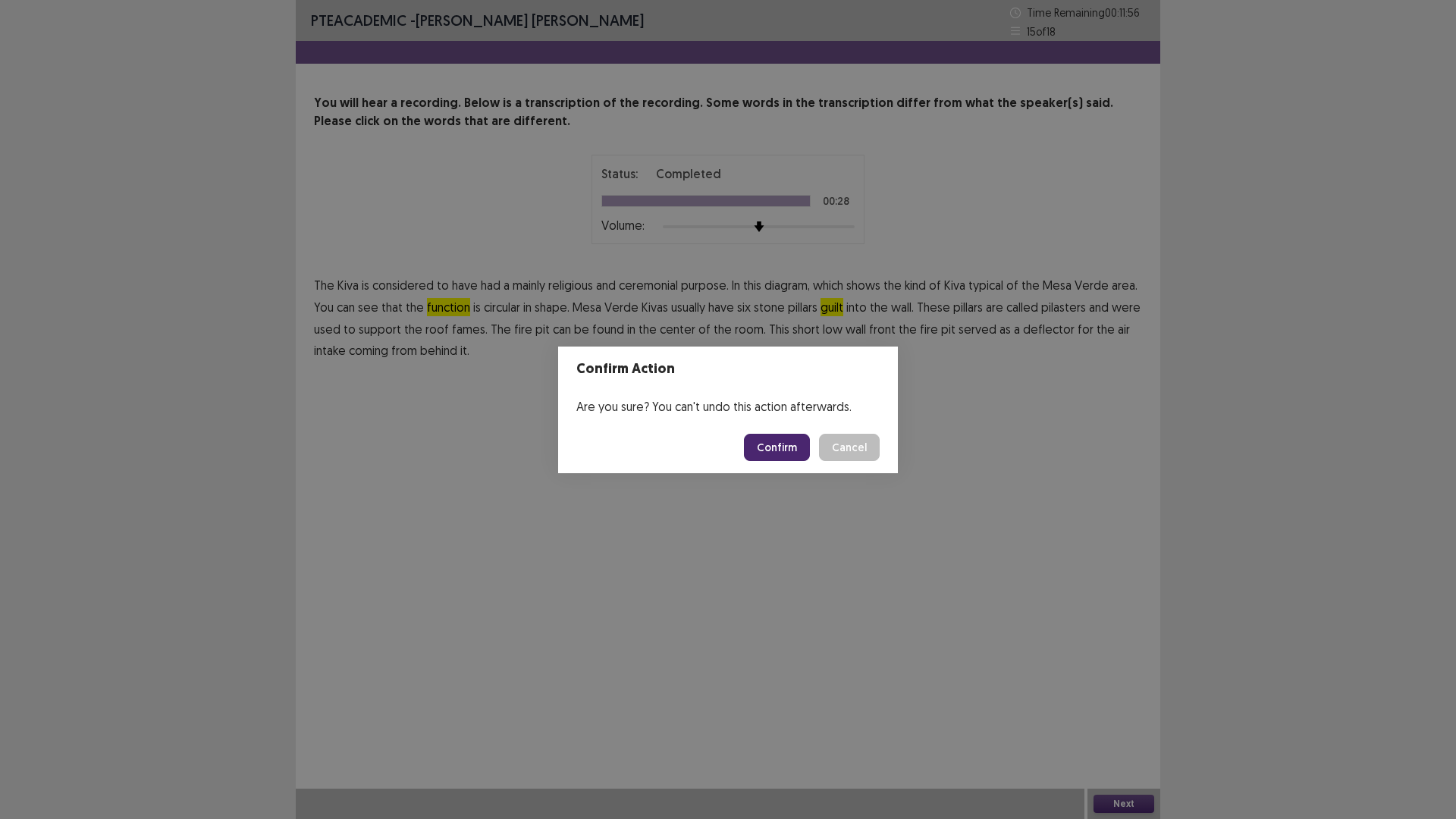
click at [784, 447] on button "Confirm" at bounding box center [776, 448] width 66 height 27
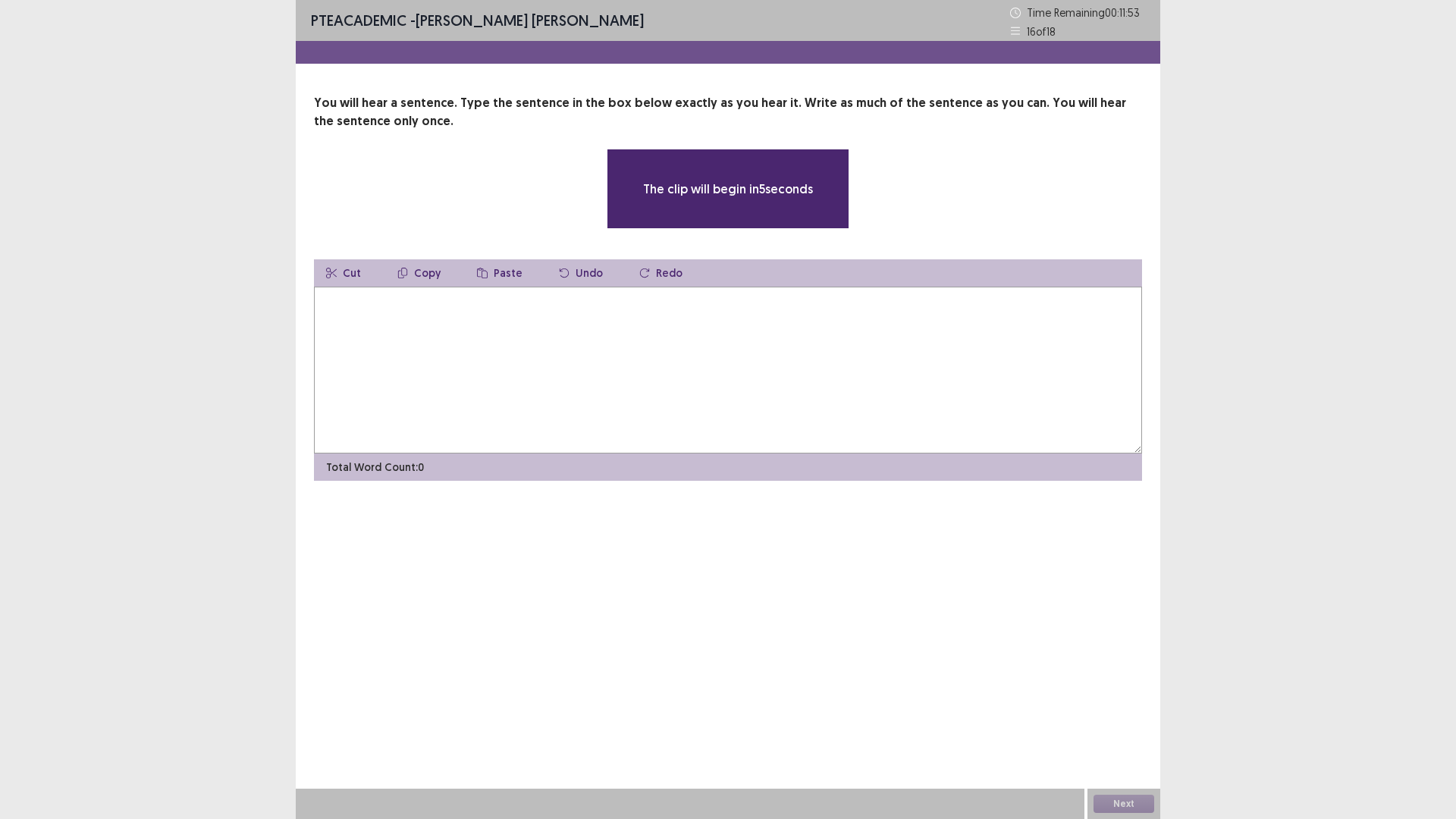
click at [784, 447] on textarea at bounding box center [728, 370] width 828 height 167
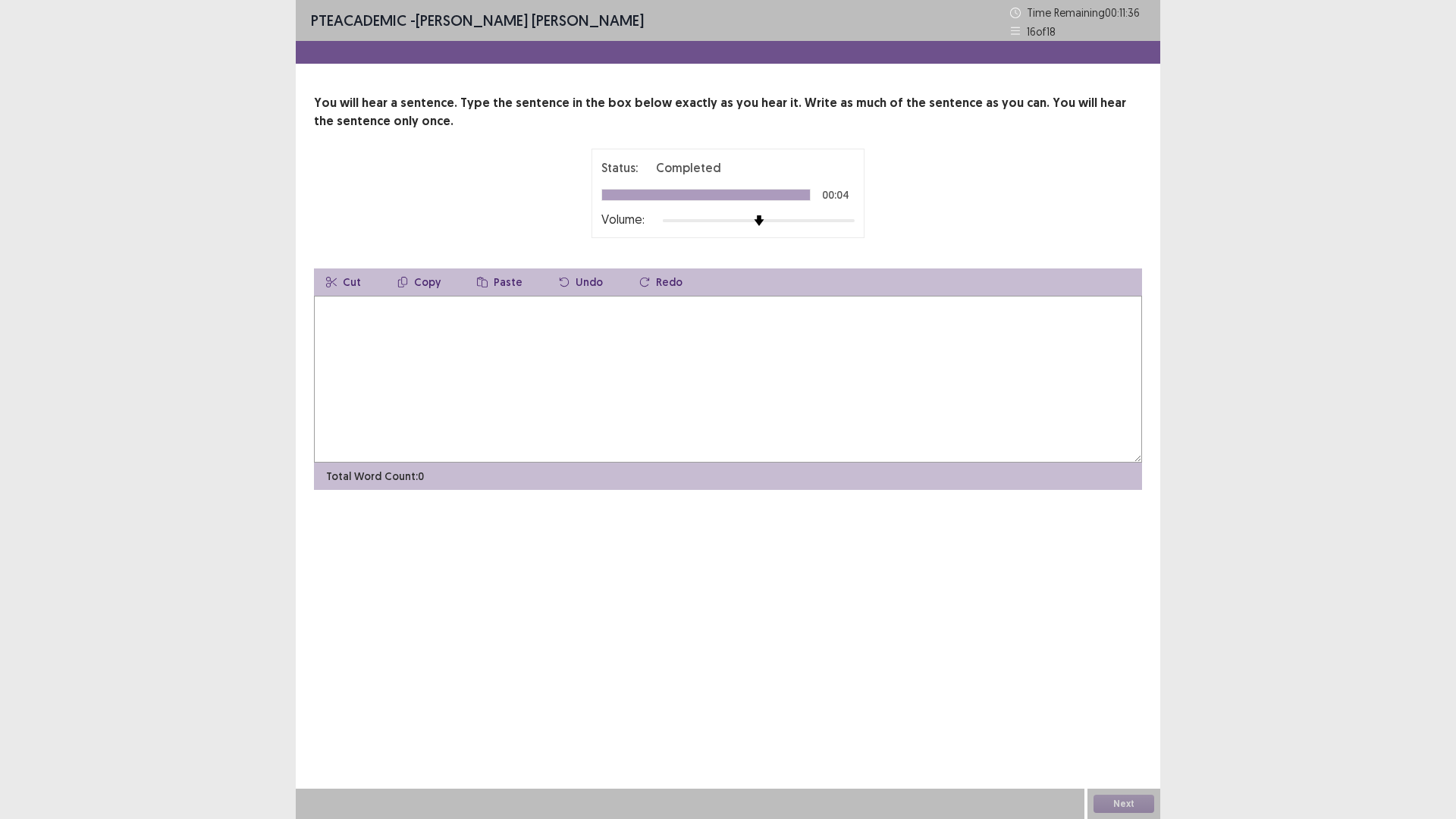
click at [761, 397] on textarea at bounding box center [728, 379] width 828 height 167
type textarea "**********"
click at [1133, 716] on button "Next" at bounding box center [1124, 804] width 61 height 18
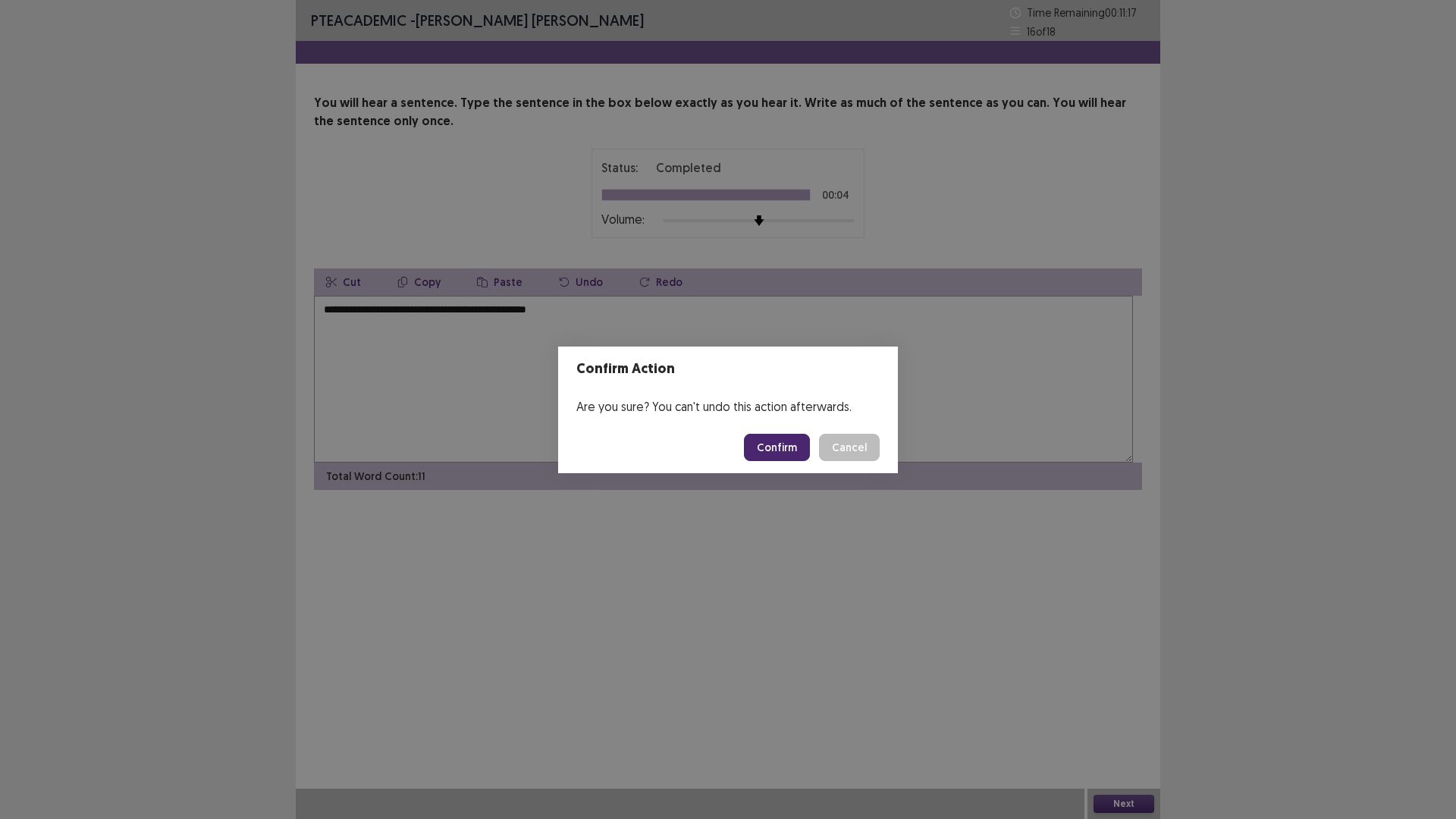
click at [810, 458] on button "Confirm" at bounding box center [776, 448] width 66 height 27
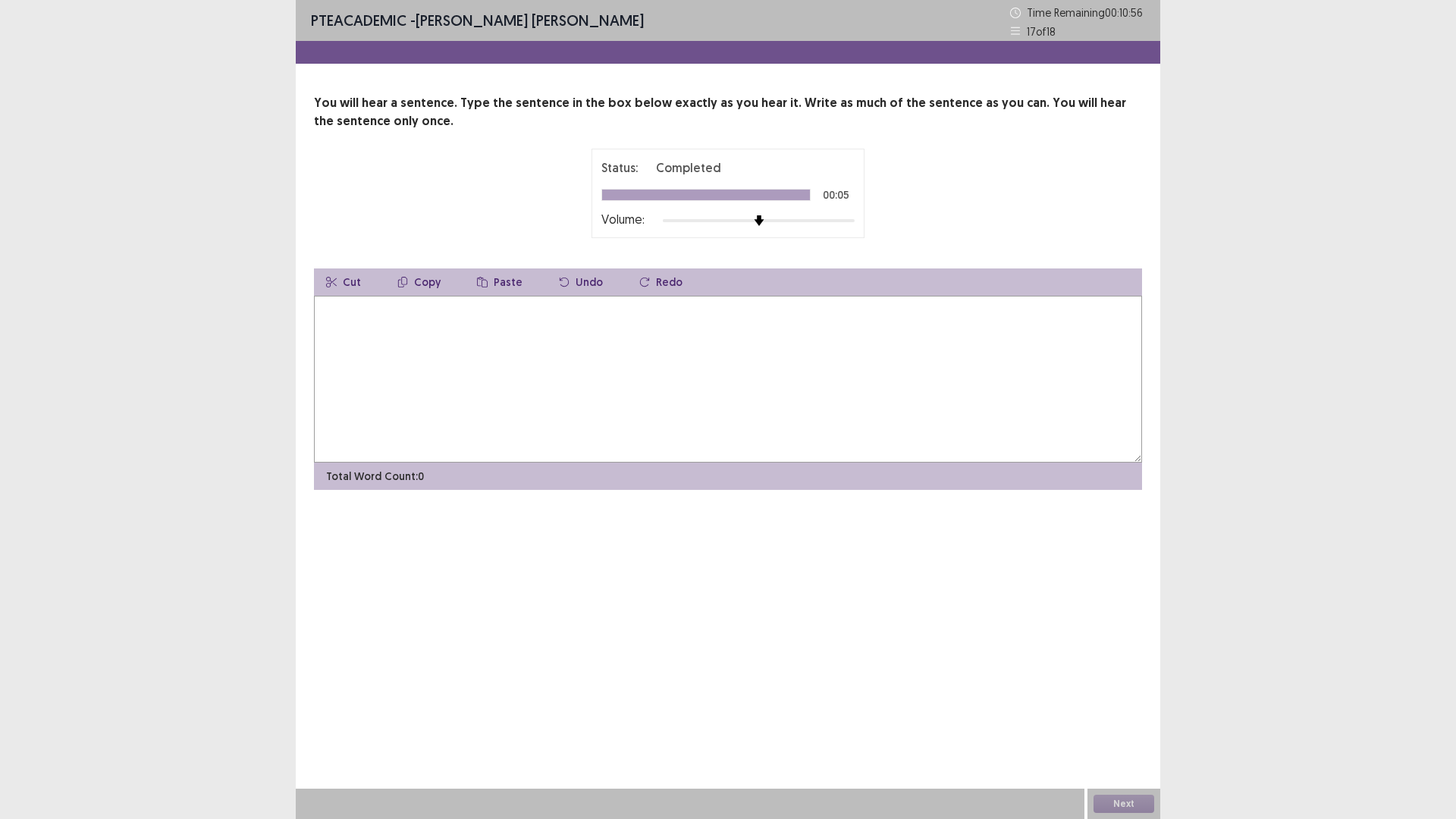
click at [817, 458] on textarea at bounding box center [728, 379] width 828 height 167
type textarea "**********"
click at [1125, 716] on button "Next" at bounding box center [1124, 804] width 61 height 18
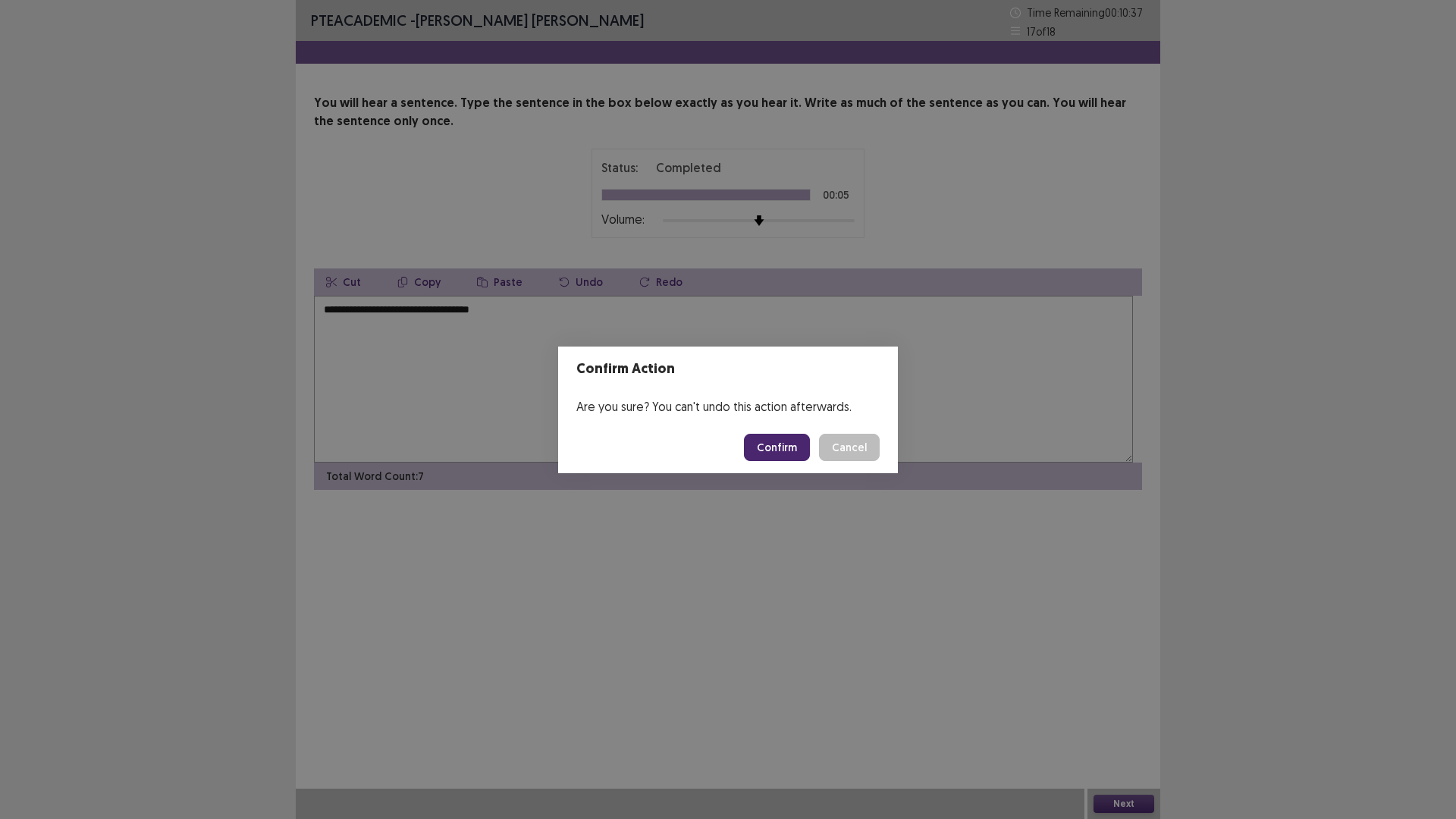
click at [765, 457] on button "Confirm" at bounding box center [776, 448] width 66 height 27
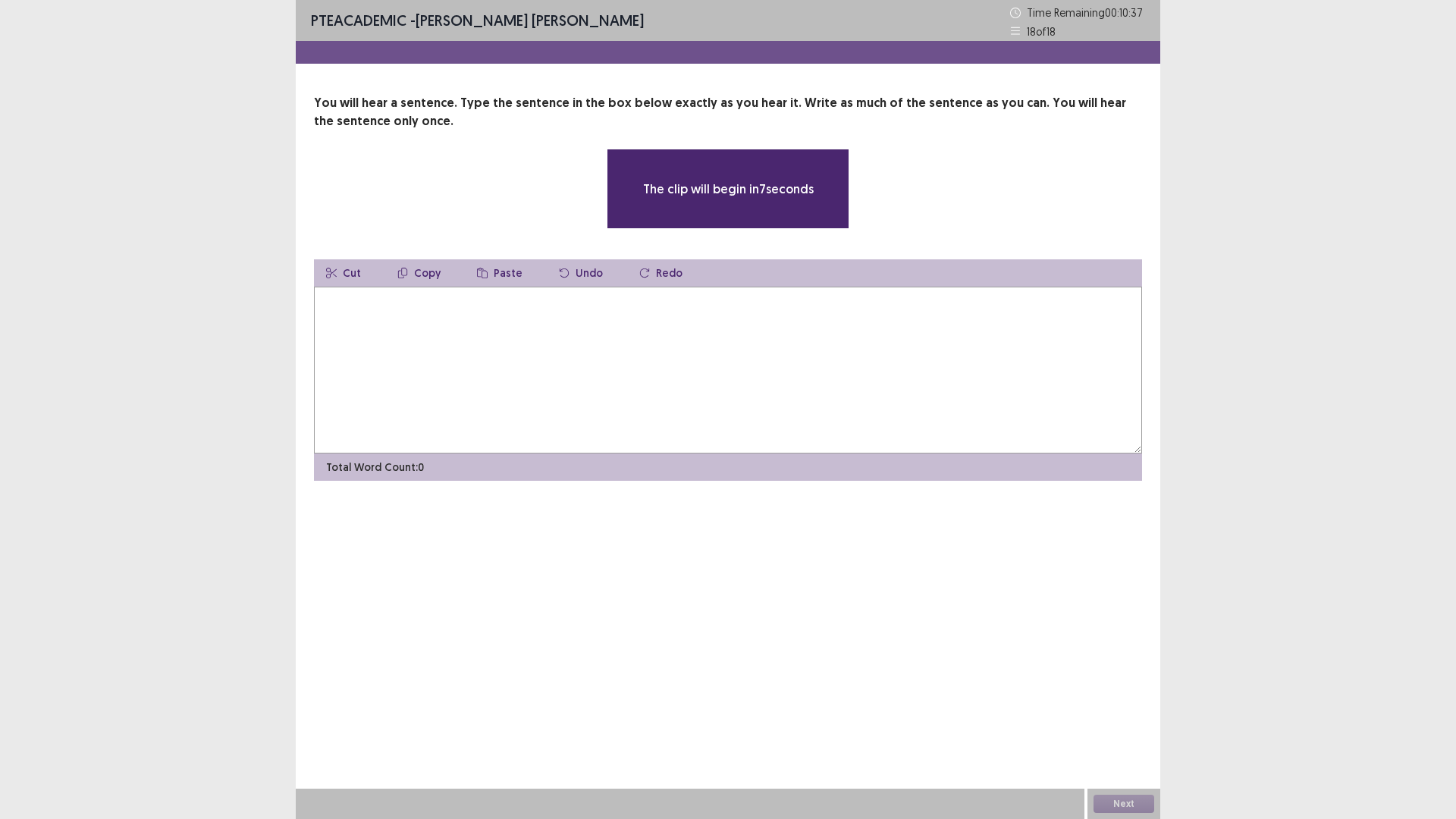
click at [761, 453] on textarea at bounding box center [728, 370] width 828 height 167
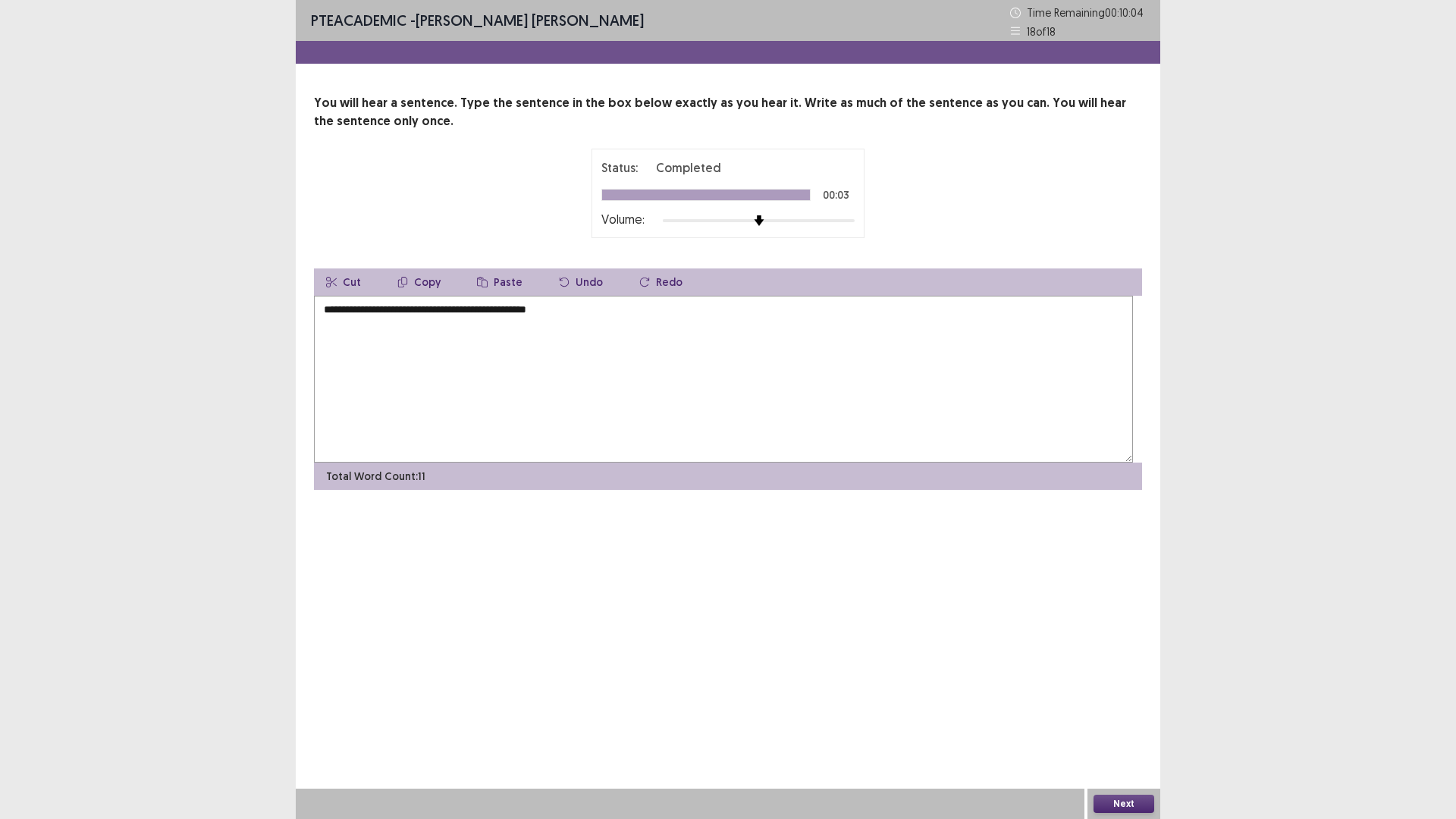
type textarea "**********"
click at [1123, 716] on button "Next" at bounding box center [1124, 804] width 61 height 18
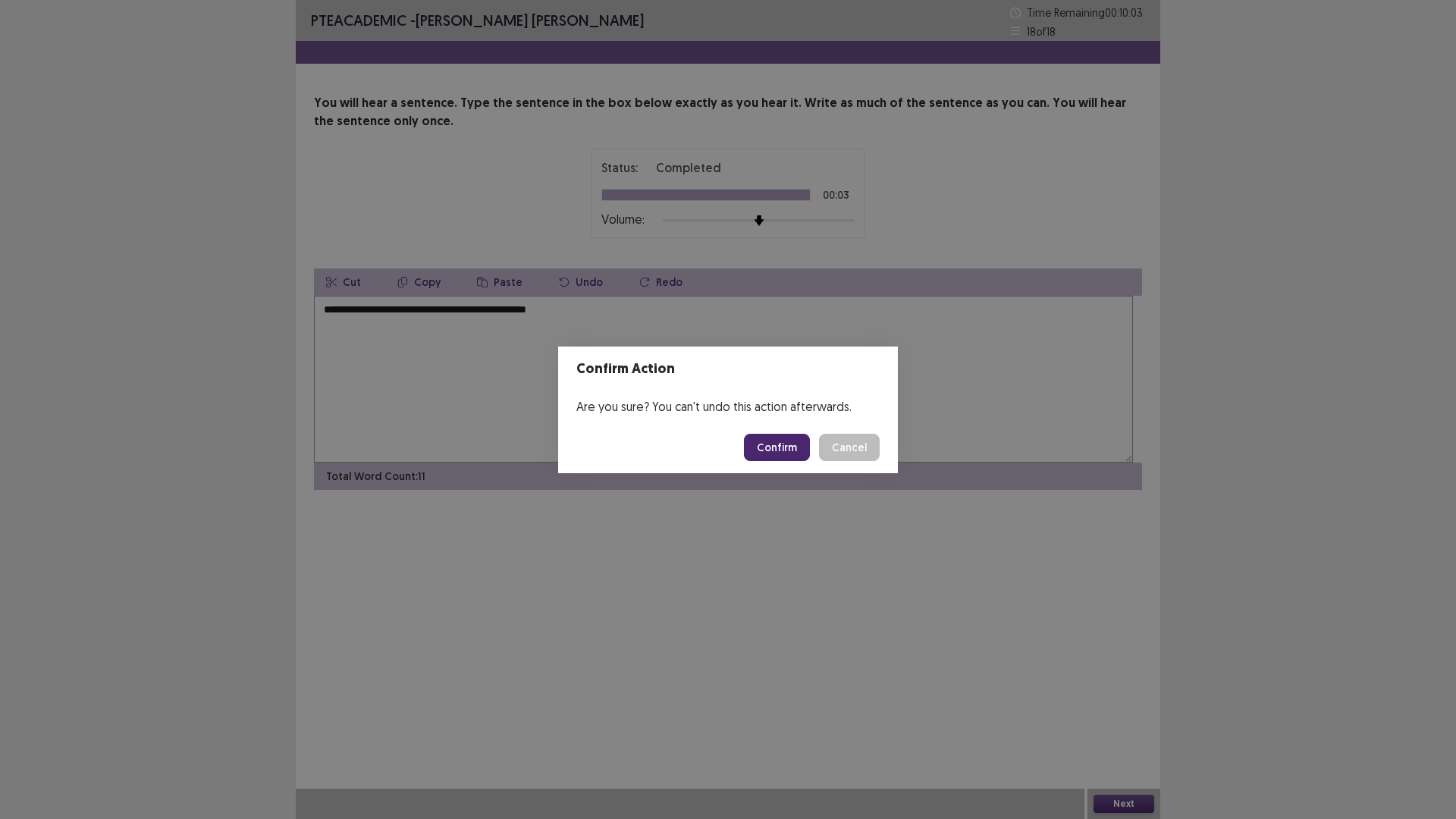
click at [788, 461] on button "Confirm" at bounding box center [776, 448] width 66 height 27
